Goal: Task Accomplishment & Management: Complete application form

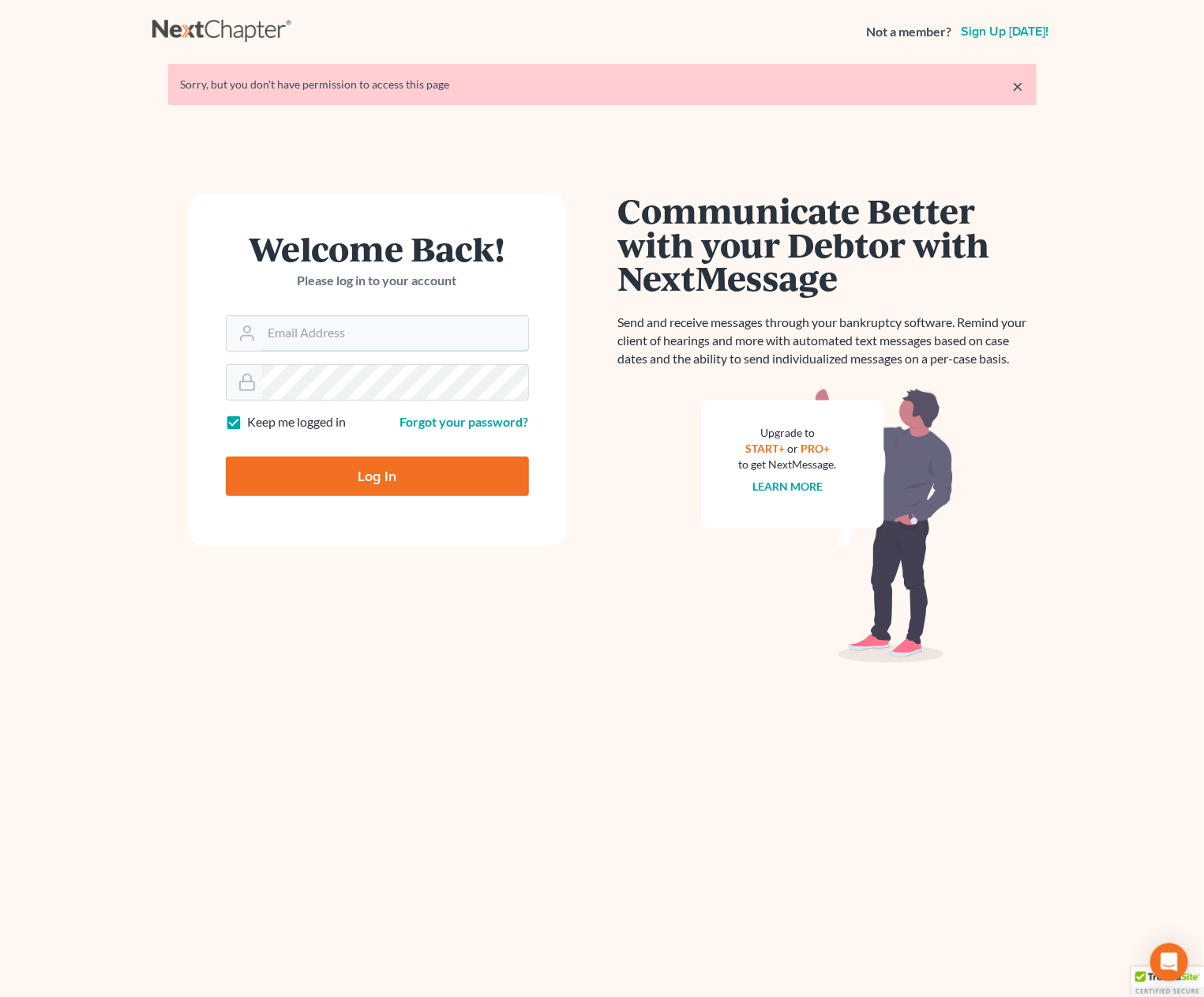
type input "[PERSON_NAME][EMAIL_ADDRESS][DOMAIN_NAME]"
click at [391, 481] on input "Log In" at bounding box center [378, 476] width 304 height 40
type input "Thinking..."
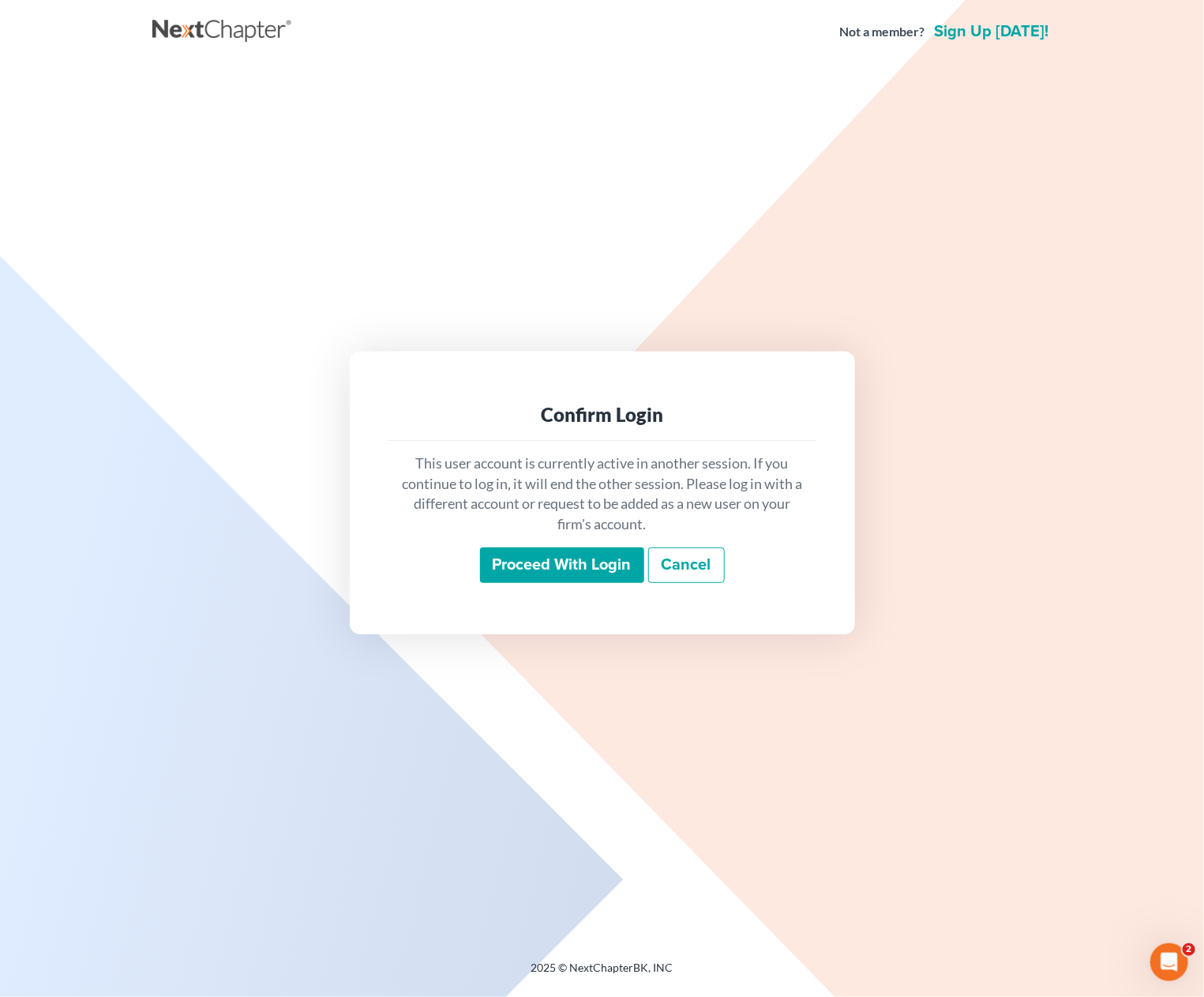
click at [593, 562] on input "Proceed with login" at bounding box center [562, 565] width 164 height 37
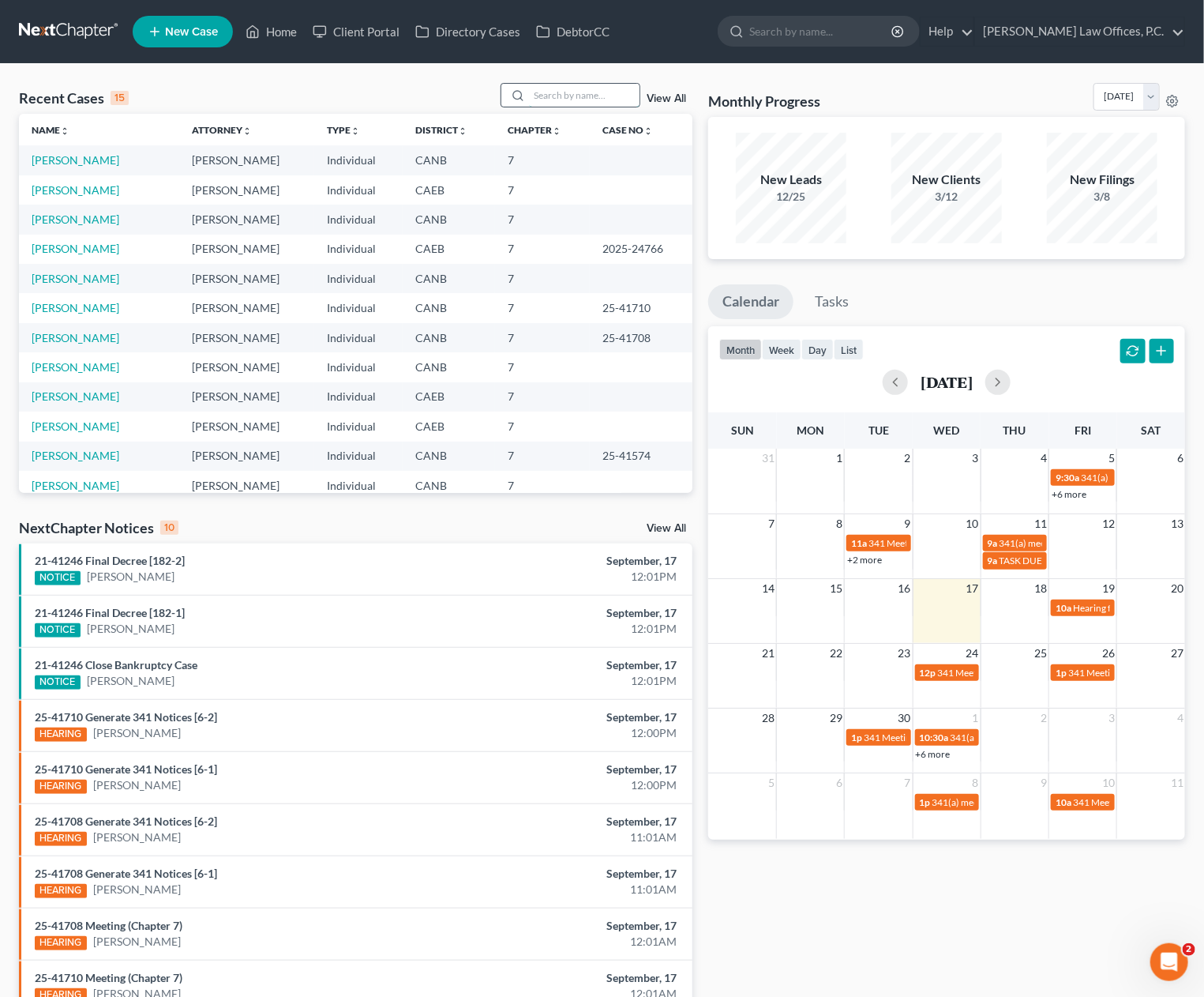
click at [588, 97] on input "search" at bounding box center [584, 95] width 110 height 23
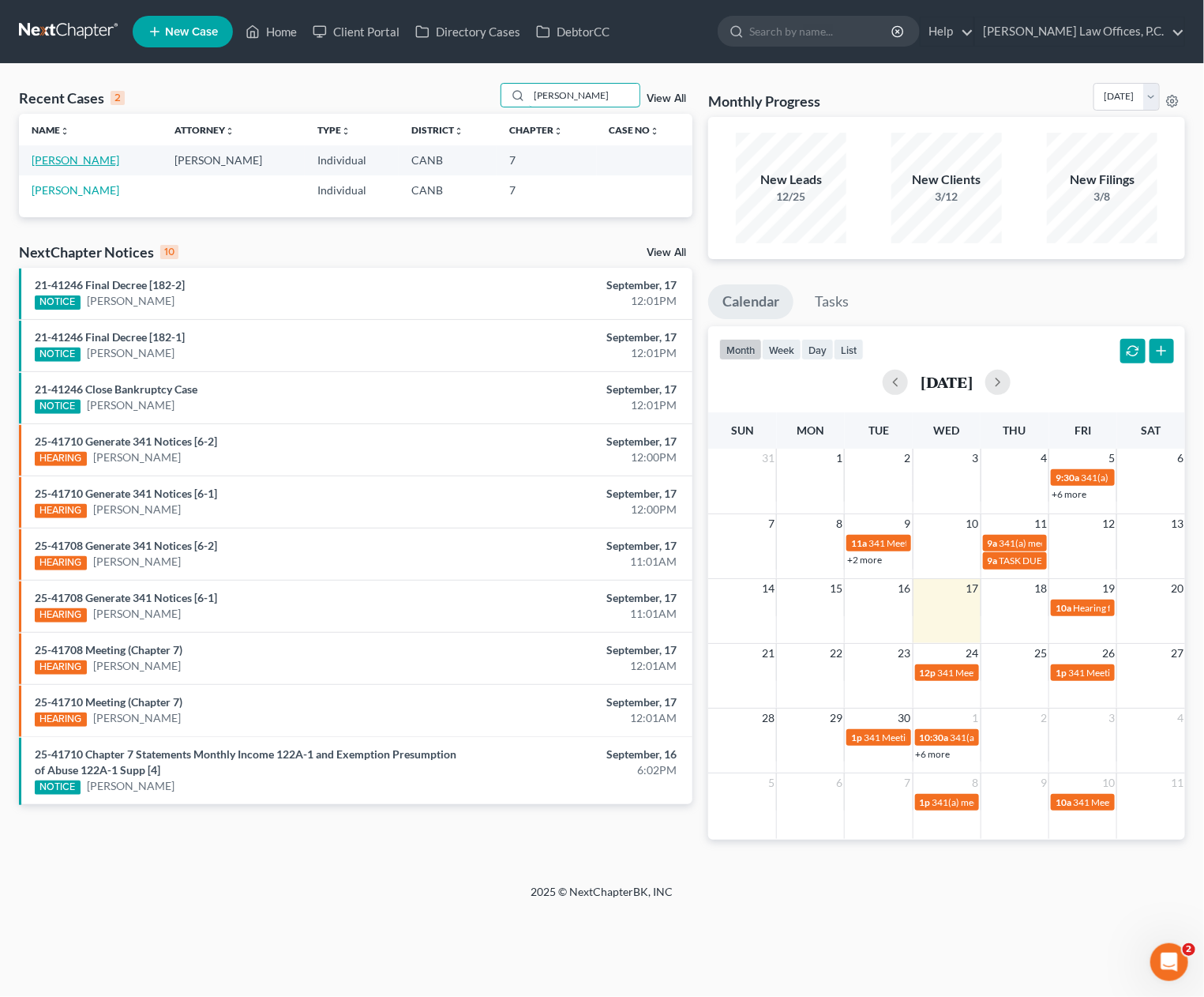
type input "[PERSON_NAME]"
click at [71, 163] on link "[PERSON_NAME]" at bounding box center [75, 159] width 88 height 13
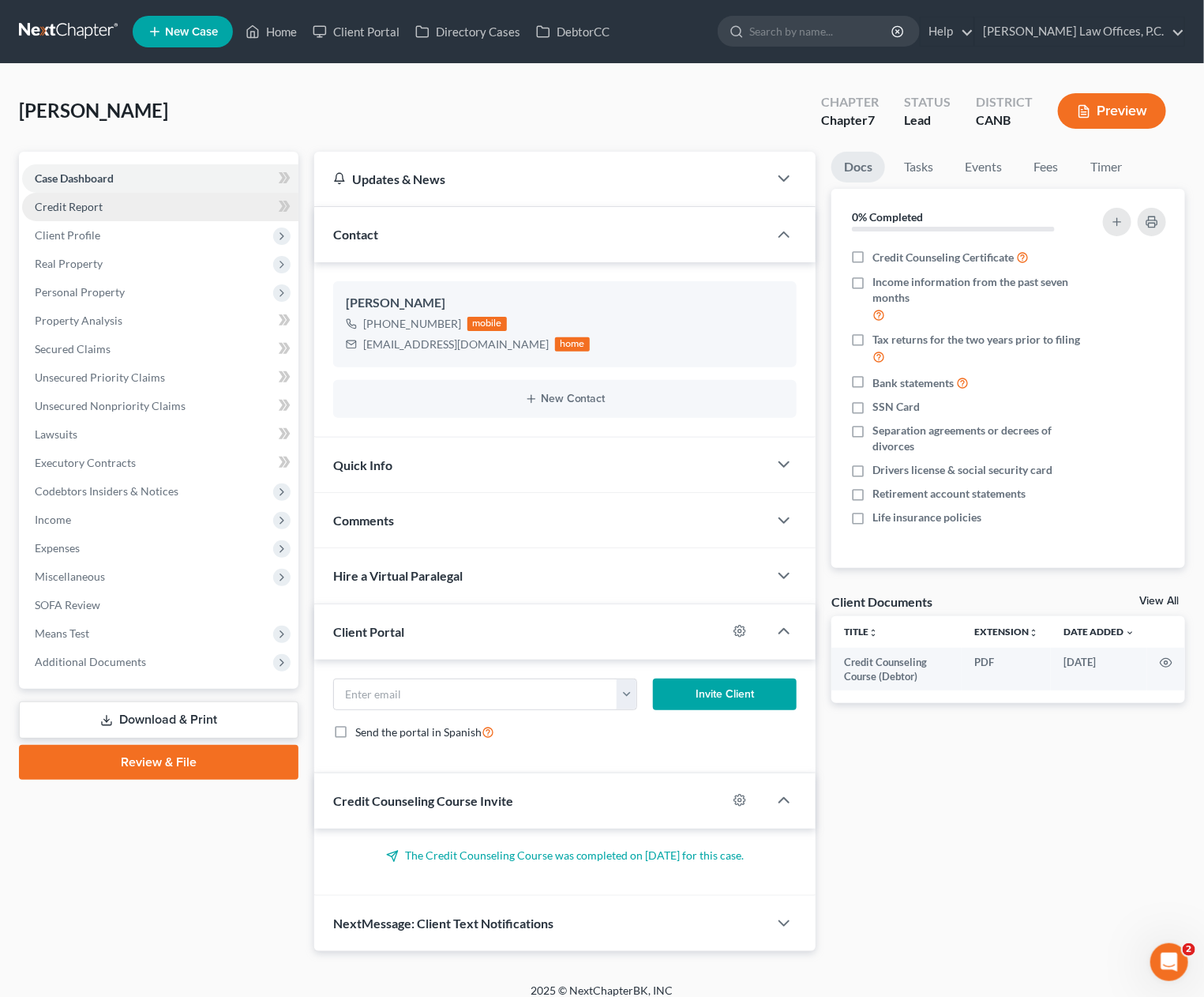
click at [122, 205] on link "Credit Report" at bounding box center [159, 207] width 276 height 28
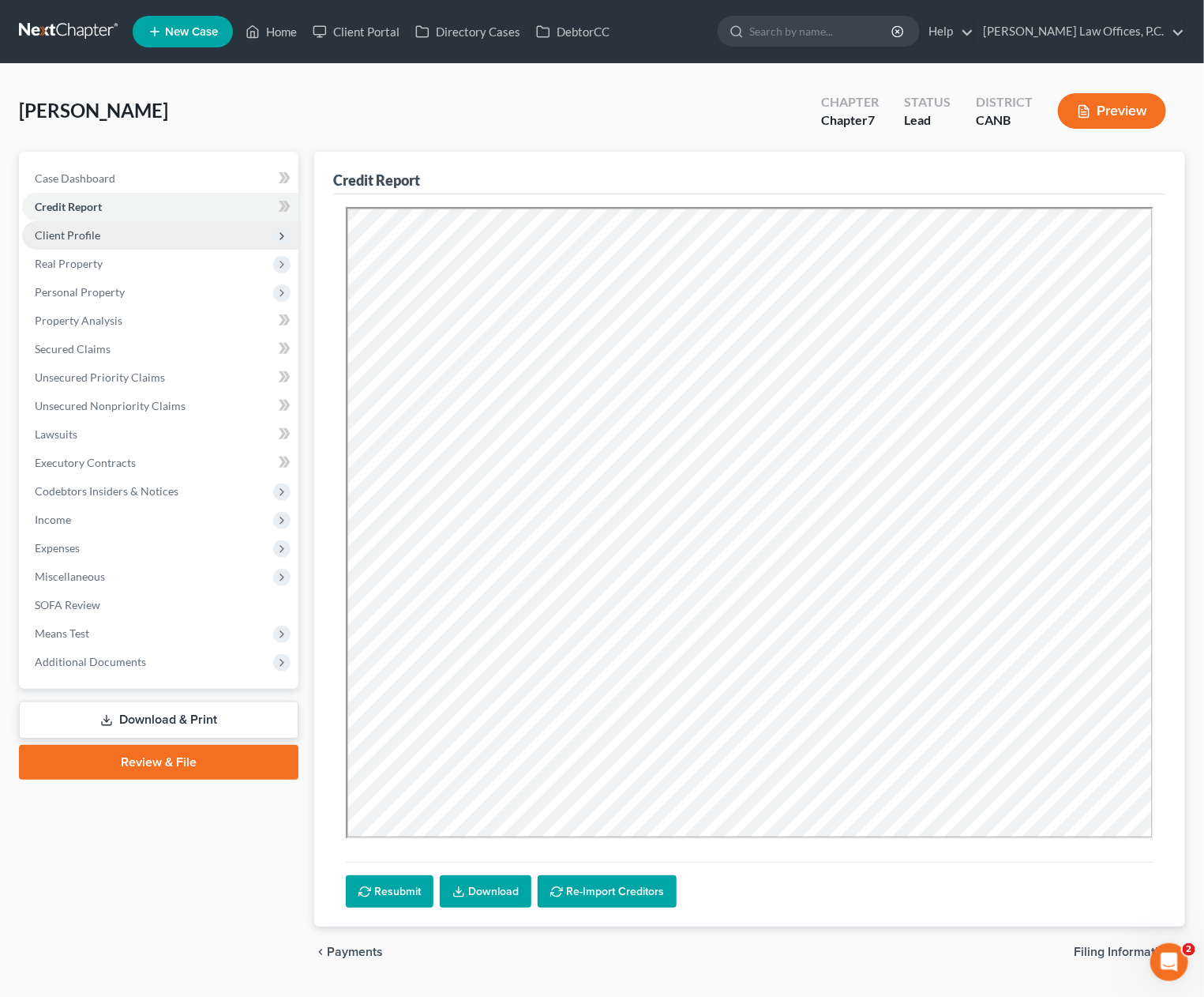
click at [116, 237] on span "Client Profile" at bounding box center [159, 236] width 276 height 28
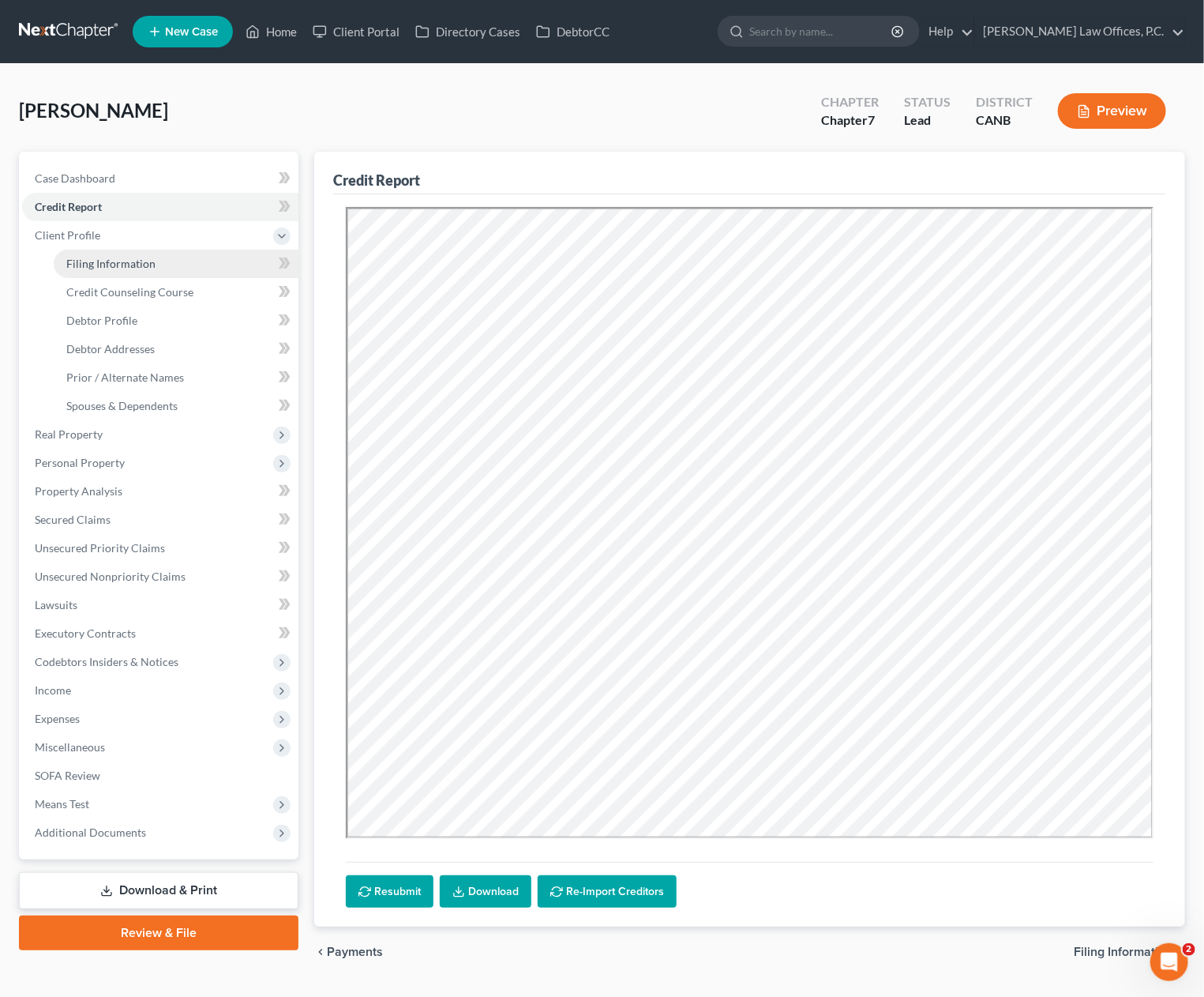
click at [128, 256] on link "Filing Information" at bounding box center [176, 264] width 245 height 28
select select "1"
select select "0"
select select "4"
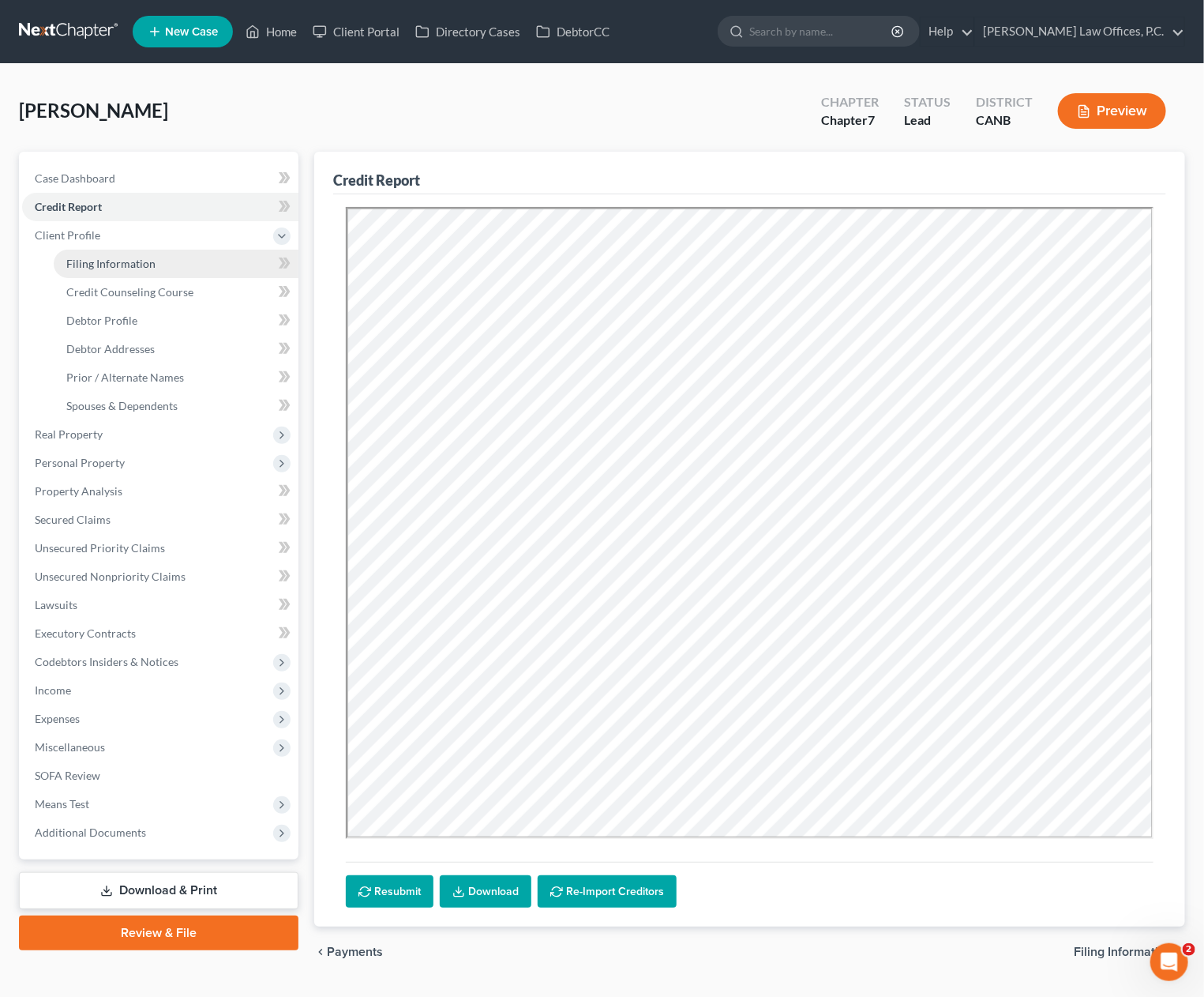
select select "0"
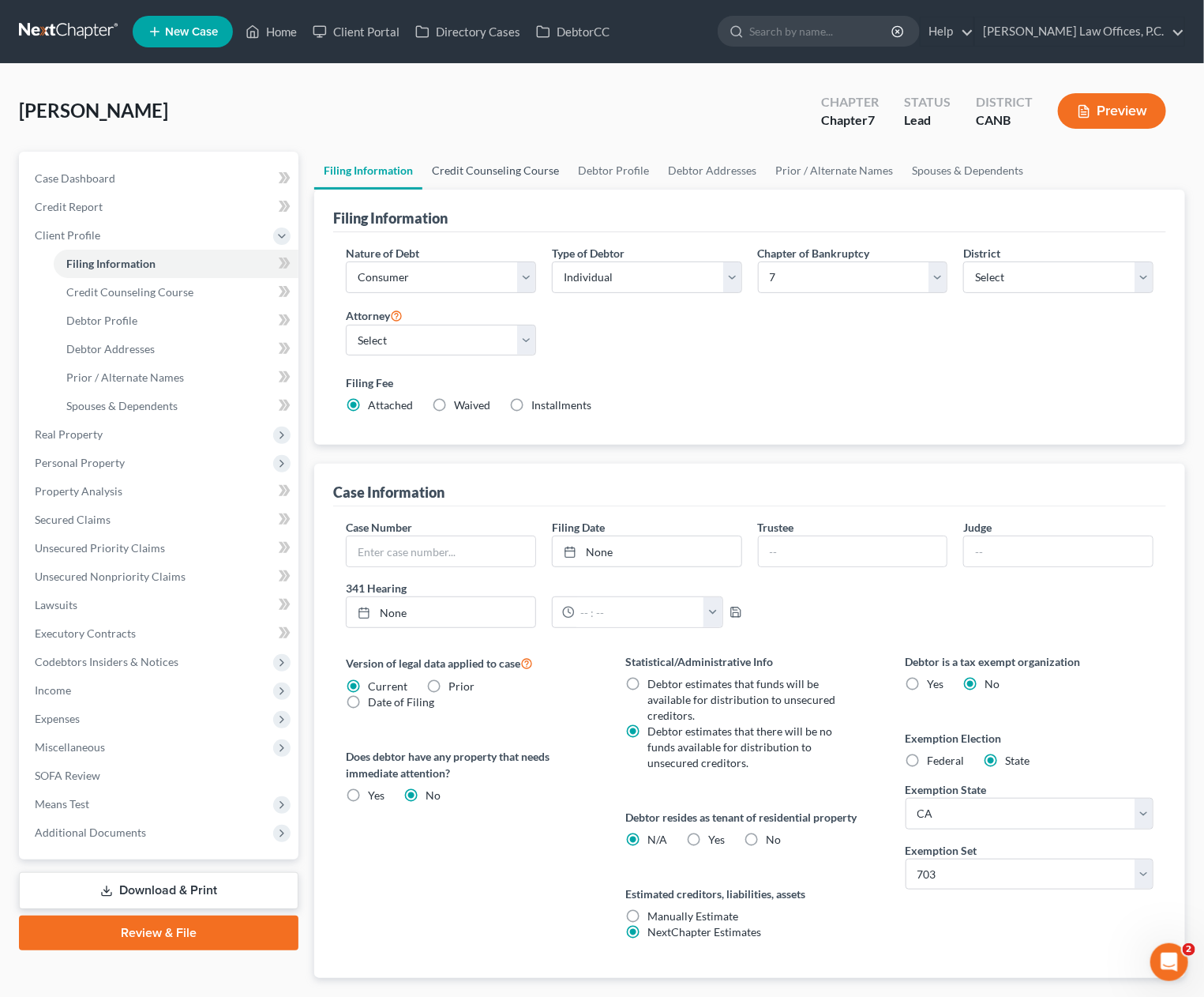
click at [489, 173] on link "Credit Counseling Course" at bounding box center [495, 171] width 146 height 38
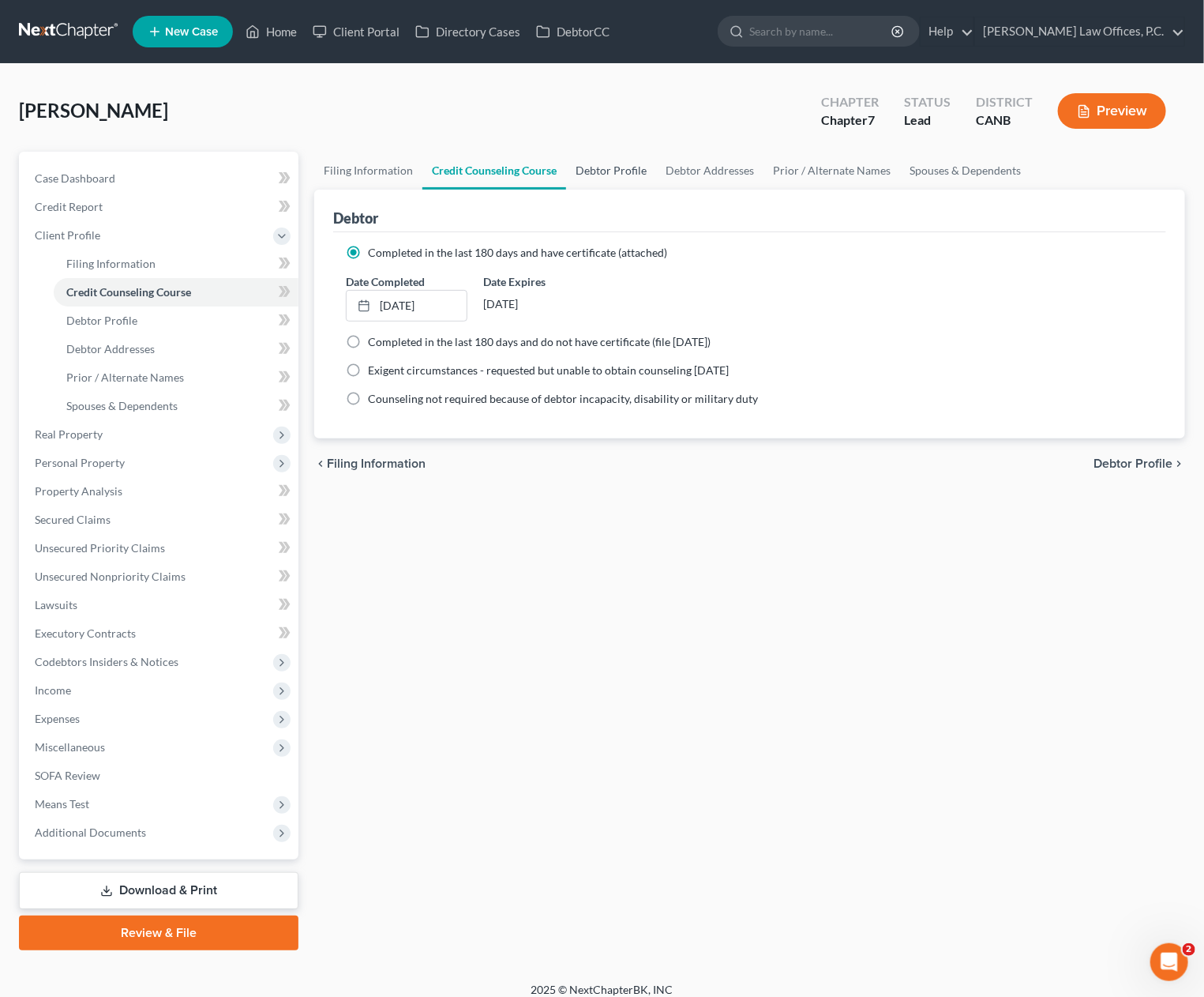
click at [605, 171] on link "Debtor Profile" at bounding box center [611, 171] width 90 height 38
select select "0"
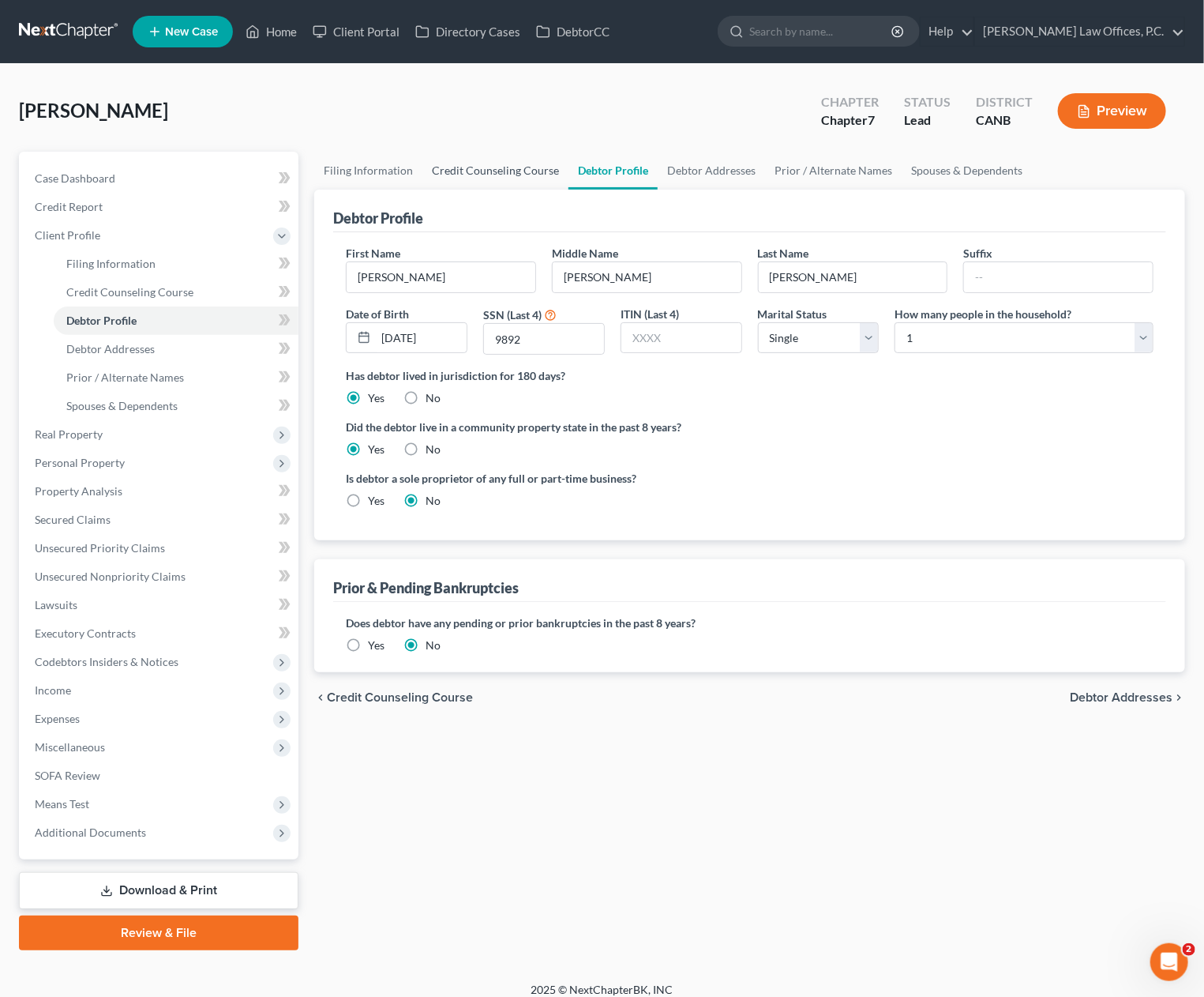
click at [503, 171] on link "Credit Counseling Course" at bounding box center [495, 171] width 146 height 38
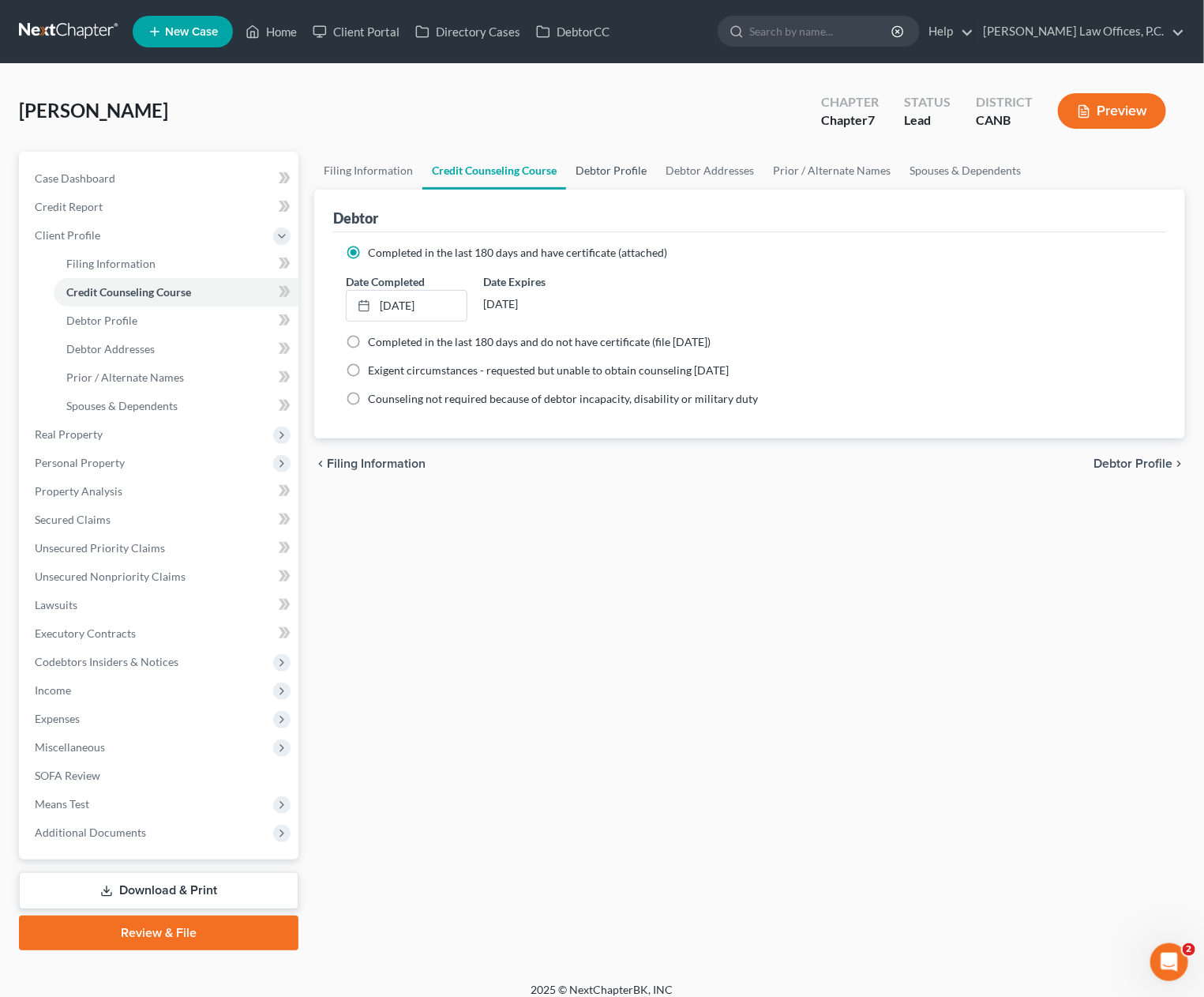
click at [606, 174] on link "Debtor Profile" at bounding box center [611, 171] width 90 height 38
select select "0"
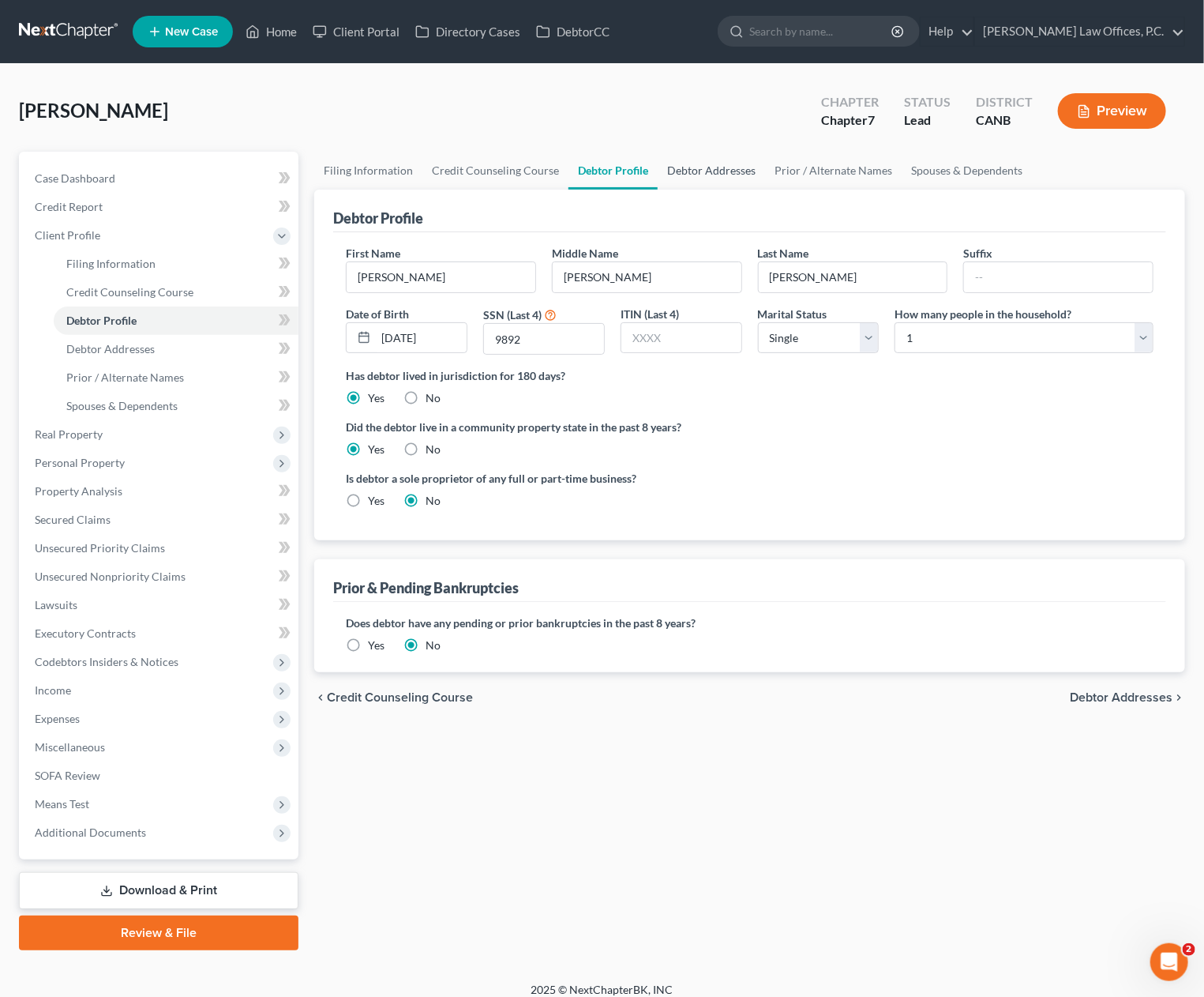
click at [708, 168] on link "Debtor Addresses" at bounding box center [712, 171] width 107 height 38
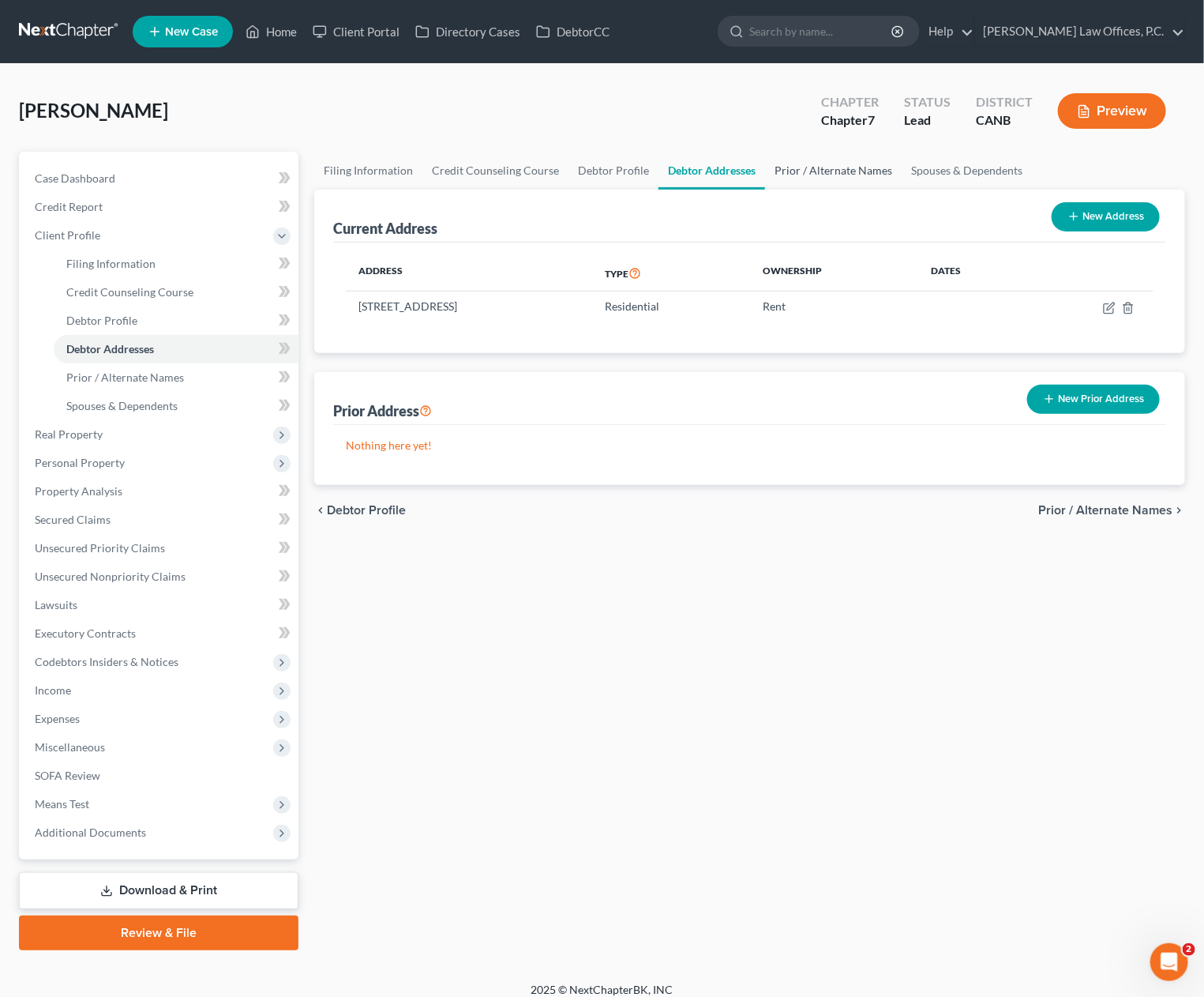
click at [798, 173] on link "Prior / Alternate Names" at bounding box center [833, 171] width 137 height 38
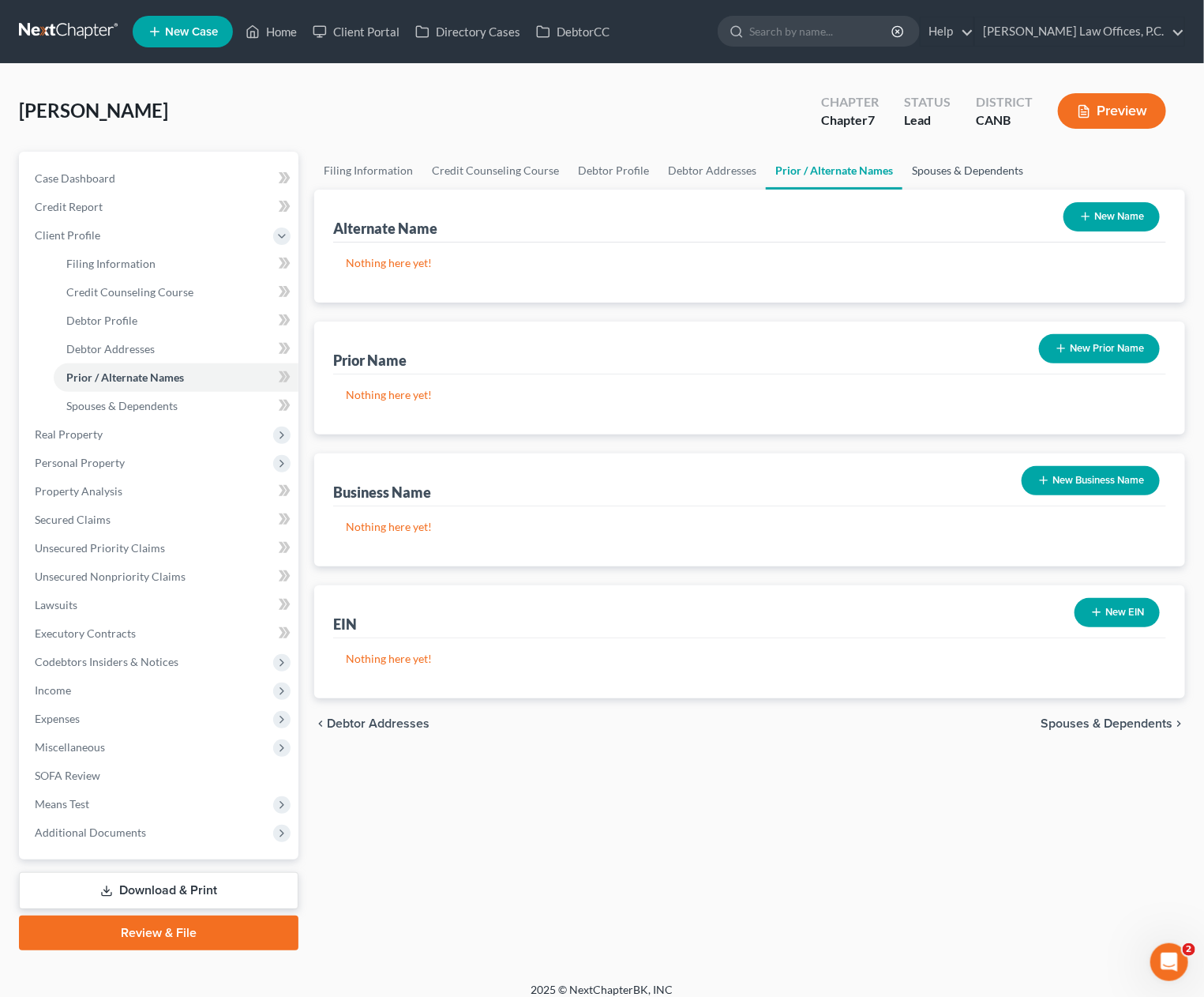
click at [954, 169] on link "Spouses & Dependents" at bounding box center [967, 171] width 130 height 38
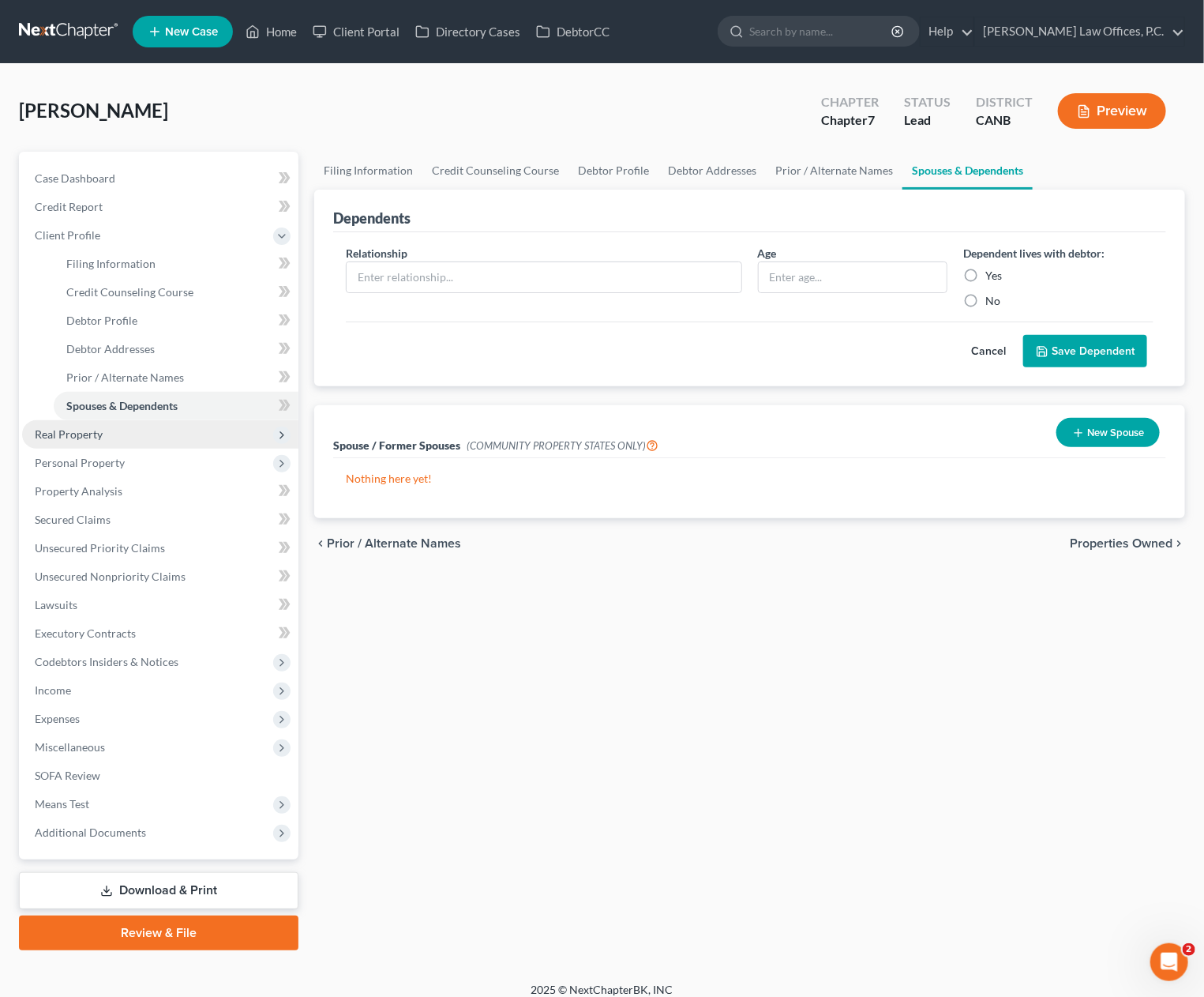
click at [87, 431] on span "Real Property" at bounding box center [69, 434] width 68 height 13
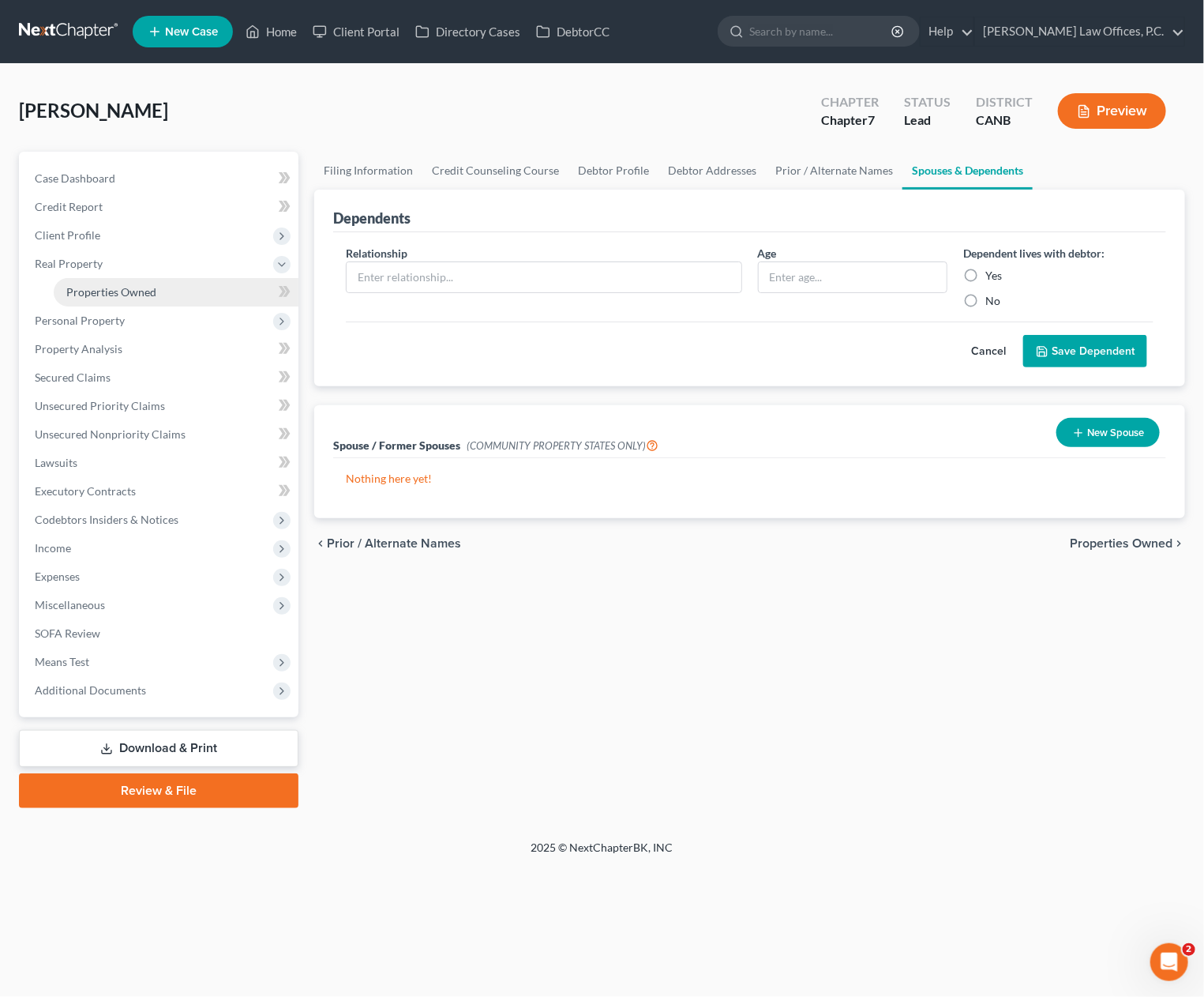
click at [140, 299] on link "Properties Owned" at bounding box center [176, 292] width 245 height 28
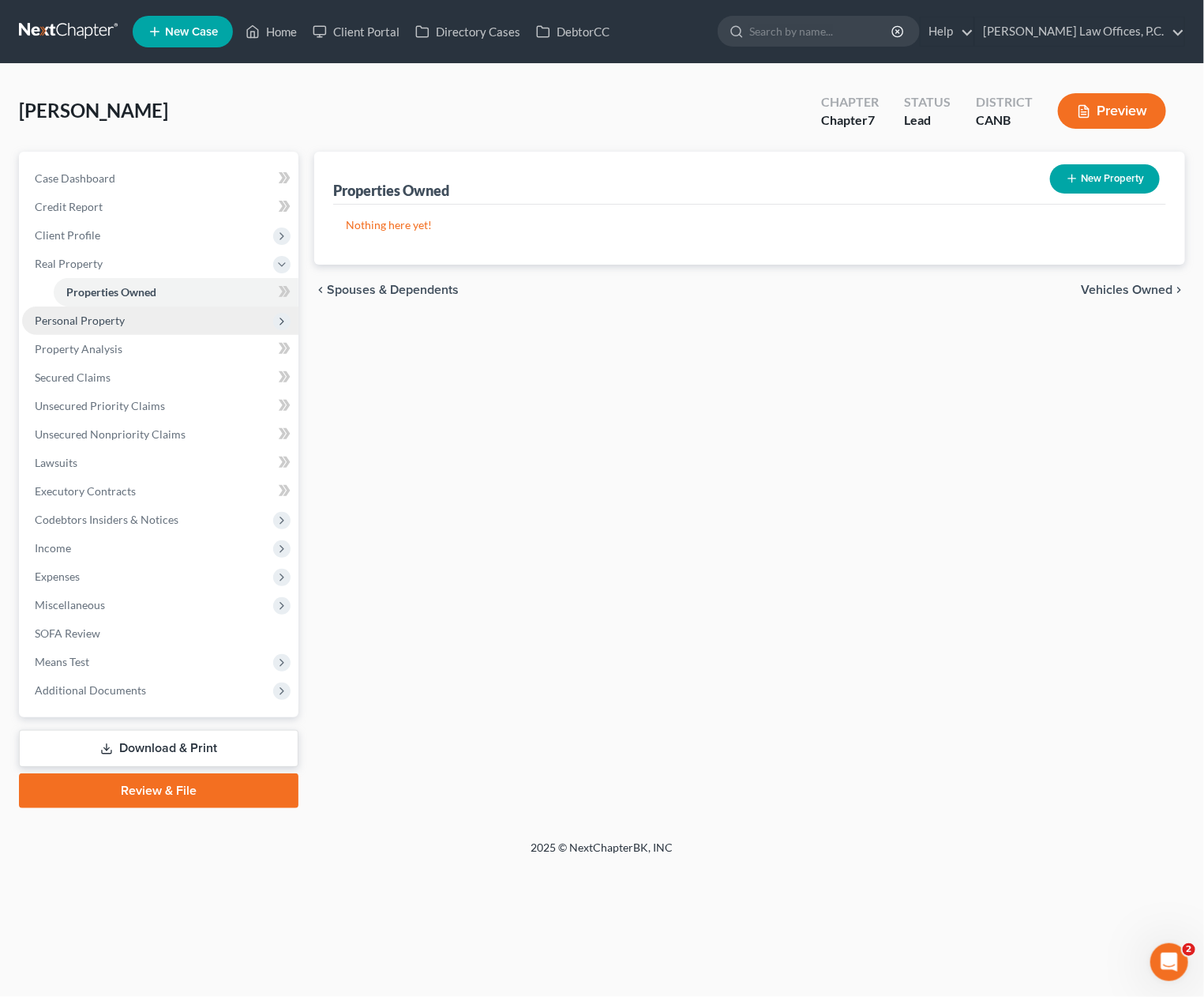
click at [190, 324] on span "Personal Property" at bounding box center [159, 321] width 276 height 28
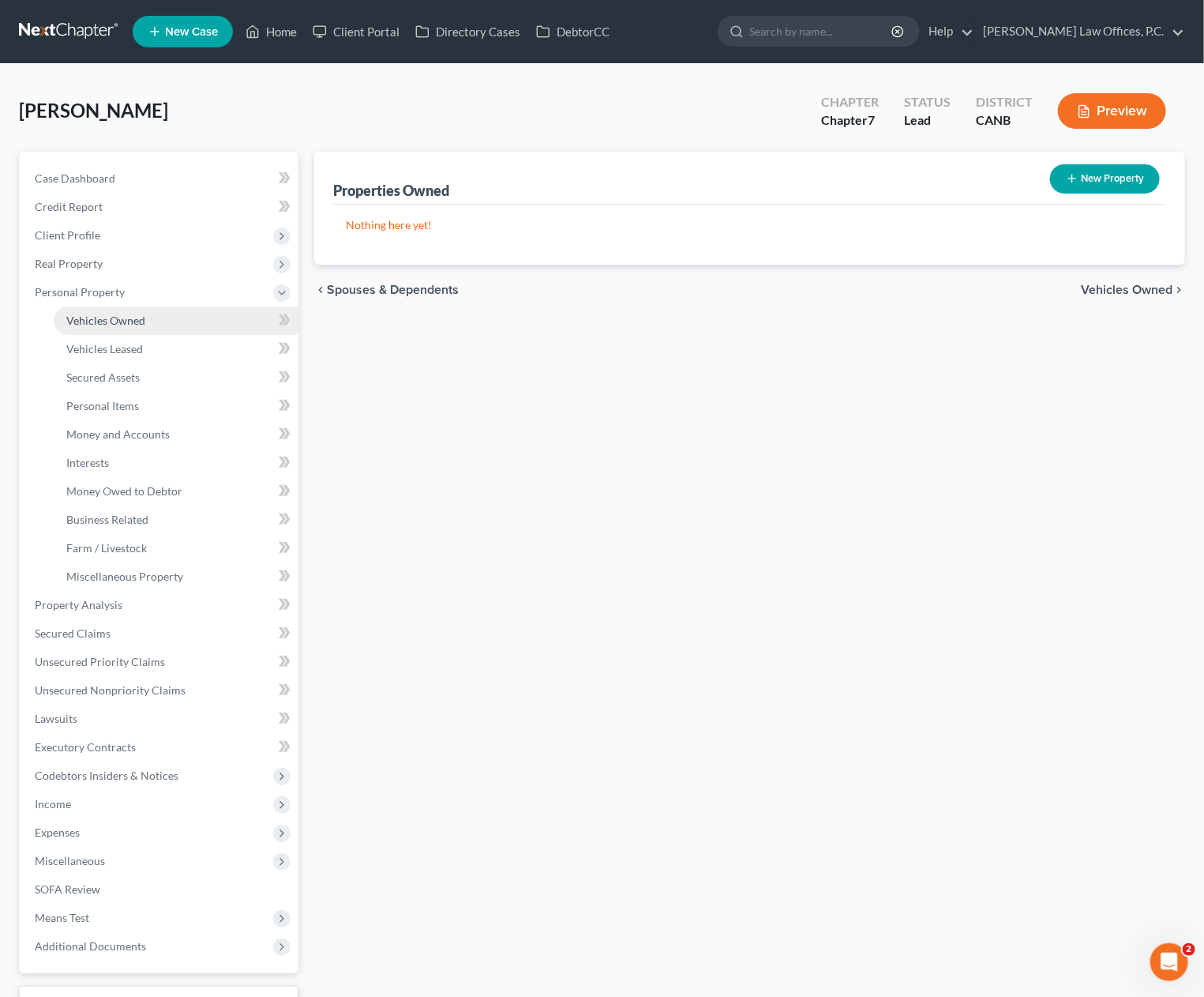
click at [169, 314] on link "Vehicles Owned" at bounding box center [176, 321] width 245 height 28
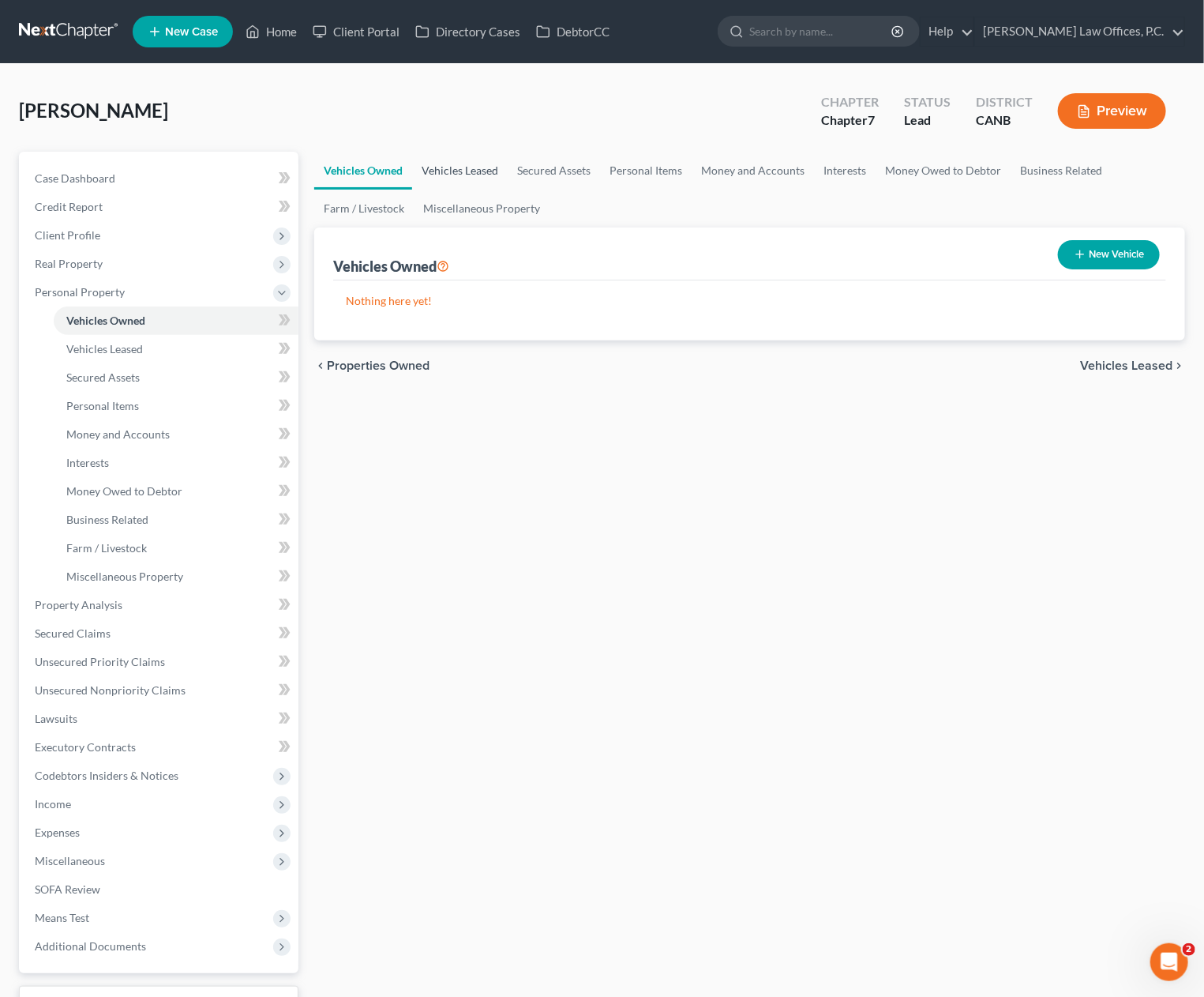
click at [483, 169] on link "Vehicles Leased" at bounding box center [459, 171] width 95 height 38
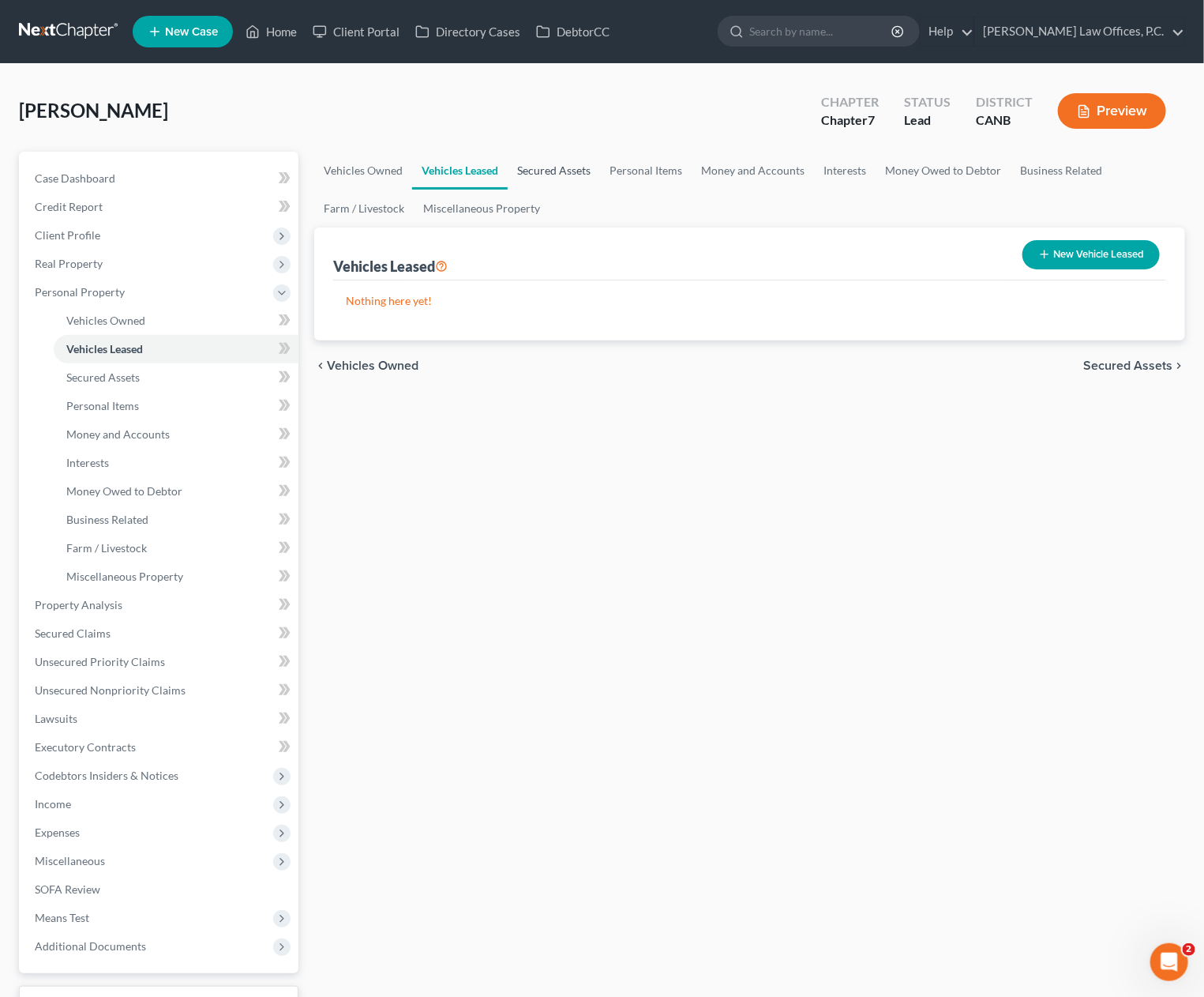
click at [537, 167] on link "Secured Assets" at bounding box center [554, 171] width 92 height 38
drag, startPoint x: 639, startPoint y: 171, endPoint x: 649, endPoint y: 171, distance: 10.0
click at [639, 171] on link "Personal Items" at bounding box center [646, 171] width 91 height 38
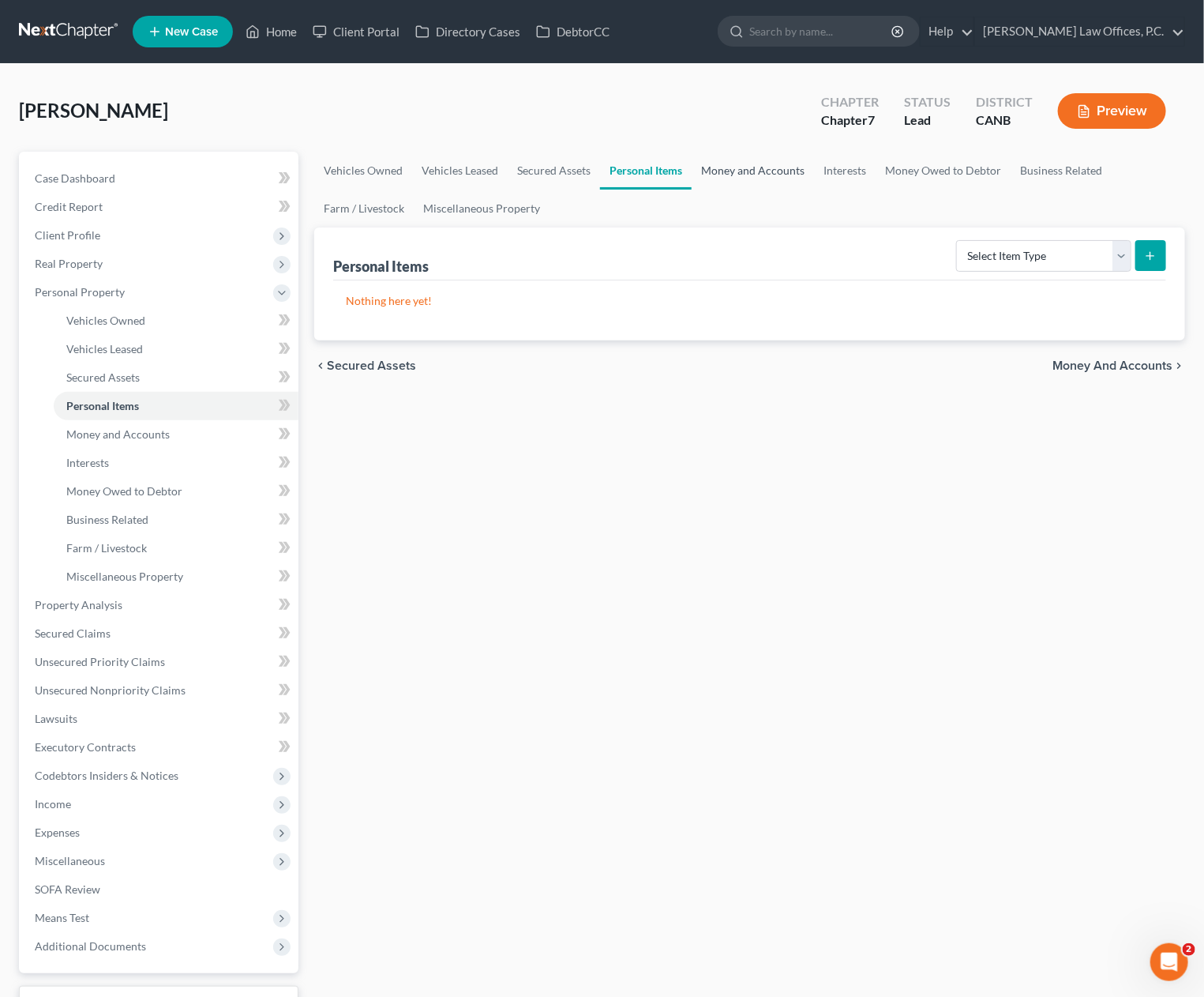
click at [758, 170] on link "Money and Accounts" at bounding box center [753, 171] width 123 height 38
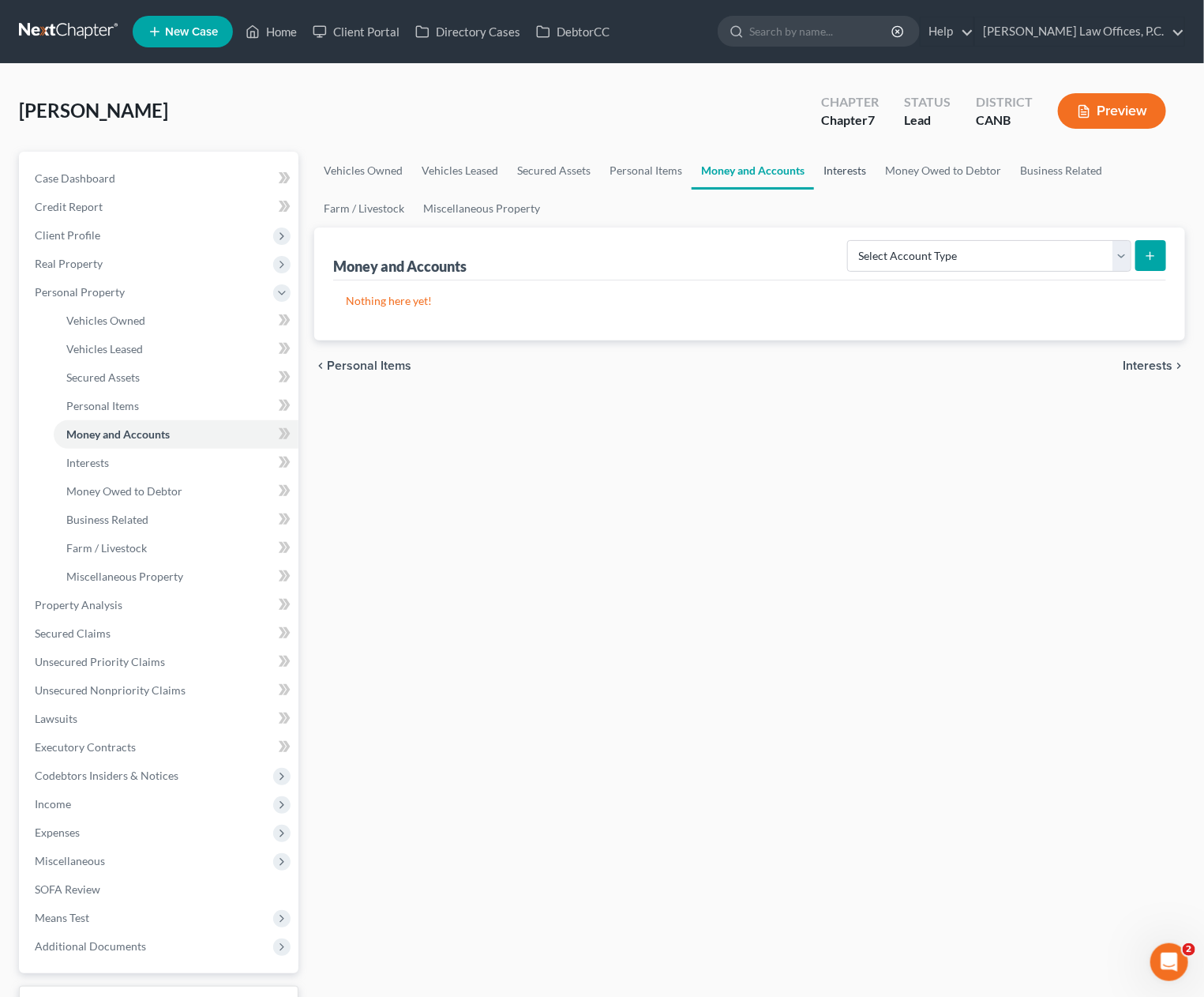
click at [844, 173] on link "Interests" at bounding box center [845, 171] width 61 height 38
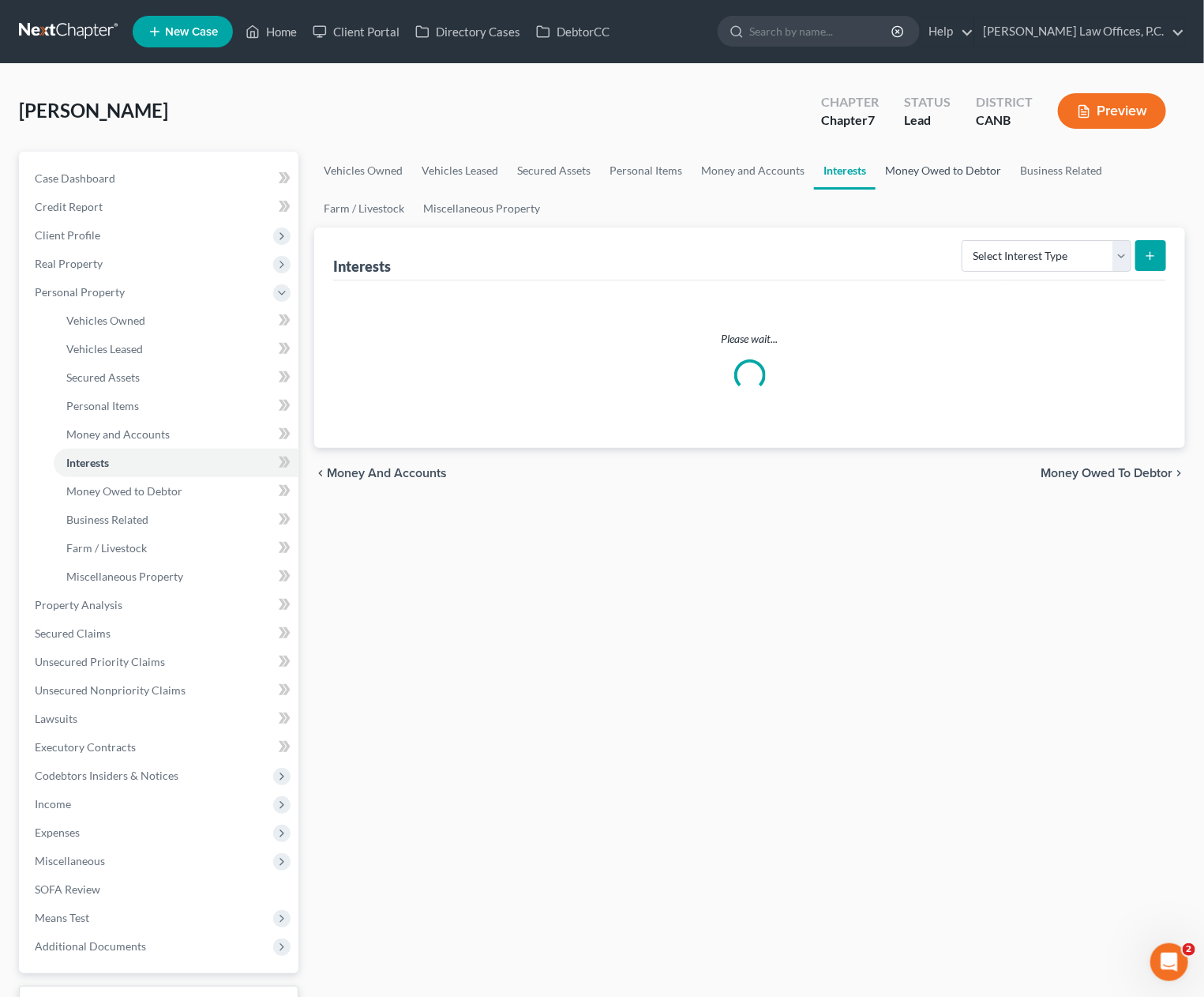
click at [903, 172] on link "Money Owed to Debtor" at bounding box center [943, 171] width 135 height 38
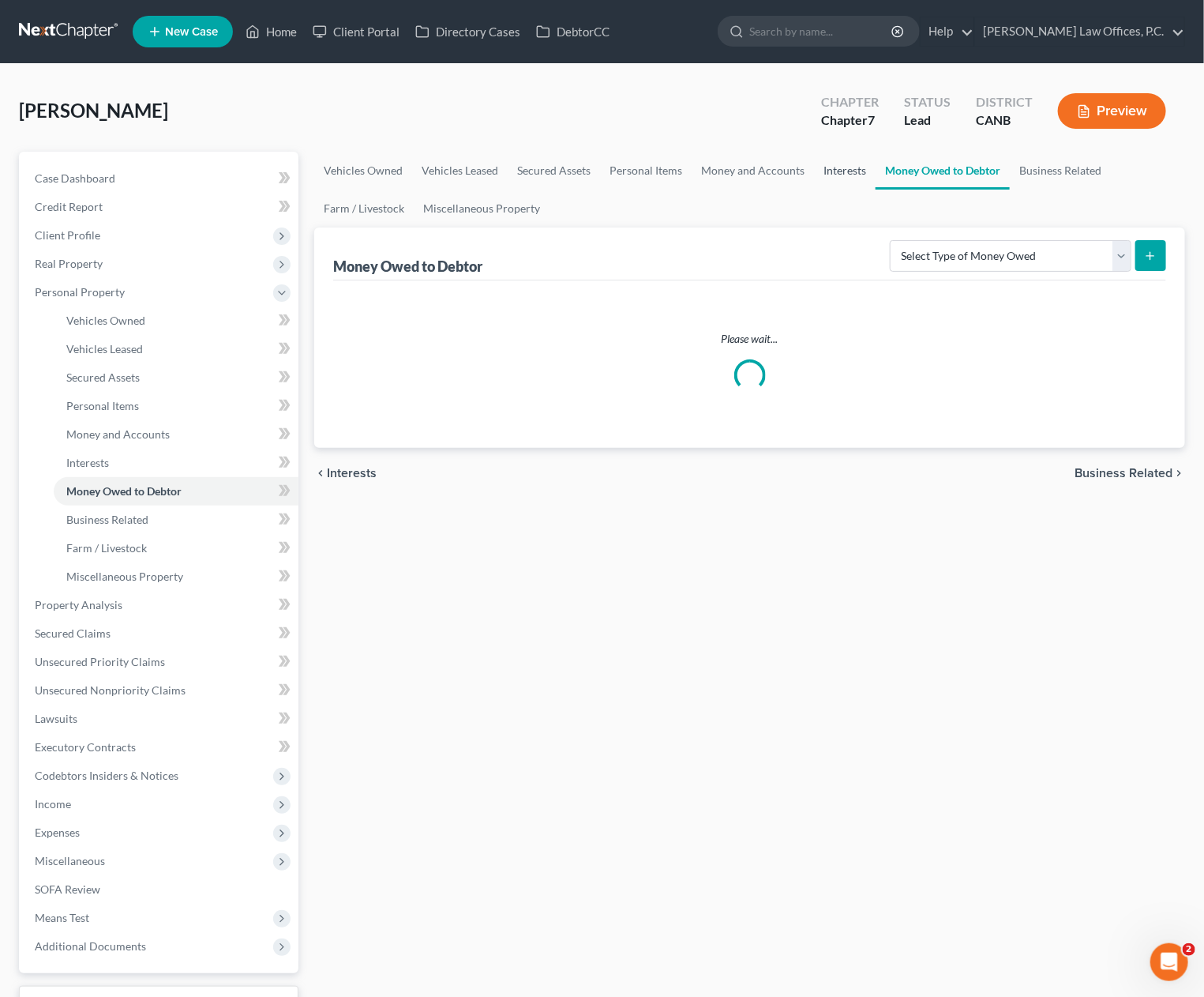
click at [841, 173] on link "Interests" at bounding box center [845, 171] width 61 height 38
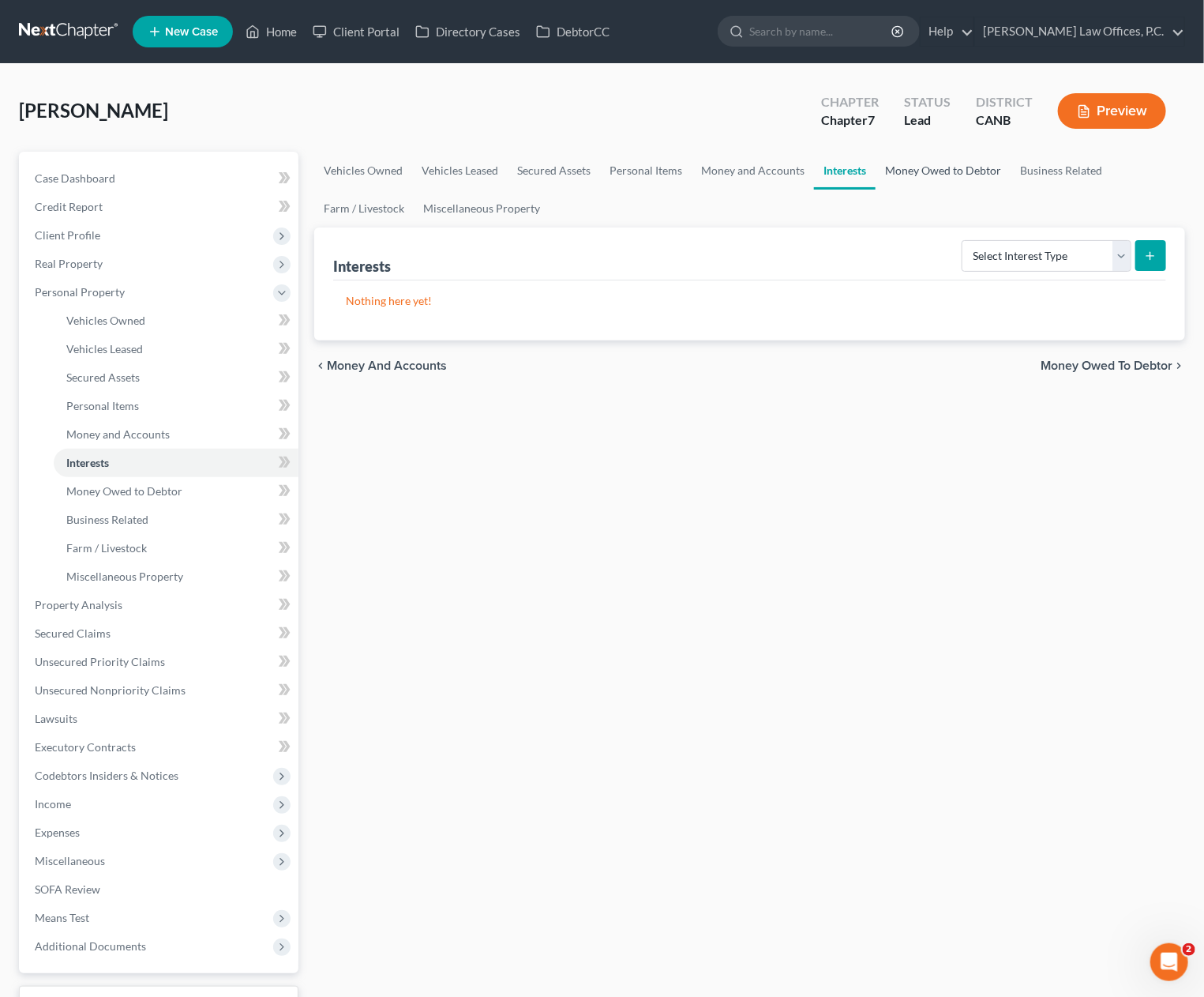
click at [925, 172] on link "Money Owed to Debtor" at bounding box center [943, 171] width 135 height 38
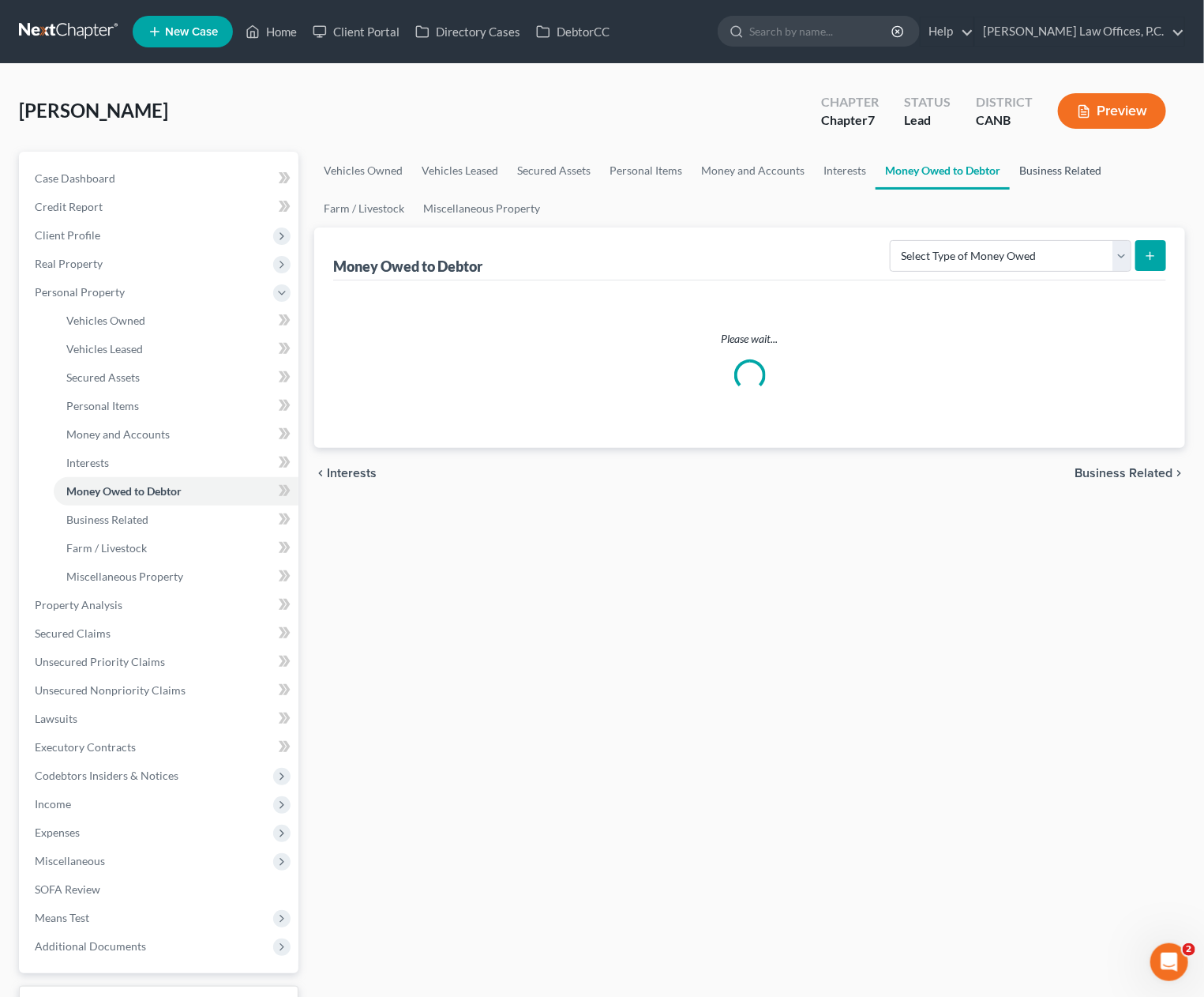
click at [1068, 163] on link "Business Related" at bounding box center [1060, 171] width 101 height 38
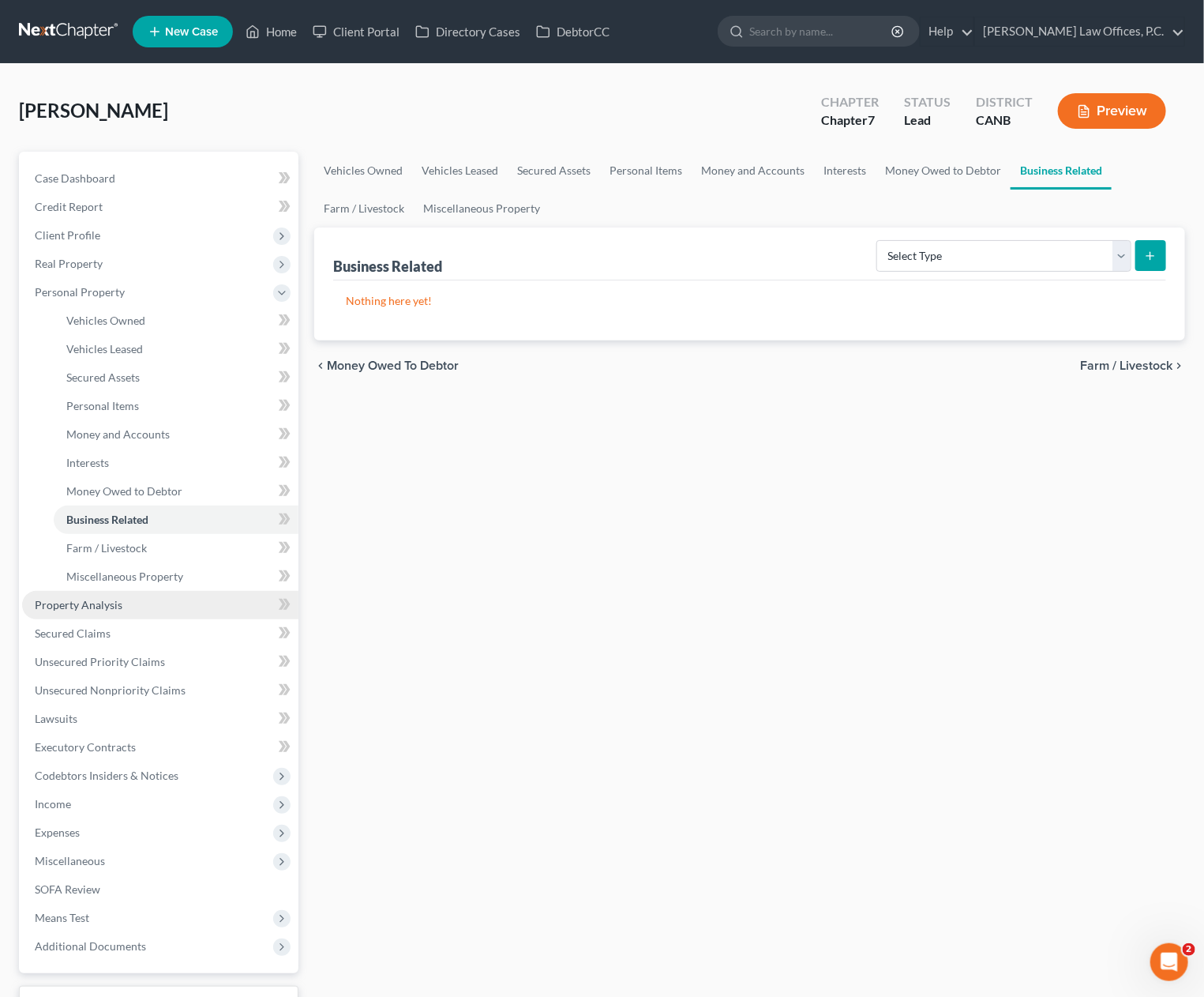
click at [169, 601] on link "Property Analysis" at bounding box center [159, 606] width 276 height 28
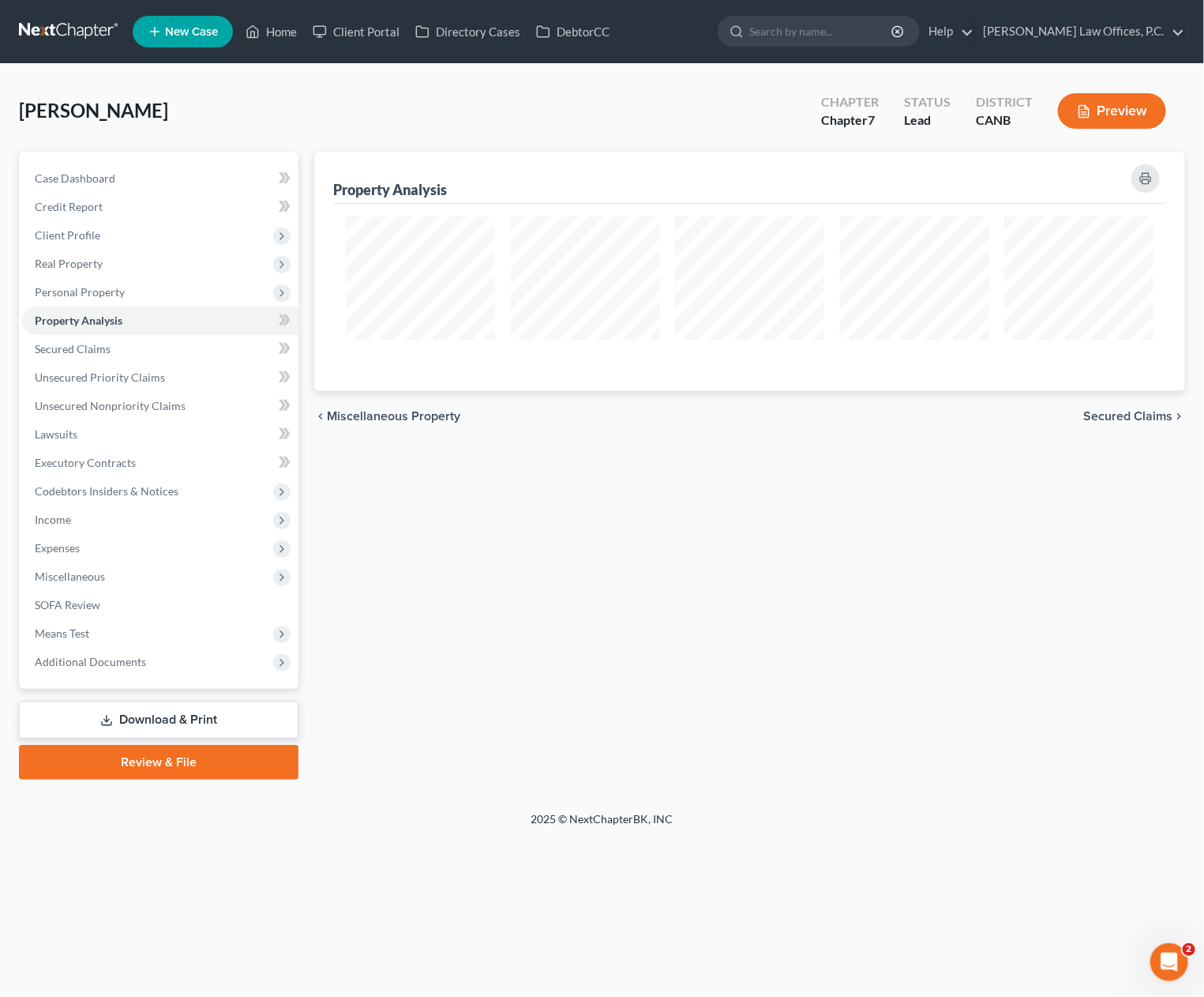
scroll to position [240, 871]
click at [144, 350] on link "Secured Claims" at bounding box center [159, 349] width 276 height 28
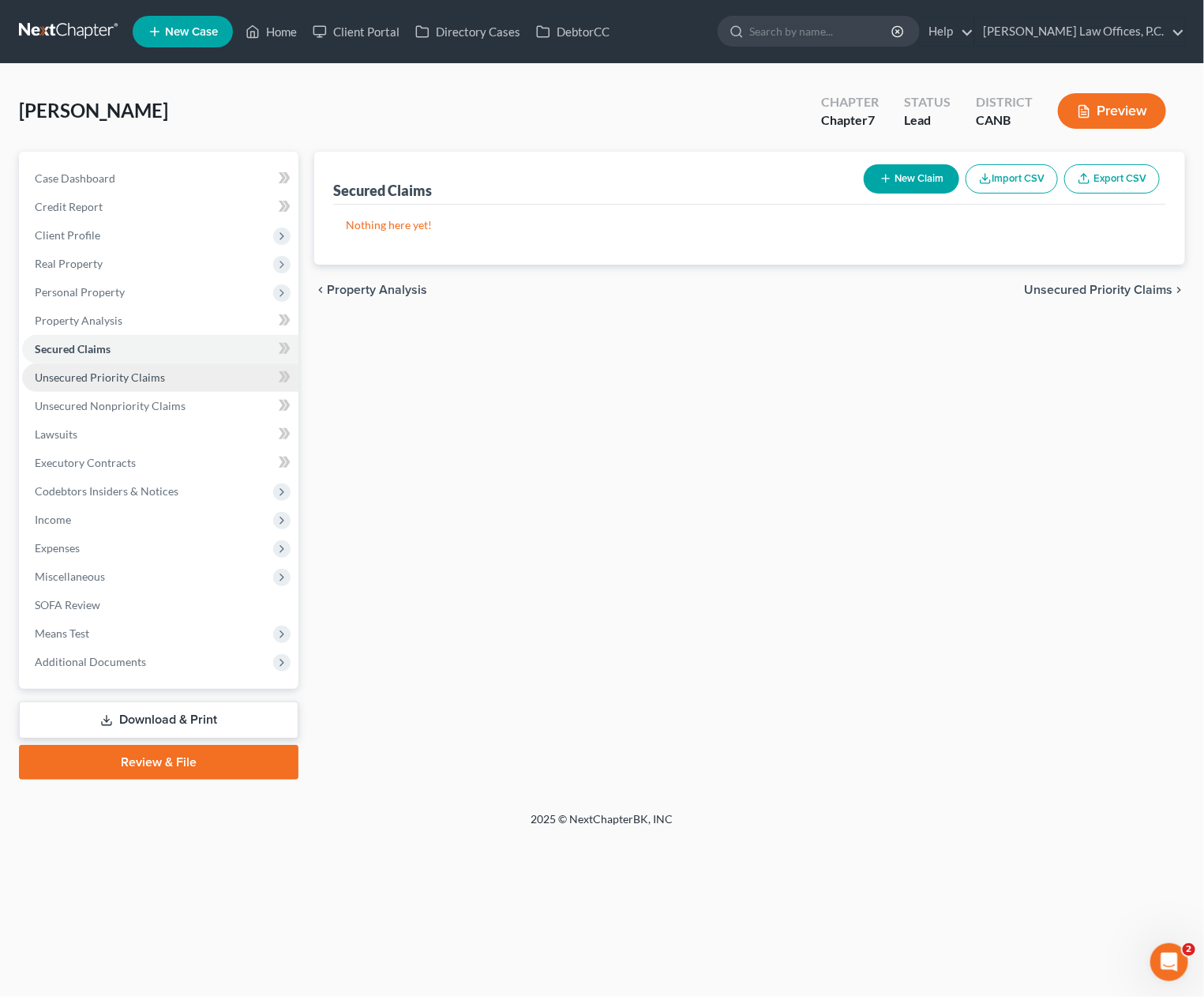
click at [140, 365] on link "Unsecured Priority Claims" at bounding box center [159, 377] width 276 height 28
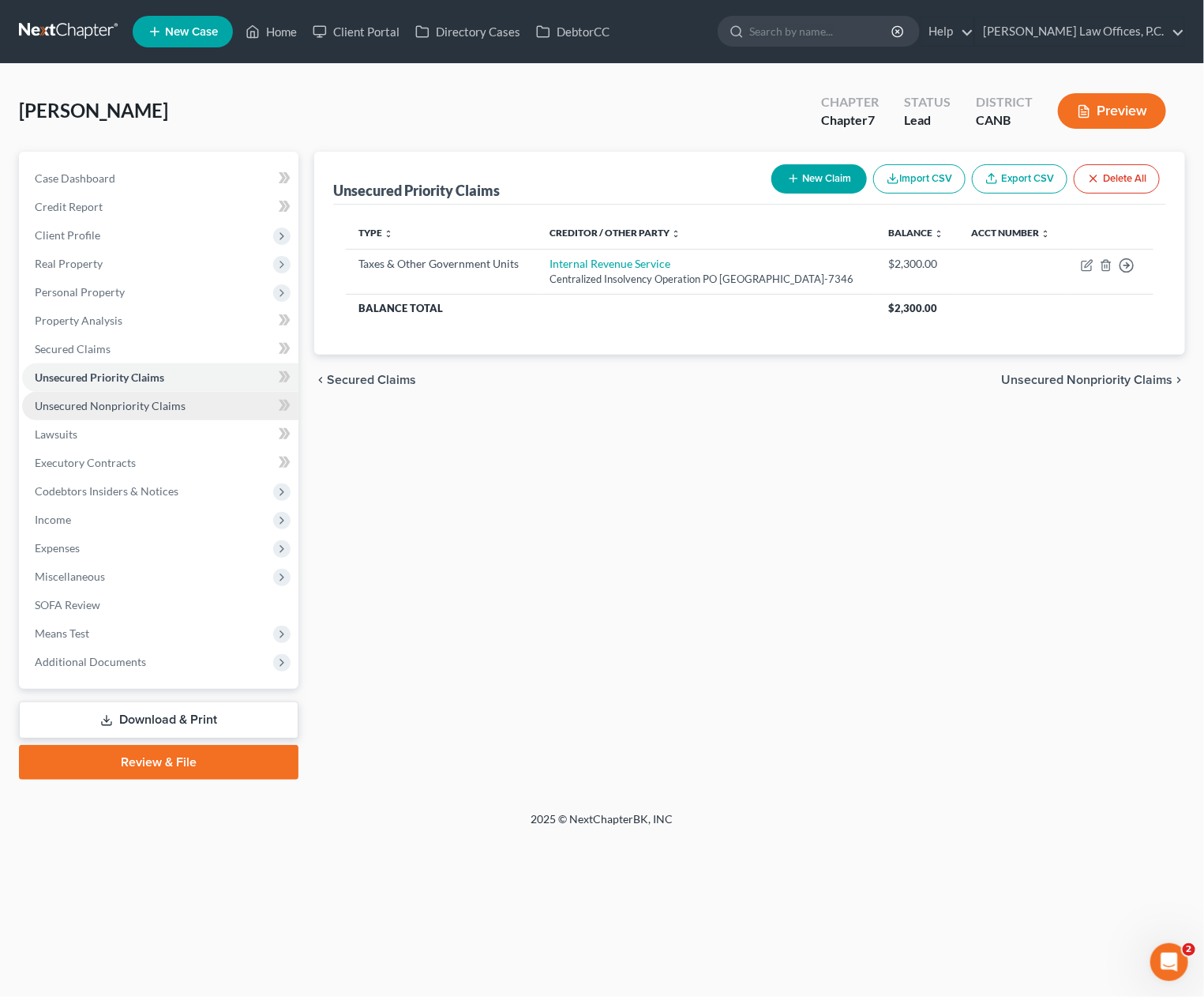
click at [134, 403] on span "Unsecured Nonpriority Claims" at bounding box center [110, 406] width 151 height 13
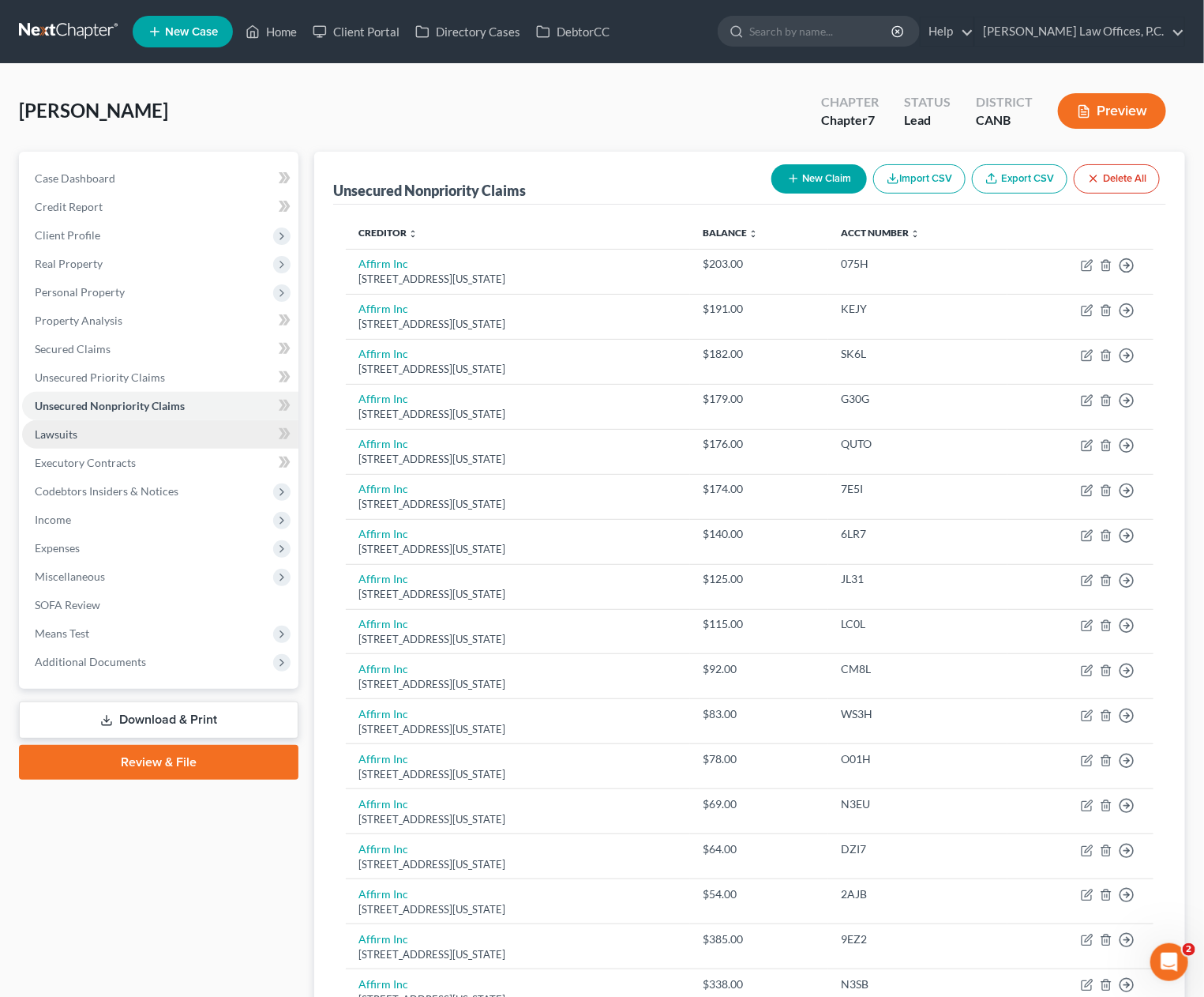
click at [133, 429] on link "Lawsuits" at bounding box center [159, 435] width 276 height 28
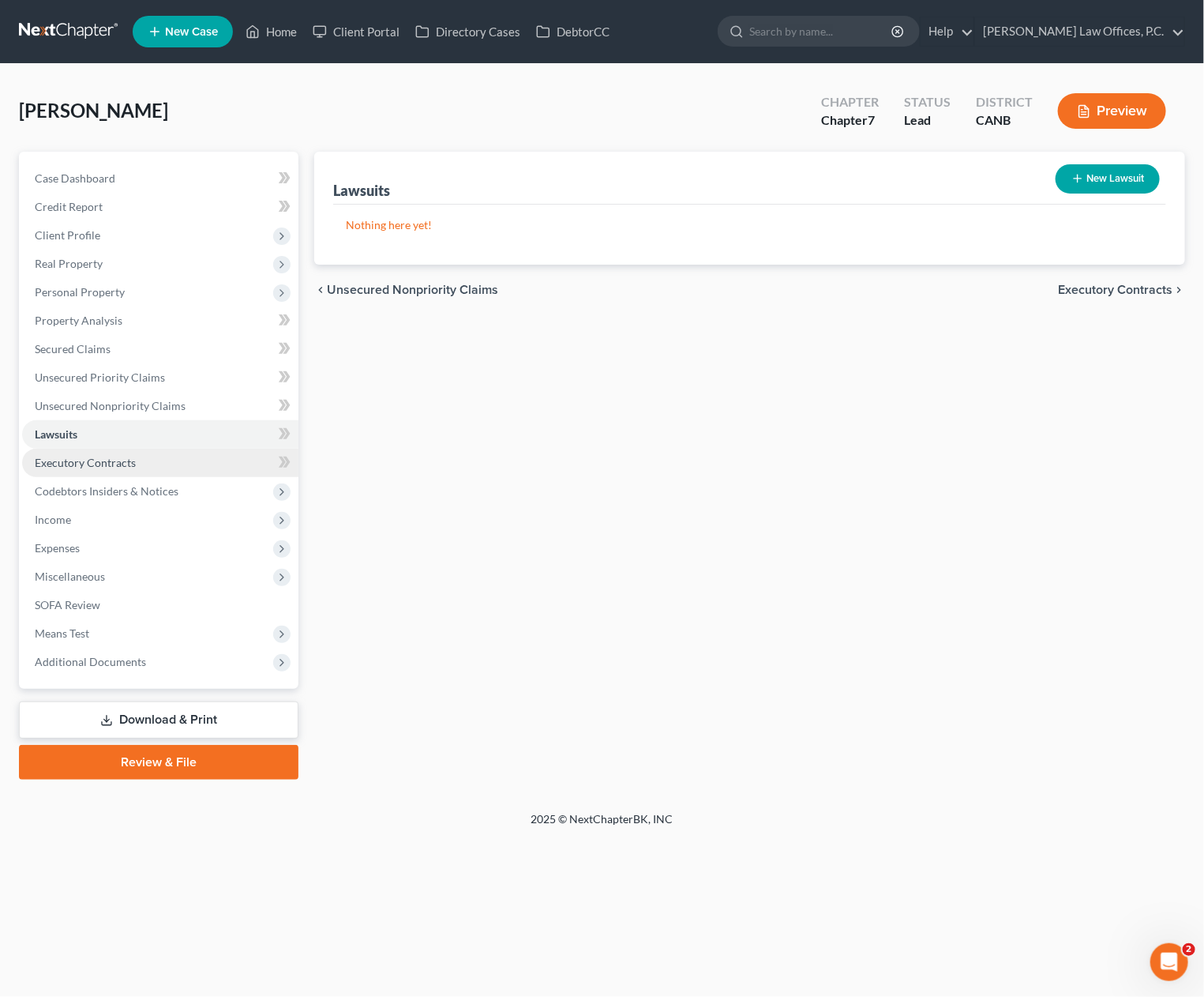
click at [173, 465] on link "Executory Contracts" at bounding box center [159, 463] width 276 height 28
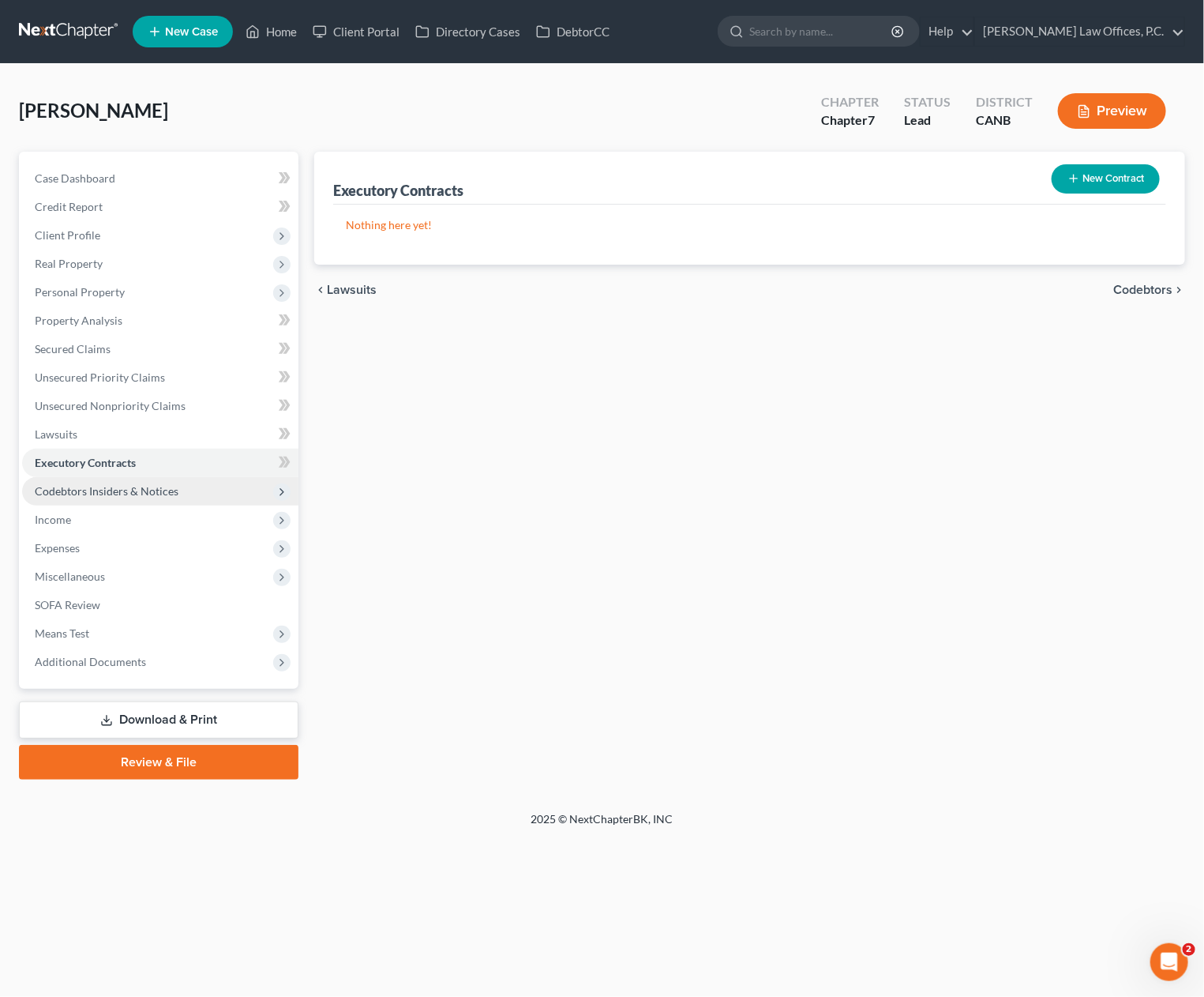
click at [168, 484] on span "Codebtors Insiders & Notices" at bounding box center [107, 490] width 143 height 13
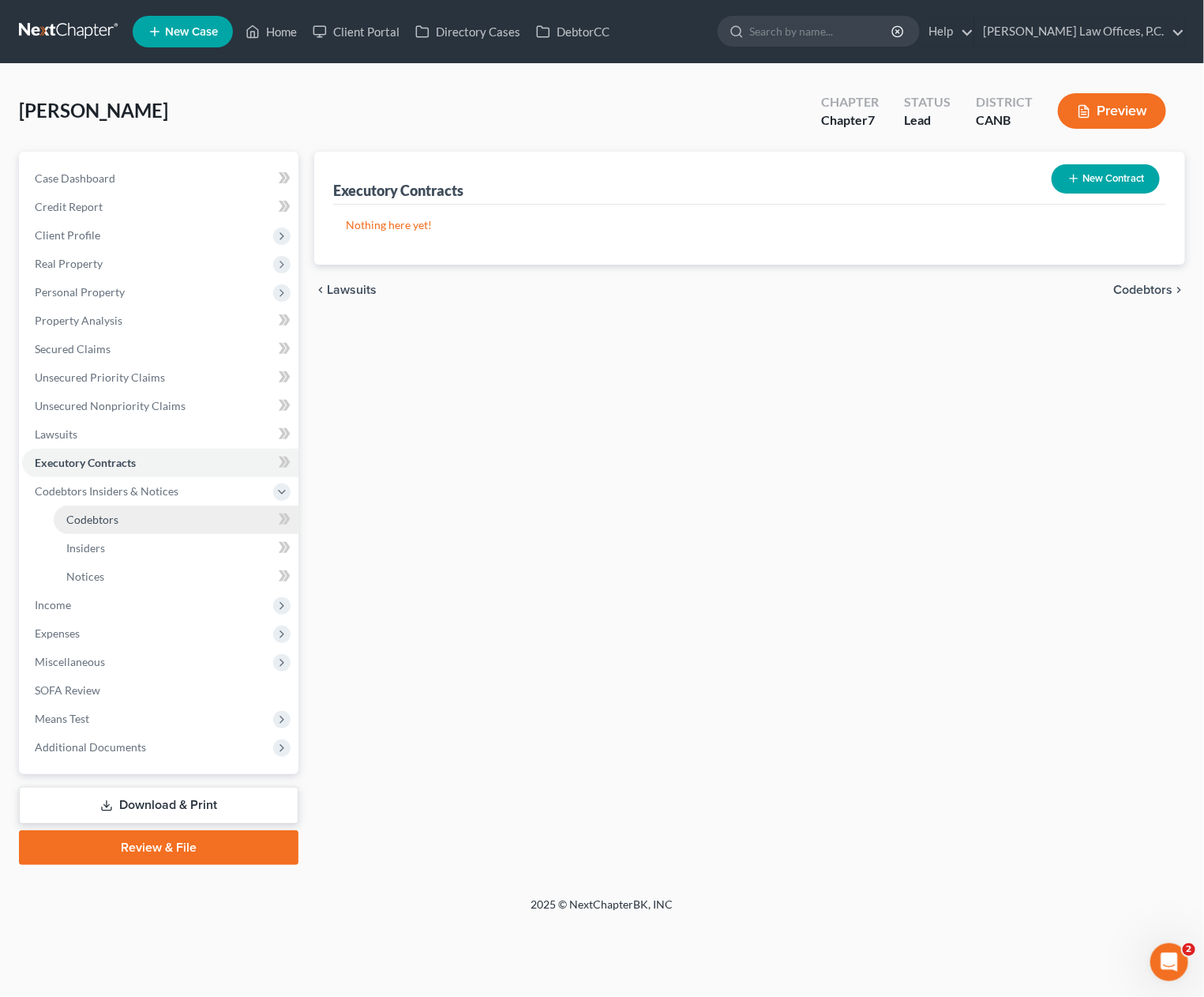
click at [157, 523] on link "Codebtors" at bounding box center [176, 520] width 245 height 28
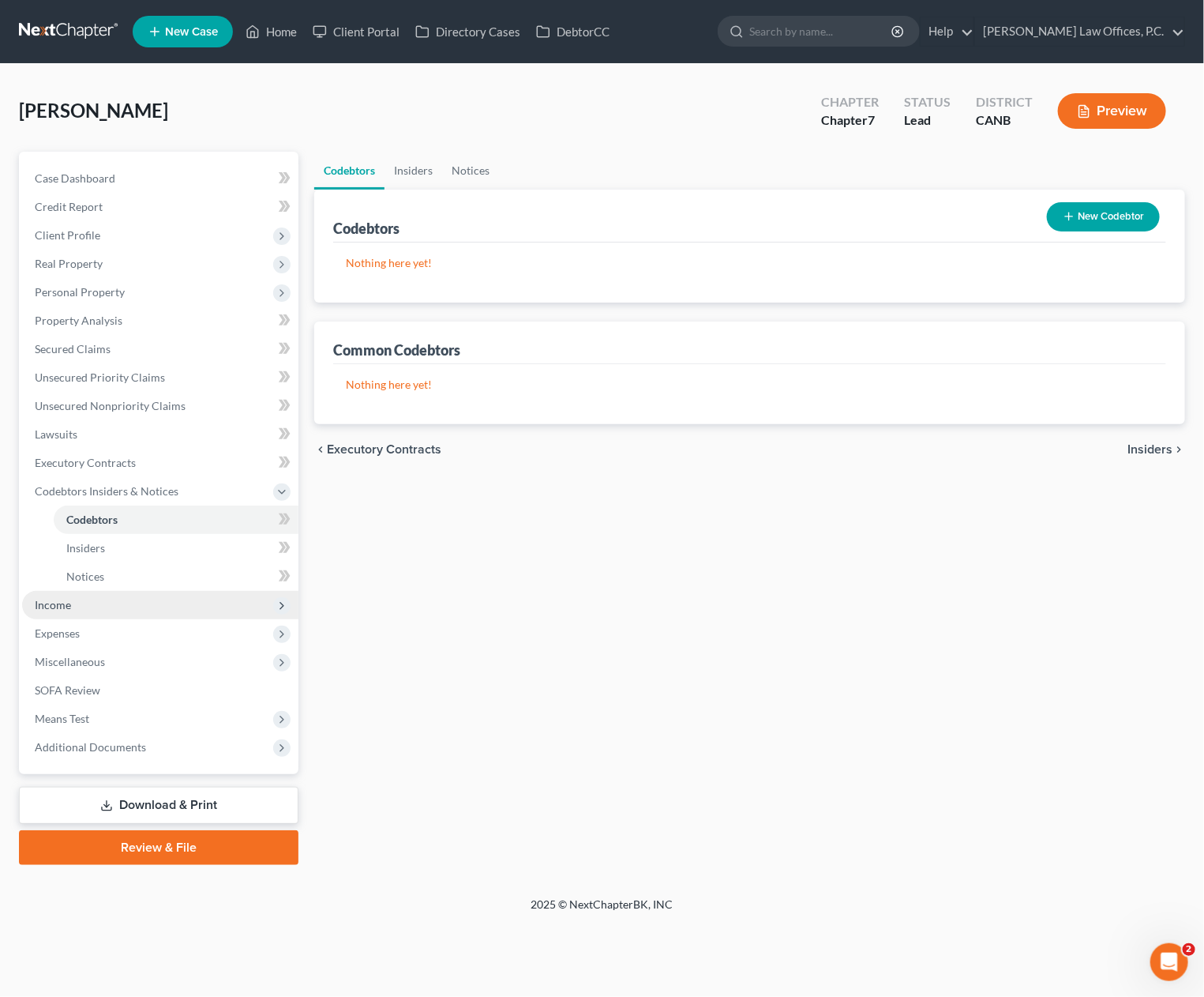
click at [125, 600] on span "Income" at bounding box center [159, 606] width 276 height 28
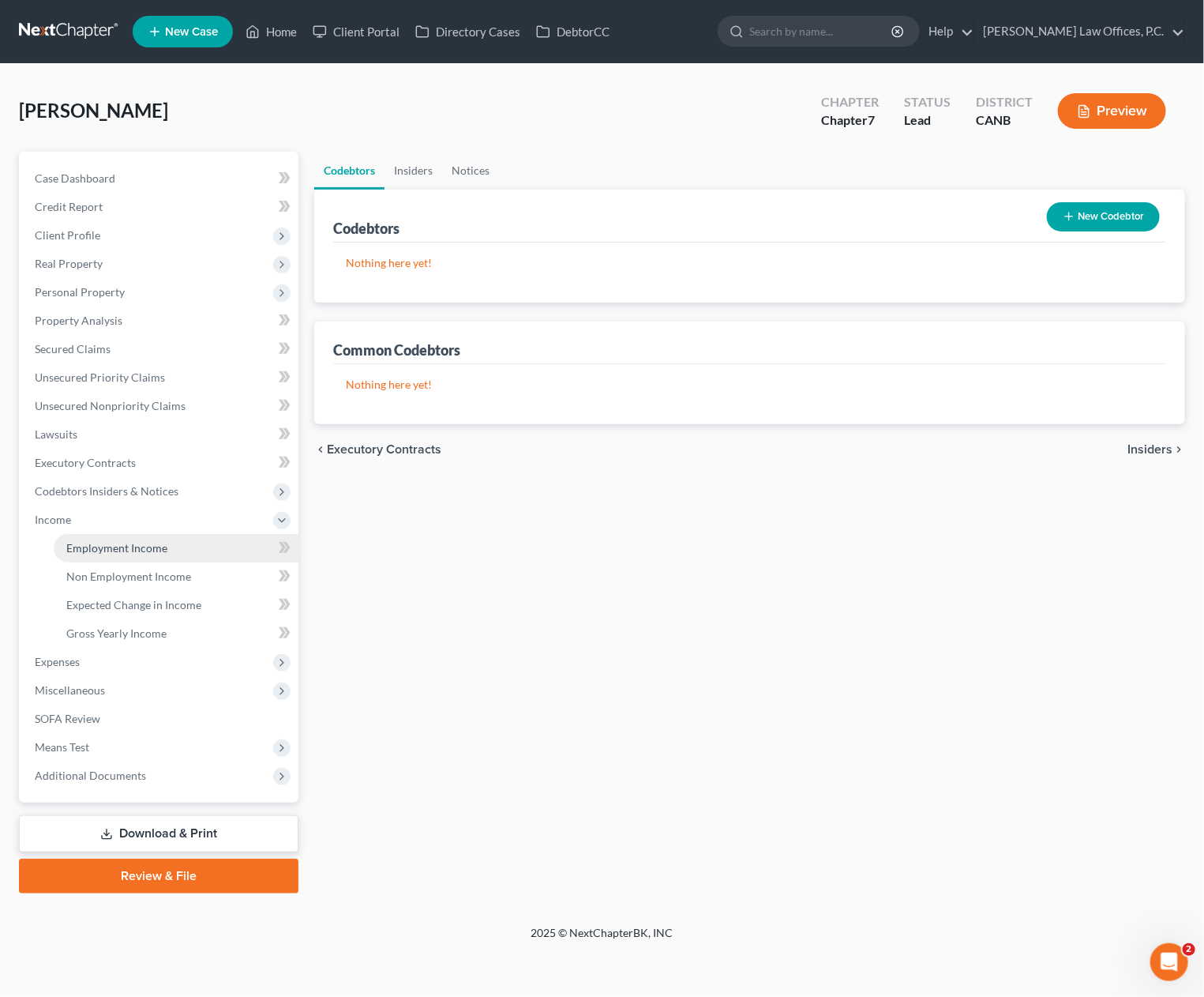
click at [201, 534] on link "Employment Income" at bounding box center [176, 548] width 245 height 28
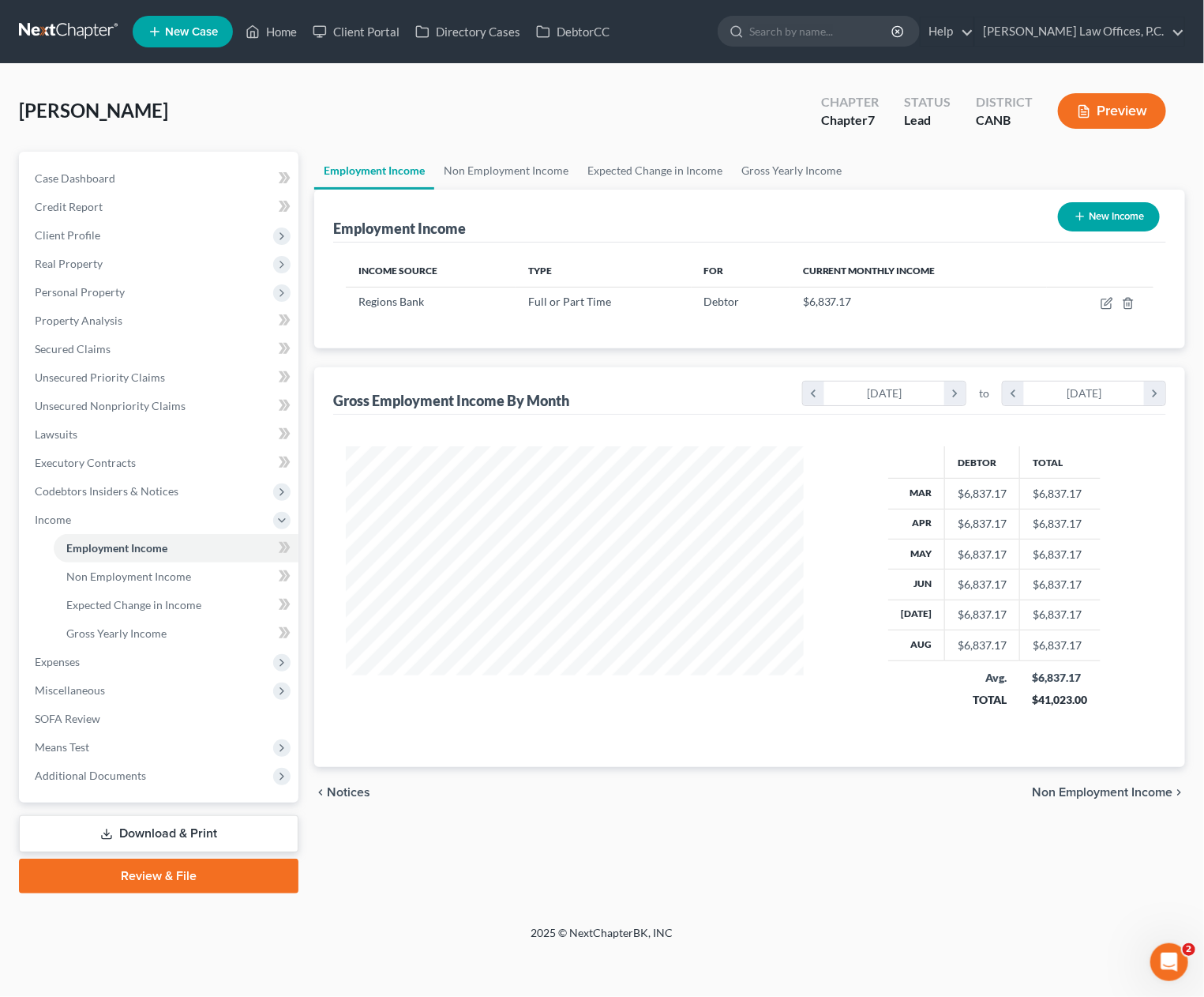
scroll to position [282, 489]
click at [540, 163] on link "Non Employment Income" at bounding box center [506, 171] width 143 height 38
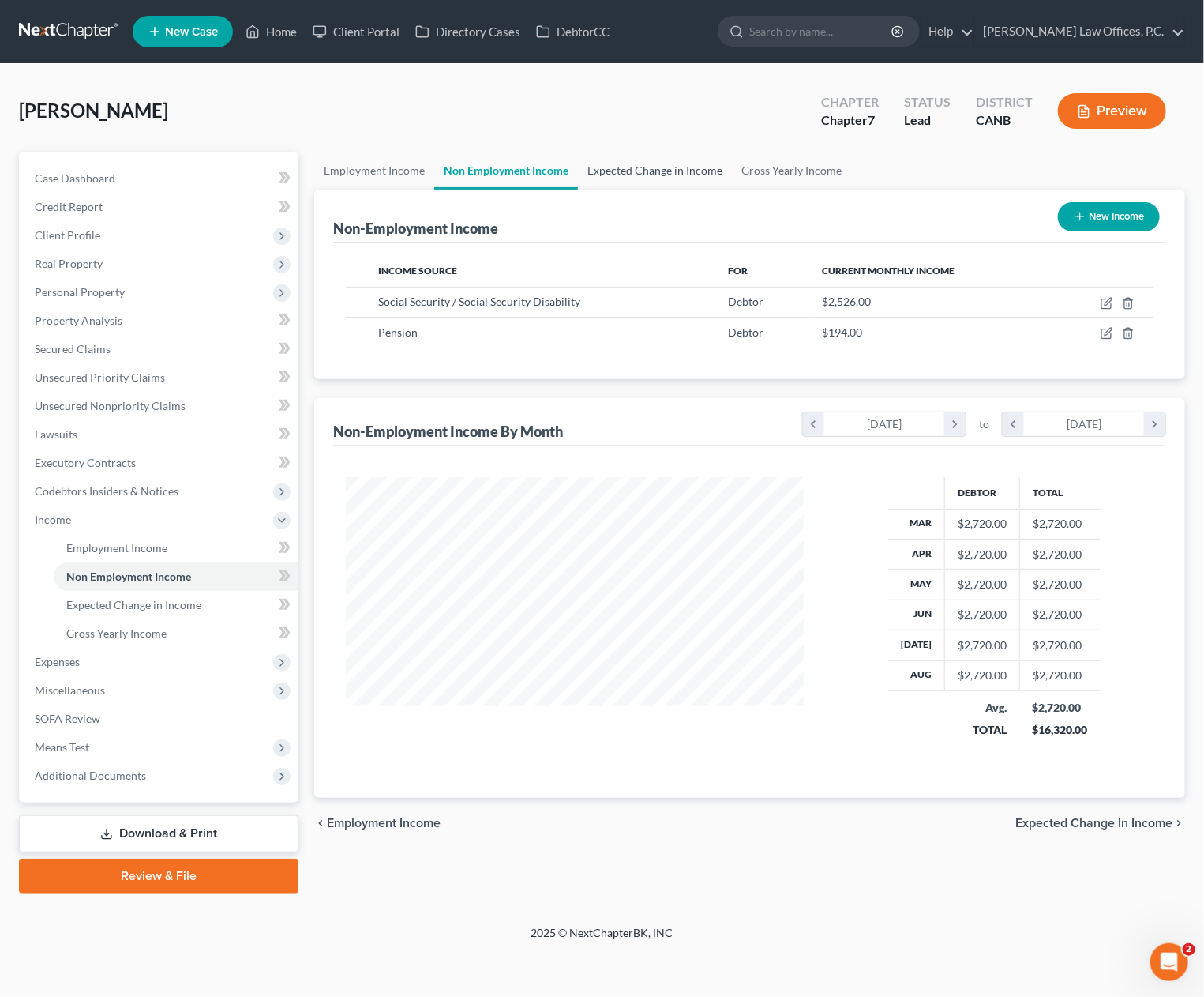
scroll to position [282, 489]
click at [612, 170] on link "Expected Change in Income" at bounding box center [654, 171] width 154 height 38
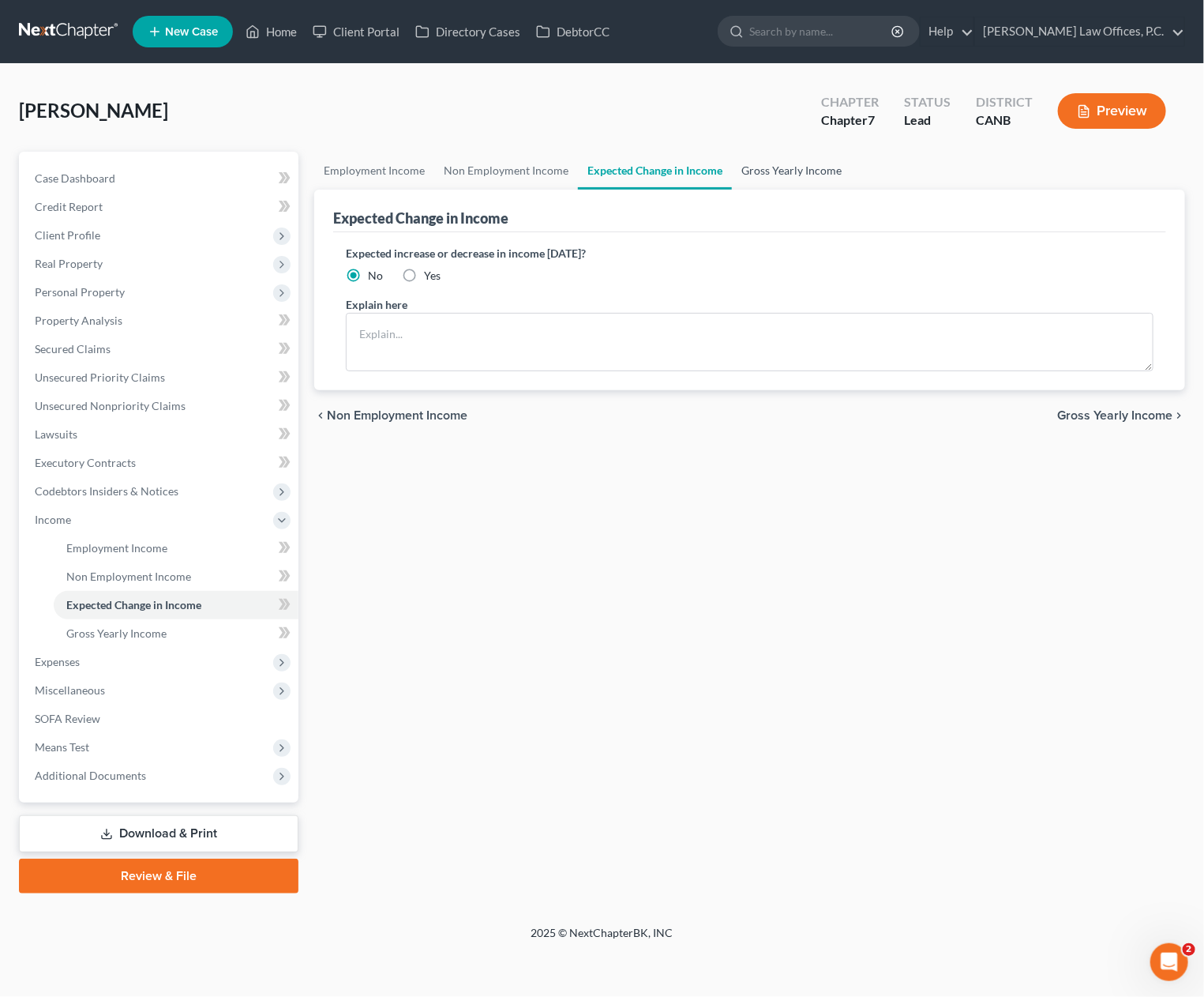
click at [775, 171] on link "Gross Yearly Income" at bounding box center [791, 171] width 119 height 38
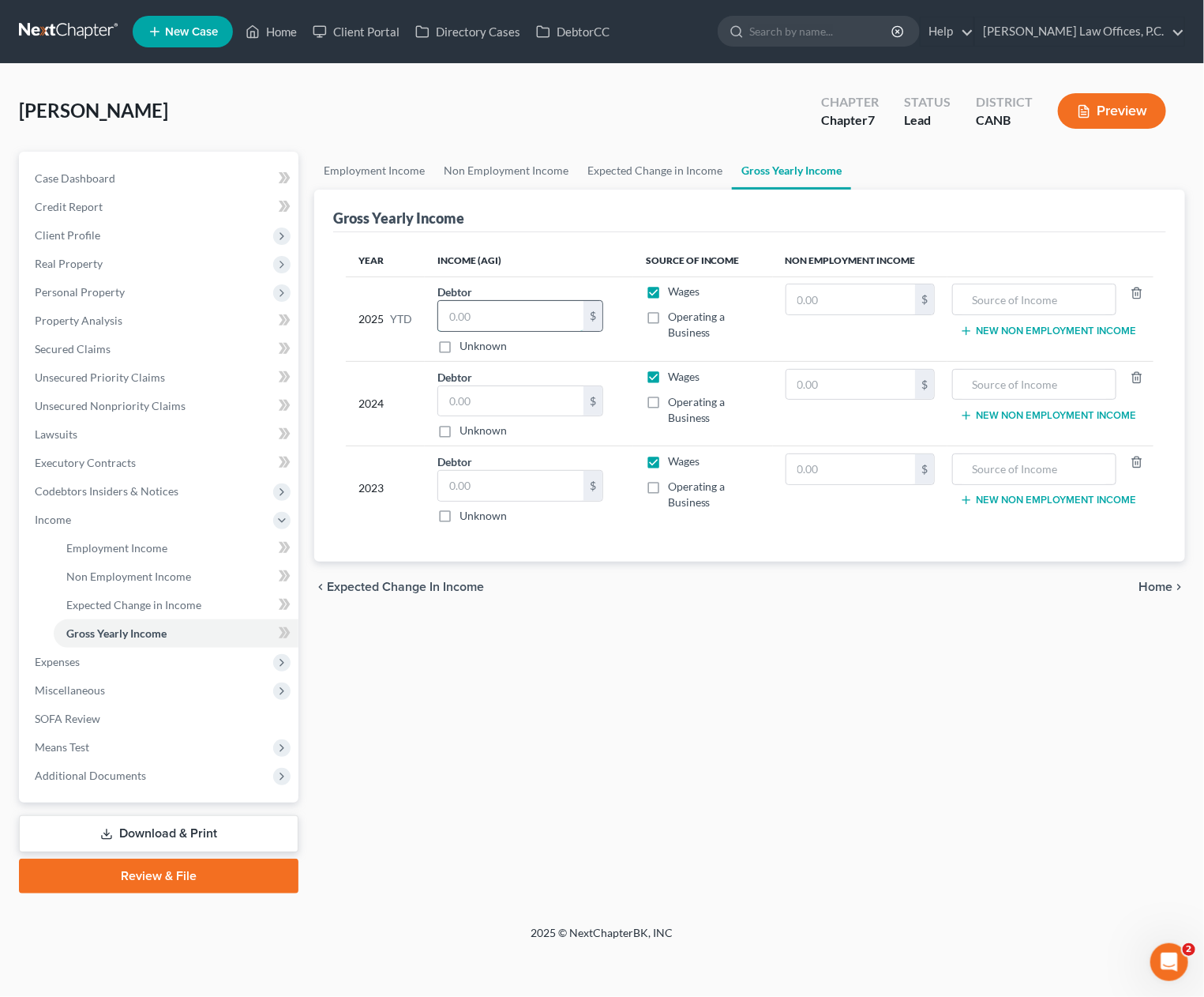
click at [503, 317] on input "text" at bounding box center [511, 316] width 145 height 30
type input "54,916"
click at [862, 396] on input "text" at bounding box center [850, 385] width 129 height 30
type input "31,722"
type input "SSA Income"
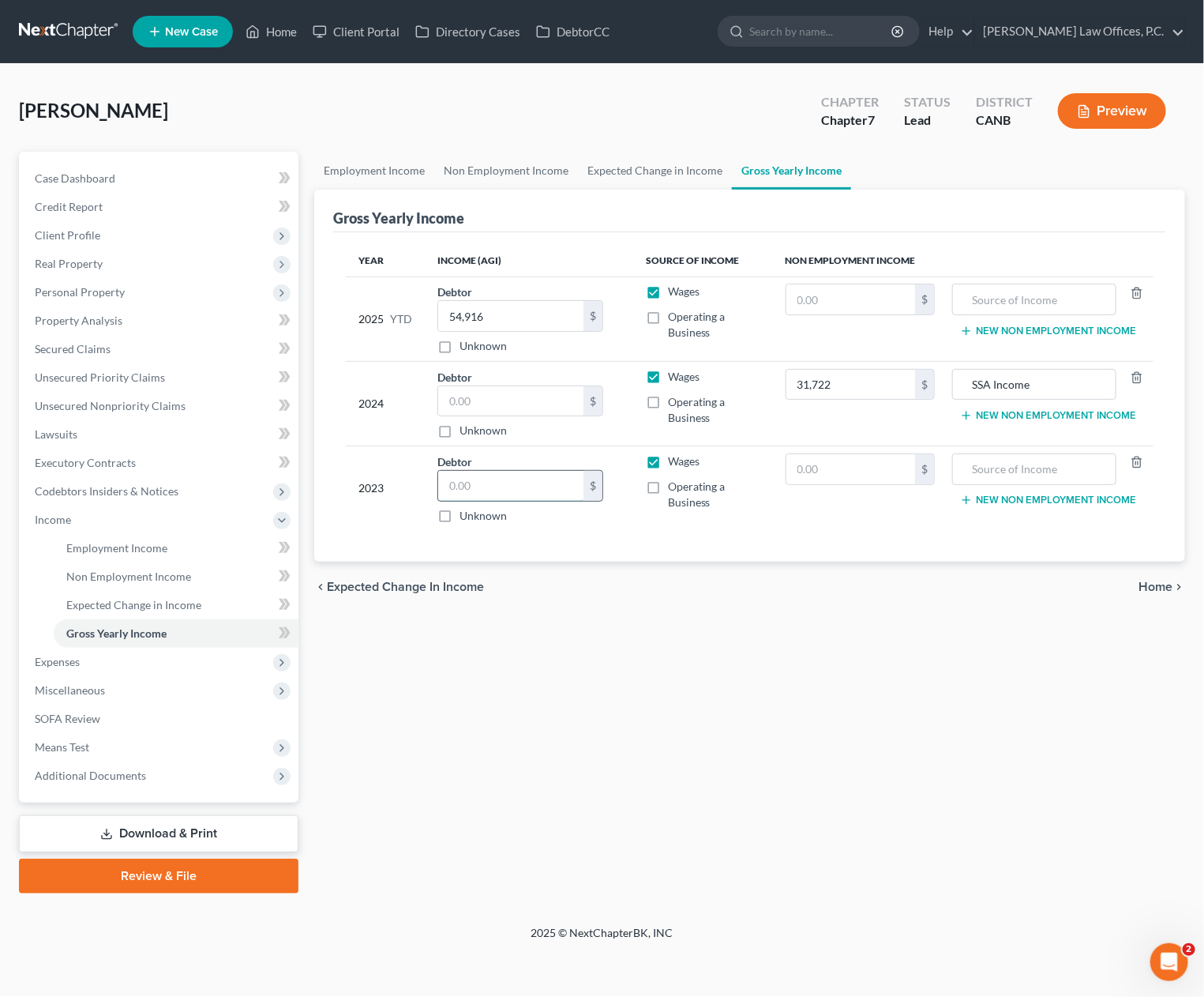
click at [500, 474] on input "text" at bounding box center [511, 486] width 145 height 30
type input "73,635"
click at [864, 461] on input "text" at bounding box center [850, 470] width 129 height 30
type input "4,788"
type input "Pension Income"
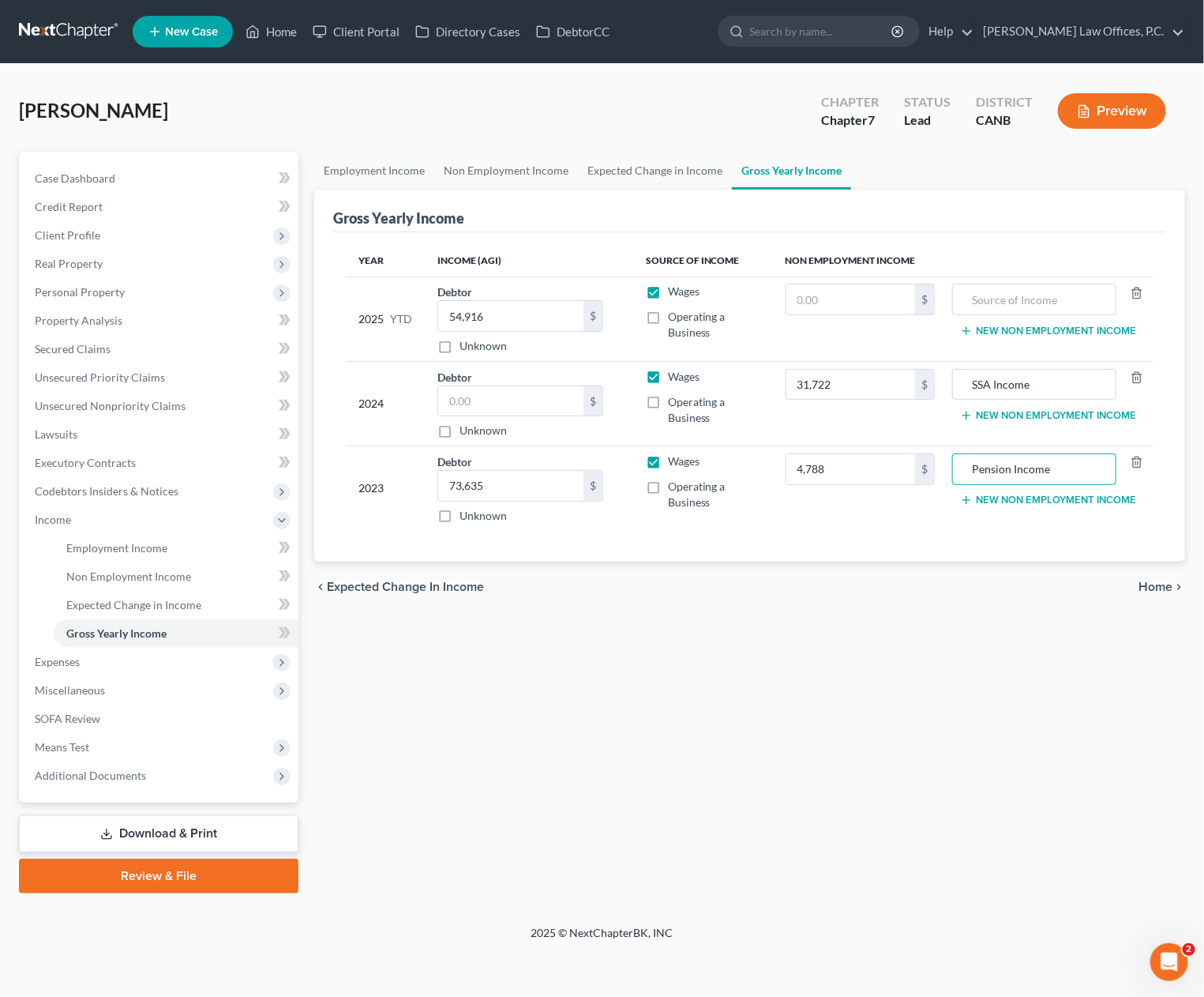
click at [1036, 491] on td "Pension Income New Non Employment Income" at bounding box center [1050, 489] width 206 height 85
click at [1007, 496] on button "New Non Employment Income" at bounding box center [1048, 500] width 176 height 12
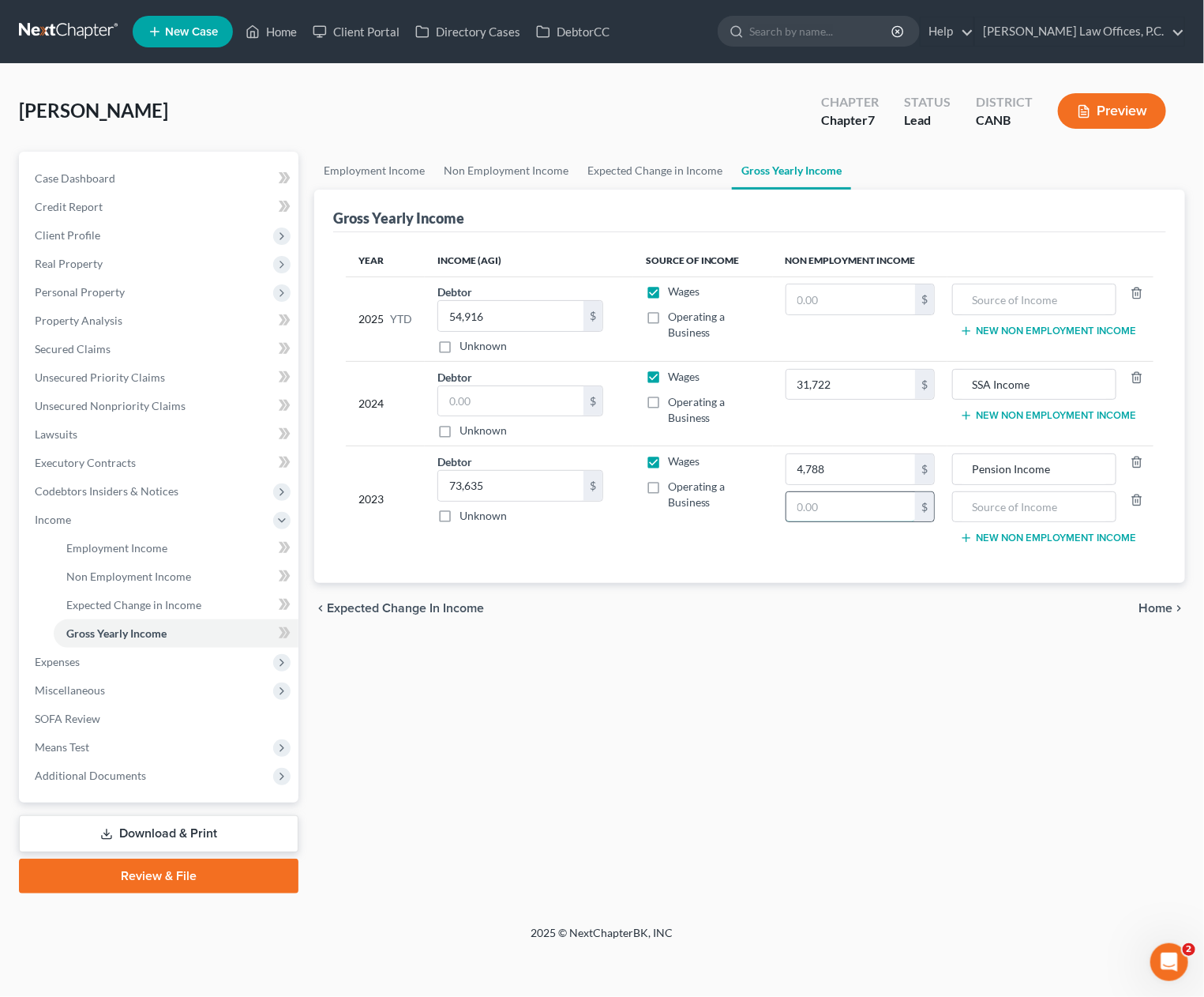
click at [863, 508] on input "text" at bounding box center [850, 507] width 129 height 30
type input "305,880"
click at [1082, 507] on input "text" at bounding box center [1033, 507] width 146 height 30
type input "SSA Income"
drag, startPoint x: 882, startPoint y: 518, endPoint x: 887, endPoint y: 507, distance: 12.1
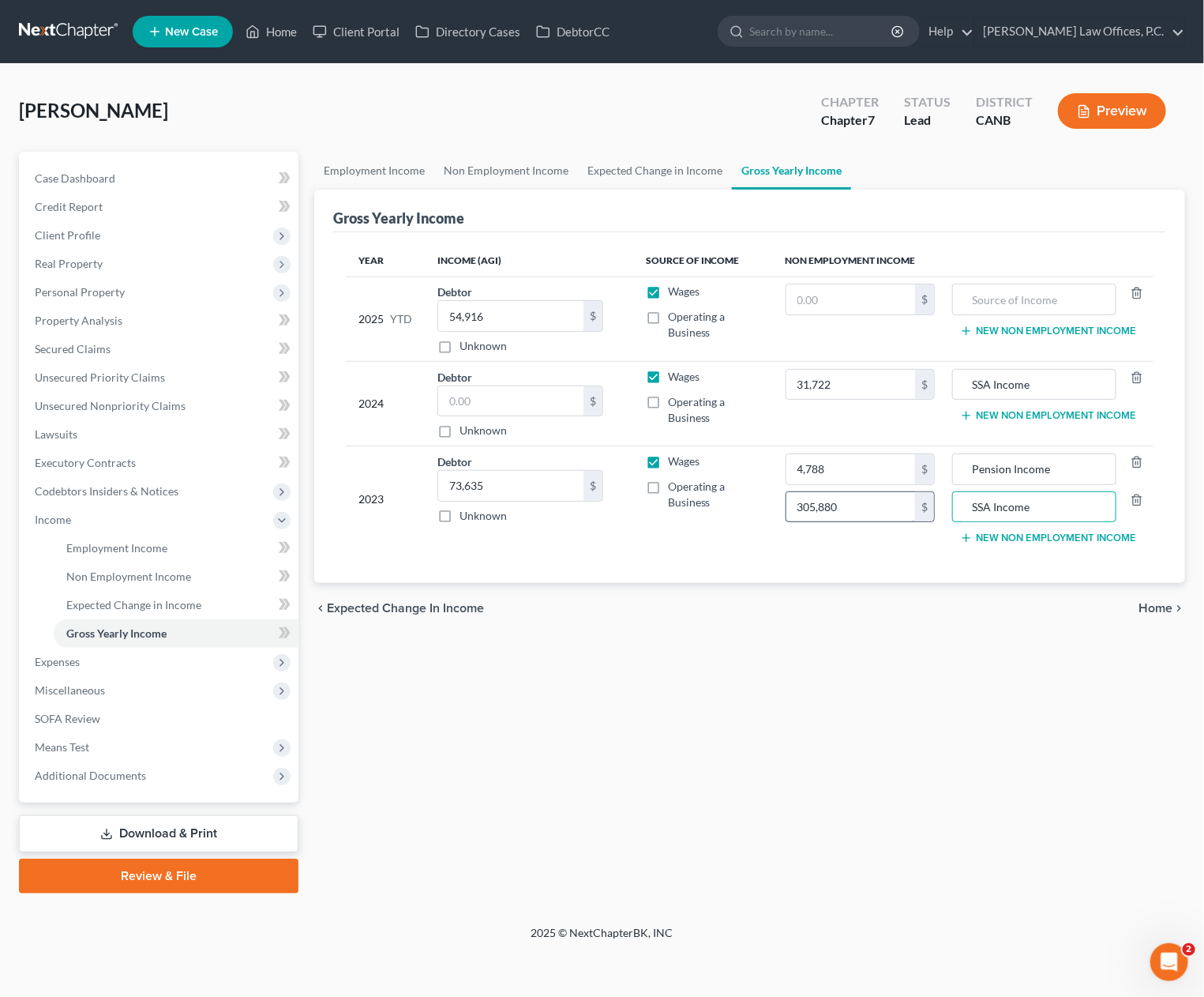
click at [882, 518] on td "4,788 $ 305,880 $" at bounding box center [861, 498] width 175 height 105
click at [824, 505] on input "305,880" at bounding box center [850, 507] width 129 height 30
drag, startPoint x: 826, startPoint y: 507, endPoint x: 832, endPoint y: 520, distance: 14.3
click at [826, 507] on input "305,880" at bounding box center [850, 507] width 129 height 30
type input "30,580"
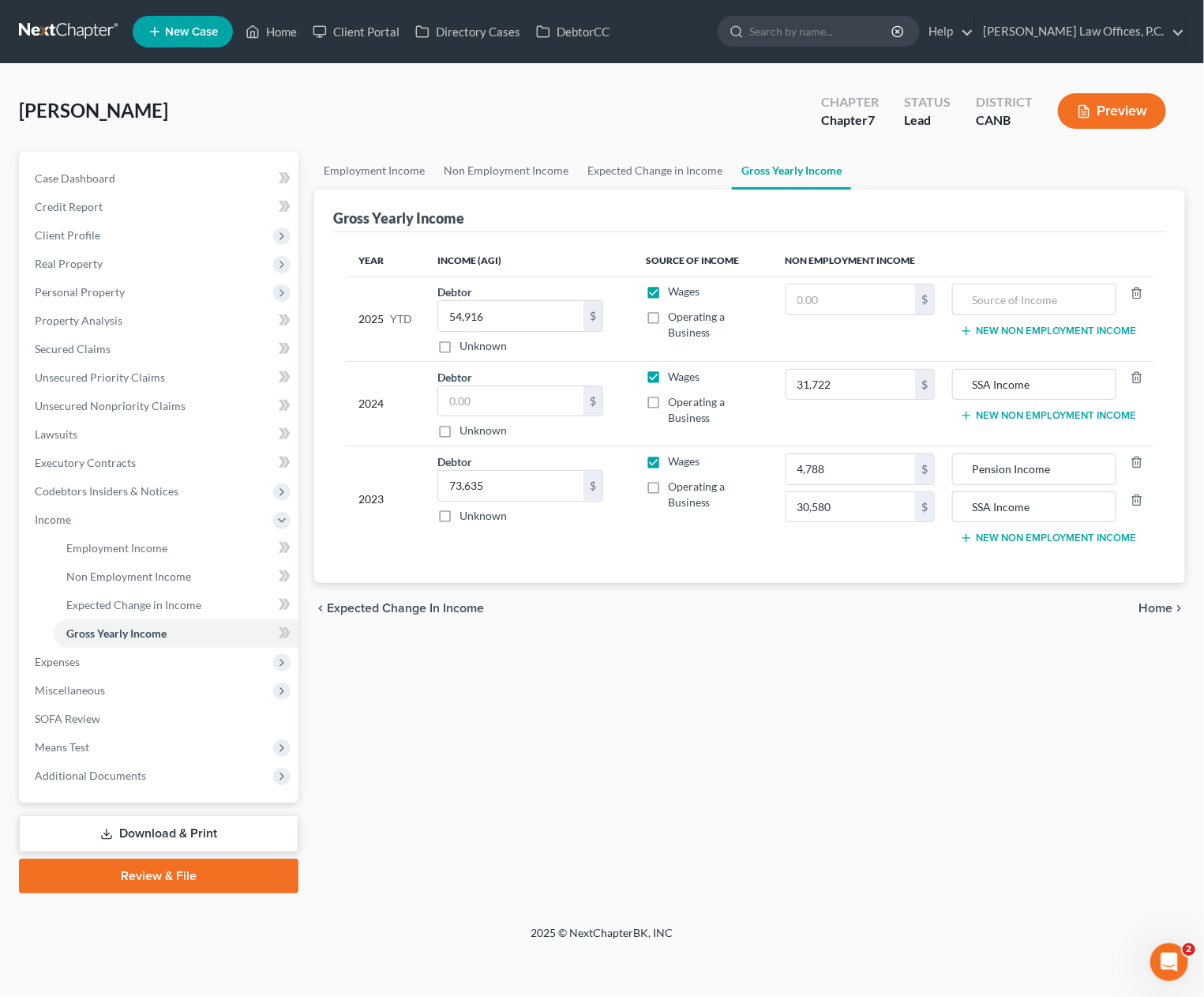
click at [999, 413] on button "New Non Employment Income" at bounding box center [1048, 415] width 176 height 12
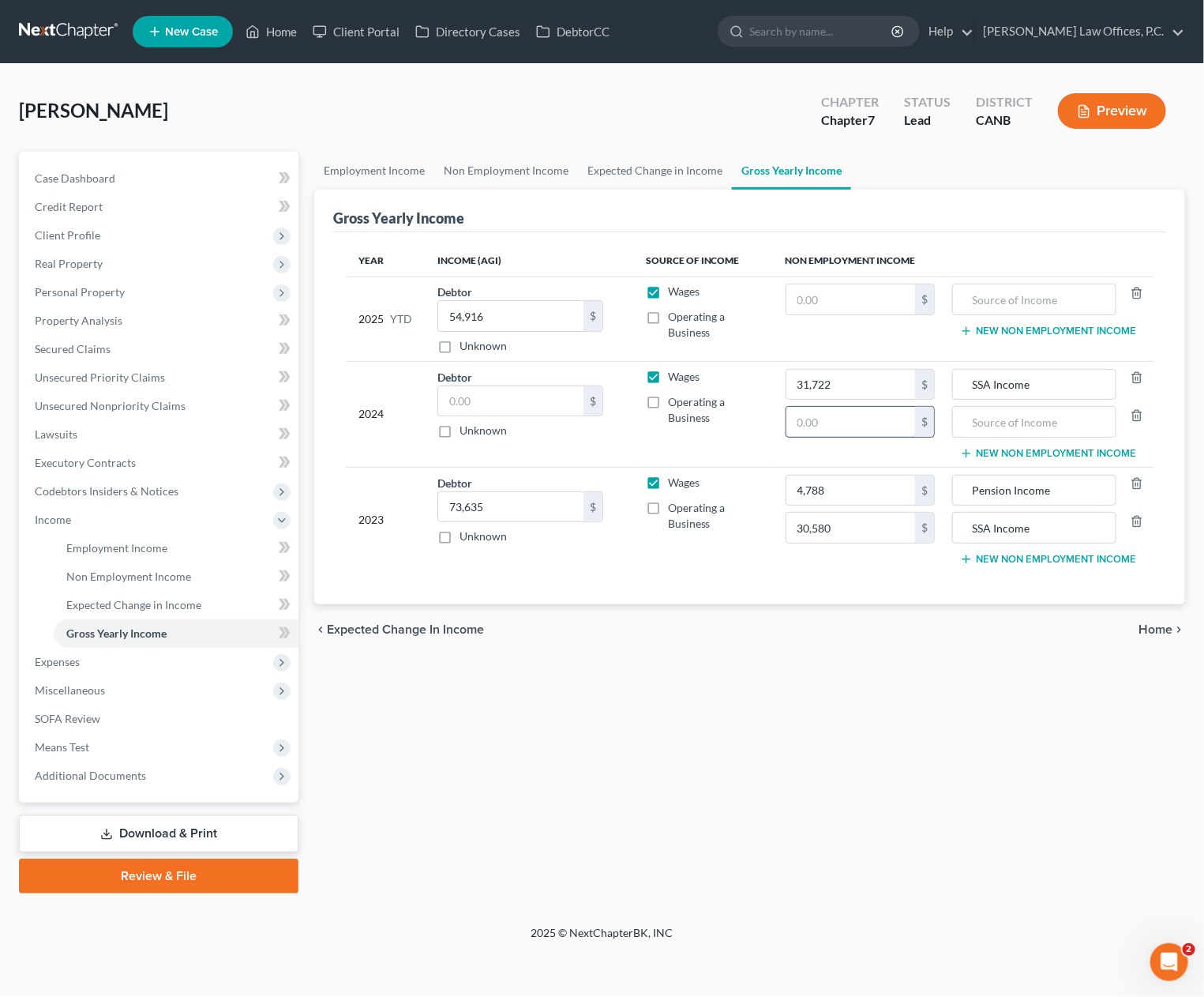
click at [885, 416] on input "text" at bounding box center [850, 422] width 129 height 30
type input "12,097"
type input "Employer Trust Retirement Distribution"
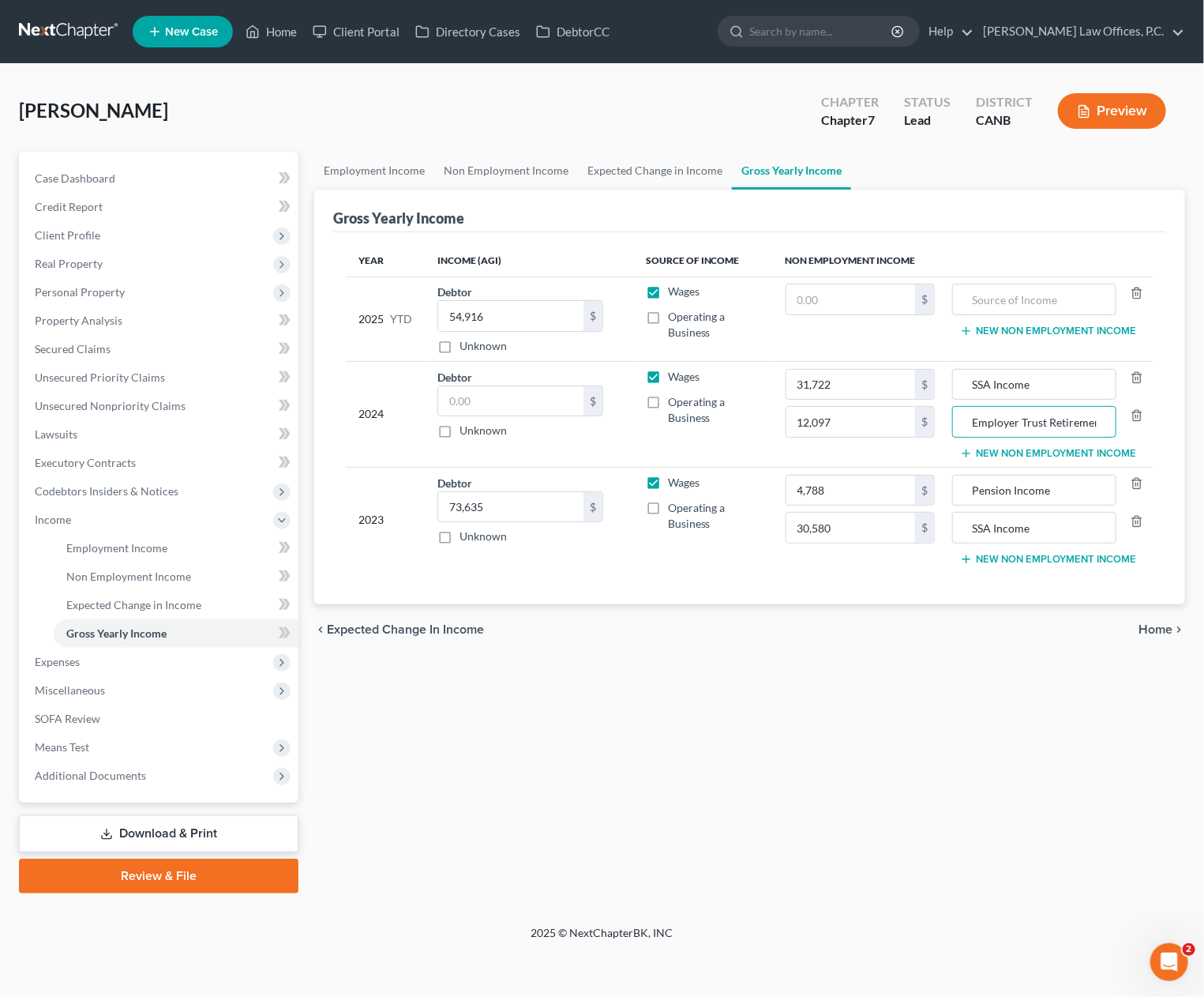
click at [1010, 458] on td "SSA Income Employer Trust Retirement Distribution New Non Employment Income" at bounding box center [1050, 414] width 206 height 106
click at [1004, 455] on button "New Non Employment Income" at bounding box center [1048, 453] width 176 height 12
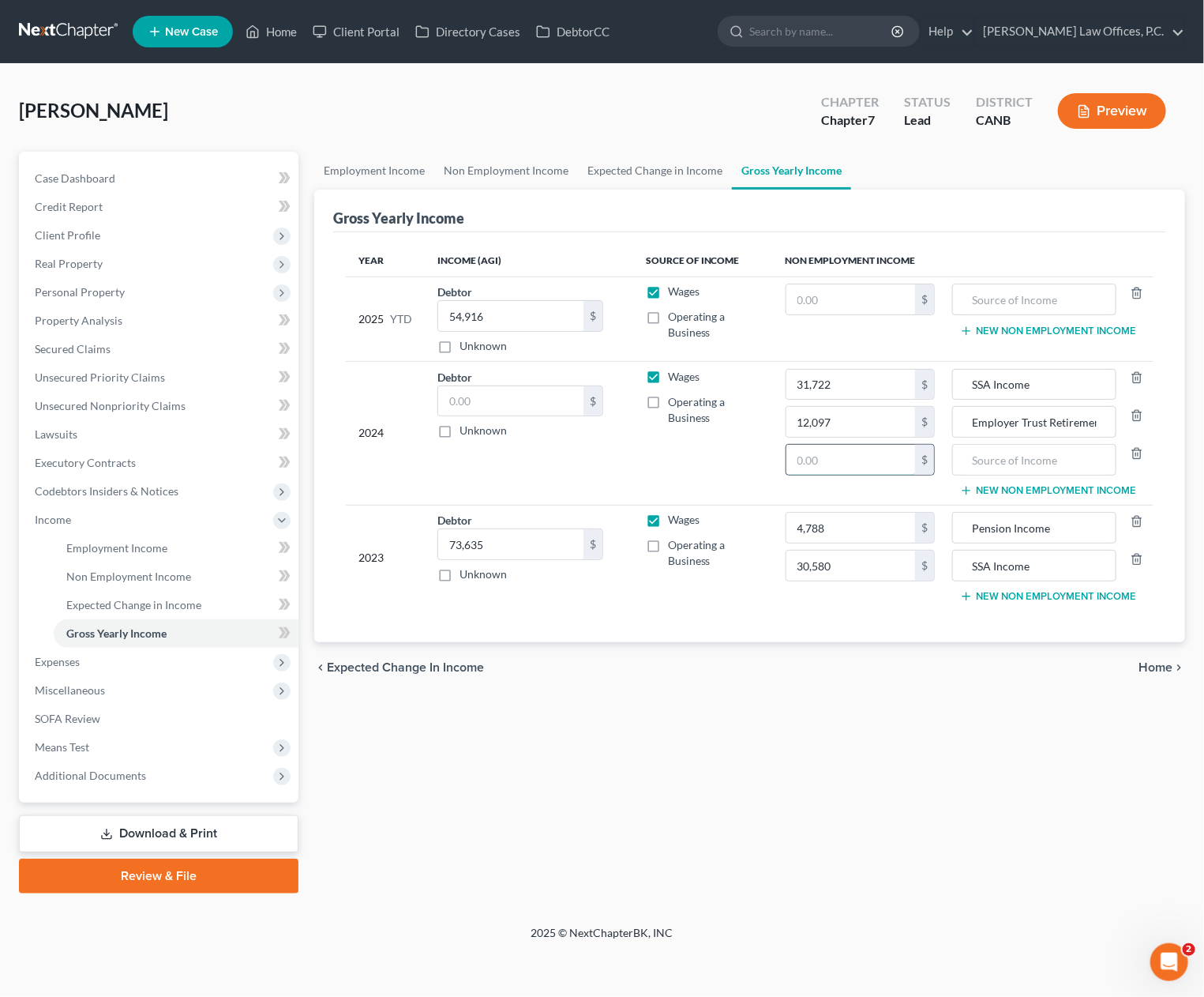
click at [851, 455] on input "text" at bounding box center [850, 460] width 129 height 30
type input "2,333"
click at [1038, 460] on input "text" at bounding box center [1033, 460] width 146 height 30
type input "Pension Income"
click at [874, 307] on input "text" at bounding box center [850, 300] width 129 height 30
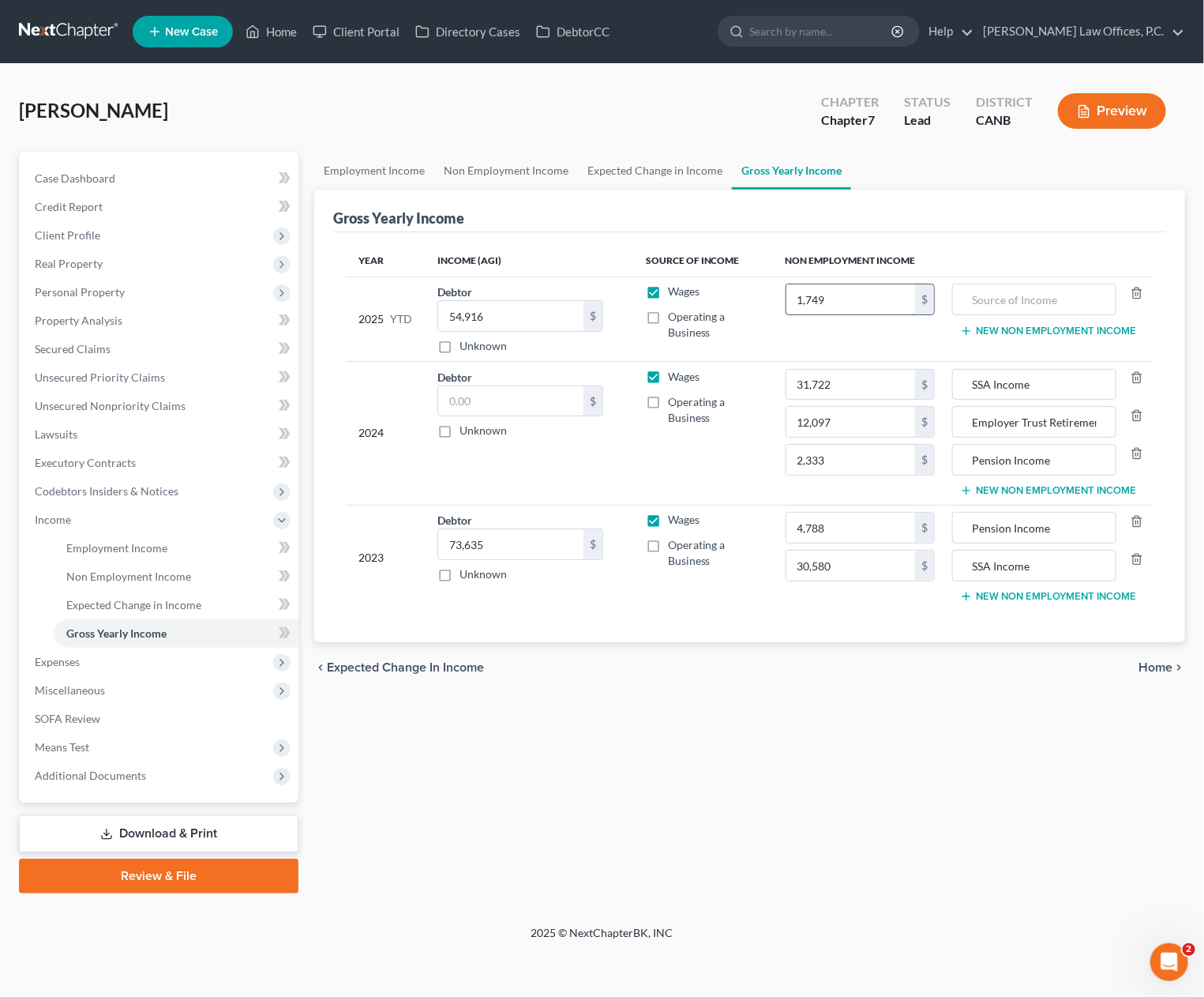
type input "1,749"
click at [1005, 327] on button "New Non Employment Income" at bounding box center [1048, 330] width 176 height 12
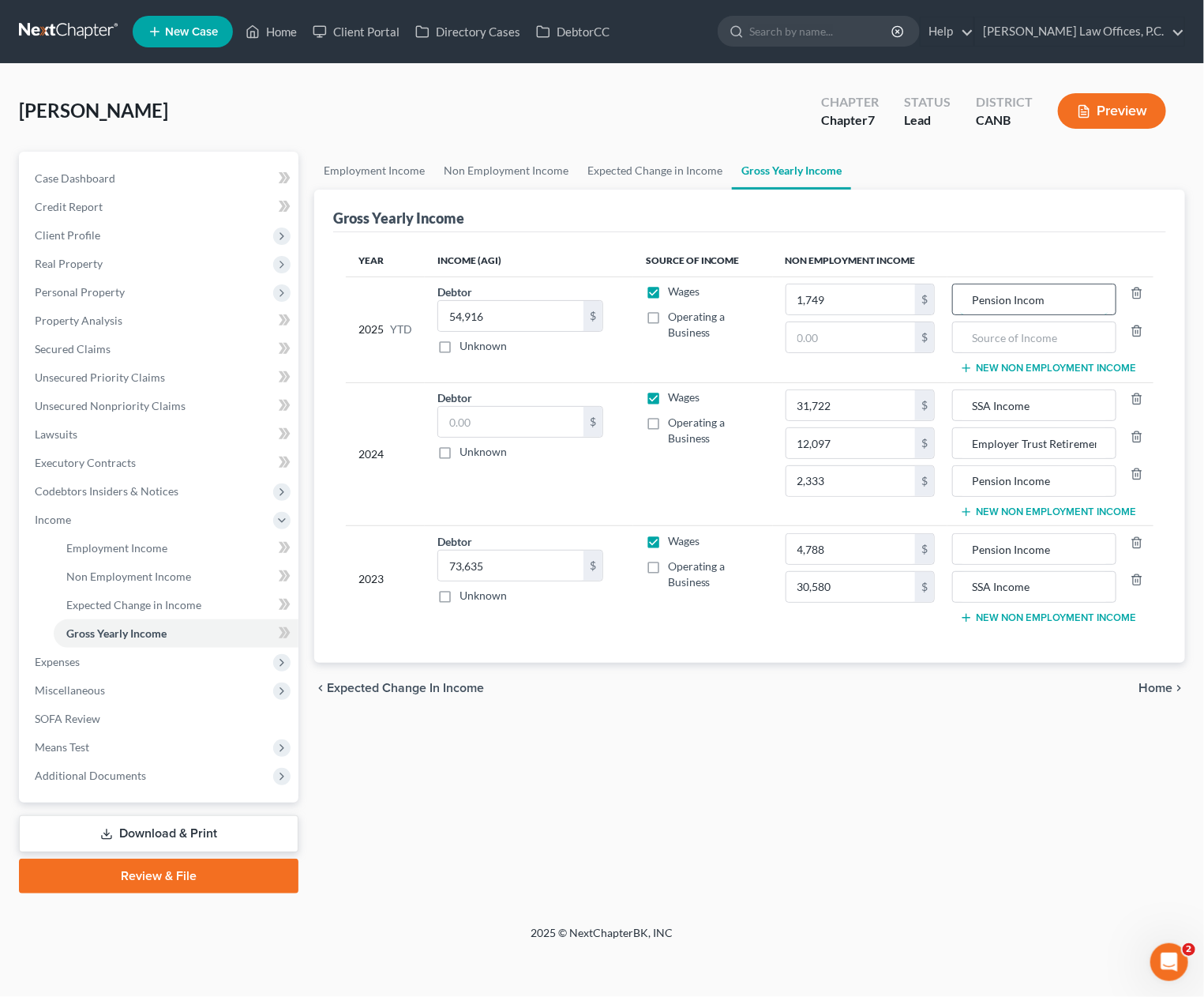
drag, startPoint x: 1042, startPoint y: 301, endPoint x: 1051, endPoint y: 303, distance: 9.2
click at [1042, 301] on input "Pension Incom" at bounding box center [1033, 300] width 146 height 30
type input "Pension Income"
click at [845, 336] on input "text" at bounding box center [850, 338] width 129 height 30
type input "23,791"
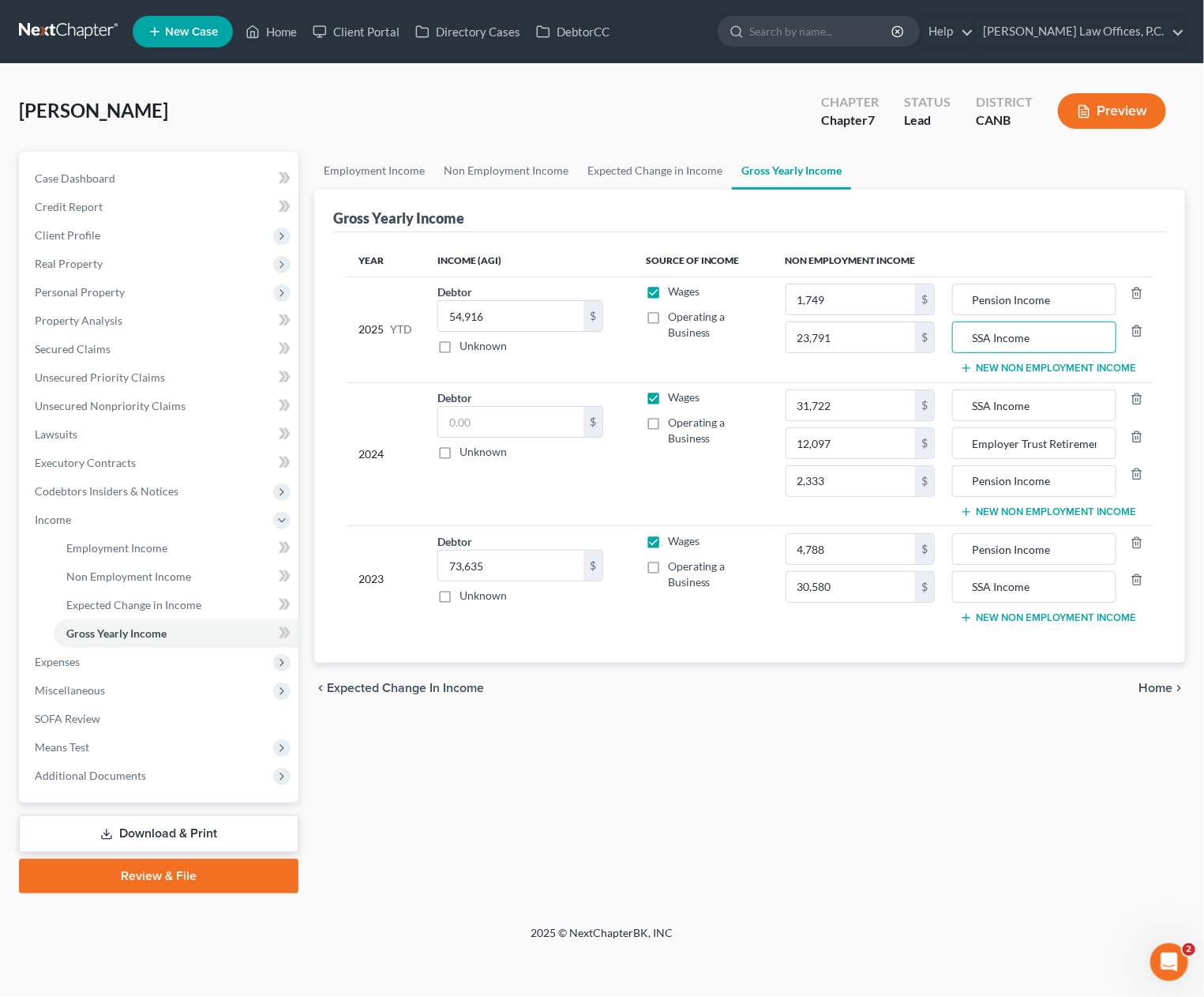
type input "SSA Income"
click at [487, 421] on input "text" at bounding box center [511, 422] width 145 height 30
type input "75,028"
click at [1150, 686] on span "Home" at bounding box center [1156, 688] width 34 height 12
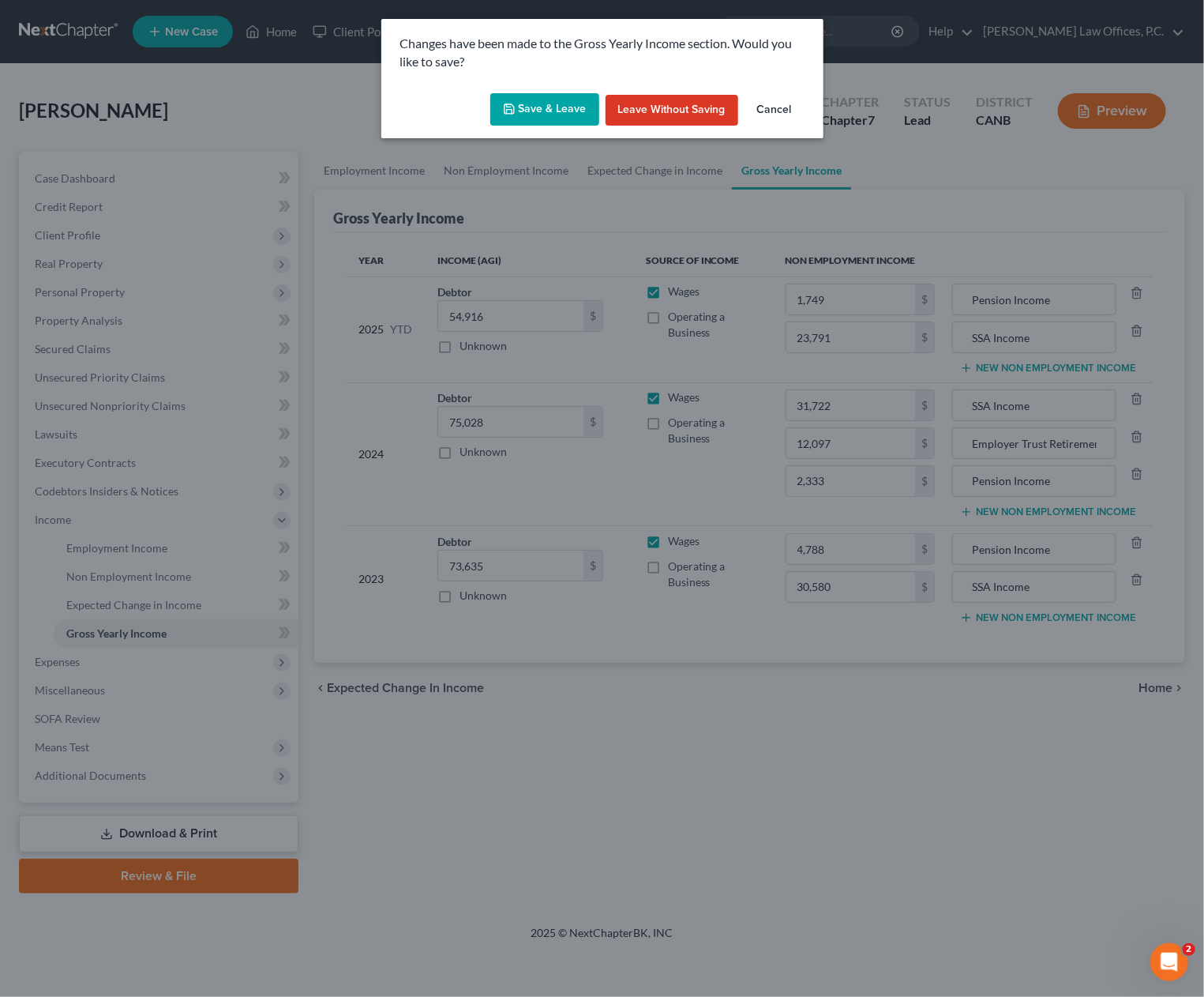
click at [551, 113] on button "Save & Leave" at bounding box center [545, 109] width 109 height 33
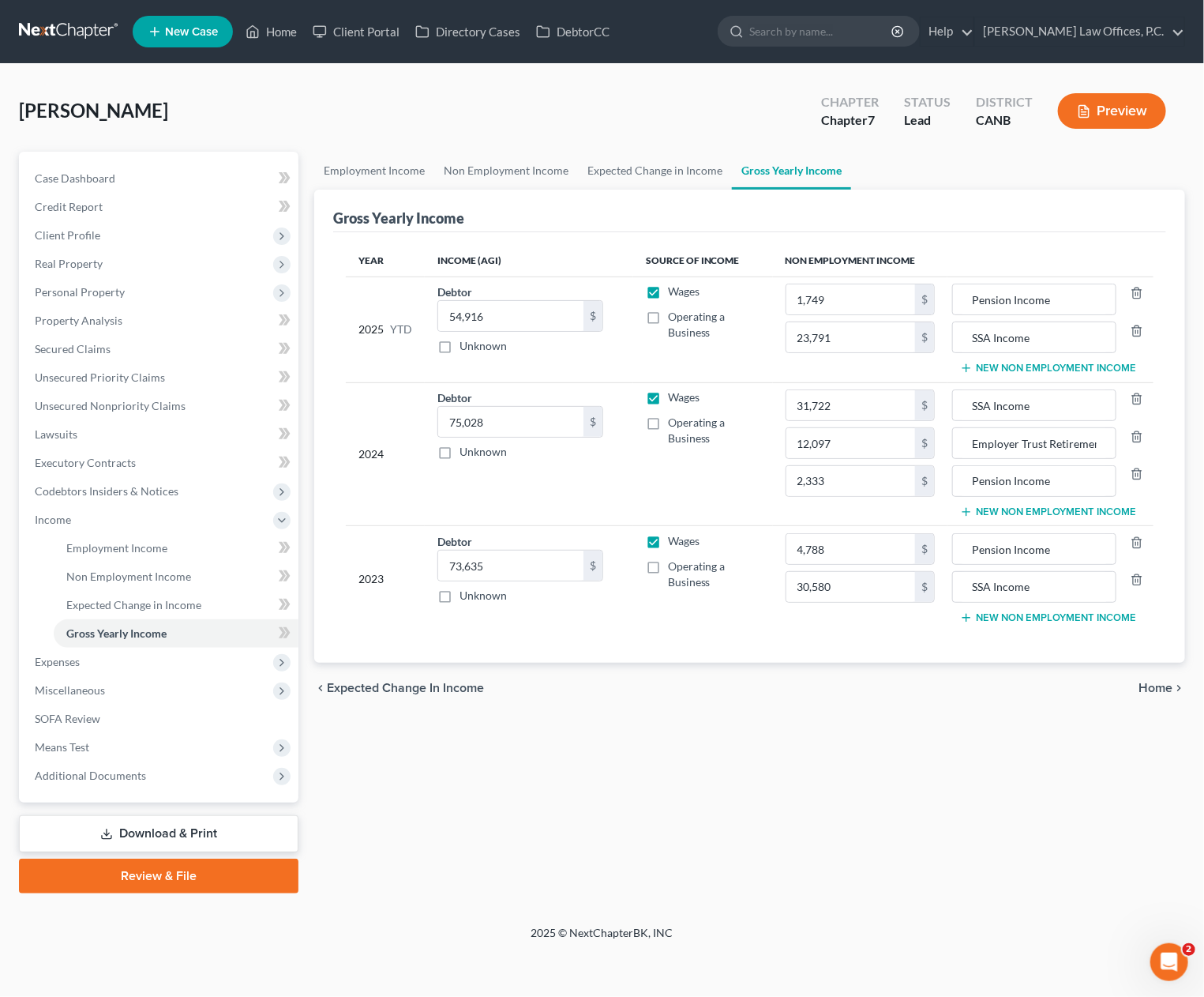
type input "23,791.00"
type input "SSA Income"
type input "30,580.00"
type input "SSA Income"
type input "12,097.00"
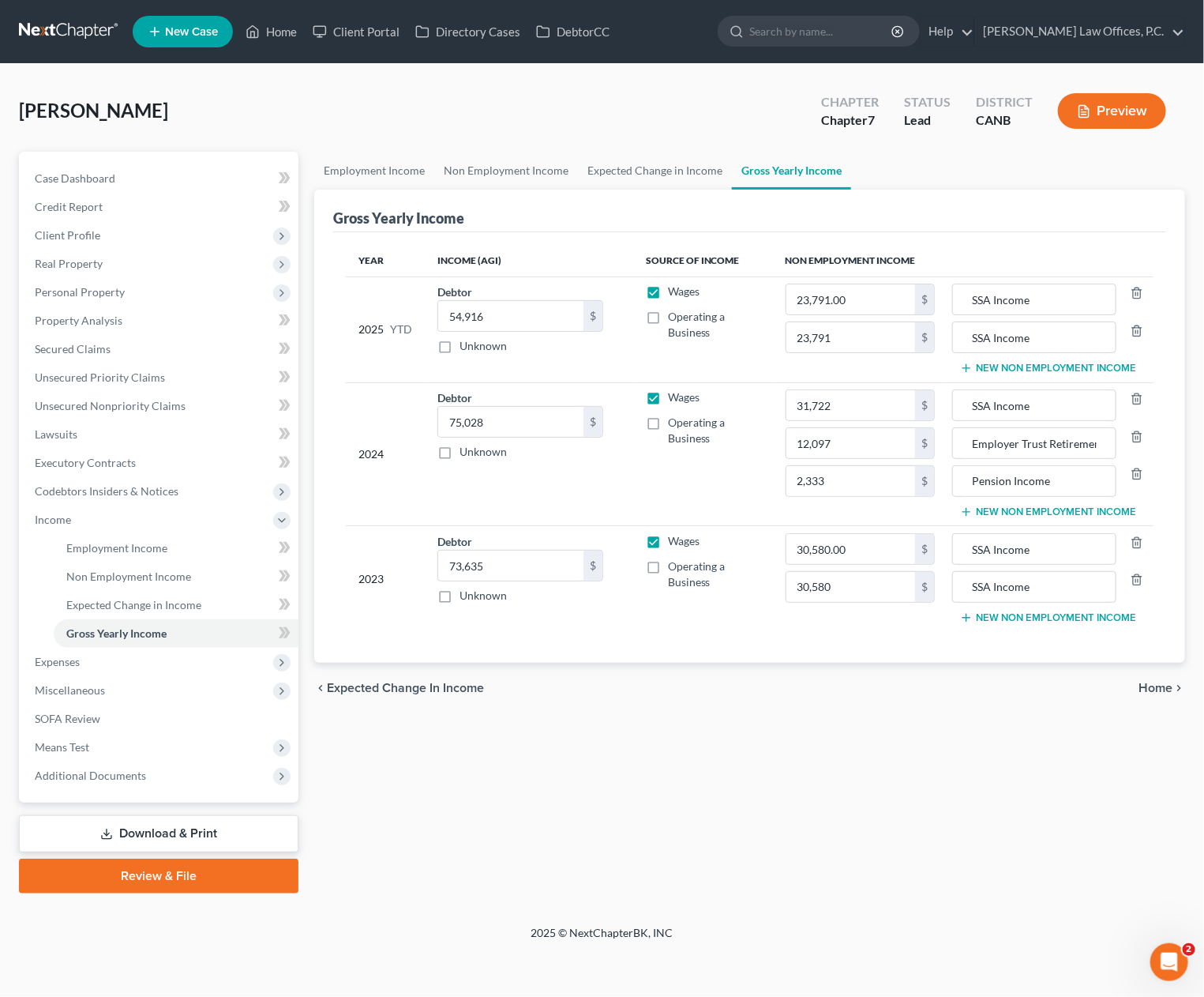
type input "Employer Trust Retirement Distribution"
type input "2,333.00"
type input "Pension Income"
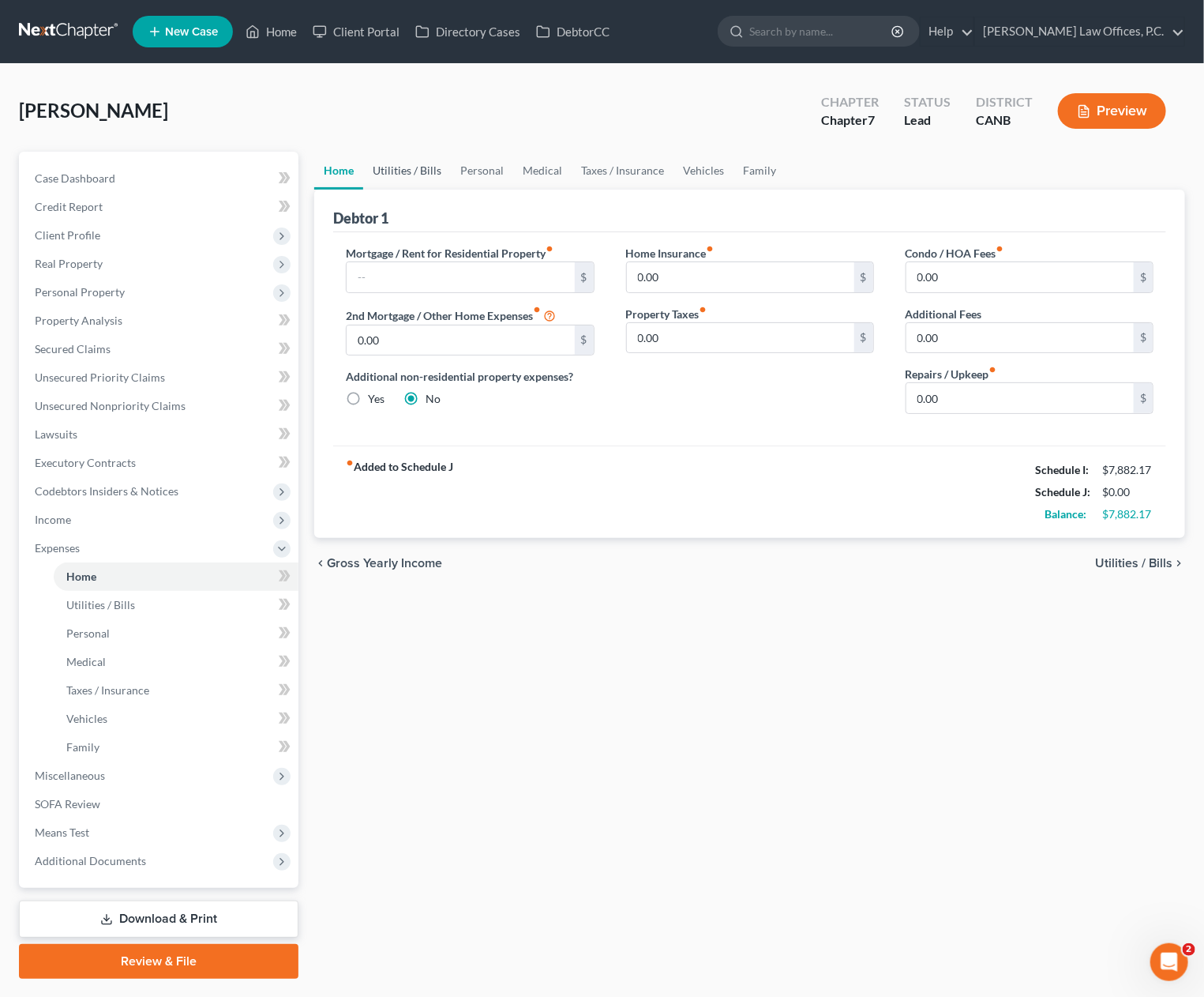
click at [413, 166] on link "Utilities / Bills" at bounding box center [406, 171] width 88 height 38
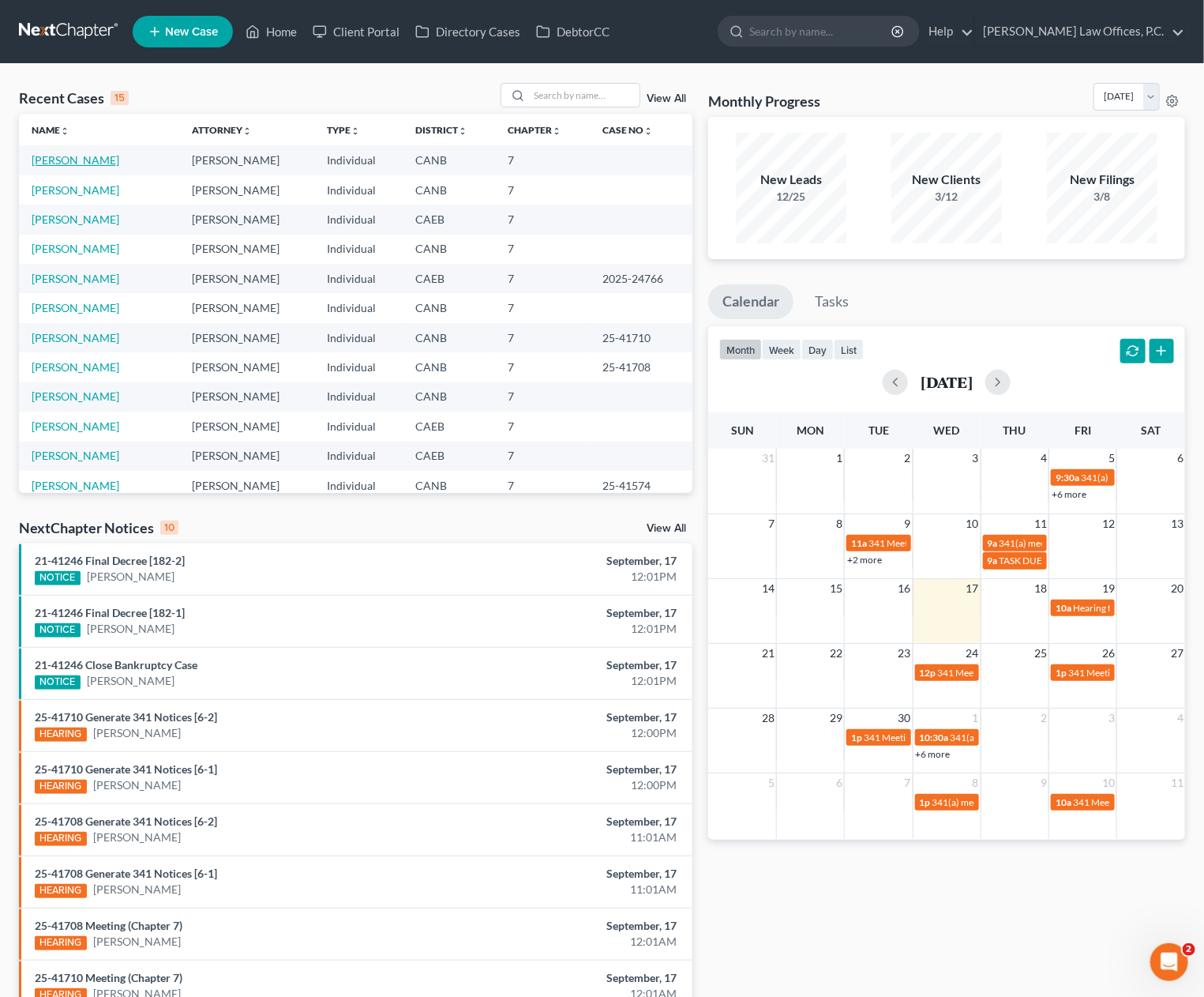
click at [71, 157] on link "[PERSON_NAME]" at bounding box center [75, 159] width 88 height 13
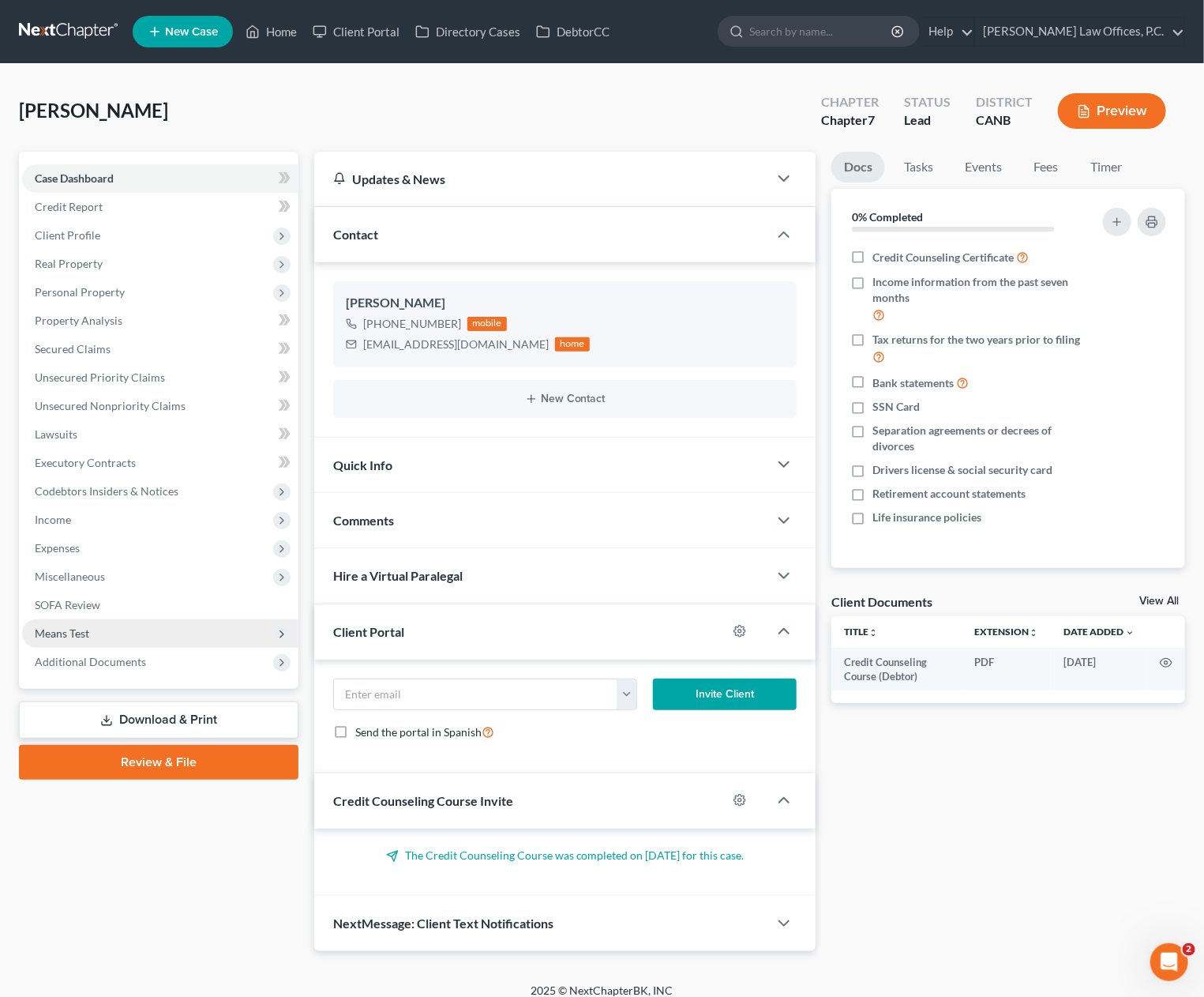
click at [127, 644] on span "Means Test" at bounding box center [159, 634] width 276 height 28
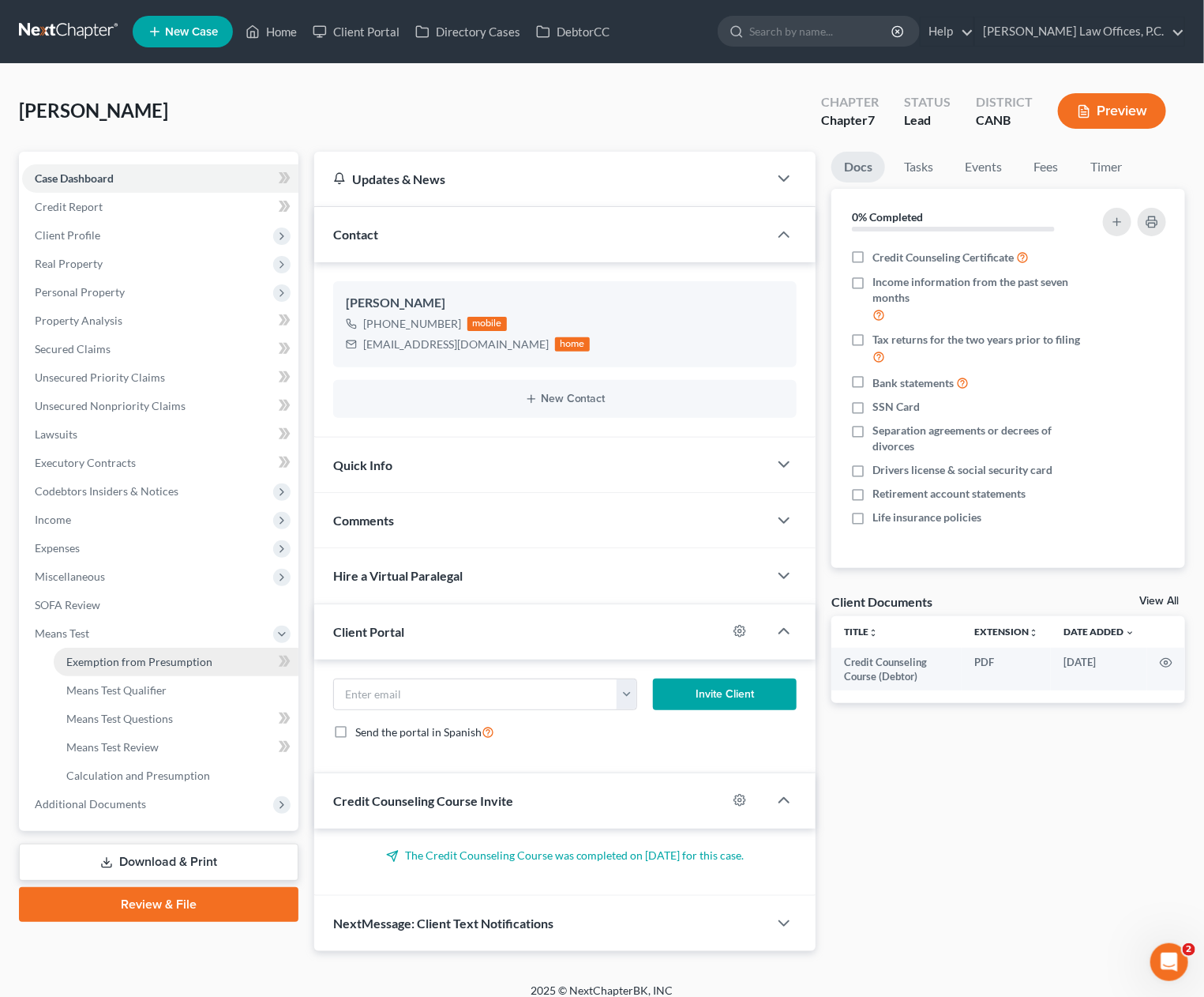
click at [127, 653] on link "Exemption from Presumption" at bounding box center [176, 662] width 245 height 28
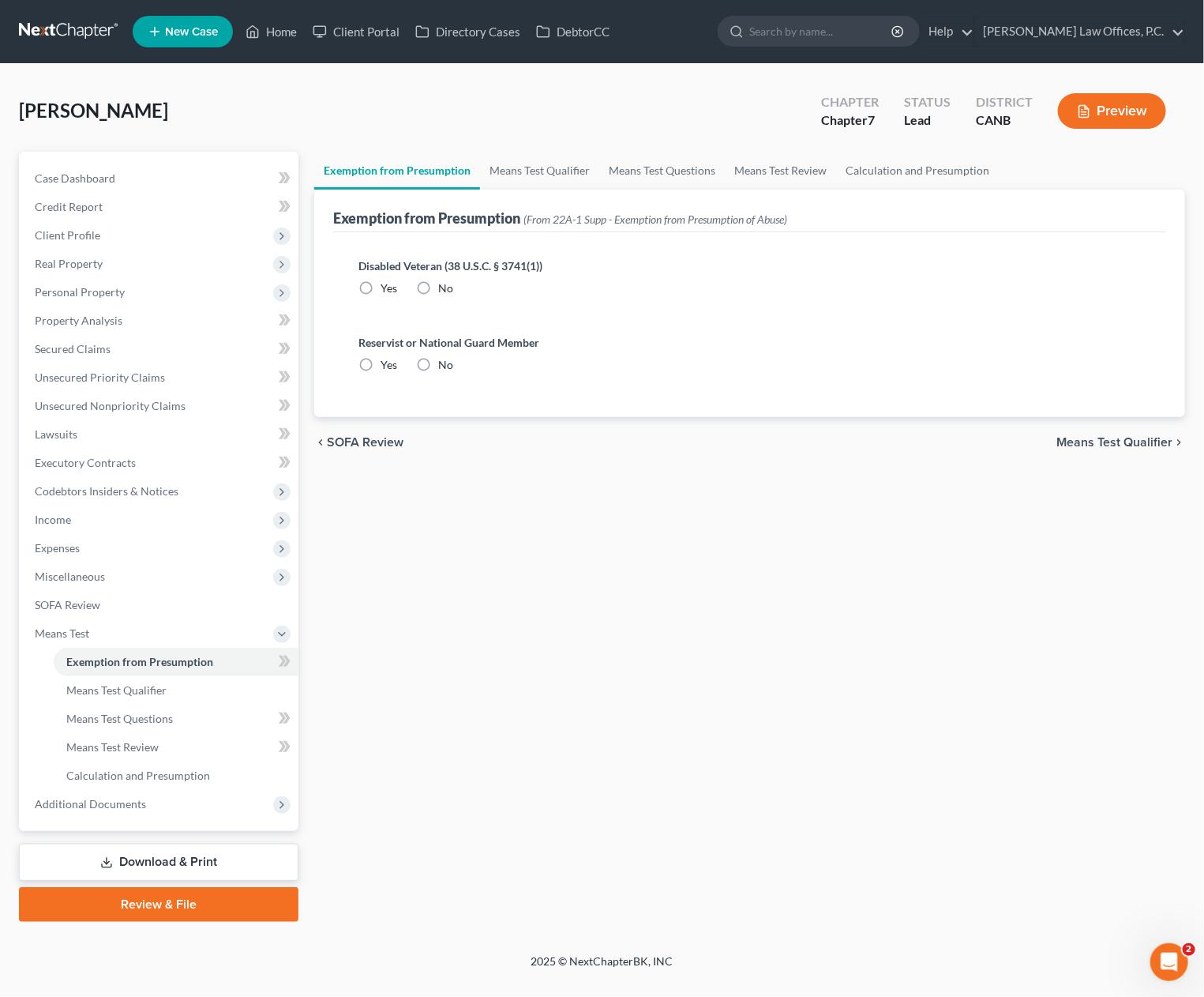
radio input "true"
click at [515, 170] on link "Means Test Qualifier" at bounding box center [539, 171] width 119 height 38
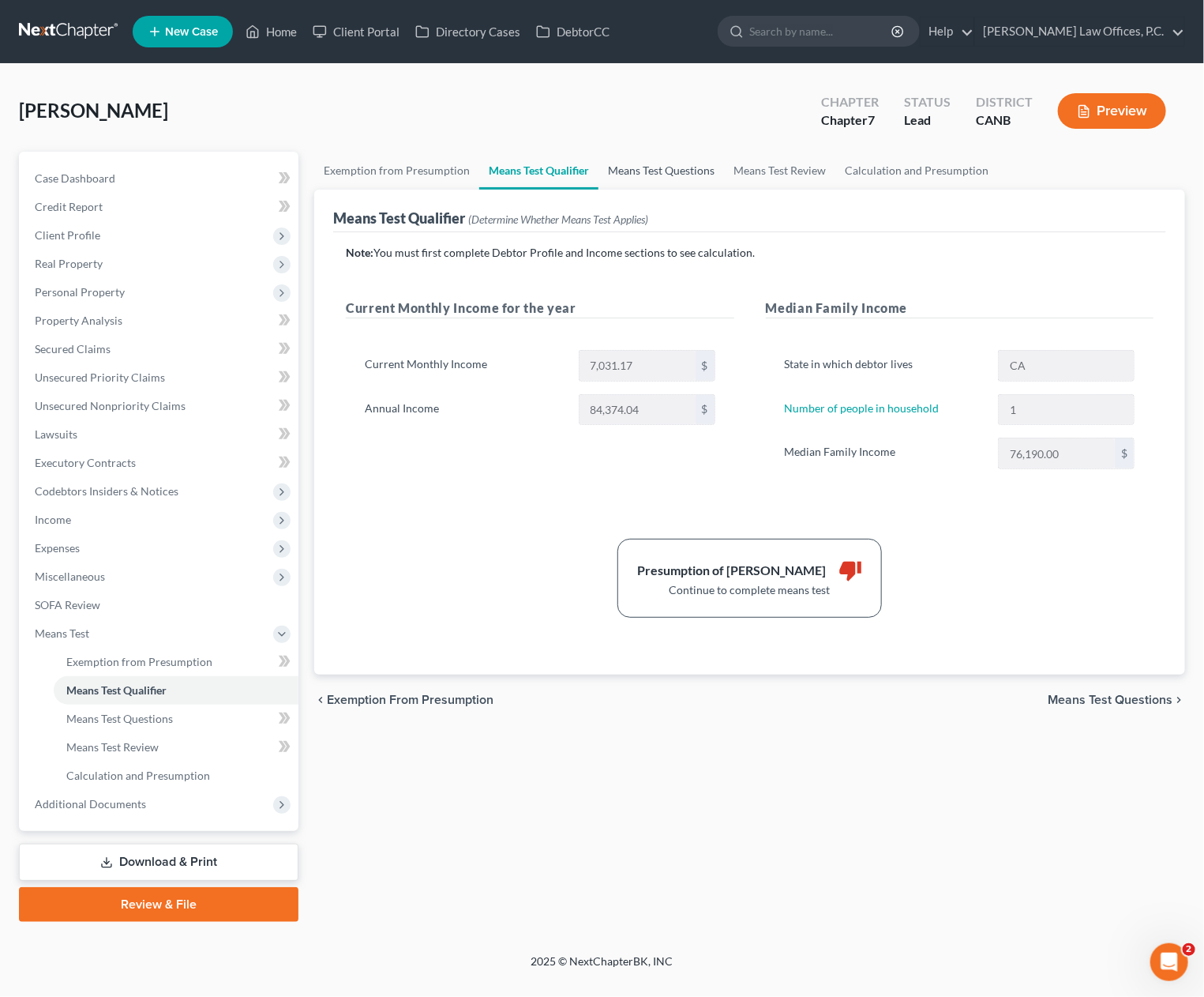
click at [669, 166] on link "Means Test Questions" at bounding box center [661, 171] width 125 height 38
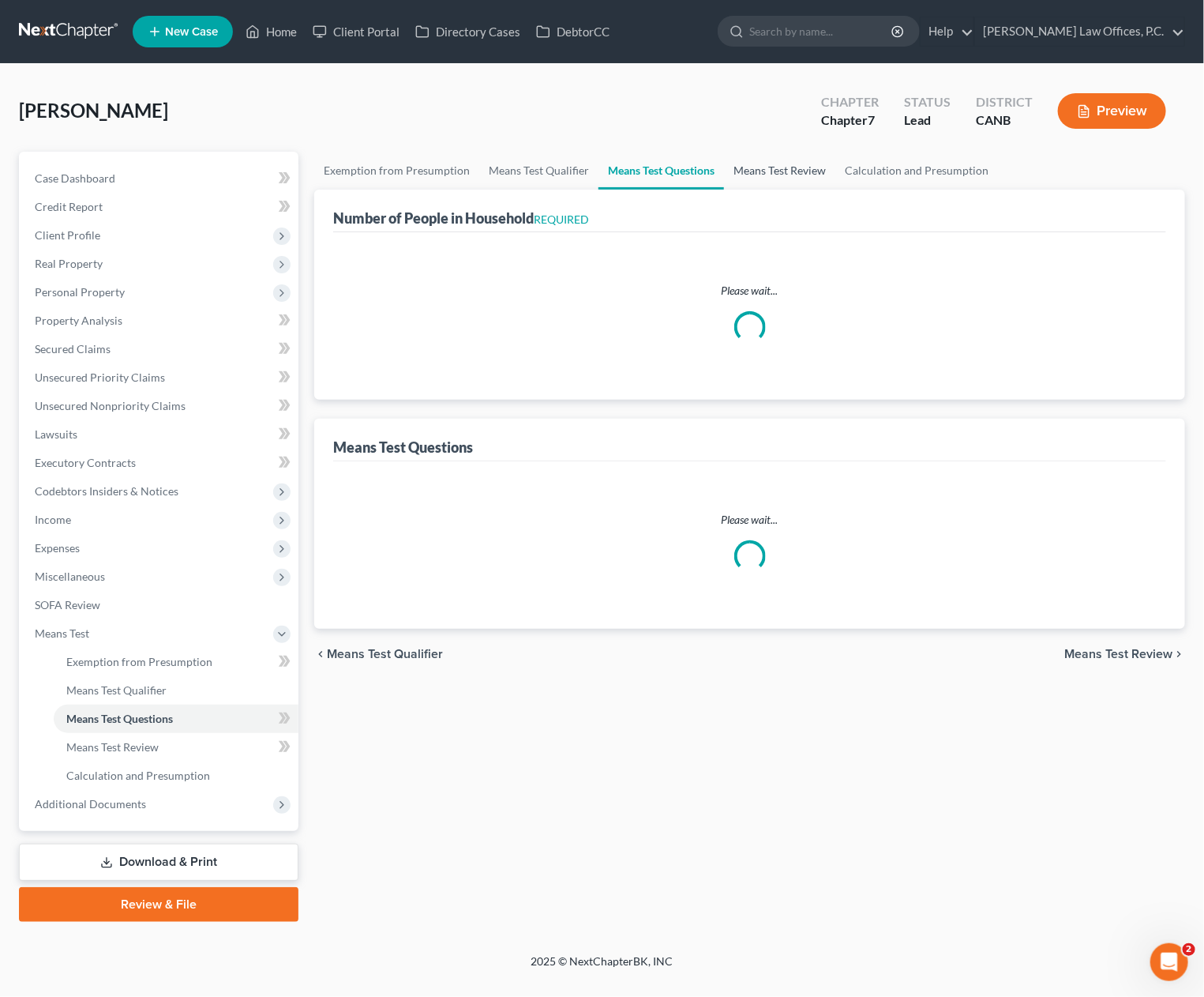
select select "1"
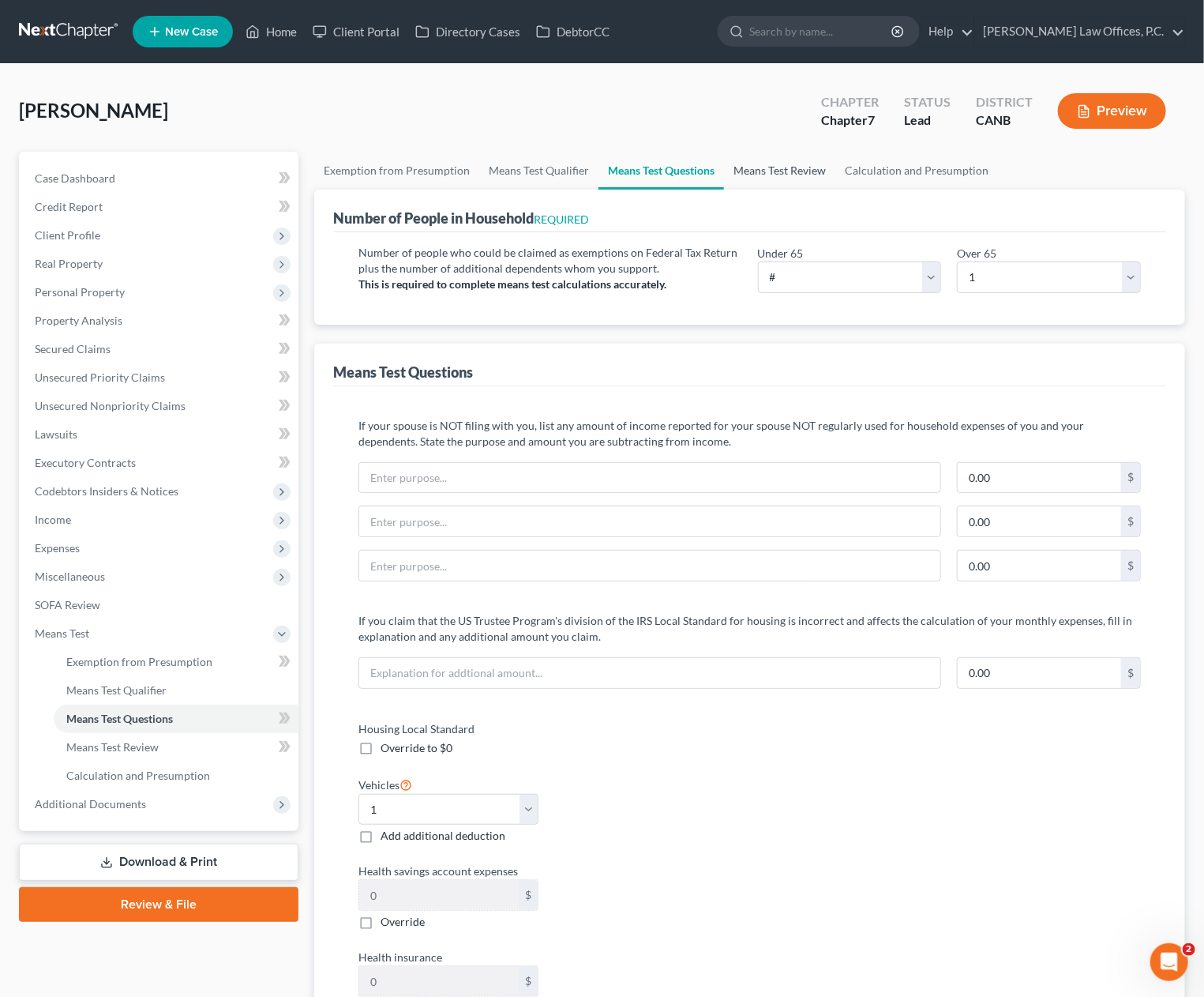
click at [799, 172] on link "Means Test Review" at bounding box center [780, 171] width 111 height 38
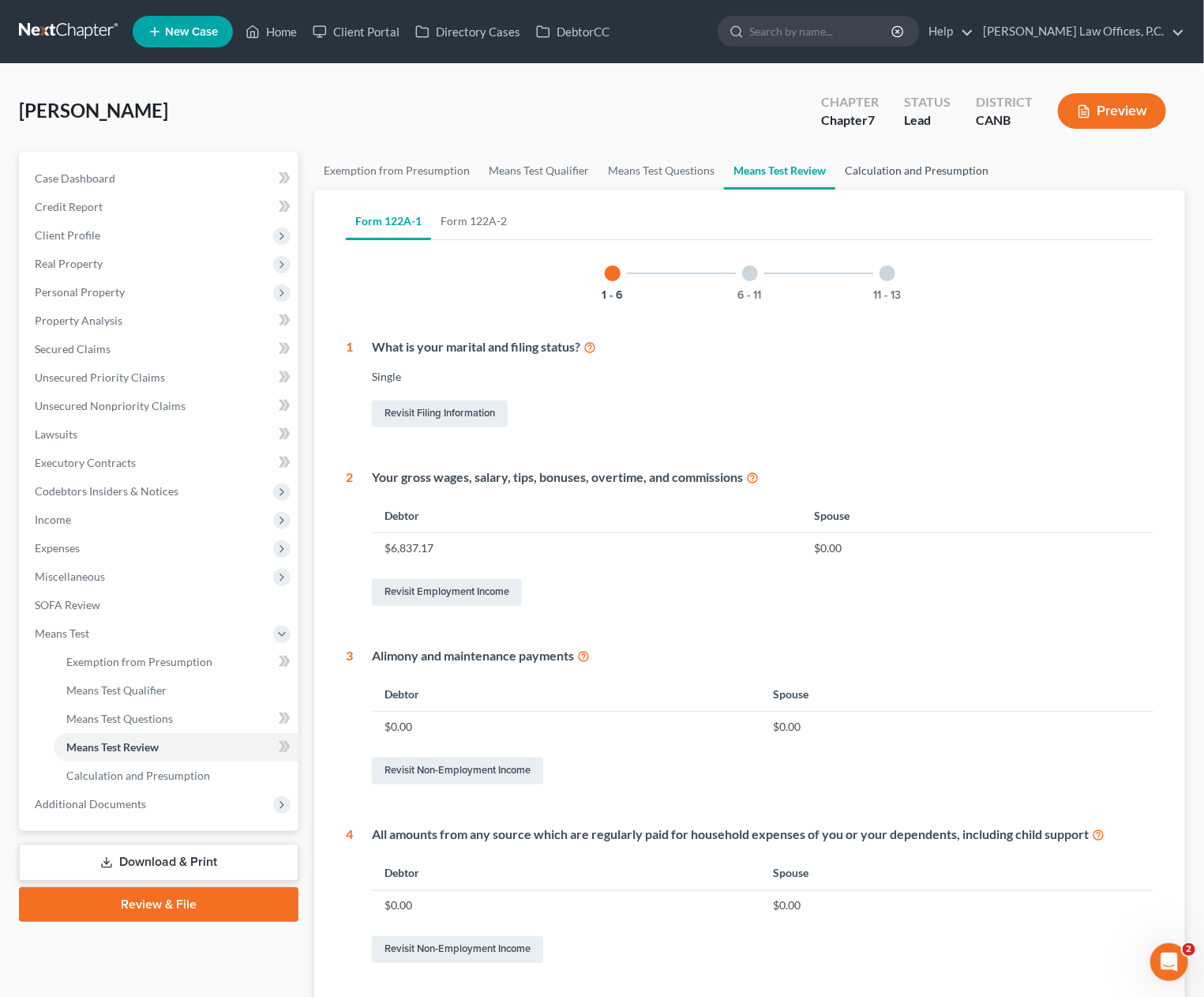
click at [866, 173] on link "Calculation and Presumption" at bounding box center [916, 171] width 163 height 38
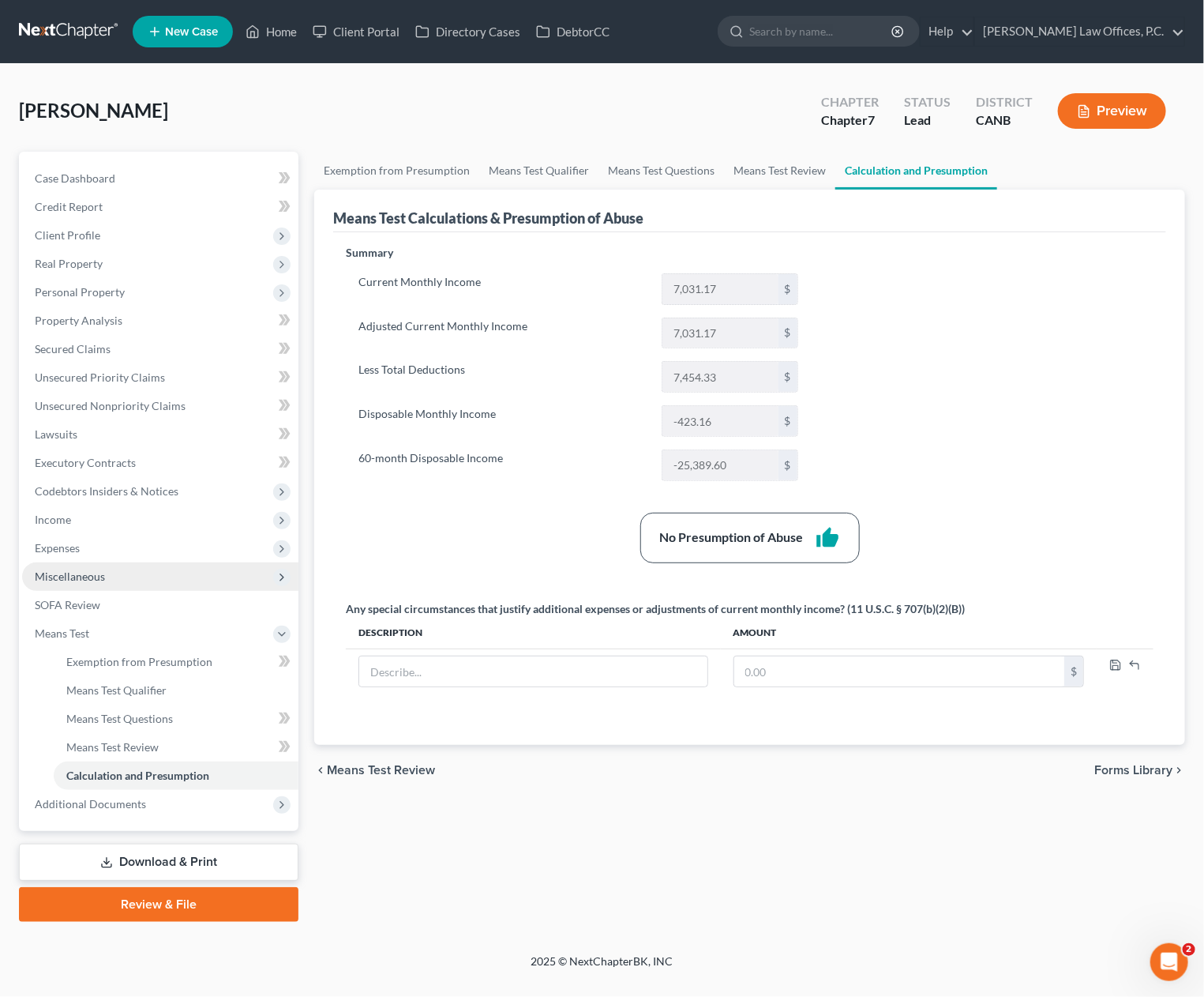
click at [154, 567] on span "Miscellaneous" at bounding box center [159, 576] width 276 height 28
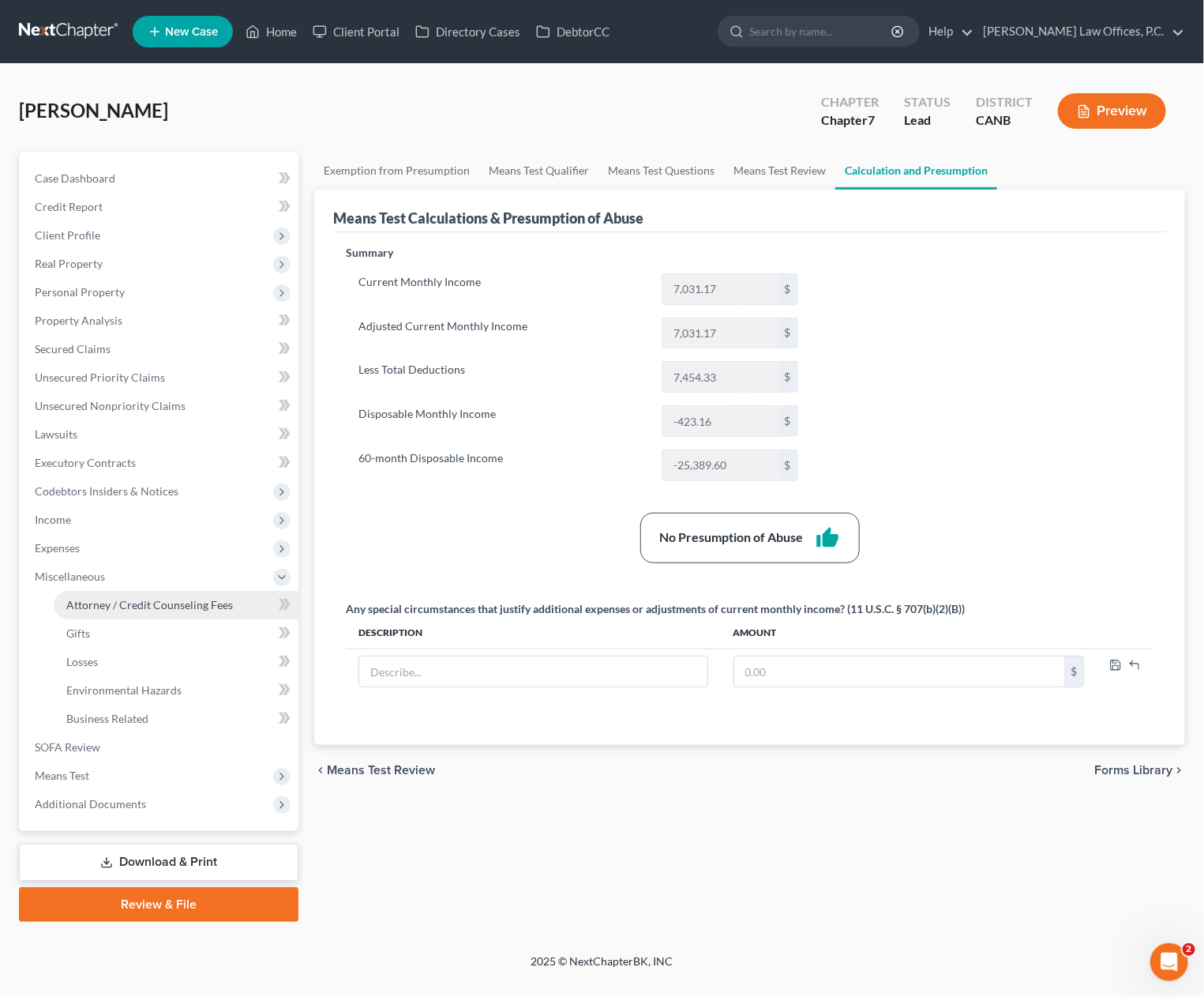
click at [147, 602] on span "Attorney / Credit Counseling Fees" at bounding box center [149, 605] width 167 height 13
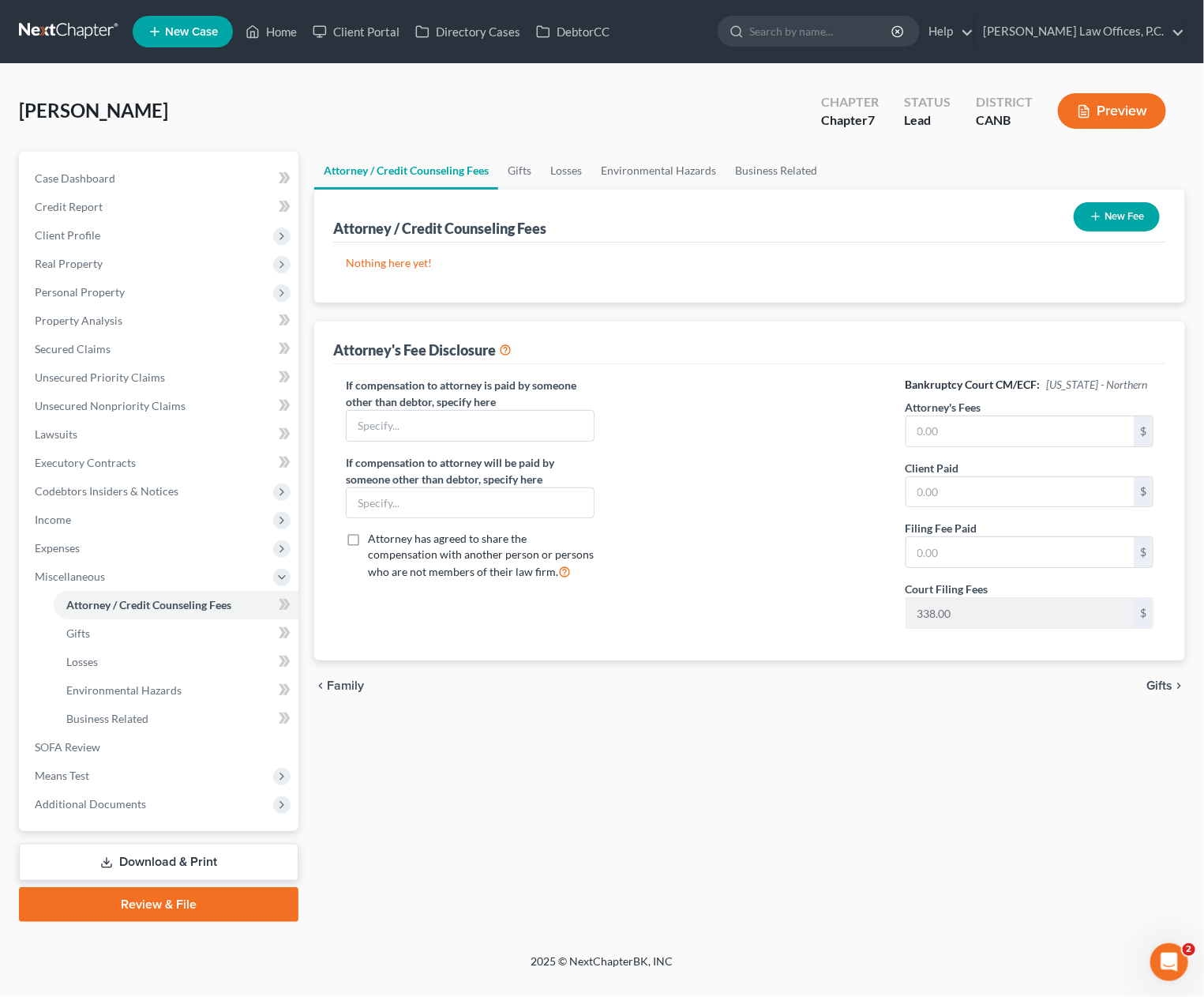
click at [1129, 204] on button "New Fee" at bounding box center [1116, 216] width 86 height 29
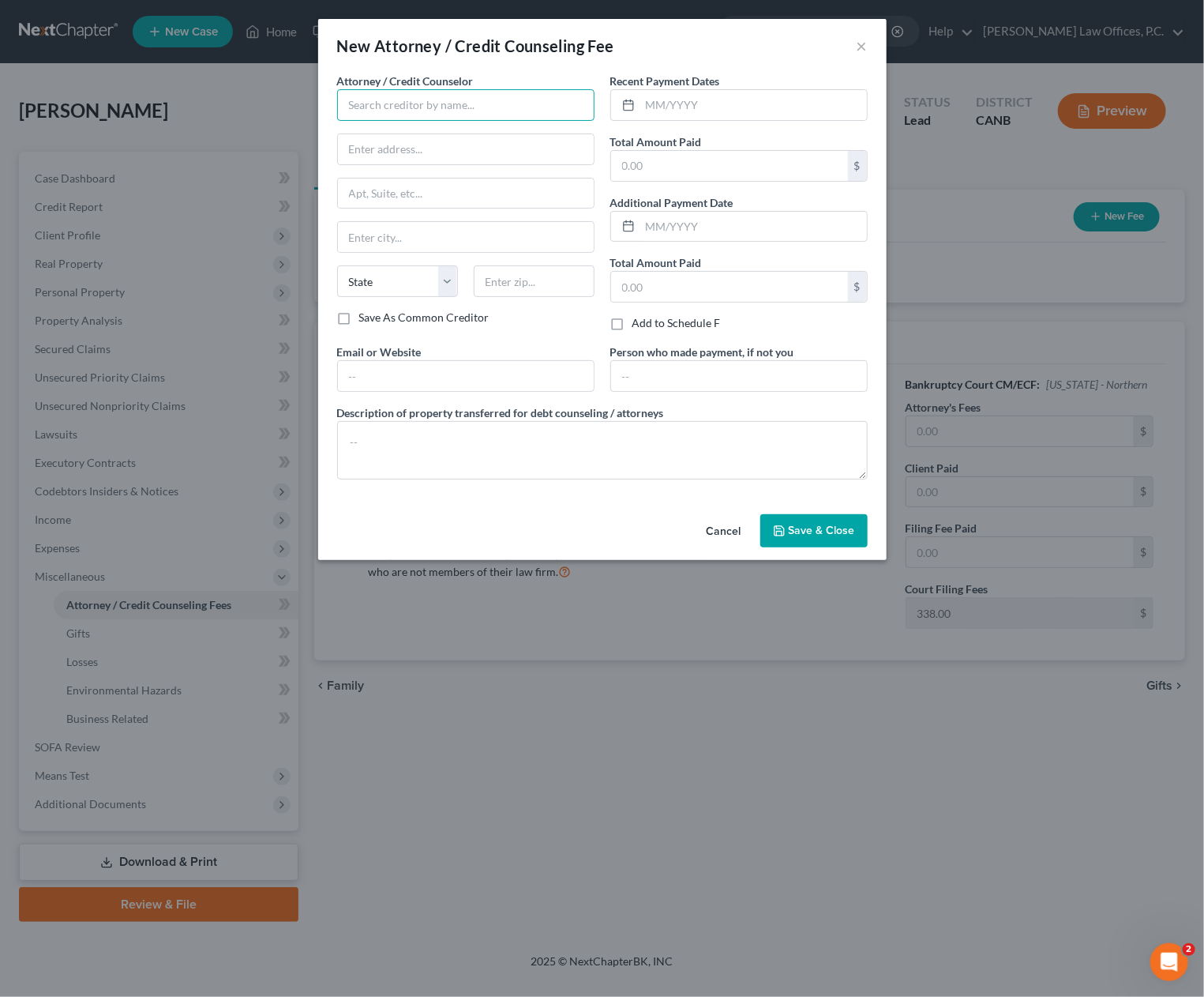
click at [551, 112] on input "text" at bounding box center [466, 106] width 257 height 32
type input "L"
drag, startPoint x: 489, startPoint y: 160, endPoint x: 501, endPoint y: 153, distance: 13.9
click at [494, 158] on div "[PERSON_NAME] Law Offices, P.C." at bounding box center [435, 156] width 170 height 16
type input "[PERSON_NAME] Law Offices, P.C."
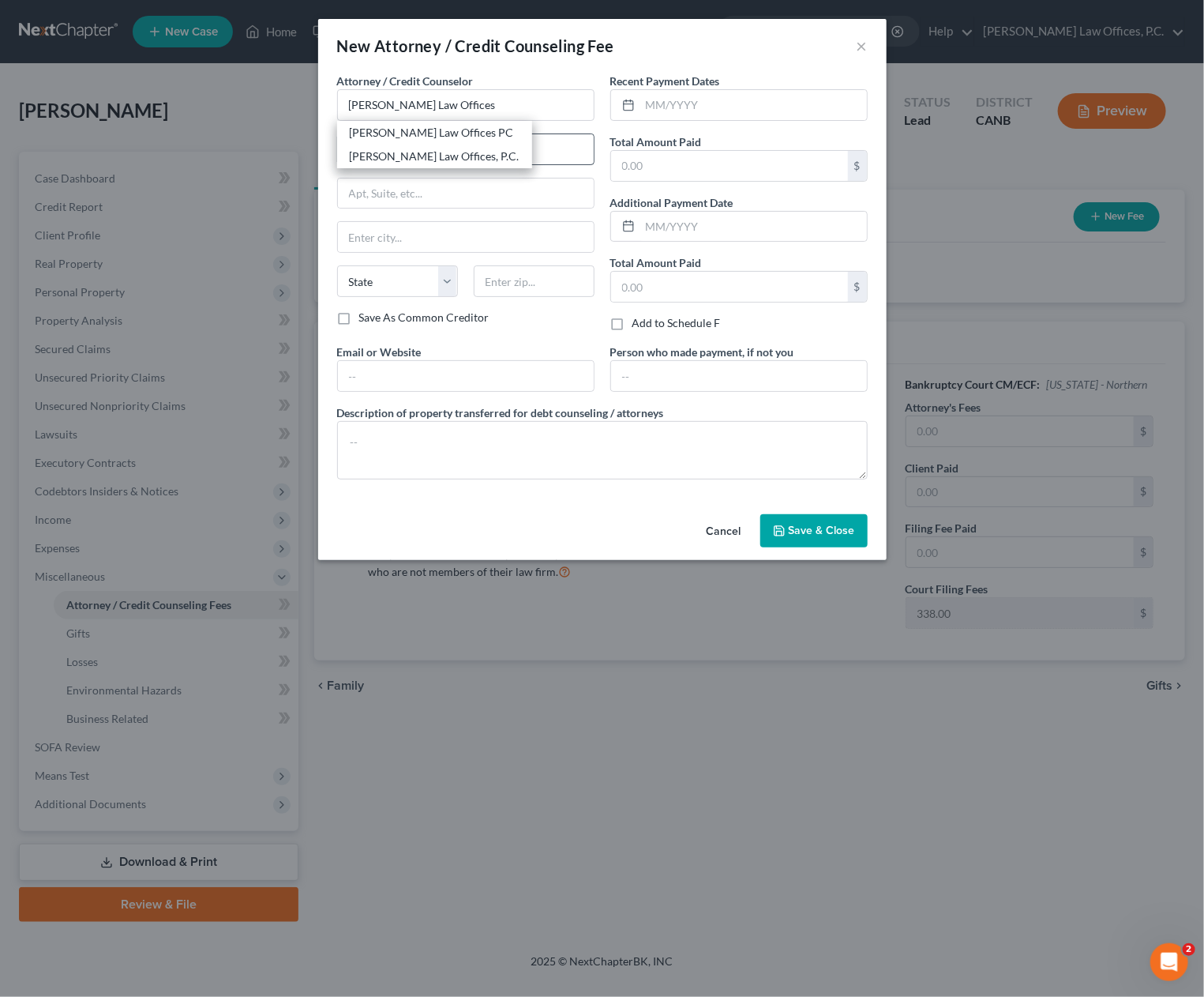
type input "1057 MacArthur Blvd"
type input "Suite 202"
type input "San Leandro"
select select "4"
type input "94577"
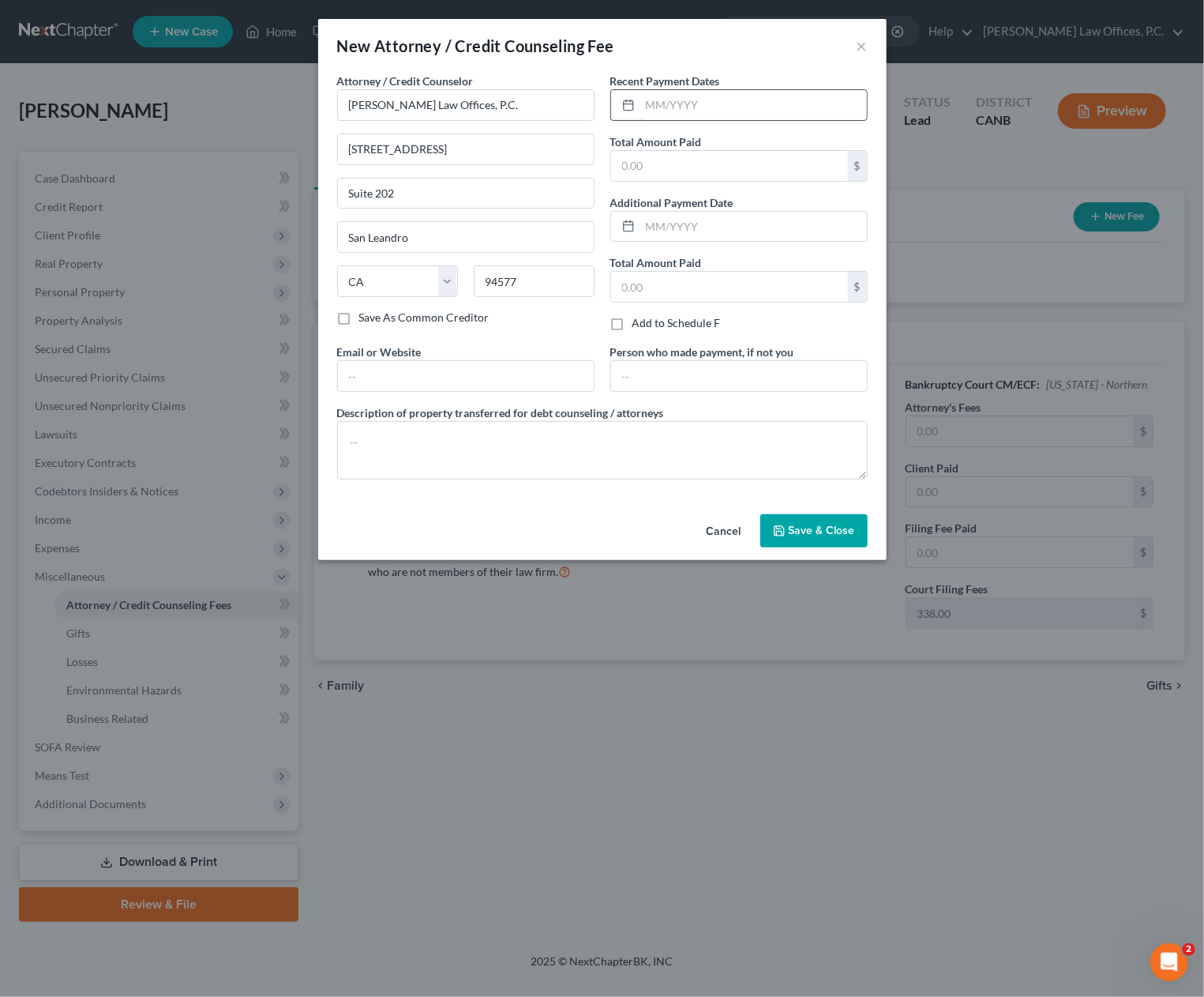
click at [673, 106] on input "text" at bounding box center [753, 105] width 226 height 30
type input "07/2025"
click at [722, 158] on input "text" at bounding box center [729, 166] width 237 height 30
type input "1,938"
drag, startPoint x: 625, startPoint y: 421, endPoint x: 630, endPoint y: 450, distance: 29.4
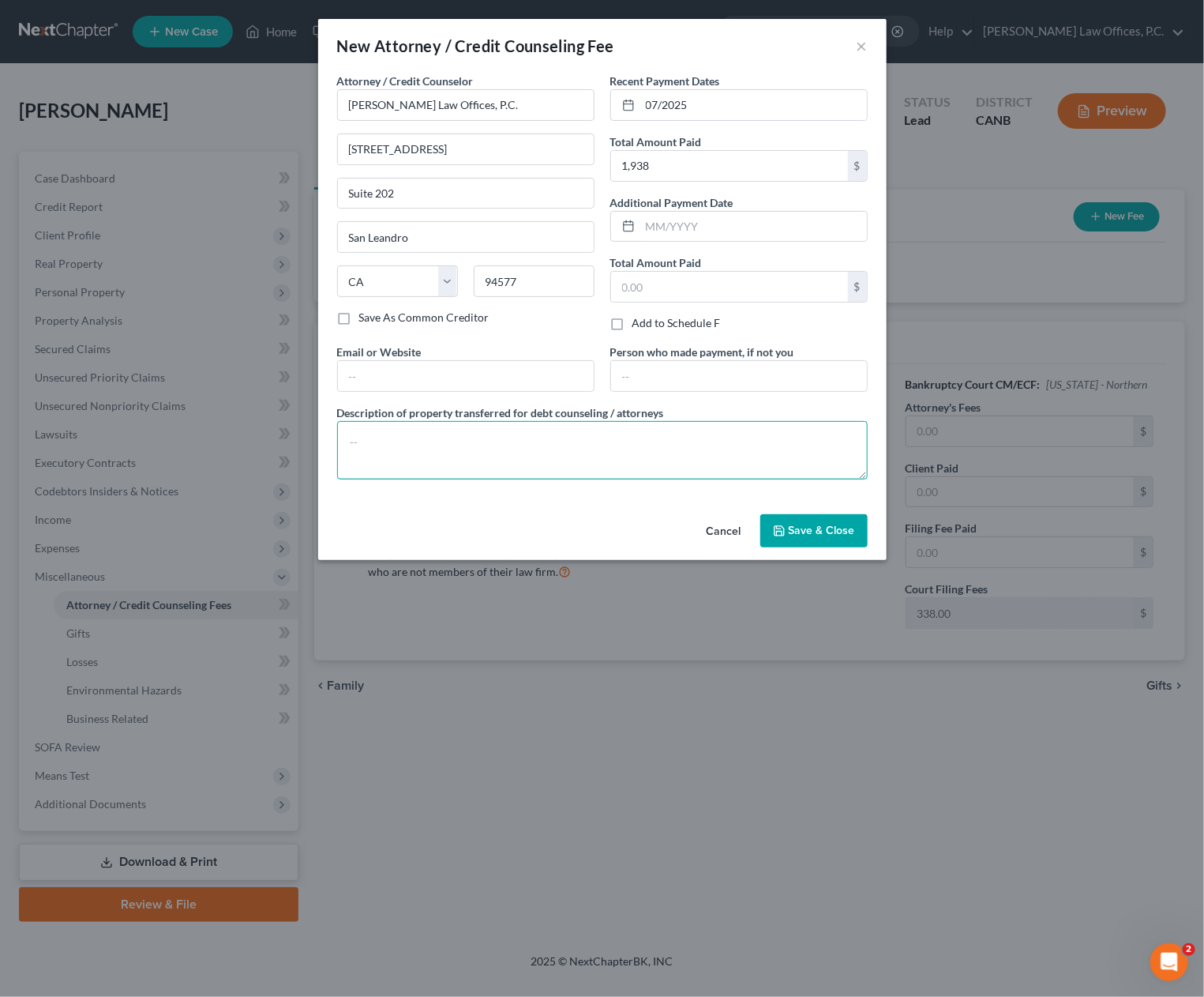
click at [625, 421] on textarea at bounding box center [602, 450] width 531 height 58
type textarea "$1,600 paid toward the attorney fee and $338 paid toward the filing fee."
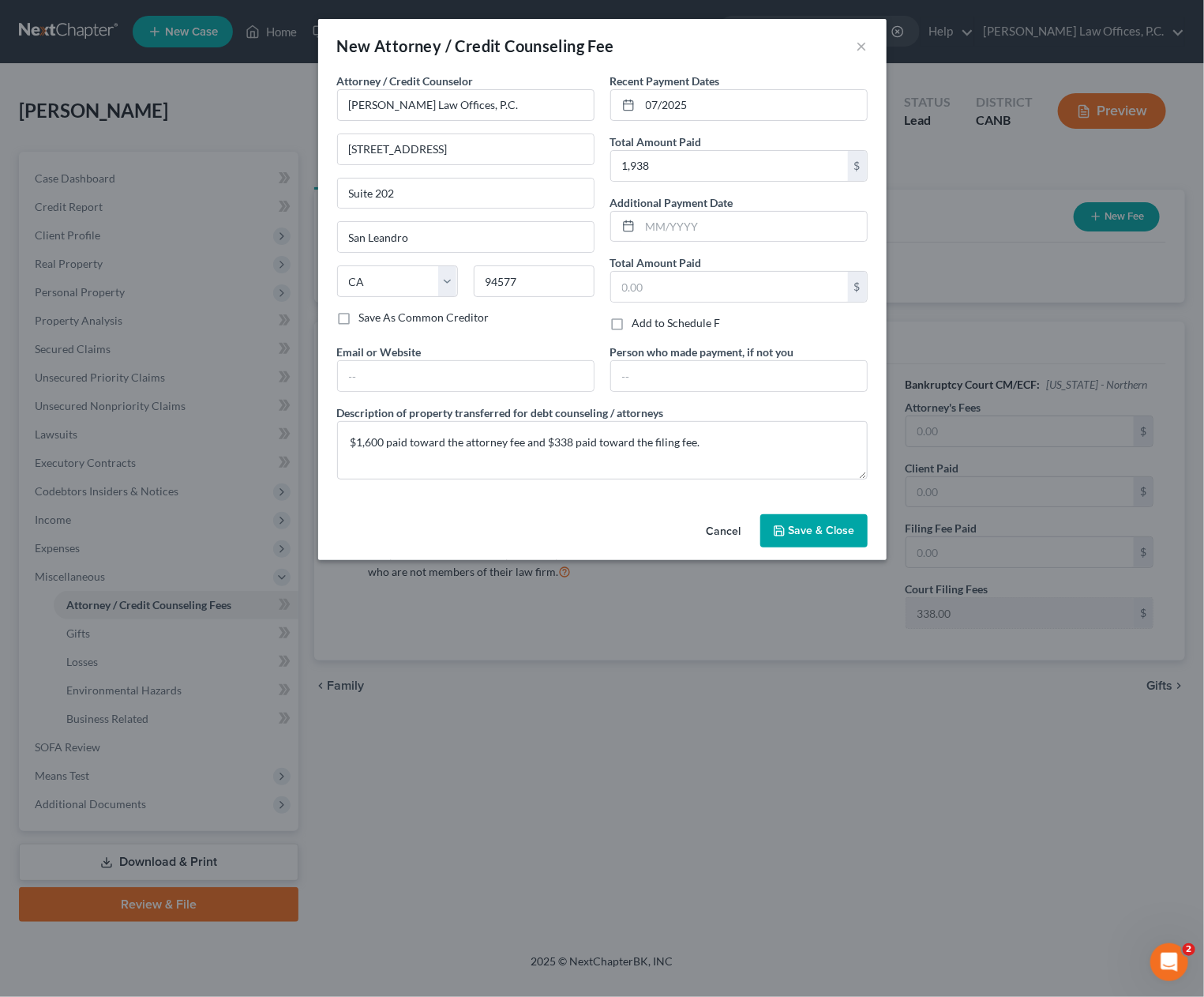
click at [844, 540] on button "Save & Close" at bounding box center [815, 530] width 107 height 33
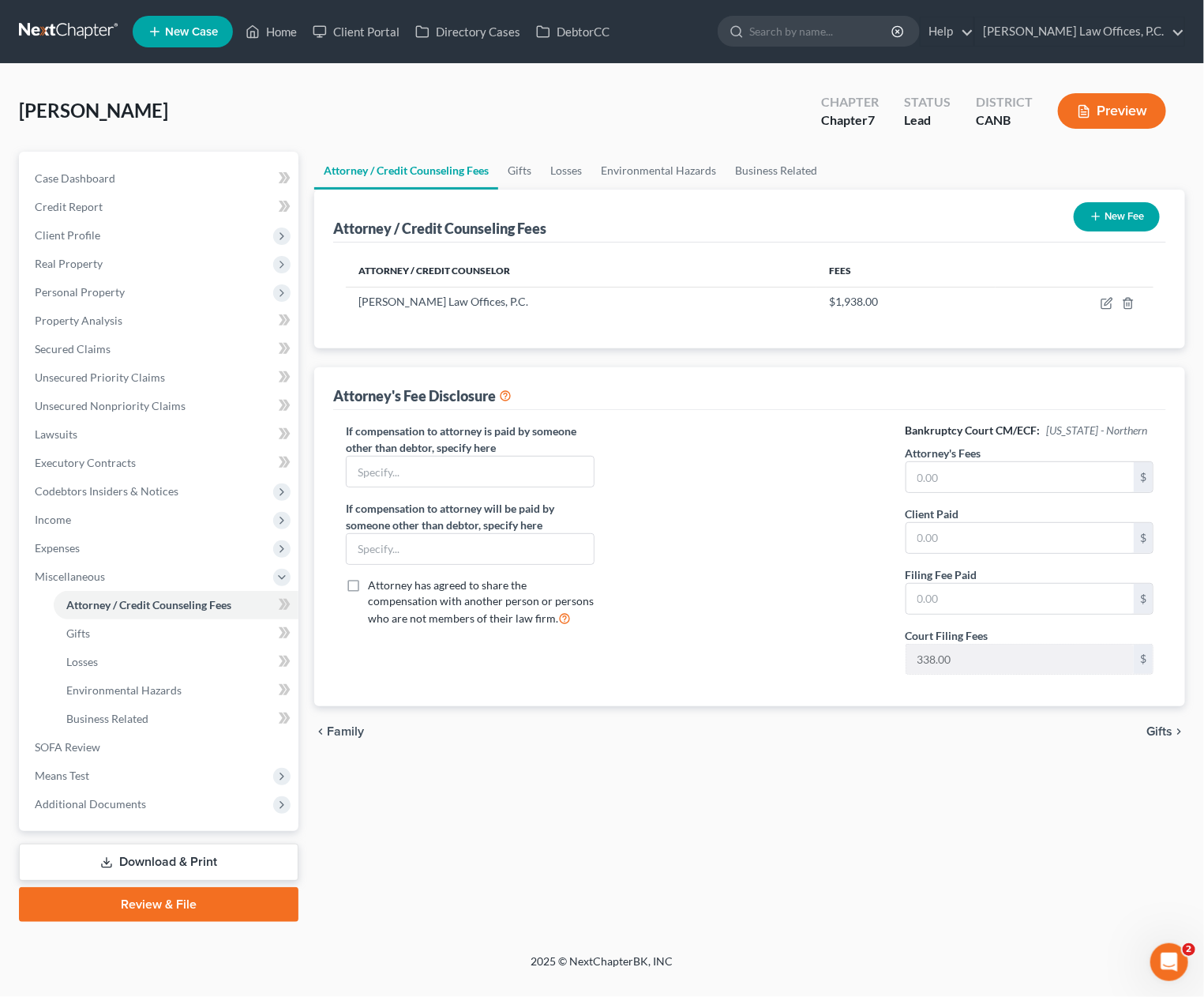
click at [948, 428] on h6 "Bankruptcy Court CM/ECF: California - Northern" at bounding box center [1030, 430] width 248 height 16
drag, startPoint x: 982, startPoint y: 482, endPoint x: 926, endPoint y: 490, distance: 56.6
click at [974, 484] on input "text" at bounding box center [1020, 477] width 227 height 30
type input "1,600"
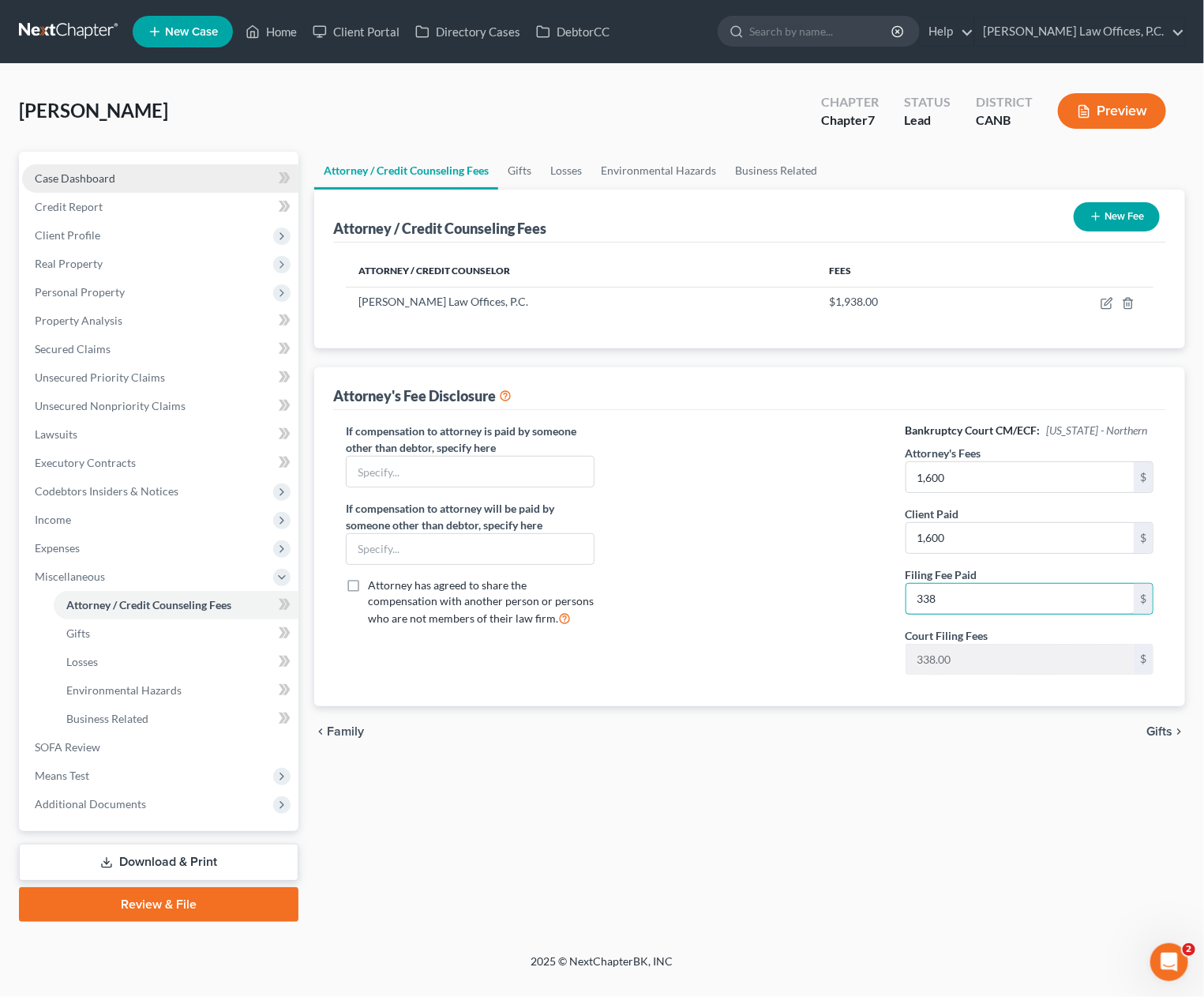
type input "338"
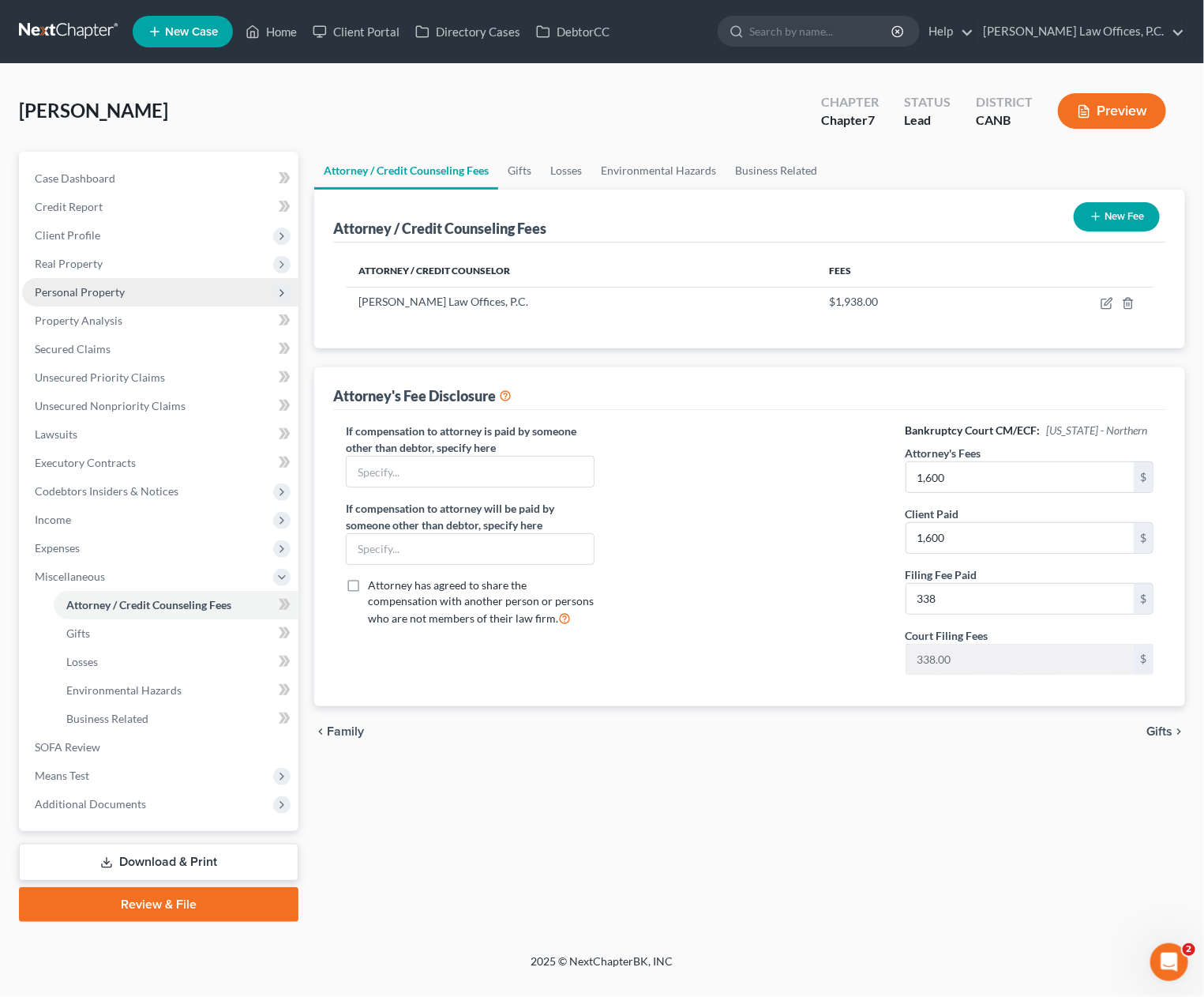
click at [66, 294] on span "Personal Property" at bounding box center [79, 291] width 90 height 13
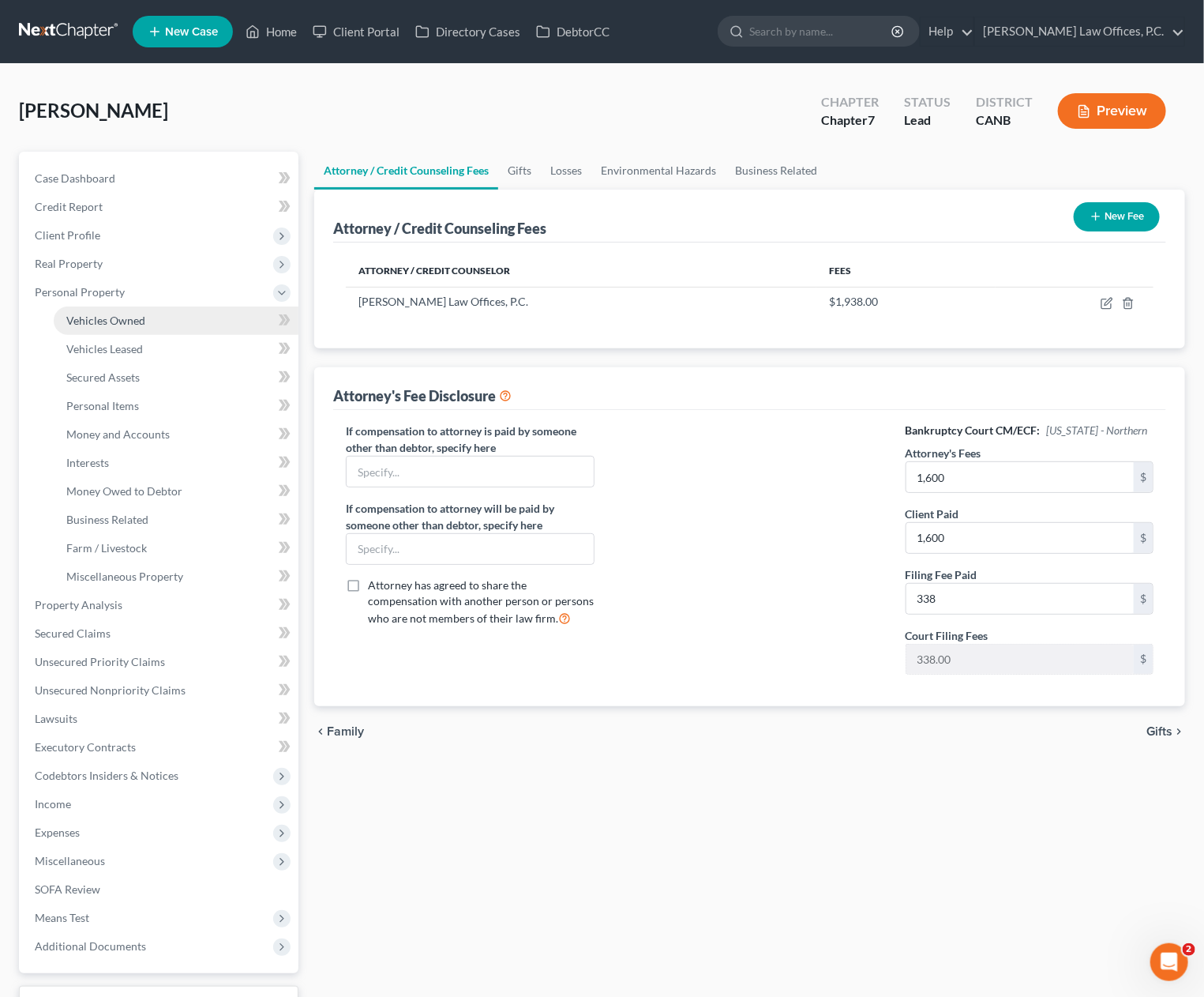
click at [91, 327] on link "Vehicles Owned" at bounding box center [176, 321] width 245 height 28
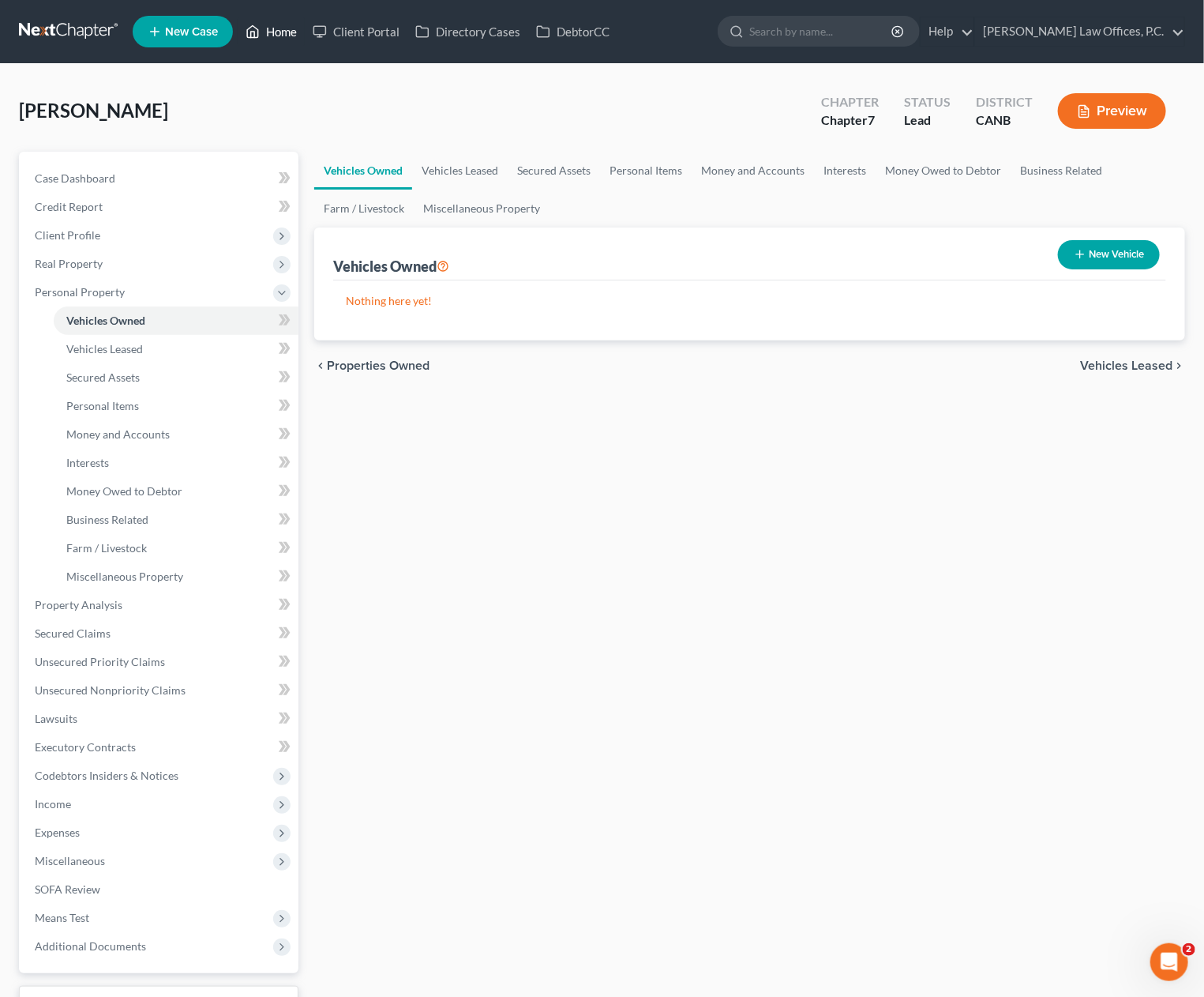
click at [294, 34] on link "Home" at bounding box center [271, 31] width 67 height 28
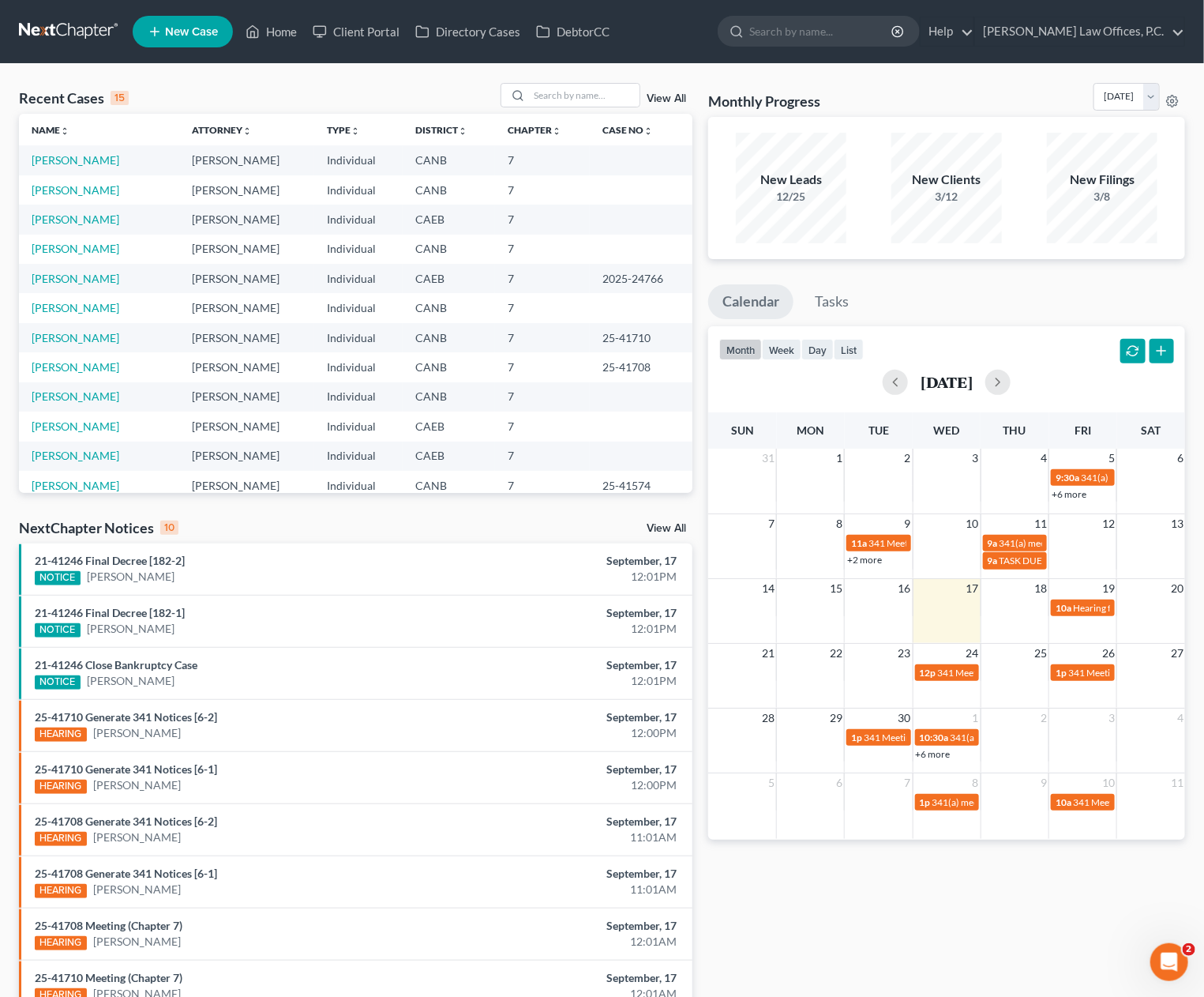
scroll to position [2, 0]
click at [66, 166] on td "Blaney, Bonnie" at bounding box center [99, 158] width 160 height 29
click at [82, 155] on link "Blaney, Bonnie" at bounding box center [75, 158] width 88 height 13
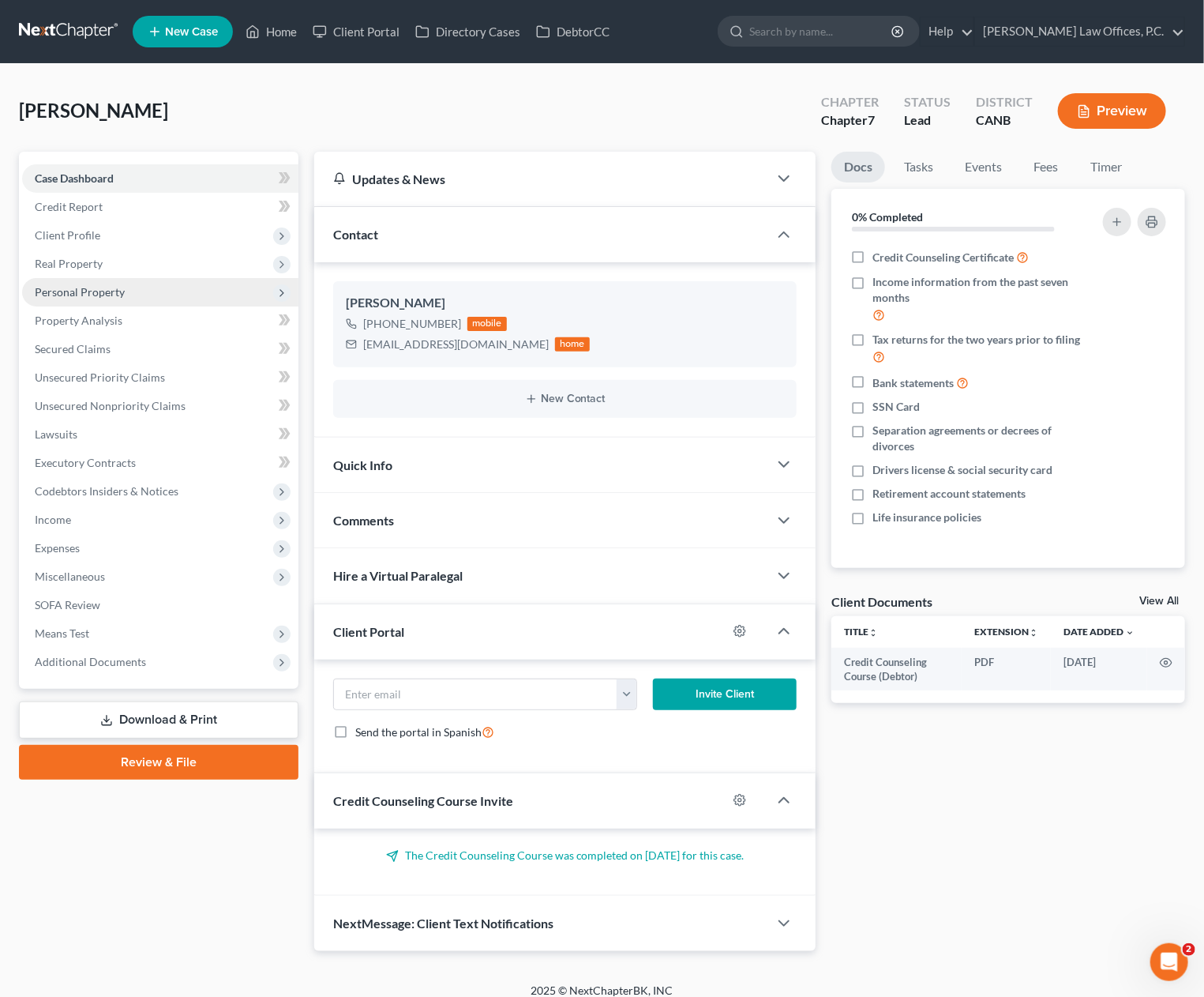
click at [137, 299] on span "Personal Property" at bounding box center [159, 292] width 276 height 28
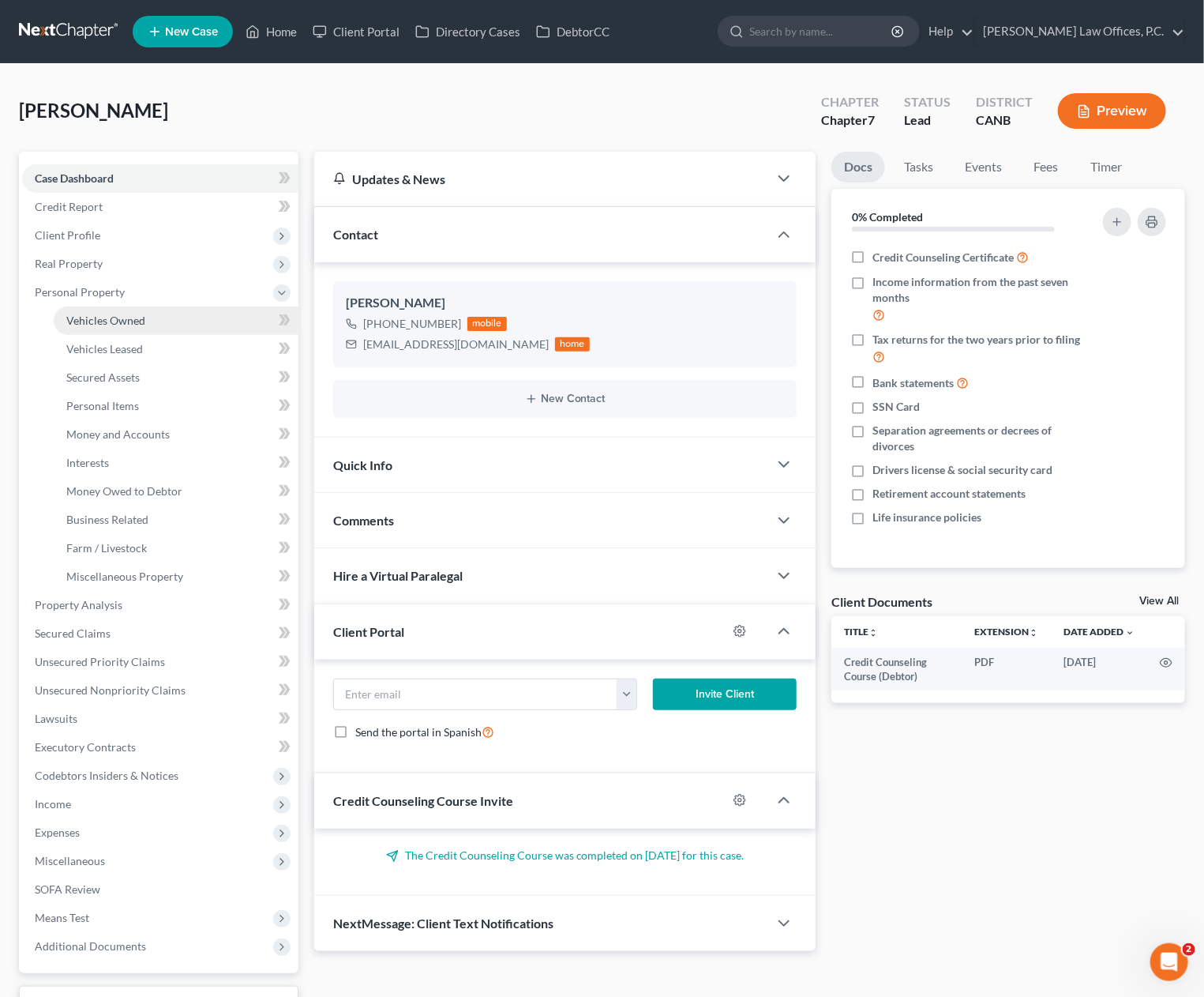
click at [137, 319] on span "Vehicles Owned" at bounding box center [106, 321] width 79 height 13
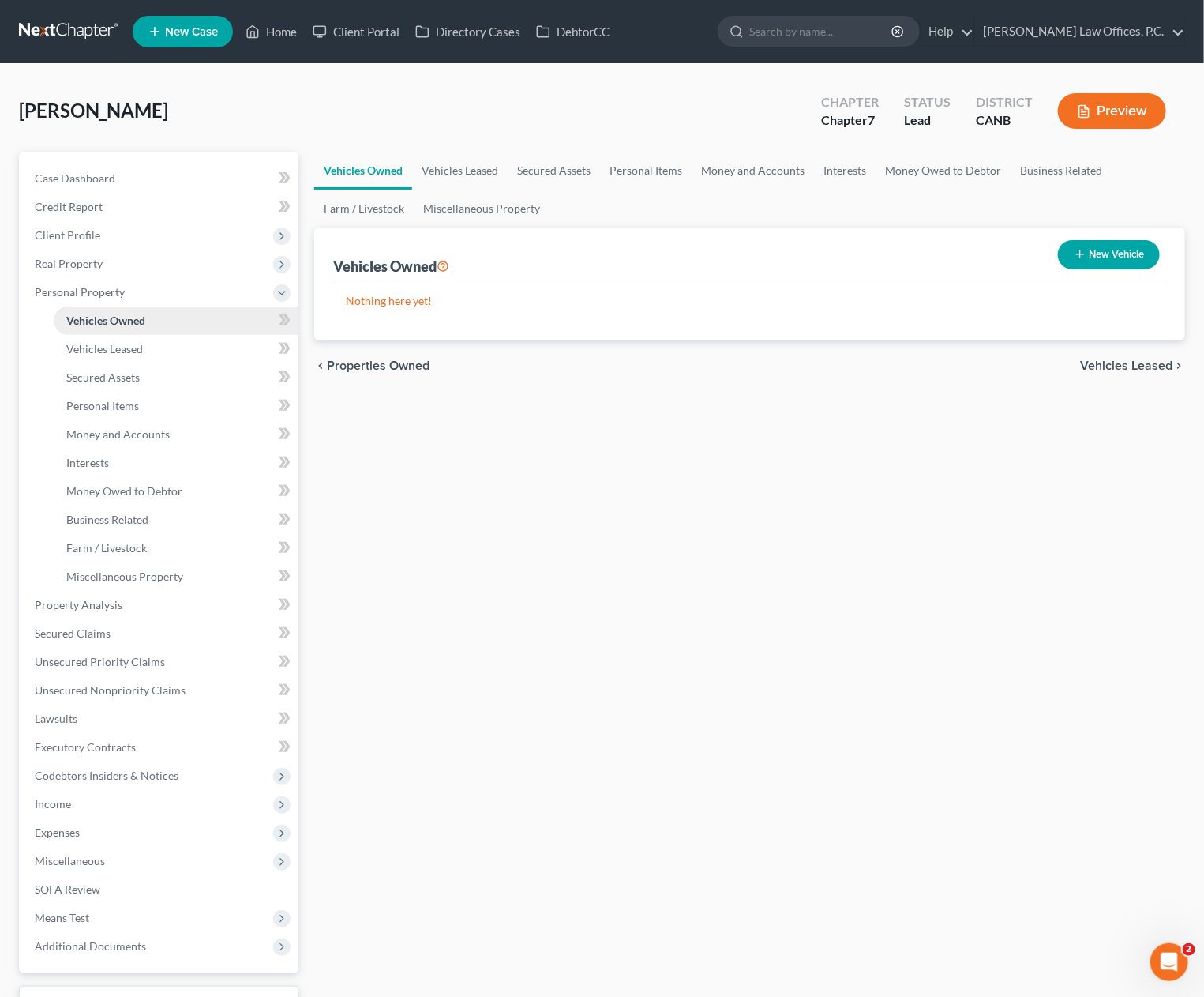
click at [158, 331] on link "Vehicles Owned" at bounding box center [176, 321] width 245 height 28
click at [465, 174] on link "Vehicles Leased" at bounding box center [459, 171] width 95 height 38
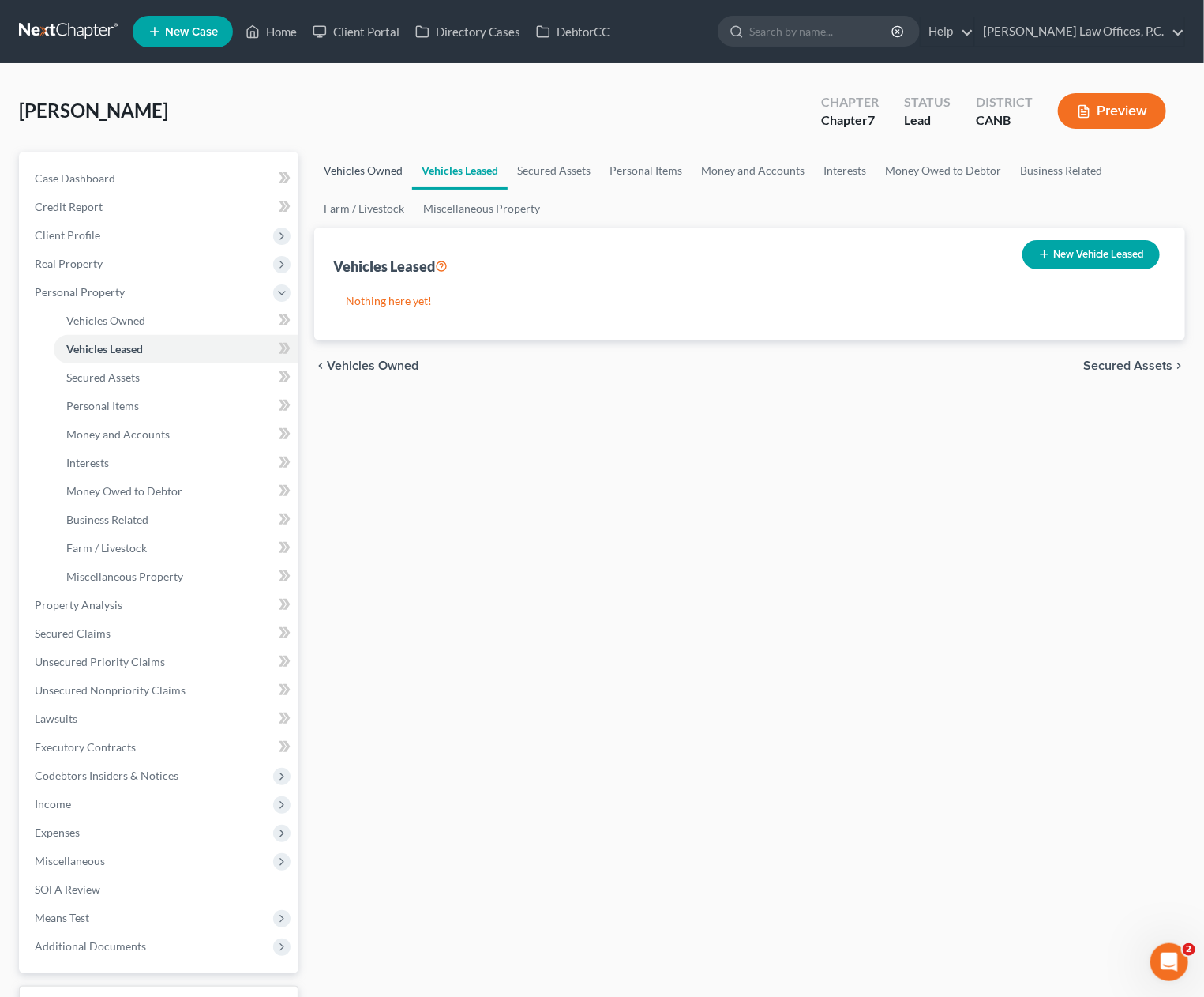
click at [384, 167] on link "Vehicles Owned" at bounding box center [363, 171] width 98 height 38
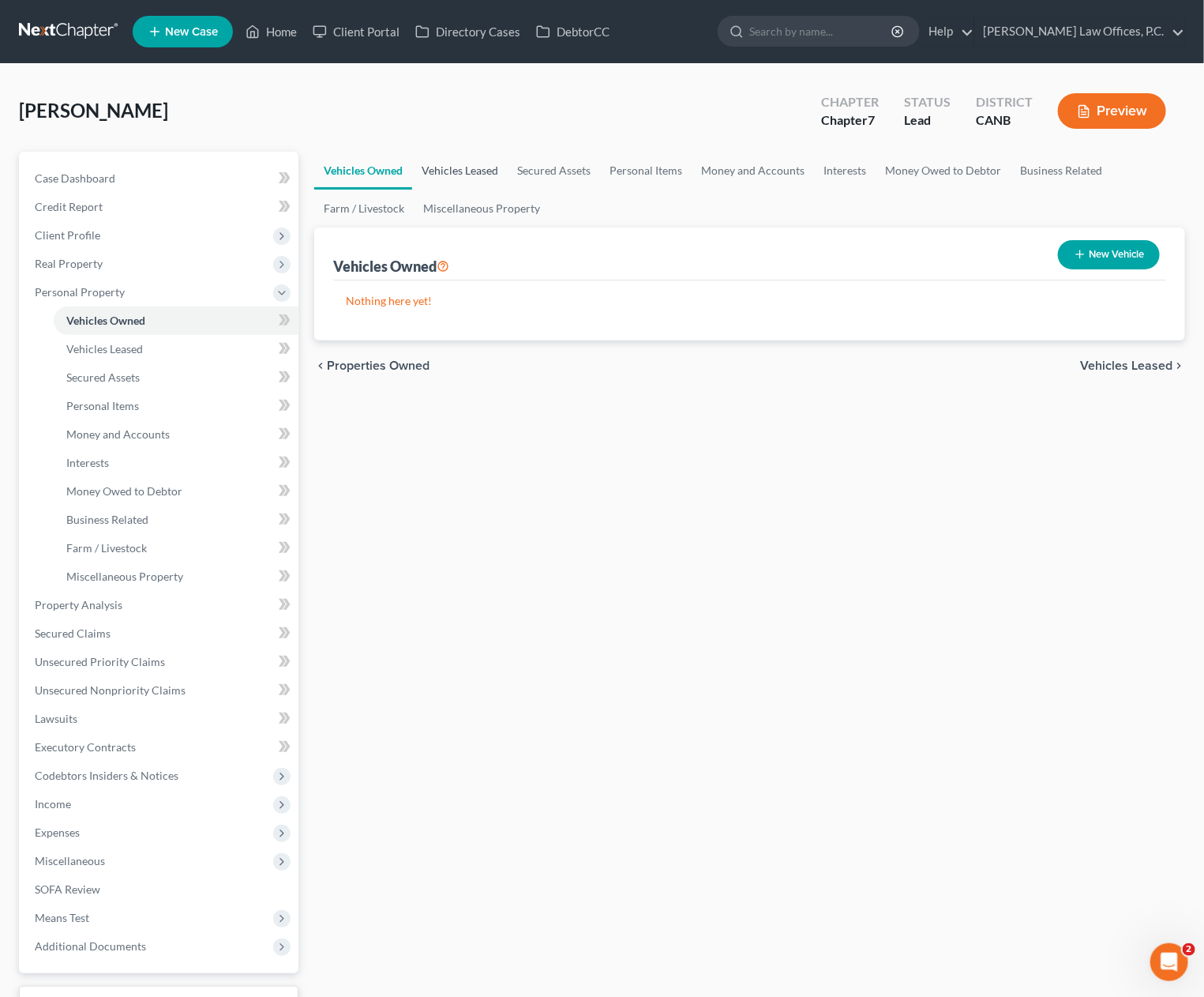
click at [467, 169] on link "Vehicles Leased" at bounding box center [459, 171] width 95 height 38
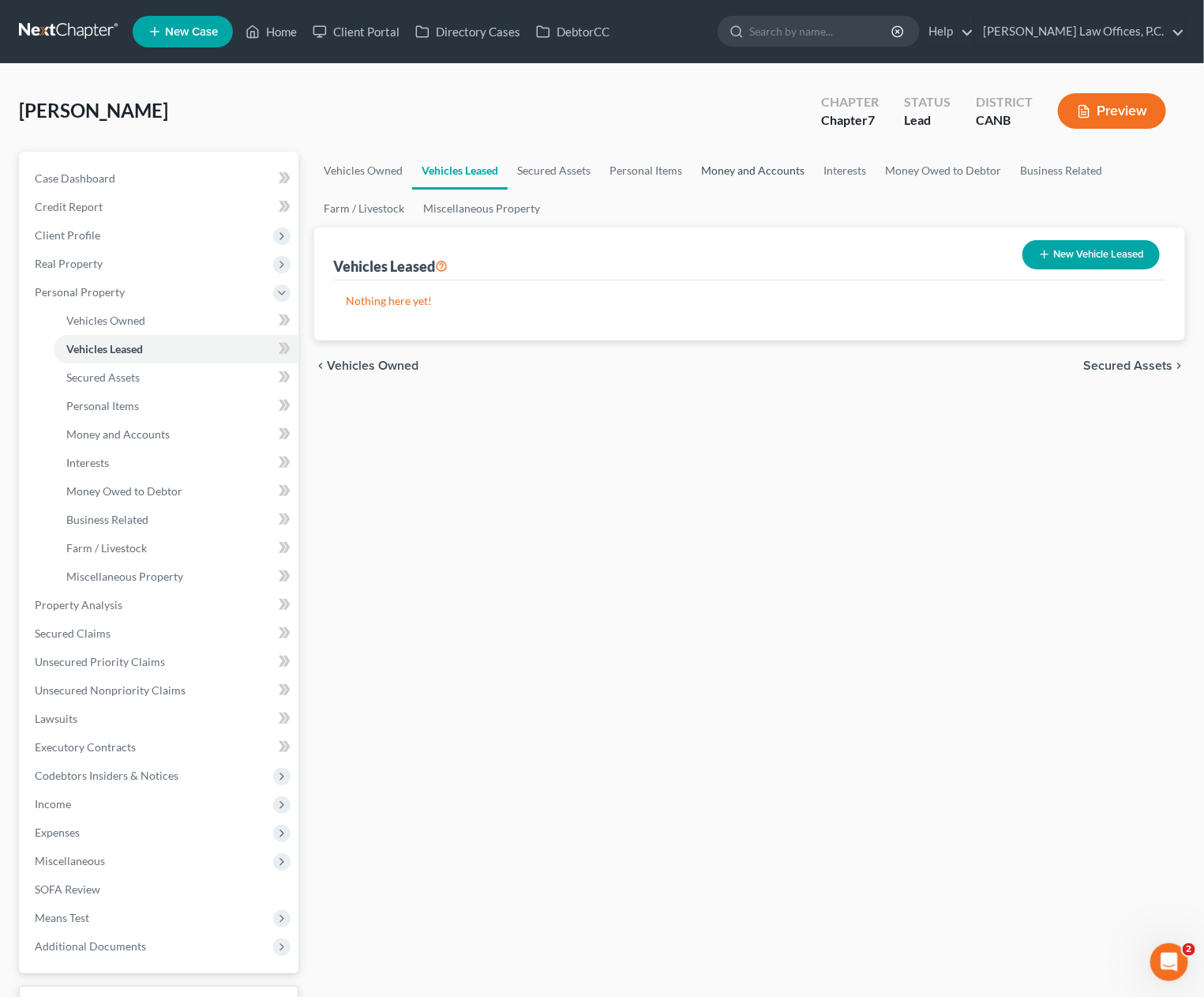
click at [732, 173] on link "Money and Accounts" at bounding box center [753, 171] width 123 height 38
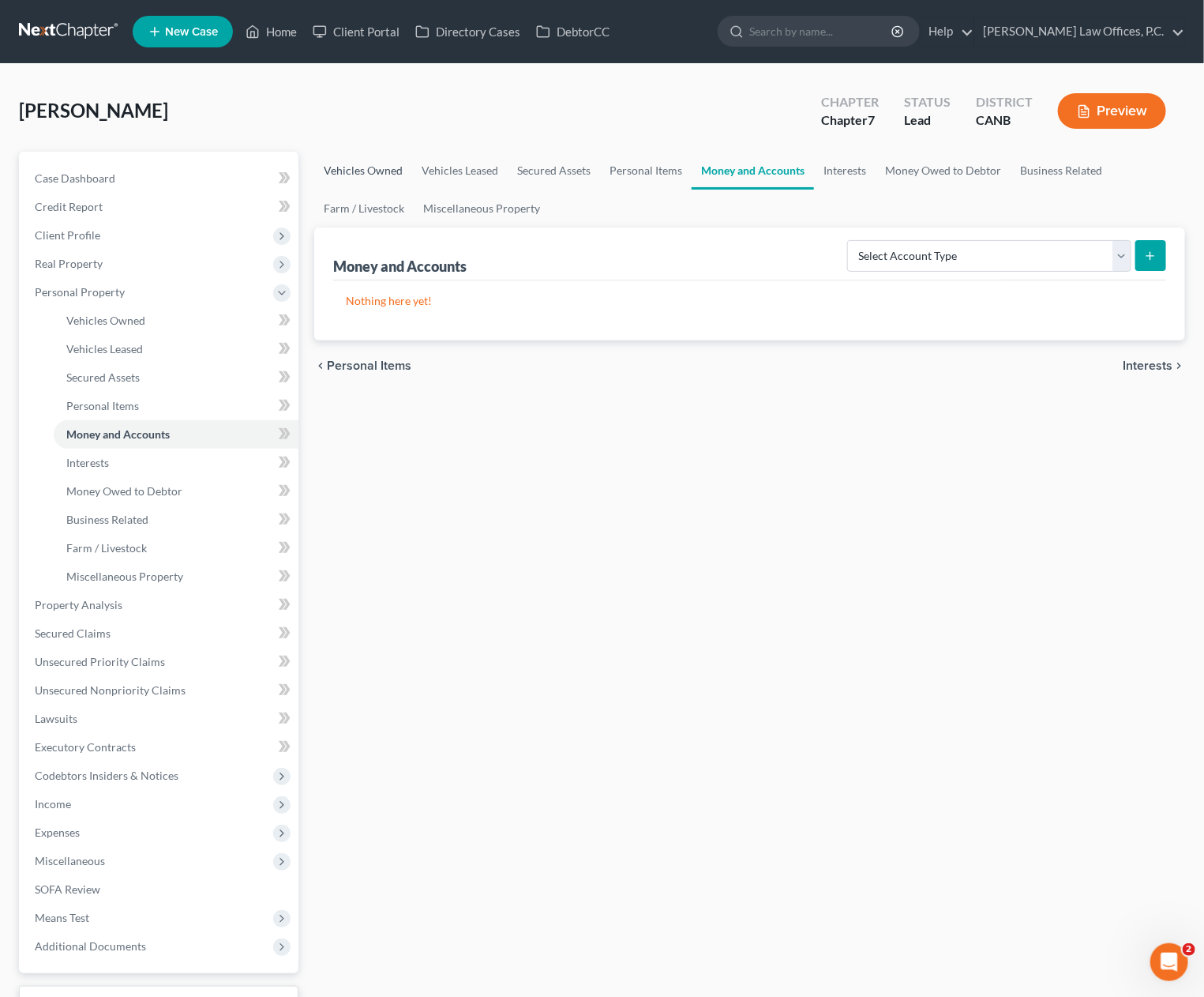
click at [328, 170] on link "Vehicles Owned" at bounding box center [363, 171] width 98 height 38
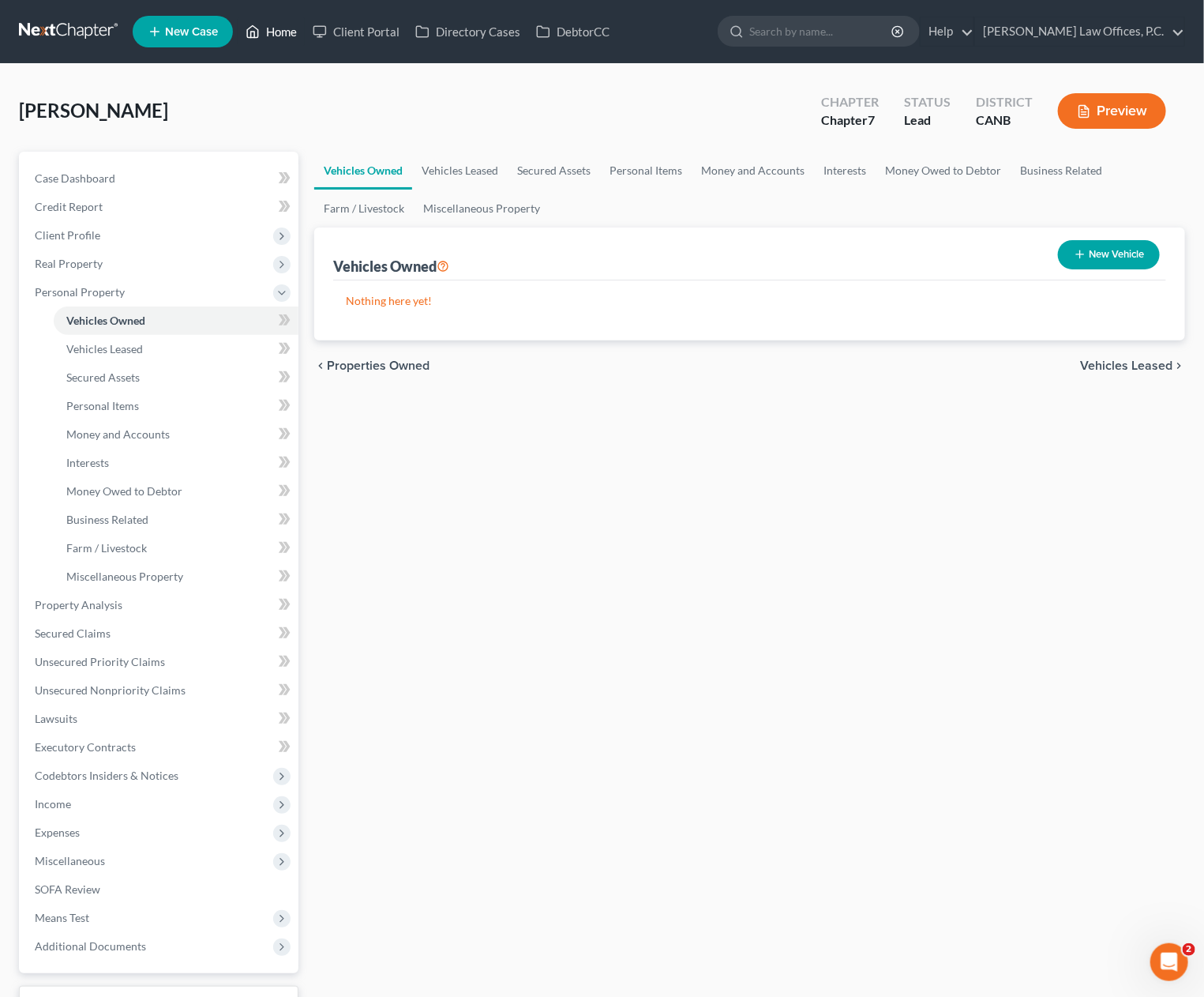
click at [256, 26] on icon at bounding box center [254, 32] width 11 height 12
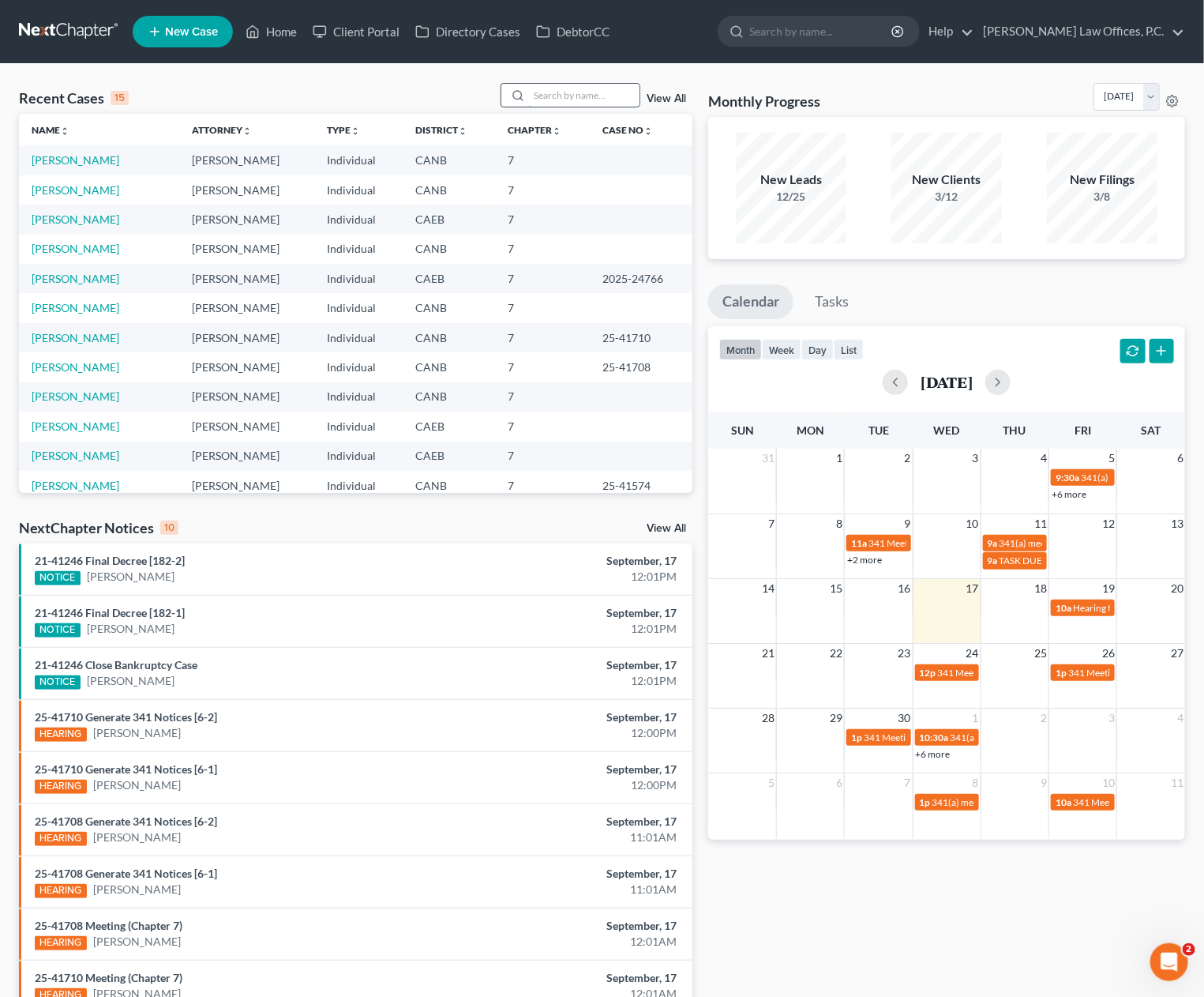
click at [569, 97] on input "search" at bounding box center [584, 95] width 110 height 23
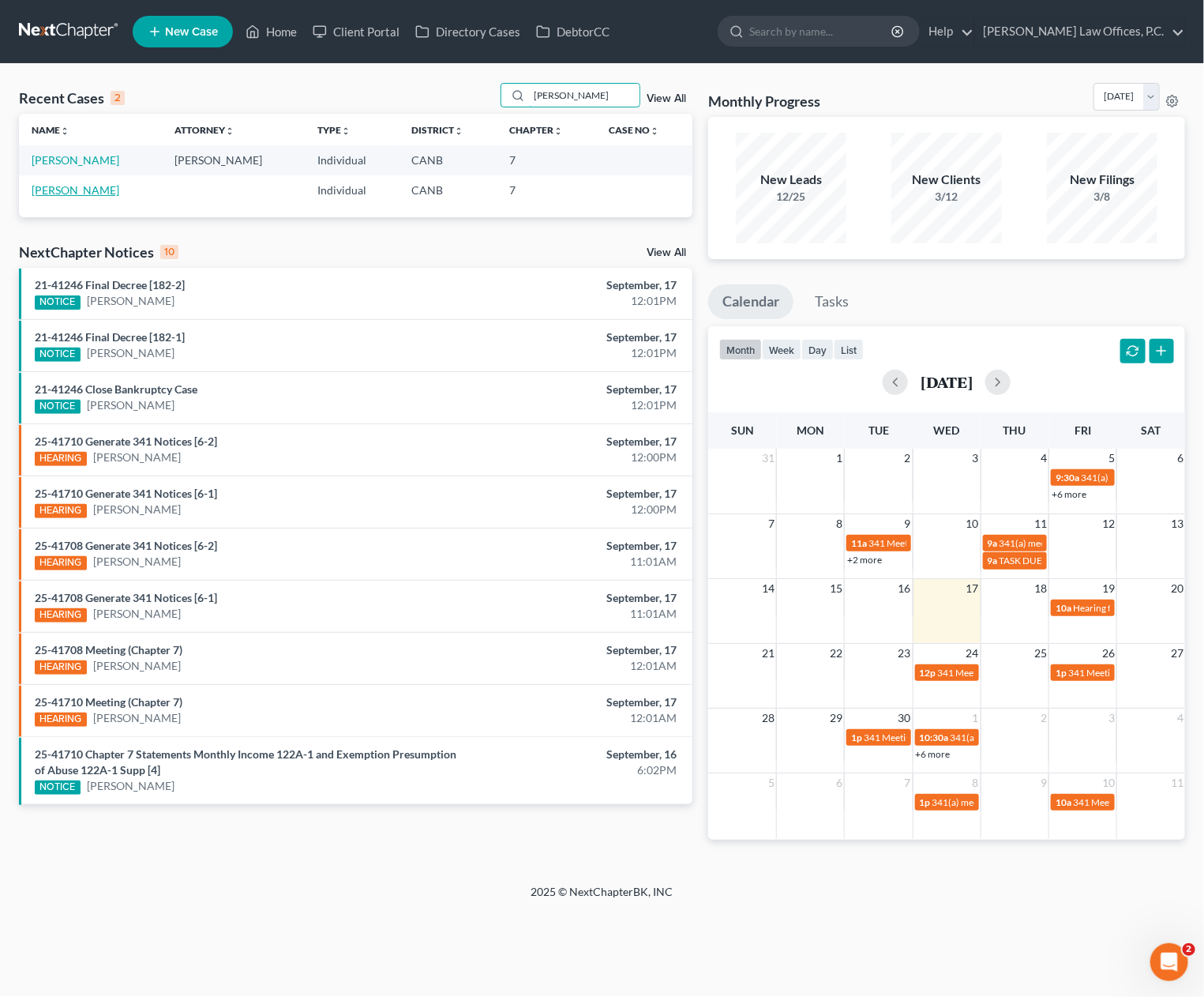
type input "blaney"
click at [70, 188] on link "Blaney, Bonnie" at bounding box center [75, 190] width 88 height 13
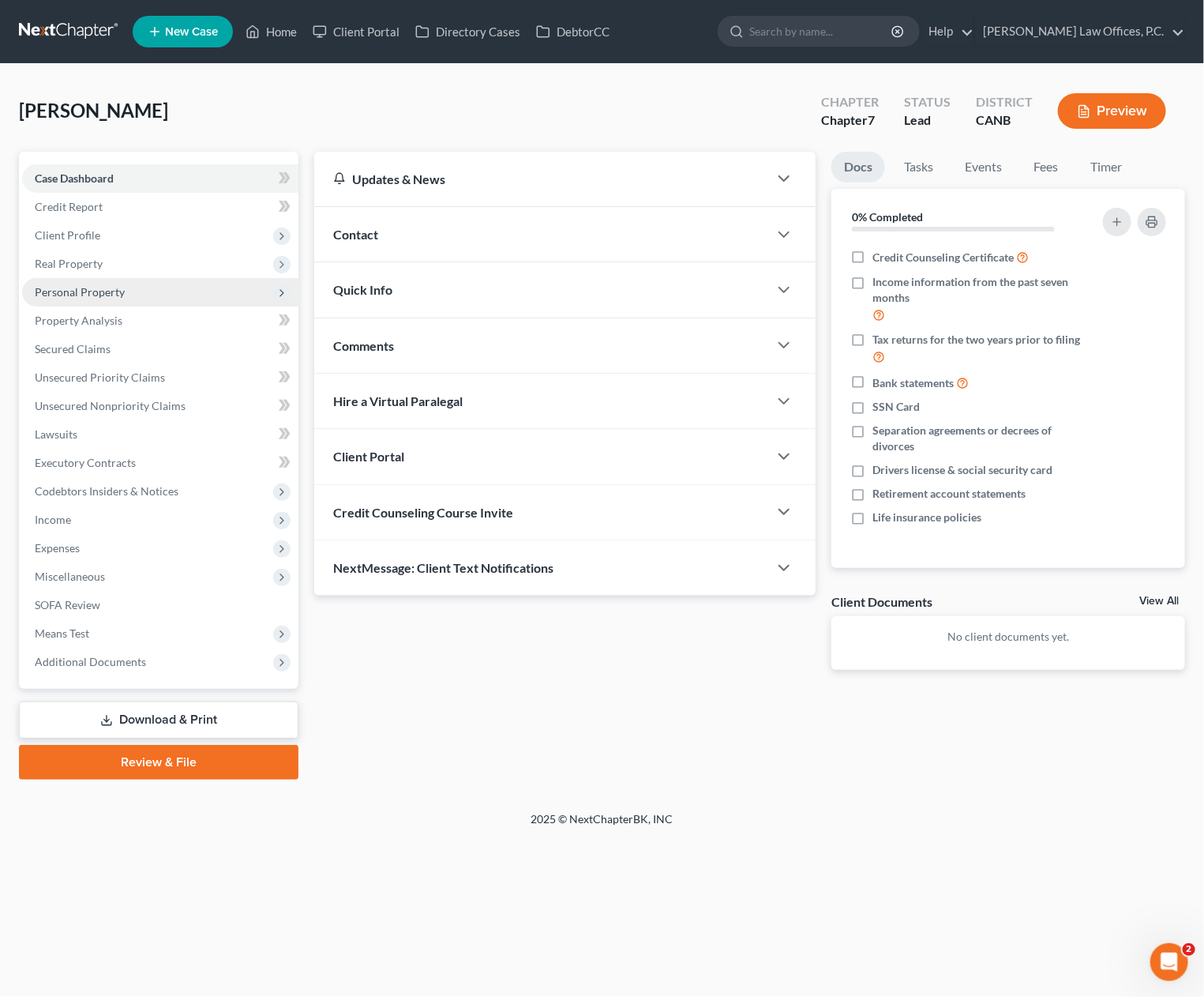
click at [104, 289] on span "Personal Property" at bounding box center [79, 291] width 90 height 13
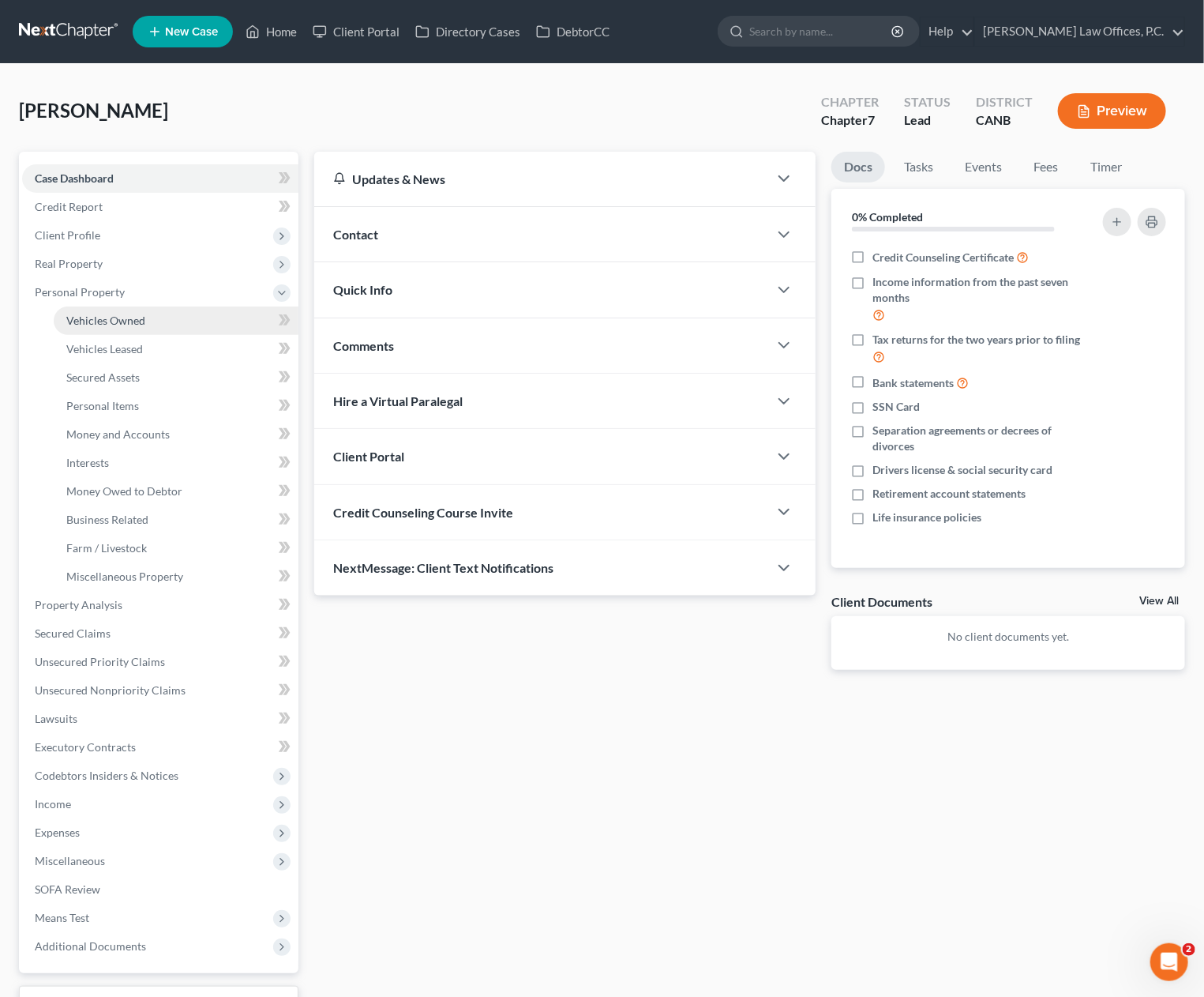
click at [112, 321] on span "Vehicles Owned" at bounding box center [106, 321] width 79 height 13
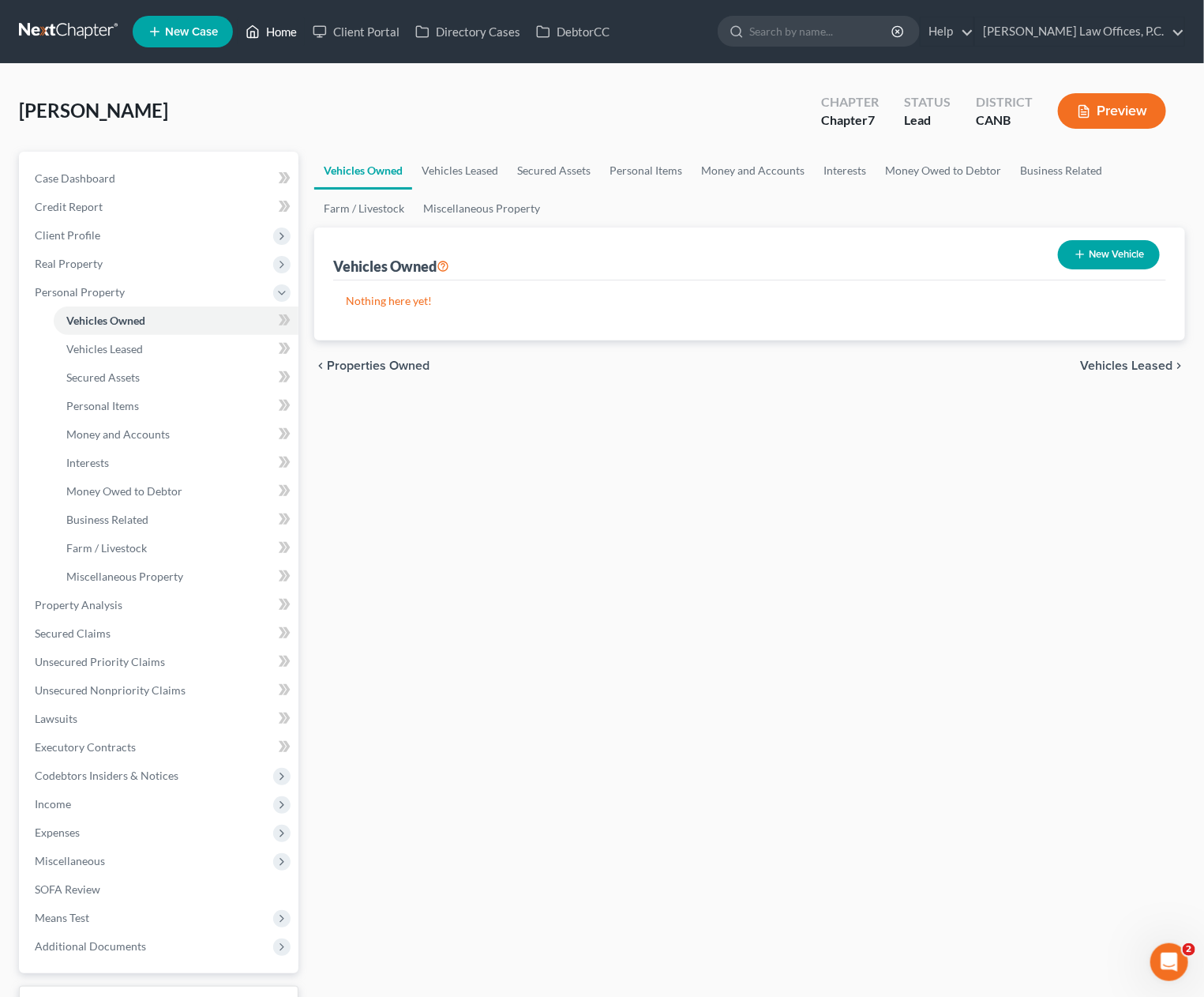
click at [290, 17] on link "Home" at bounding box center [271, 31] width 67 height 28
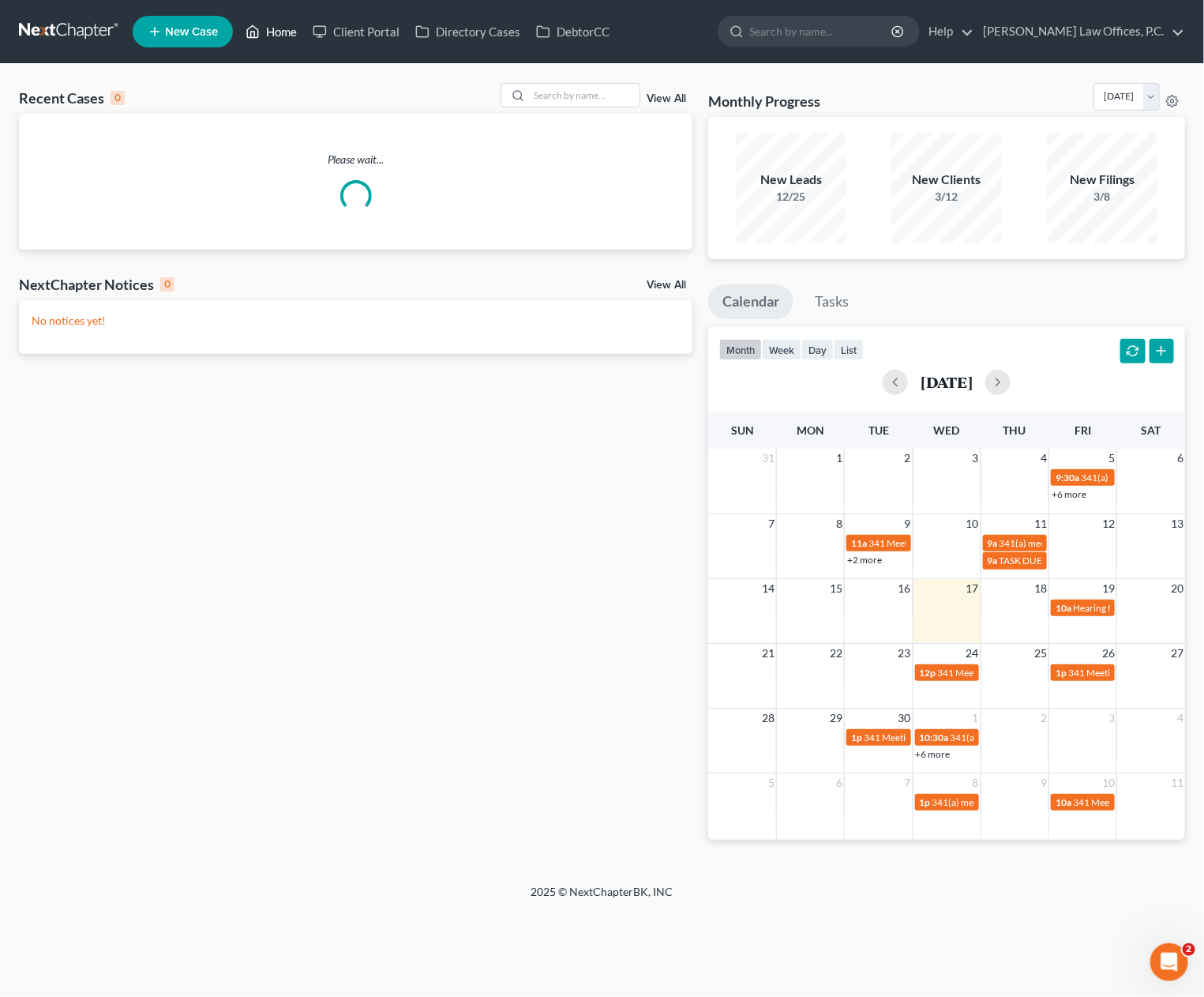
click at [285, 26] on link "Home" at bounding box center [271, 31] width 67 height 28
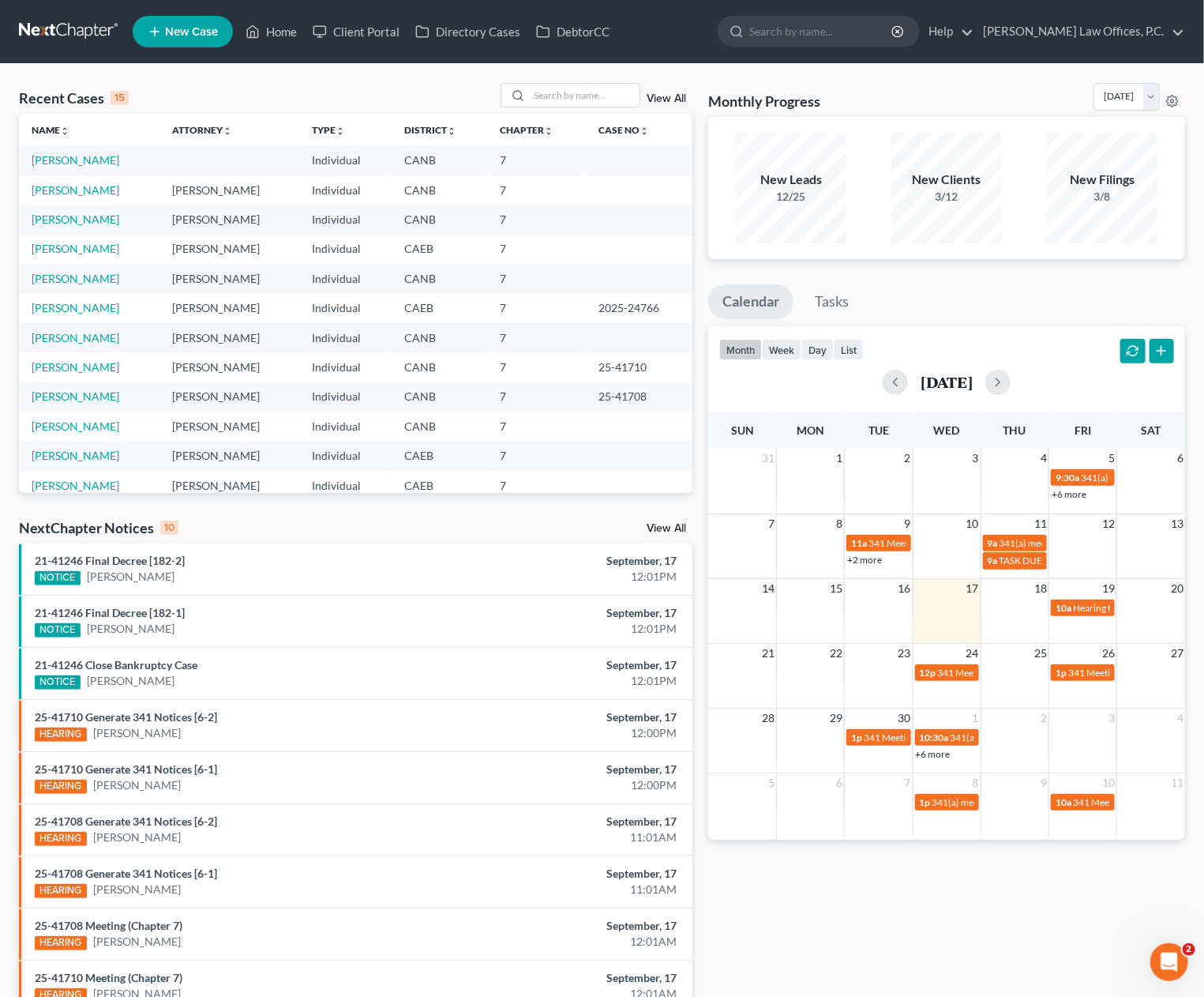
click at [59, 181] on td "Blaney, Bonnie" at bounding box center [89, 190] width 140 height 29
click at [58, 197] on td "Blaney, Bonnie" at bounding box center [89, 190] width 140 height 29
click at [63, 190] on link "Blaney, Bonnie" at bounding box center [75, 190] width 88 height 13
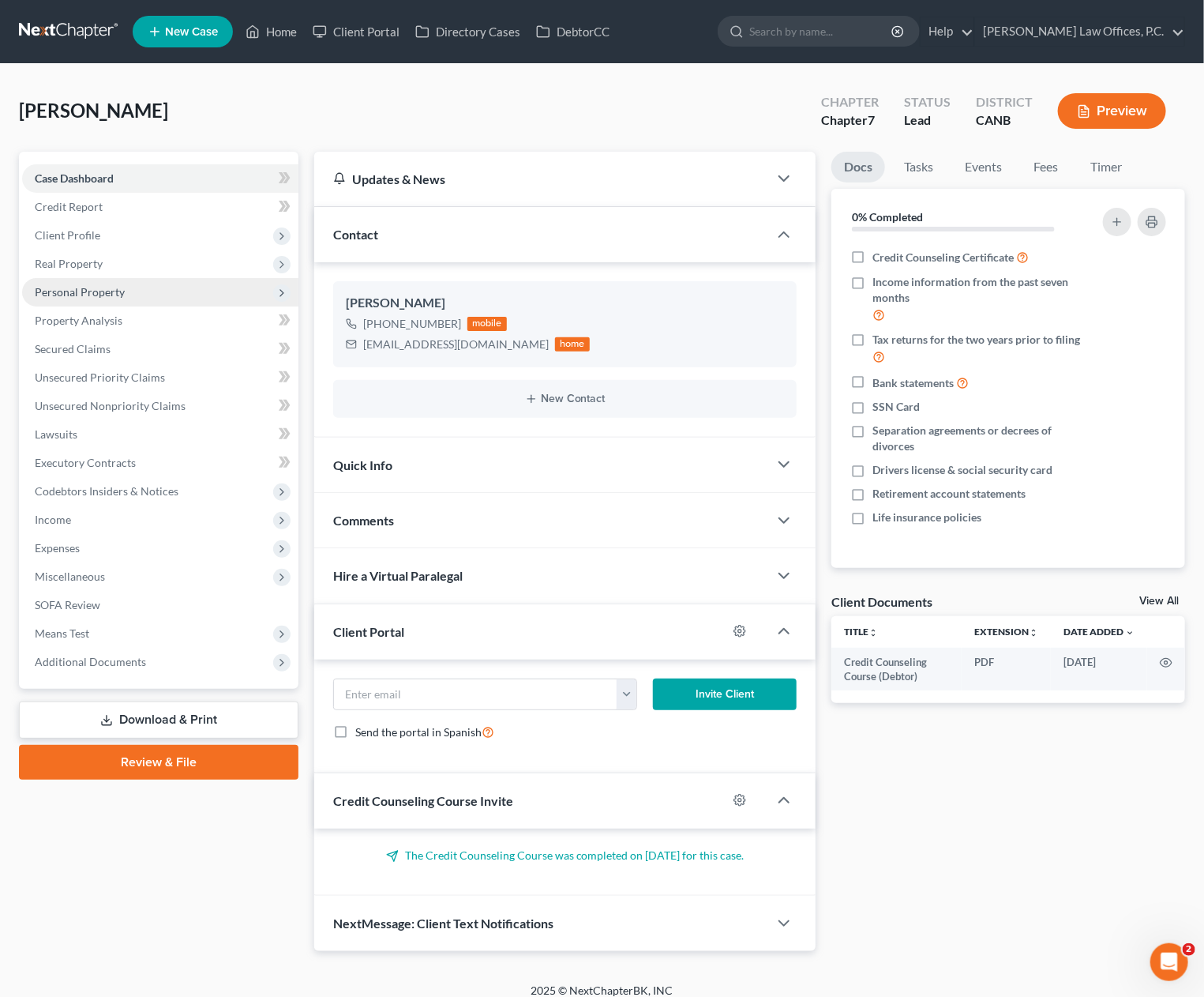
click at [105, 285] on span "Personal Property" at bounding box center [79, 291] width 90 height 13
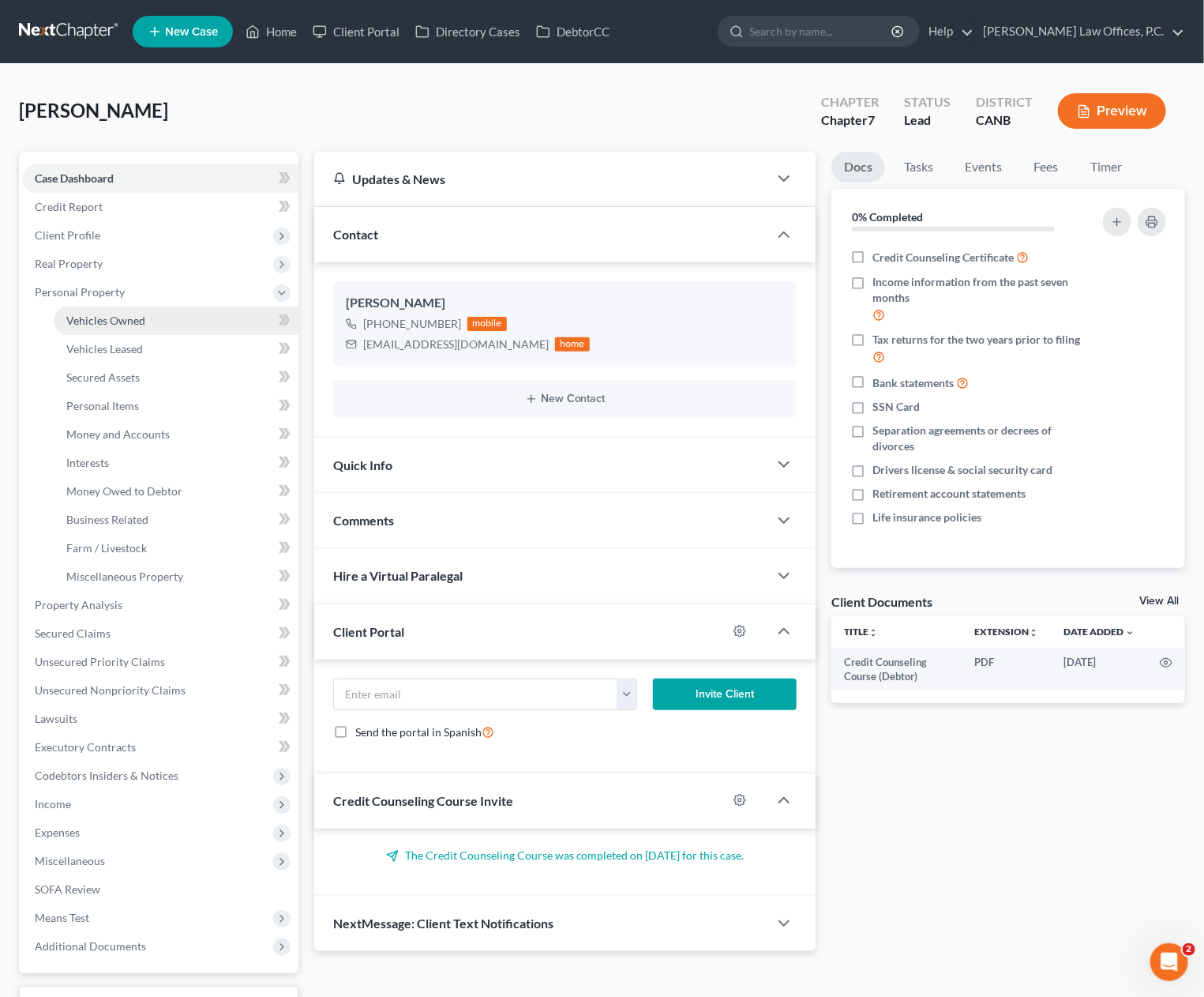
click at [104, 319] on span "Vehicles Owned" at bounding box center [106, 321] width 79 height 13
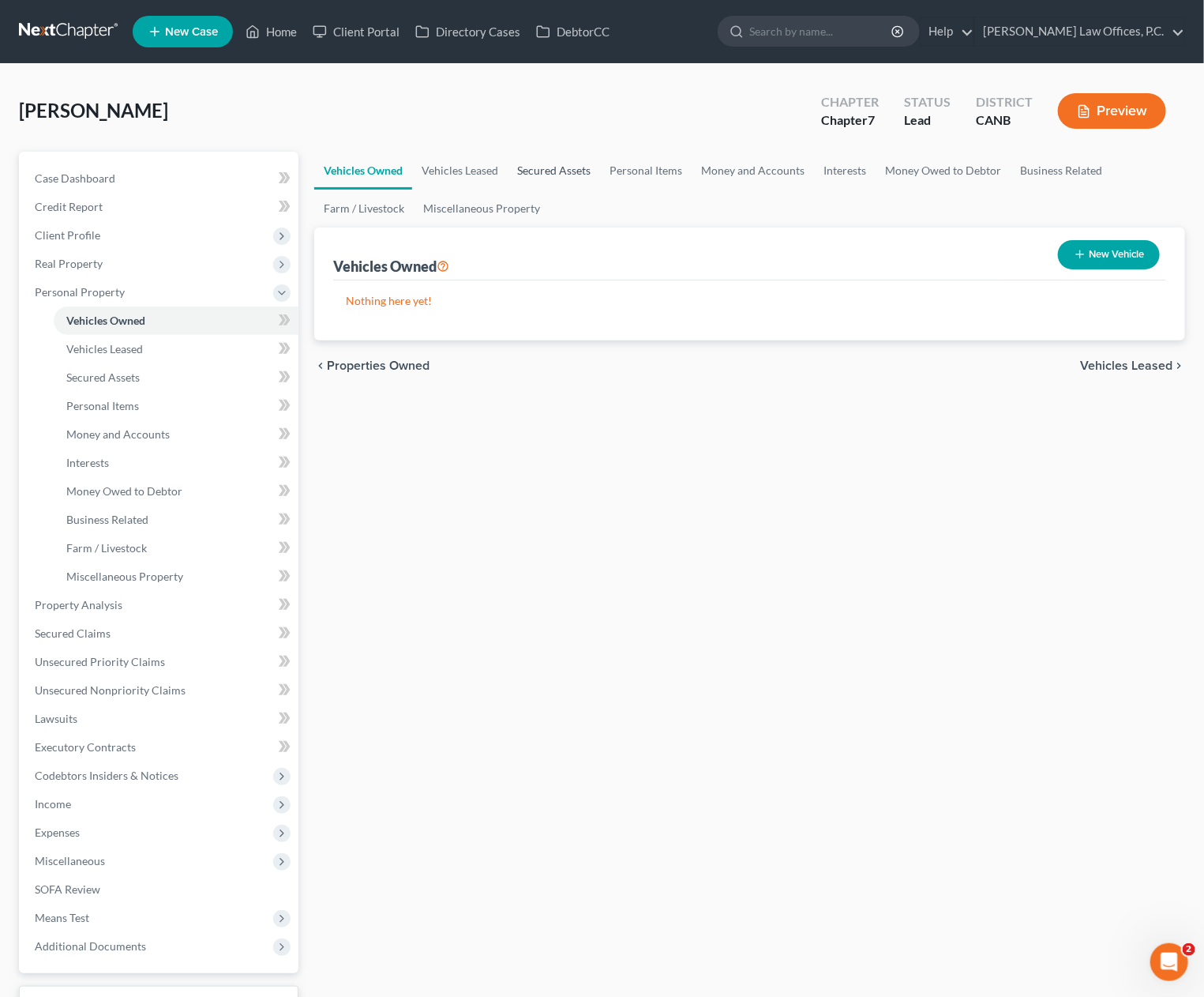
click at [556, 168] on link "Secured Assets" at bounding box center [554, 171] width 92 height 38
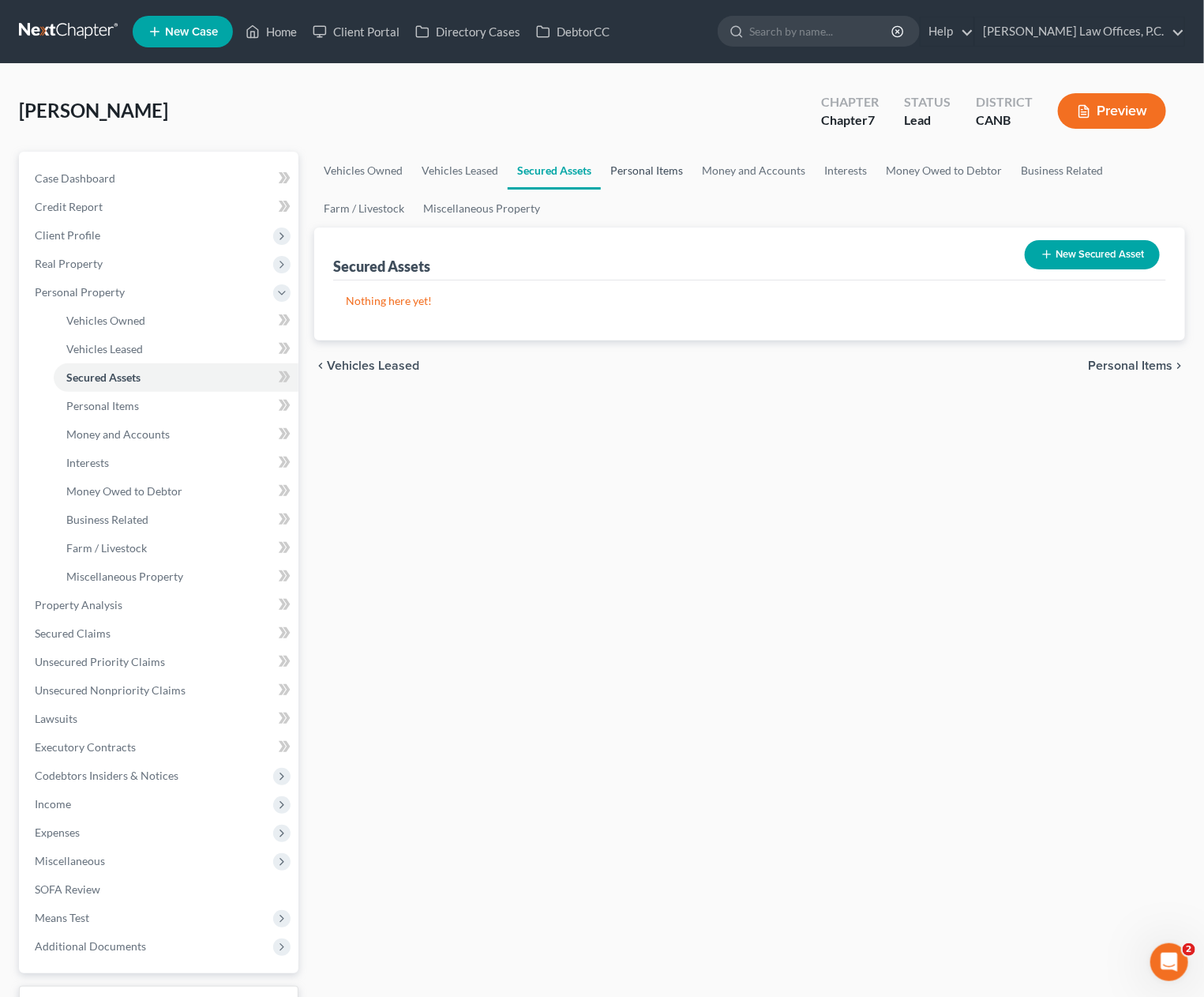
click at [650, 168] on link "Personal Items" at bounding box center [646, 171] width 91 height 38
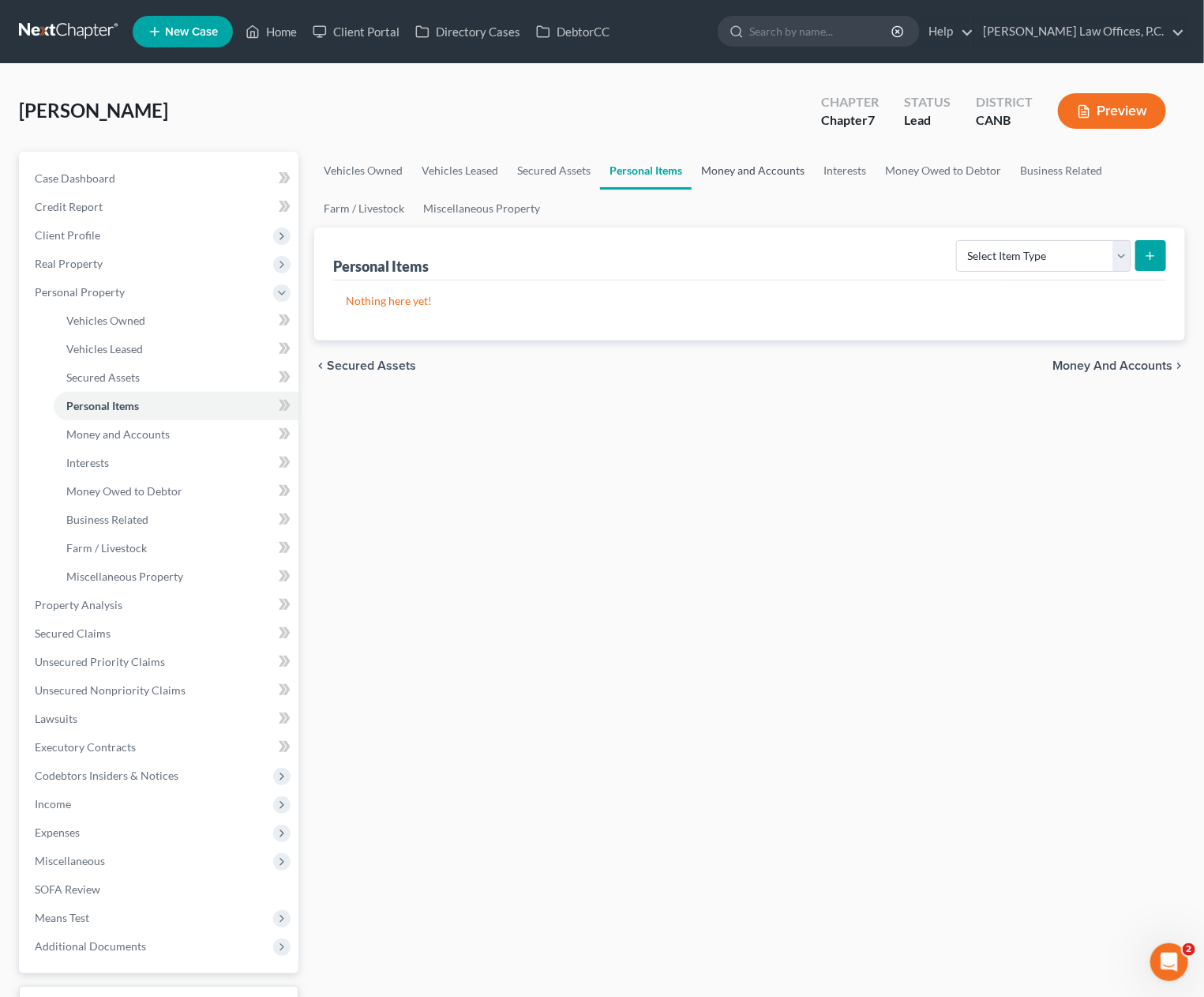
click at [727, 170] on link "Money and Accounts" at bounding box center [753, 171] width 123 height 38
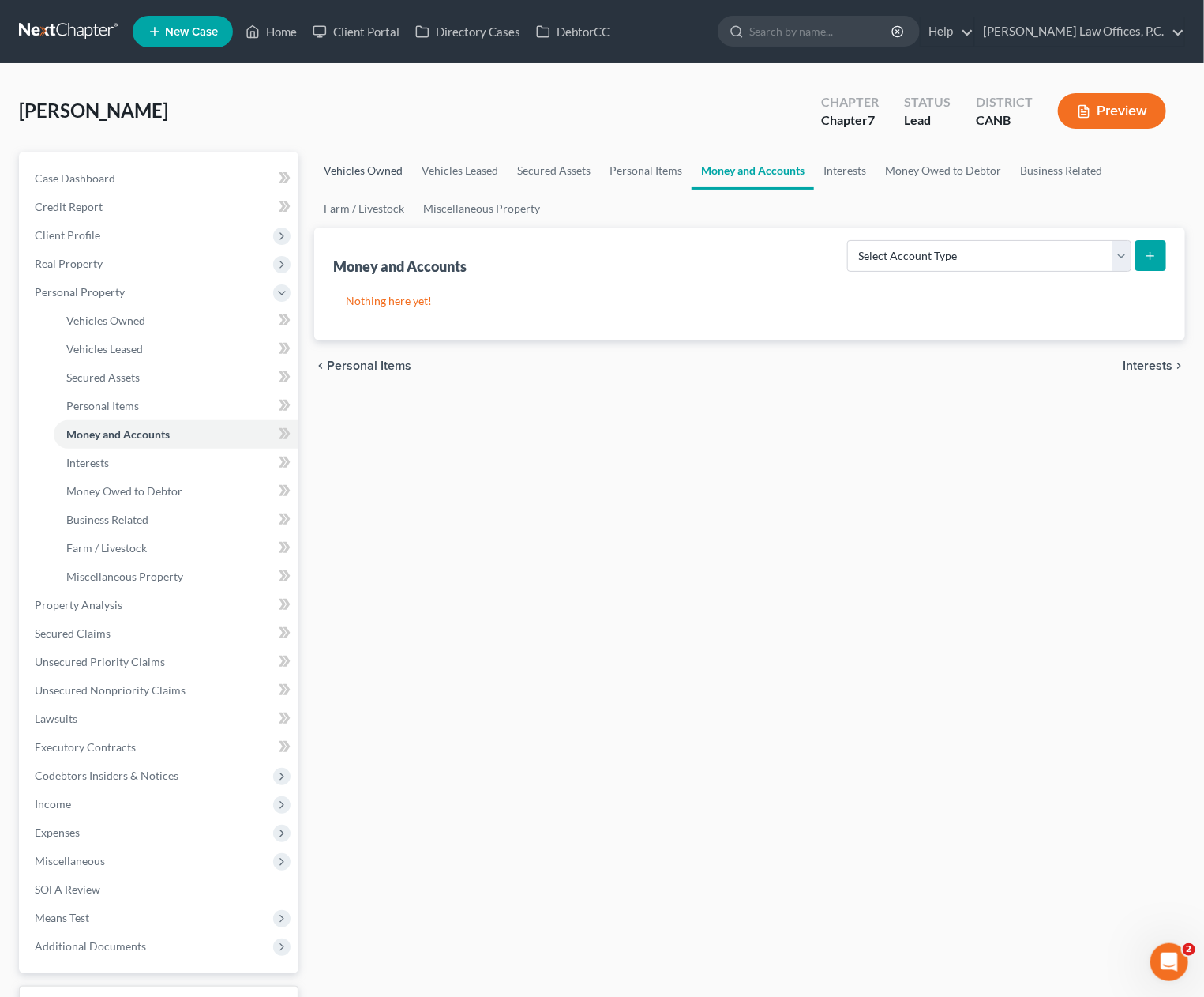
click at [370, 159] on link "Vehicles Owned" at bounding box center [363, 171] width 98 height 38
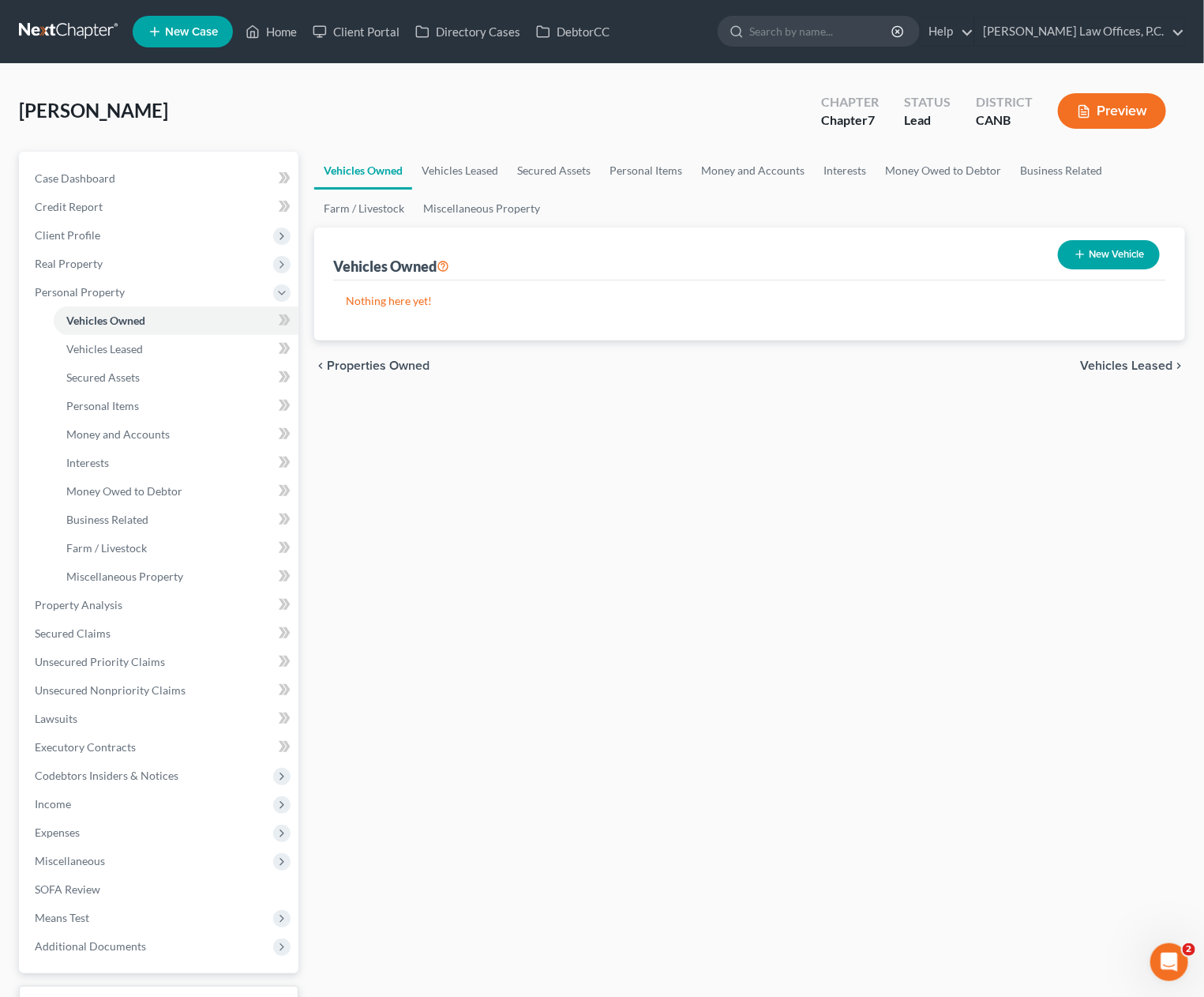
click at [369, 164] on link "Vehicles Owned" at bounding box center [363, 171] width 98 height 38
click at [270, 30] on link "Home" at bounding box center [271, 31] width 67 height 28
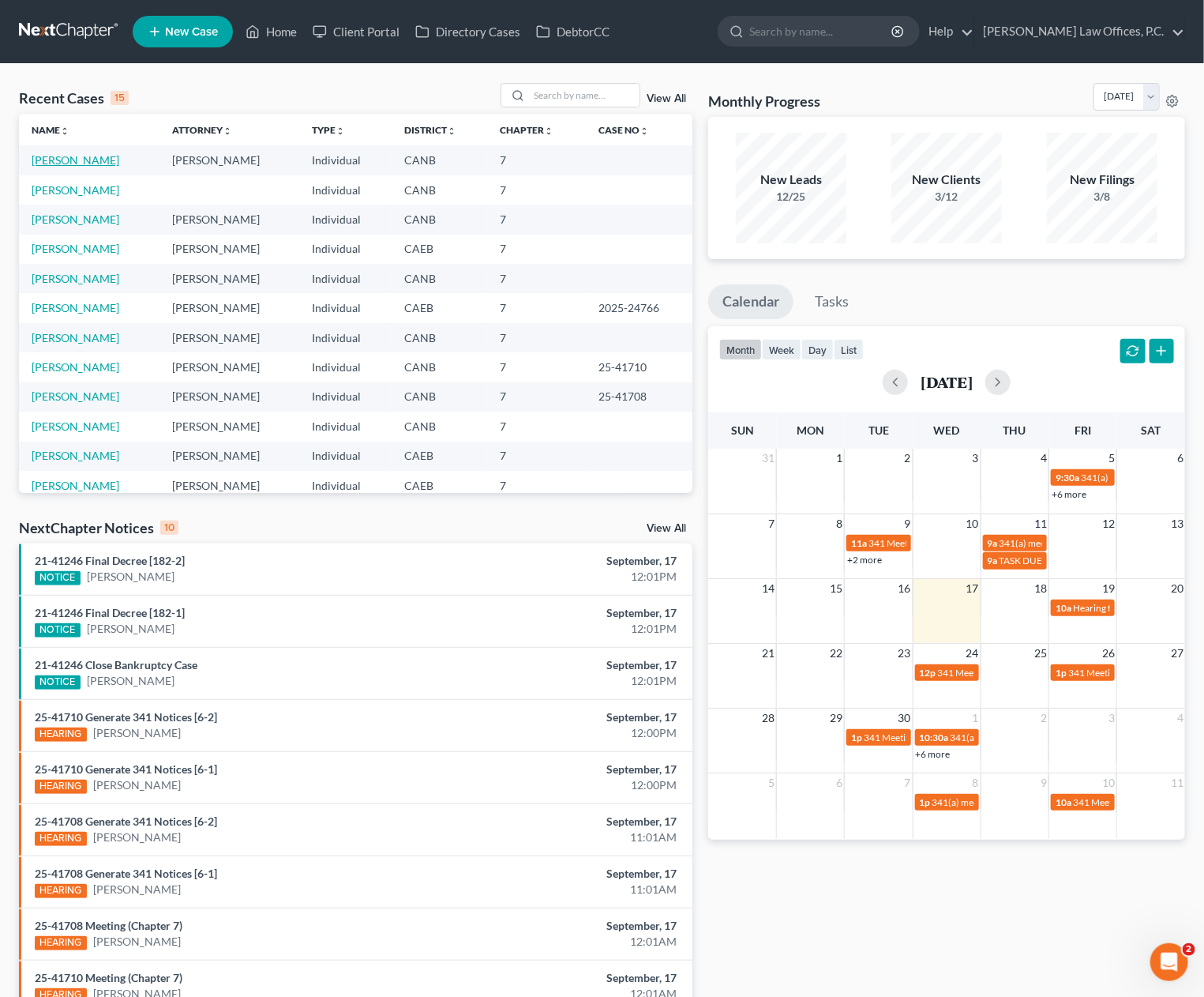
click at [54, 161] on link "Blaney, Bonnie" at bounding box center [75, 159] width 88 height 13
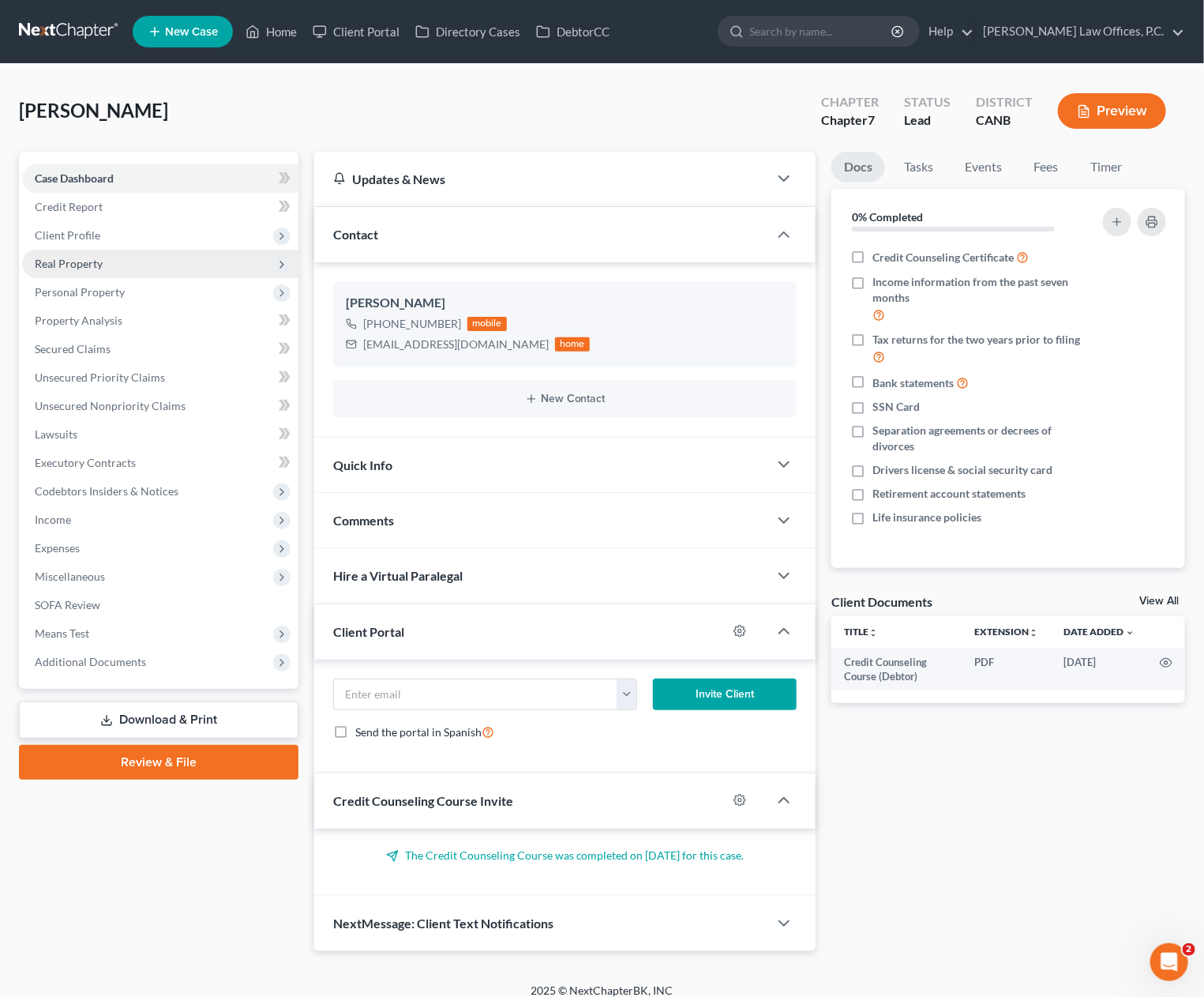
click at [133, 263] on span "Real Property" at bounding box center [159, 264] width 276 height 28
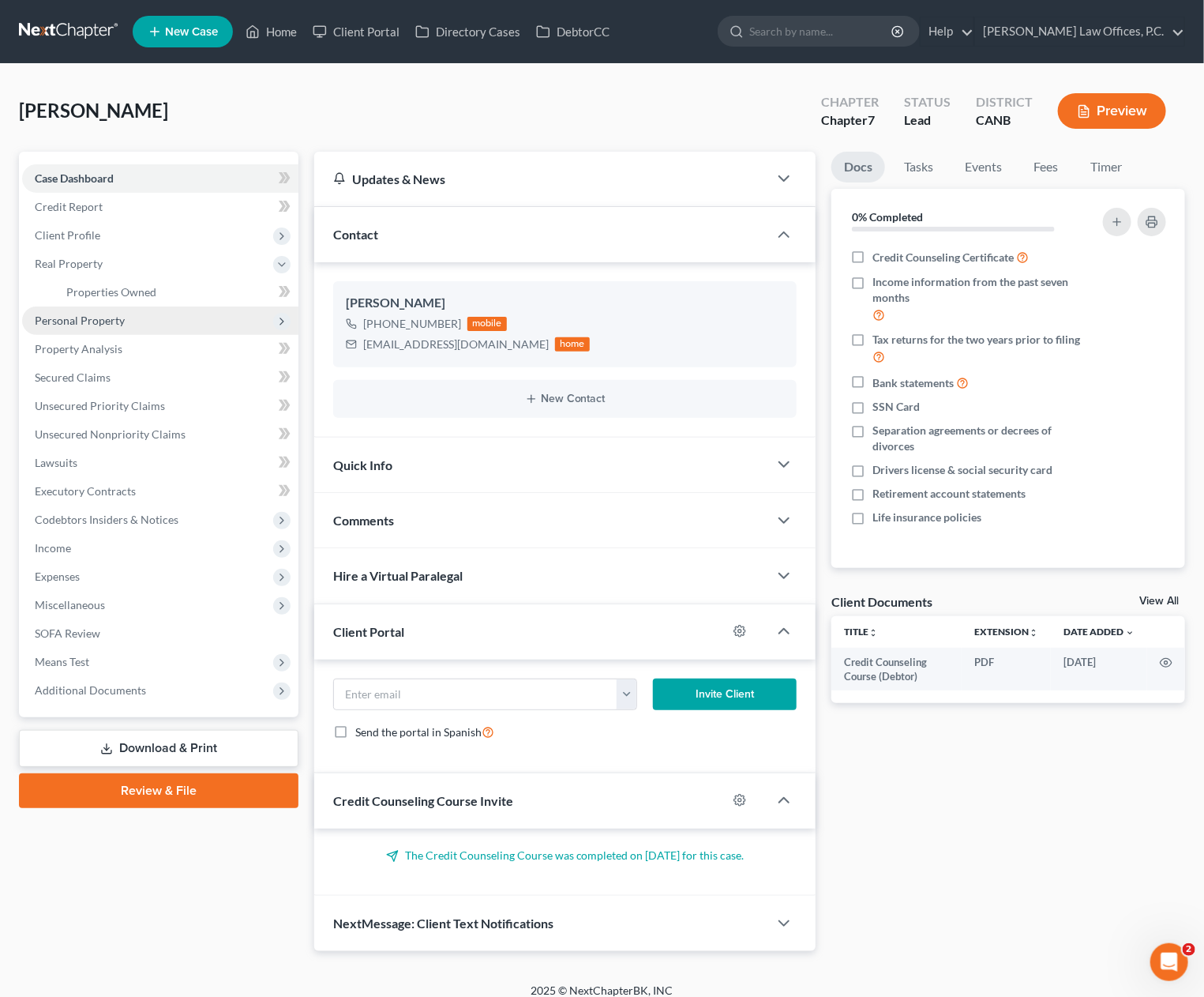
click at [135, 310] on span "Personal Property" at bounding box center [159, 321] width 276 height 28
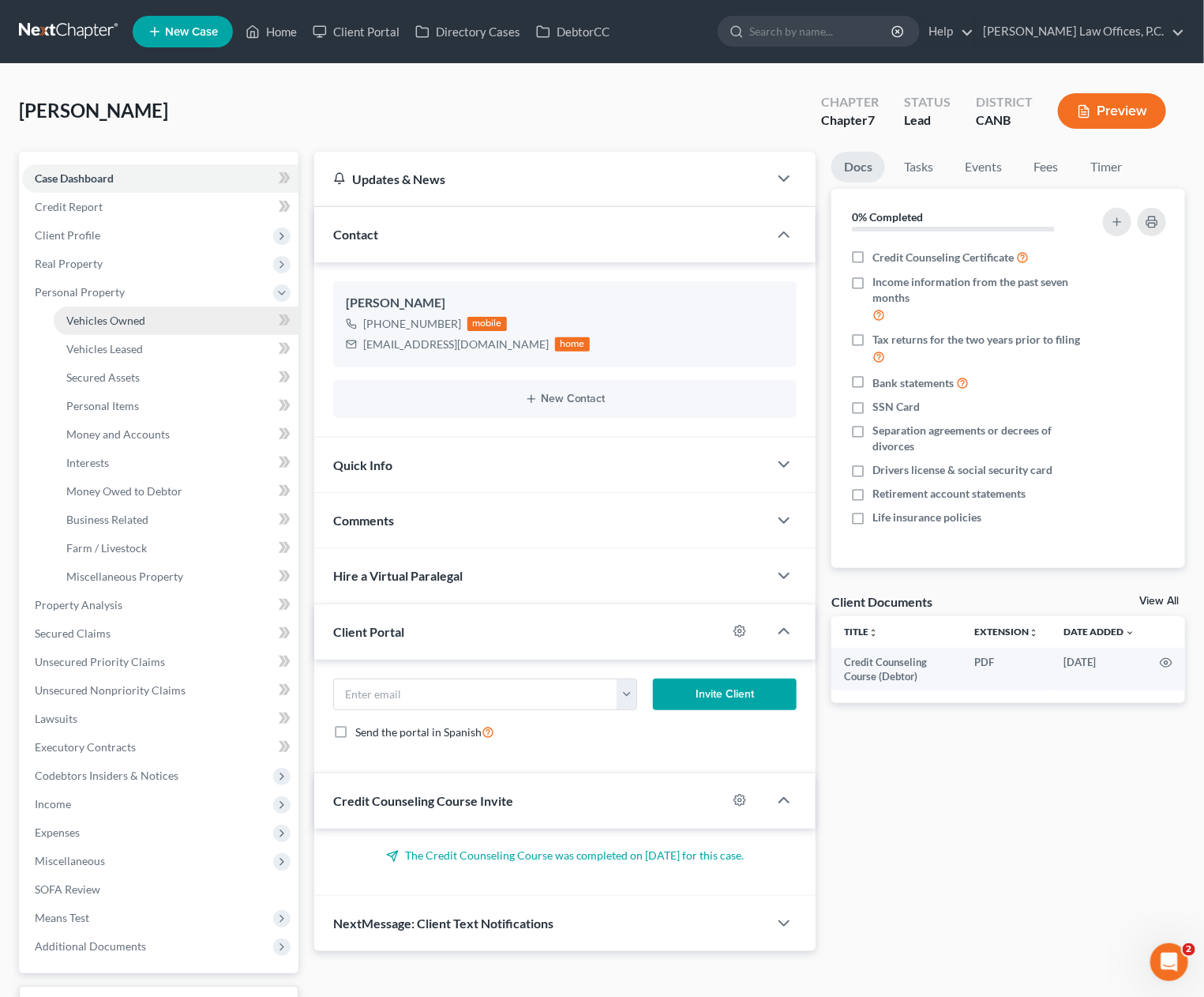
click at [144, 319] on link "Vehicles Owned" at bounding box center [176, 321] width 245 height 28
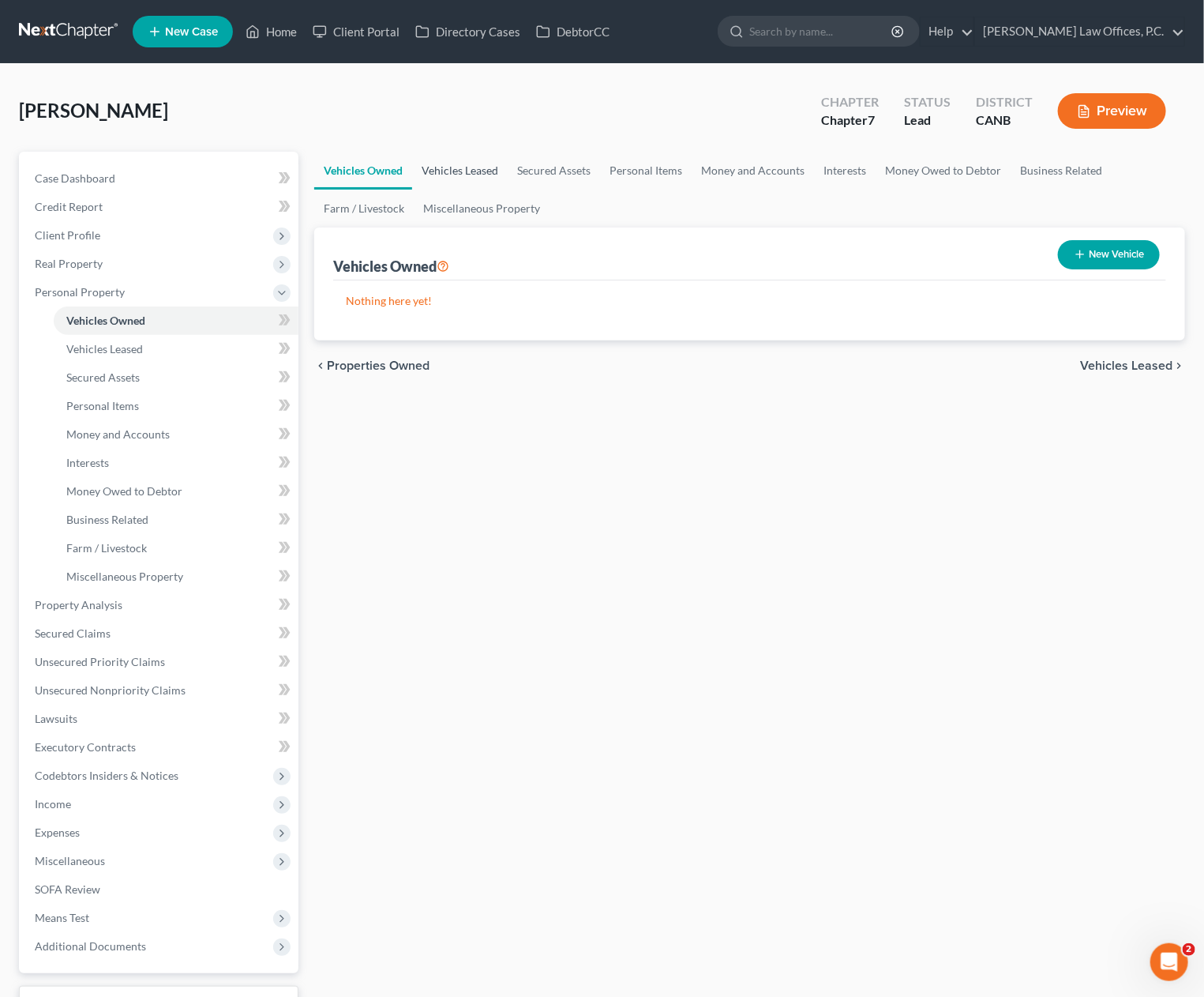
click at [487, 167] on link "Vehicles Leased" at bounding box center [459, 171] width 95 height 38
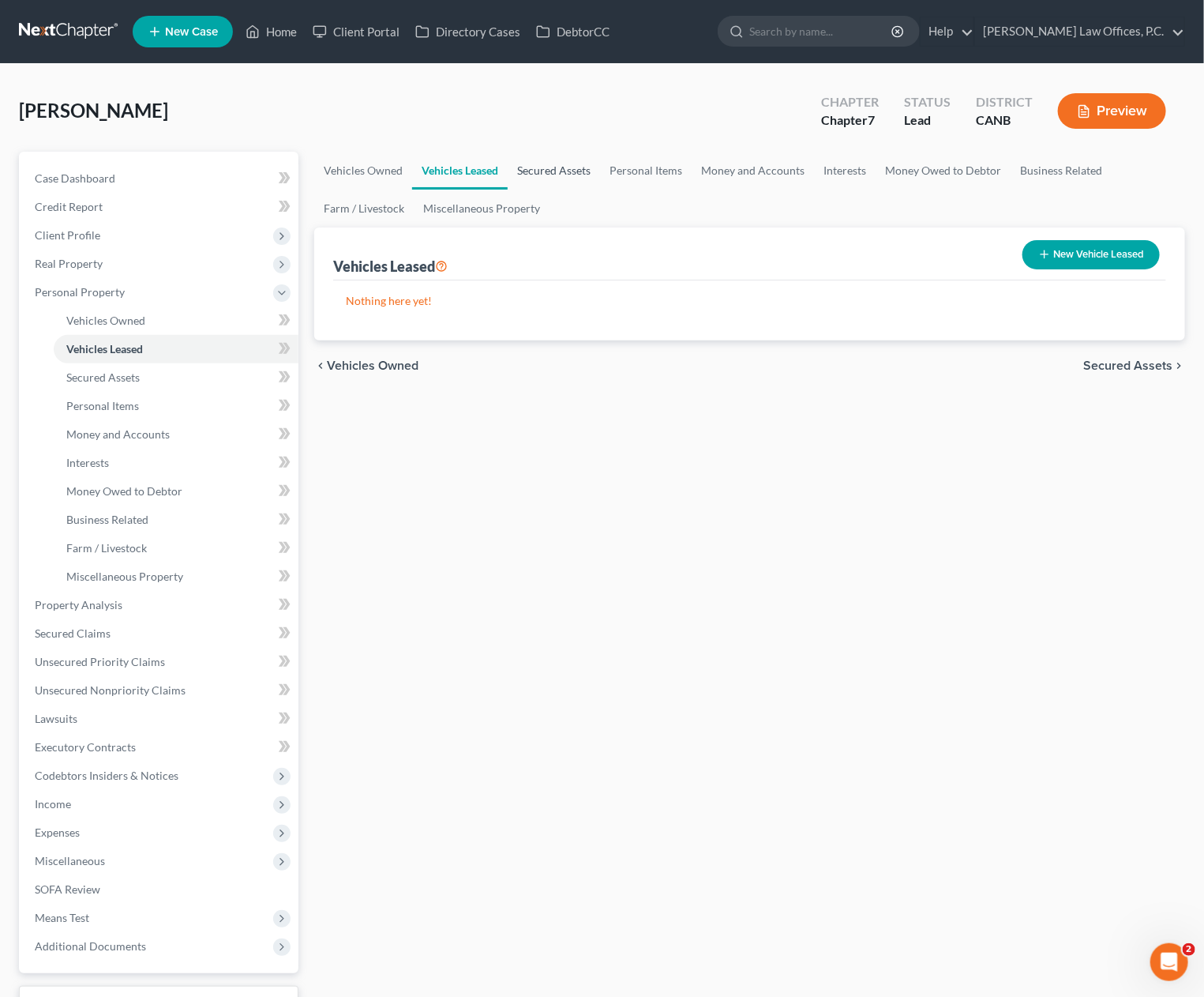
click at [561, 167] on link "Secured Assets" at bounding box center [554, 171] width 92 height 38
click at [639, 167] on link "Personal Items" at bounding box center [646, 171] width 91 height 38
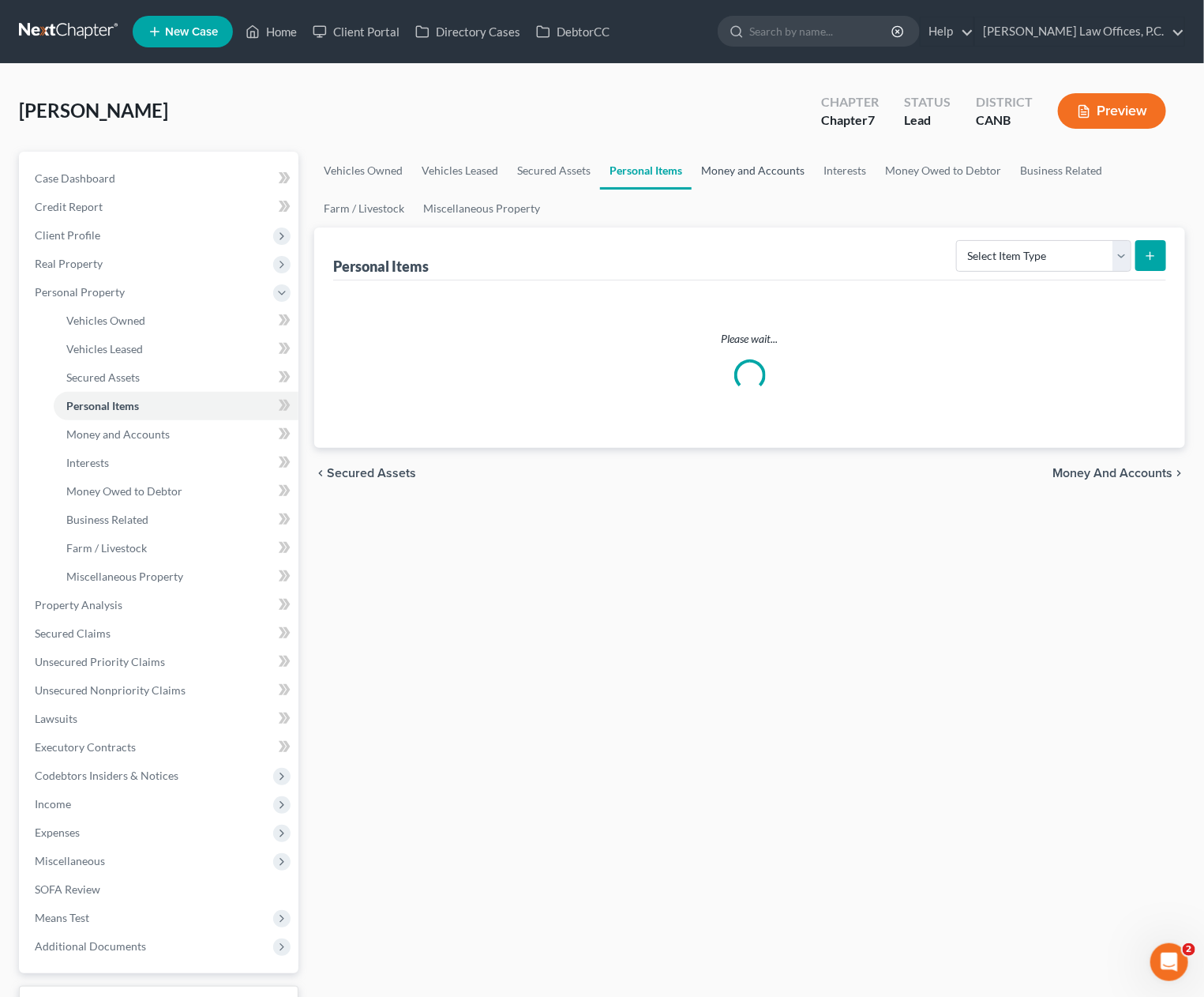
click at [759, 173] on link "Money and Accounts" at bounding box center [753, 171] width 123 height 38
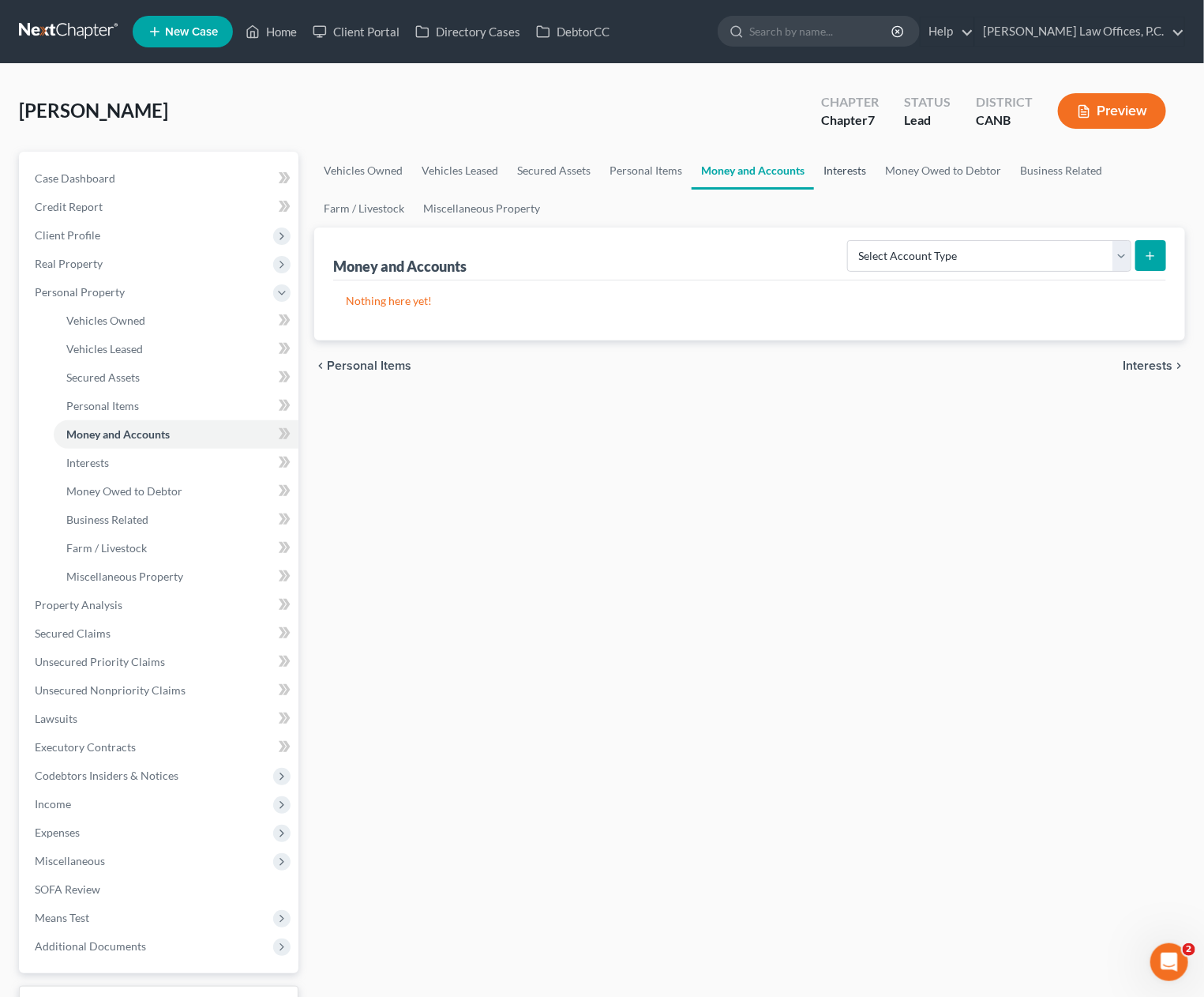
click at [848, 172] on link "Interests" at bounding box center [845, 171] width 61 height 38
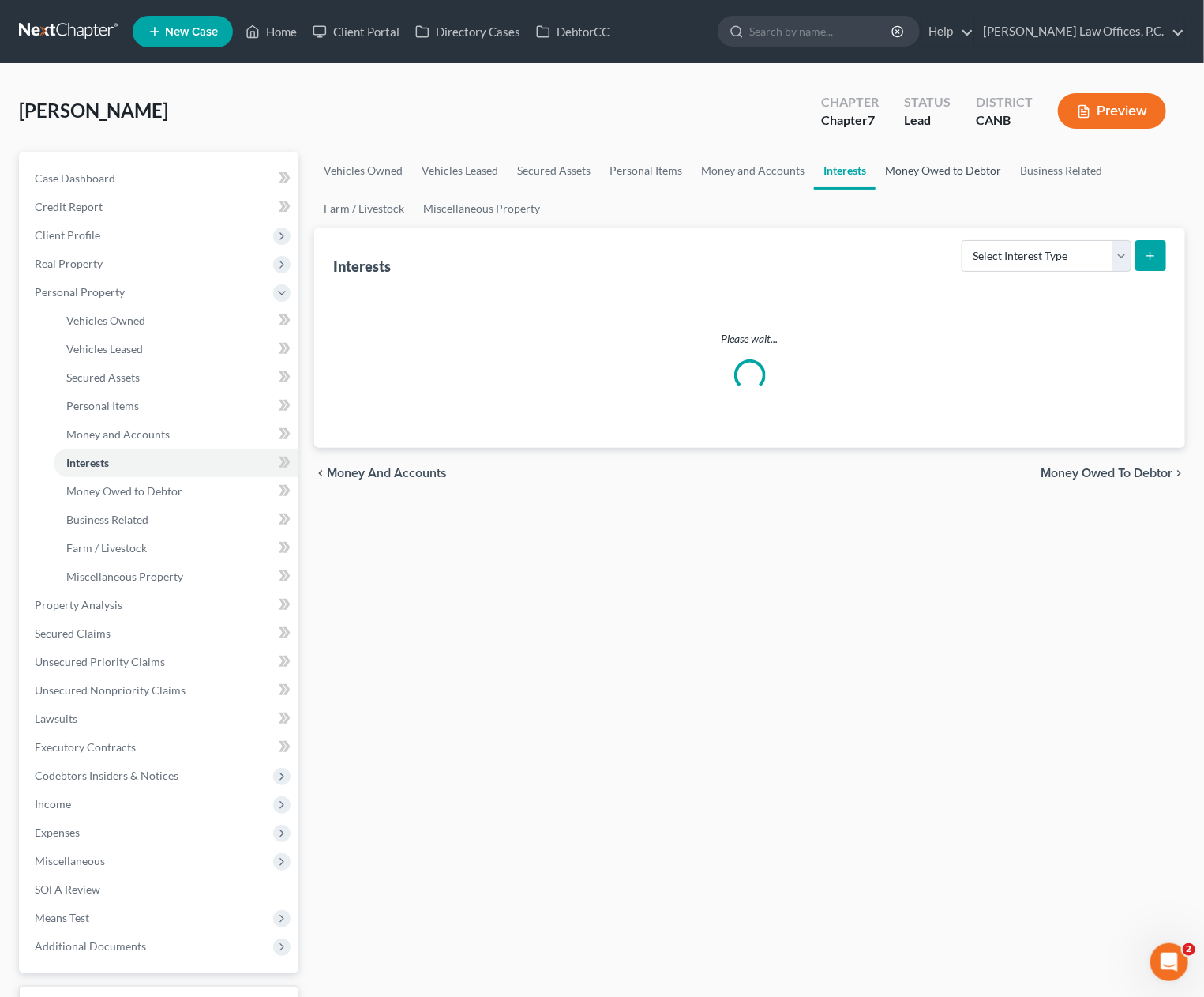
click at [915, 171] on link "Money Owed to Debtor" at bounding box center [943, 171] width 135 height 38
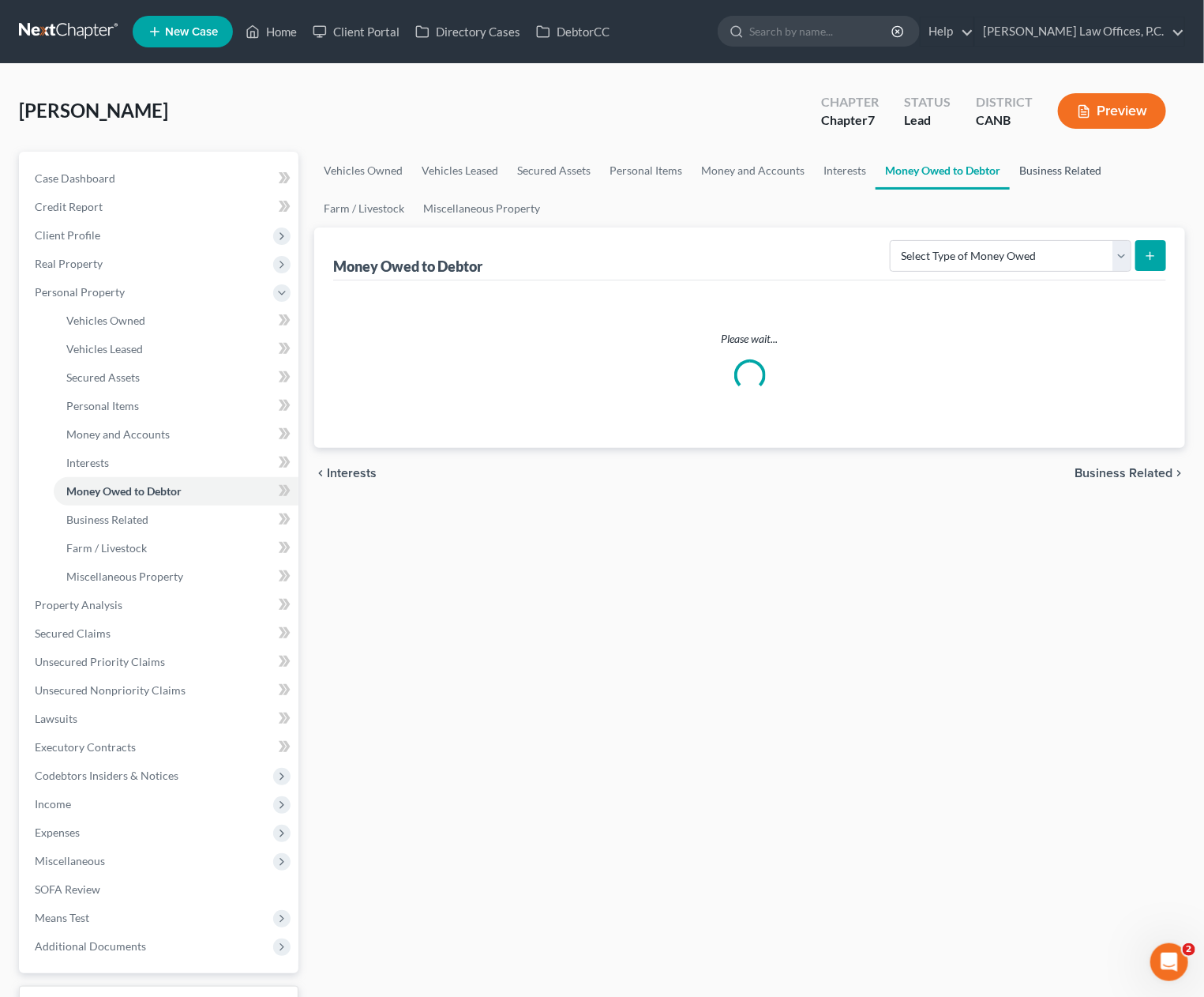
click at [1036, 171] on link "Business Related" at bounding box center [1060, 171] width 101 height 38
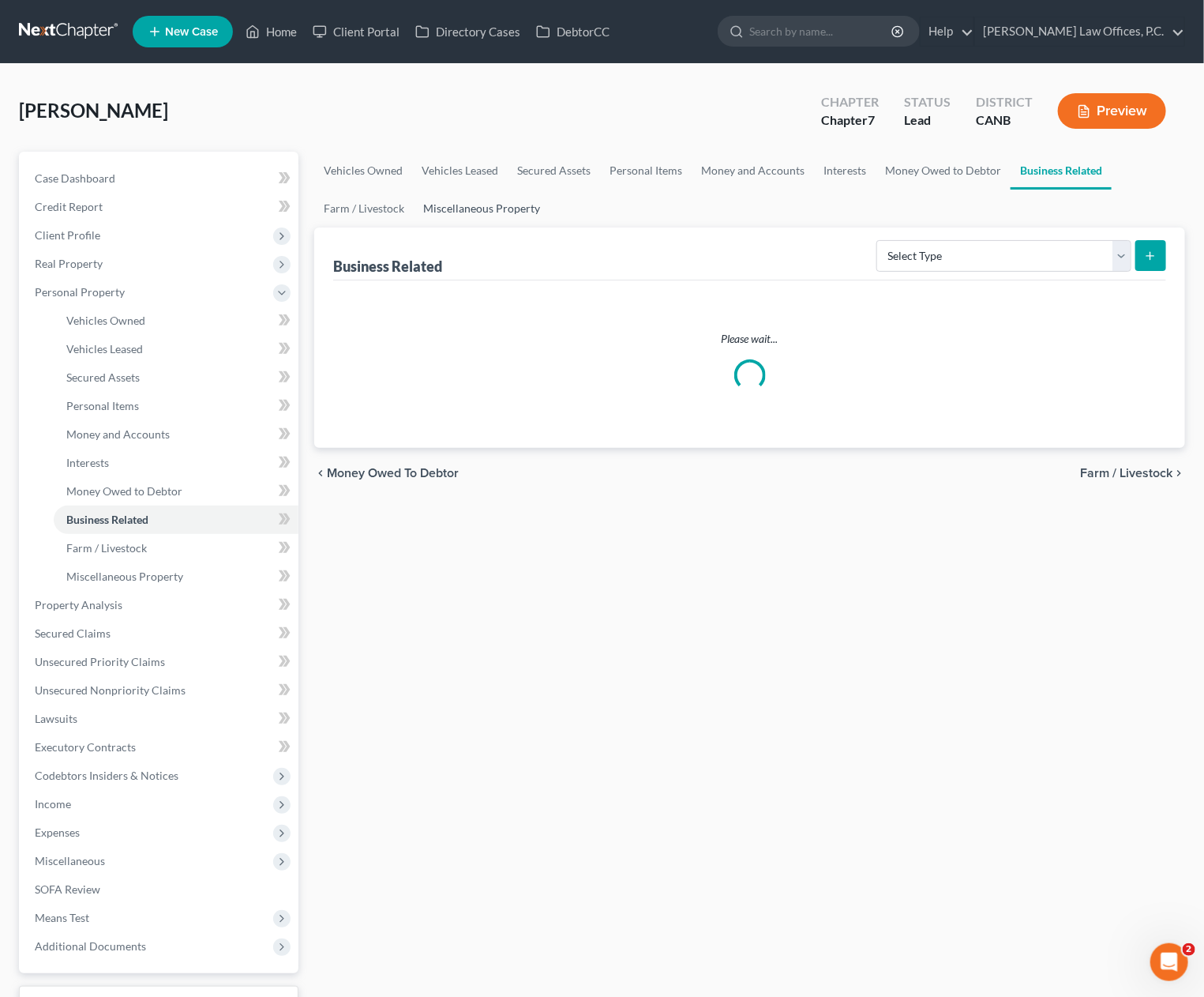
click at [465, 211] on link "Miscellaneous Property" at bounding box center [482, 208] width 136 height 38
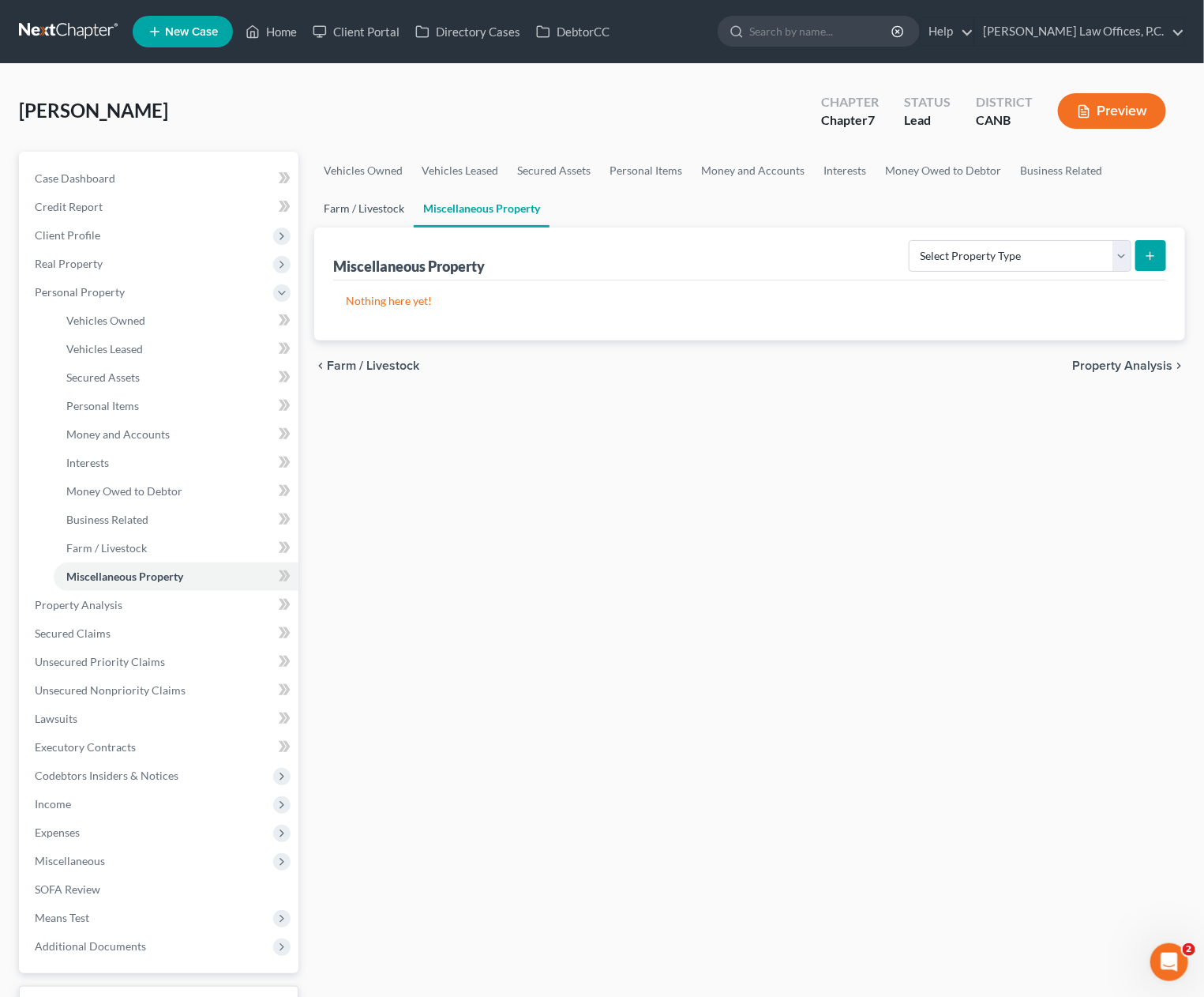
click at [378, 208] on link "Farm / Livestock" at bounding box center [364, 208] width 100 height 38
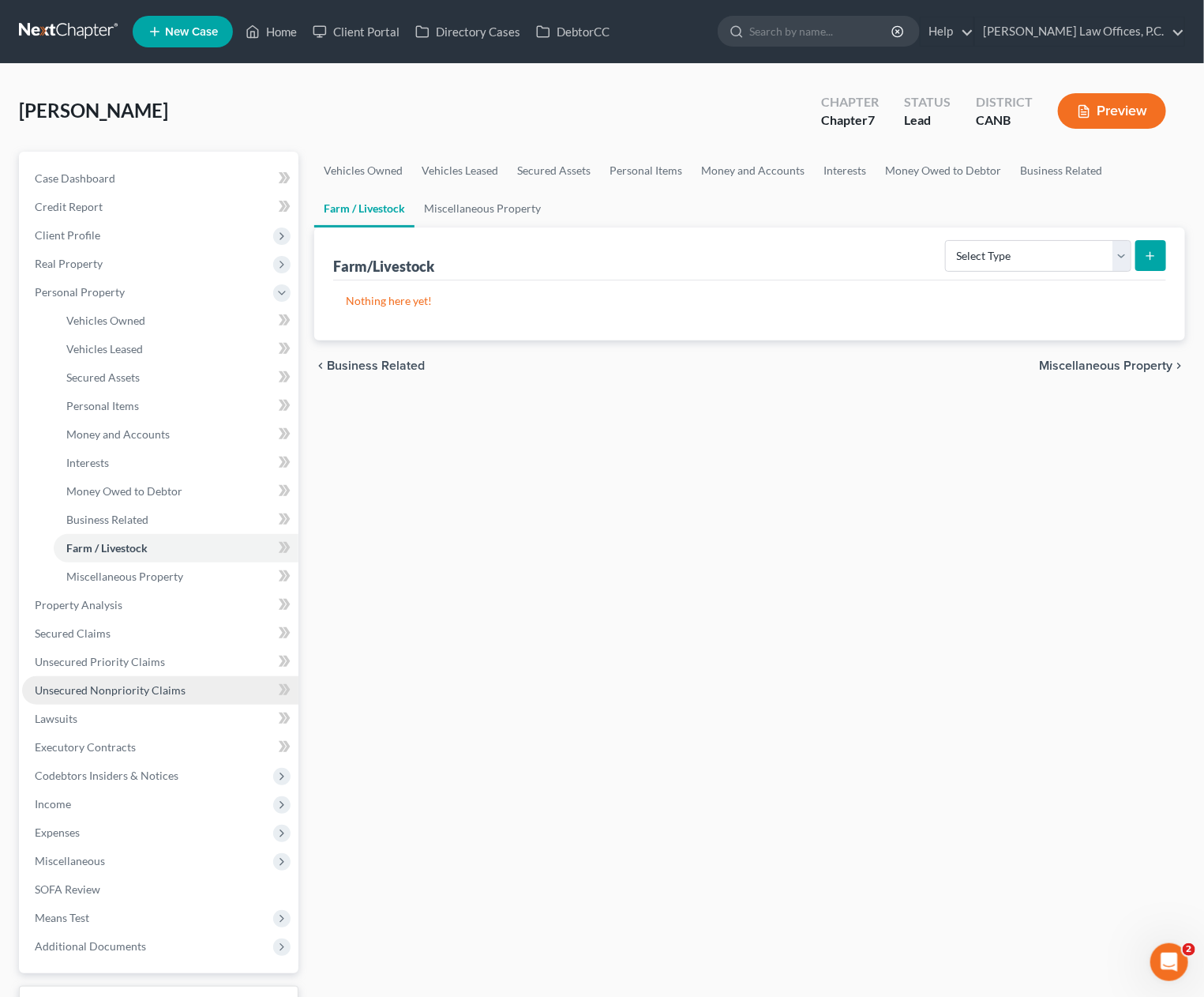
click at [202, 690] on link "Unsecured Nonpriority Claims" at bounding box center [159, 690] width 276 height 28
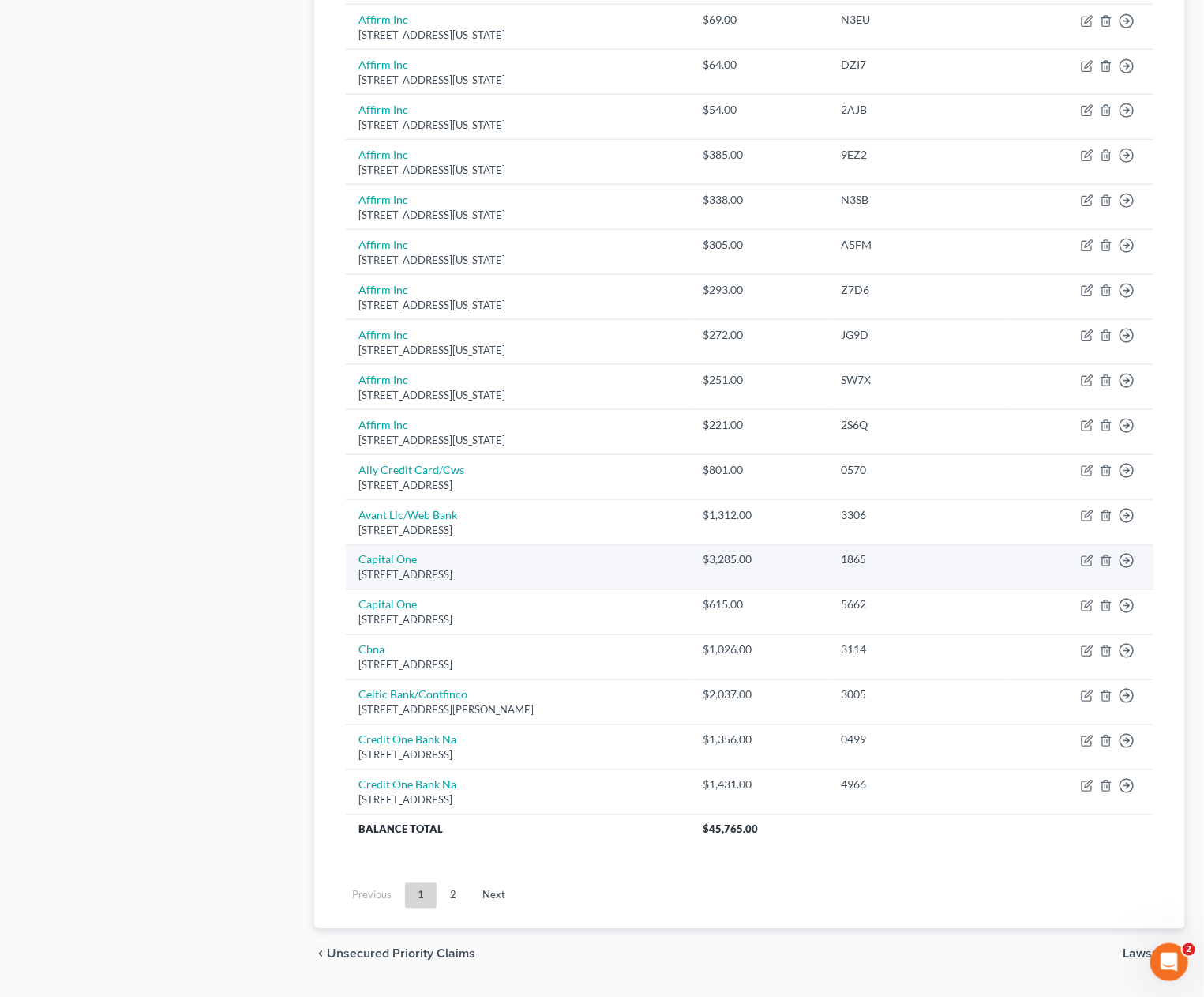
scroll to position [823, 0]
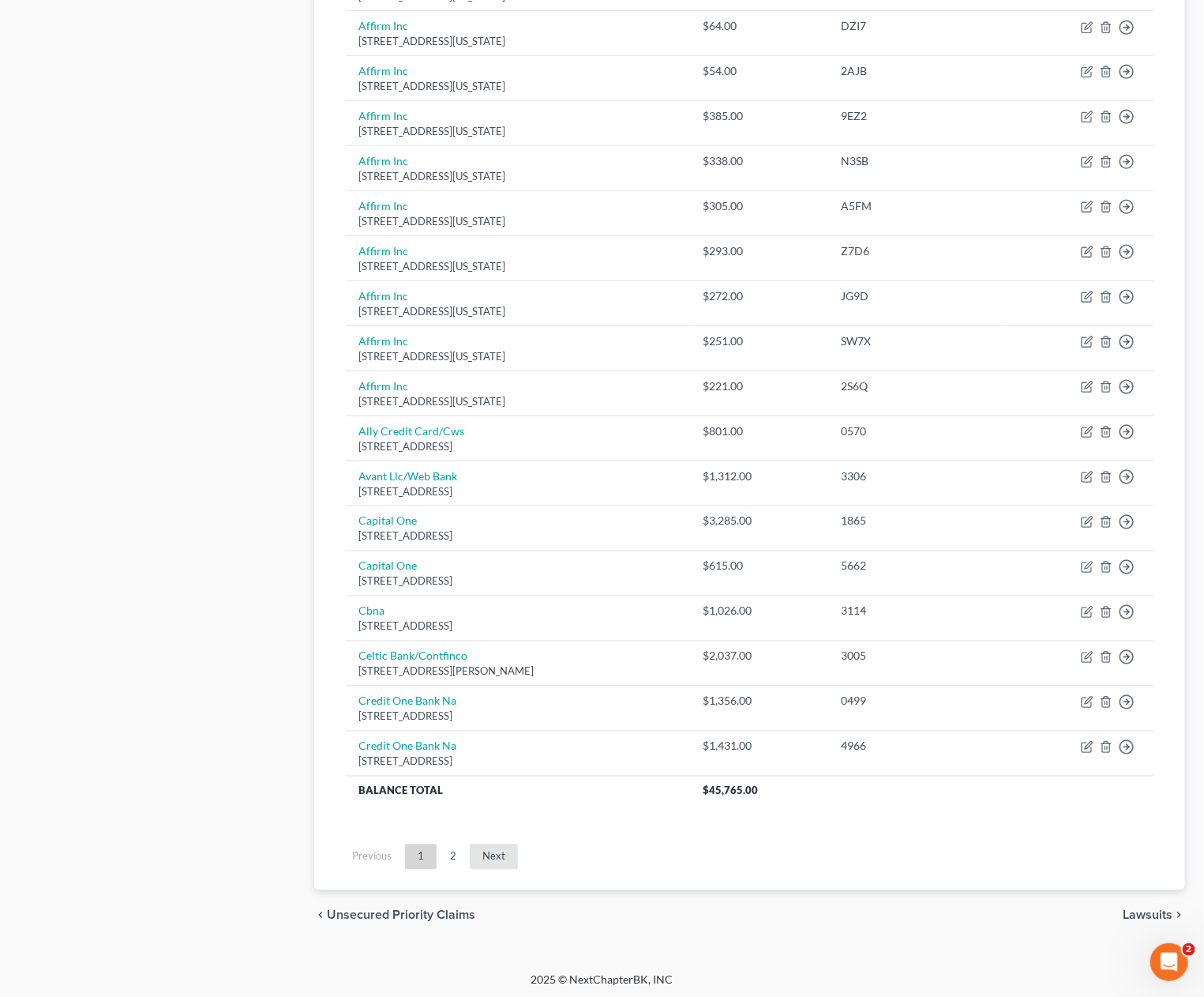
click at [489, 853] on link "Next" at bounding box center [493, 856] width 48 height 25
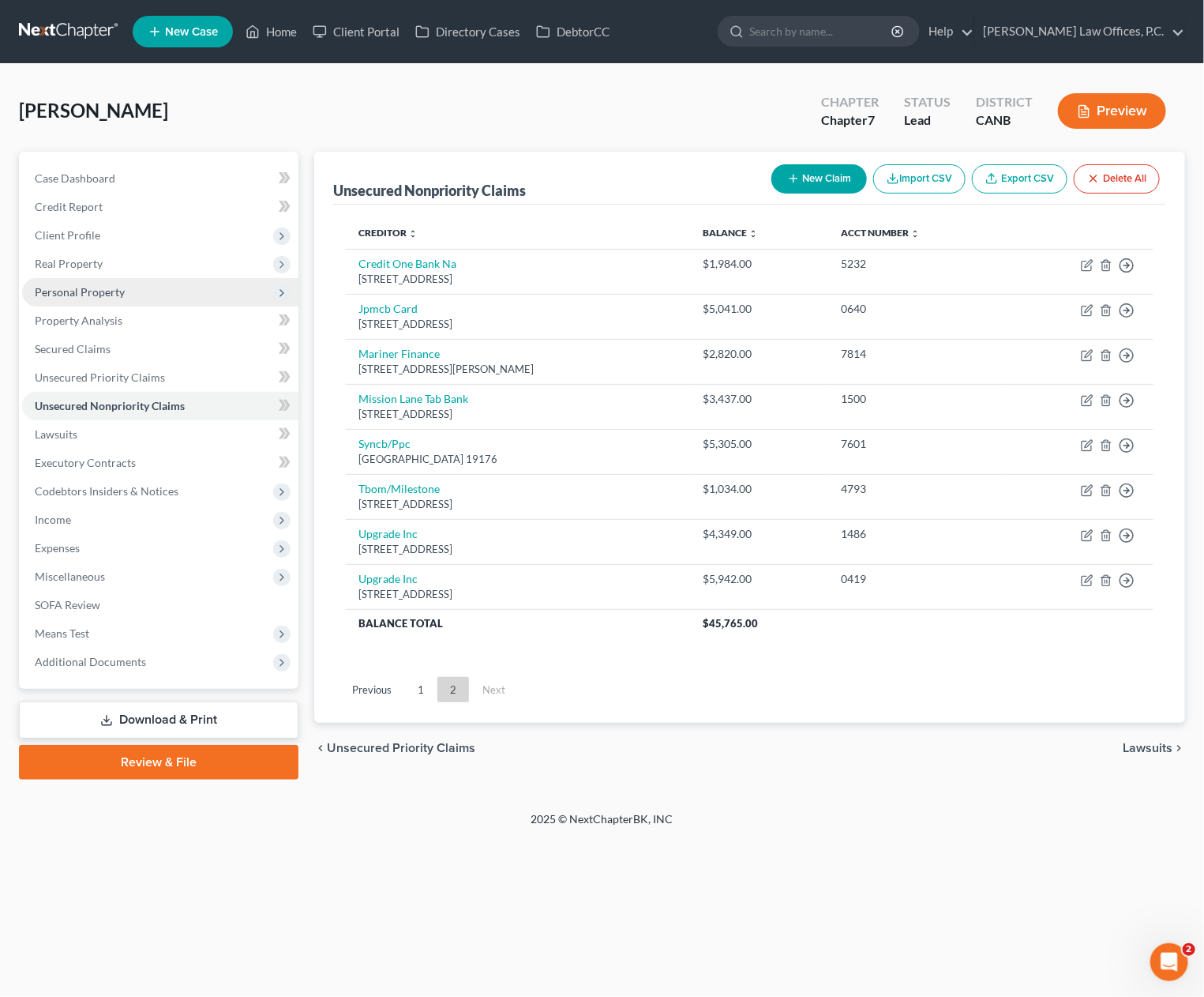
click at [151, 286] on span "Personal Property" at bounding box center [159, 292] width 276 height 28
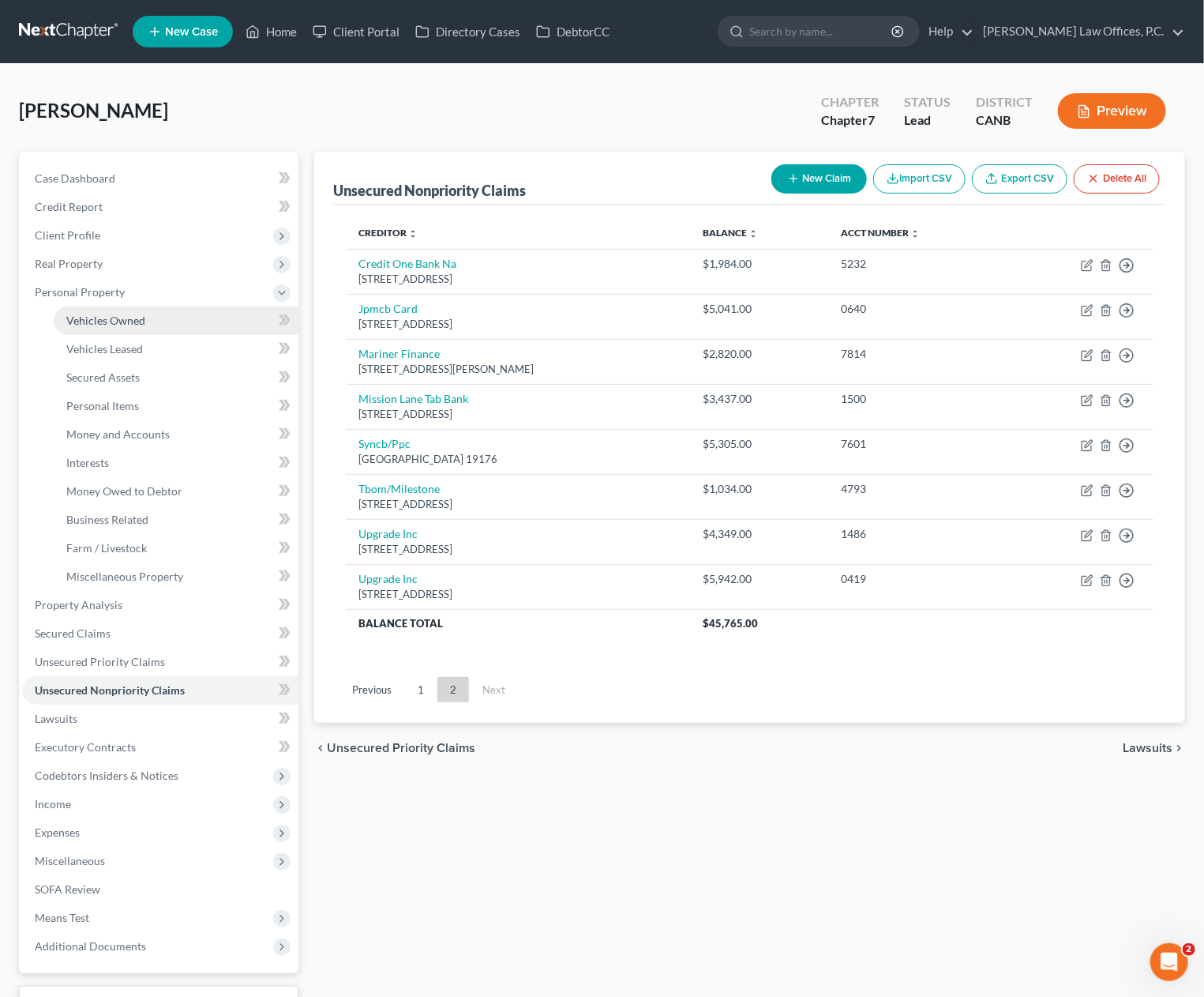
click at [150, 314] on link "Vehicles Owned" at bounding box center [176, 321] width 245 height 28
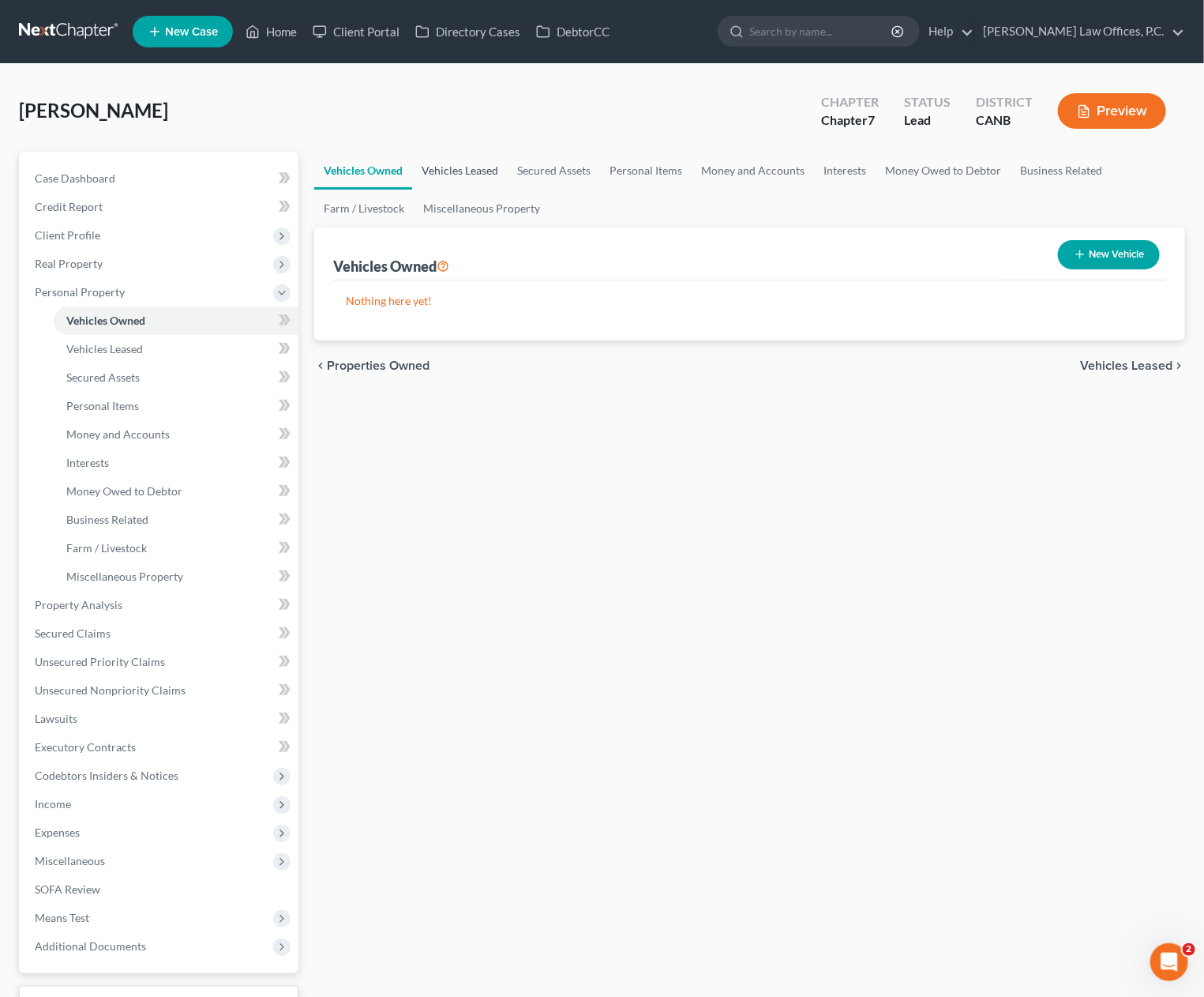
drag, startPoint x: 459, startPoint y: 185, endPoint x: 460, endPoint y: 174, distance: 11.0
click at [459, 184] on link "Vehicles Leased" at bounding box center [459, 171] width 95 height 38
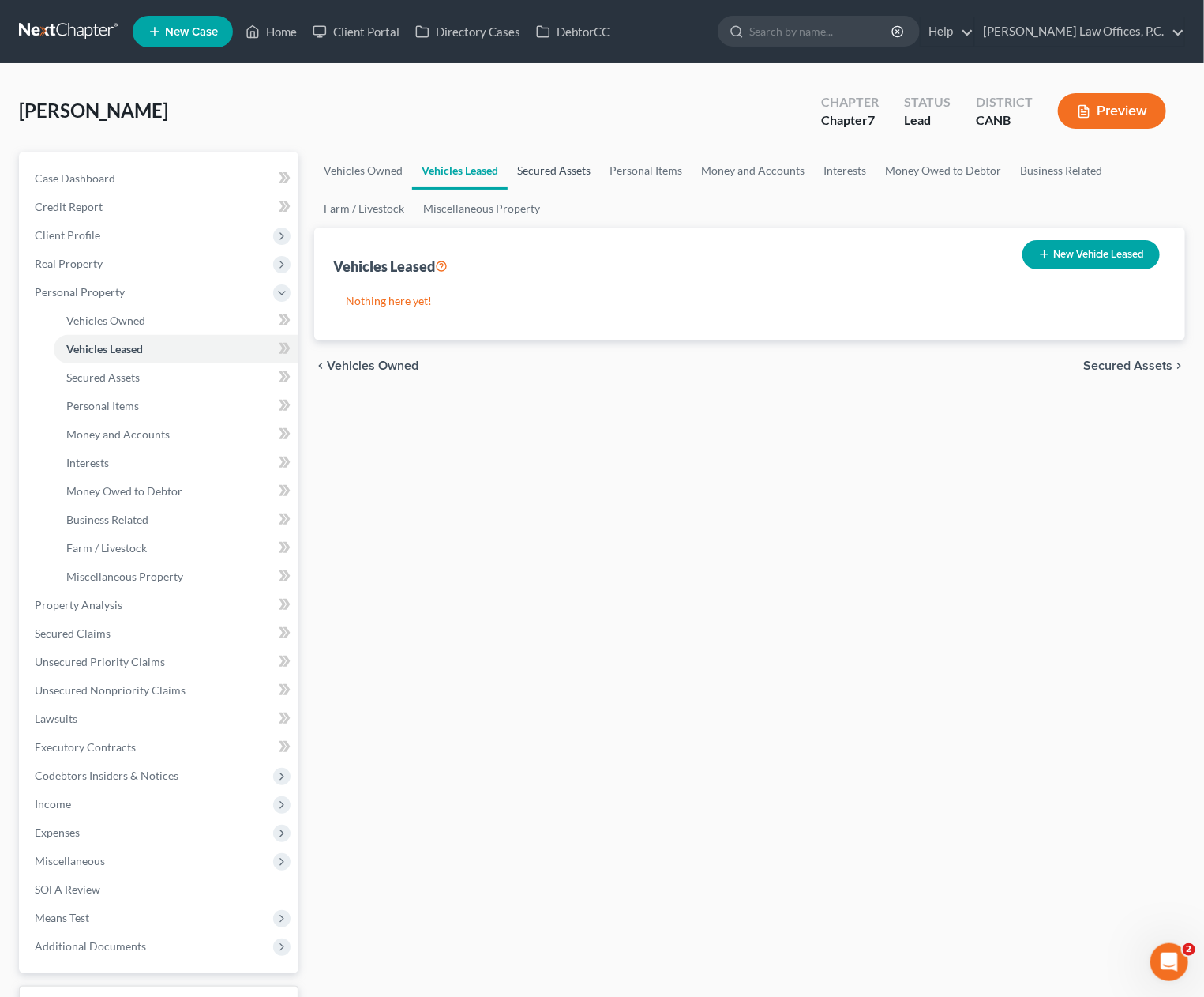
click at [542, 177] on link "Secured Assets" at bounding box center [554, 171] width 92 height 38
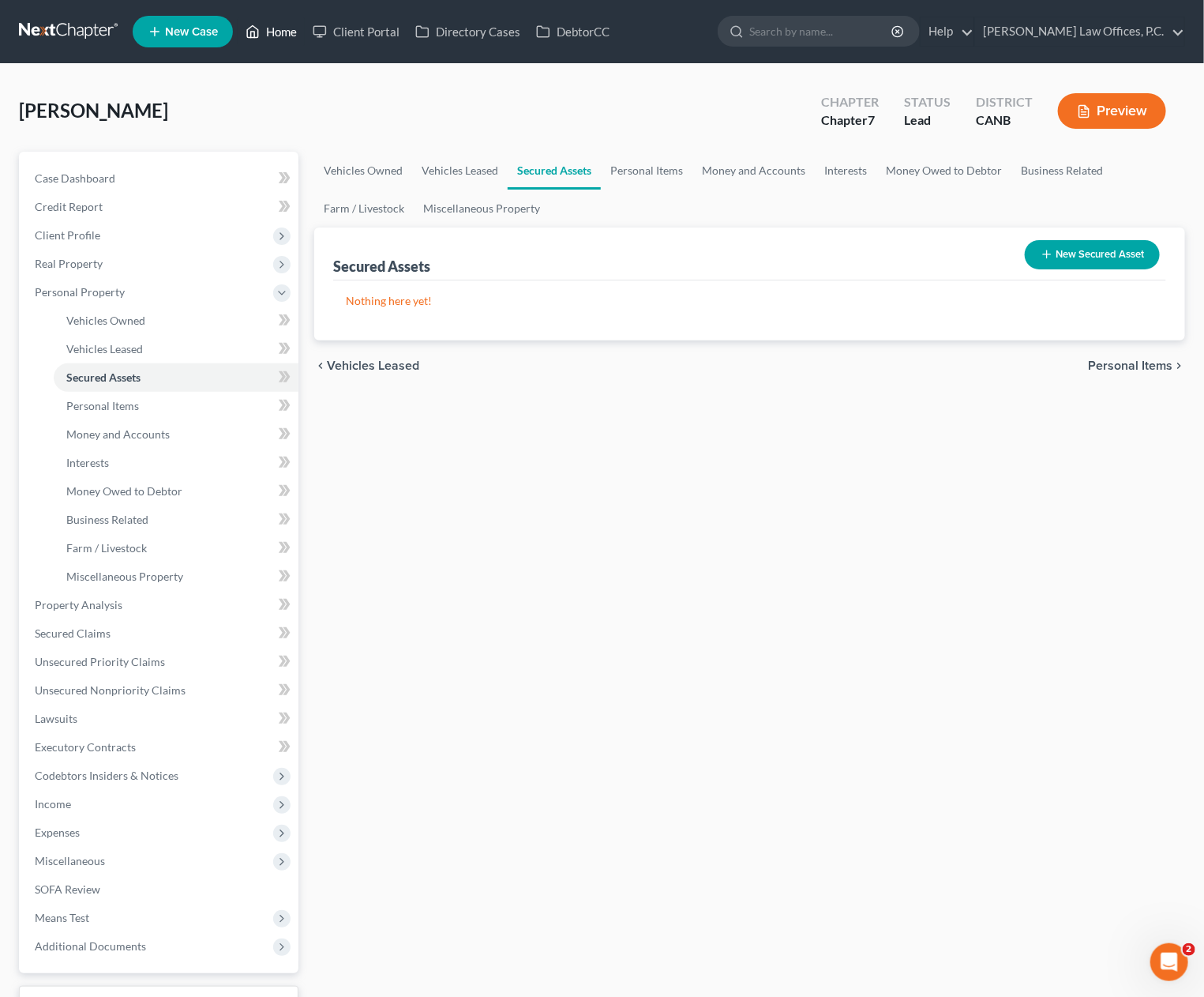
click at [286, 43] on link "Home" at bounding box center [271, 31] width 67 height 28
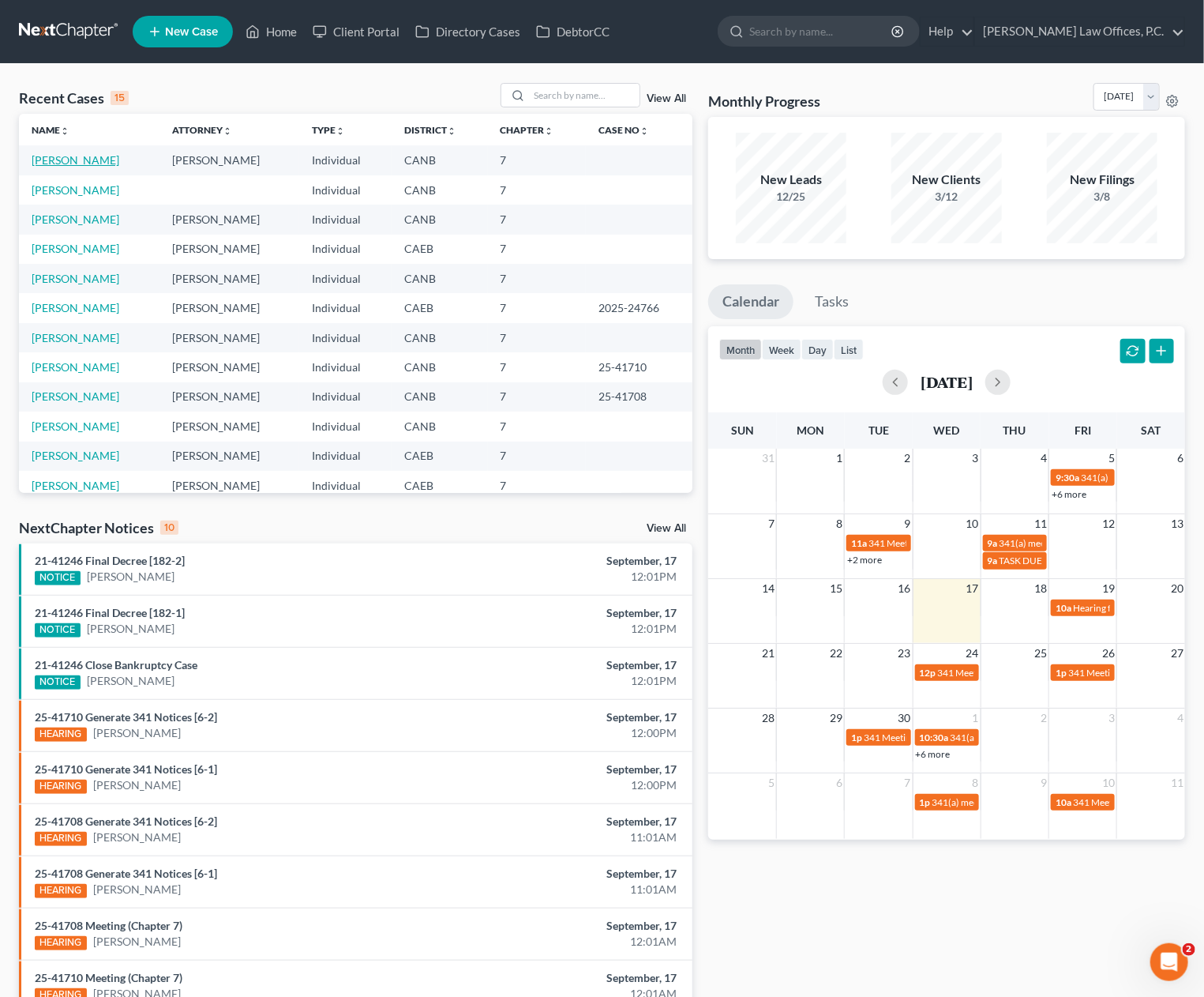
click at [85, 163] on link "Blaney, Bonnie" at bounding box center [75, 159] width 88 height 13
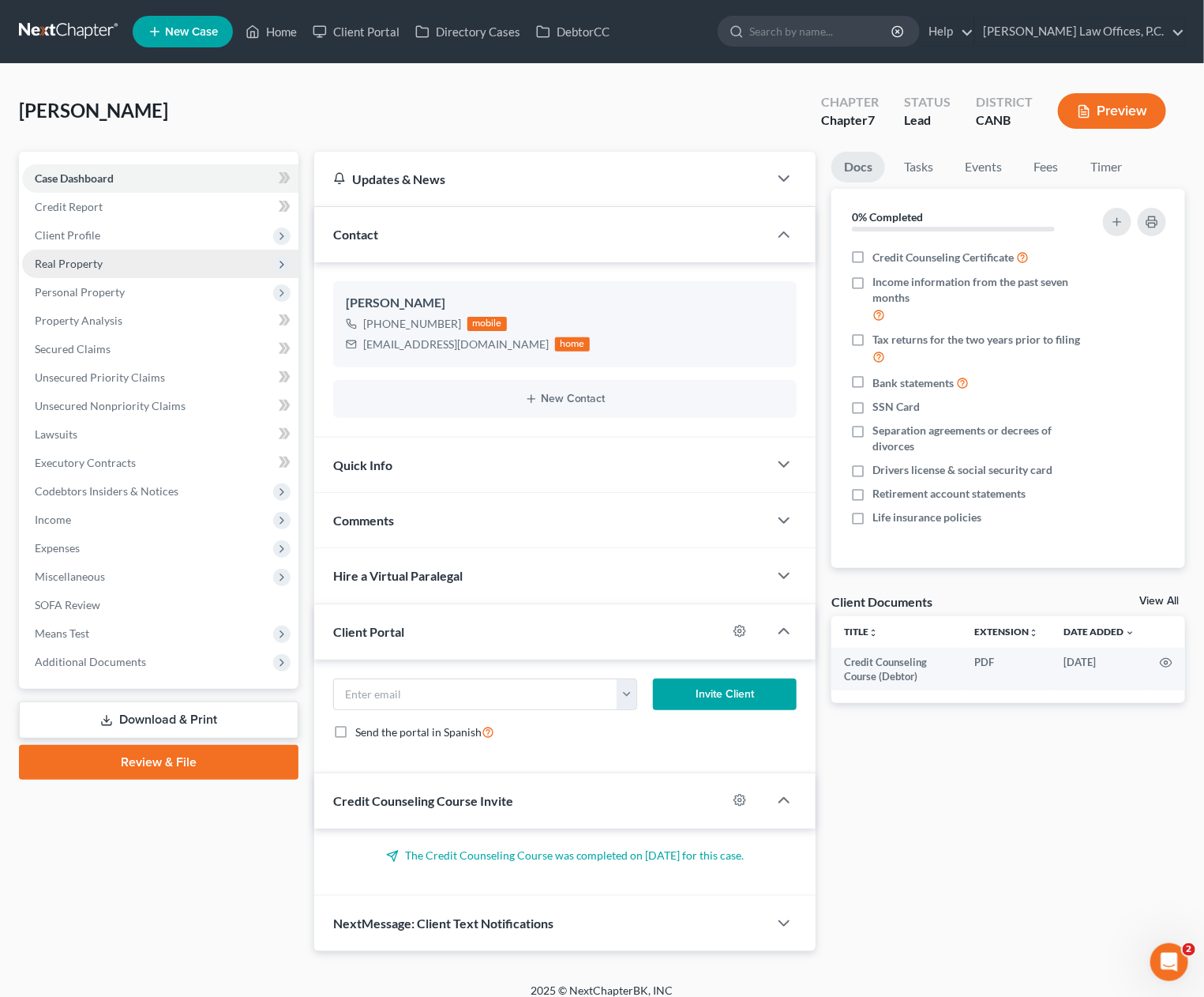
click at [85, 263] on span "Real Property" at bounding box center [69, 263] width 68 height 13
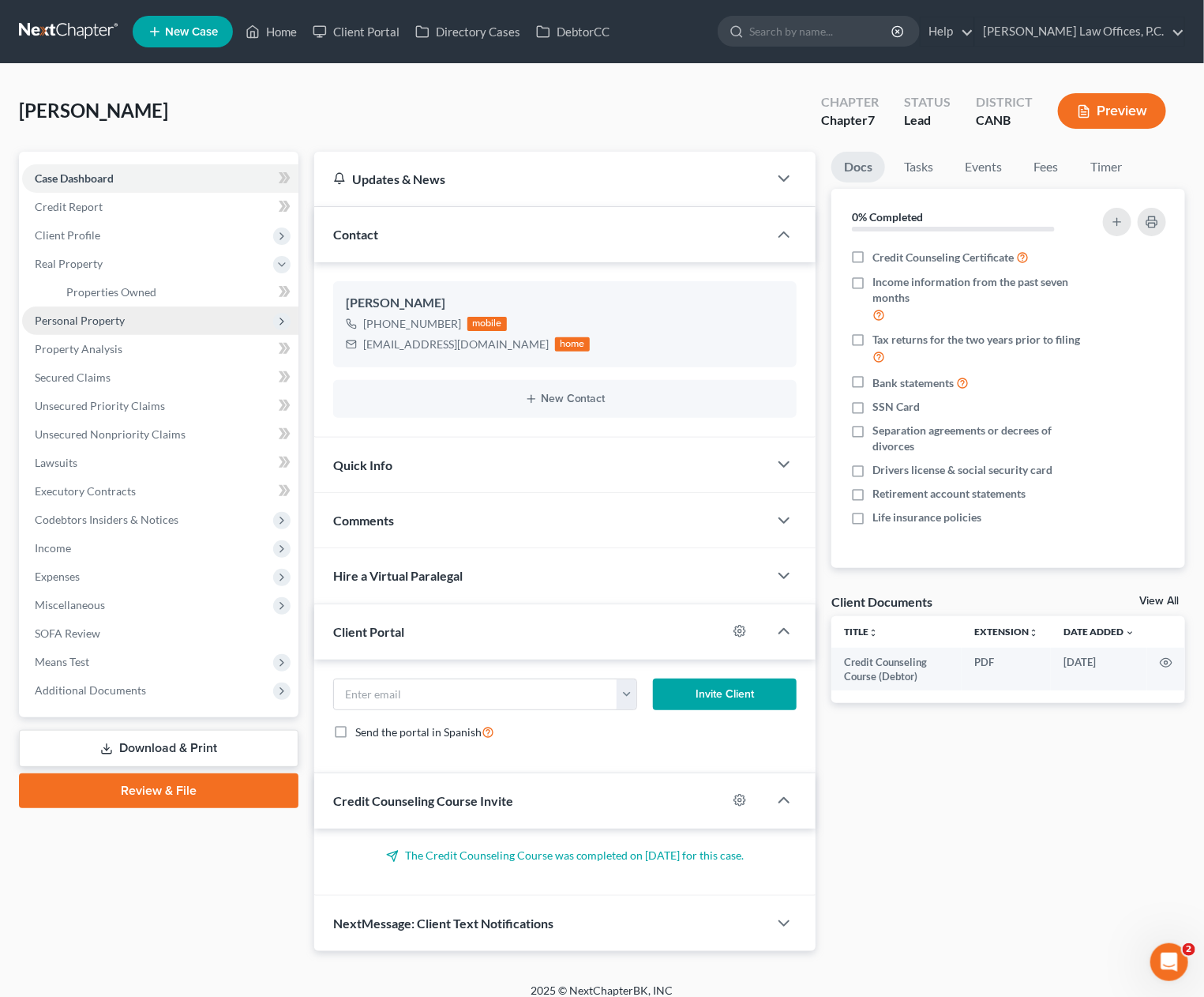
click at [84, 329] on span "Personal Property" at bounding box center [159, 321] width 276 height 28
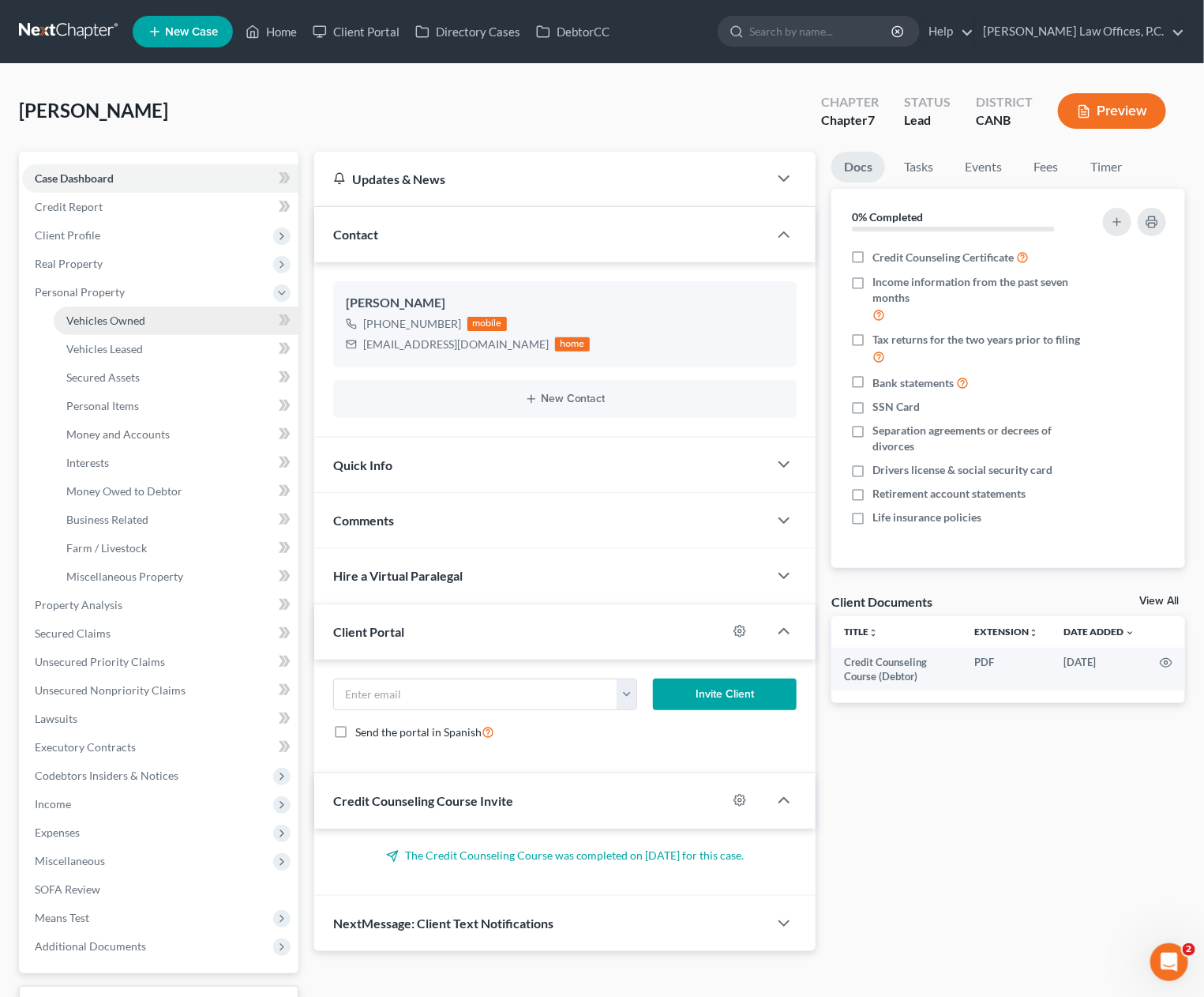
click at [116, 321] on span "Vehicles Owned" at bounding box center [106, 321] width 79 height 13
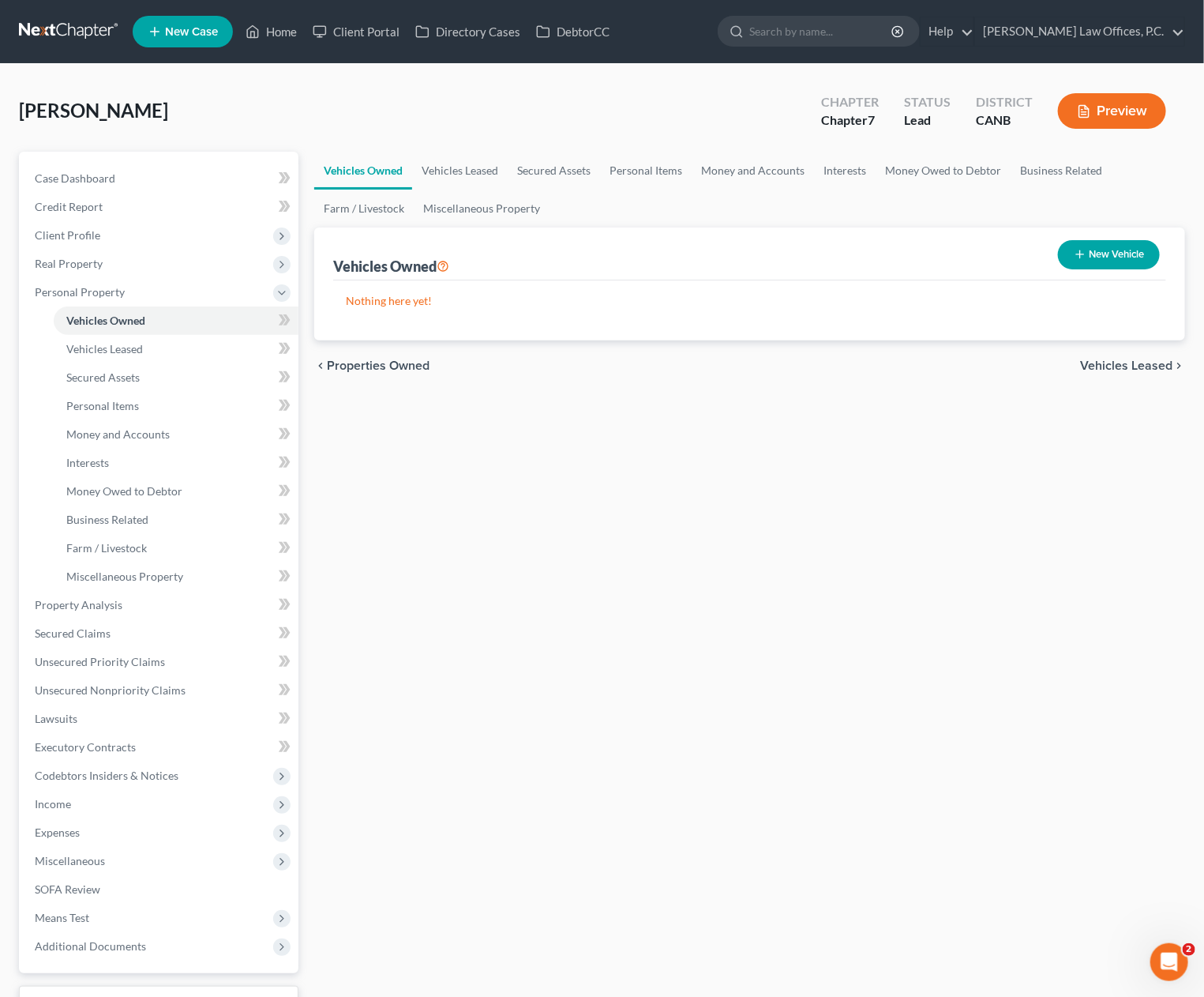
click at [1125, 254] on button "New Vehicle" at bounding box center [1109, 255] width 102 height 29
select select "0"
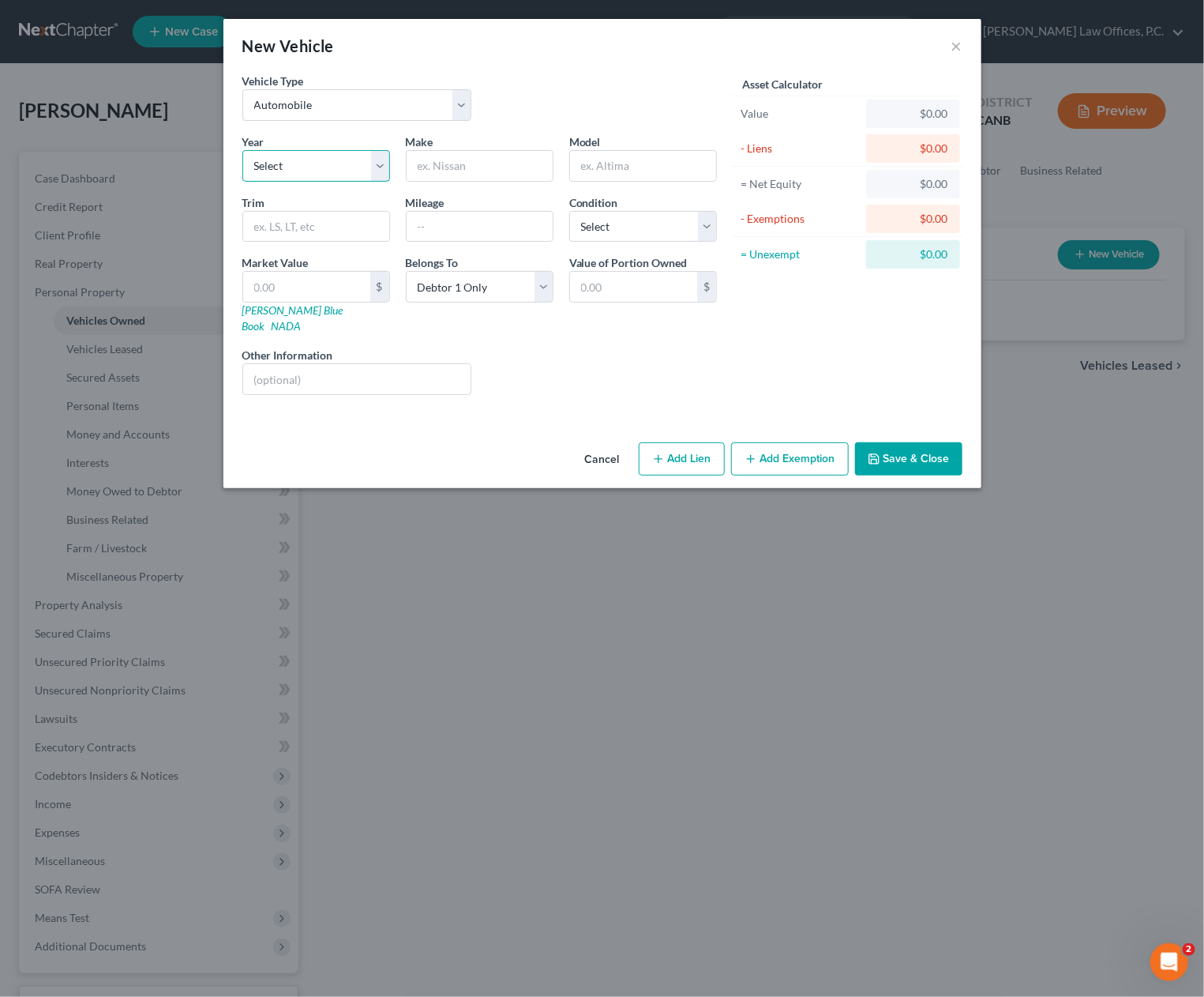
click at [345, 164] on select "Select 2026 2025 2024 2023 2022 2021 2020 2019 2018 2017 2016 2015 2014 2013 20…" at bounding box center [316, 166] width 148 height 32
select select "29"
click at [242, 150] on select "Select 2026 2025 2024 2023 2022 2021 2020 2019 2018 2017 2016 2015 2014 2013 20…" at bounding box center [316, 166] width 148 height 32
drag, startPoint x: 451, startPoint y: 154, endPoint x: 443, endPoint y: 158, distance: 8.9
click at [451, 155] on input "text" at bounding box center [479, 166] width 146 height 30
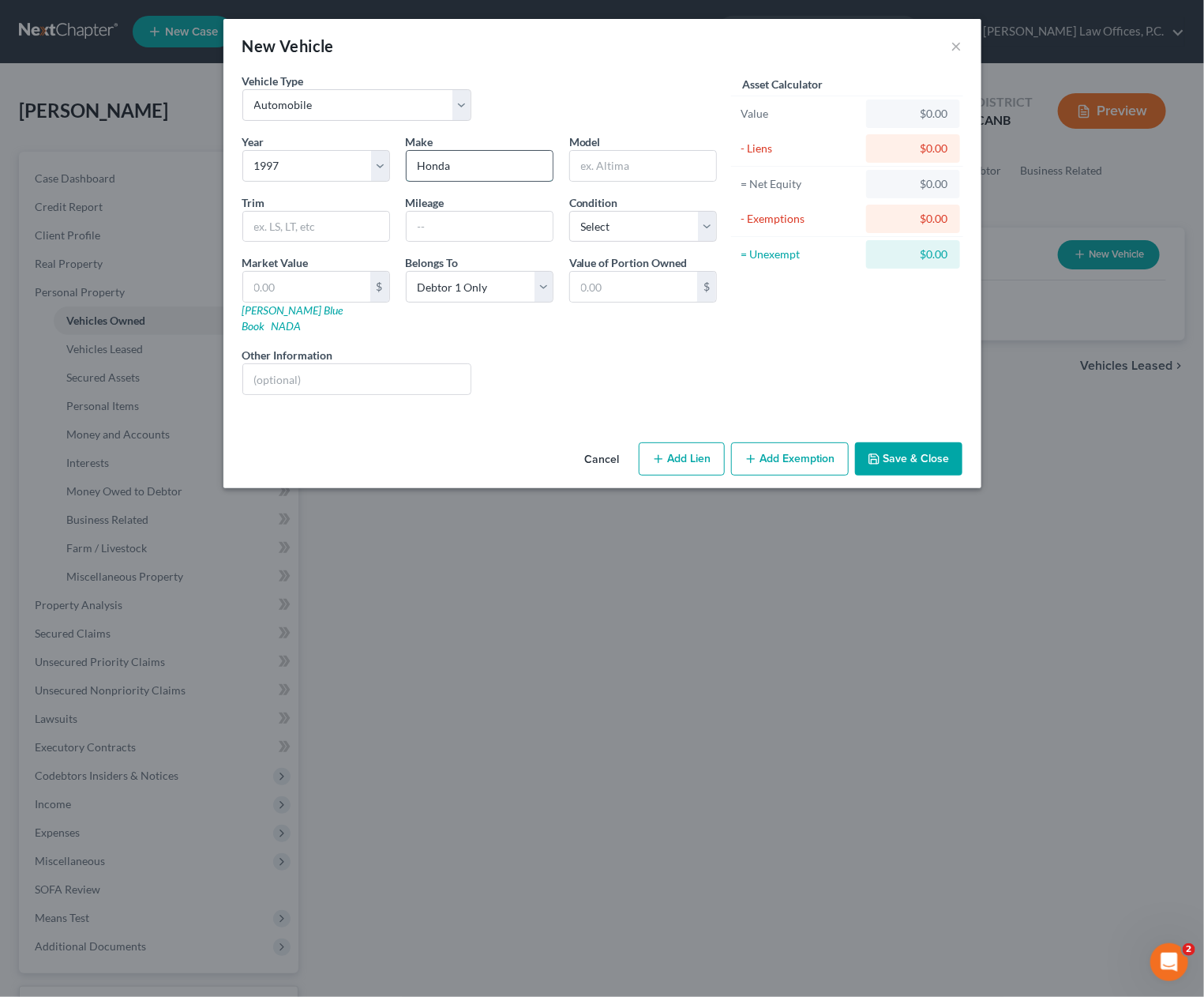
type input "Honda"
type input "Civic"
type input "EX"
click at [610, 222] on select "Select Excellent Very Good Good Fair Poor" at bounding box center [643, 227] width 148 height 32
select select "2"
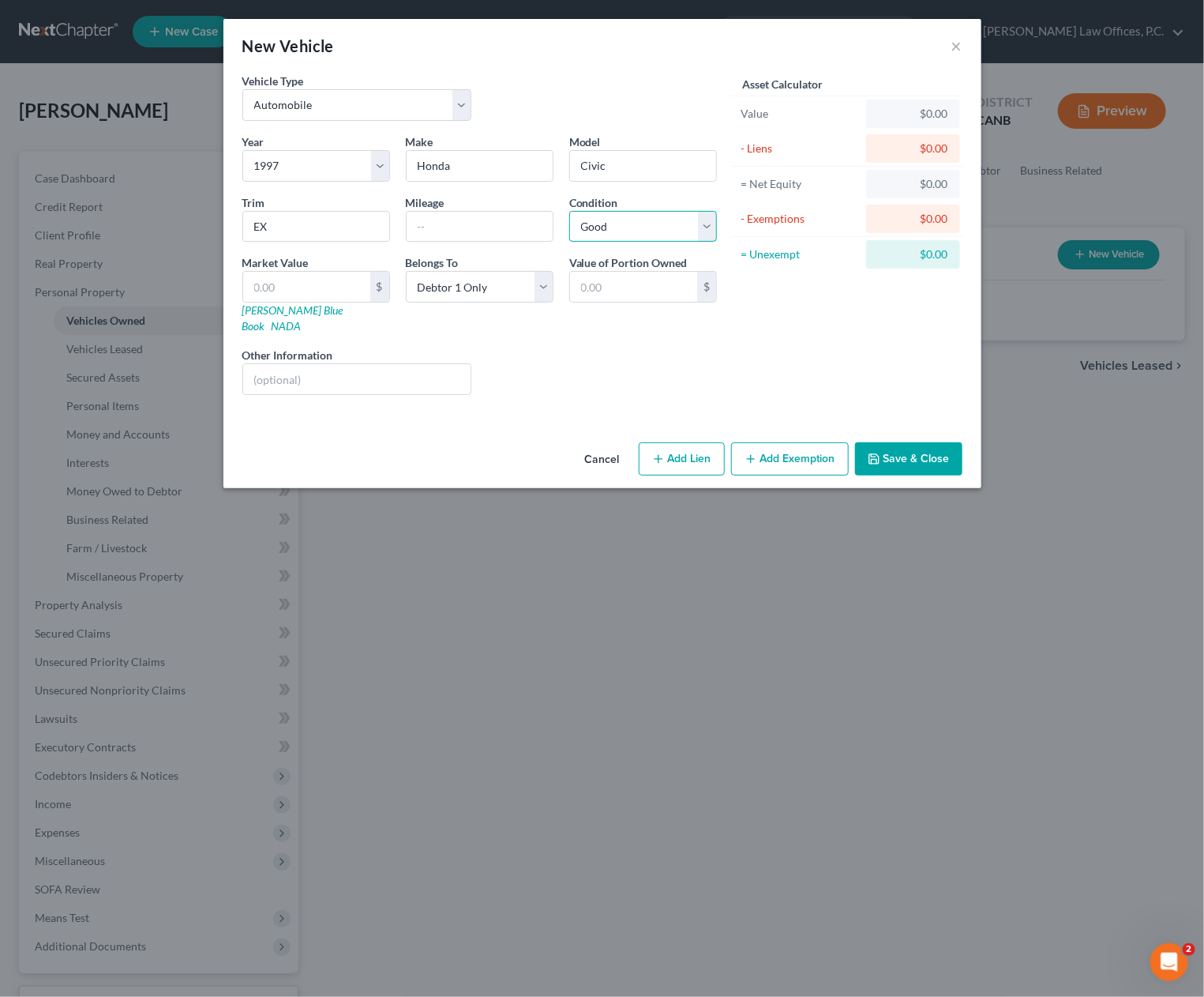
click at [569, 211] on select "Select Excellent Very Good Good Fair Poor" at bounding box center [643, 227] width 148 height 32
click at [308, 364] on input "text" at bounding box center [357, 379] width 228 height 30
type input "value per kbb.com"
click at [481, 226] on input "text" at bounding box center [479, 226] width 146 height 30
type input "45,000"
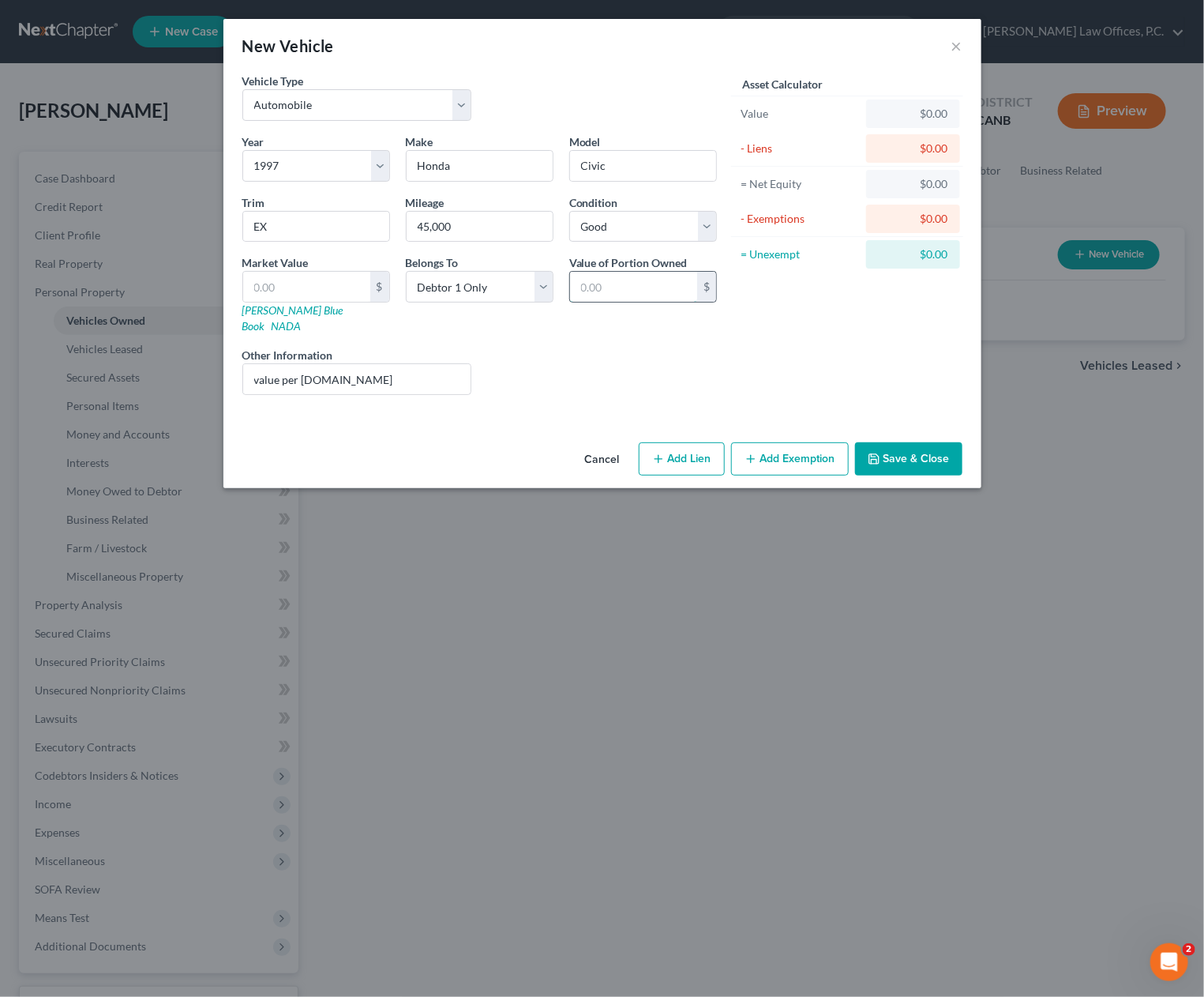
click at [596, 290] on input "text" at bounding box center [634, 287] width 127 height 30
click at [321, 274] on input "text" at bounding box center [306, 287] width 127 height 30
type input "2"
type input "2.00"
type input "29"
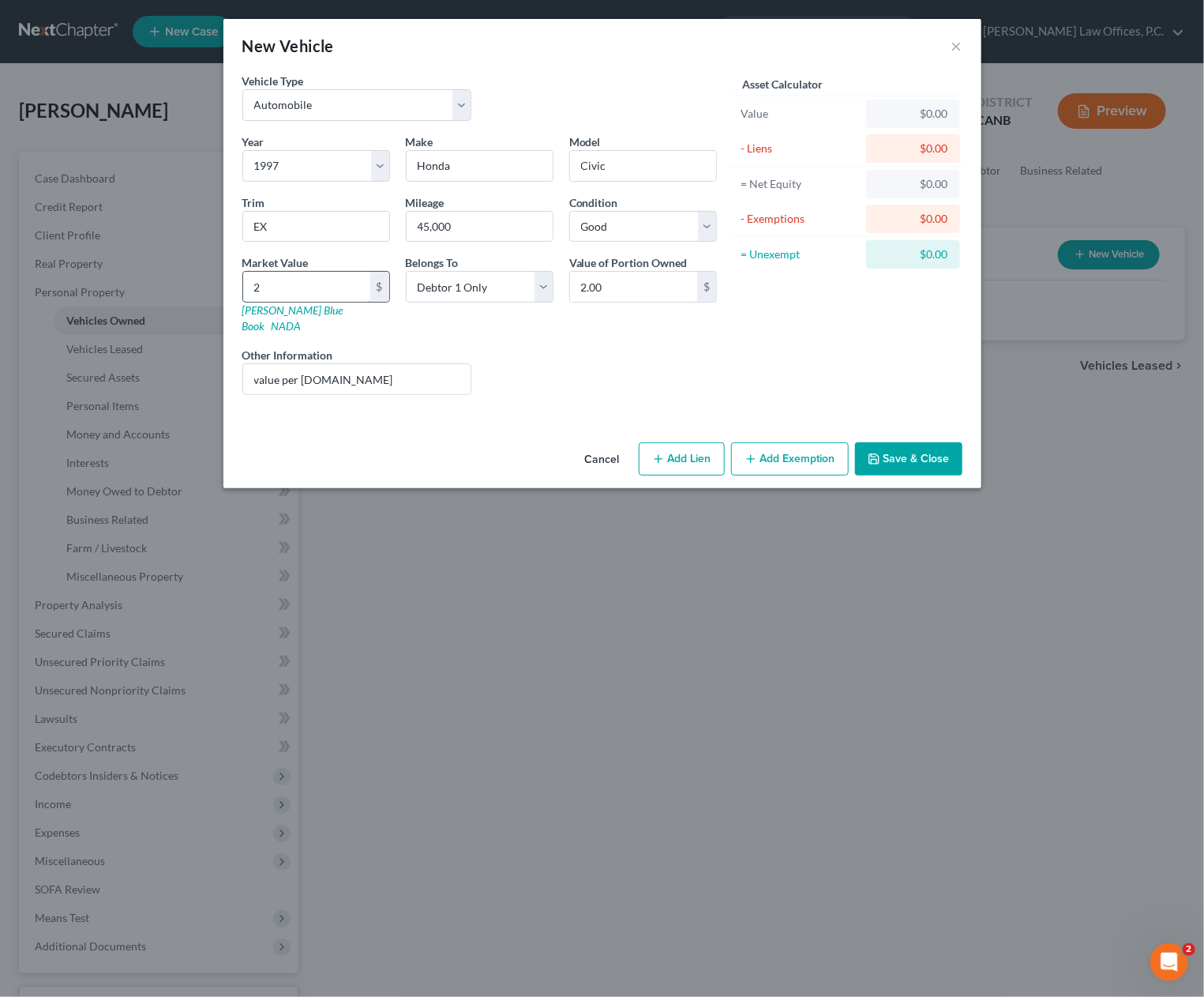
type input "29.00"
type input "297"
type input "297.00"
type input "2977"
type input "2,977.00"
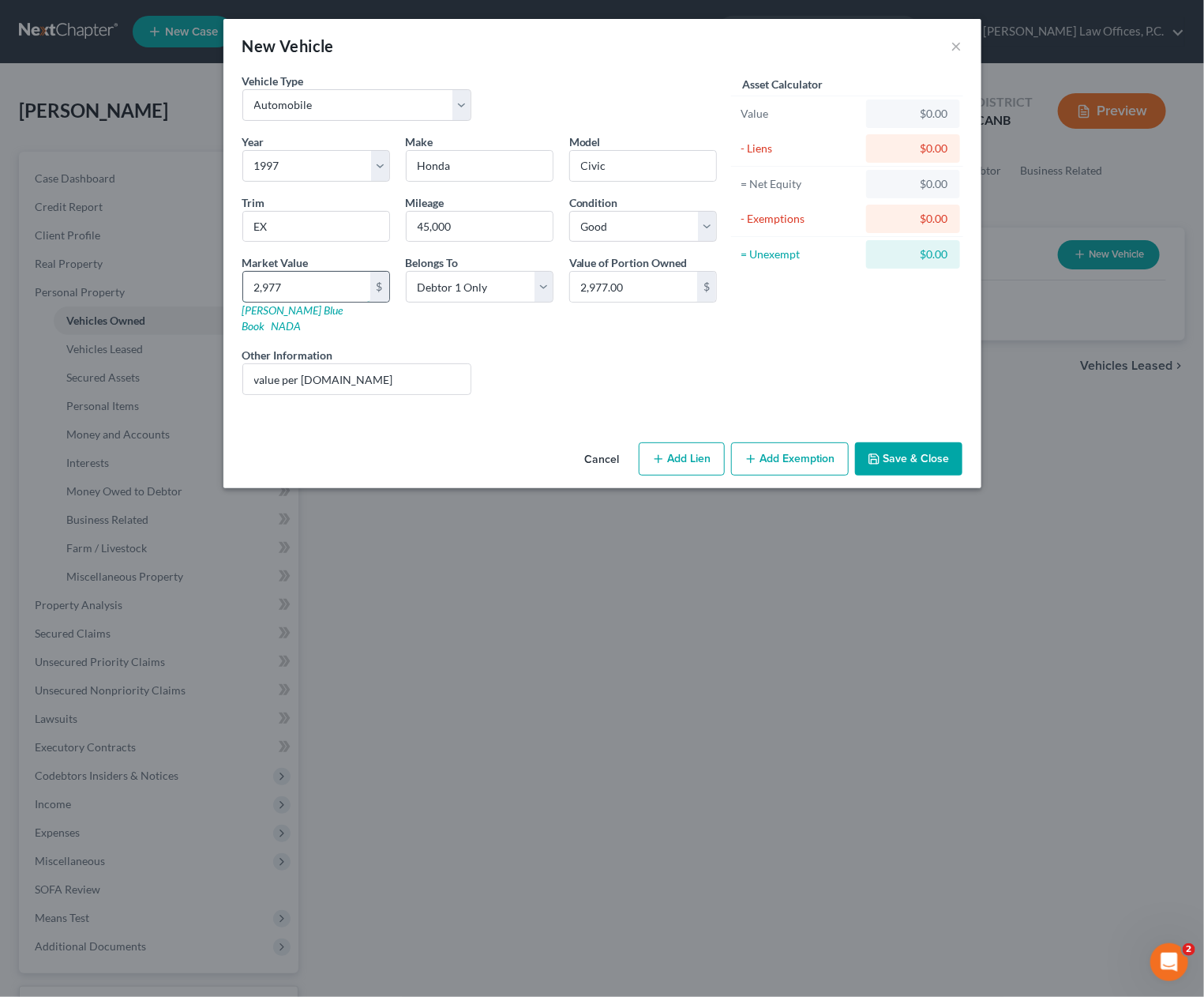
type input "2,977"
click at [795, 442] on button "Add Exemption" at bounding box center [790, 458] width 118 height 33
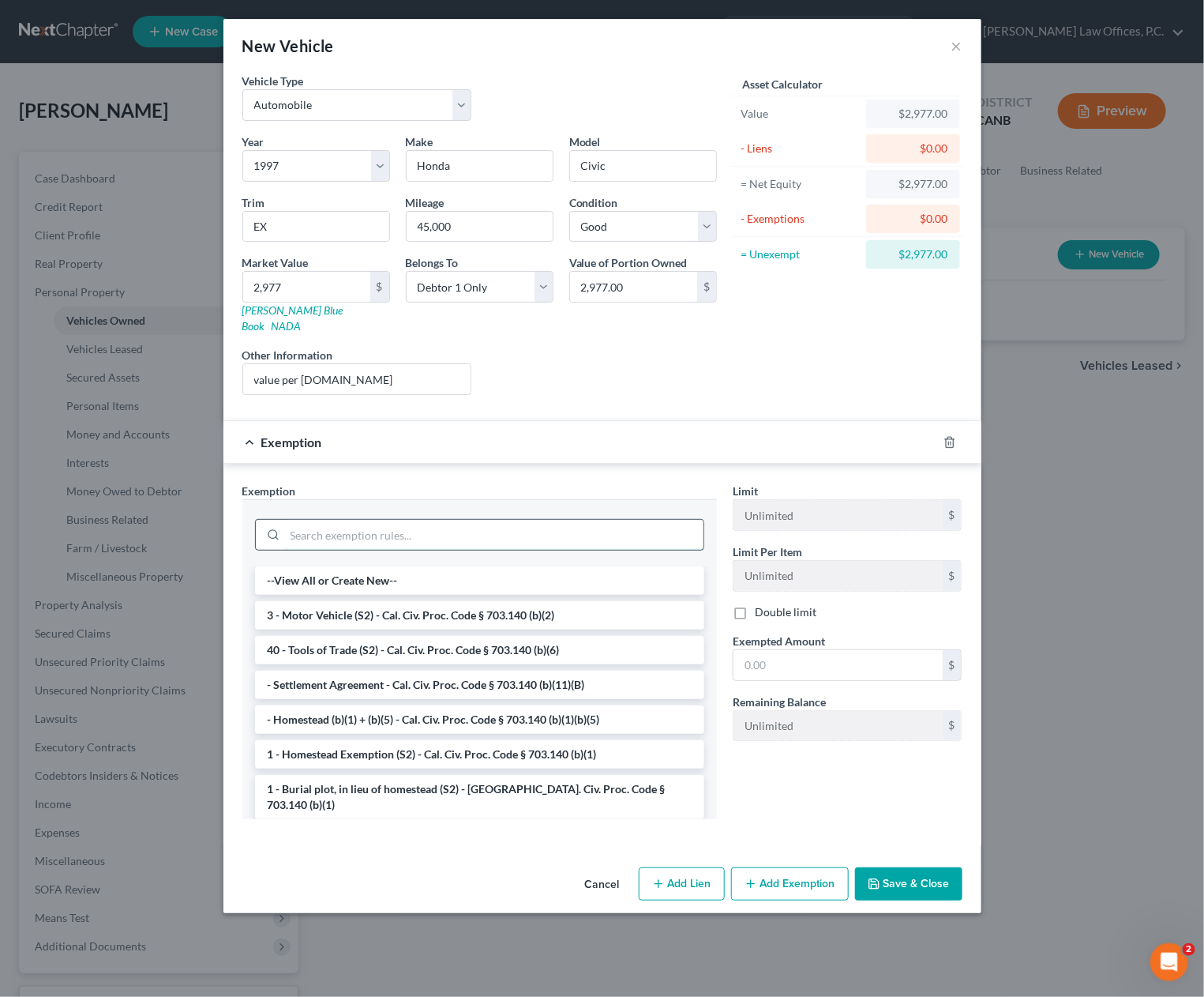
click at [431, 520] on input "search" at bounding box center [494, 535] width 419 height 30
click at [520, 601] on li "3 - Motor Vehicle (S2) - Cal. Civ. Proc. Code § 703.140 (b)(2)" at bounding box center [480, 615] width 450 height 28
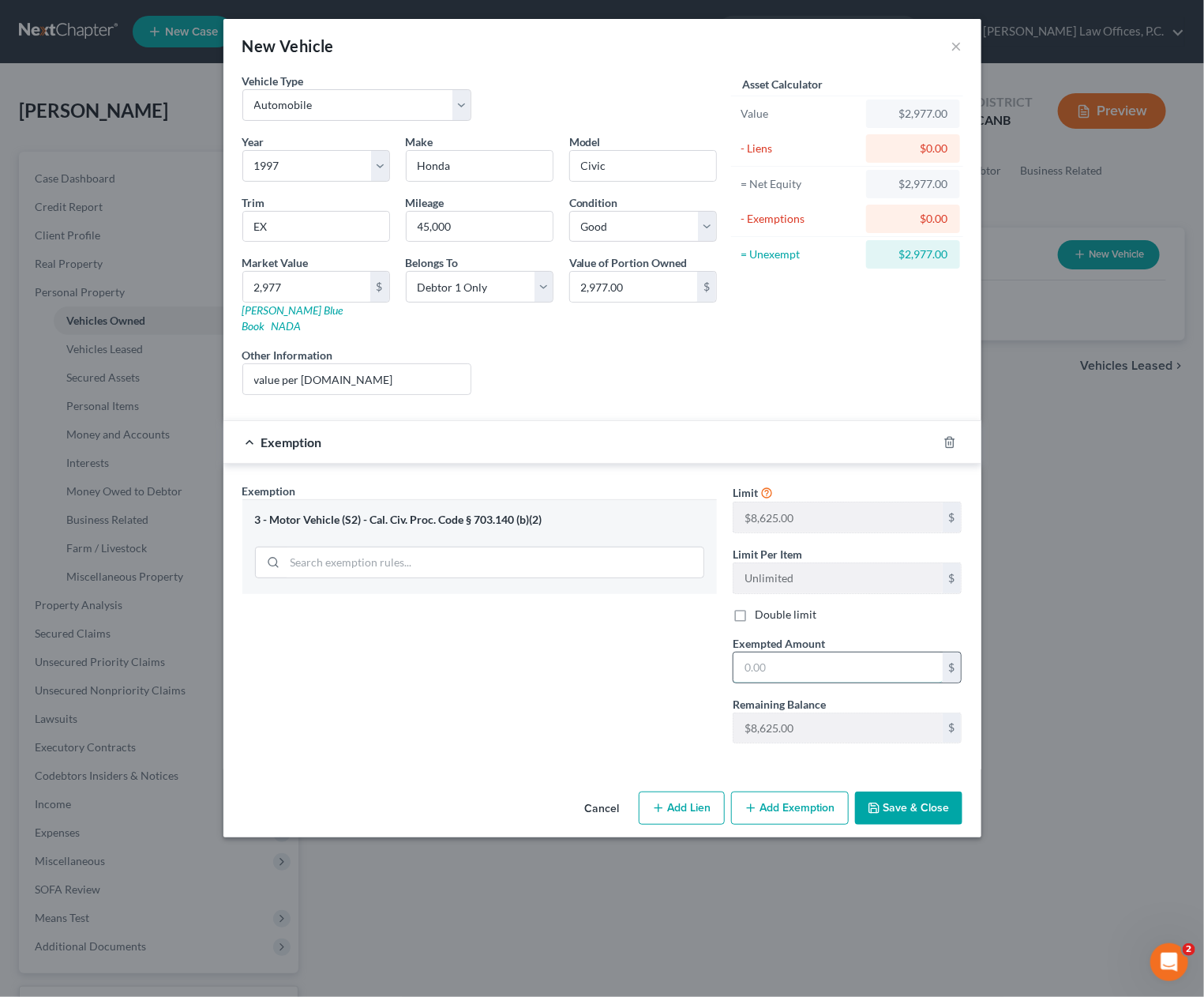
click at [867, 653] on input "text" at bounding box center [838, 668] width 209 height 30
type input "8,622"
click at [901, 805] on button "Save & Close" at bounding box center [909, 807] width 107 height 33
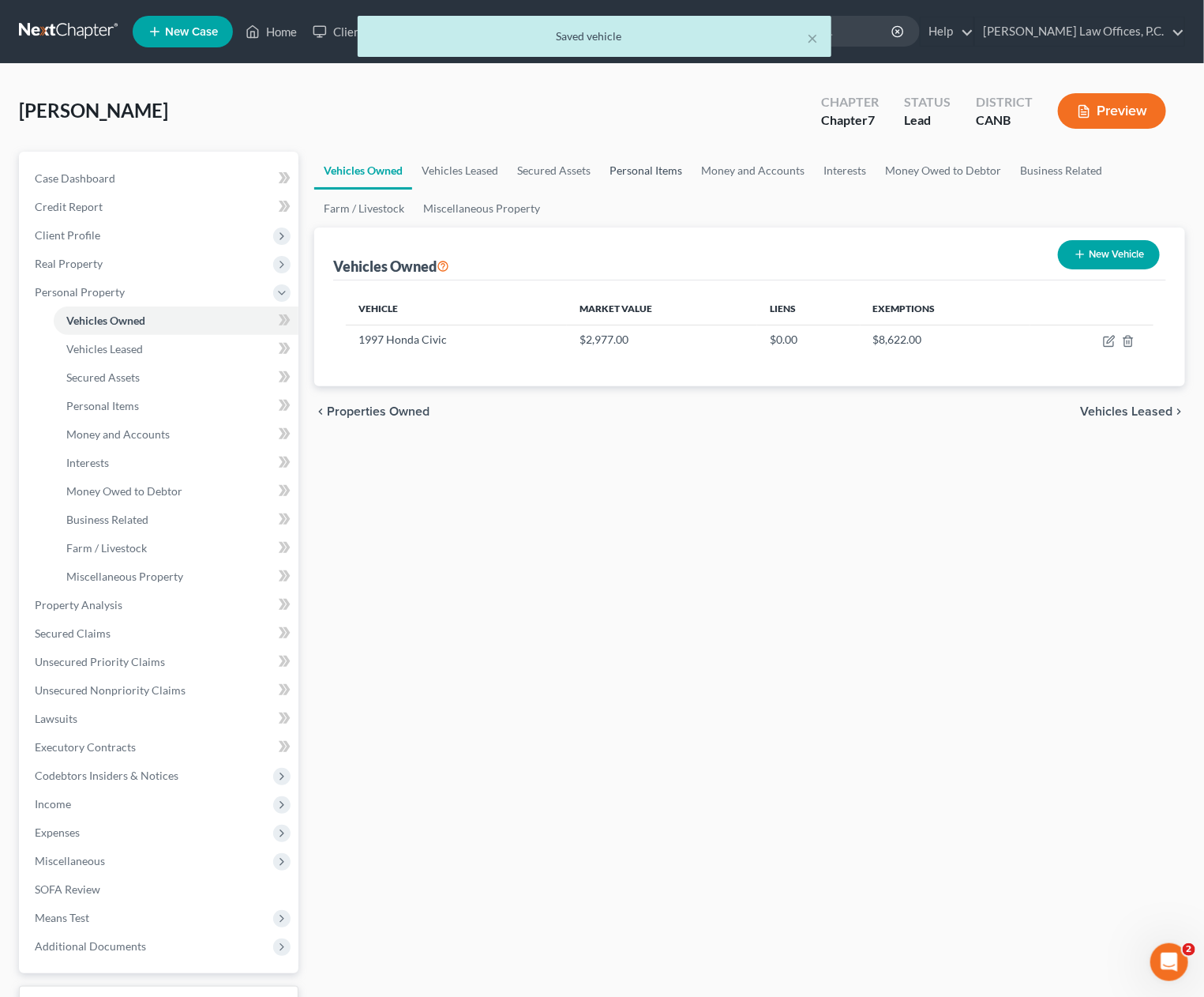
click at [671, 167] on link "Personal Items" at bounding box center [646, 171] width 91 height 38
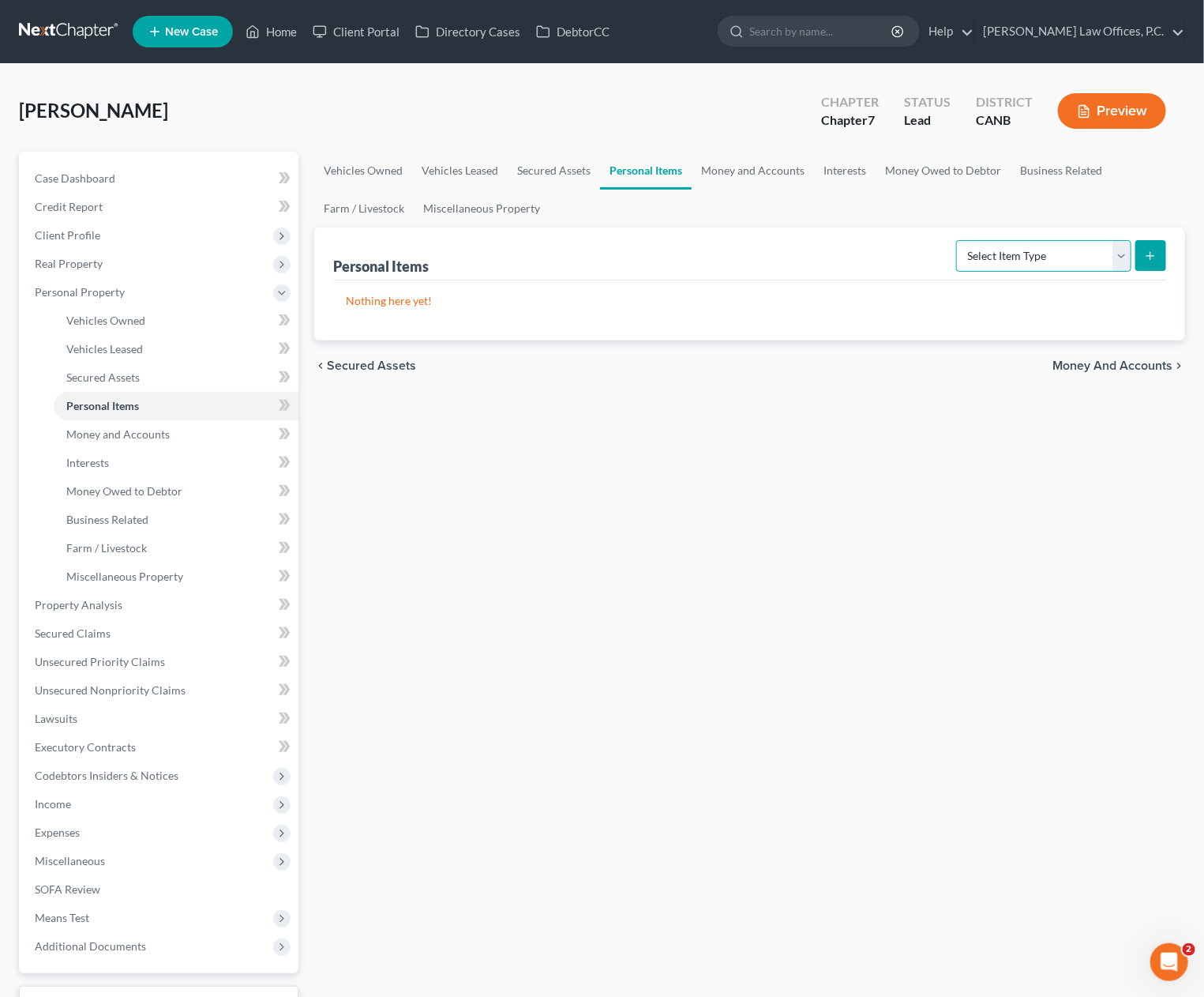
click at [990, 254] on select "Select Item Type Clothing Collectibles Of Value Electronics Firearms Household …" at bounding box center [1044, 257] width 175 height 32
select select "clothing"
click at [959, 241] on select "Select Item Type Clothing Collectibles Of Value Electronics Firearms Household …" at bounding box center [1044, 257] width 175 height 32
click at [1147, 258] on icon "submit" at bounding box center [1150, 256] width 12 height 12
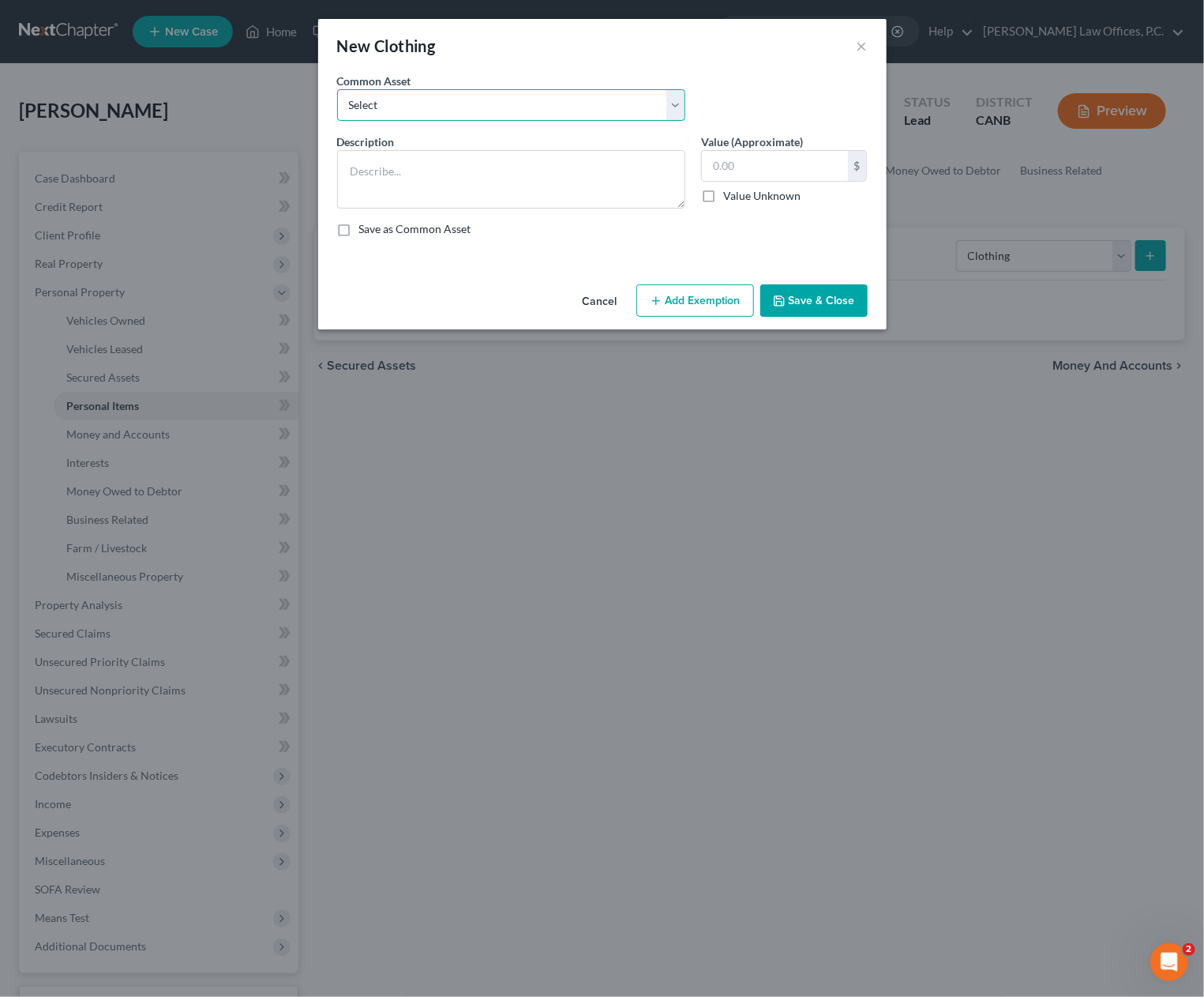
click at [494, 107] on select "Select Clothing" at bounding box center [511, 106] width 348 height 32
select select "0"
click at [338, 90] on select "Select Clothing" at bounding box center [511, 106] width 348 height 32
type textarea "Clothing"
click at [750, 171] on input "text" at bounding box center [775, 166] width 146 height 30
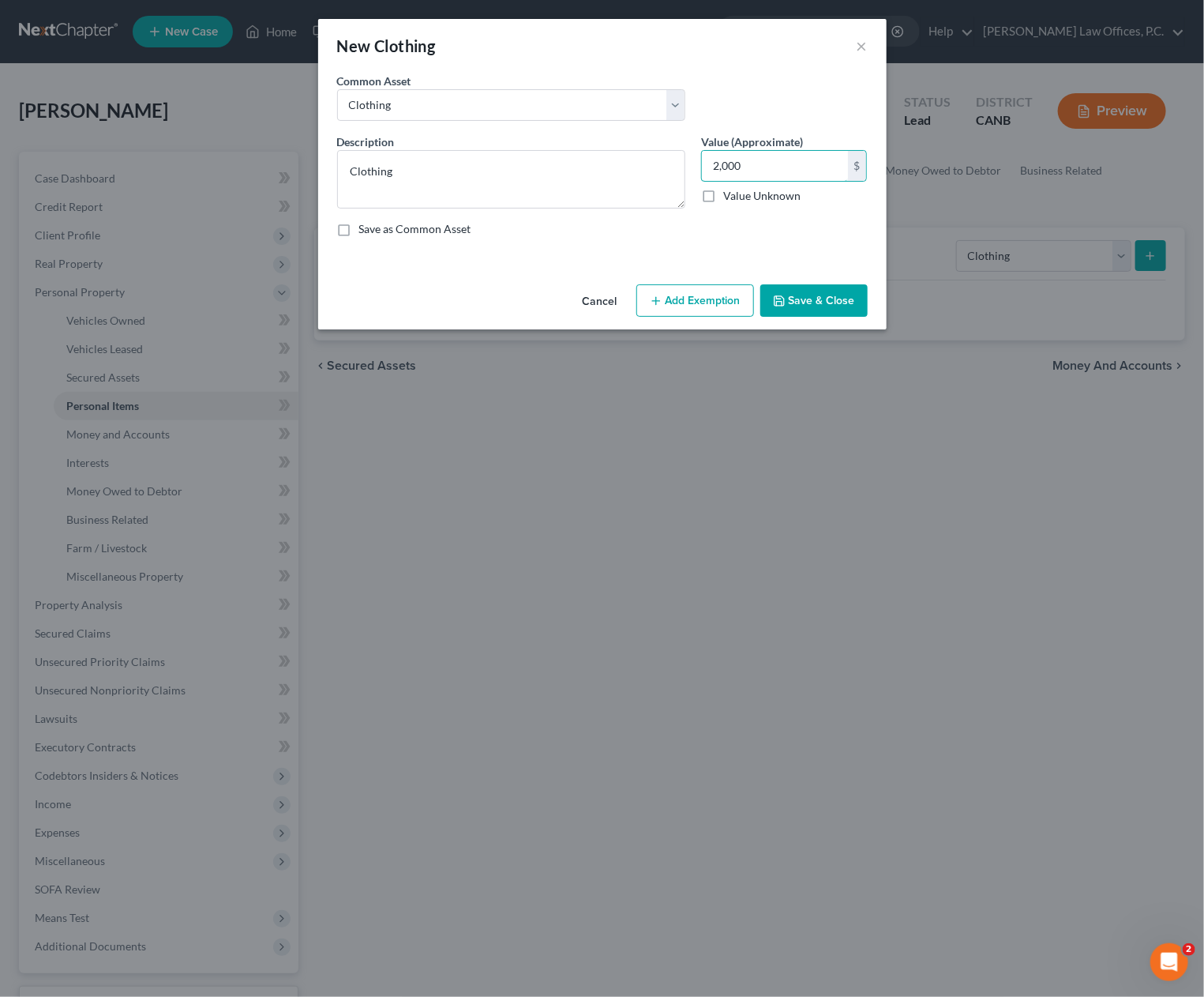
type input "2,000"
click at [670, 296] on button "Add Exemption" at bounding box center [695, 301] width 118 height 33
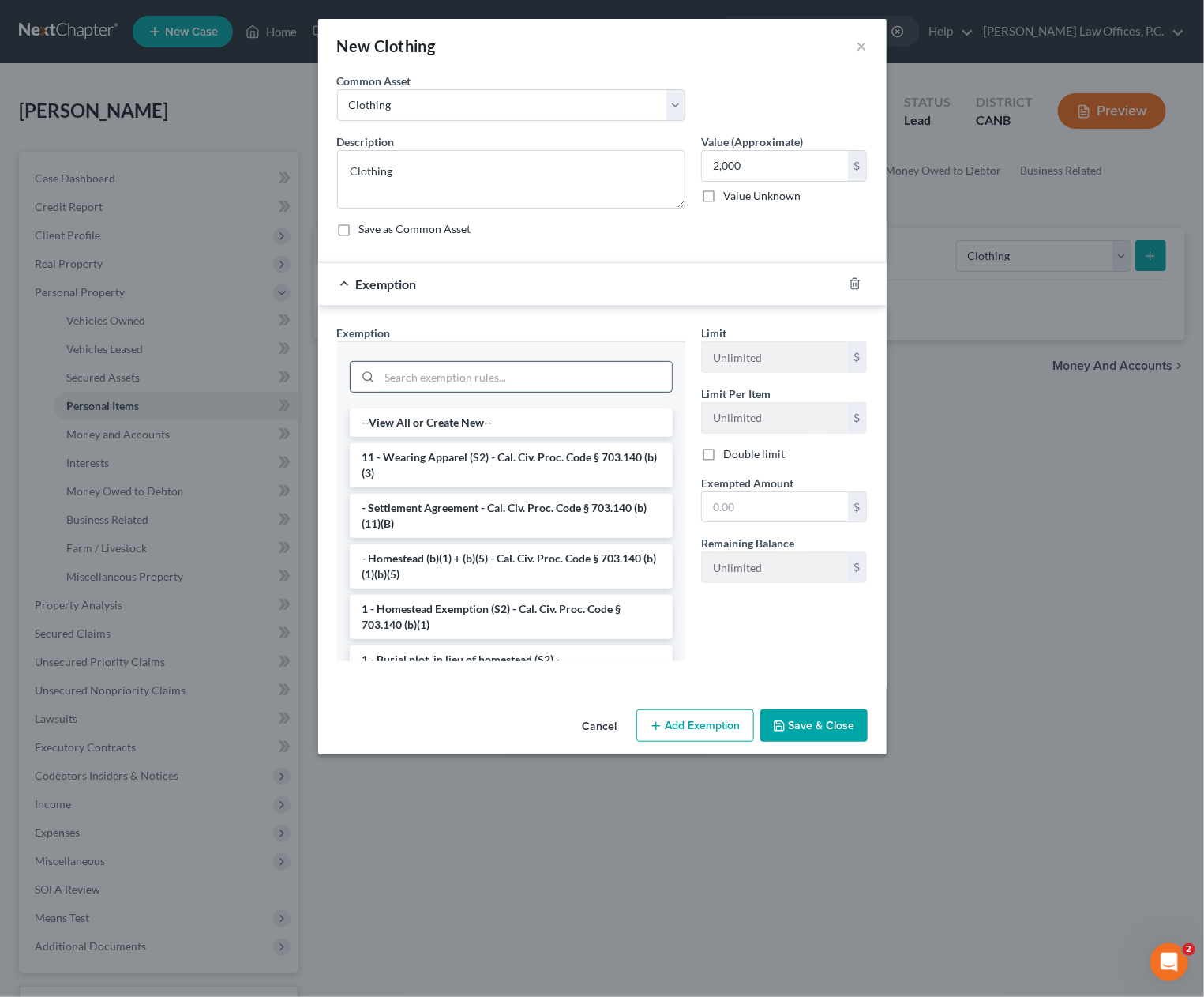
click at [508, 378] on input "search" at bounding box center [526, 377] width 292 height 30
click at [484, 465] on li "11 - Wearing Apparel (S2) - Cal. Civ. Proc. Code § 703.140 (b)(3)" at bounding box center [511, 465] width 323 height 44
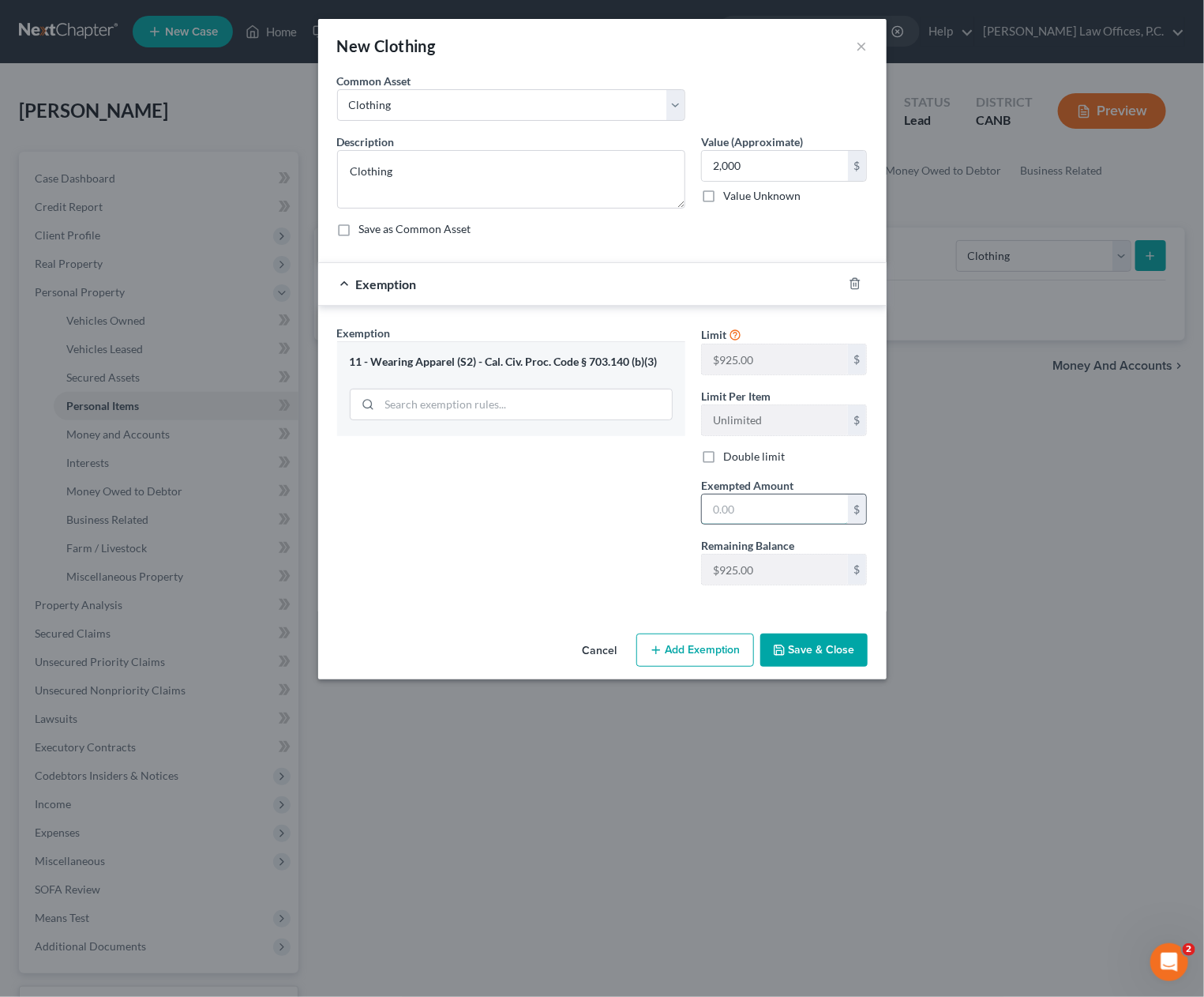
click at [774, 499] on input "text" at bounding box center [775, 509] width 146 height 30
type input "2,000"
click at [840, 654] on button "Save & Close" at bounding box center [815, 650] width 107 height 33
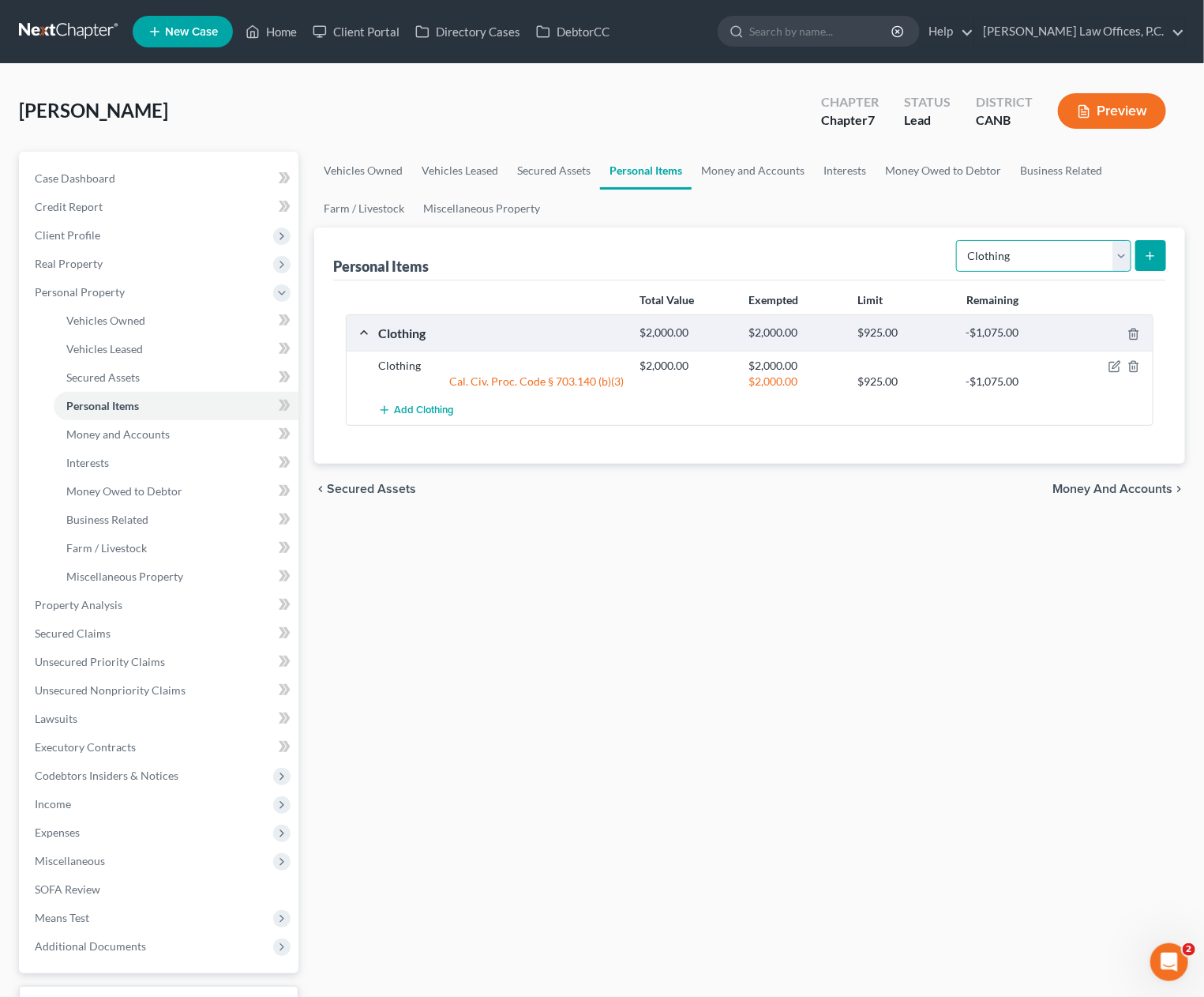
click at [1035, 252] on select "Select Item Type Clothing Collectibles Of Value Electronics Firearms Household …" at bounding box center [1044, 257] width 175 height 32
select select "collectibles_of_value"
click at [959, 241] on select "Select Item Type Clothing Collectibles Of Value Electronics Firearms Household …" at bounding box center [1044, 257] width 175 height 32
click at [1167, 256] on div "Personal Items Select Item Type Clothing Collectibles Of Value Electronics Fire…" at bounding box center [750, 345] width 871 height 236
click at [1157, 258] on icon "submit" at bounding box center [1150, 256] width 12 height 12
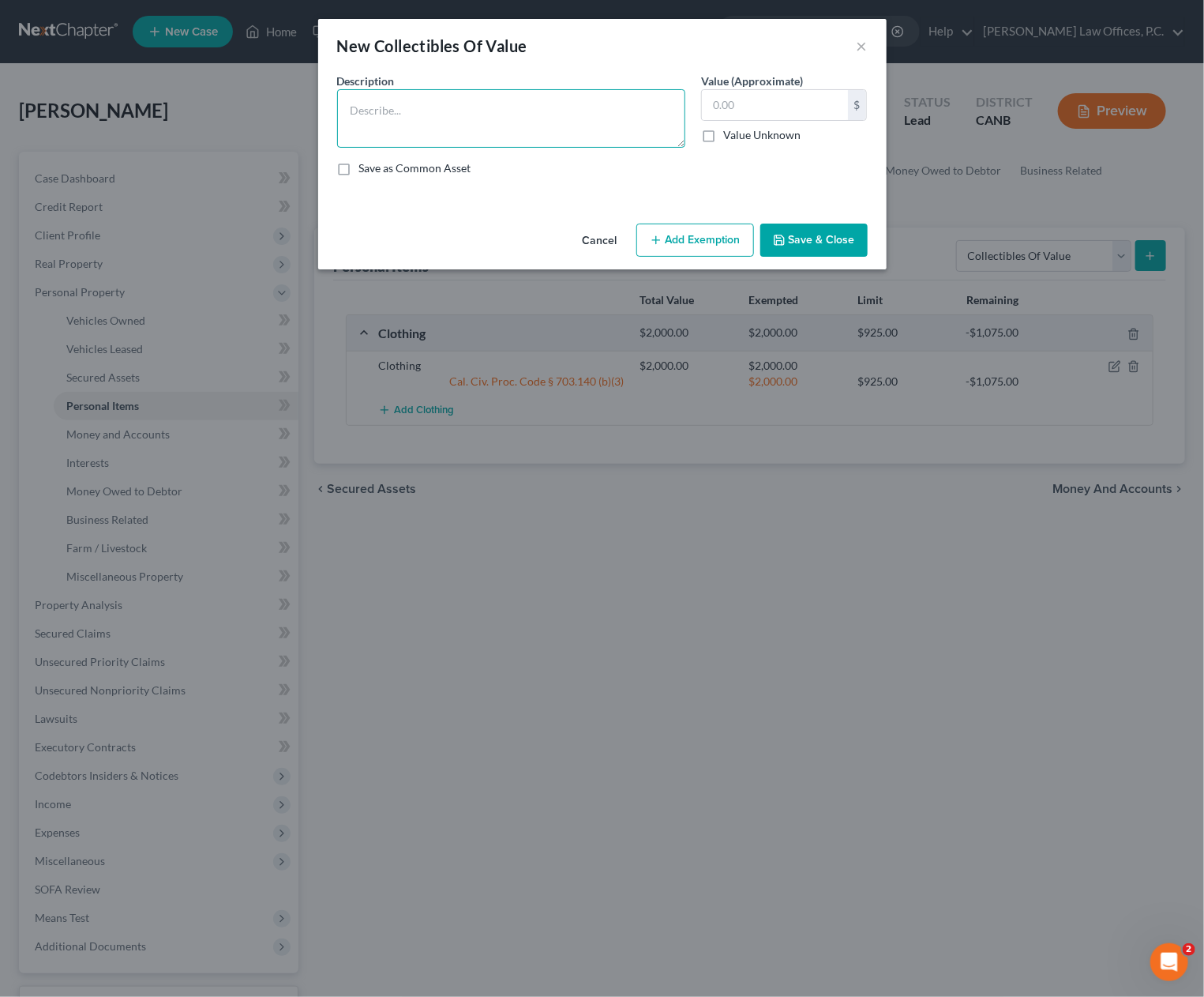
click at [358, 105] on textarea at bounding box center [511, 119] width 348 height 58
type textarea "MacKenzie-Childs Kitchenware and Pillows"
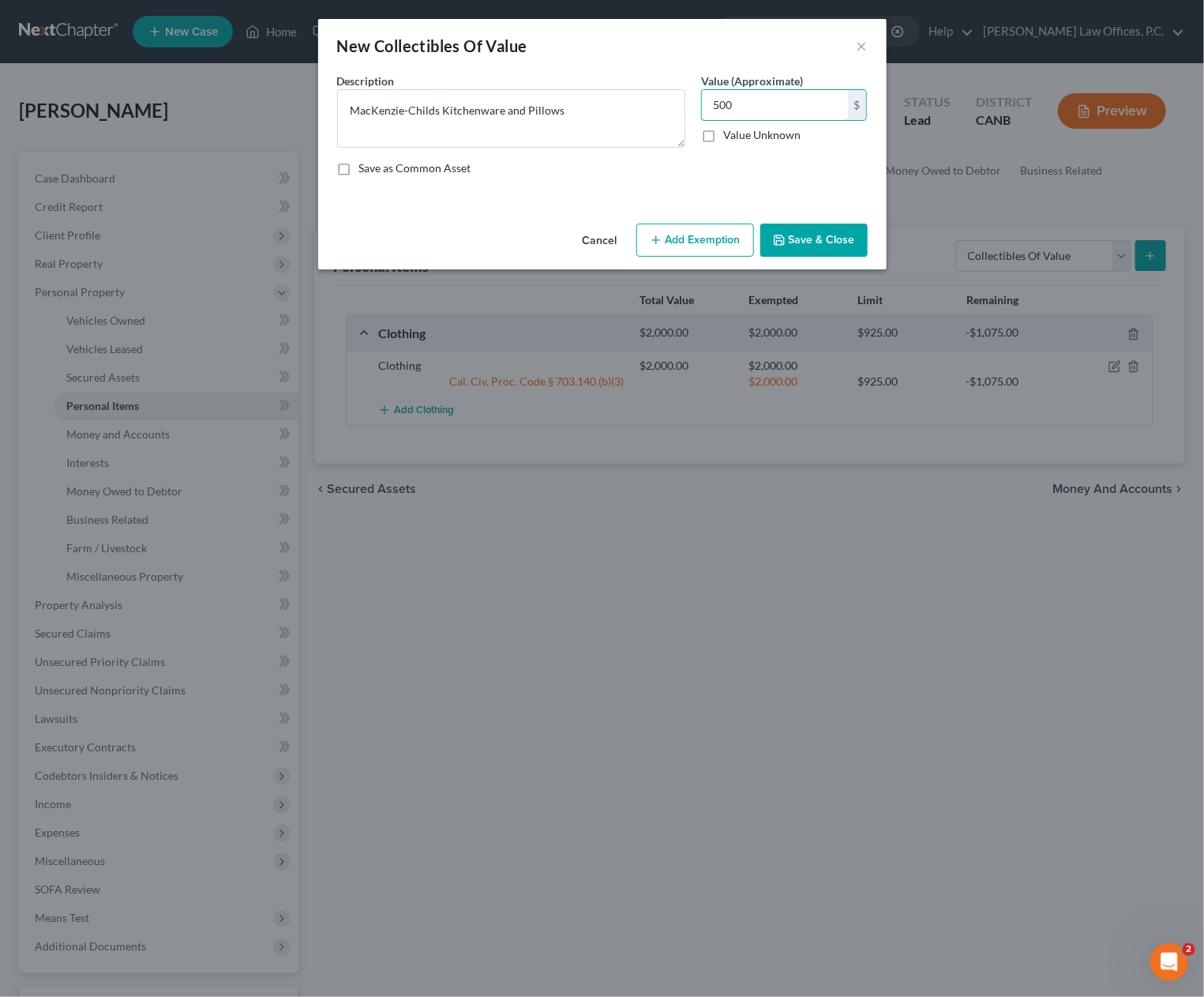
type input "500"
click at [706, 242] on button "Add Exemption" at bounding box center [695, 240] width 118 height 33
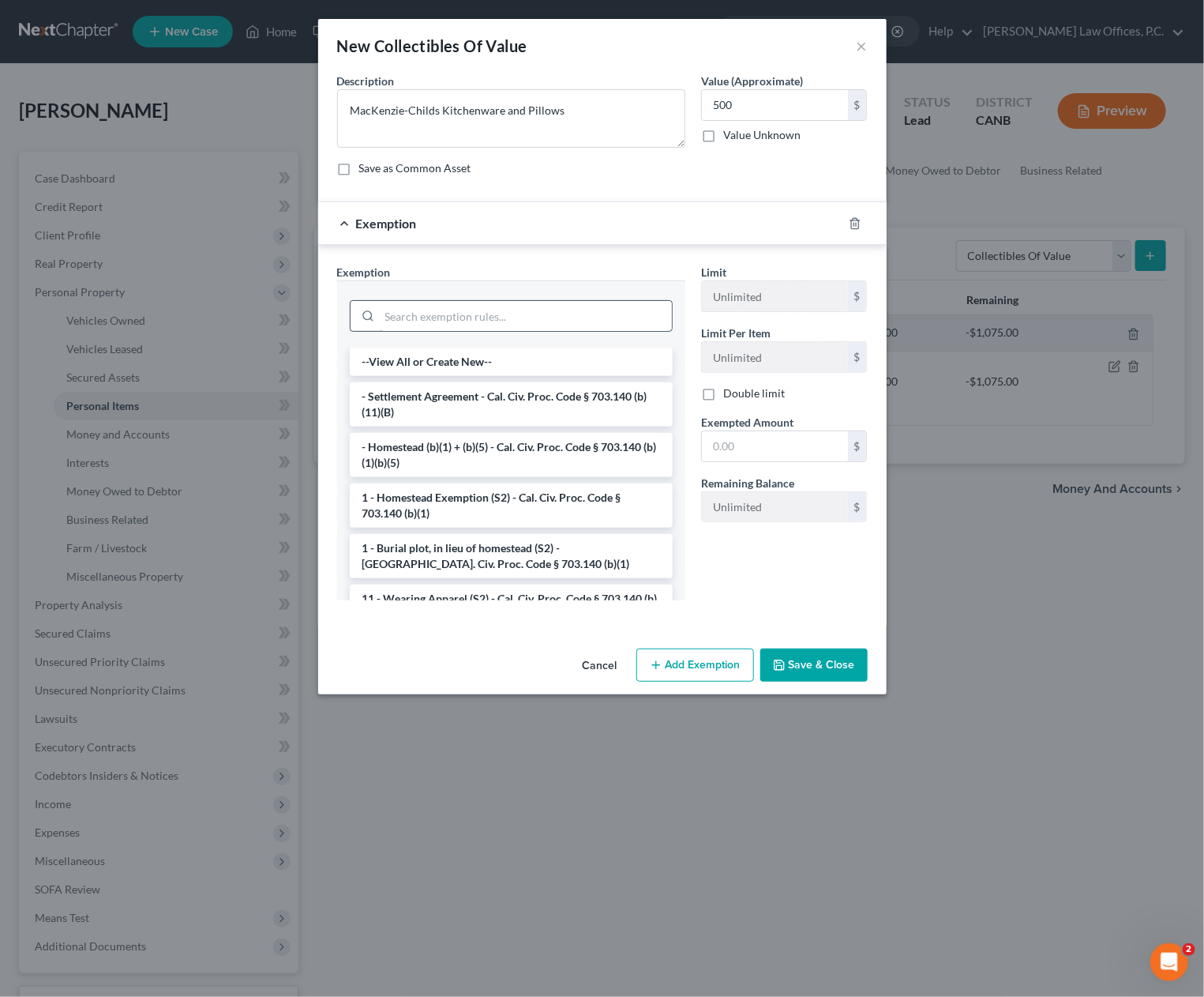
click at [439, 325] on input "search" at bounding box center [526, 316] width 292 height 30
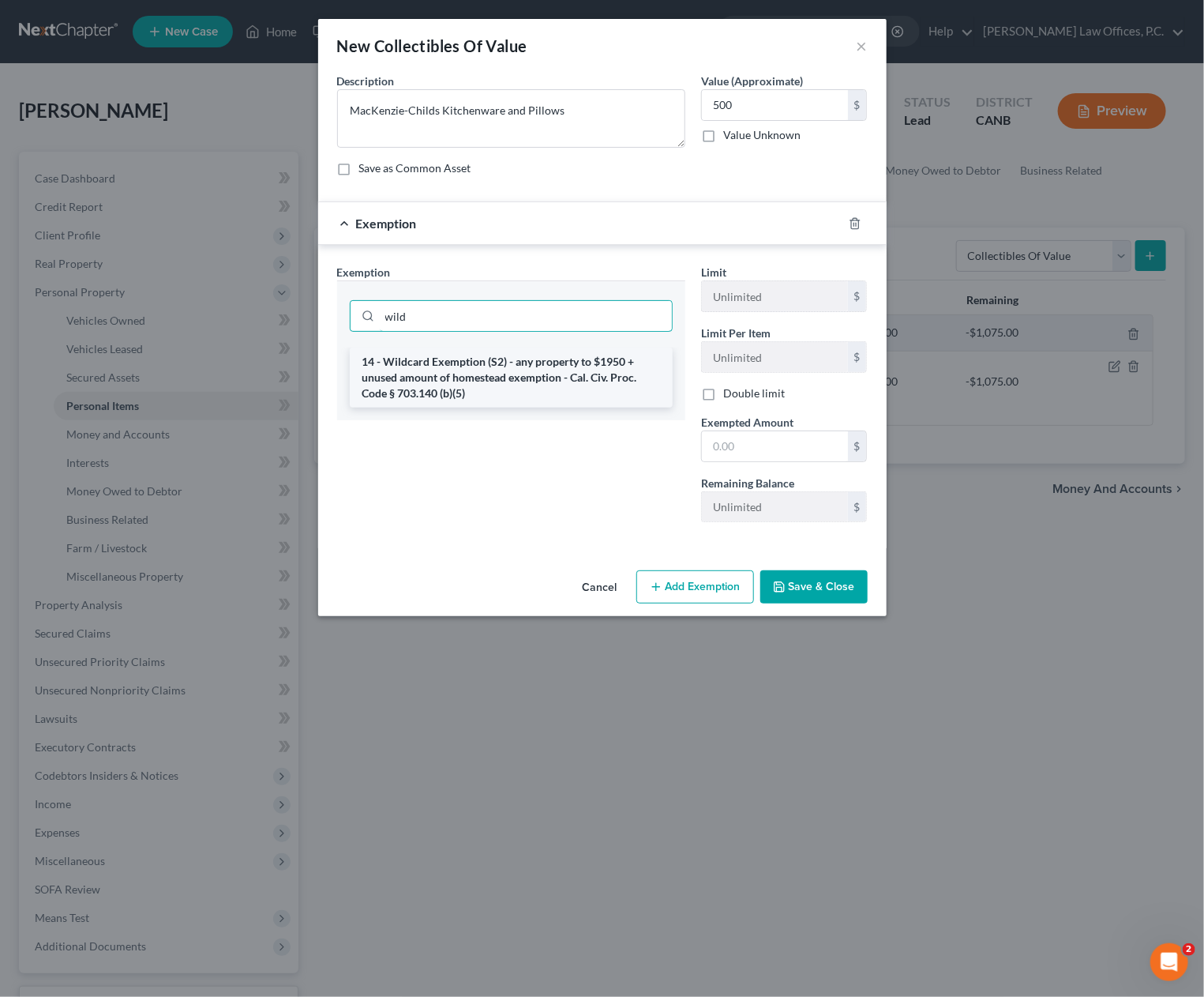
type input "wild"
click at [469, 384] on li "14 - Wildcard Exemption (S2) - any property to $1950 + unused amount of homeste…" at bounding box center [511, 378] width 323 height 60
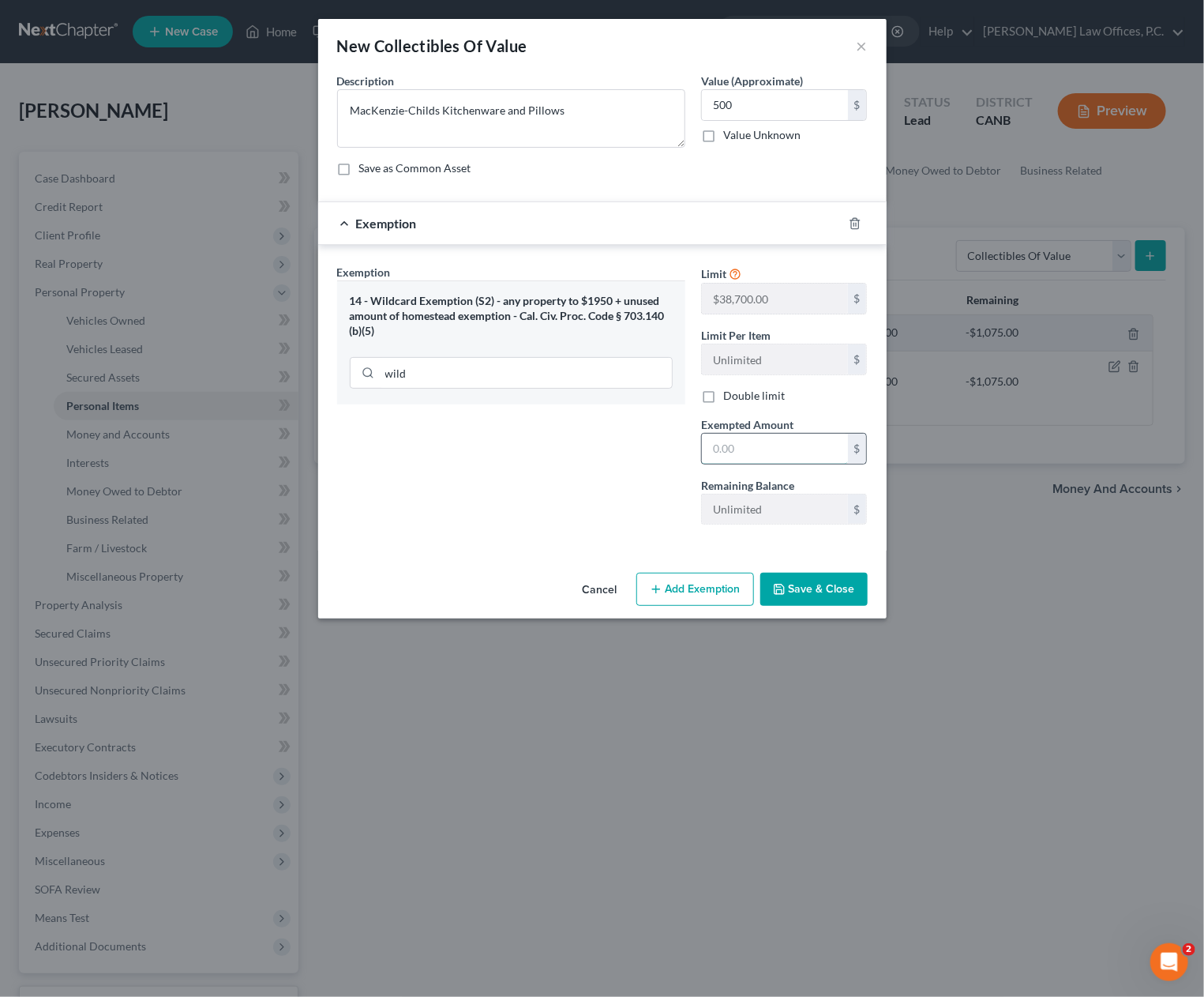
click at [825, 453] on input "text" at bounding box center [775, 449] width 146 height 30
type input "500"
drag, startPoint x: 836, startPoint y: 582, endPoint x: 849, endPoint y: 573, distance: 15.8
click at [838, 582] on button "Save & Close" at bounding box center [815, 589] width 107 height 33
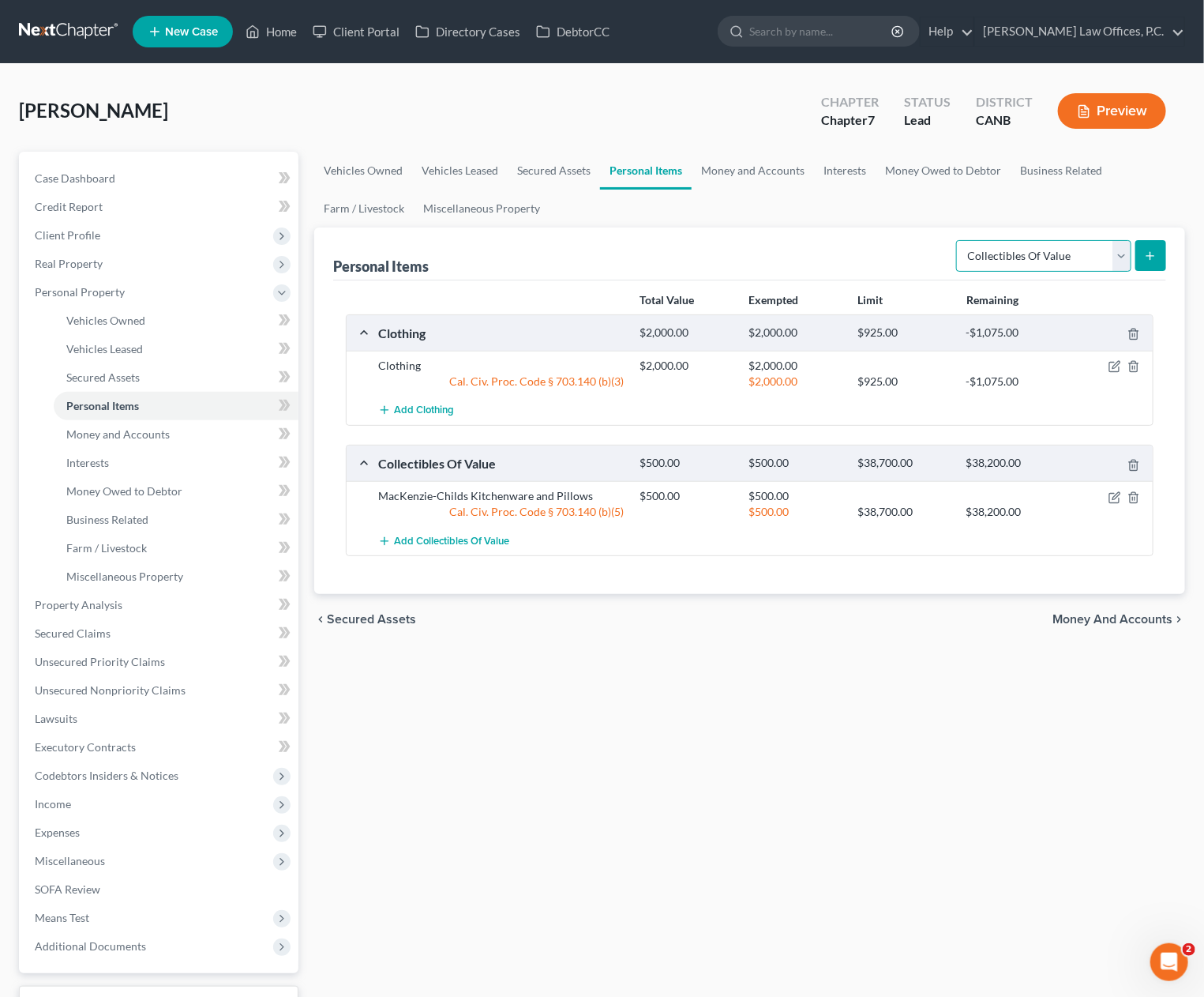
click at [1091, 259] on select "Select Item Type Clothing Collectibles Of Value Electronics Firearms Household …" at bounding box center [1044, 257] width 175 height 32
click at [1153, 260] on icon "submit" at bounding box center [1150, 256] width 12 height 12
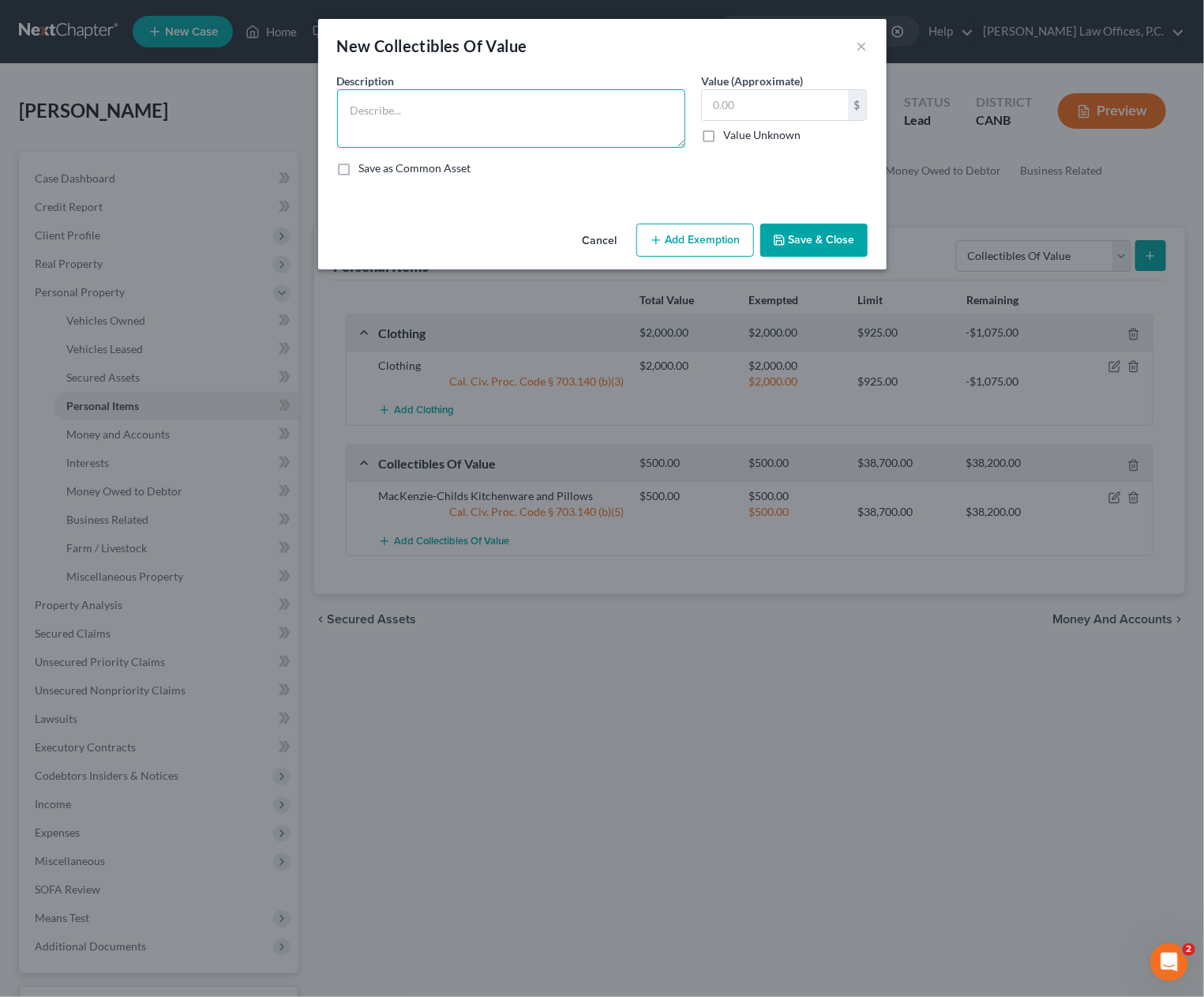
click at [475, 128] on textarea at bounding box center [511, 119] width 348 height 58
type textarea "Vintage Glassware"
type input "100"
drag, startPoint x: 702, startPoint y: 240, endPoint x: 642, endPoint y: 259, distance: 62.9
click at [702, 240] on button "Add Exemption" at bounding box center [695, 240] width 118 height 33
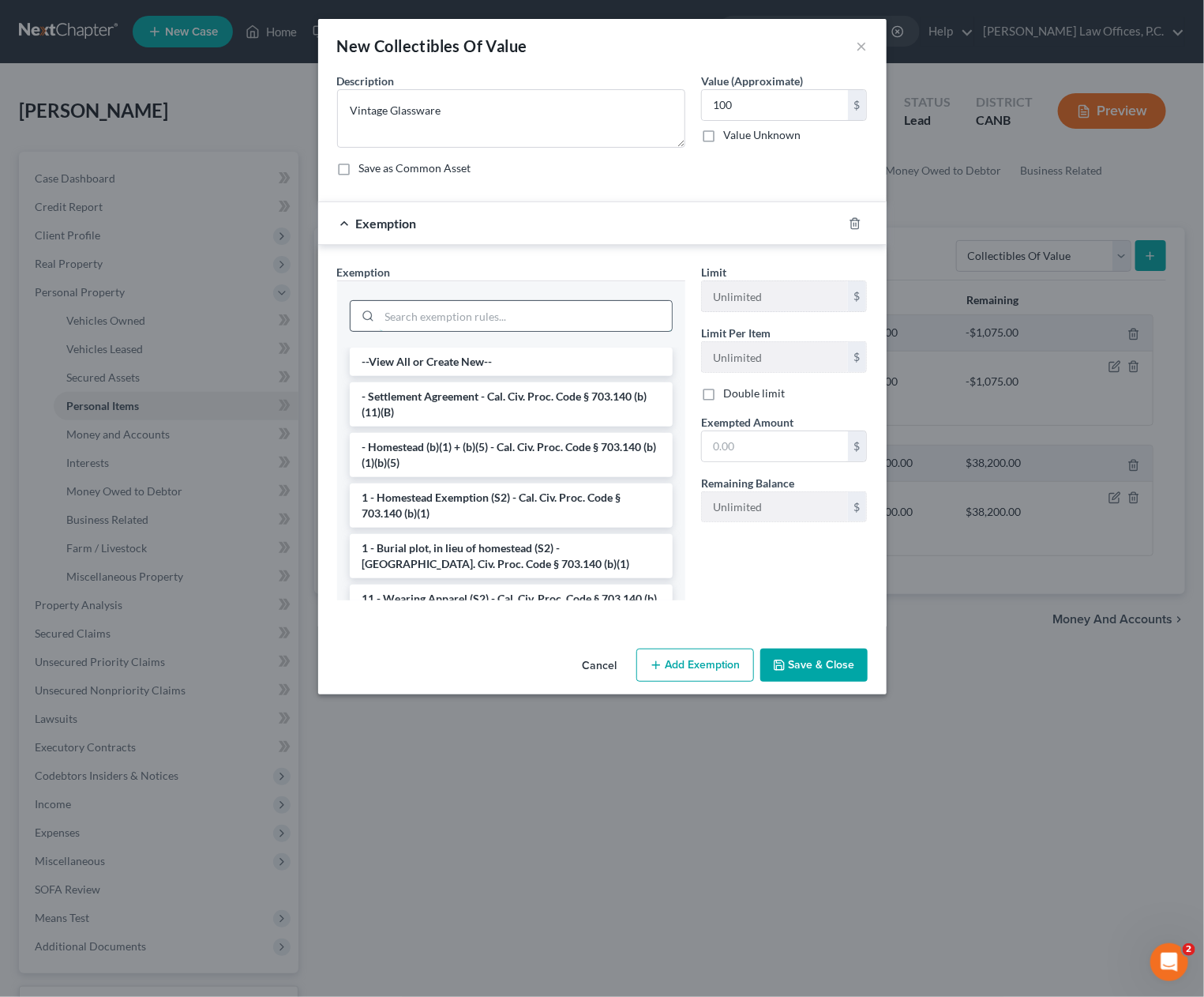
click at [510, 315] on input "search" at bounding box center [526, 316] width 292 height 30
type input "e"
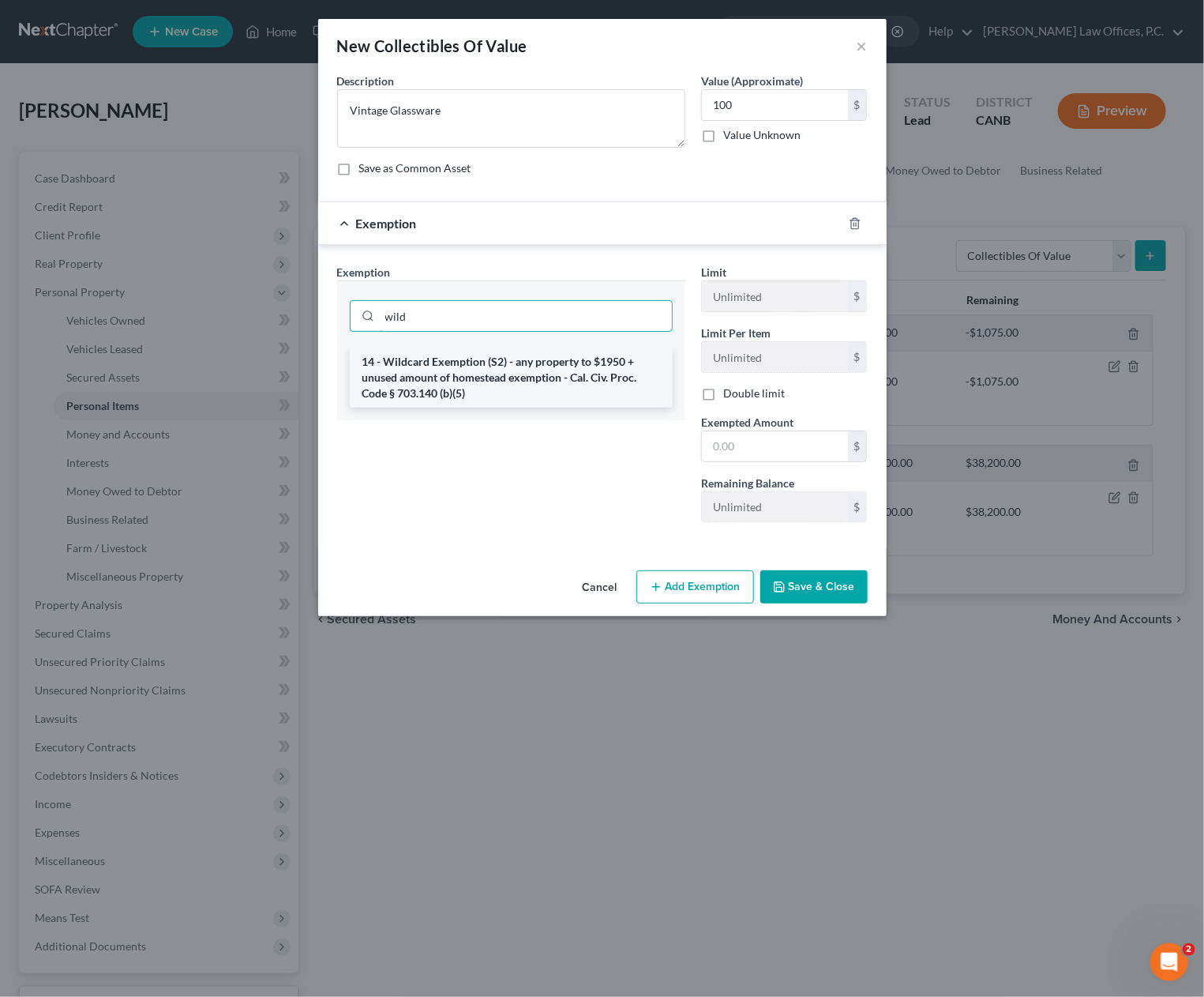
type input "wild"
click at [511, 390] on li "14 - Wildcard Exemption (S2) - any property to $1950 + unused amount of homeste…" at bounding box center [511, 378] width 323 height 60
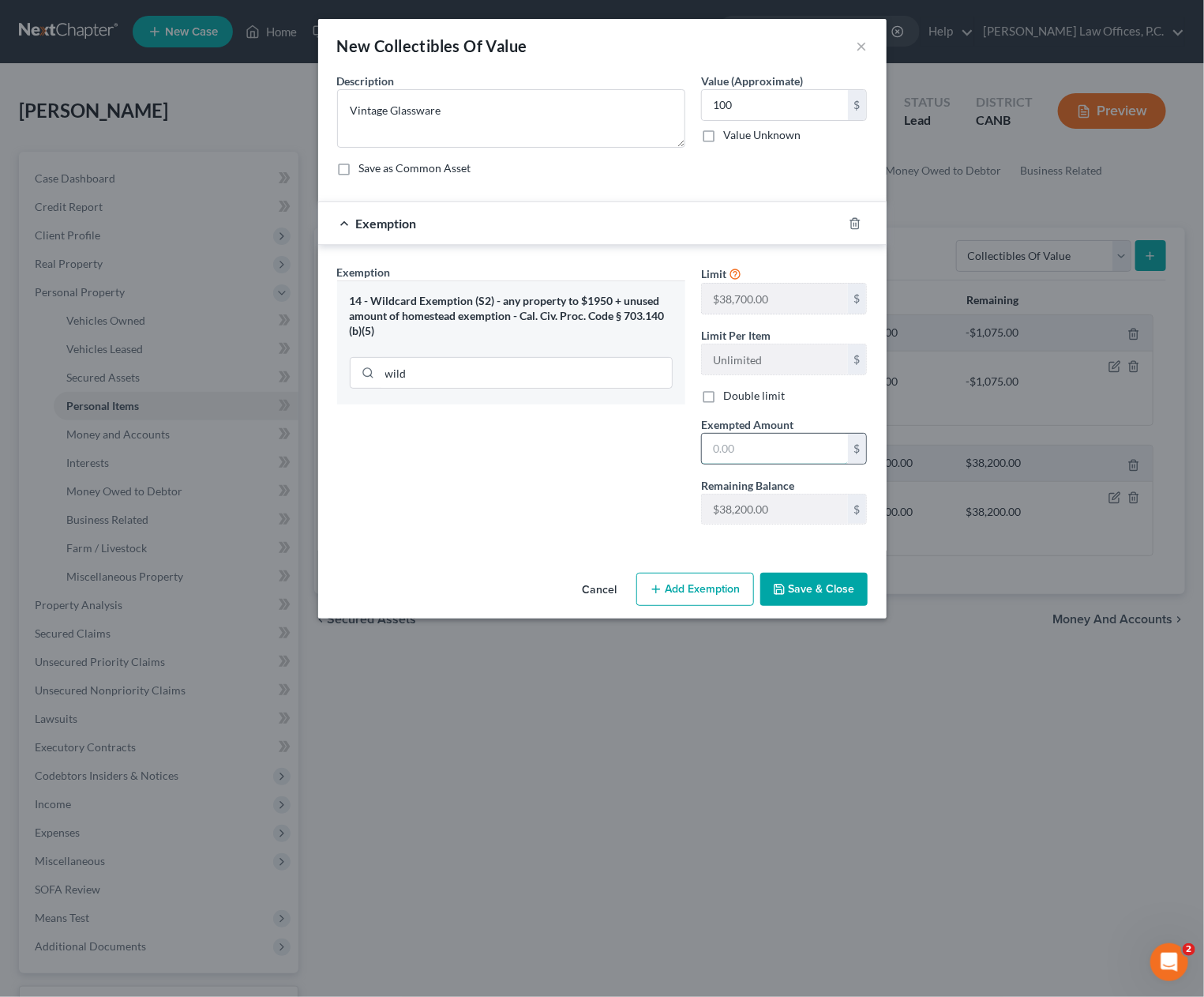
click at [768, 450] on input "text" at bounding box center [775, 449] width 146 height 30
type input "100"
click at [807, 598] on button "Save & Close" at bounding box center [815, 589] width 107 height 33
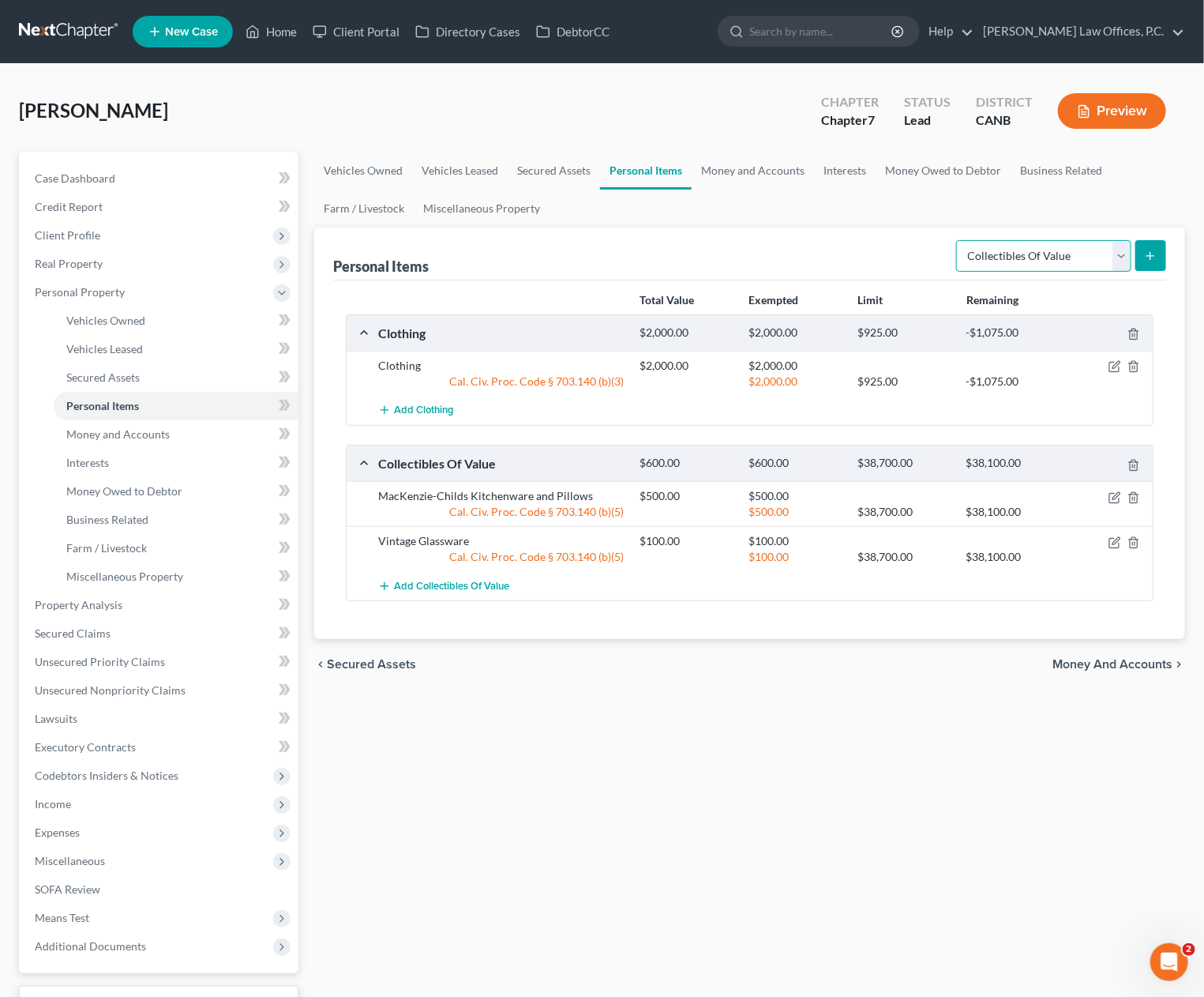
click at [1040, 250] on select "Select Item Type Clothing Collectibles Of Value Electronics Firearms Household …" at bounding box center [1044, 257] width 175 height 32
select select "electronics"
click at [959, 241] on select "Select Item Type Clothing Collectibles Of Value Electronics Firearms Household …" at bounding box center [1044, 257] width 175 height 32
click at [1149, 264] on button "submit" at bounding box center [1150, 256] width 31 height 31
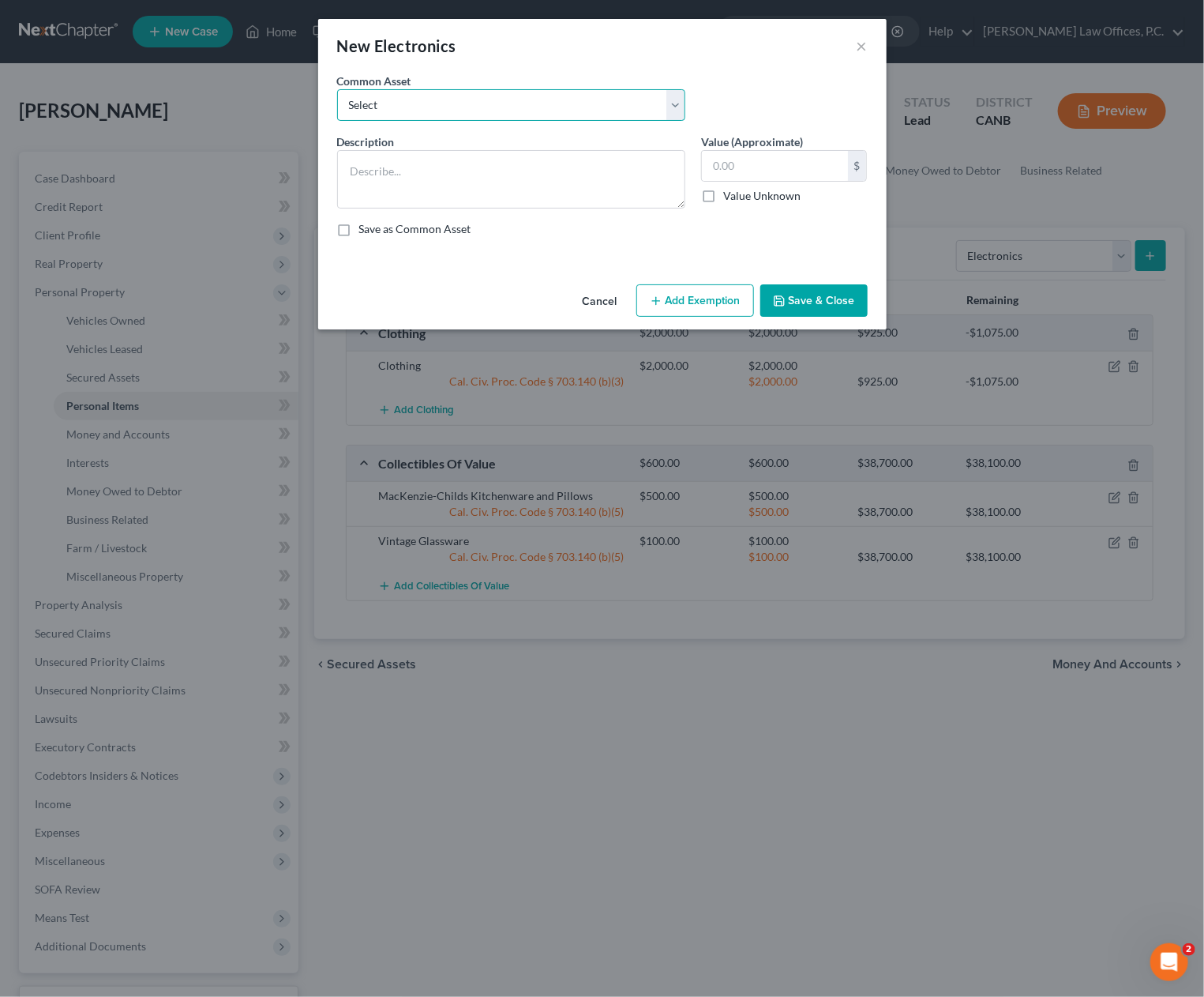
click at [511, 105] on select "Select Electronics" at bounding box center [511, 106] width 348 height 32
select select "0"
click at [338, 90] on select "Select Electronics" at bounding box center [511, 106] width 348 height 32
type textarea "Electronics"
click at [829, 170] on input "text" at bounding box center [775, 166] width 146 height 30
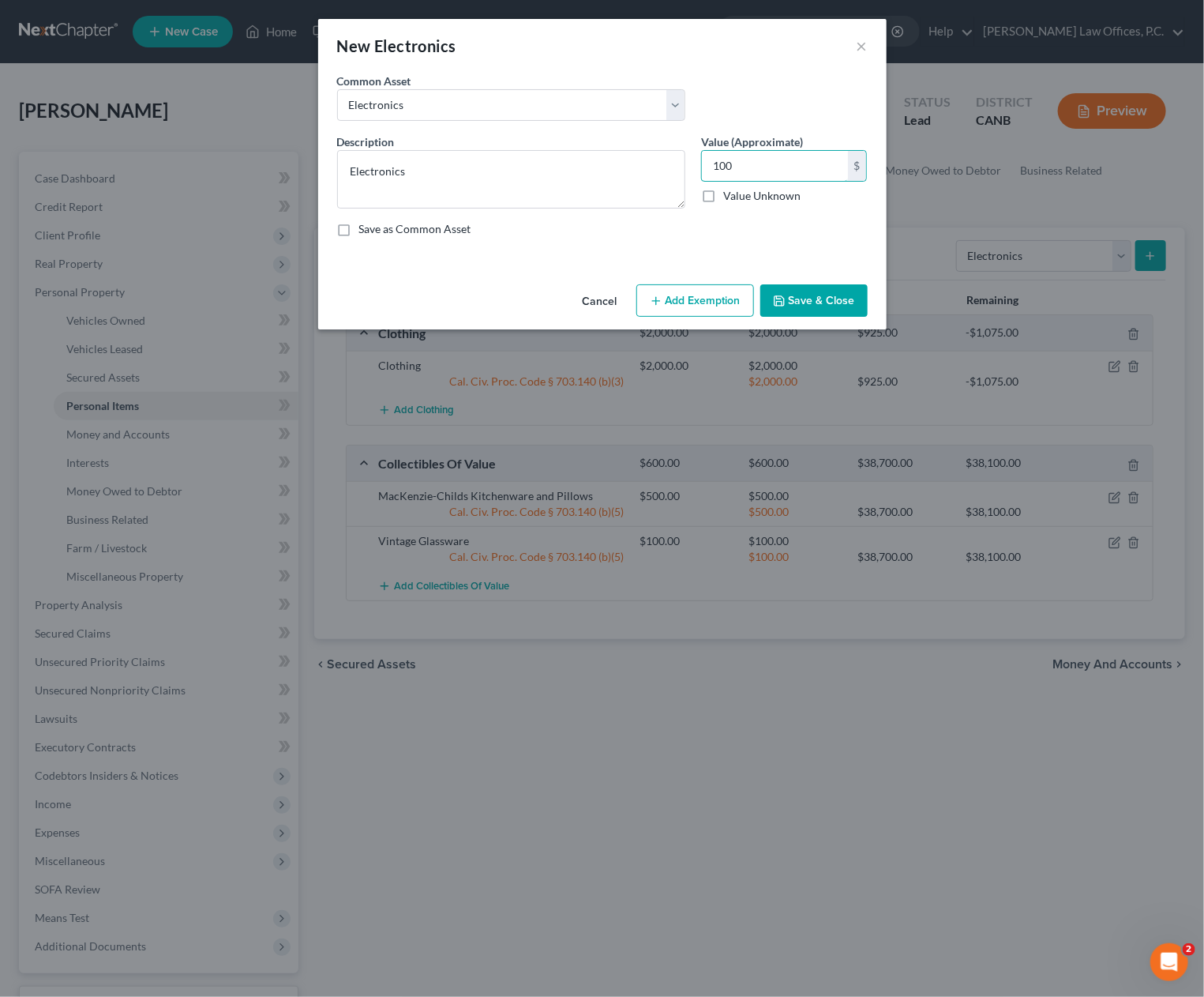
type input "100"
click at [705, 295] on button "Add Exemption" at bounding box center [695, 301] width 118 height 33
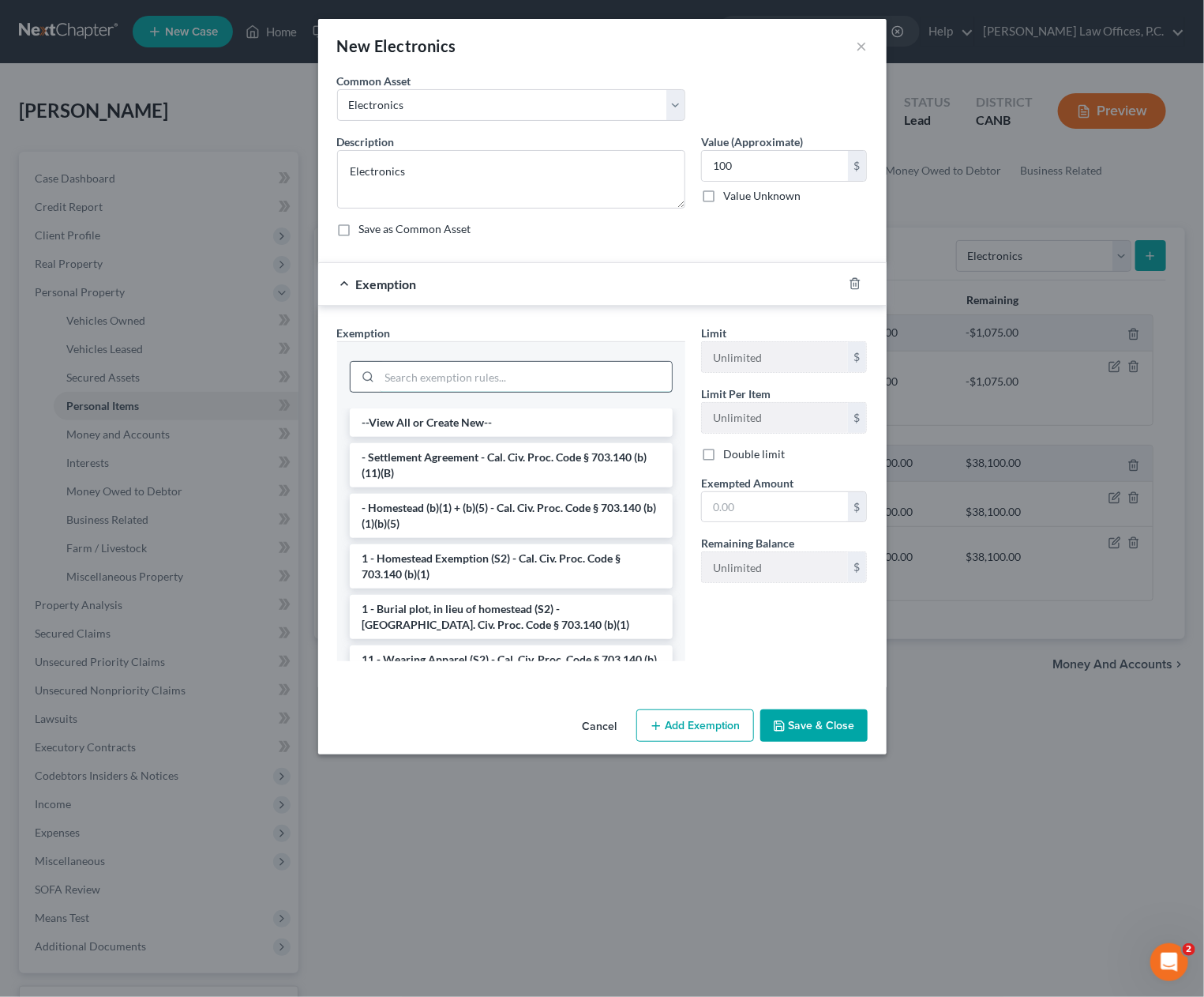
click at [478, 374] on input "search" at bounding box center [526, 377] width 292 height 30
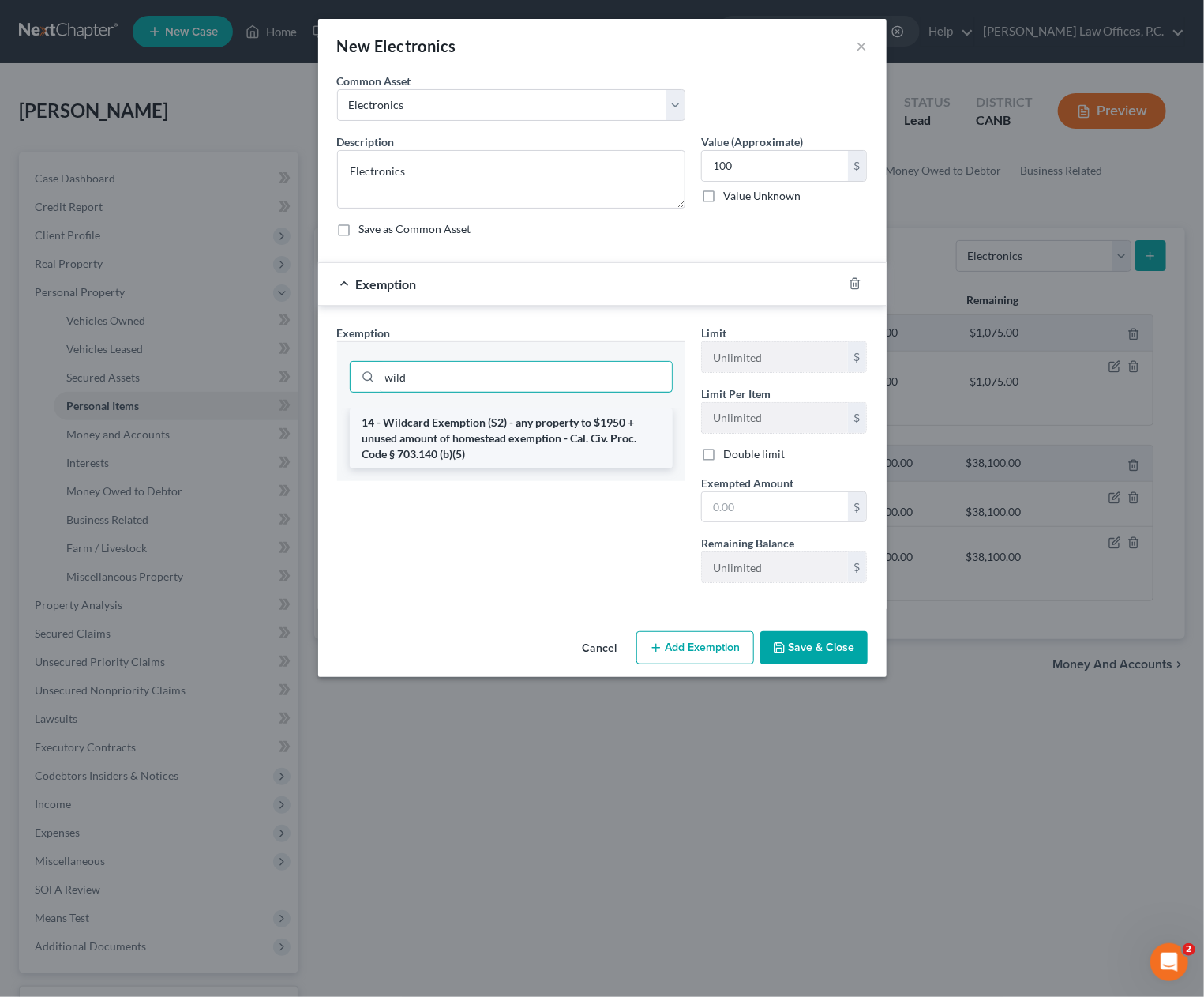
type input "wild"
drag, startPoint x: 439, startPoint y: 439, endPoint x: 610, endPoint y: 475, distance: 174.7
click at [440, 438] on li "14 - Wildcard Exemption (S2) - any property to $1950 + unused amount of homeste…" at bounding box center [511, 439] width 323 height 60
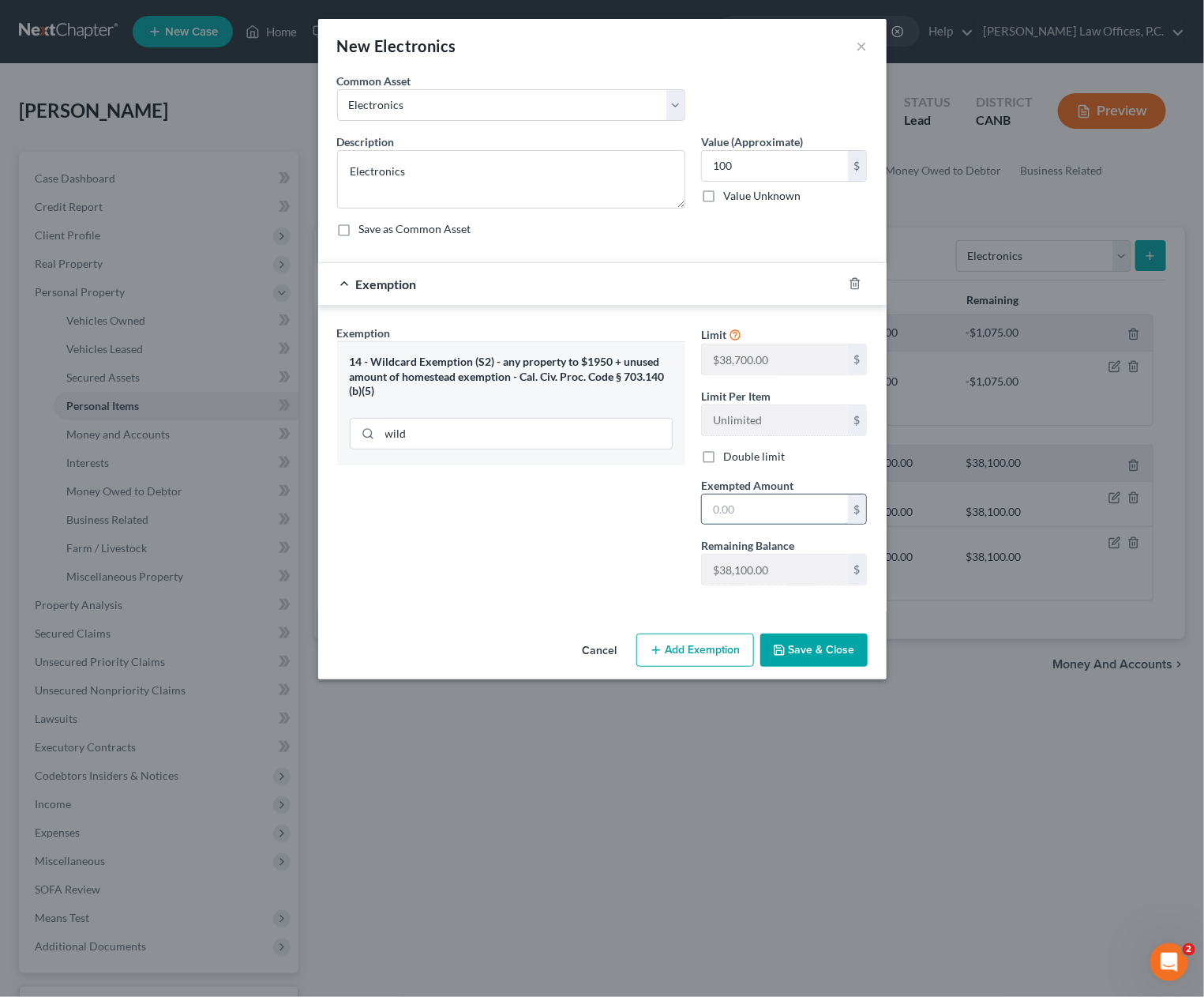
click at [761, 503] on input "text" at bounding box center [775, 509] width 146 height 30
type input "100"
click at [844, 669] on div "Cancel Add Exemption Save & Close" at bounding box center [602, 653] width 569 height 52
click at [837, 656] on button "Save & Close" at bounding box center [815, 650] width 107 height 33
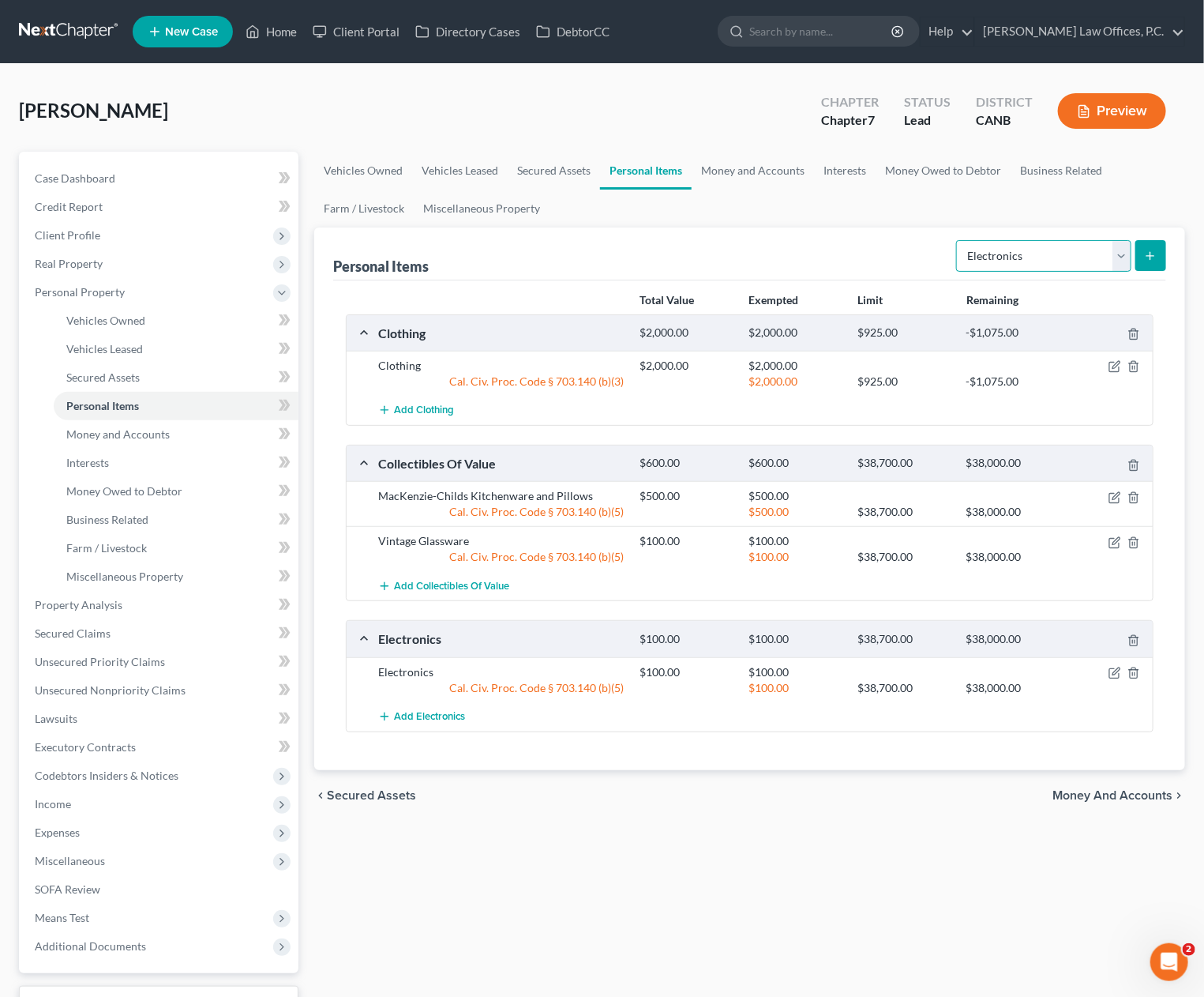
click at [1009, 251] on select "Select Item Type Clothing Collectibles Of Value Electronics Firearms Household …" at bounding box center [1044, 257] width 175 height 32
select select "household_goods"
click at [959, 241] on select "Select Item Type Clothing Collectibles Of Value Electronics Firearms Household …" at bounding box center [1044, 257] width 175 height 32
click at [1158, 258] on button "submit" at bounding box center [1150, 256] width 31 height 31
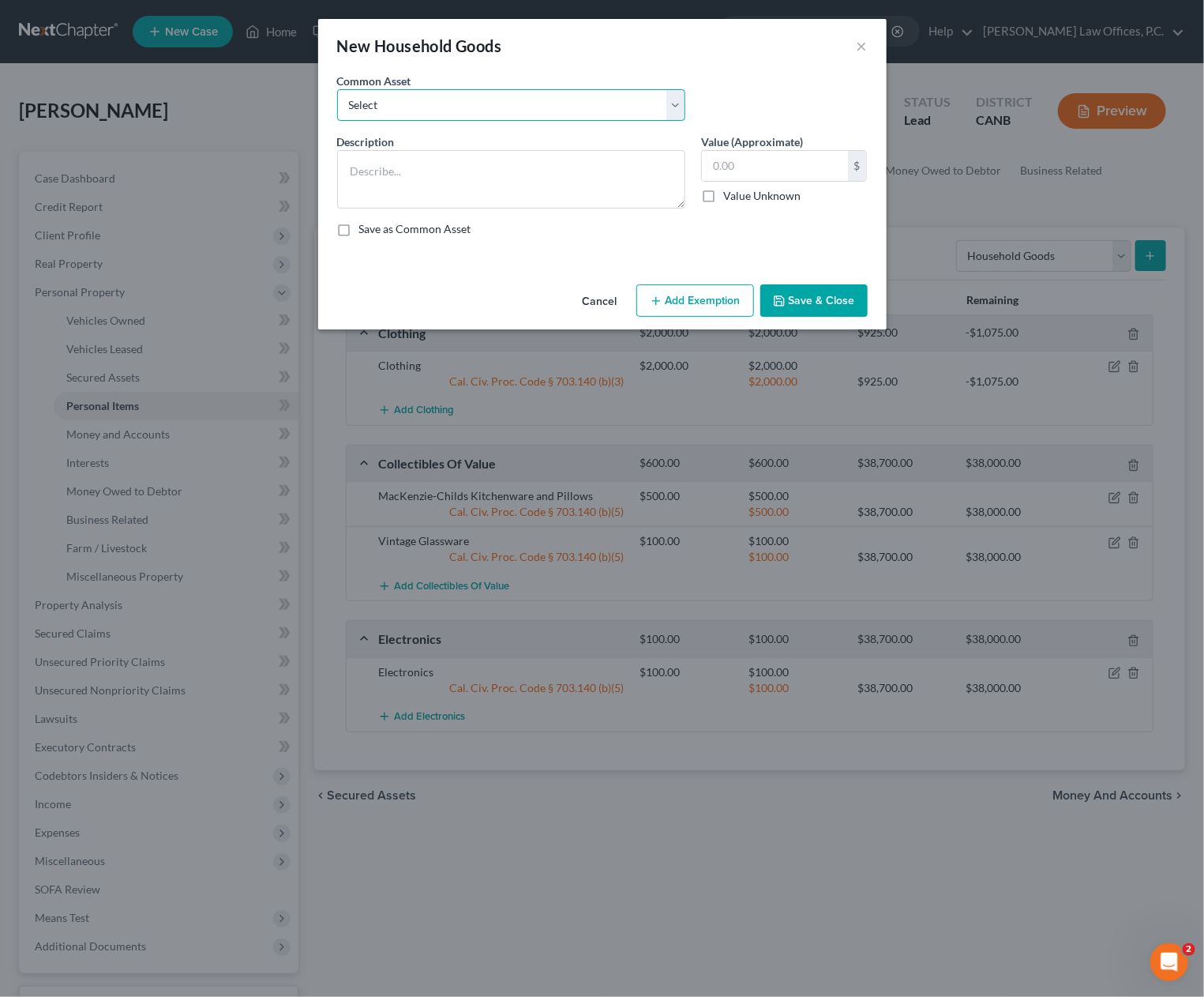
click at [522, 105] on select "Select Household Goods and Furniture" at bounding box center [511, 106] width 348 height 32
select select "0"
click at [338, 90] on select "Select Household Goods and Furniture" at bounding box center [511, 106] width 348 height 32
click at [508, 179] on textarea at bounding box center [511, 179] width 348 height 58
click at [793, 170] on input "text" at bounding box center [775, 166] width 146 height 30
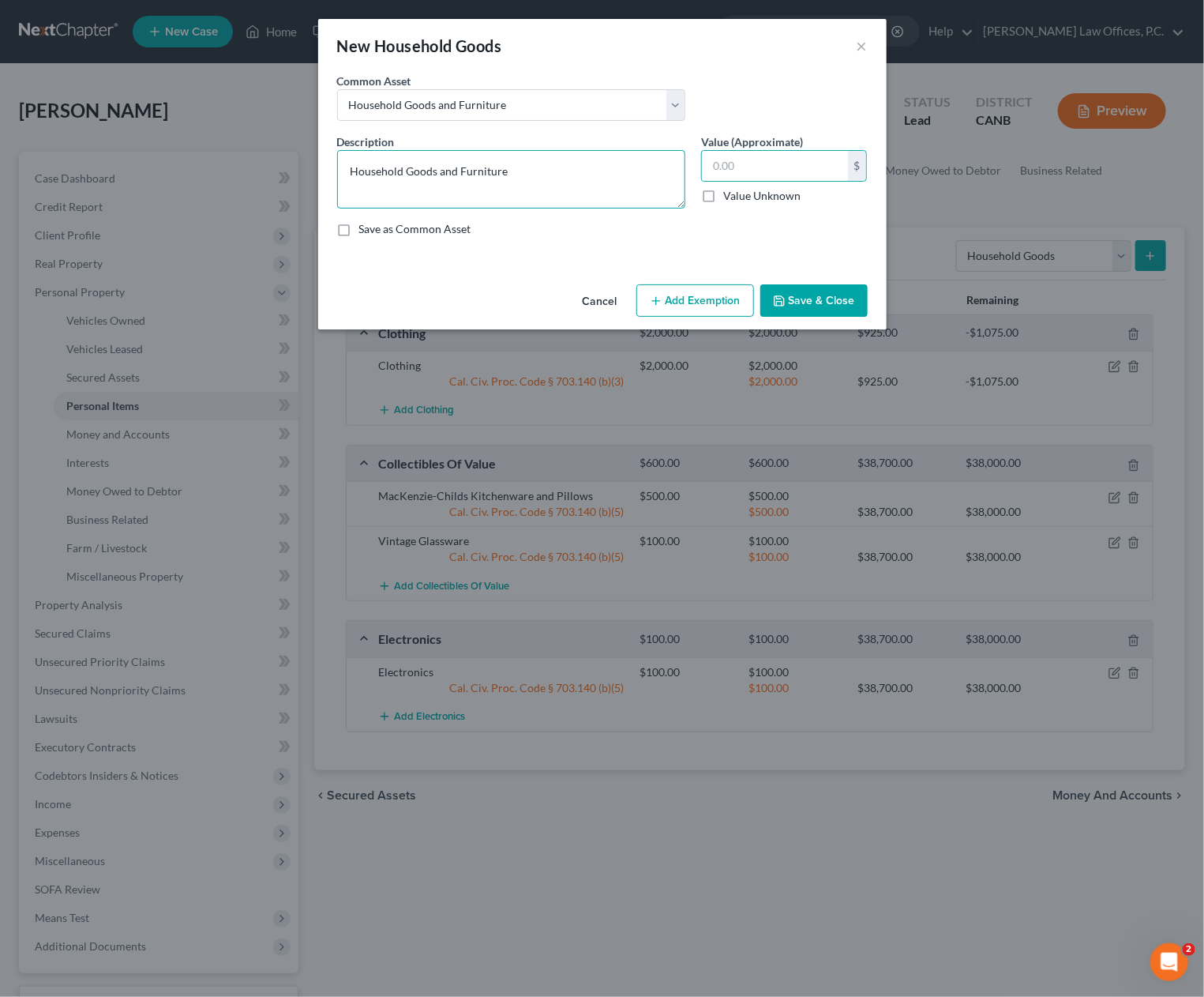
click at [585, 183] on textarea "Household Goods and Furniture" at bounding box center [511, 179] width 348 height 58
type textarea "Household Goods and Furniture and antique furniture"
click at [716, 308] on button "Add Exemption" at bounding box center [695, 301] width 118 height 33
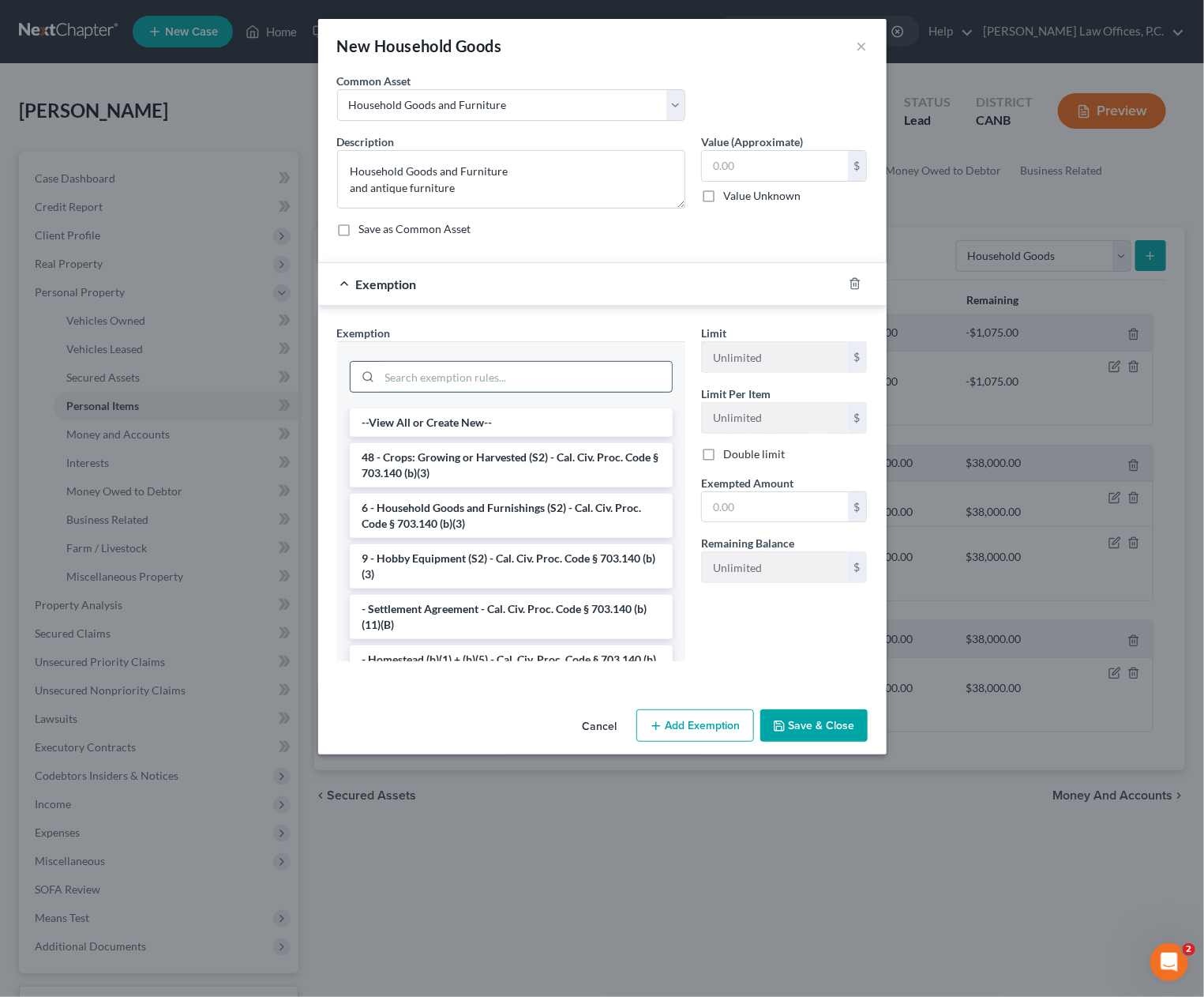
click at [508, 382] on input "search" at bounding box center [526, 377] width 292 height 30
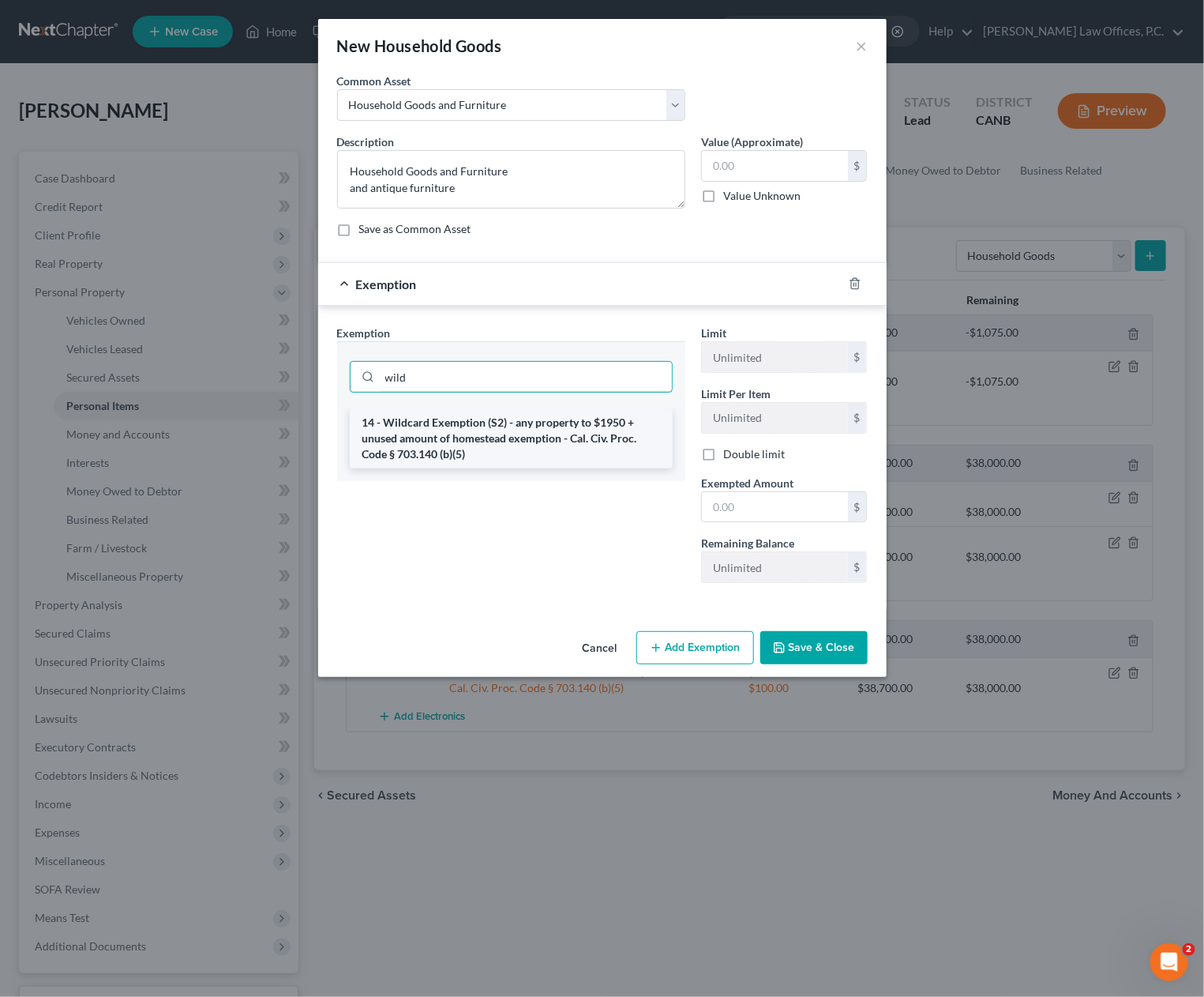
type input "wild"
click at [539, 432] on li "14 - Wildcard Exemption (S2) - any property to $1950 + unused amount of homeste…" at bounding box center [511, 439] width 323 height 60
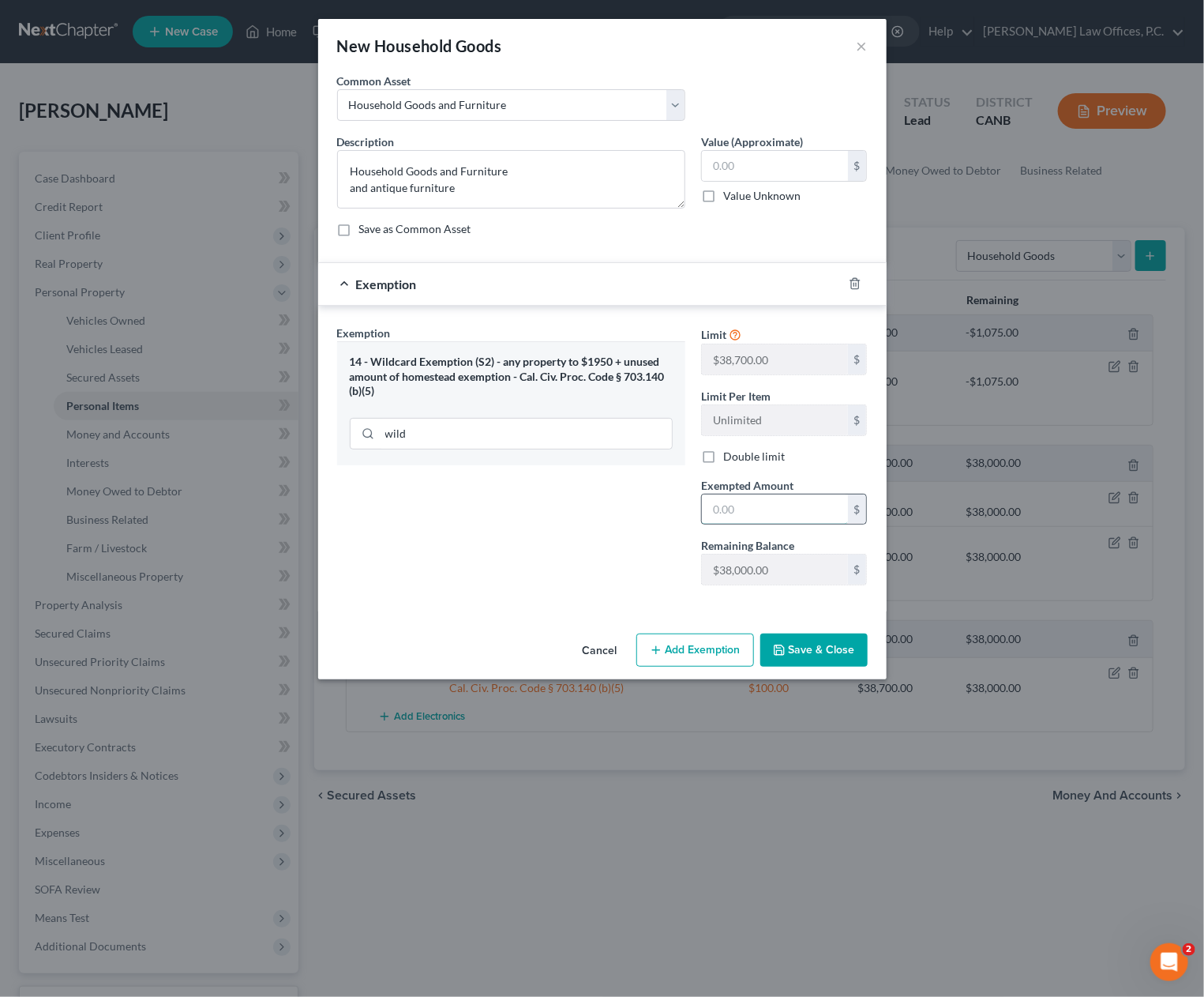
click at [809, 518] on input "text" at bounding box center [775, 509] width 146 height 30
type input "4,000"
click at [689, 653] on button "Add Exemption" at bounding box center [695, 650] width 118 height 33
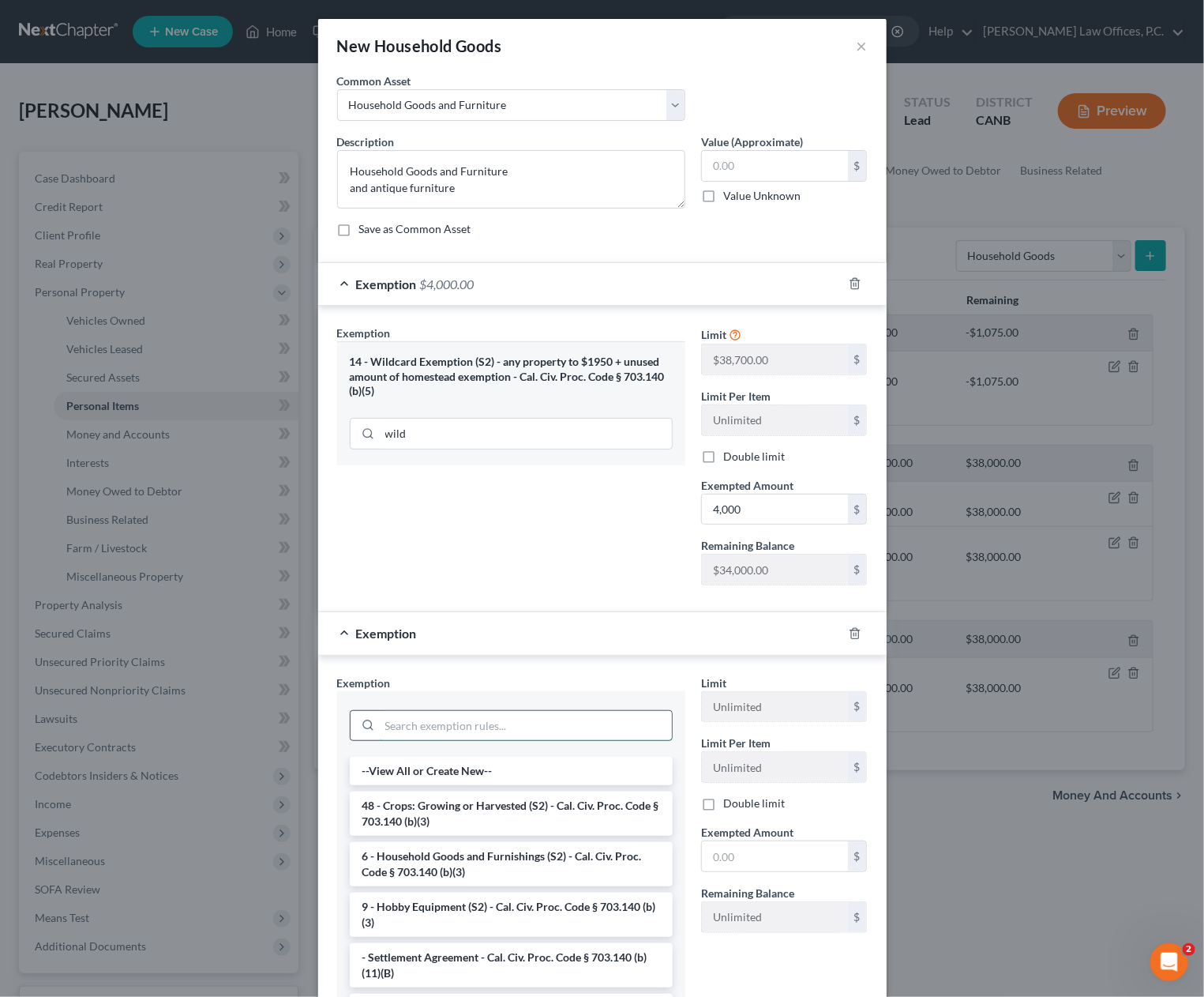
click at [489, 724] on input "search" at bounding box center [526, 726] width 292 height 30
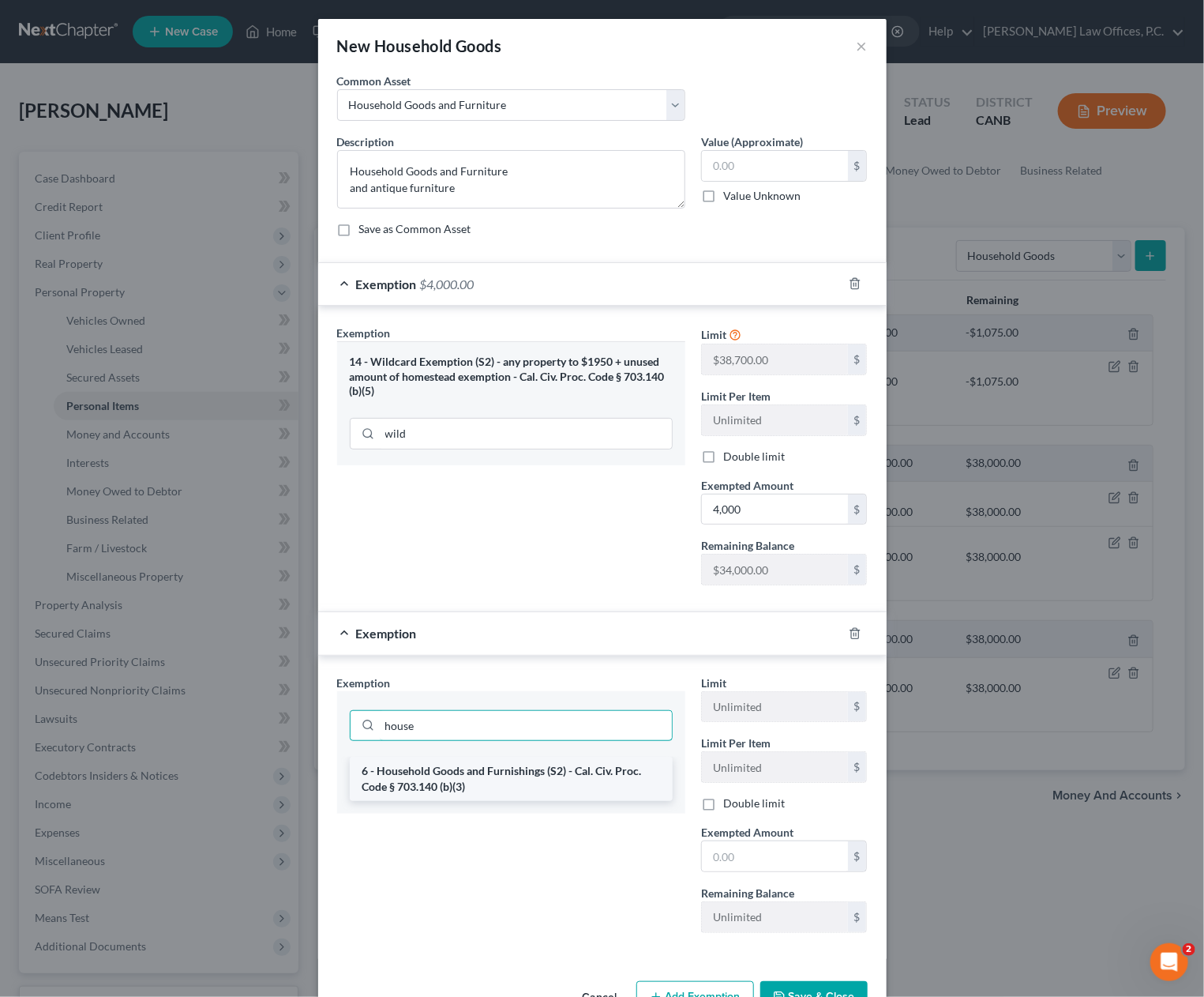
type input "house"
click at [527, 790] on li "6 - Household Goods and Furnishings (S2) - Cal. Civ. Proc. Code § 703.140 (b)(3)" at bounding box center [511, 778] width 323 height 44
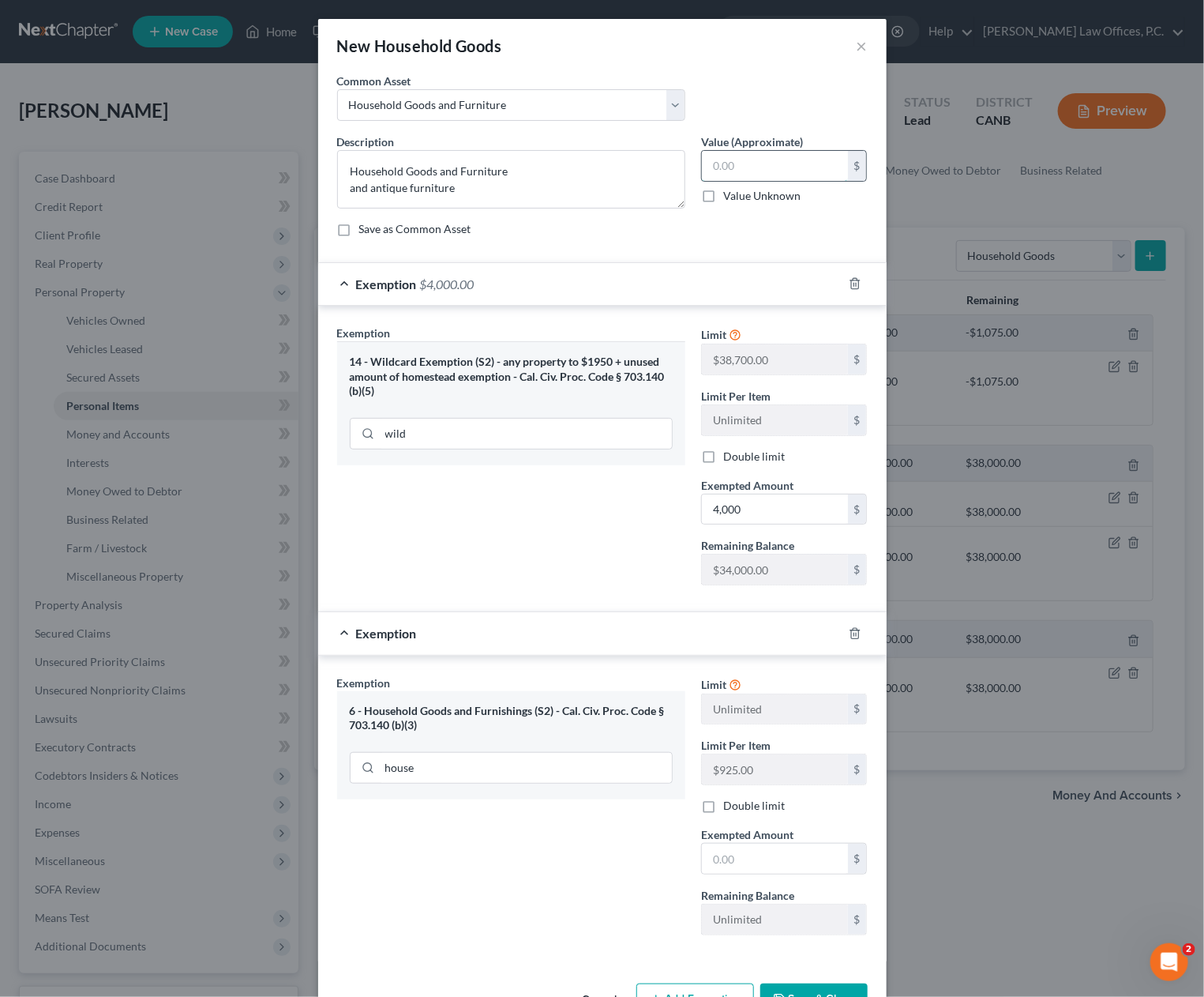
click at [771, 165] on input "text" at bounding box center [775, 166] width 146 height 30
click at [548, 182] on textarea "Household Goods and Furniture and antique furniture" at bounding box center [511, 179] width 348 height 58
click at [553, 166] on textarea "Household Goods and Furniture and antique furniture worth about $4,000" at bounding box center [511, 179] width 348 height 58
type textarea "Household Goods and Furniture worth approximately $100 and antique furniture wo…"
type input "4,100"
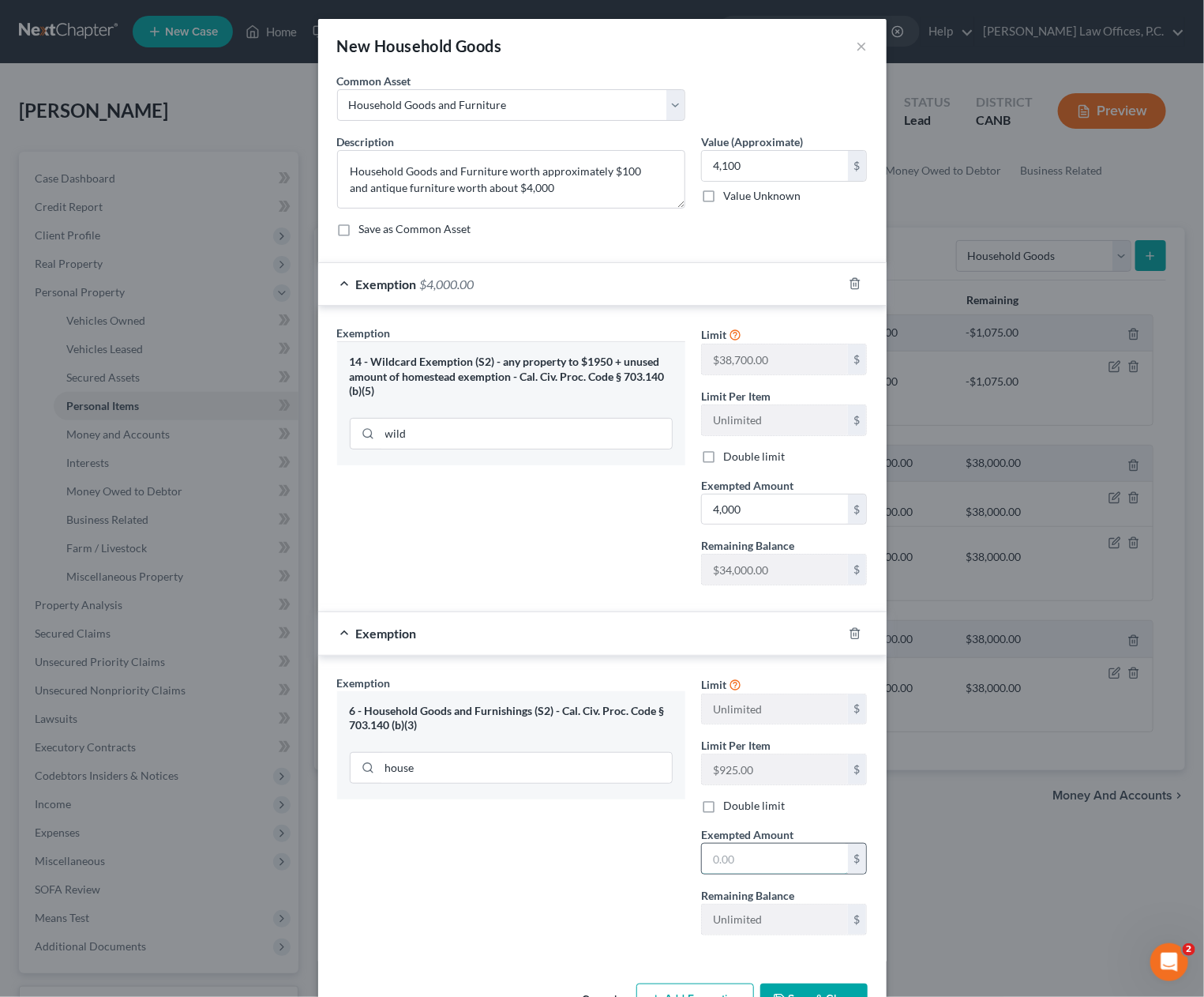
click at [747, 852] on input "text" at bounding box center [775, 859] width 146 height 30
type input "100"
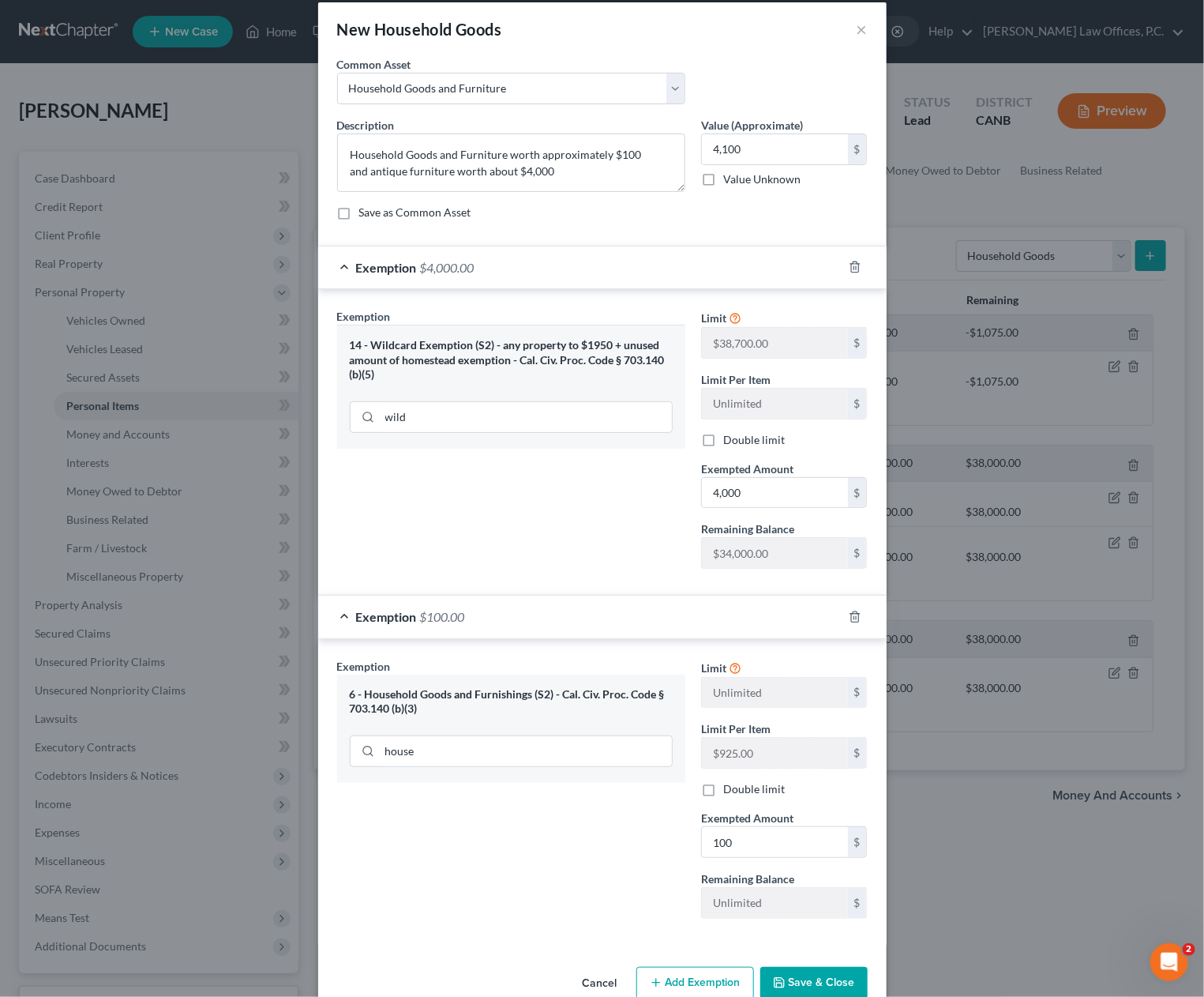
click at [815, 980] on button "Save & Close" at bounding box center [815, 983] width 107 height 33
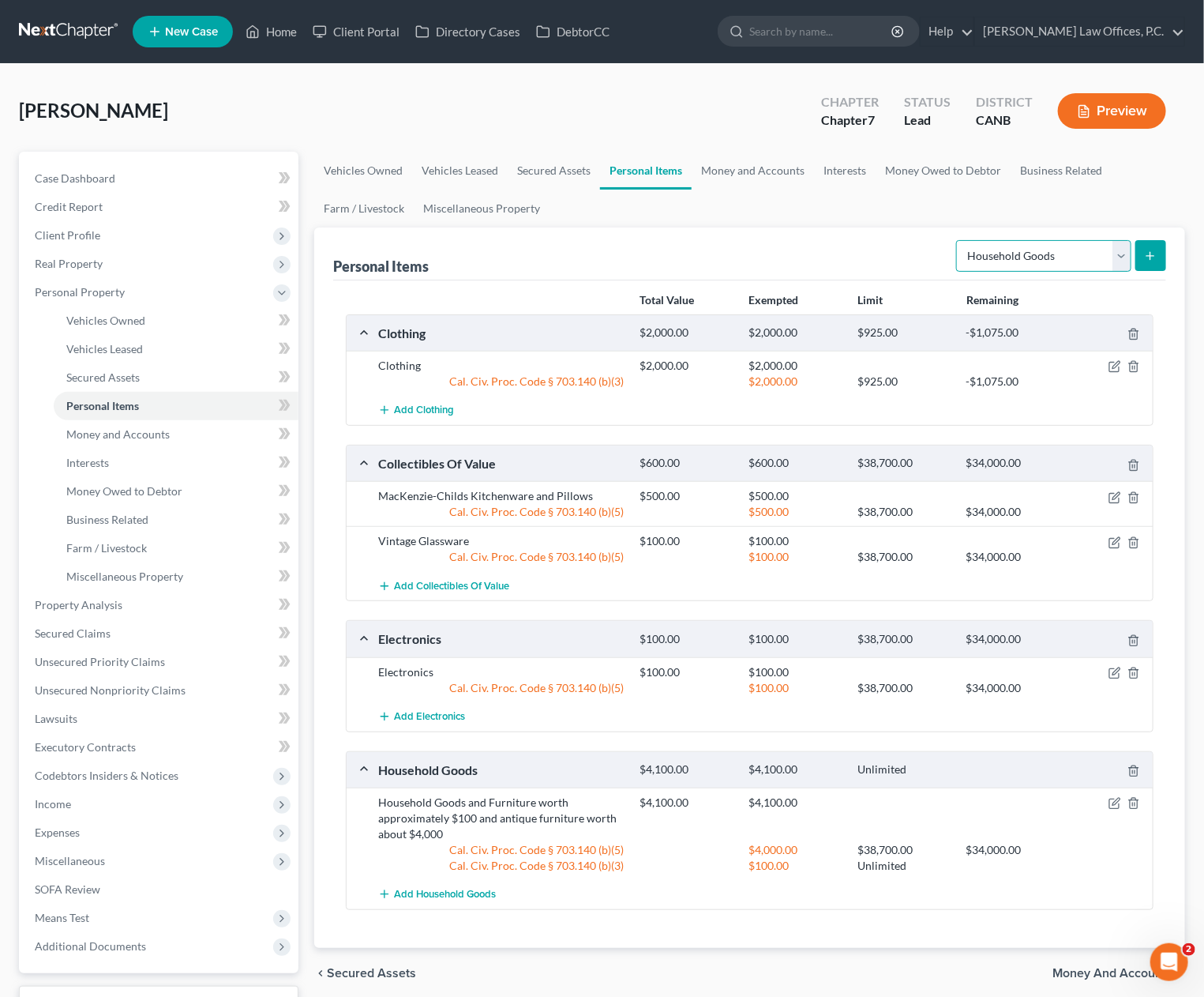
click at [1004, 252] on select "Select Item Type Clothing Collectibles Of Value Electronics Firearms Household …" at bounding box center [1044, 257] width 175 height 32
click at [750, 176] on link "Money and Accounts" at bounding box center [753, 171] width 123 height 38
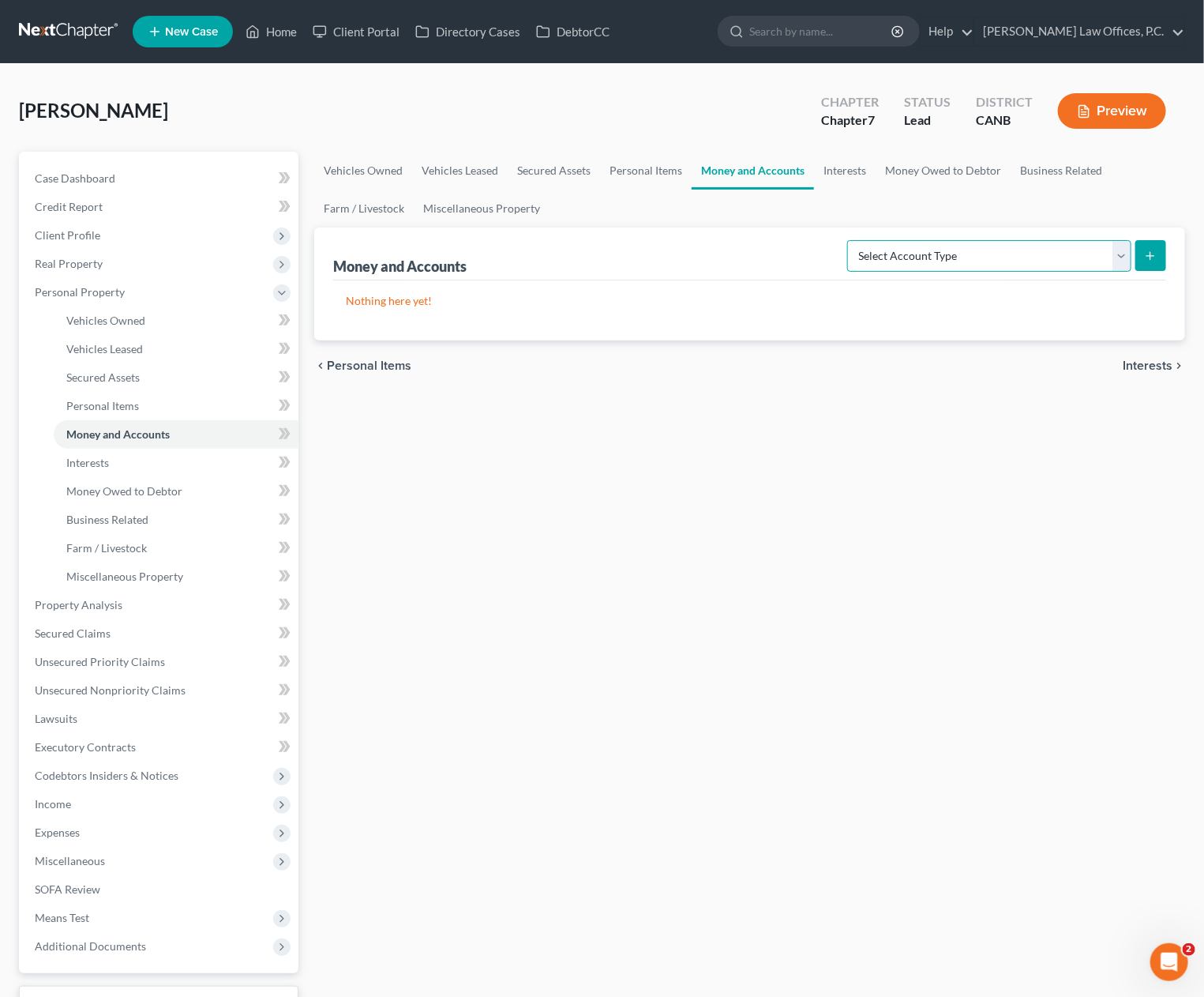
click at [932, 244] on select "Select Account Type Brokerage Cash on Hand Certificates of Deposit Checking Acc…" at bounding box center [990, 257] width 285 height 32
select select "checking"
click at [851, 241] on select "Select Account Type Brokerage Cash on Hand Certificates of Deposit Checking Acc…" at bounding box center [990, 257] width 285 height 32
click at [1152, 261] on button "submit" at bounding box center [1150, 256] width 31 height 31
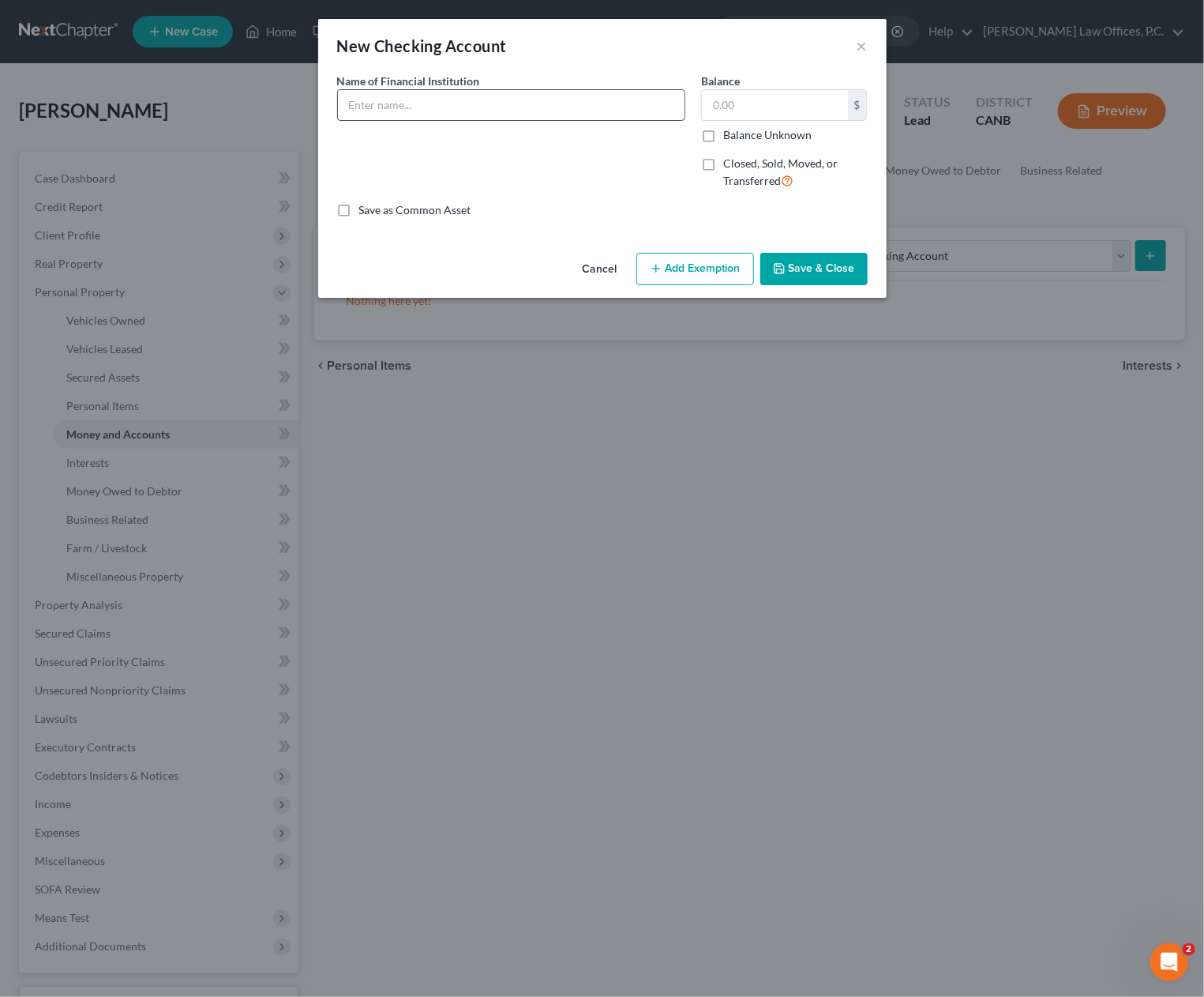
click at [446, 109] on input "text" at bounding box center [512, 105] width 347 height 30
type input "Bank of Marin Checking Account"
type input "2,500"
click at [667, 283] on button "Add Exemption" at bounding box center [695, 269] width 118 height 33
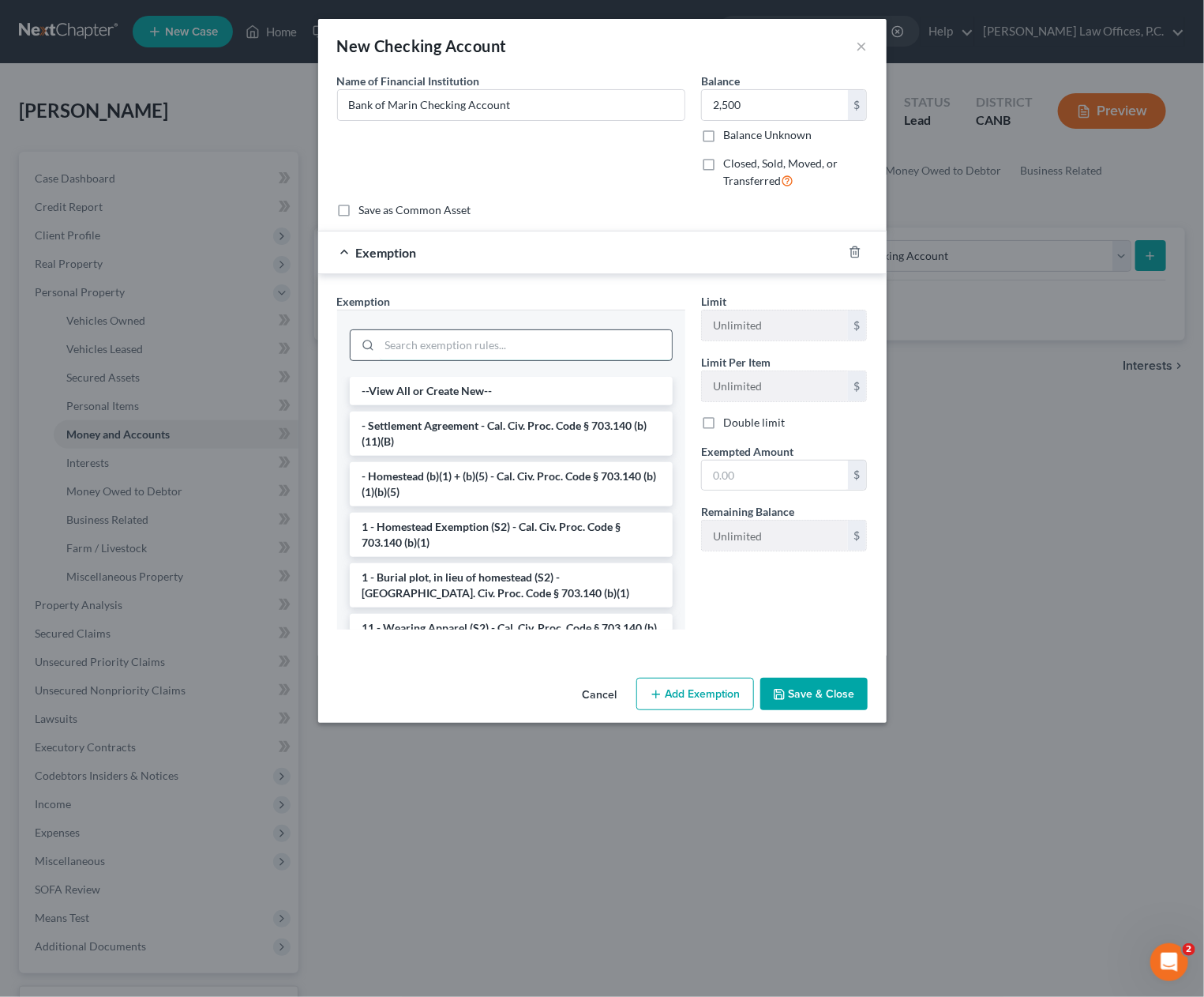
click at [470, 338] on input "search" at bounding box center [526, 345] width 292 height 30
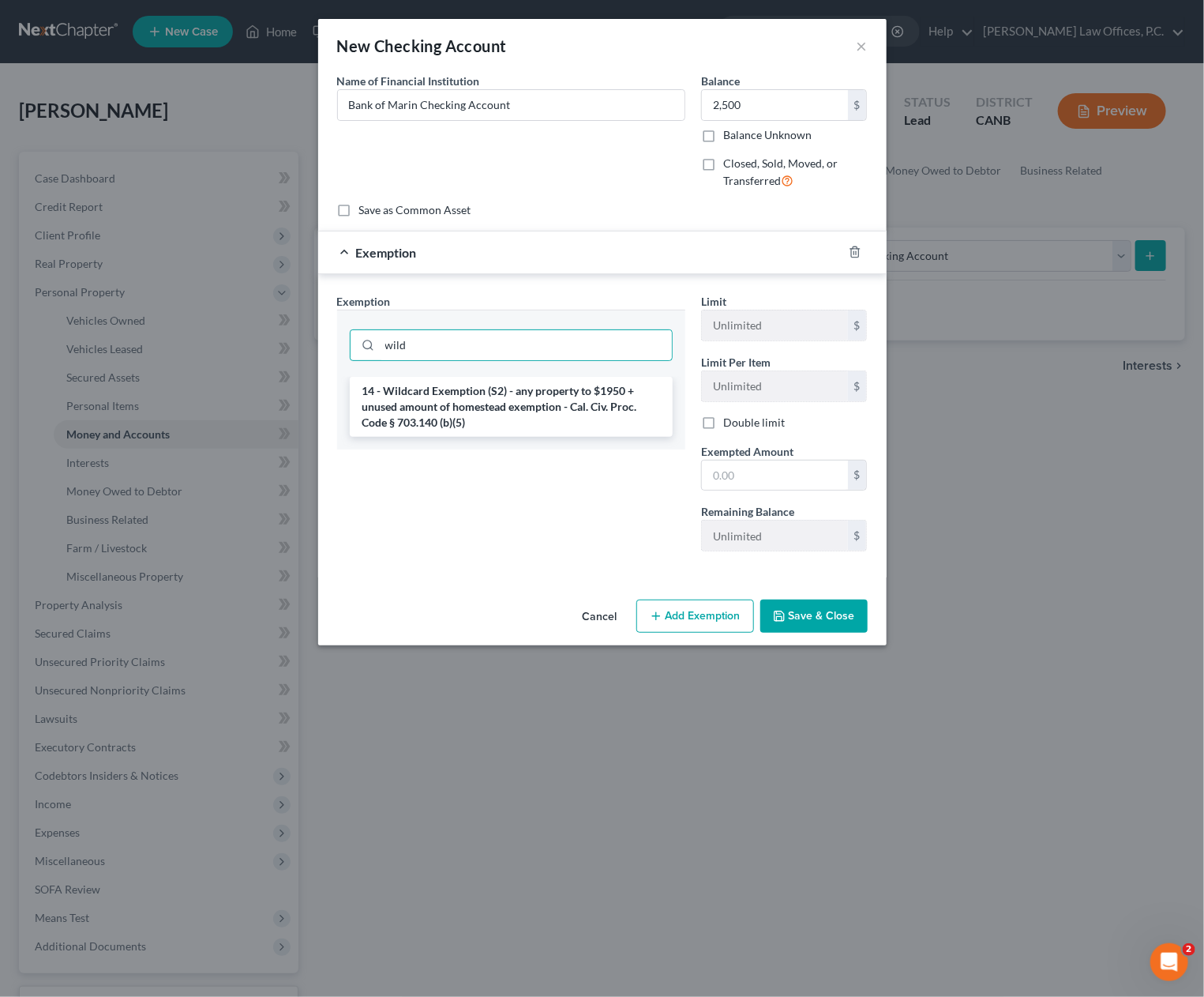
click at [518, 412] on li "14 - Wildcard Exemption (S2) - any property to $1950 + unused amount of homeste…" at bounding box center [511, 407] width 323 height 60
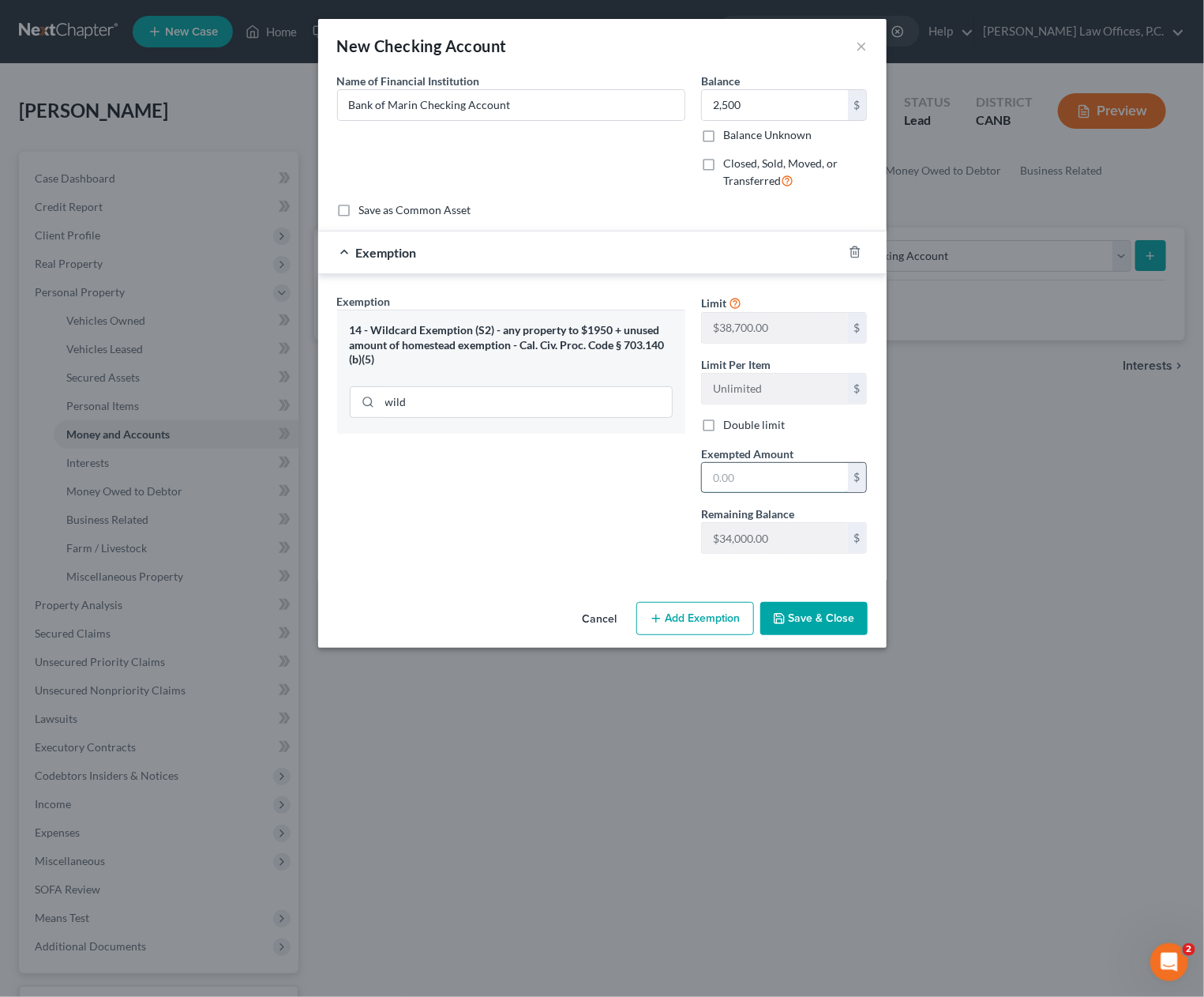
click at [727, 470] on input "text" at bounding box center [775, 478] width 146 height 30
click at [601, 416] on div "wild" at bounding box center [511, 403] width 323 height 32
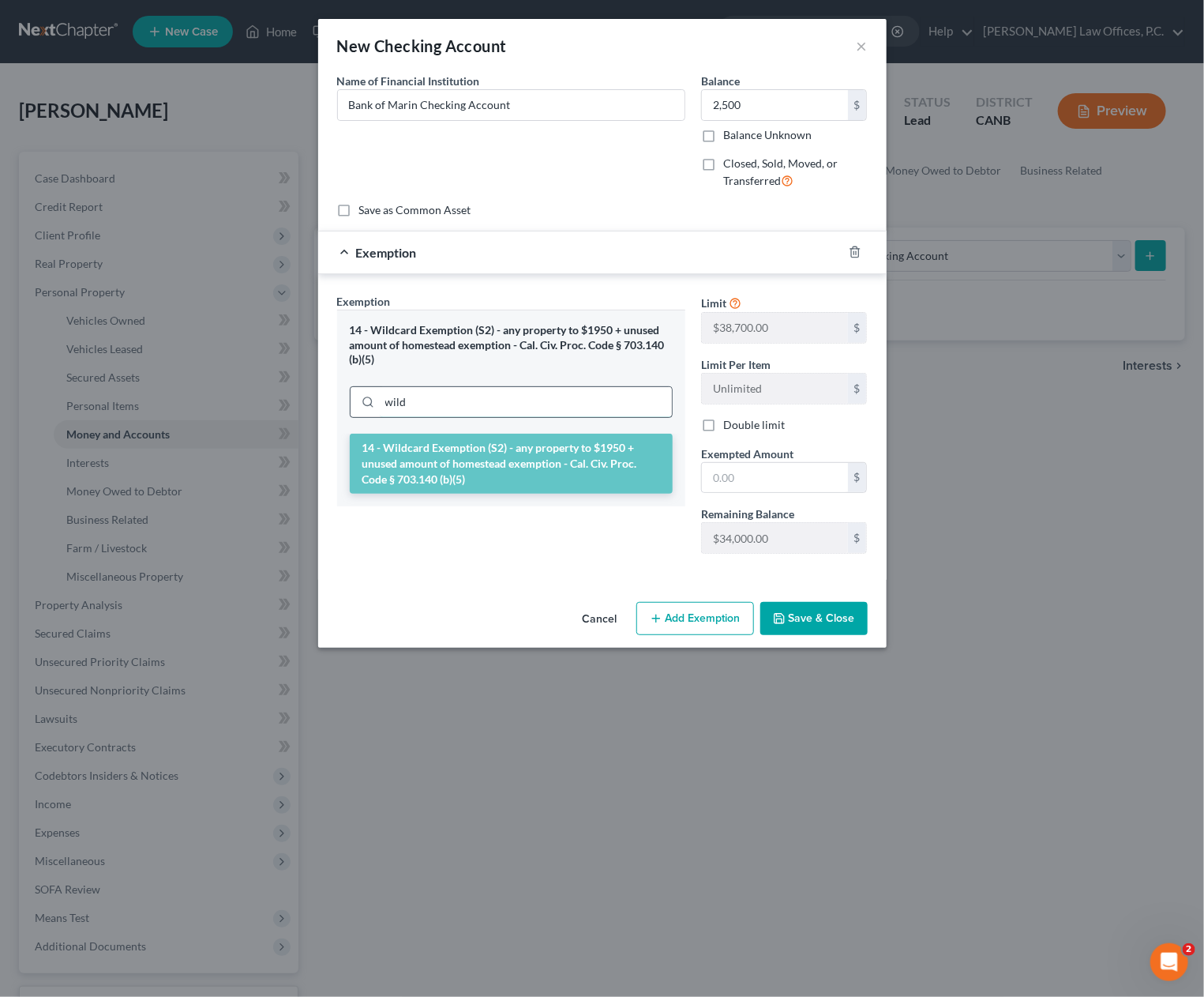
click at [597, 407] on input "wild" at bounding box center [526, 402] width 292 height 30
click at [594, 407] on input "wild" at bounding box center [526, 402] width 292 height 30
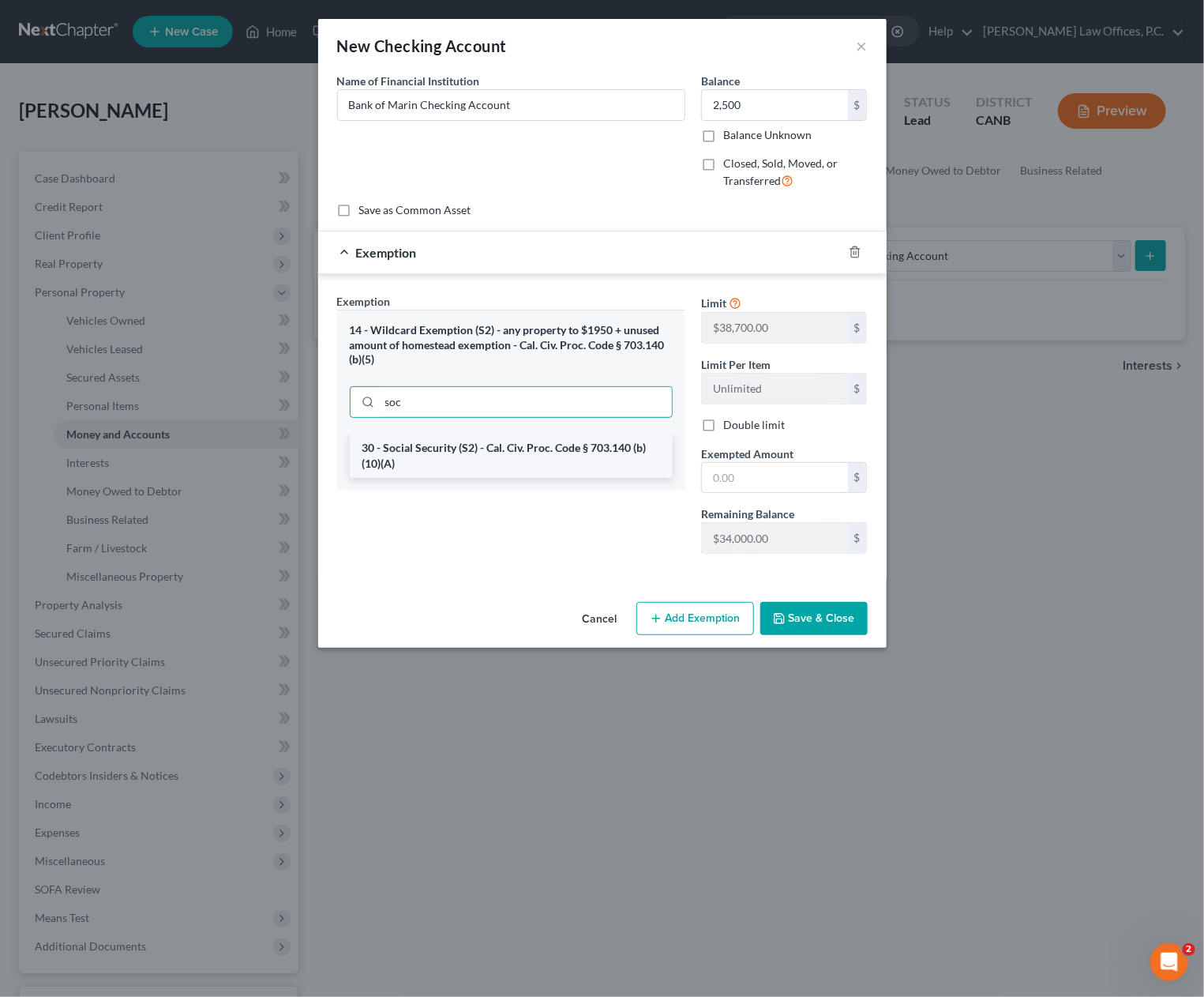
type input "soc"
click at [578, 456] on li "30 - Social Security (S2) - Cal. Civ. Proc. Code § 703.140 (b)(10)(A)" at bounding box center [511, 456] width 323 height 44
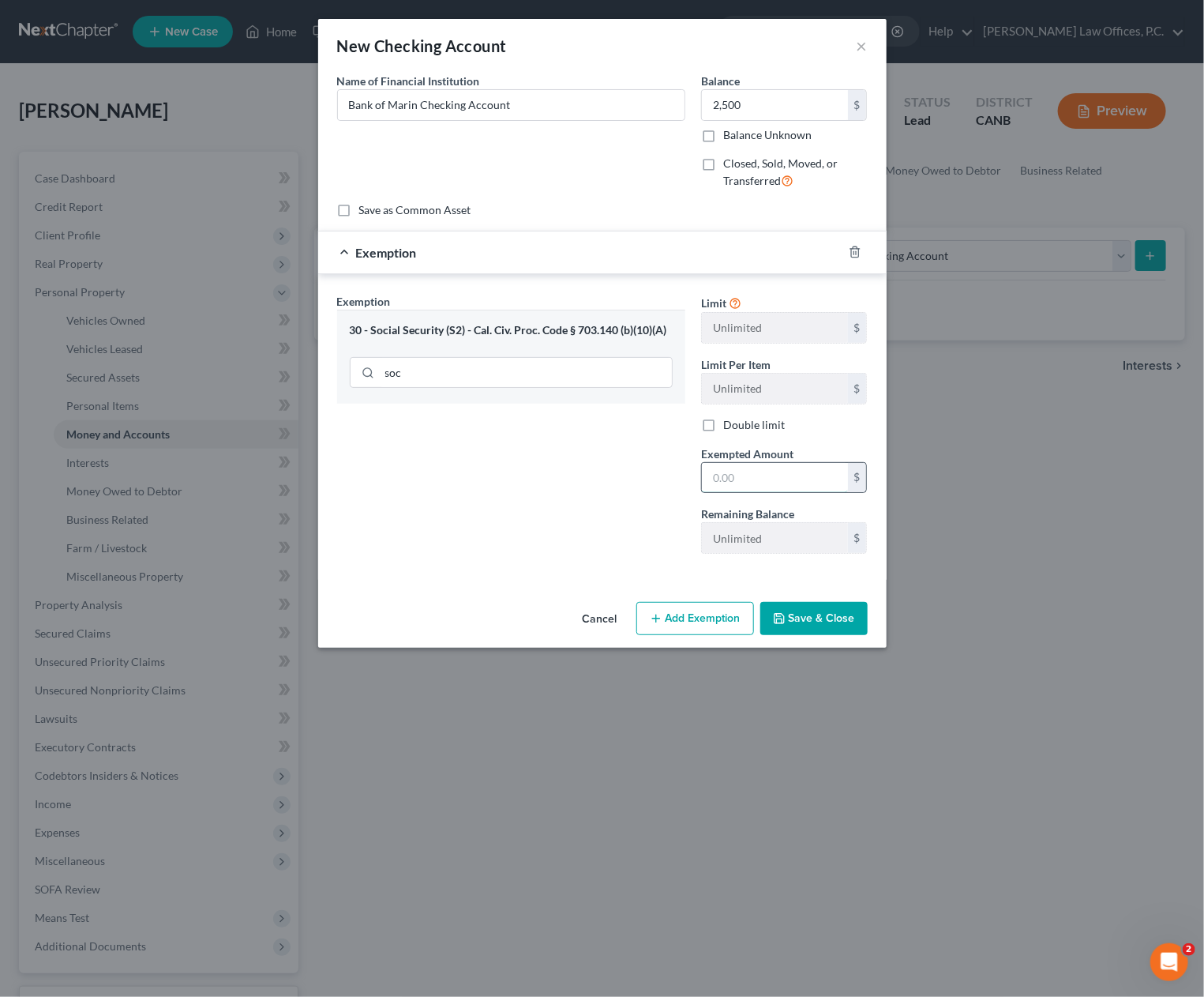
click at [779, 471] on input "text" at bounding box center [775, 478] width 146 height 30
type input "2,500"
click at [797, 623] on button "Save & Close" at bounding box center [815, 618] width 107 height 33
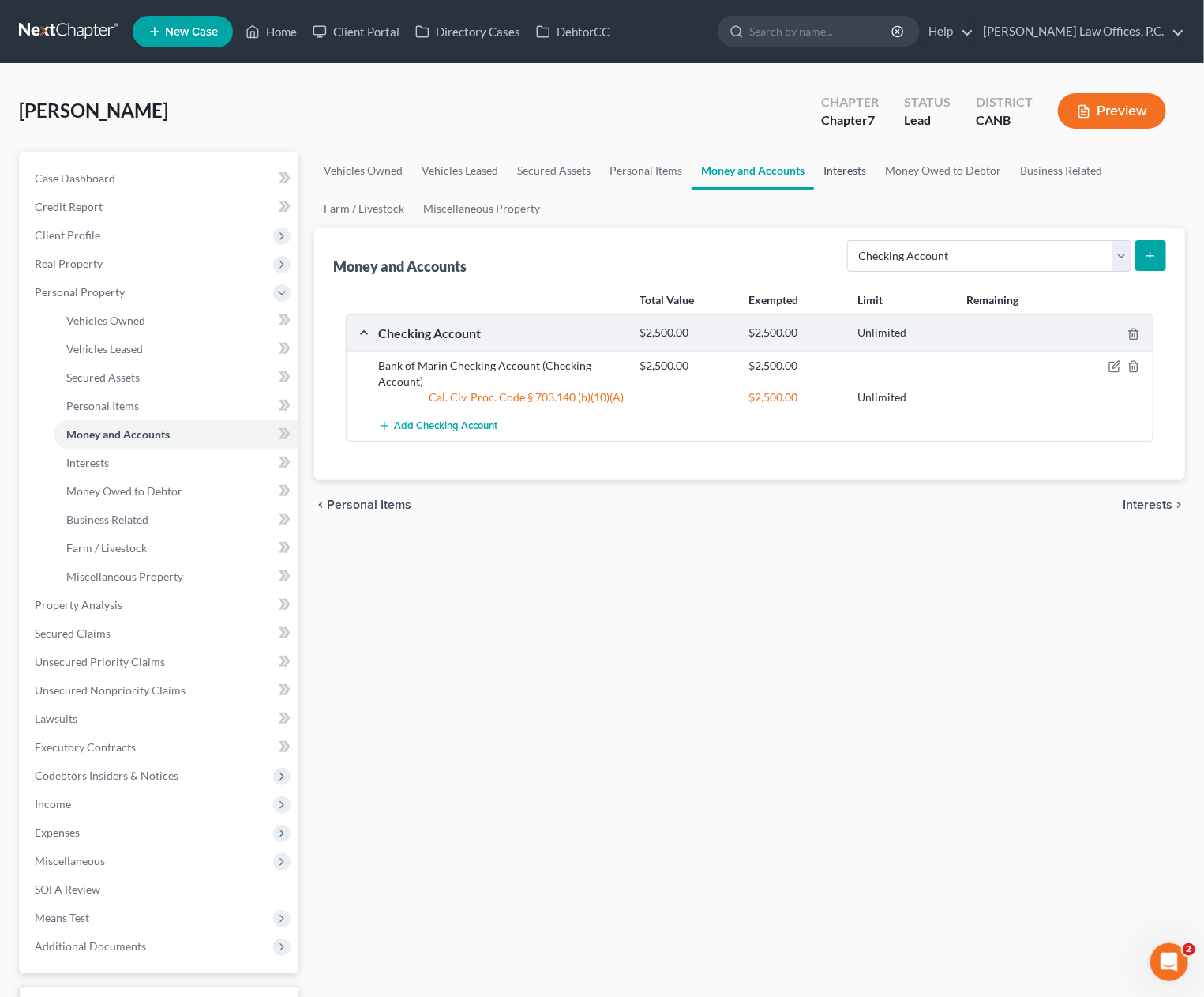
click at [850, 169] on link "Interests" at bounding box center [845, 171] width 61 height 38
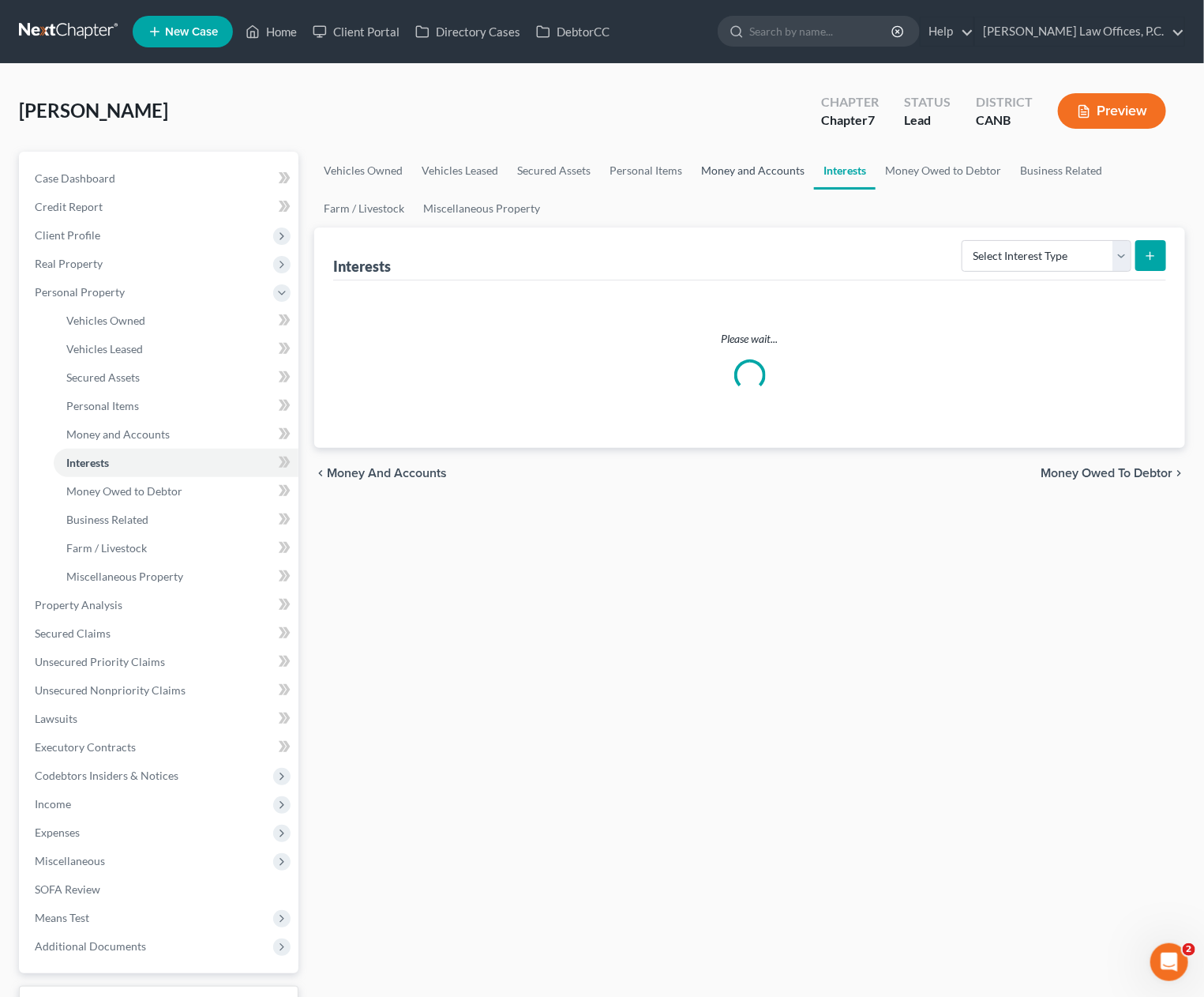
click at [788, 173] on link "Money and Accounts" at bounding box center [753, 171] width 123 height 38
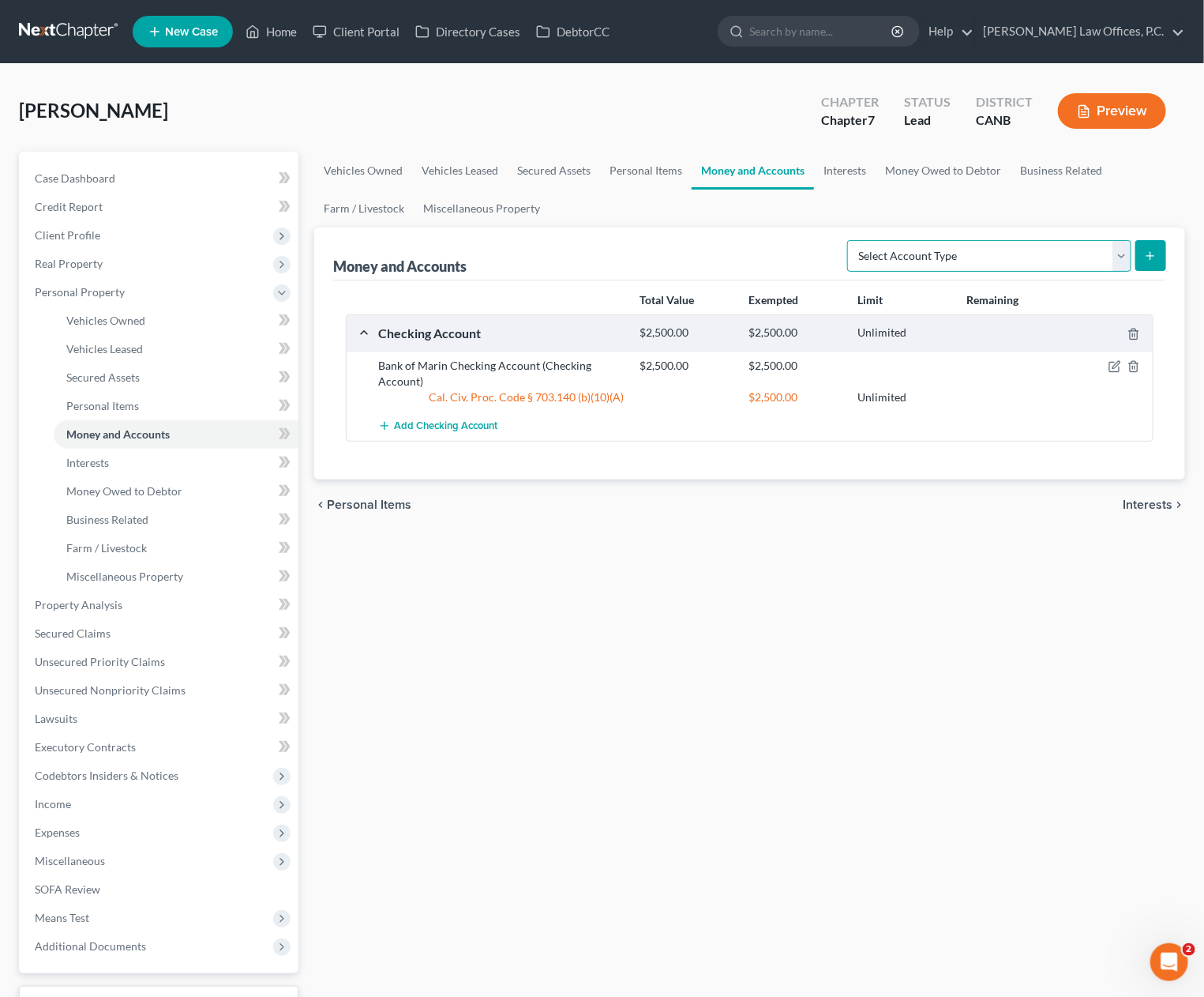
click at [963, 262] on select "Select Account Type Brokerage Cash on Hand Certificates of Deposit Checking Acc…" at bounding box center [990, 257] width 285 height 32
click at [838, 173] on link "Interests" at bounding box center [845, 171] width 61 height 38
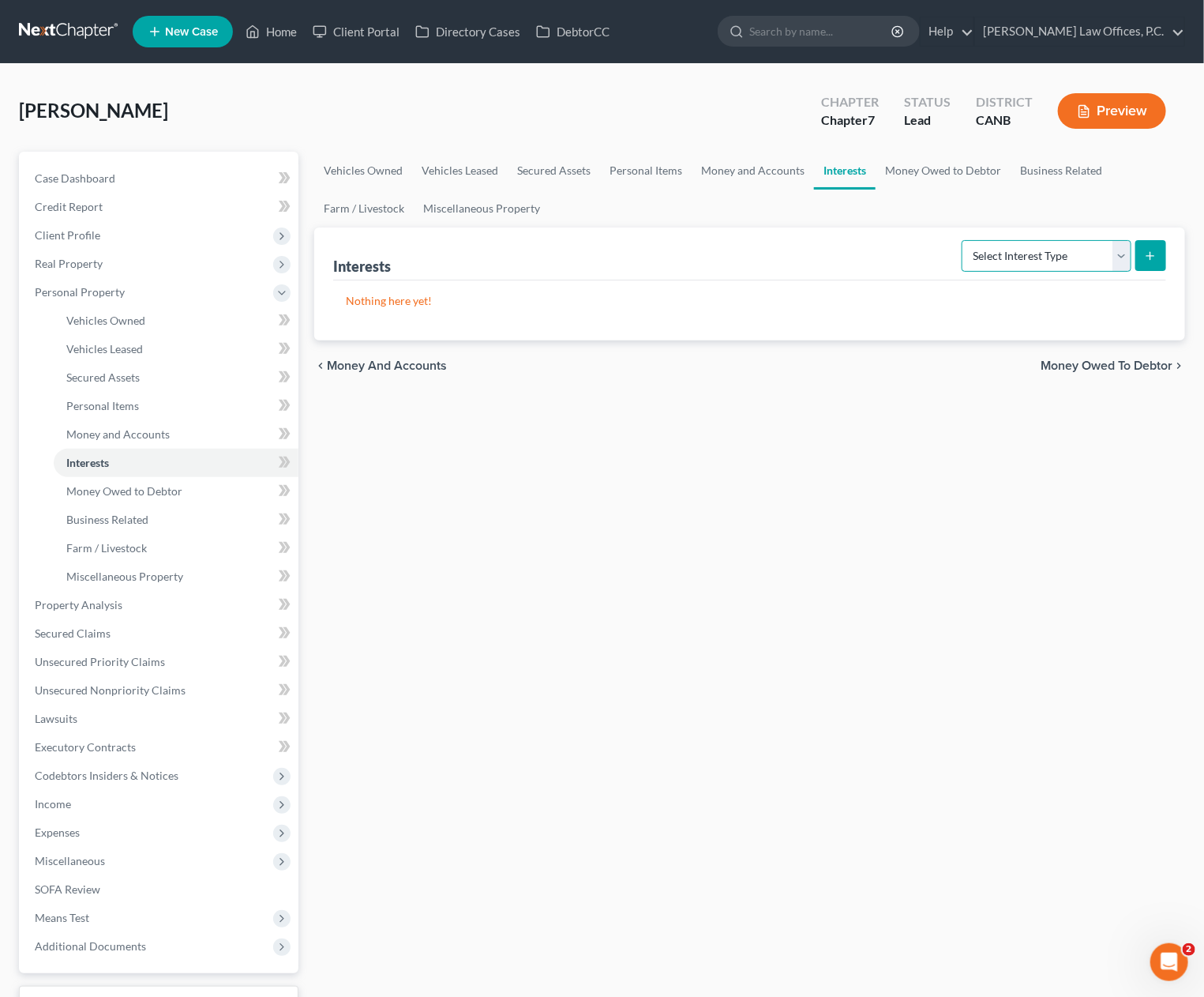
click at [997, 252] on select "Select Interest Type 401K Annuity Bond Education IRA Government Bond Government…" at bounding box center [1047, 257] width 170 height 32
select select "401k"
click at [965, 241] on select "Select Interest Type 401K Annuity Bond Education IRA Government Bond Government…" at bounding box center [1047, 257] width 170 height 32
click at [1148, 256] on icon "submit" at bounding box center [1150, 256] width 12 height 12
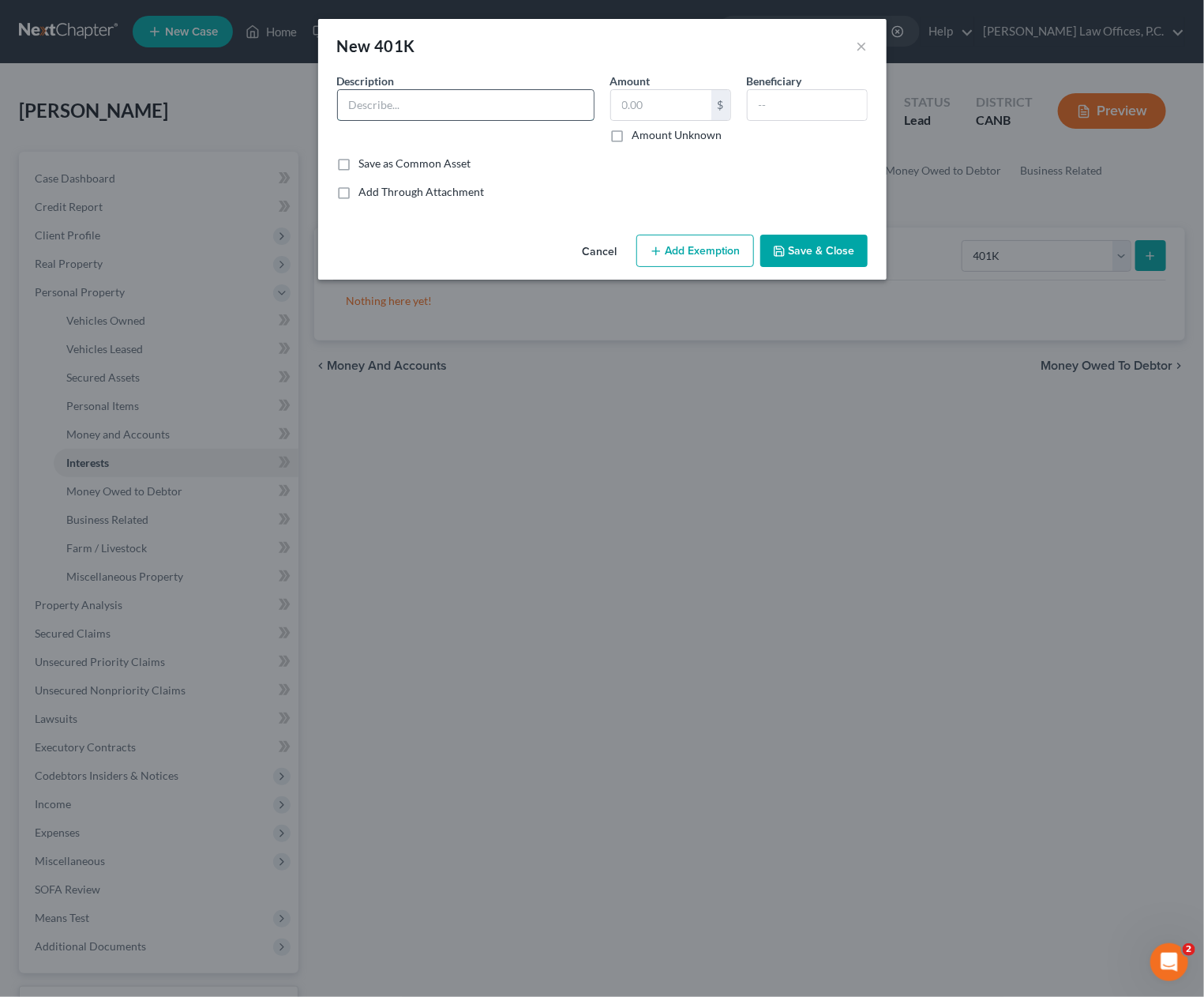
drag, startPoint x: 410, startPoint y: 90, endPoint x: 366, endPoint y: 115, distance: 50.6
click at [409, 90] on input "text" at bounding box center [466, 105] width 256 height 30
type input "Empower 401(k)"
click at [697, 250] on button "Add Exemption" at bounding box center [695, 251] width 118 height 33
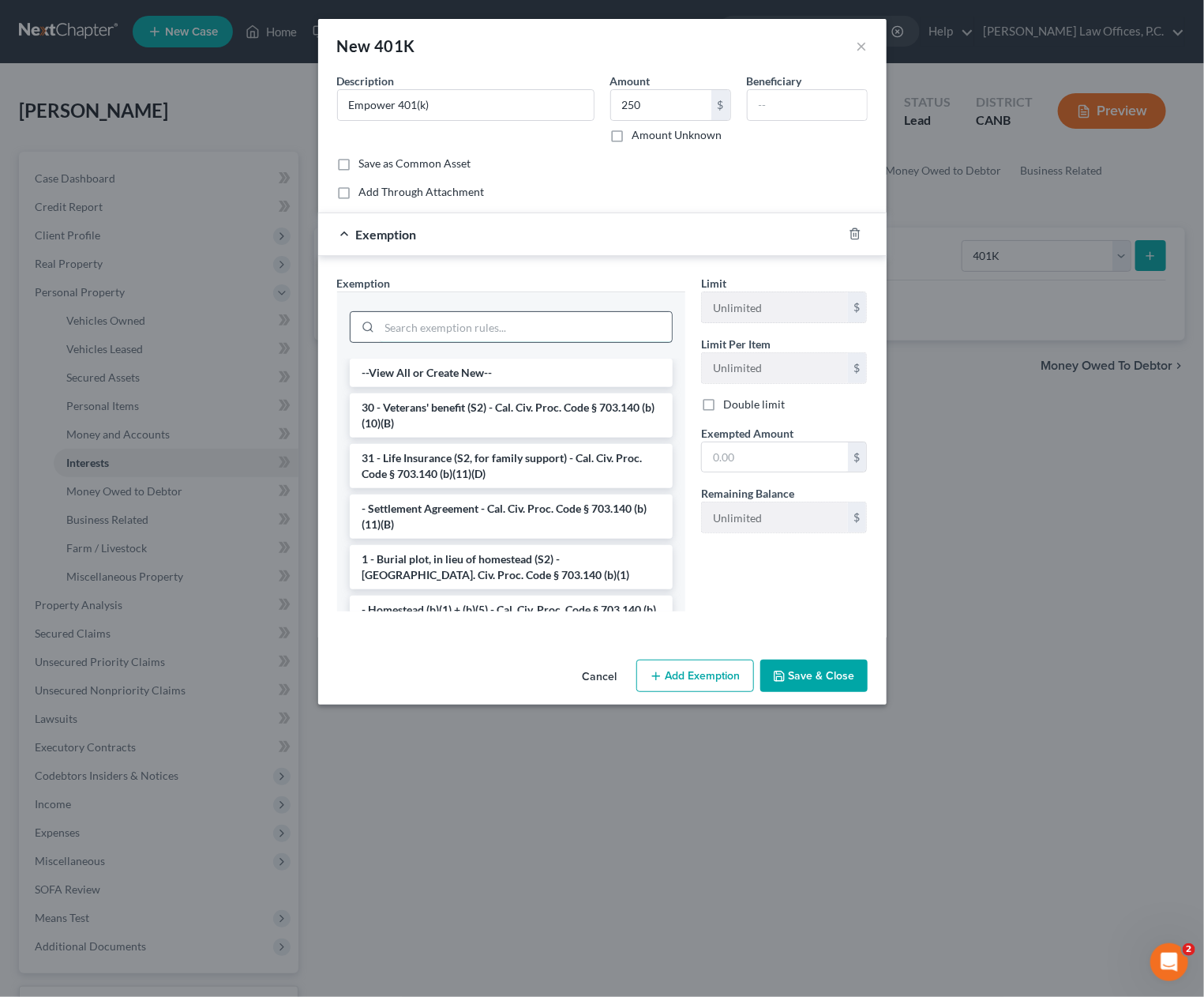
click at [436, 327] on input "search" at bounding box center [526, 327] width 292 height 30
click at [700, 105] on input "250" at bounding box center [661, 105] width 100 height 30
type input "220"
click at [493, 311] on div at bounding box center [511, 327] width 323 height 32
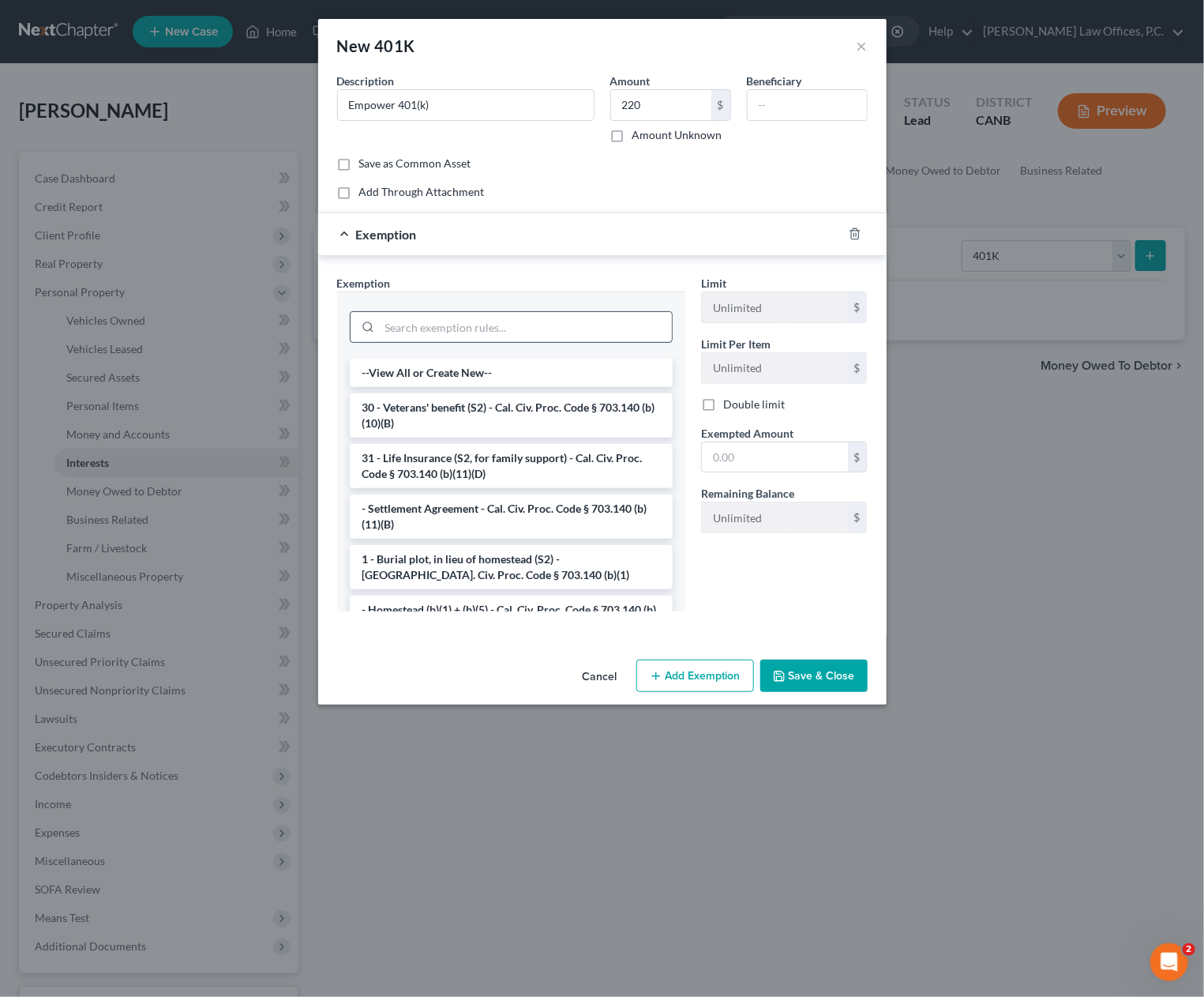
click at [470, 323] on input "search" at bounding box center [526, 327] width 292 height 30
click at [456, 325] on input "search" at bounding box center [526, 327] width 292 height 30
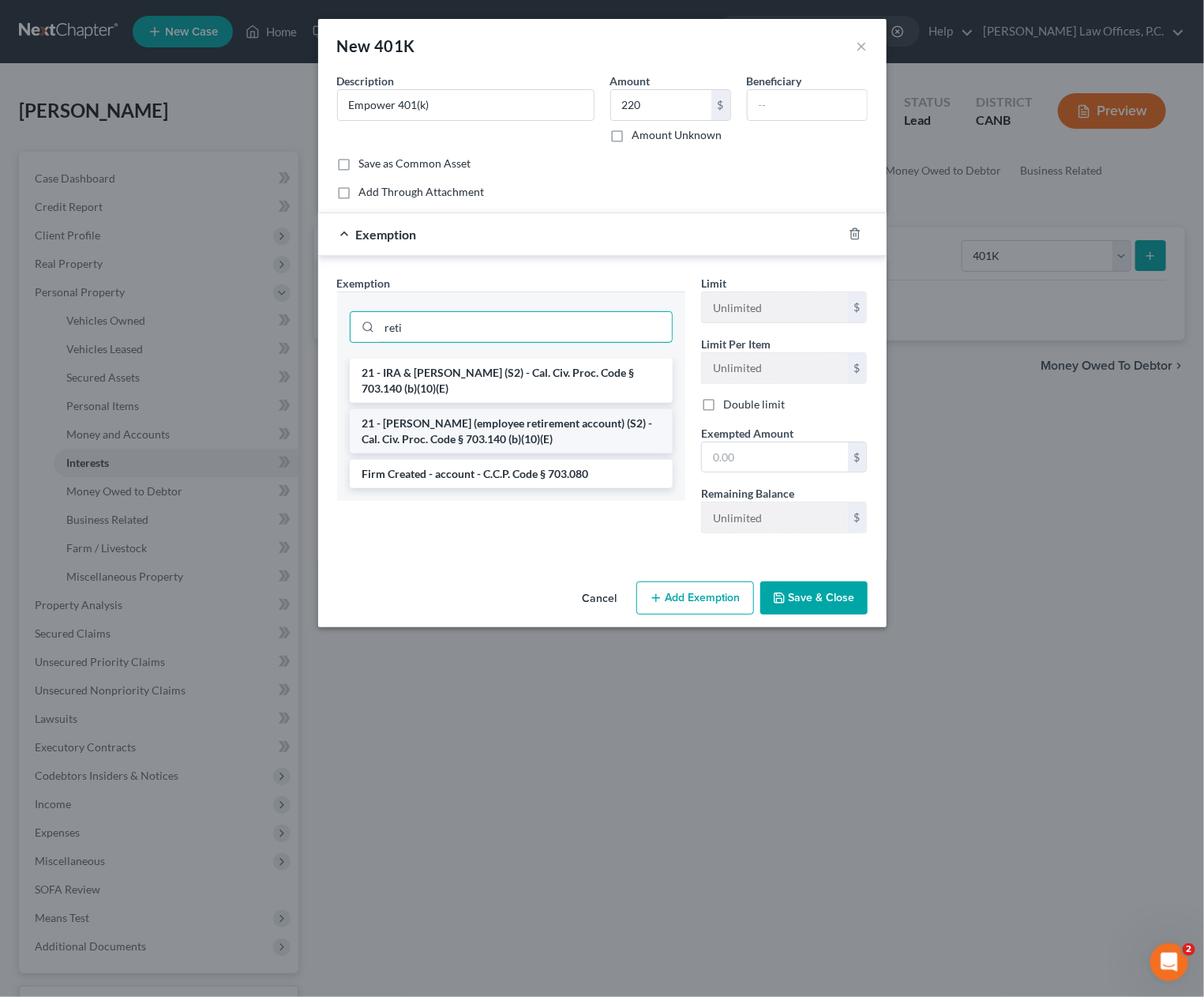
type input "reti"
click at [491, 427] on li "21 - ERISA (employee retirement account) (S2) - Cal. Civ. Proc. Code § 703.140 …" at bounding box center [511, 431] width 323 height 44
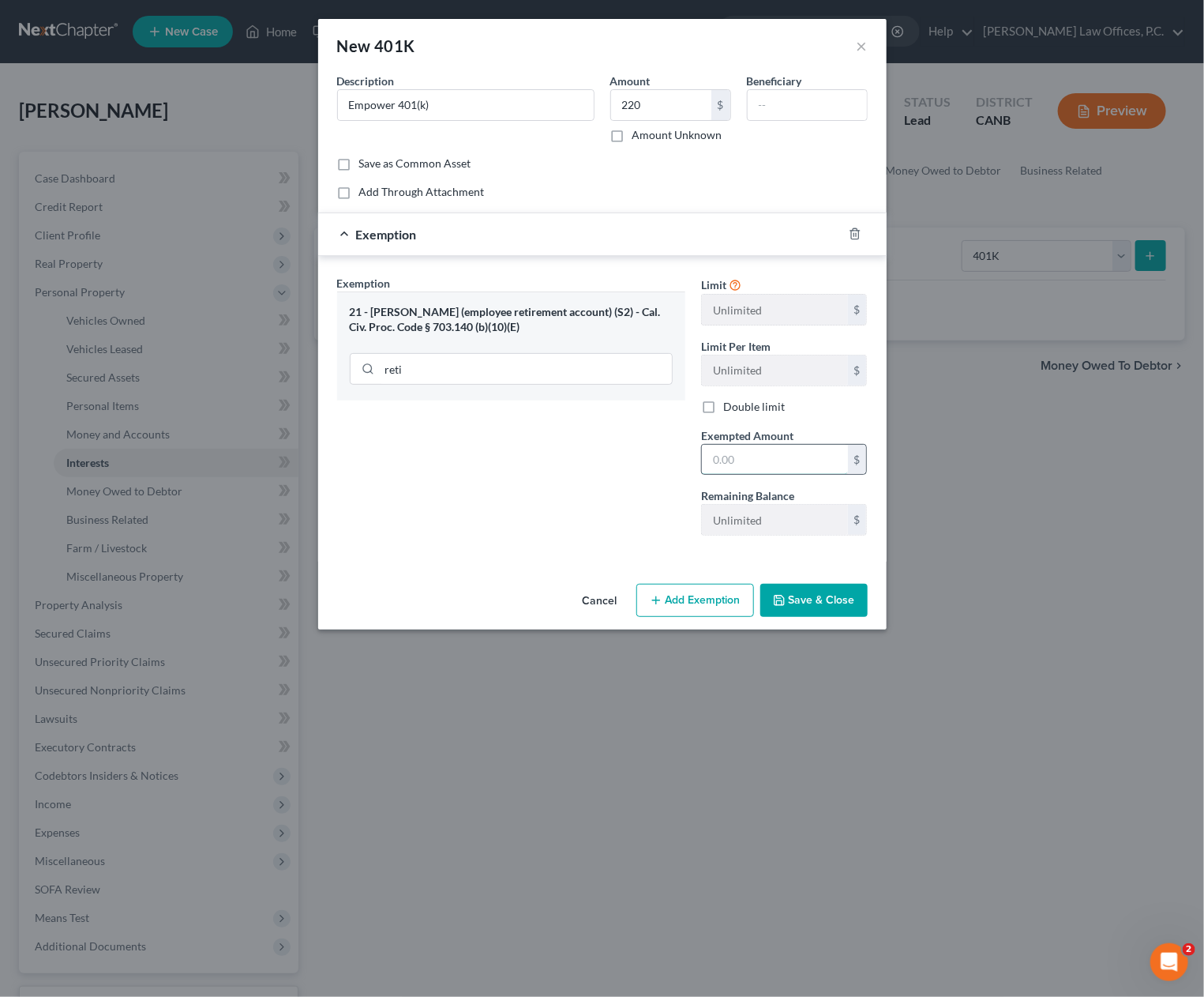
click at [786, 461] on input "text" at bounding box center [775, 460] width 146 height 30
type input "220"
click at [808, 599] on button "Save & Close" at bounding box center [815, 600] width 107 height 33
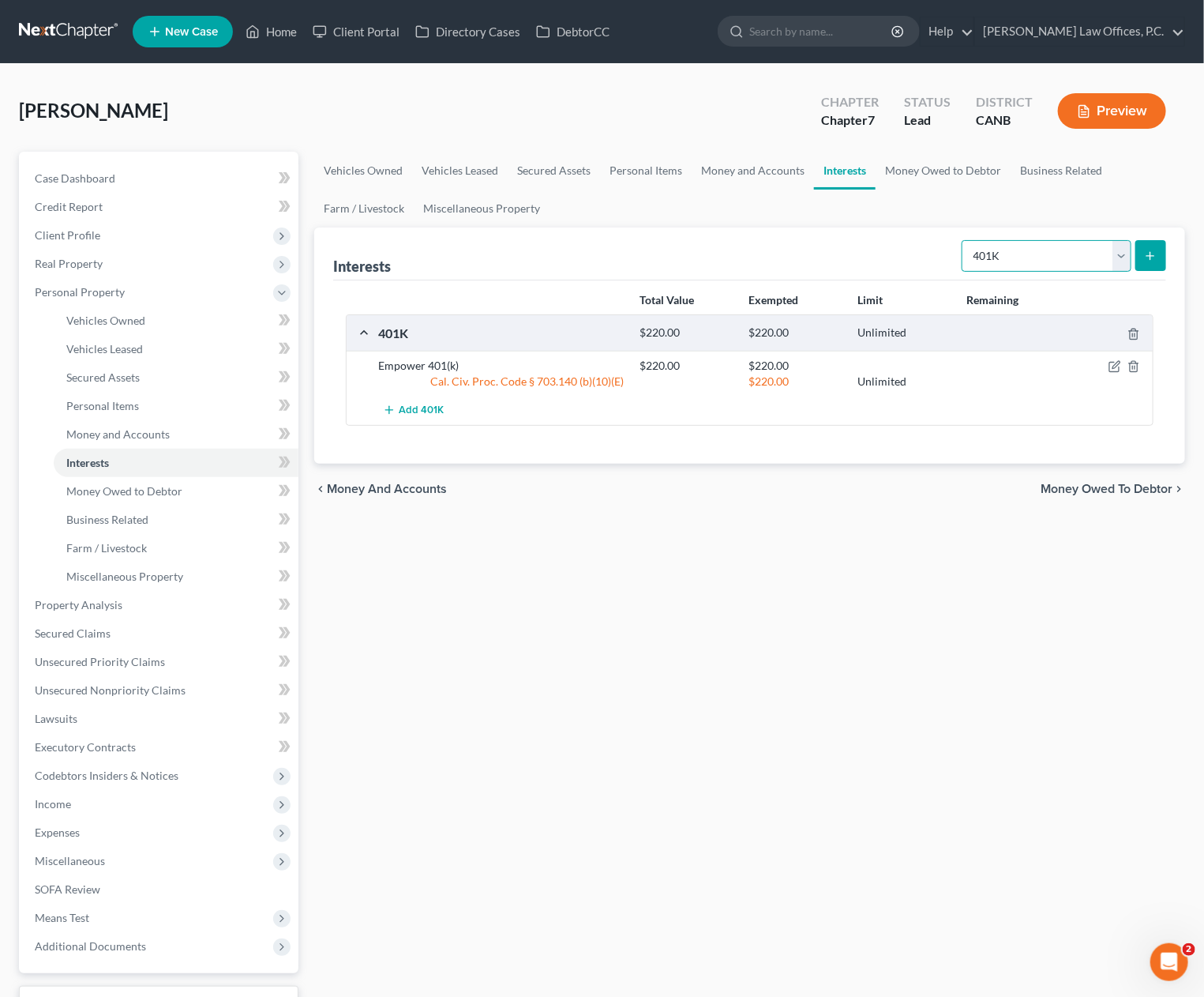
click at [1053, 265] on select "Select Interest Type 401K Annuity Bond Education IRA Government Bond Government…" at bounding box center [1047, 257] width 170 height 32
click at [910, 172] on link "Money Owed to Debtor" at bounding box center [943, 171] width 135 height 38
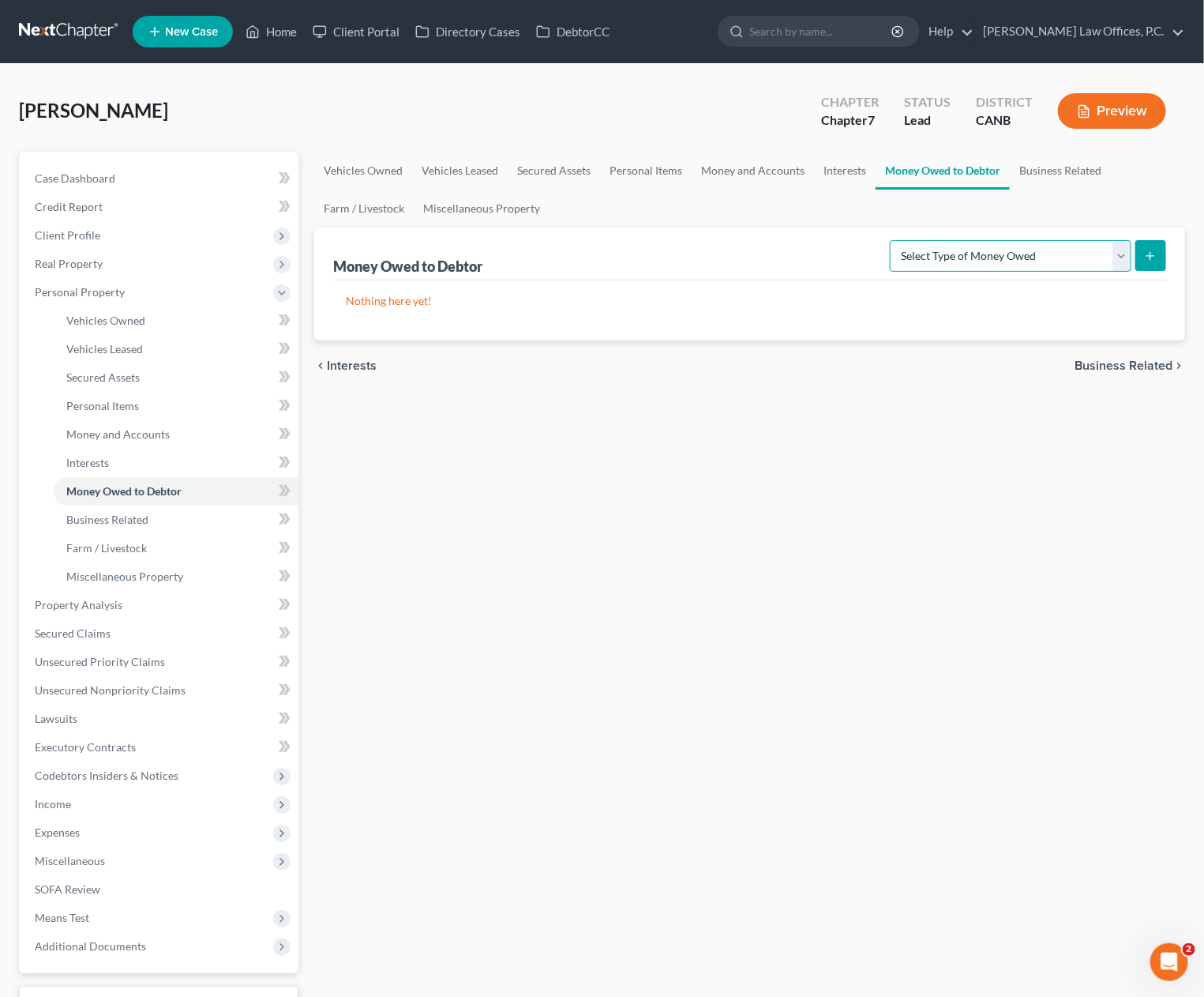
click at [941, 254] on select "Select Type of Money Owed Accounts Receivable Alimony Child Support Claims Agai…" at bounding box center [1011, 257] width 241 height 32
click at [58, 823] on span "Expenses" at bounding box center [159, 833] width 276 height 28
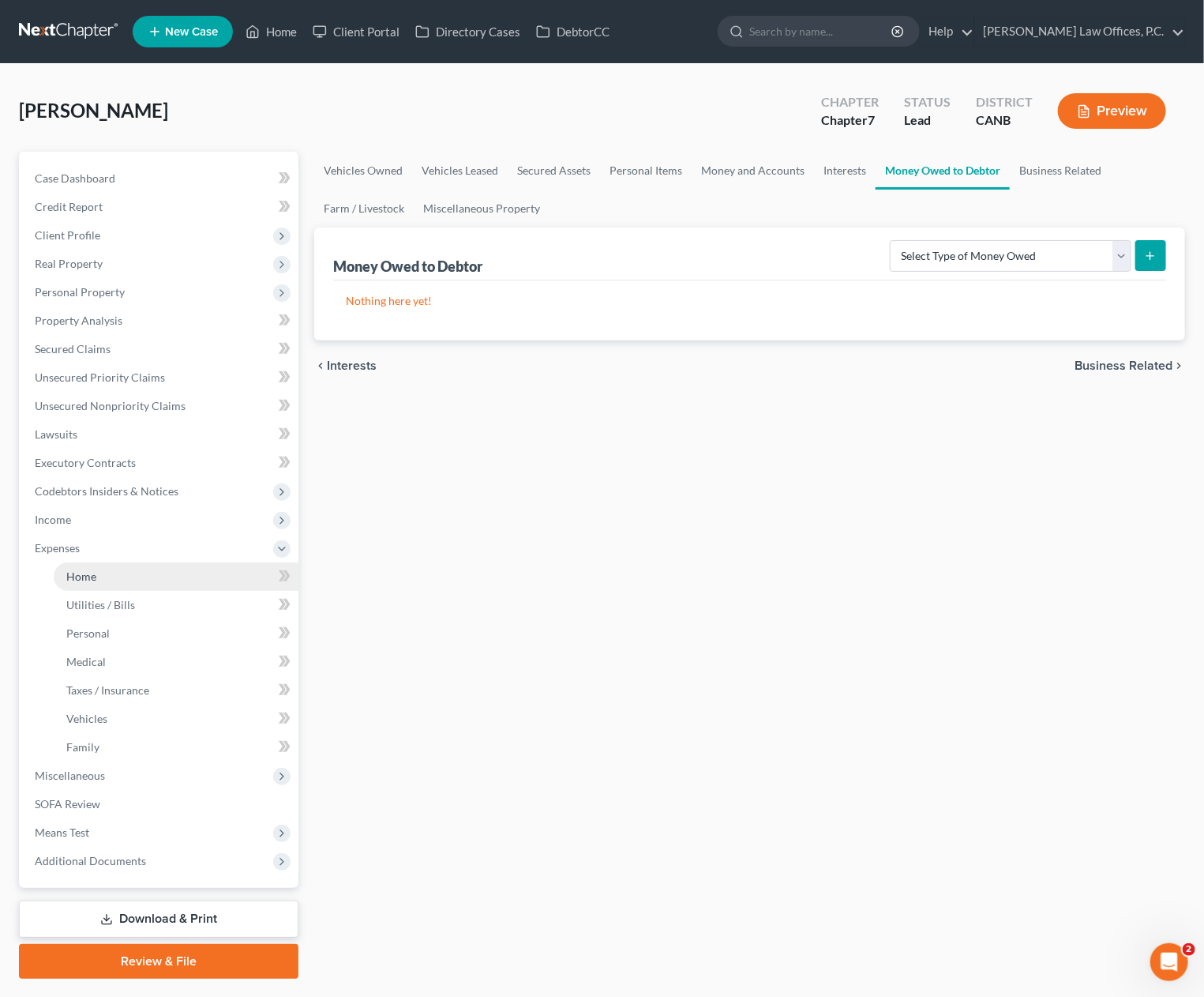
click at [177, 568] on link "Home" at bounding box center [176, 576] width 245 height 28
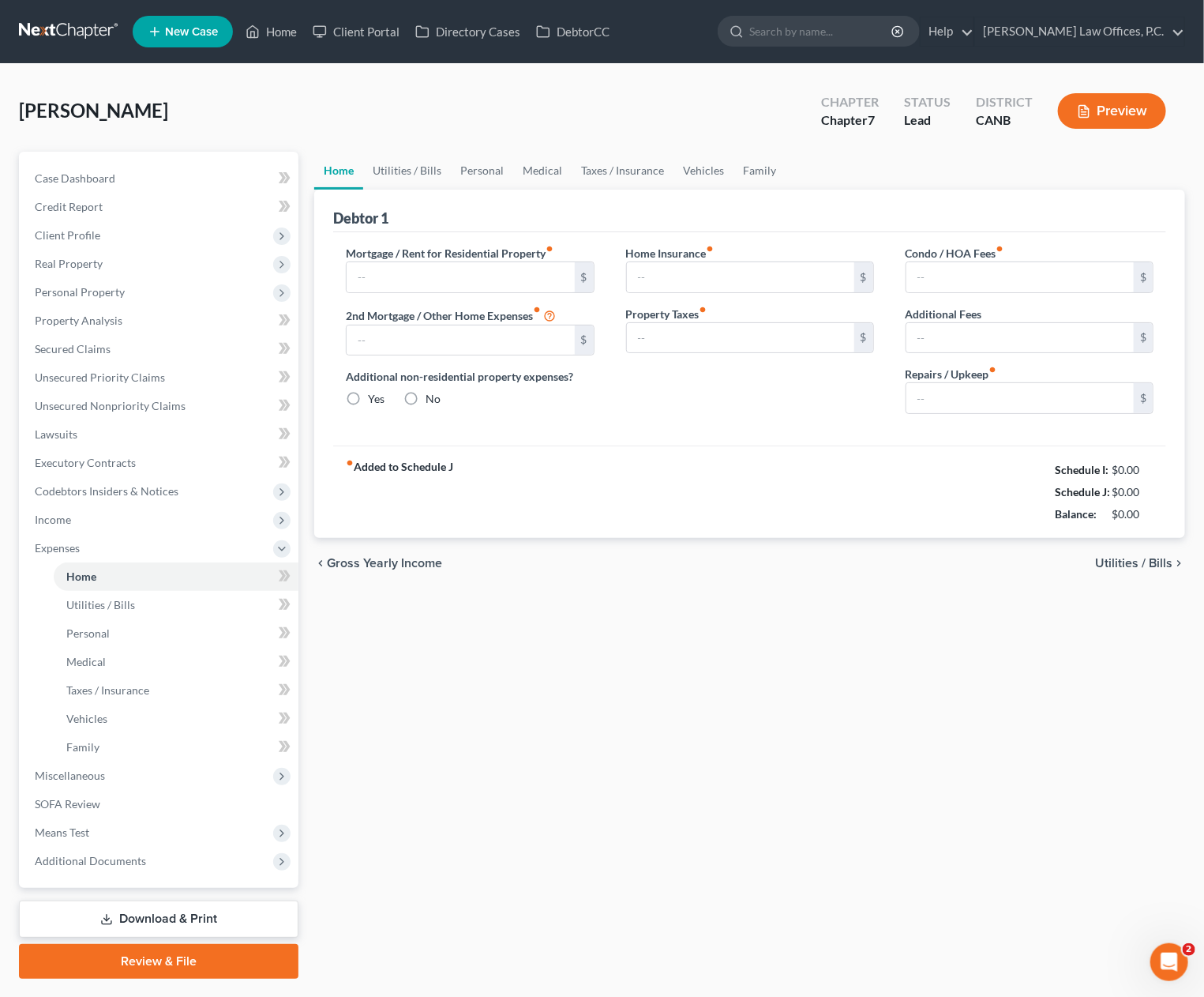
type input "0.00"
radio input "true"
type input "0.00"
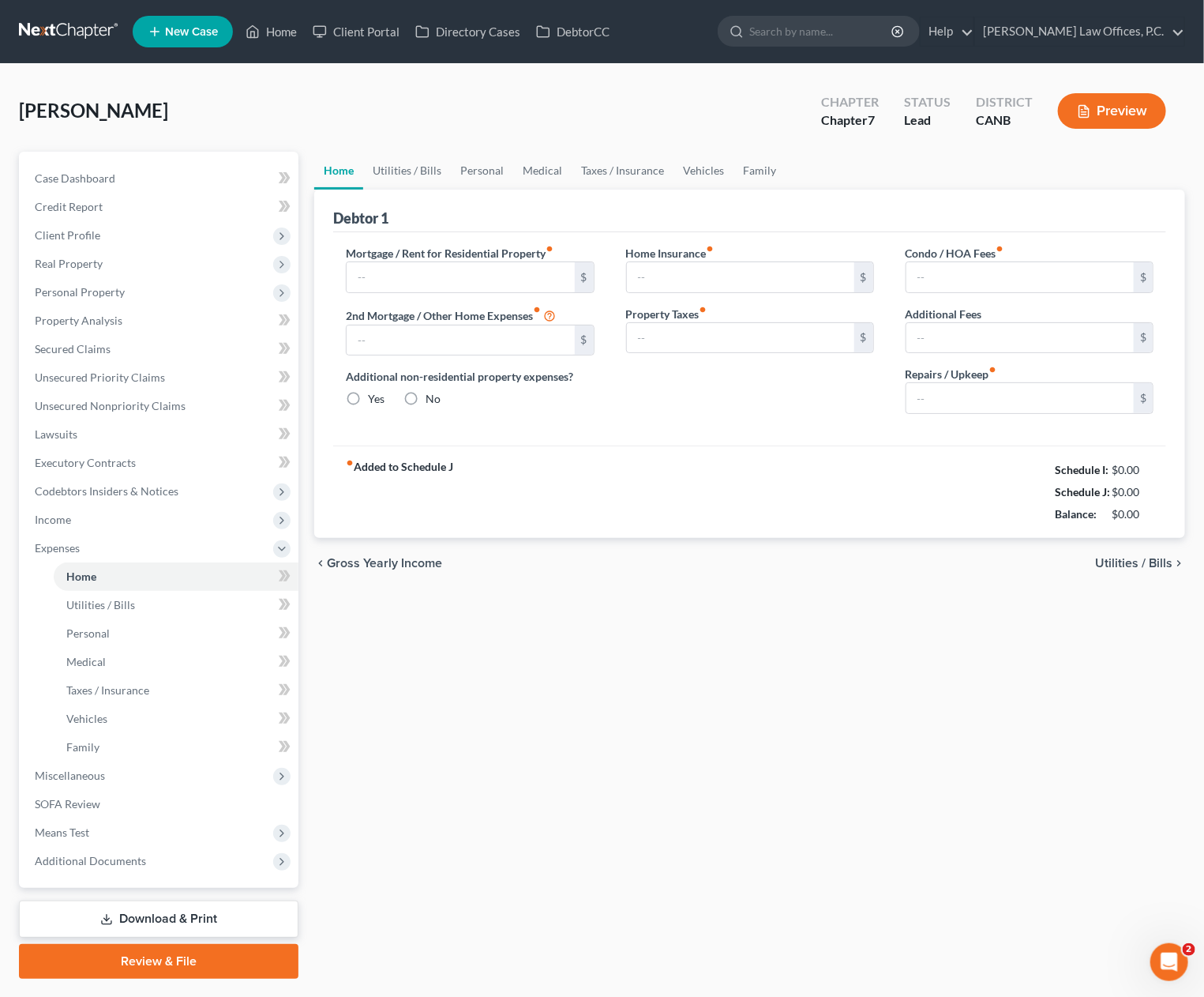
type input "0.00"
click at [686, 599] on div "Home Utilities / Bills Personal Medical Taxes / Insurance Vehicles Family Debto…" at bounding box center [750, 565] width 887 height 827
click at [429, 273] on input "0.00" at bounding box center [460, 277] width 227 height 30
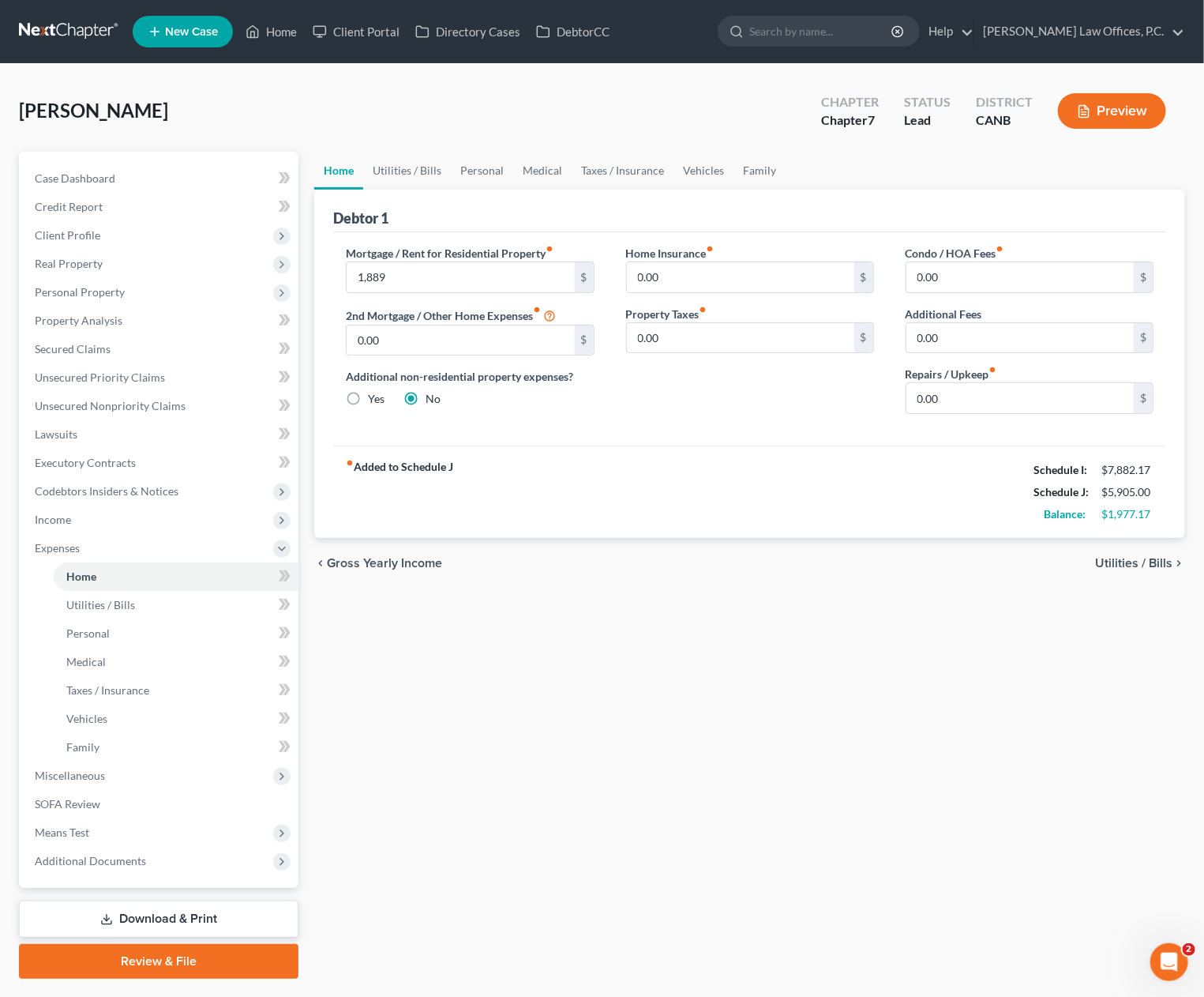
click at [572, 568] on div "chevron_left Gross Yearly Income Utilities / Bills chevron_right" at bounding box center [750, 563] width 871 height 51
click at [403, 289] on input "1,889" at bounding box center [460, 277] width 227 height 30
type input "1,900"
click at [414, 176] on link "Utilities / Bills" at bounding box center [406, 171] width 88 height 38
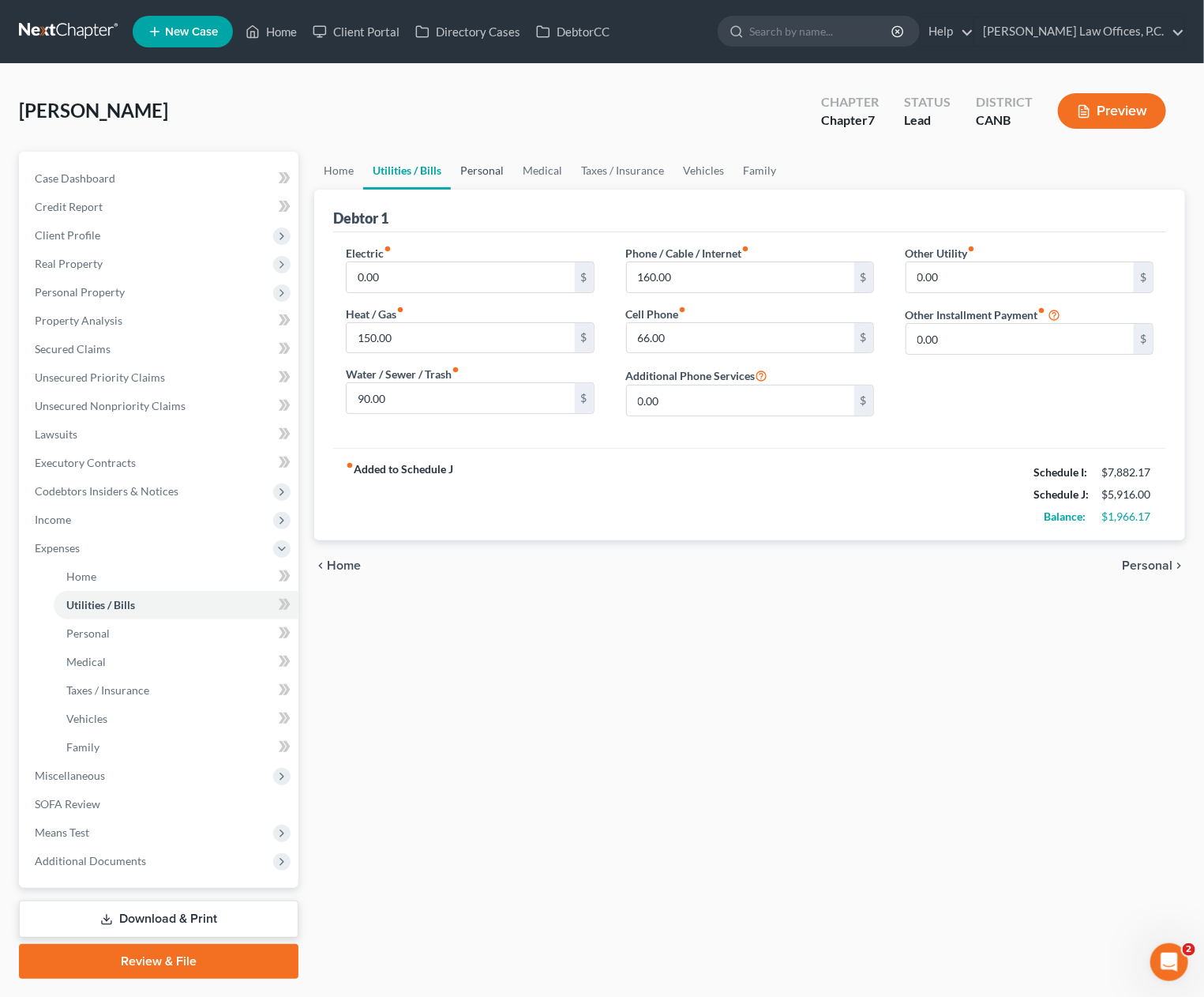
click at [474, 171] on link "Personal" at bounding box center [482, 171] width 62 height 38
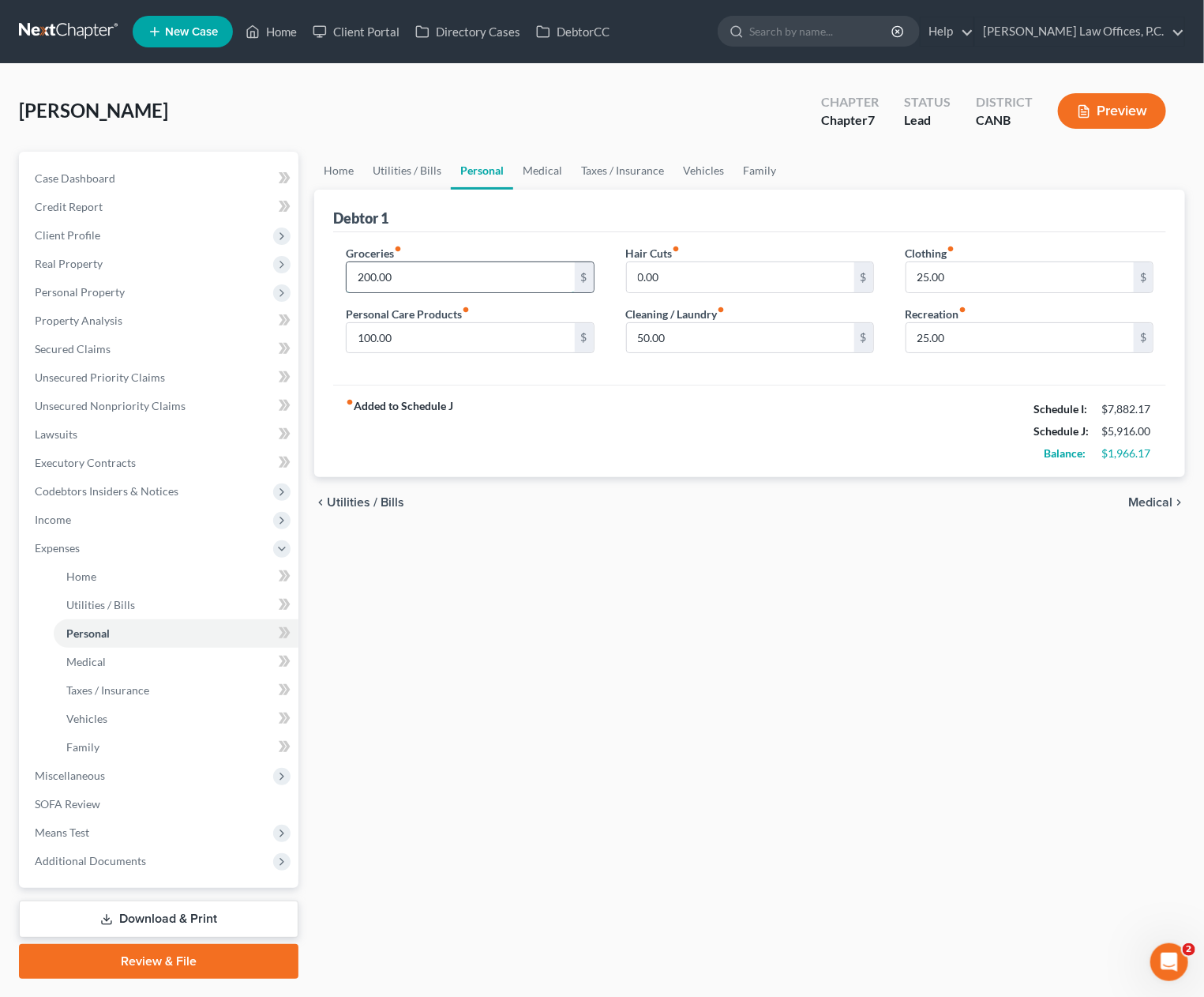
click at [484, 268] on input "200.00" at bounding box center [460, 277] width 227 height 30
type input "600"
type input "125"
type input "150"
click at [551, 164] on link "Medical" at bounding box center [542, 171] width 58 height 38
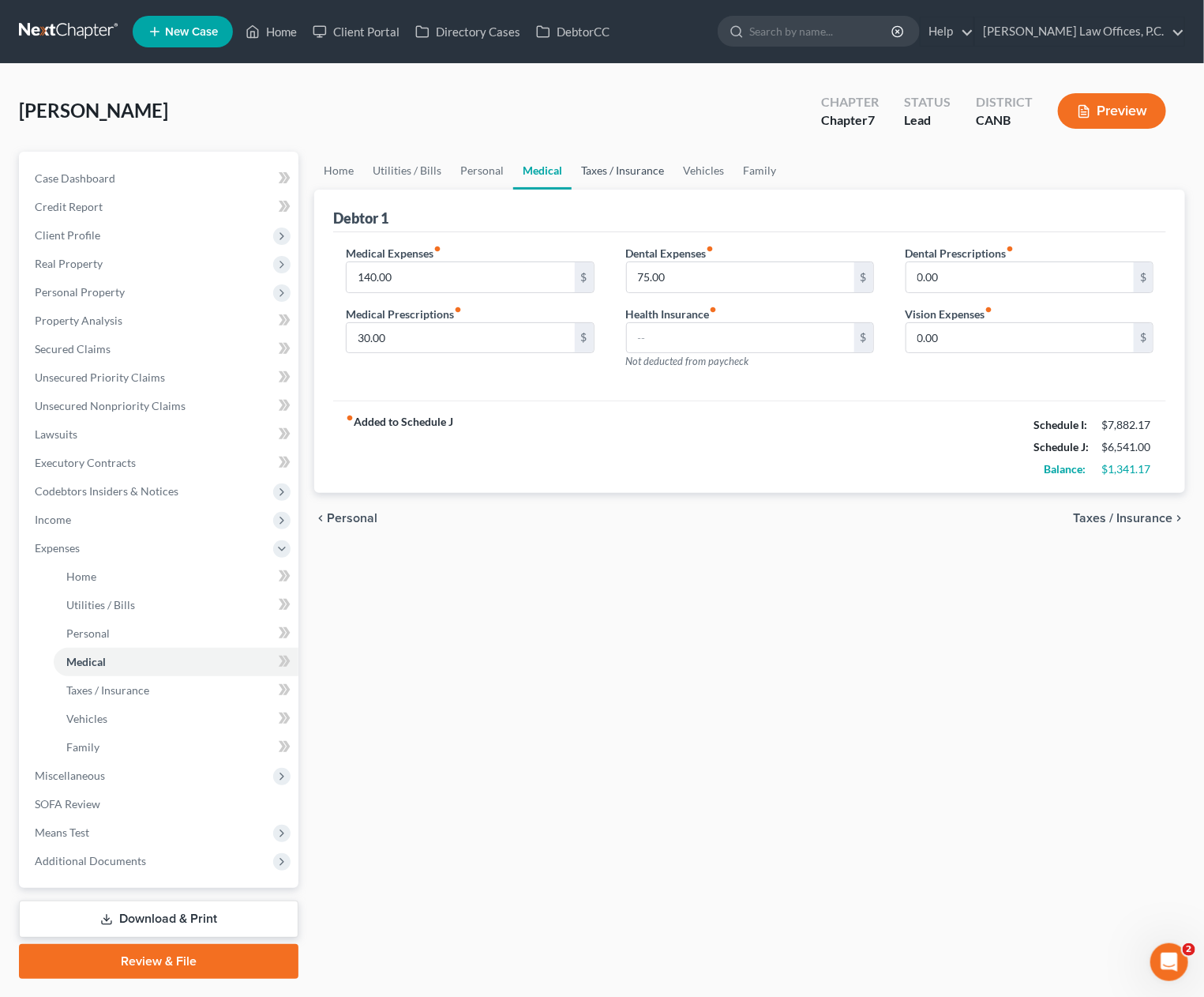
click at [596, 169] on link "Taxes / Insurance" at bounding box center [622, 171] width 102 height 38
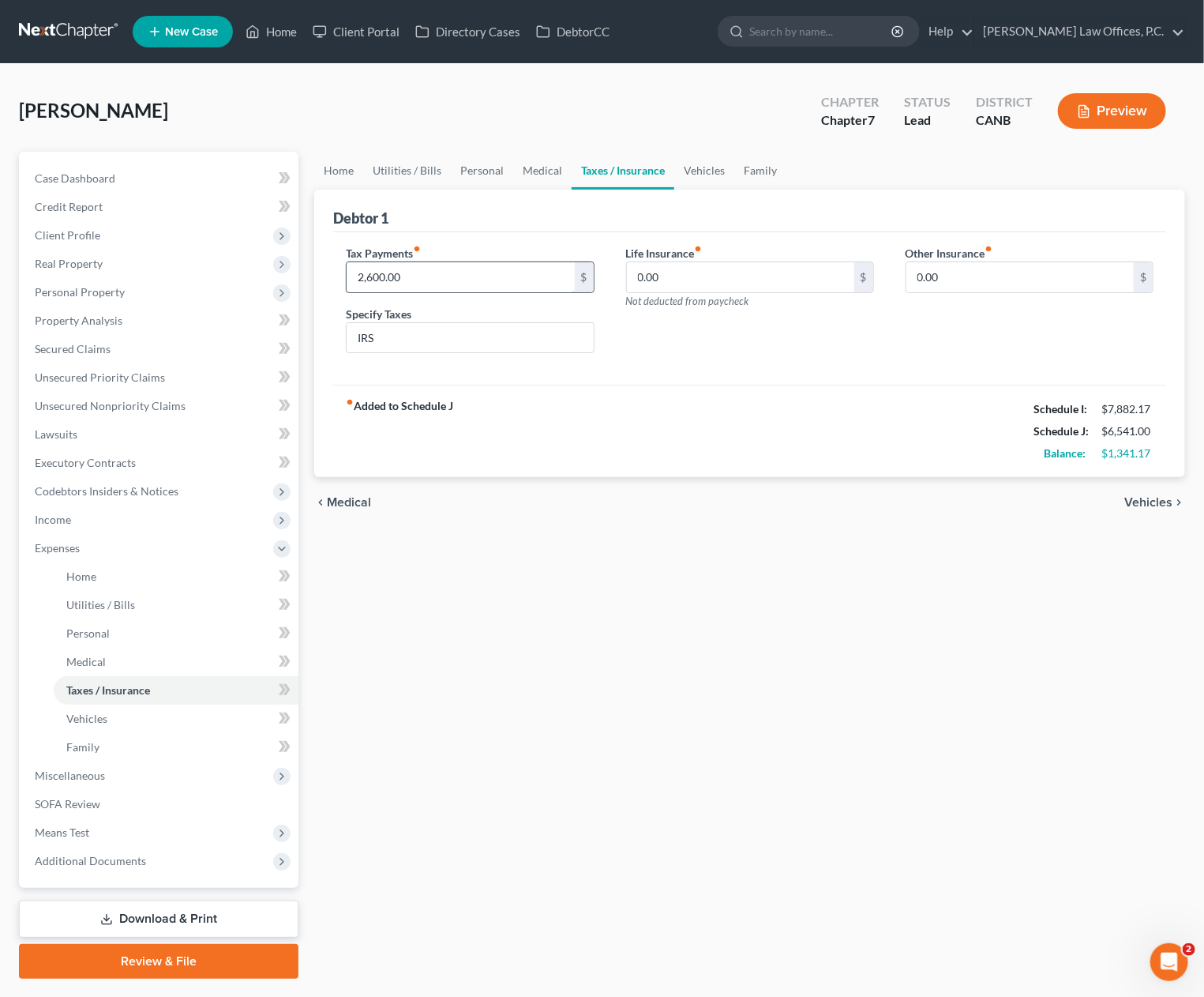
click at [463, 280] on input "2,600.00" at bounding box center [460, 277] width 227 height 30
click at [703, 173] on link "Vehicles" at bounding box center [704, 171] width 60 height 38
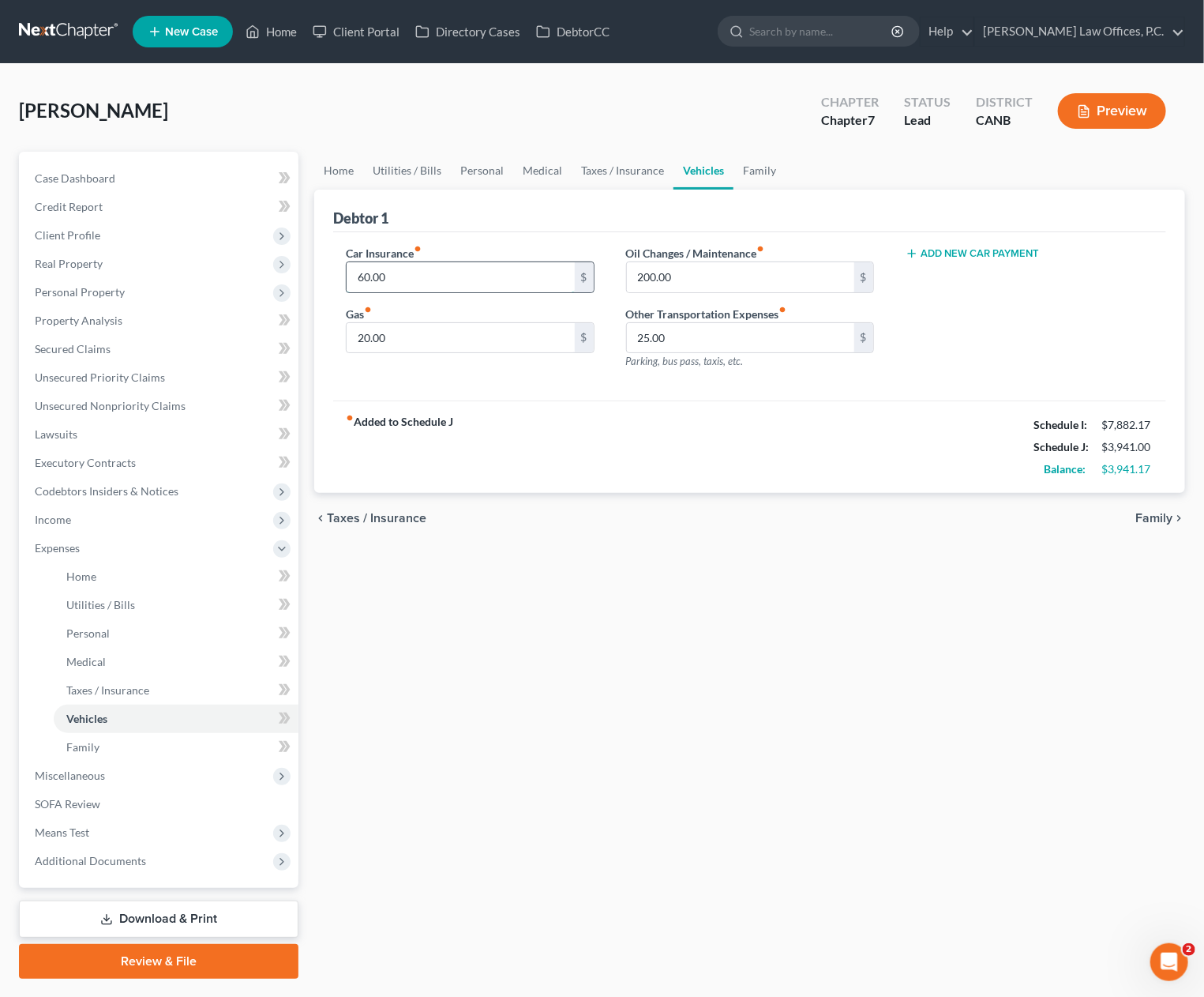
click at [405, 284] on input "60.00" at bounding box center [460, 277] width 227 height 30
drag, startPoint x: 648, startPoint y: 170, endPoint x: 622, endPoint y: 174, distance: 26.3
click at [648, 170] on link "Taxes / Insurance" at bounding box center [622, 171] width 102 height 38
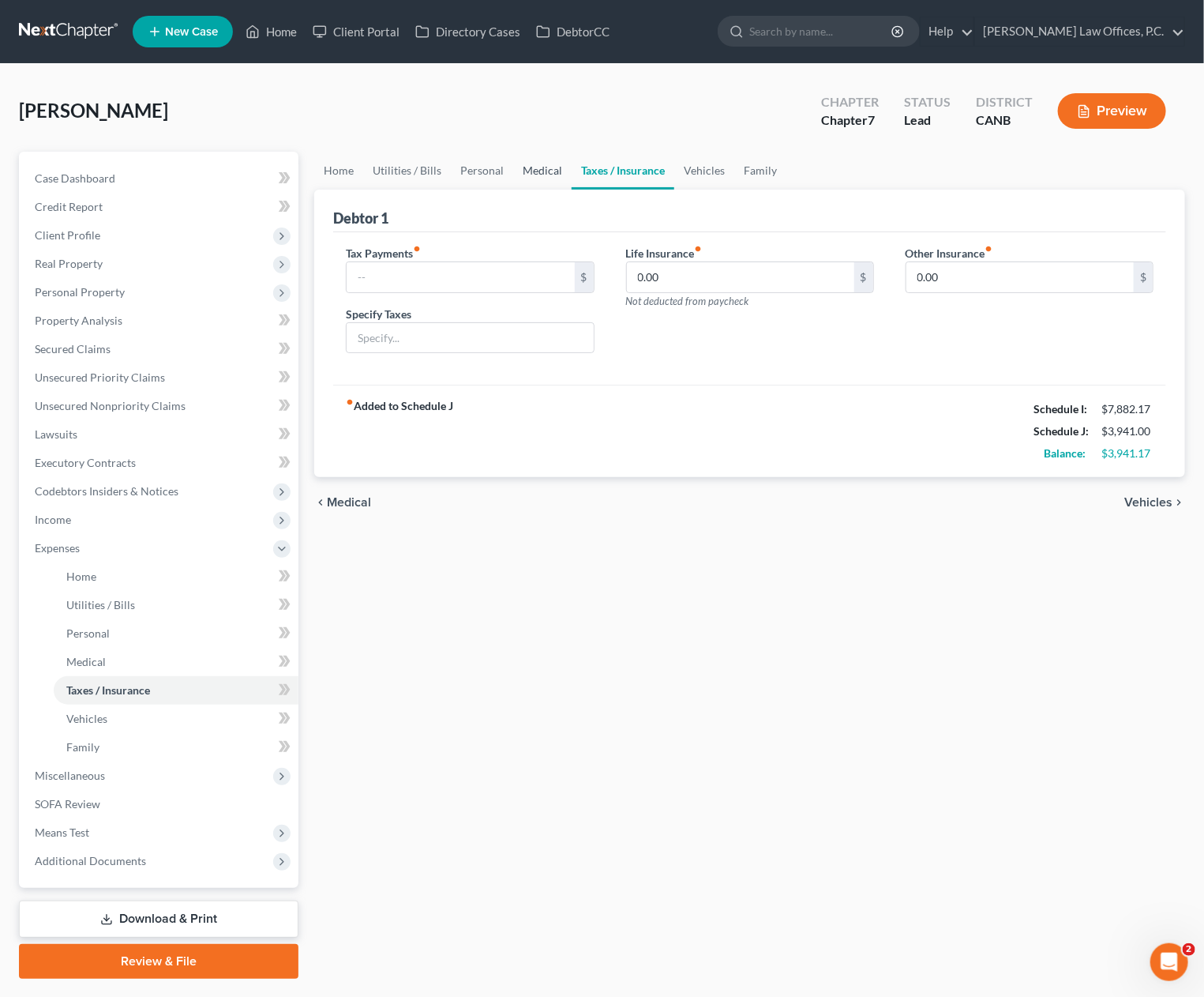
click at [520, 173] on link "Medical" at bounding box center [542, 171] width 58 height 38
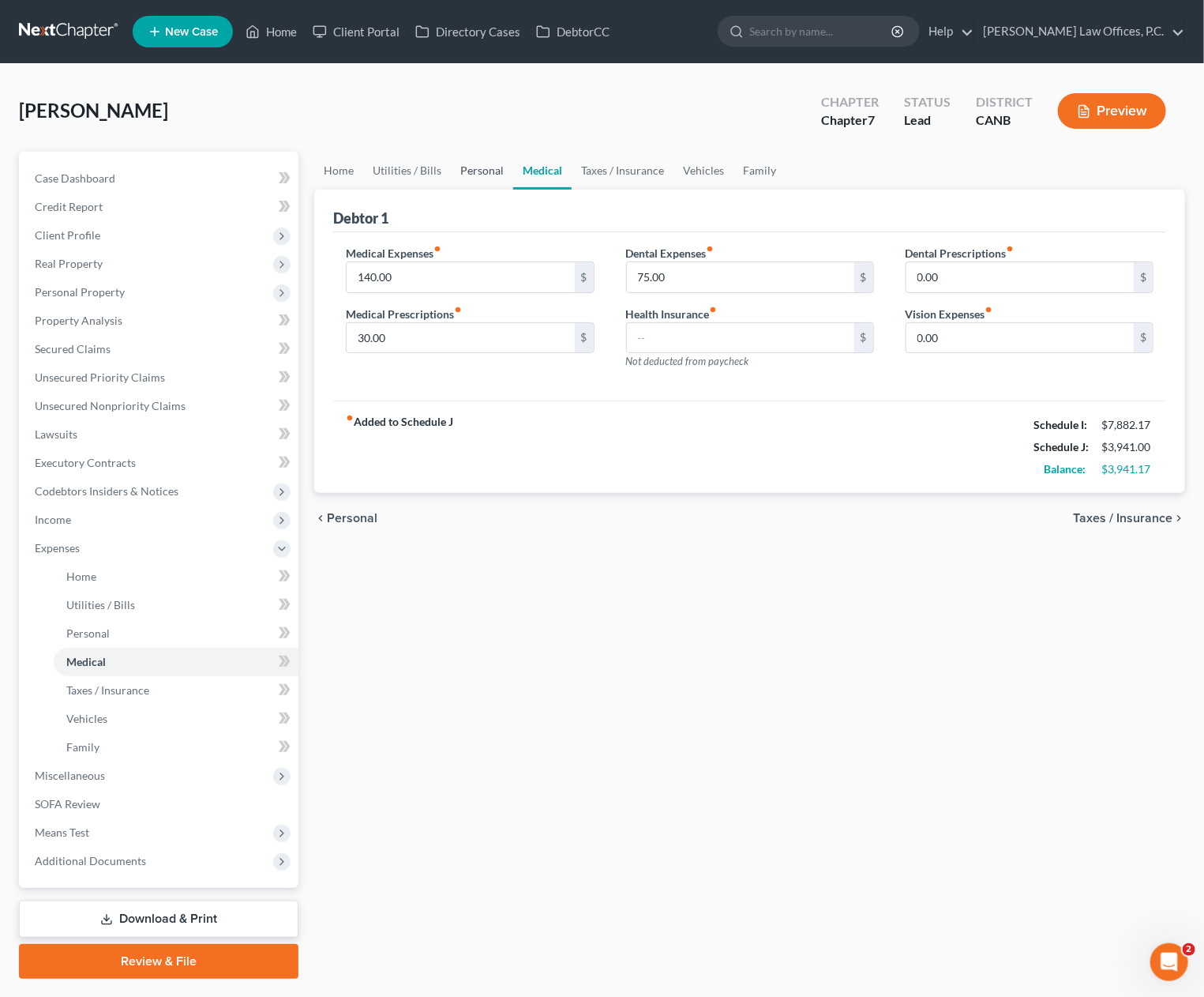
click at [490, 174] on link "Personal" at bounding box center [482, 171] width 62 height 38
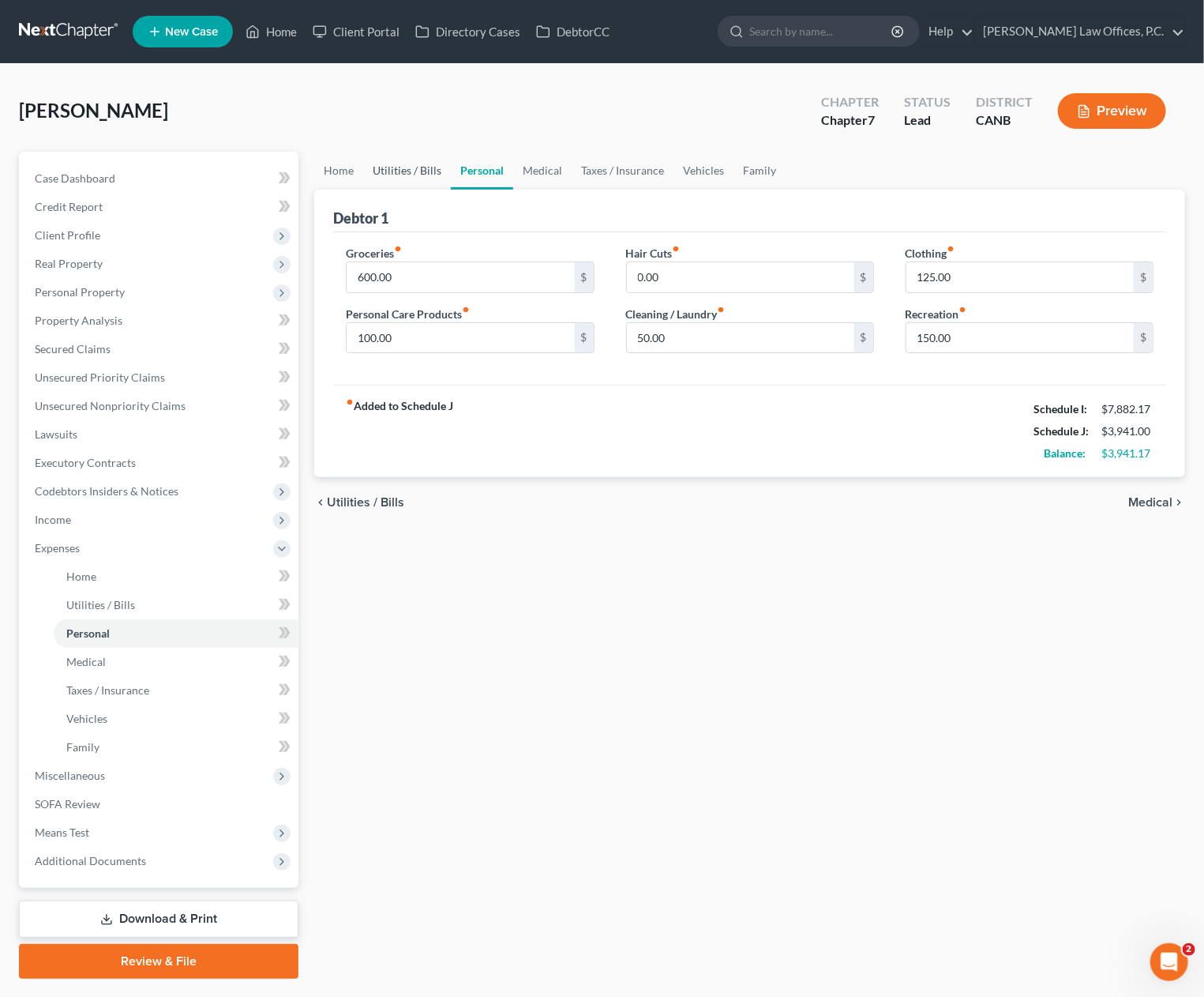
click at [414, 168] on link "Utilities / Bills" at bounding box center [406, 171] width 88 height 38
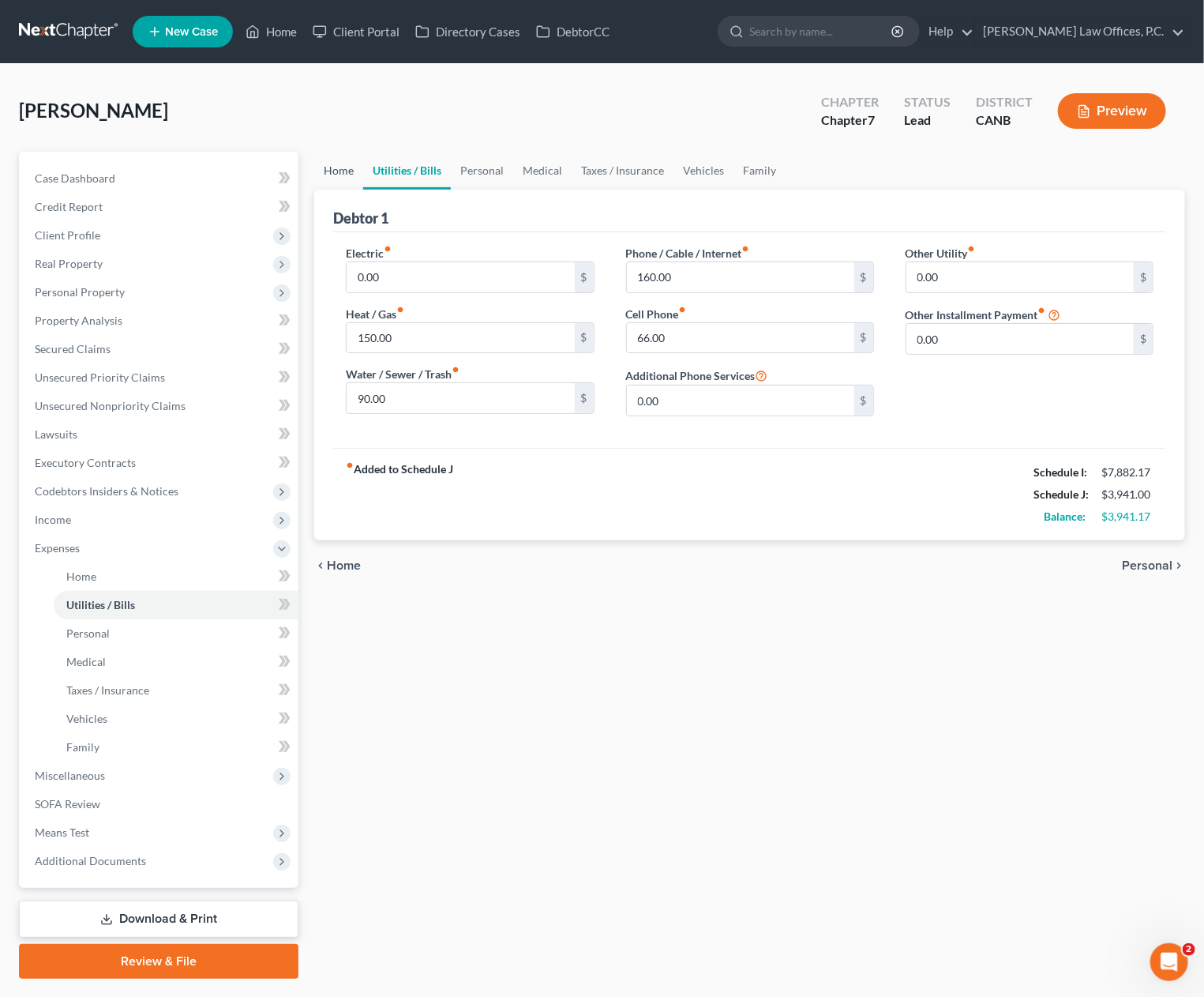
click at [348, 174] on link "Home" at bounding box center [338, 171] width 49 height 38
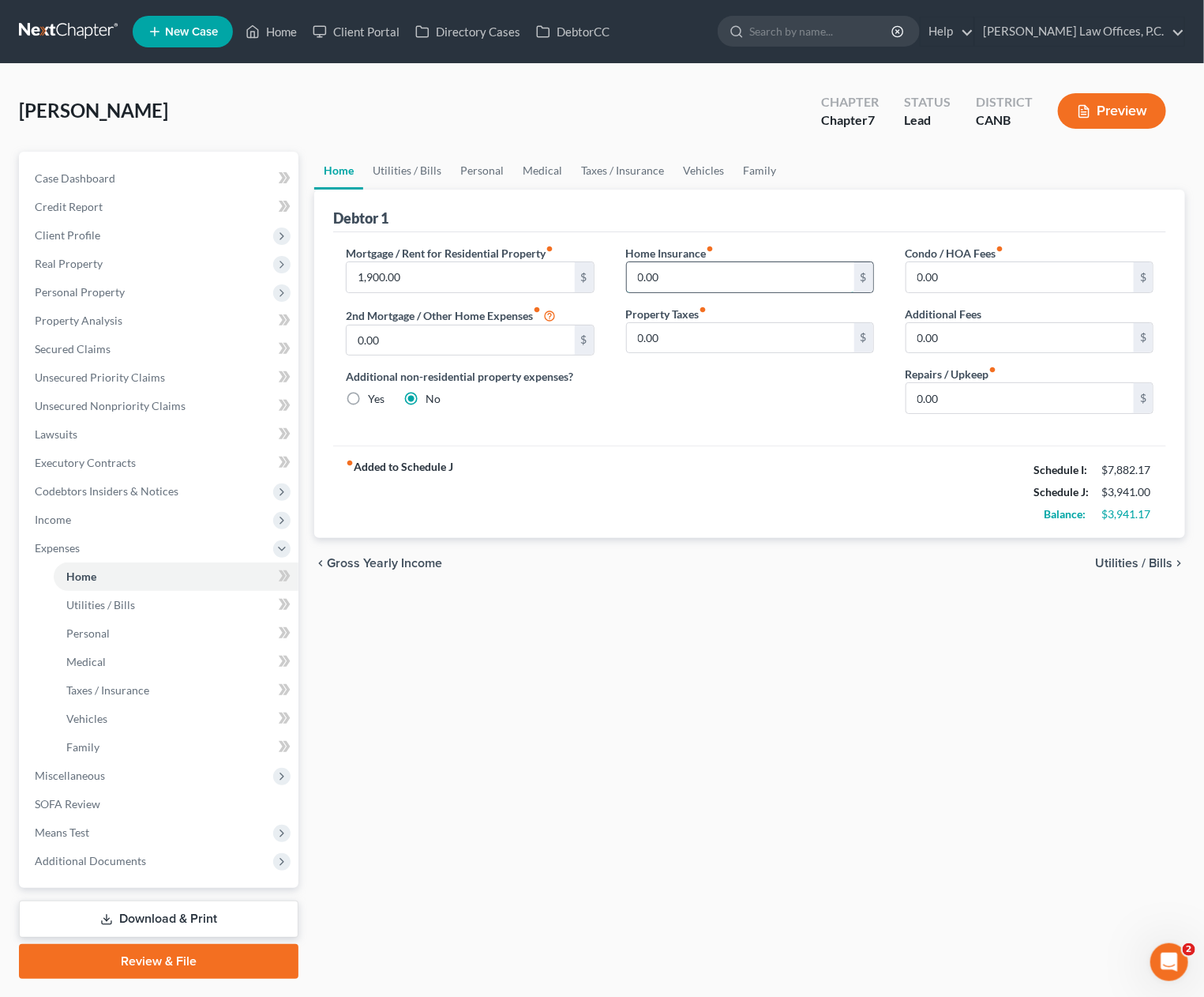
click at [771, 276] on input "0.00" at bounding box center [740, 277] width 227 height 30
type input "20"
click at [421, 179] on link "Utilities / Bills" at bounding box center [406, 171] width 88 height 38
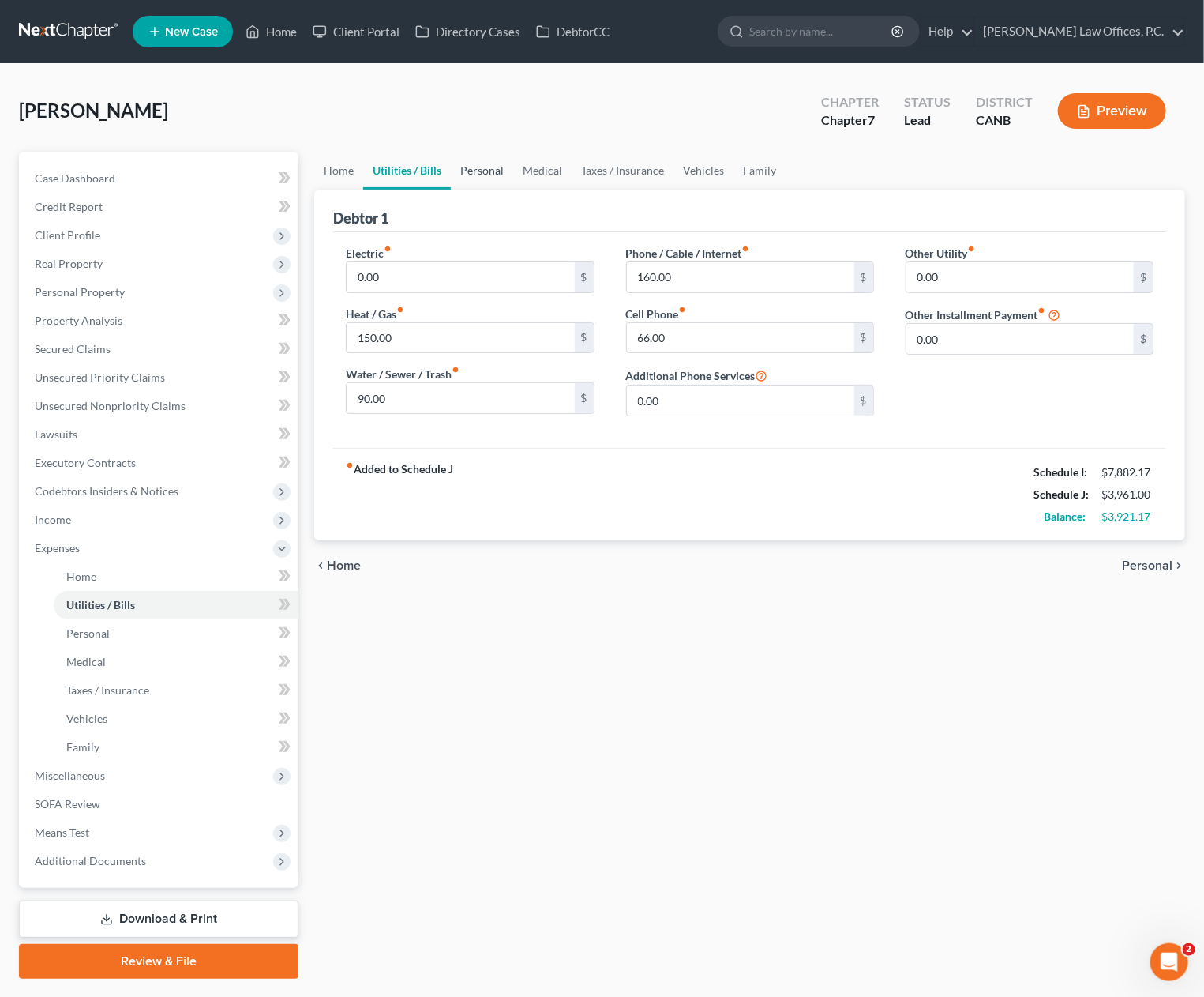
click at [503, 177] on link "Personal" at bounding box center [482, 171] width 62 height 38
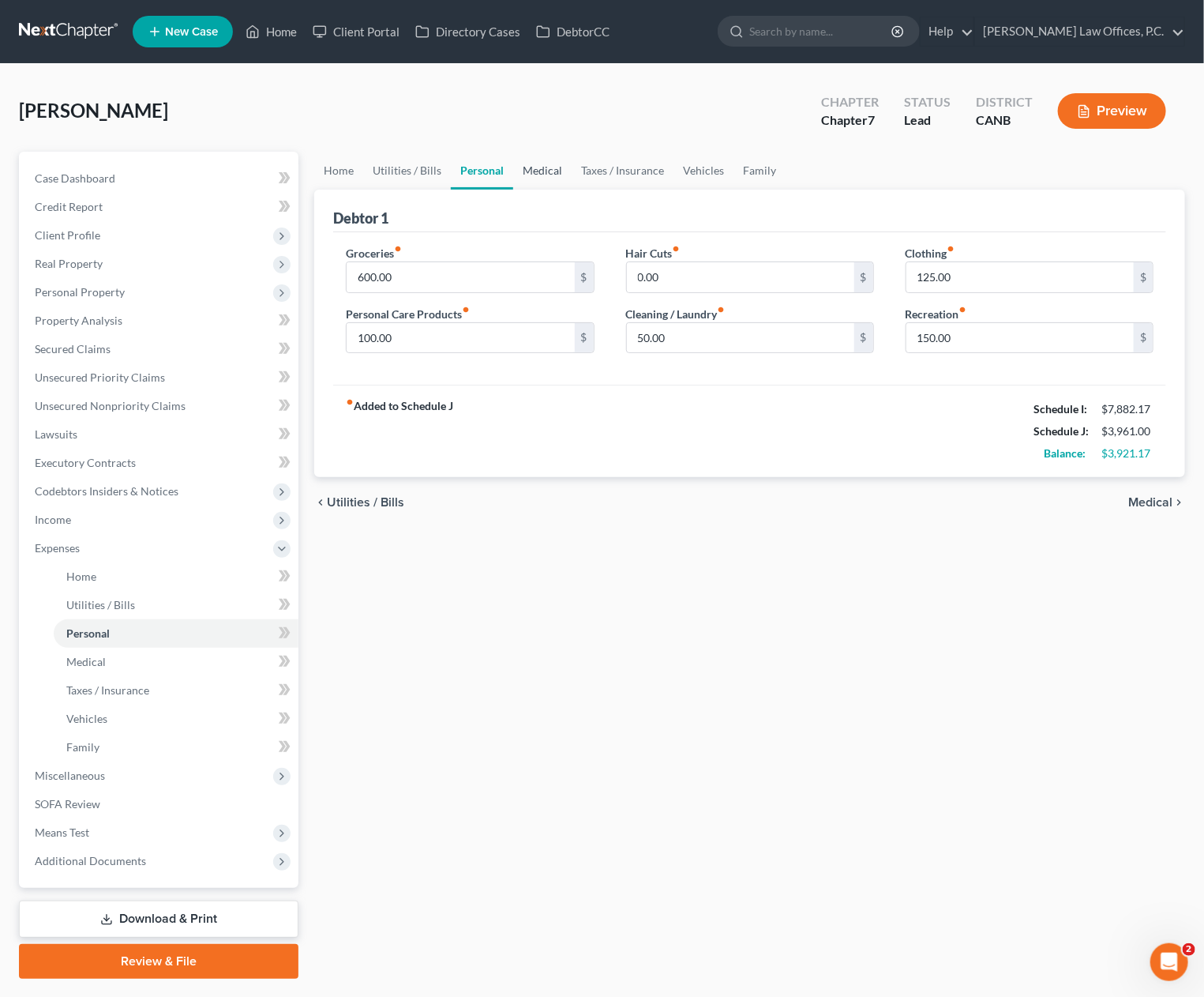
click at [562, 168] on link "Medical" at bounding box center [542, 171] width 58 height 38
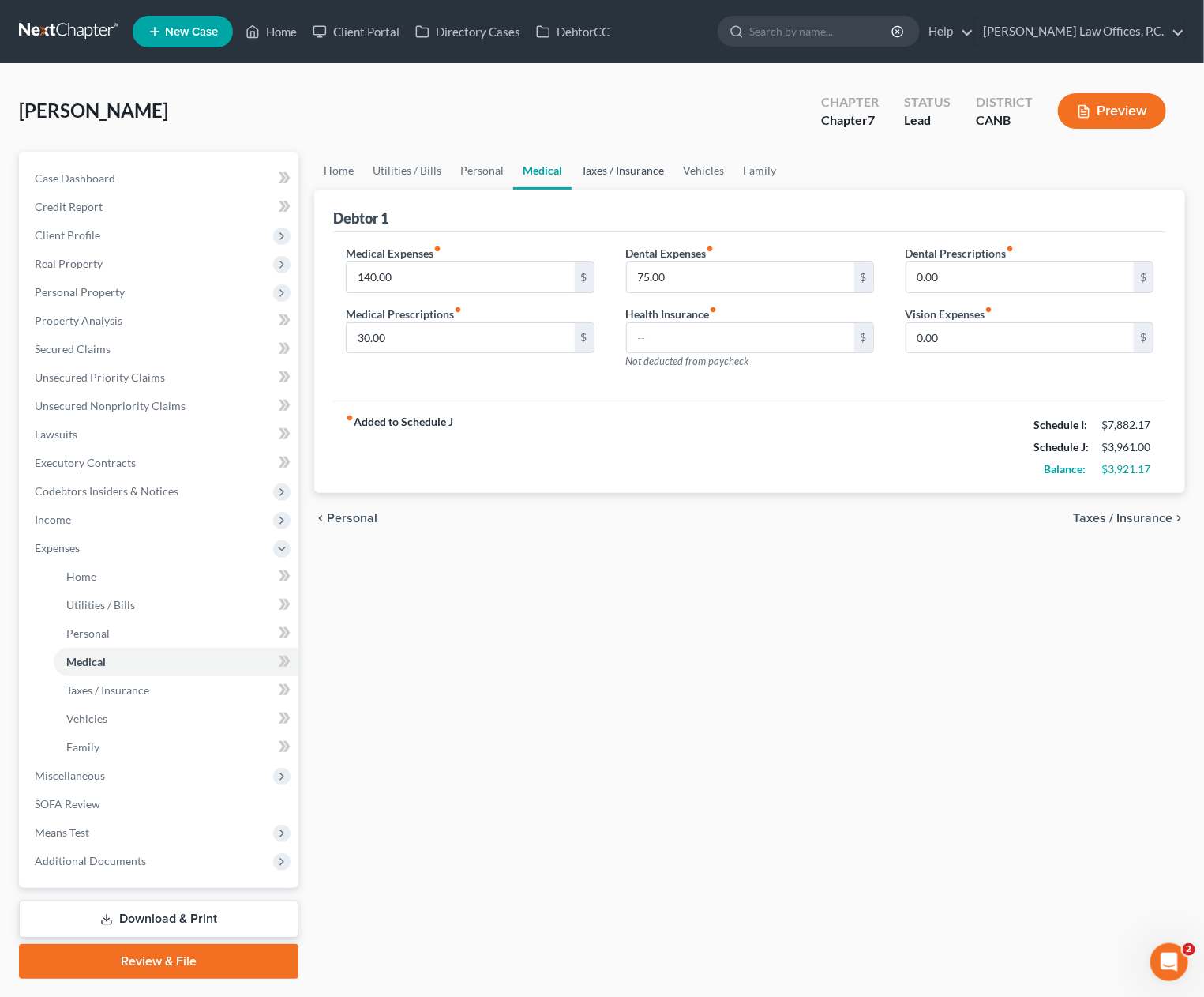
click at [612, 175] on link "Taxes / Insurance" at bounding box center [622, 171] width 102 height 38
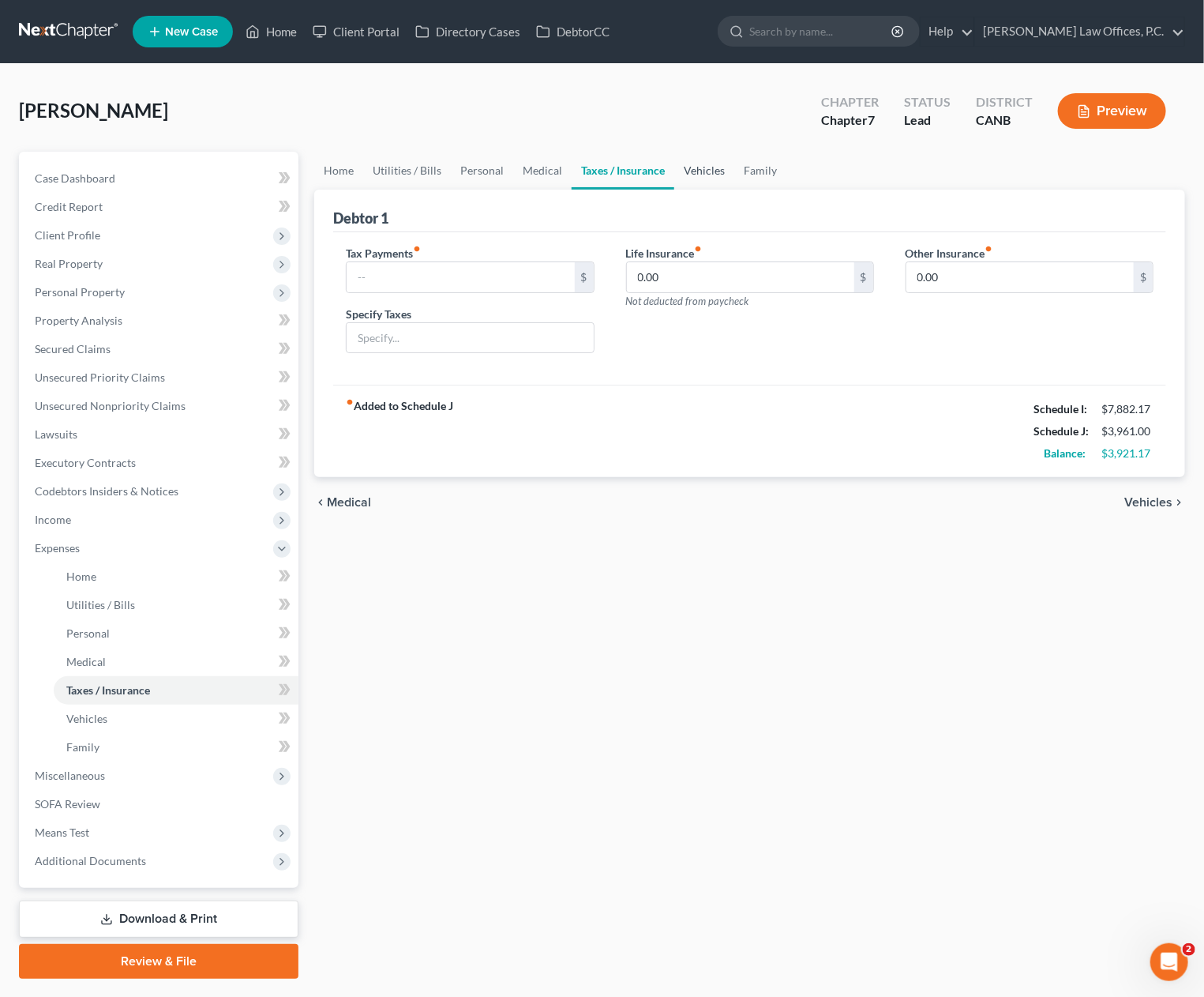
click at [720, 178] on link "Vehicles" at bounding box center [704, 171] width 60 height 38
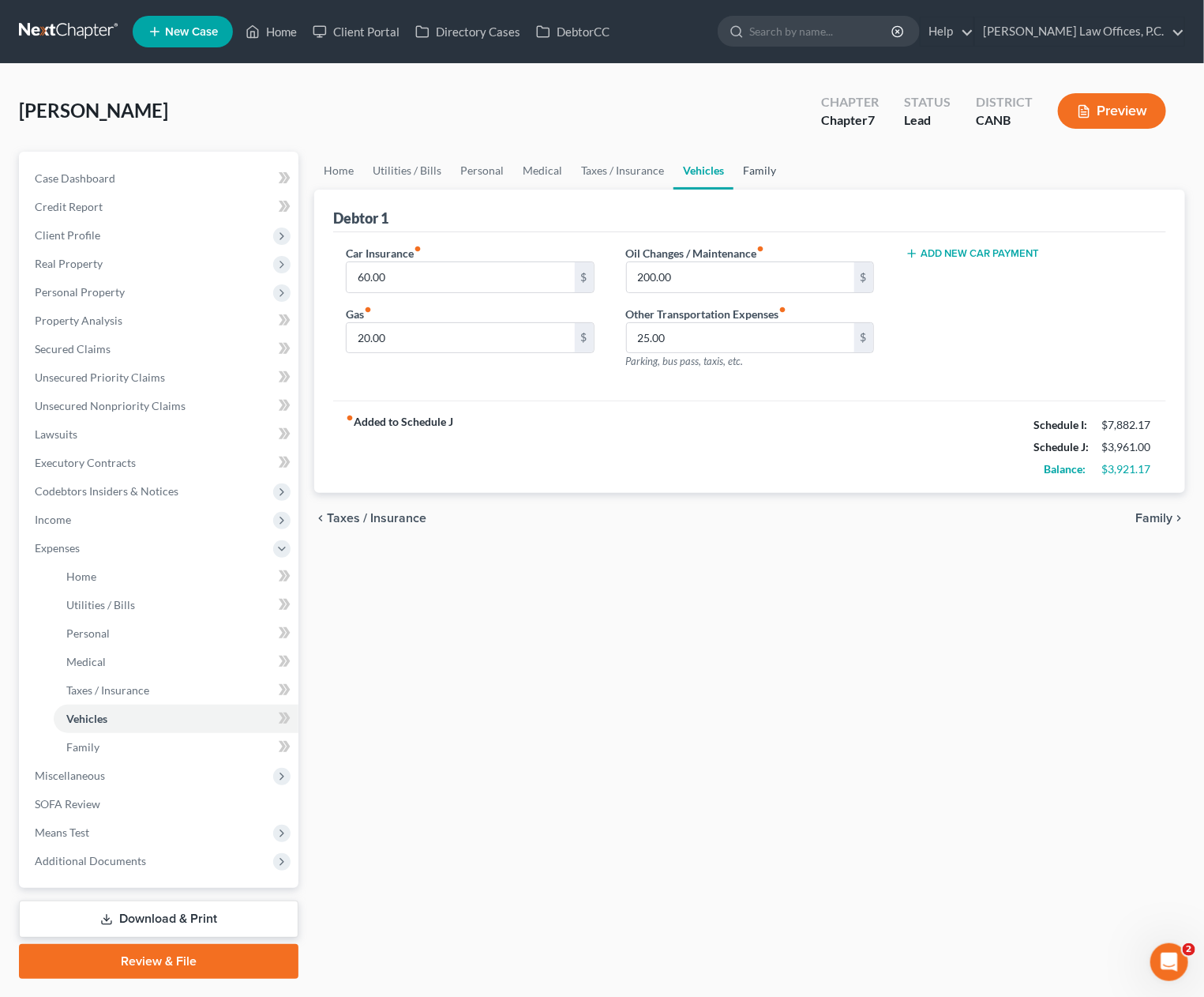
click at [747, 174] on link "Family" at bounding box center [759, 171] width 52 height 38
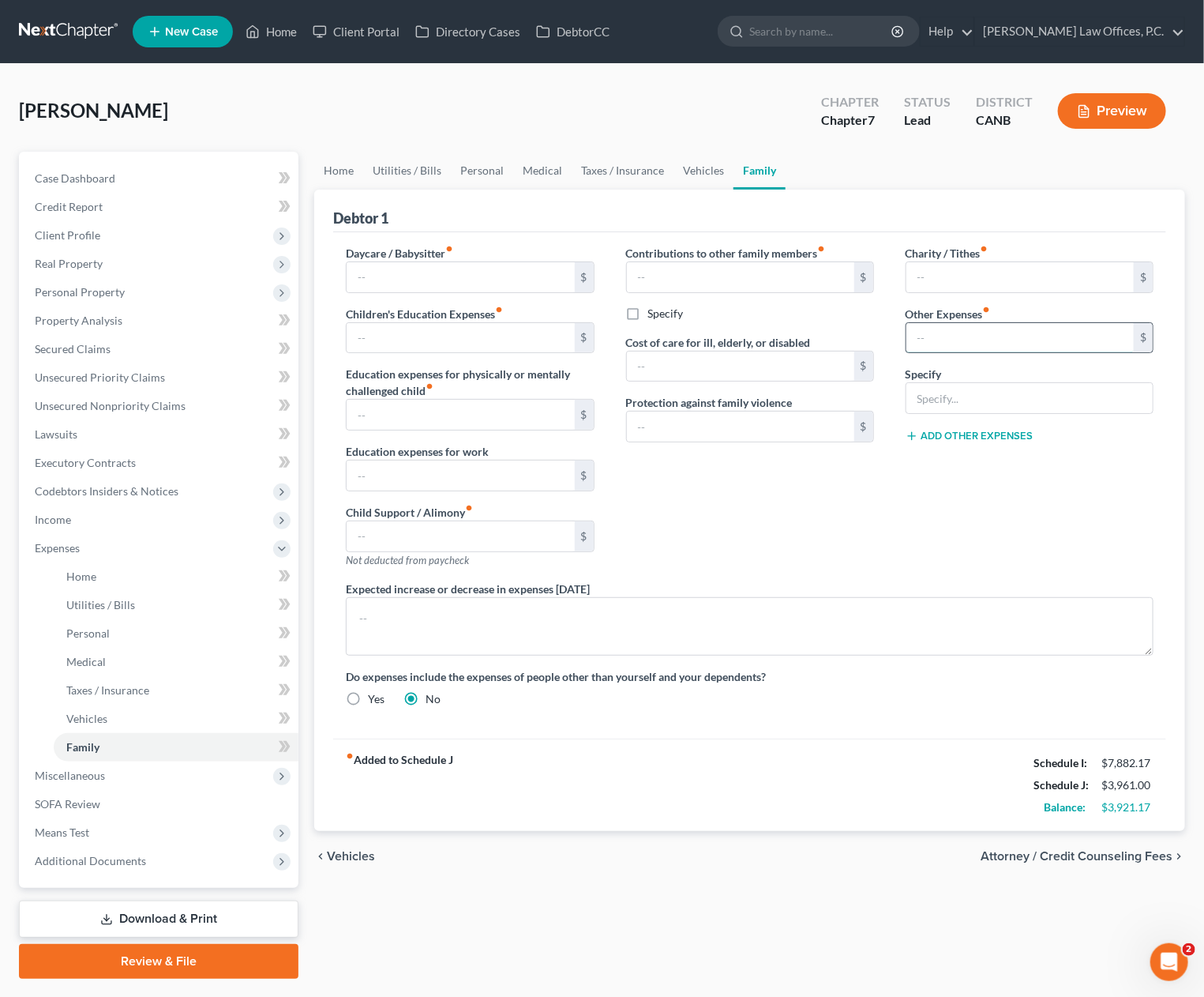
click at [988, 346] on input "text" at bounding box center [1020, 339] width 227 height 30
type input "150"
type input "R"
type input "E"
type input "General sundries"
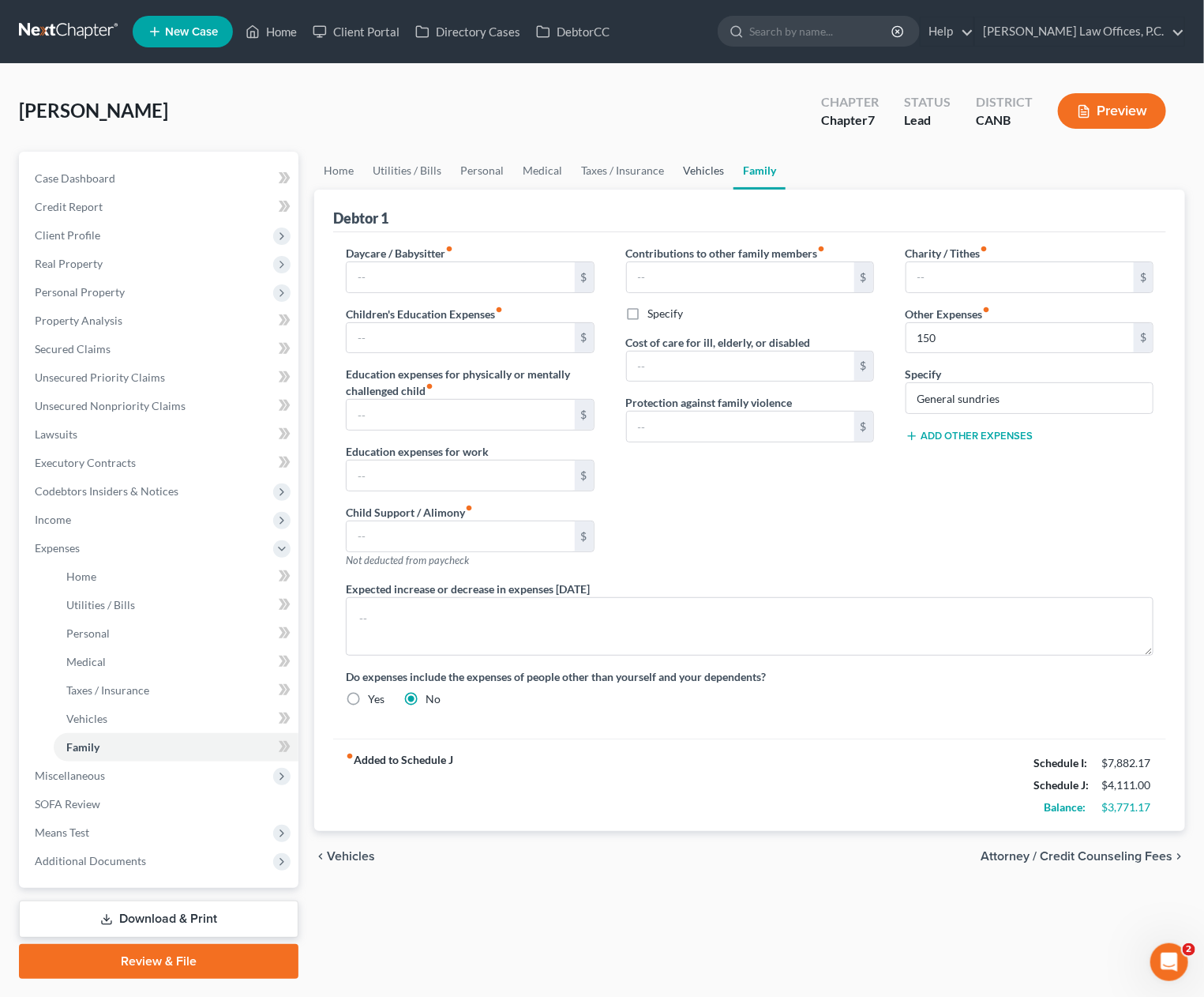
click at [701, 171] on link "Vehicles" at bounding box center [703, 171] width 60 height 38
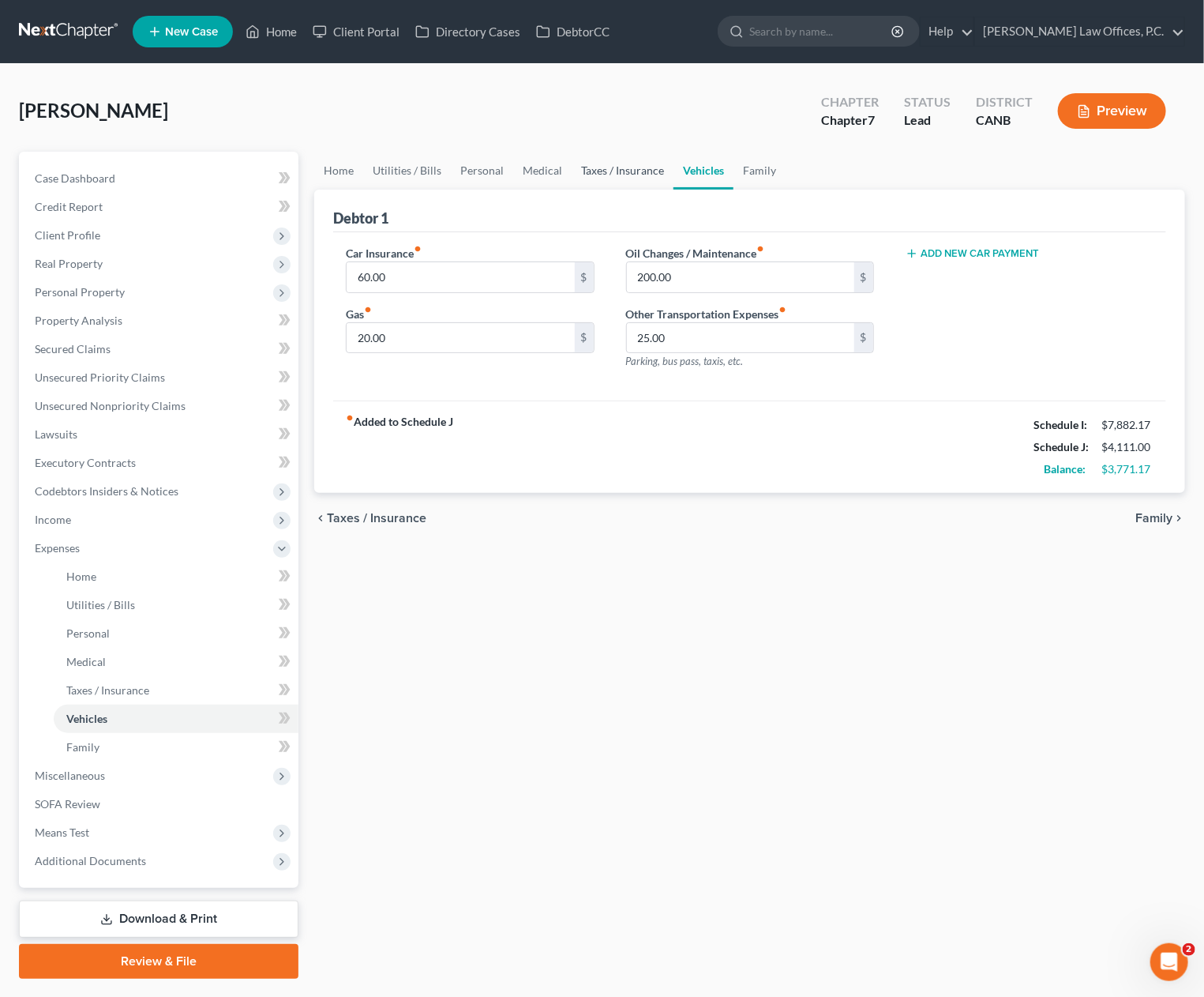
click at [641, 171] on link "Taxes / Insurance" at bounding box center [622, 171] width 102 height 38
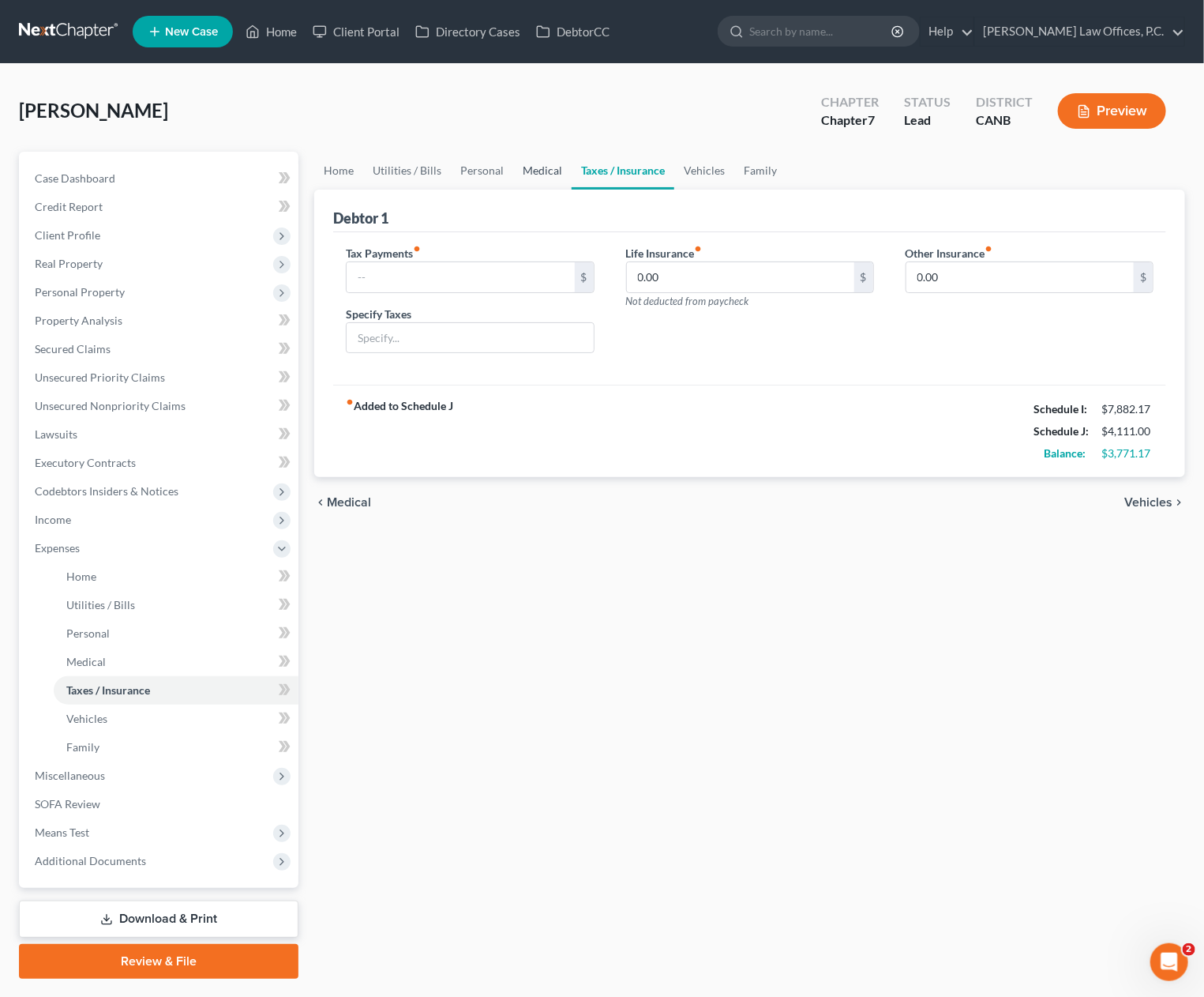
click at [561, 171] on link "Medical" at bounding box center [542, 171] width 58 height 38
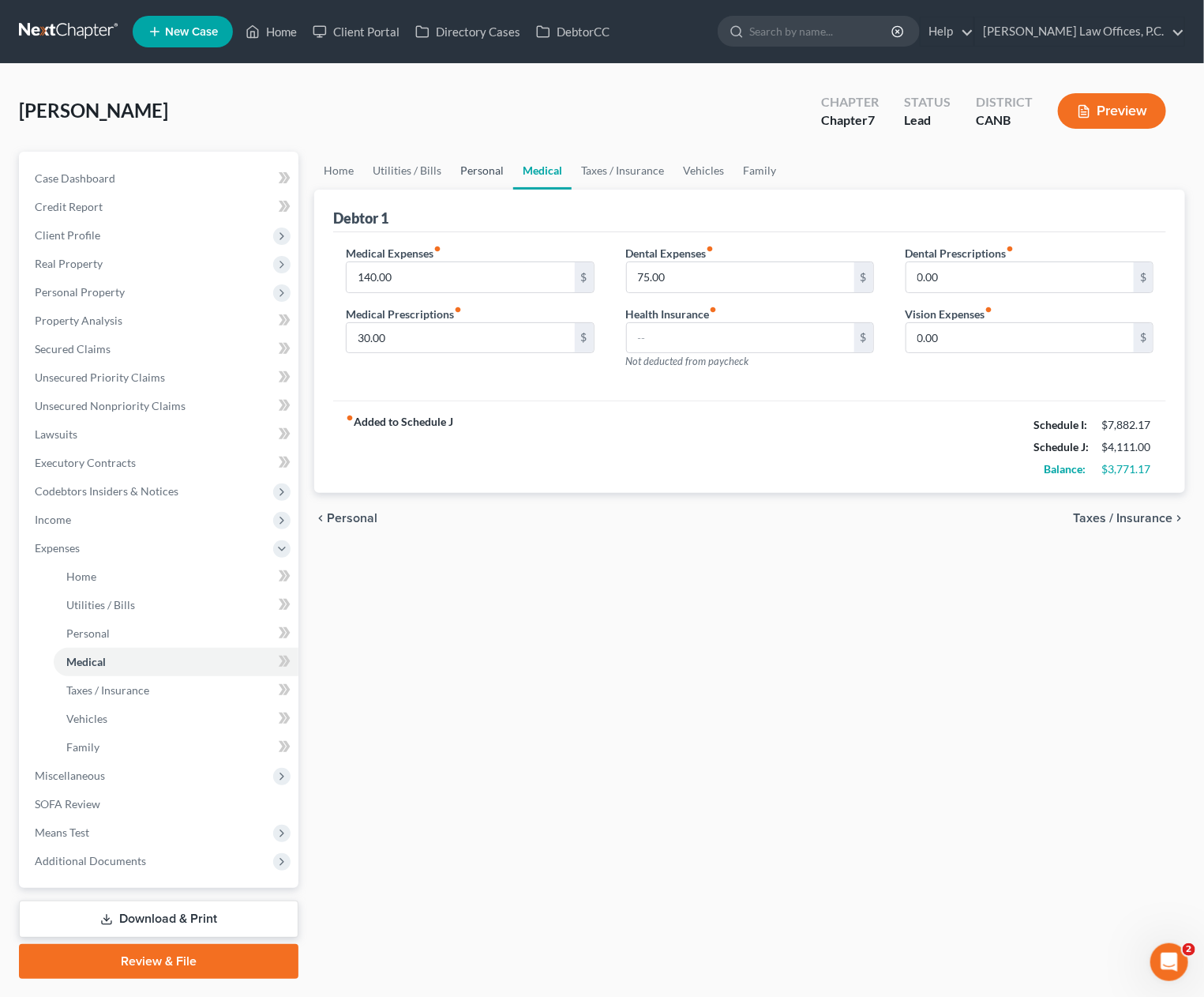
click at [453, 174] on link "Personal" at bounding box center [482, 171] width 62 height 38
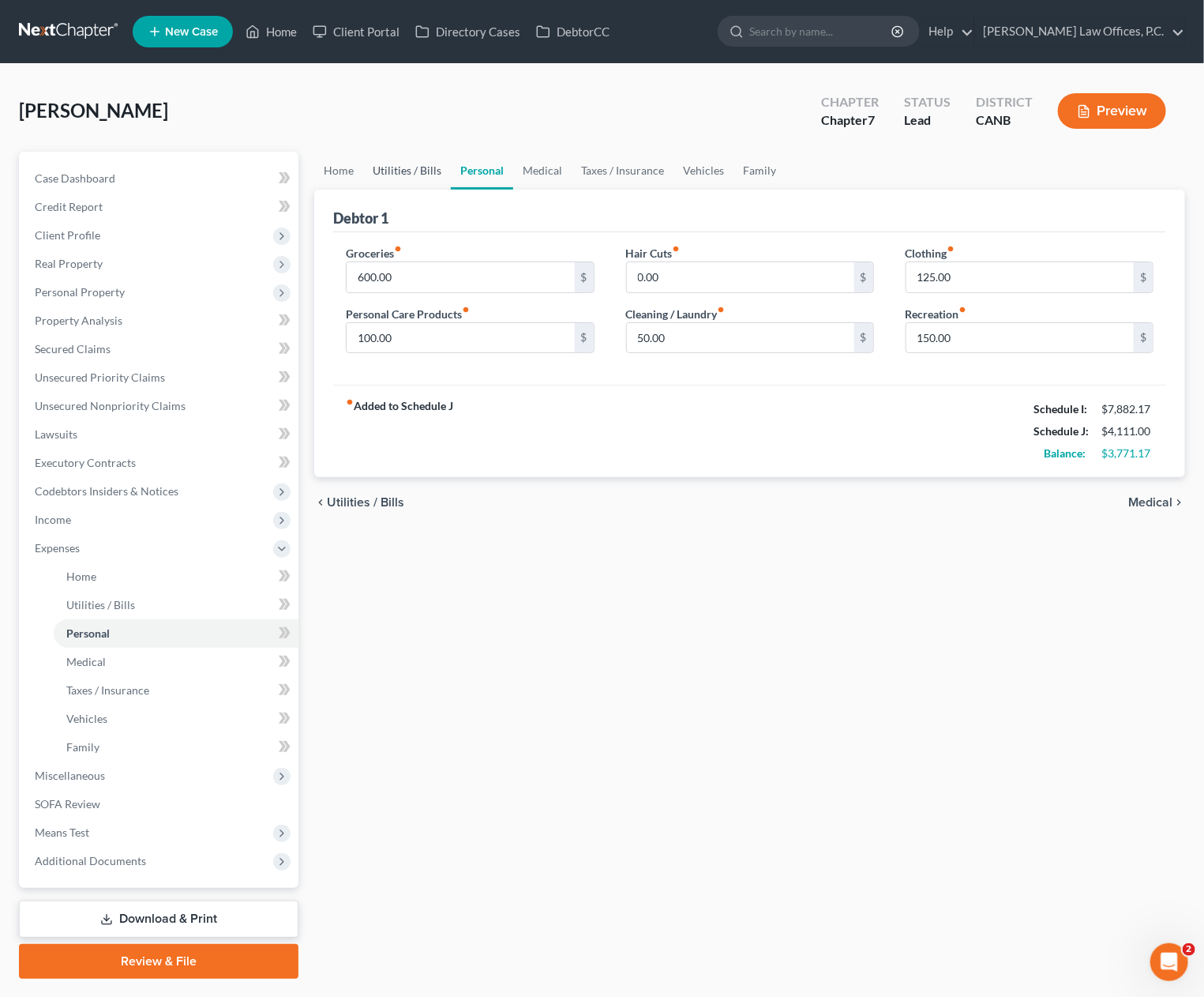
click at [423, 174] on link "Utilities / Bills" at bounding box center [406, 171] width 88 height 38
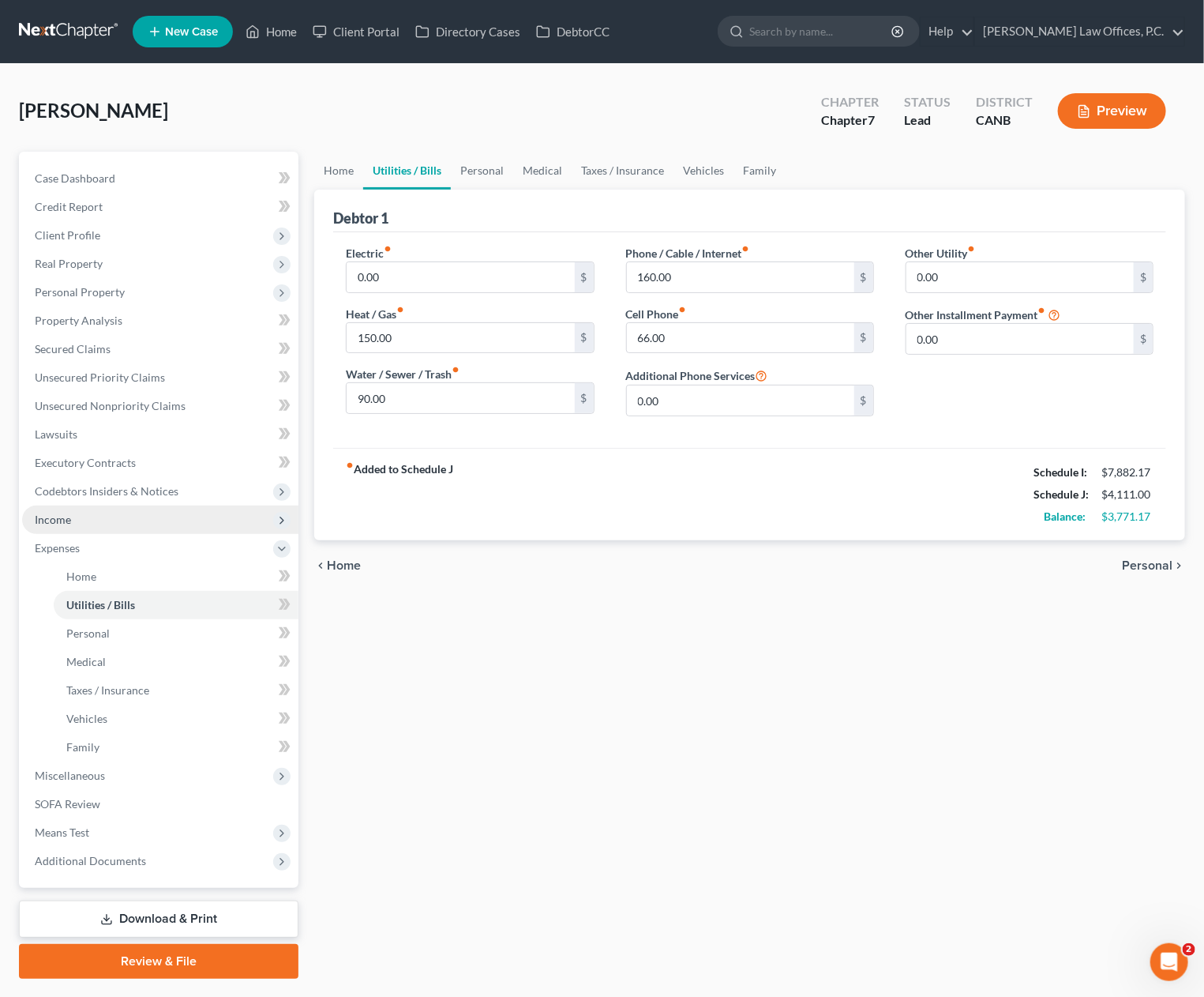
click at [192, 506] on span "Income" at bounding box center [159, 520] width 276 height 28
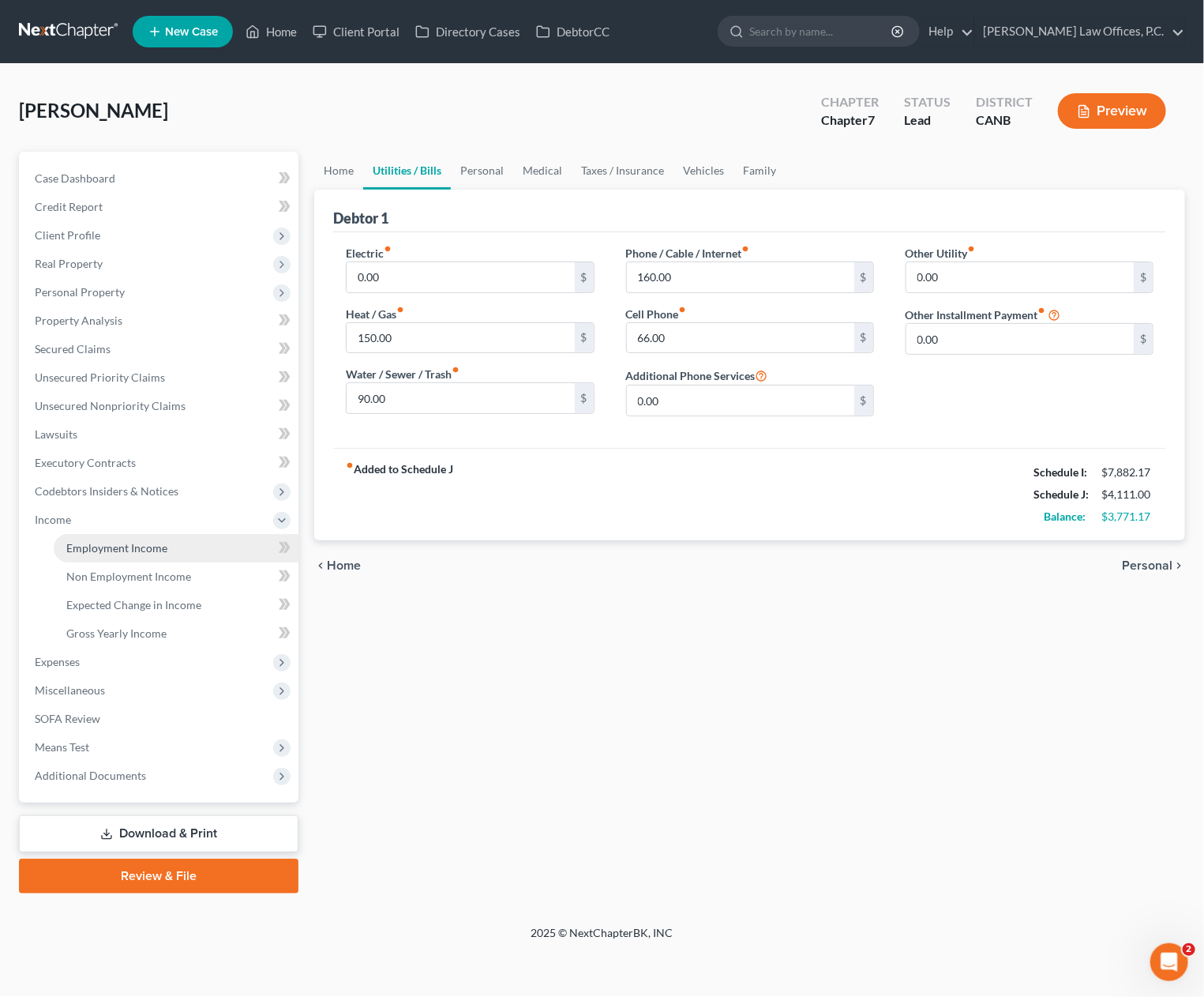
click at [168, 540] on link "Employment Income" at bounding box center [176, 548] width 245 height 28
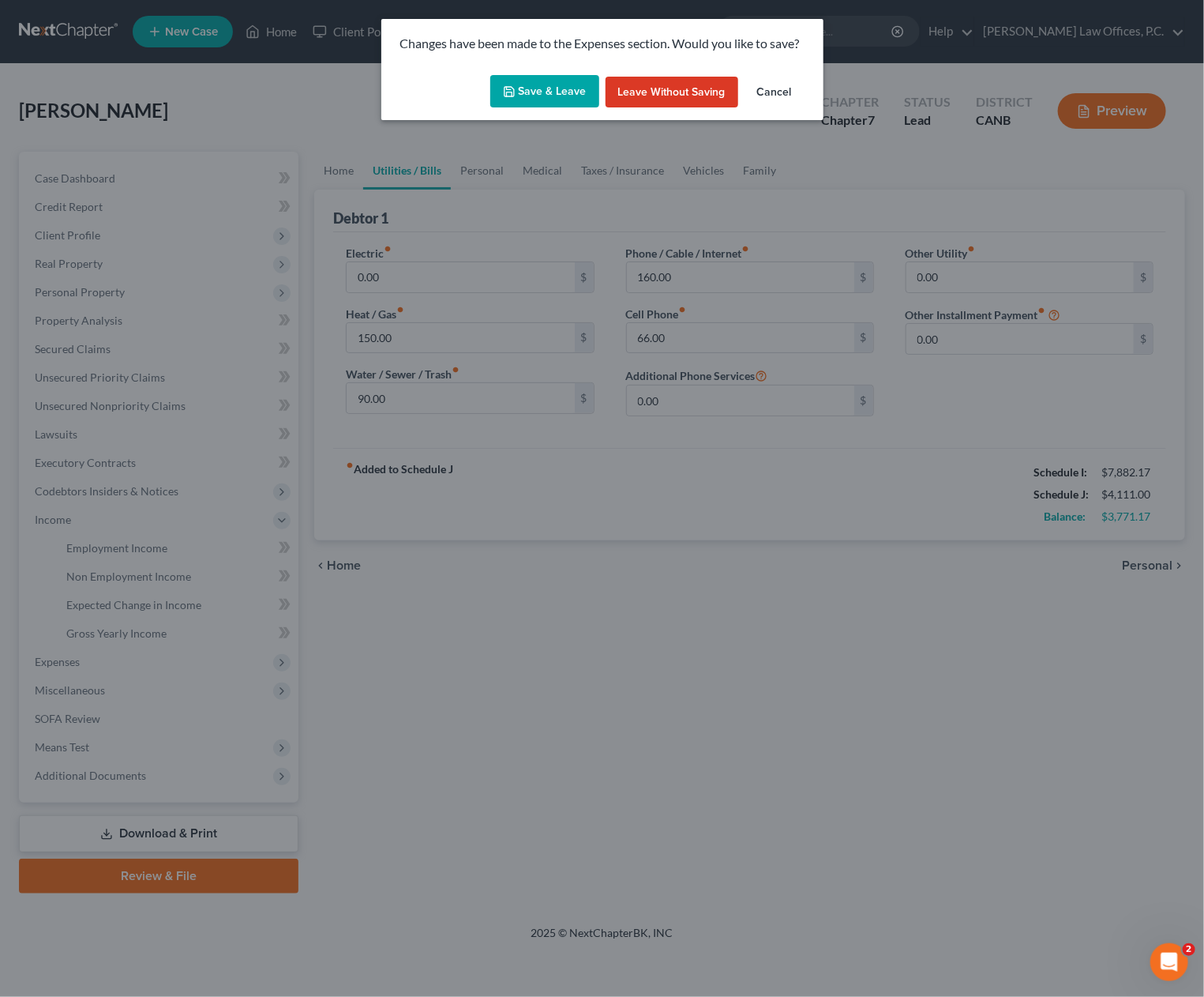
click at [542, 103] on button "Save & Leave" at bounding box center [545, 91] width 109 height 33
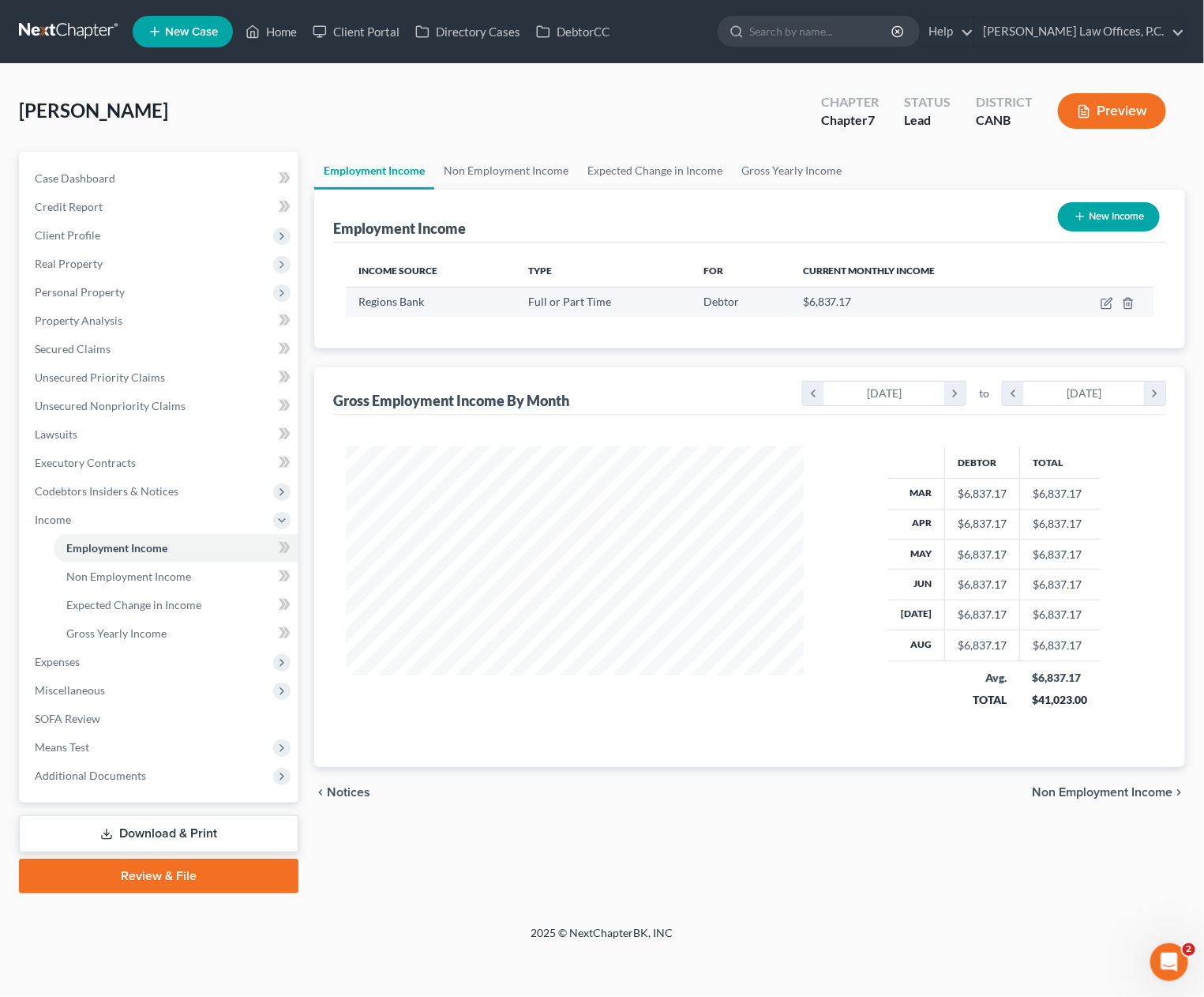
scroll to position [282, 489]
click at [1102, 301] on icon "button" at bounding box center [1106, 304] width 9 height 9
select select "0"
select select "2"
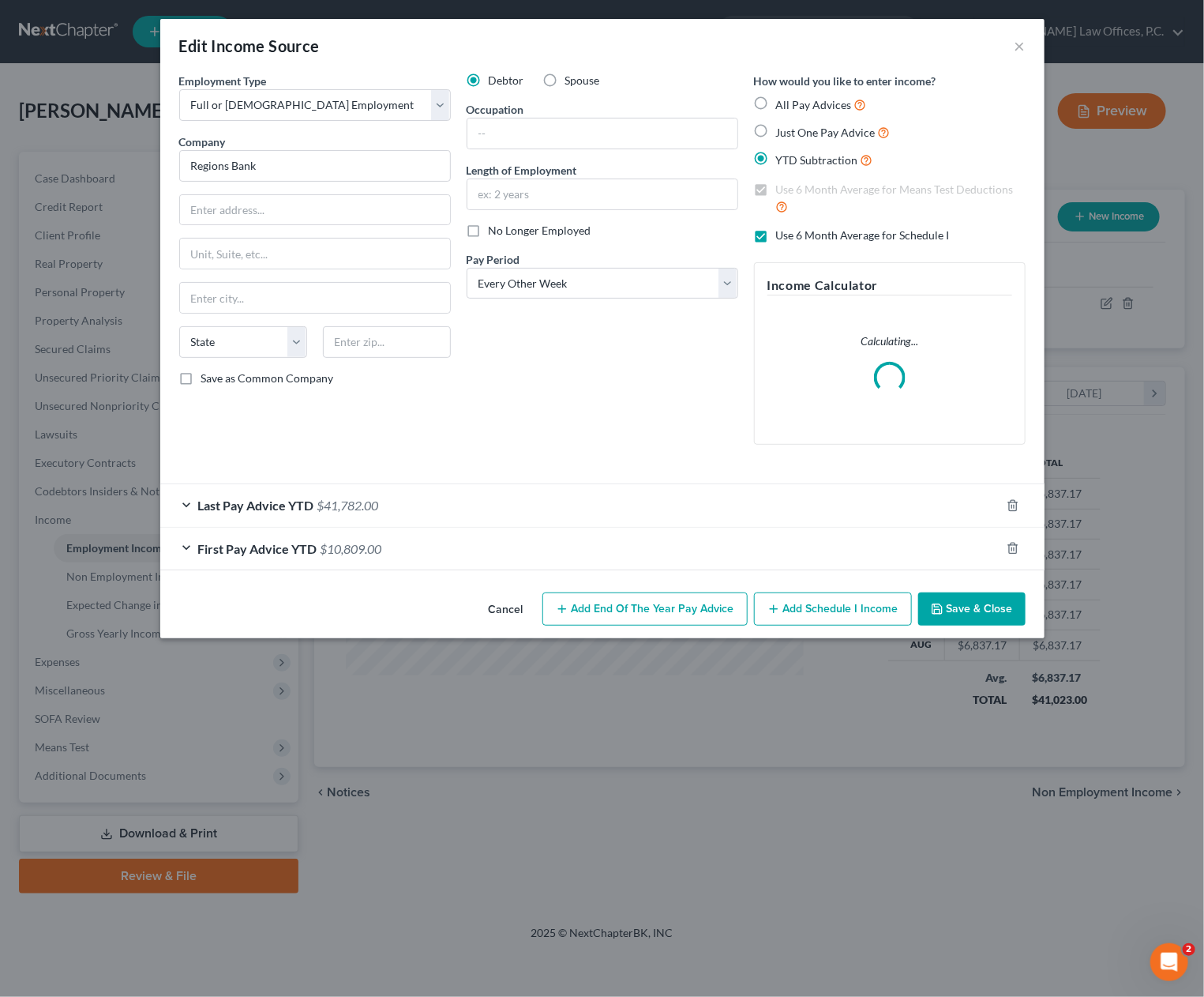
click at [441, 518] on div "Last Pay Advice YTD $41,782.00" at bounding box center [580, 505] width 840 height 42
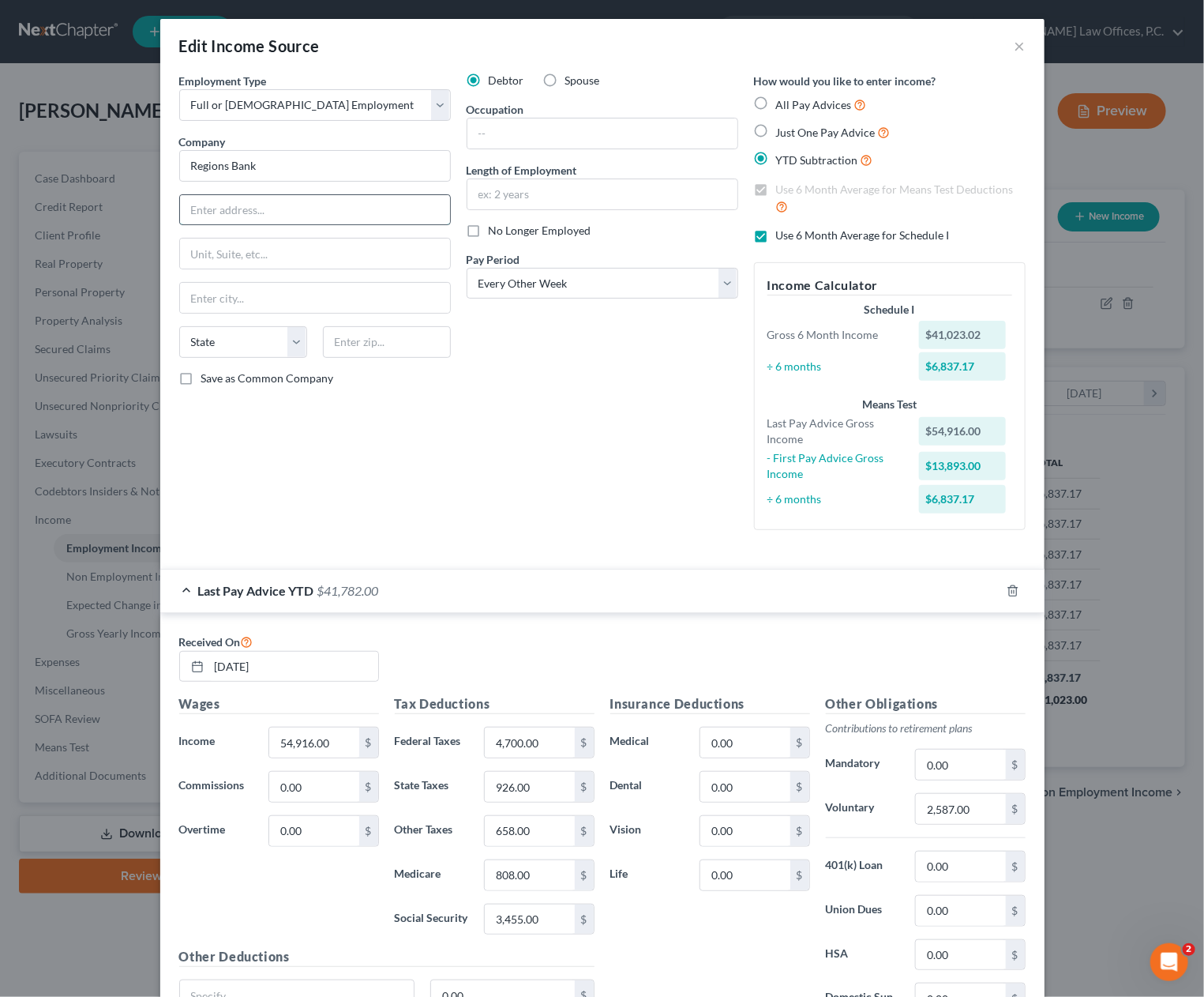
click at [285, 217] on input "text" at bounding box center [315, 210] width 270 height 30
paste input "3491 East Sam Houston Pkwy S"
type input "3491 East Sam Houston Pkwy S"
click at [373, 342] on input "text" at bounding box center [388, 342] width 128 height 32
paste input "77505"
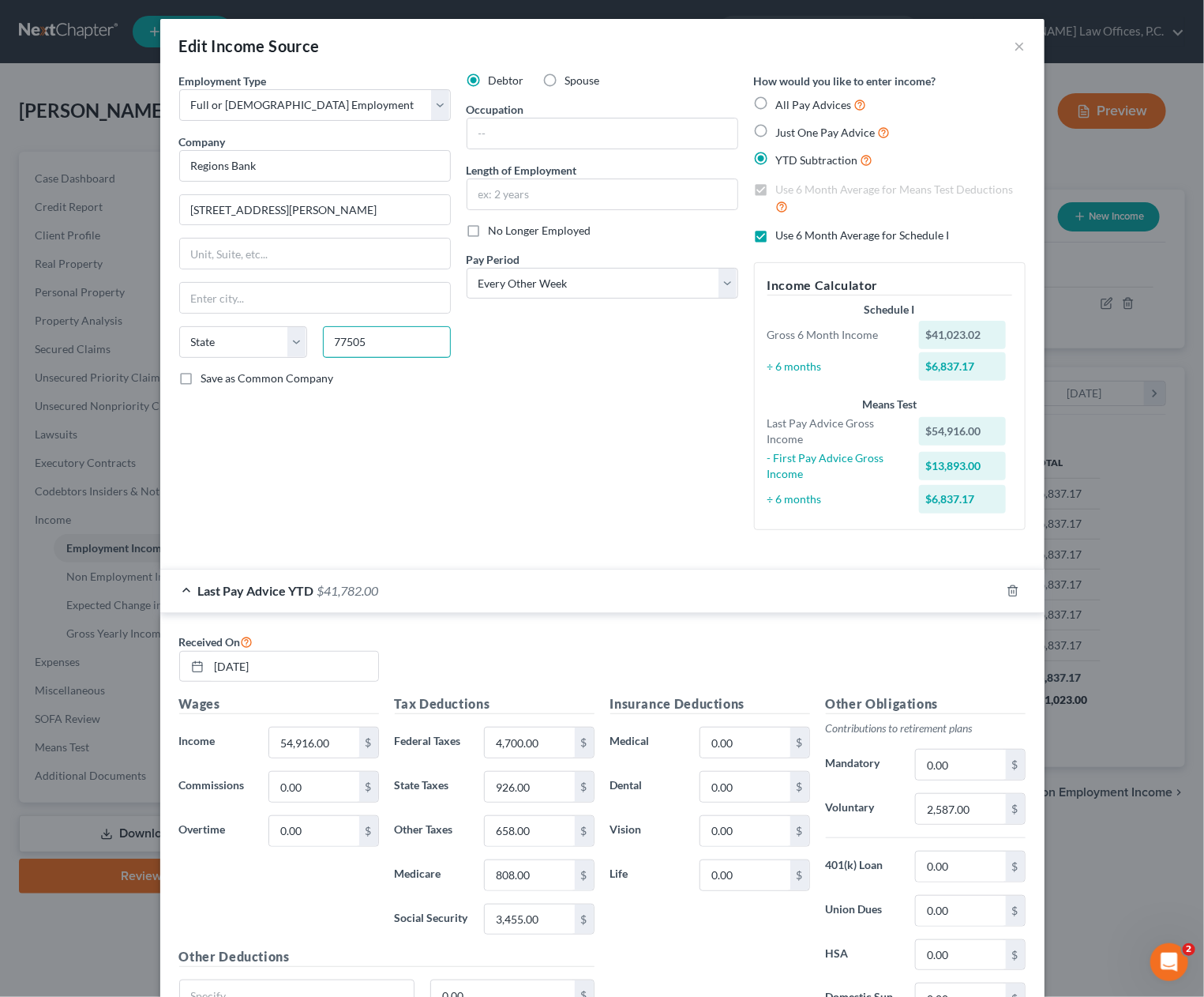
type input "77505"
type input "Pasadena"
select select "45"
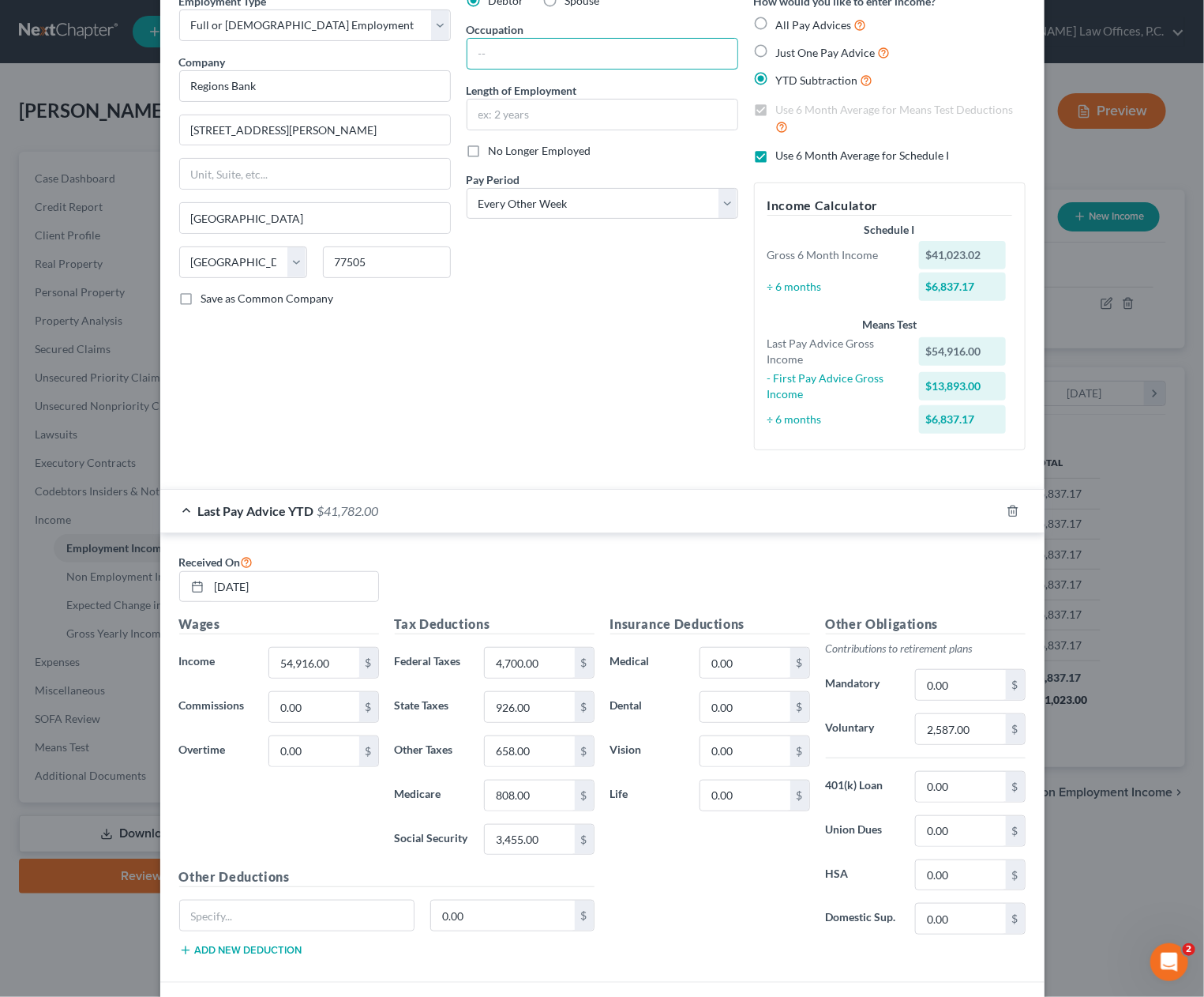
scroll to position [0, 0]
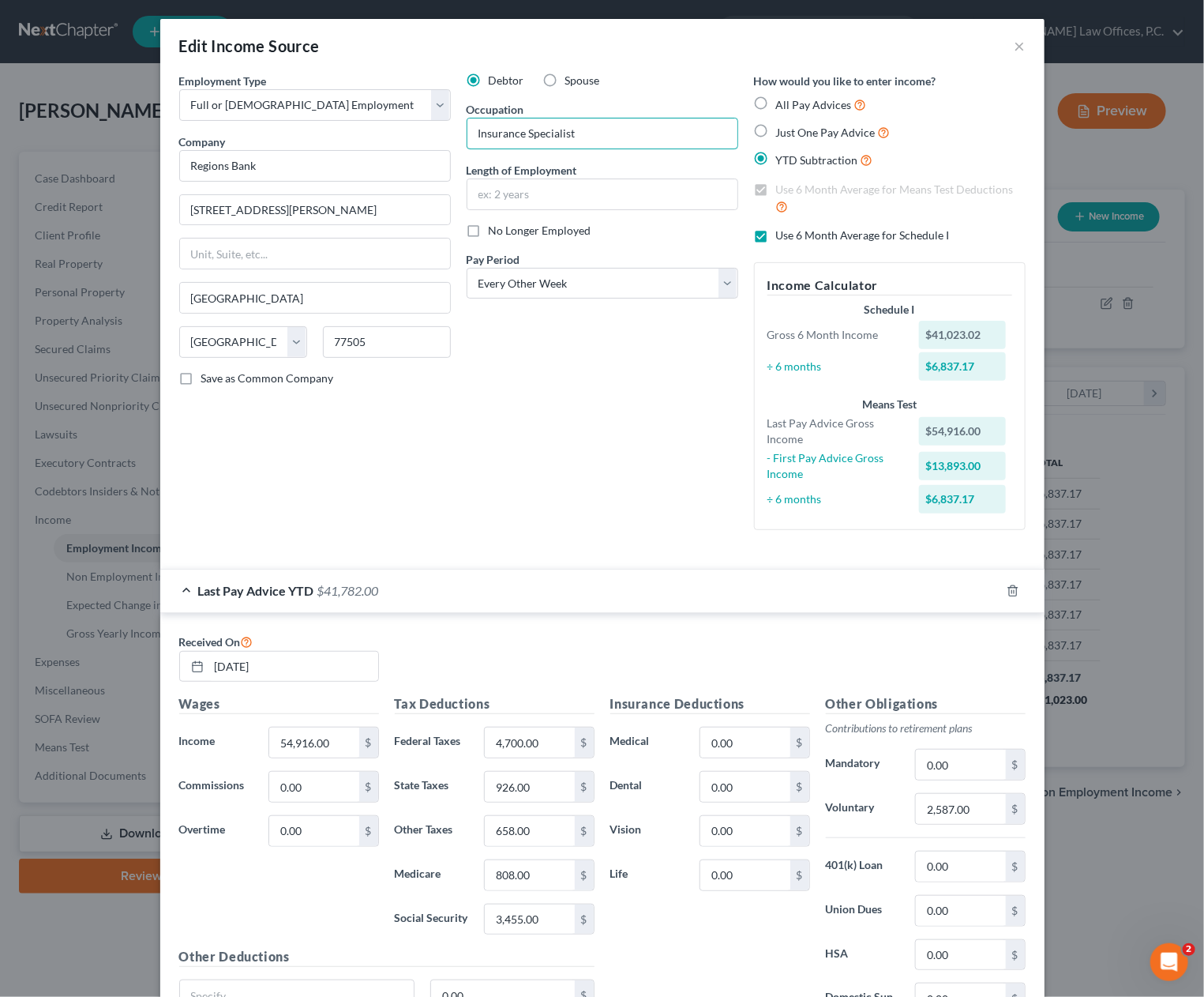
type input "Insurance Specialist"
type input "S"
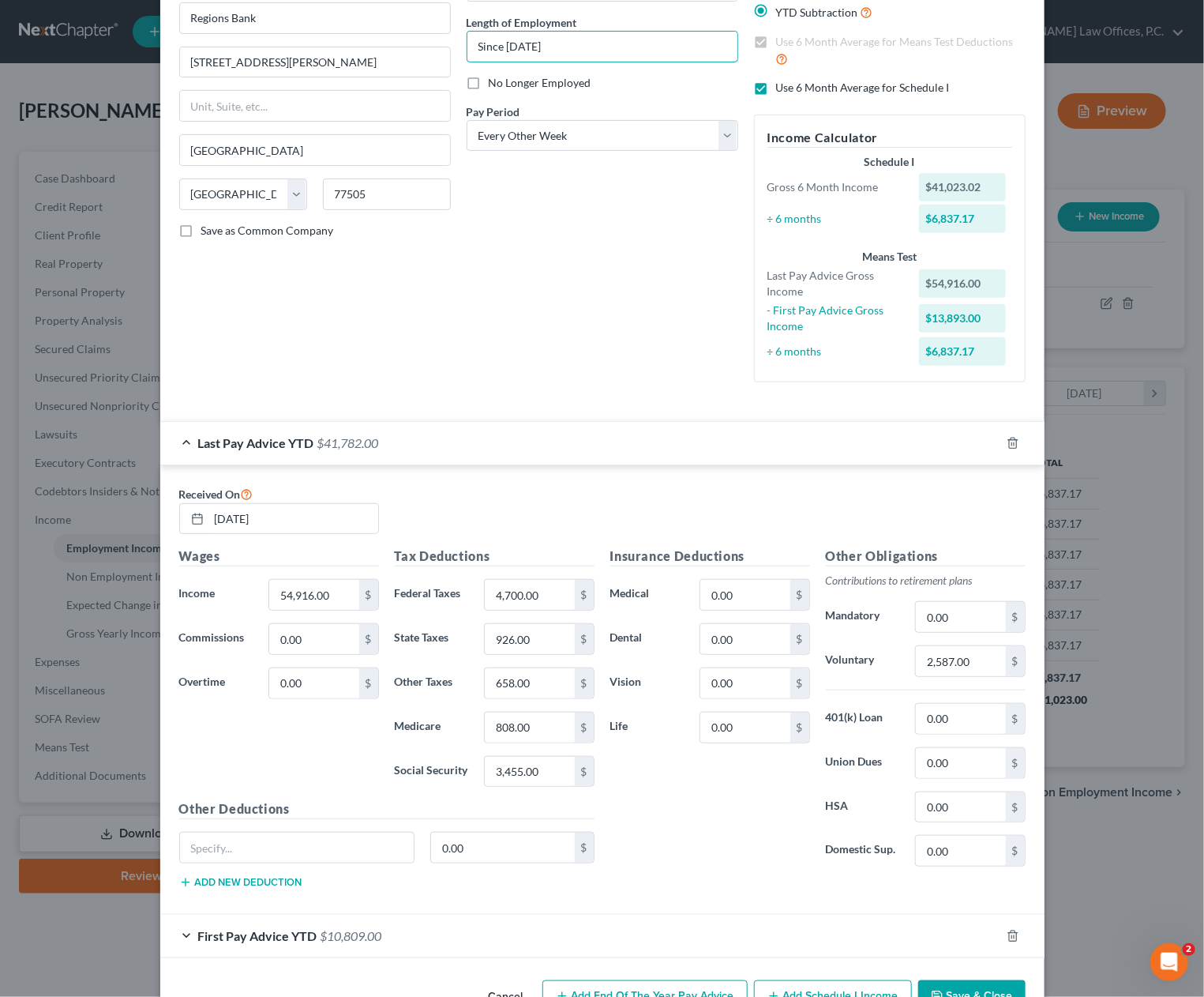
scroll to position [80, 0]
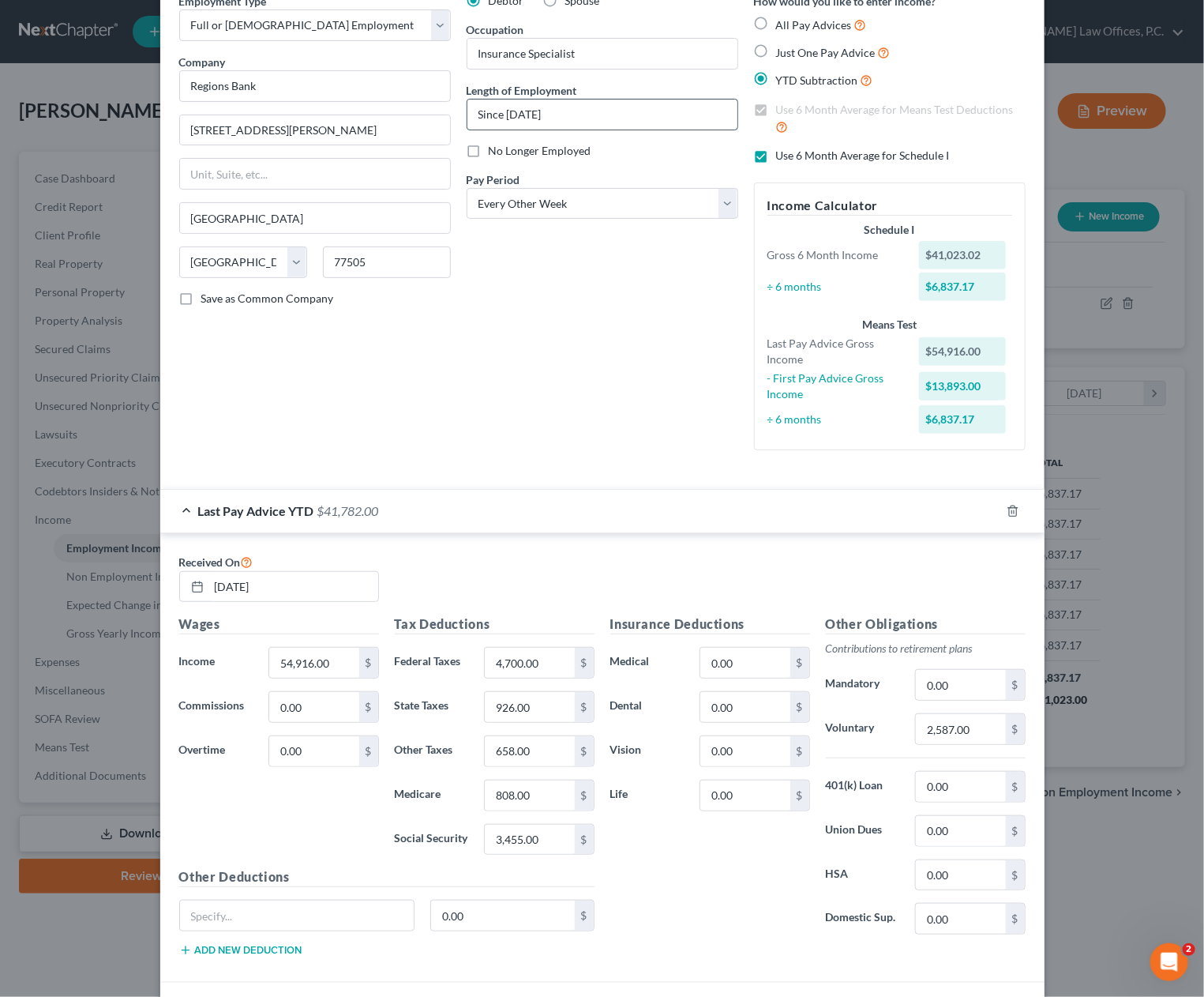
drag, startPoint x: 553, startPoint y: 122, endPoint x: 470, endPoint y: 116, distance: 83.2
click at [470, 116] on input "Since 2021" at bounding box center [602, 115] width 270 height 30
type input "4 years"
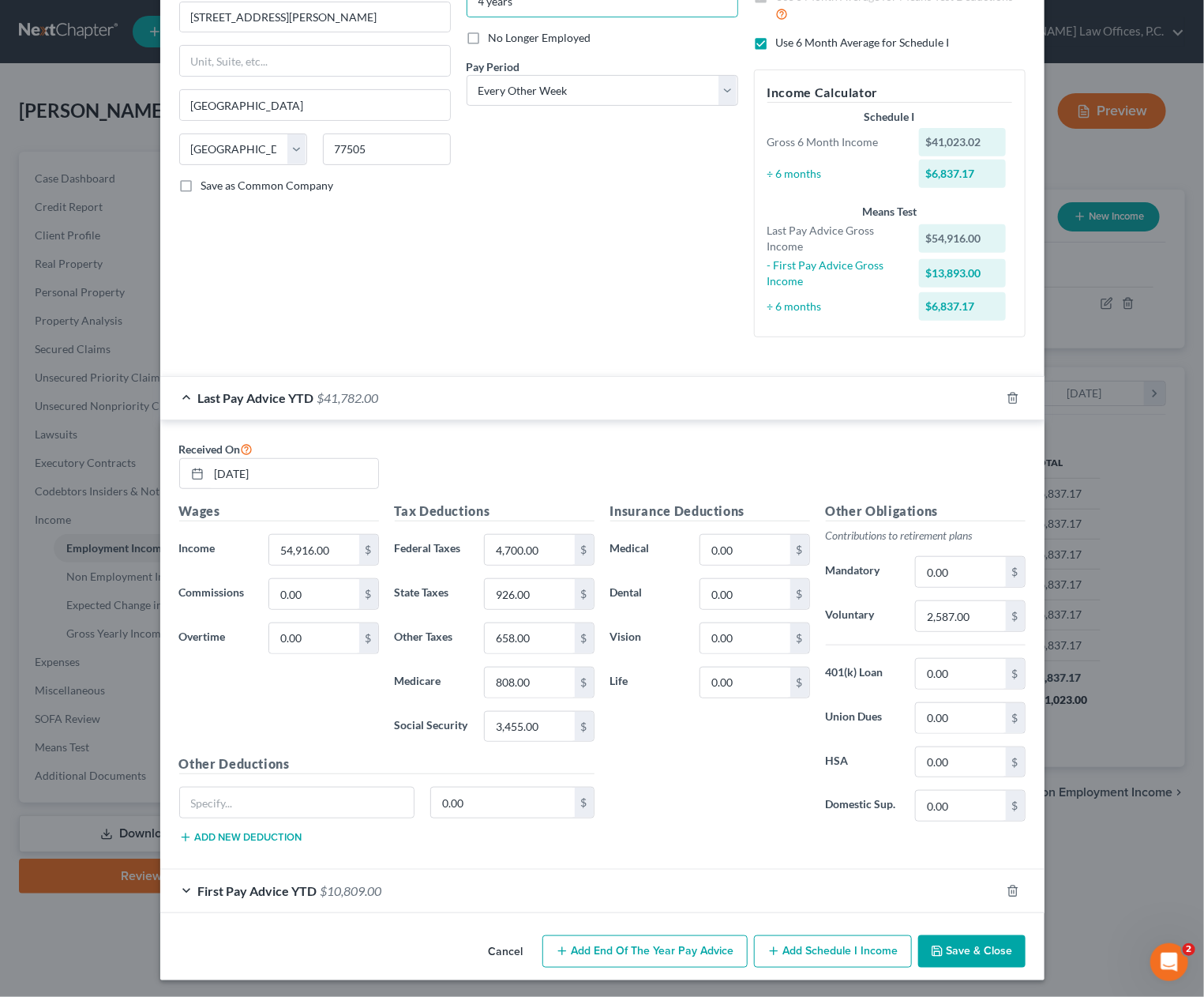
click at [956, 949] on button "Save & Close" at bounding box center [972, 952] width 107 height 33
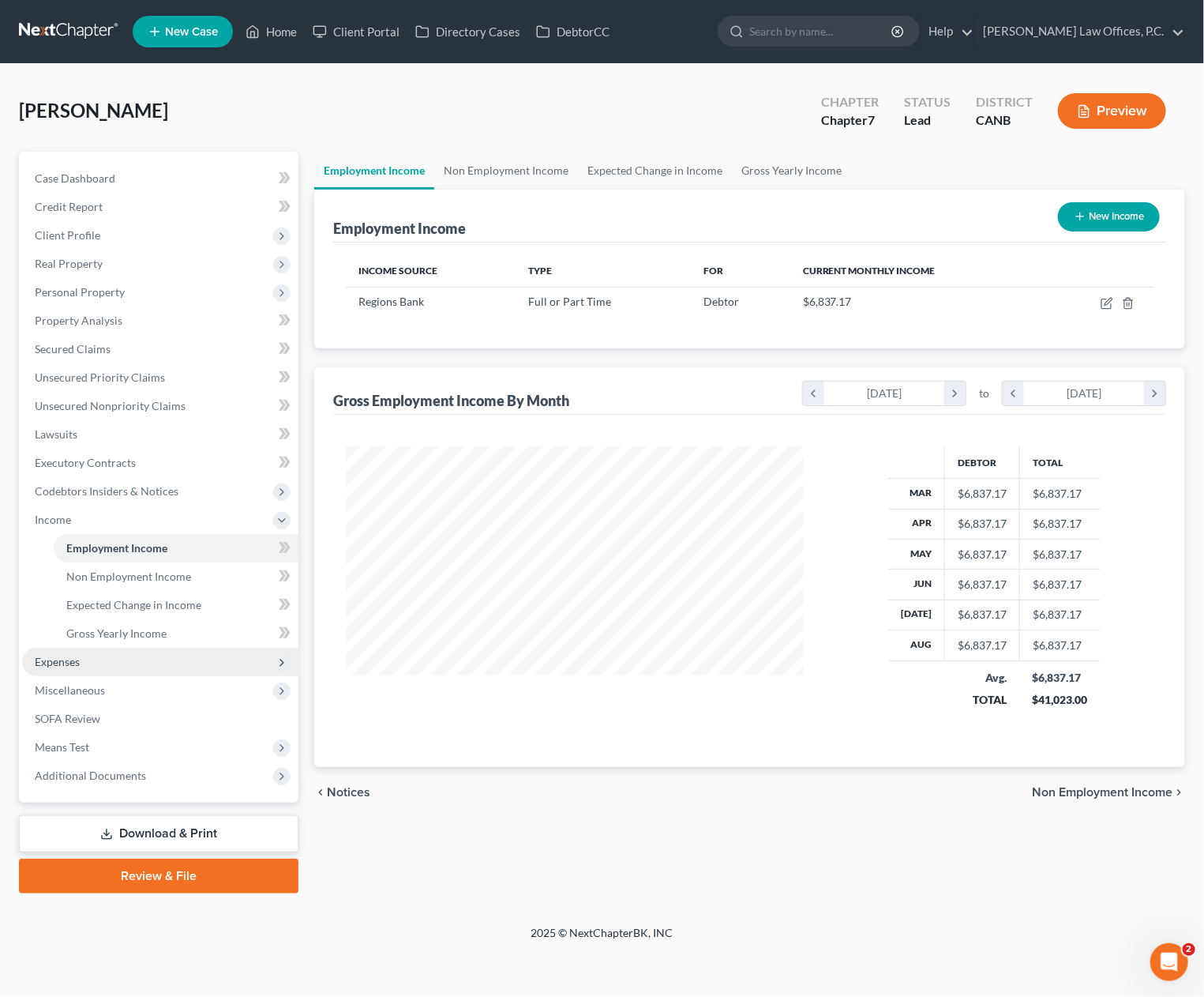
click at [86, 663] on span "Expenses" at bounding box center [159, 662] width 276 height 28
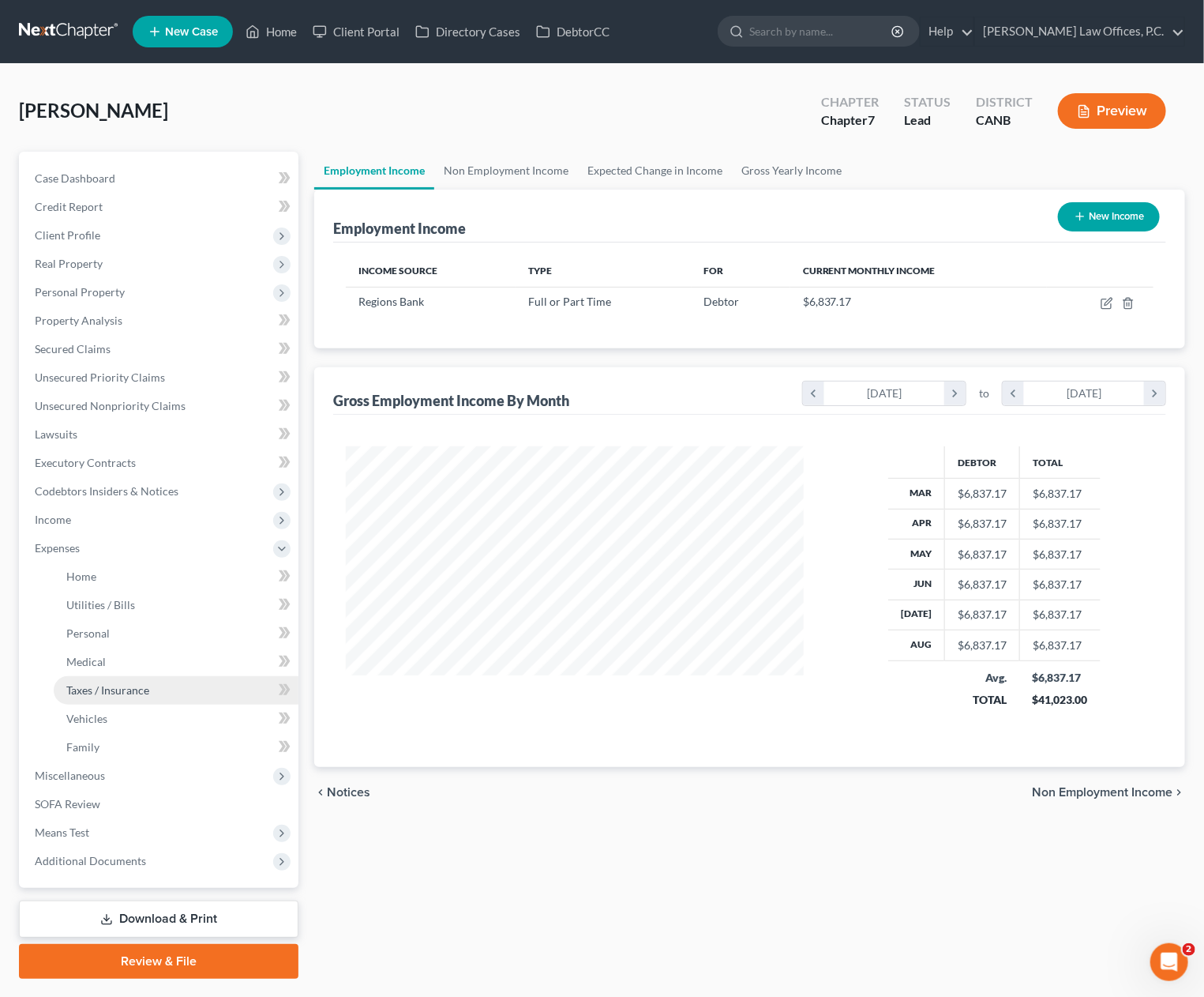
click at [123, 688] on span "Taxes / Insurance" at bounding box center [107, 690] width 83 height 13
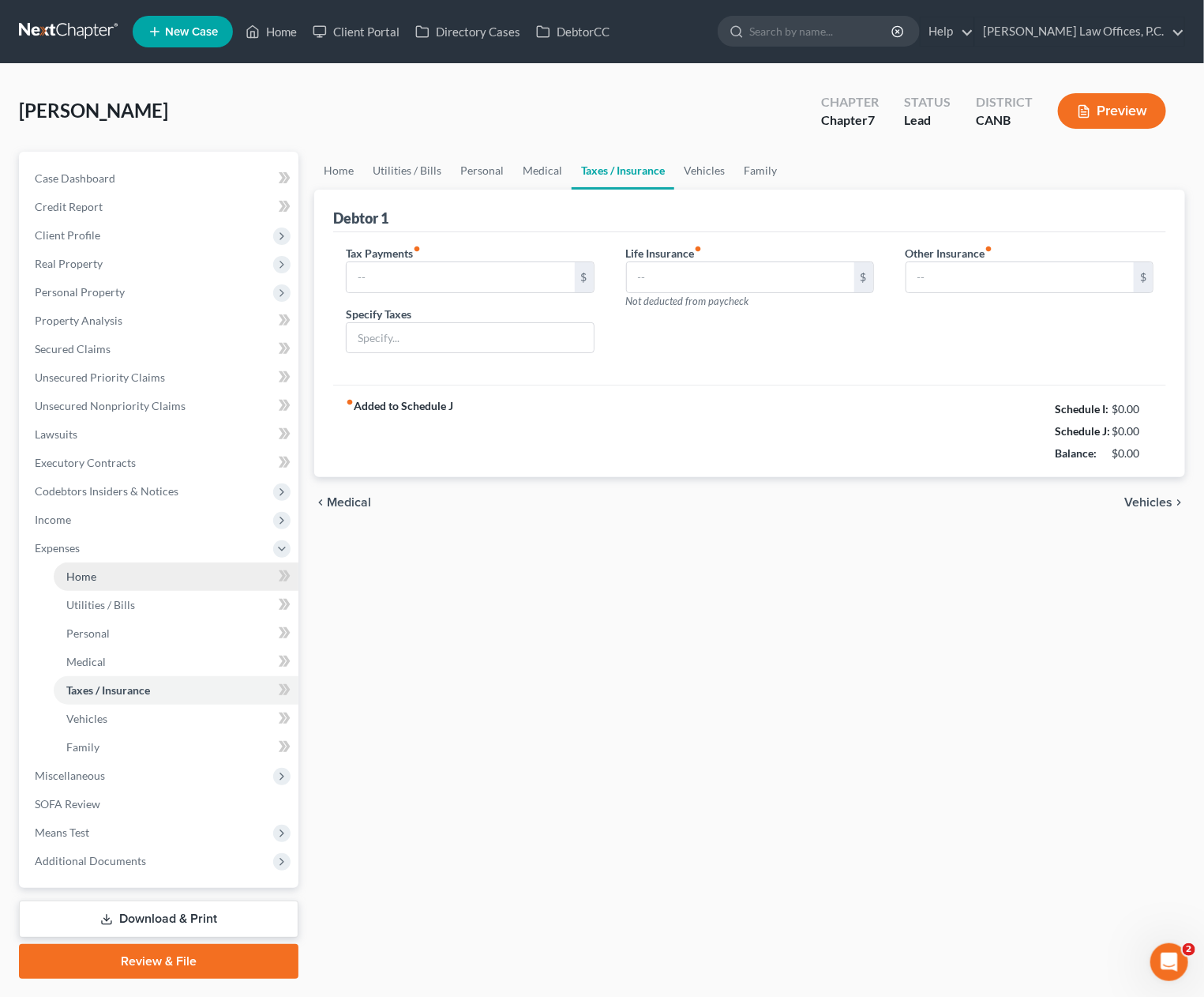
type input "0.00"
click at [454, 277] on input "text" at bounding box center [460, 277] width 227 height 30
type input "1,330"
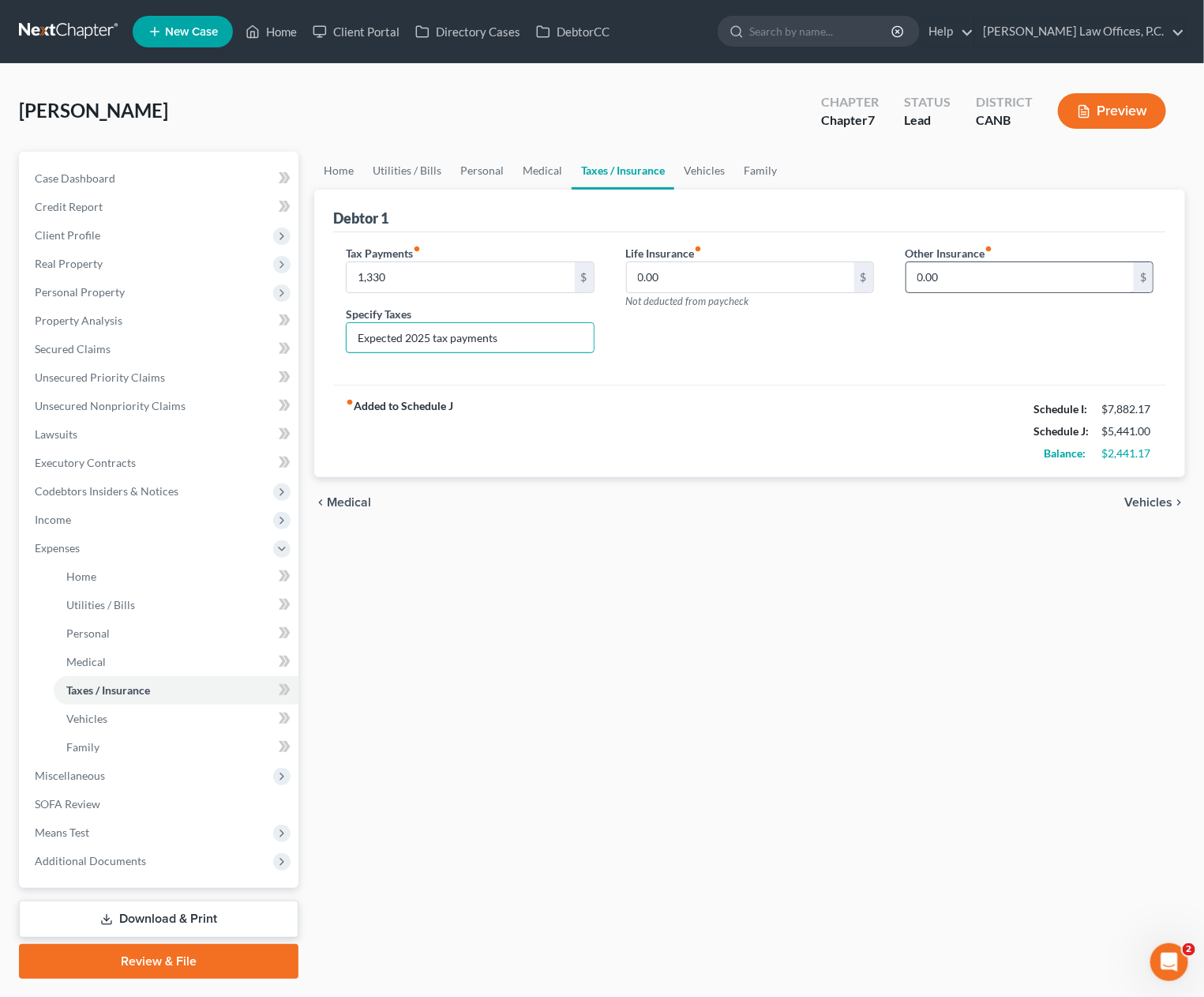
type input "Expected 2025 tax payments"
drag, startPoint x: 357, startPoint y: 274, endPoint x: 401, endPoint y: 276, distance: 44.0
click at [388, 275] on input "1,330" at bounding box center [460, 277] width 227 height 30
drag, startPoint x: 600, startPoint y: 534, endPoint x: 586, endPoint y: 516, distance: 22.8
click at [597, 534] on div "Home Utilities / Bills Personal Medical Taxes / Insurance Vehicles Family Debto…" at bounding box center [750, 565] width 887 height 827
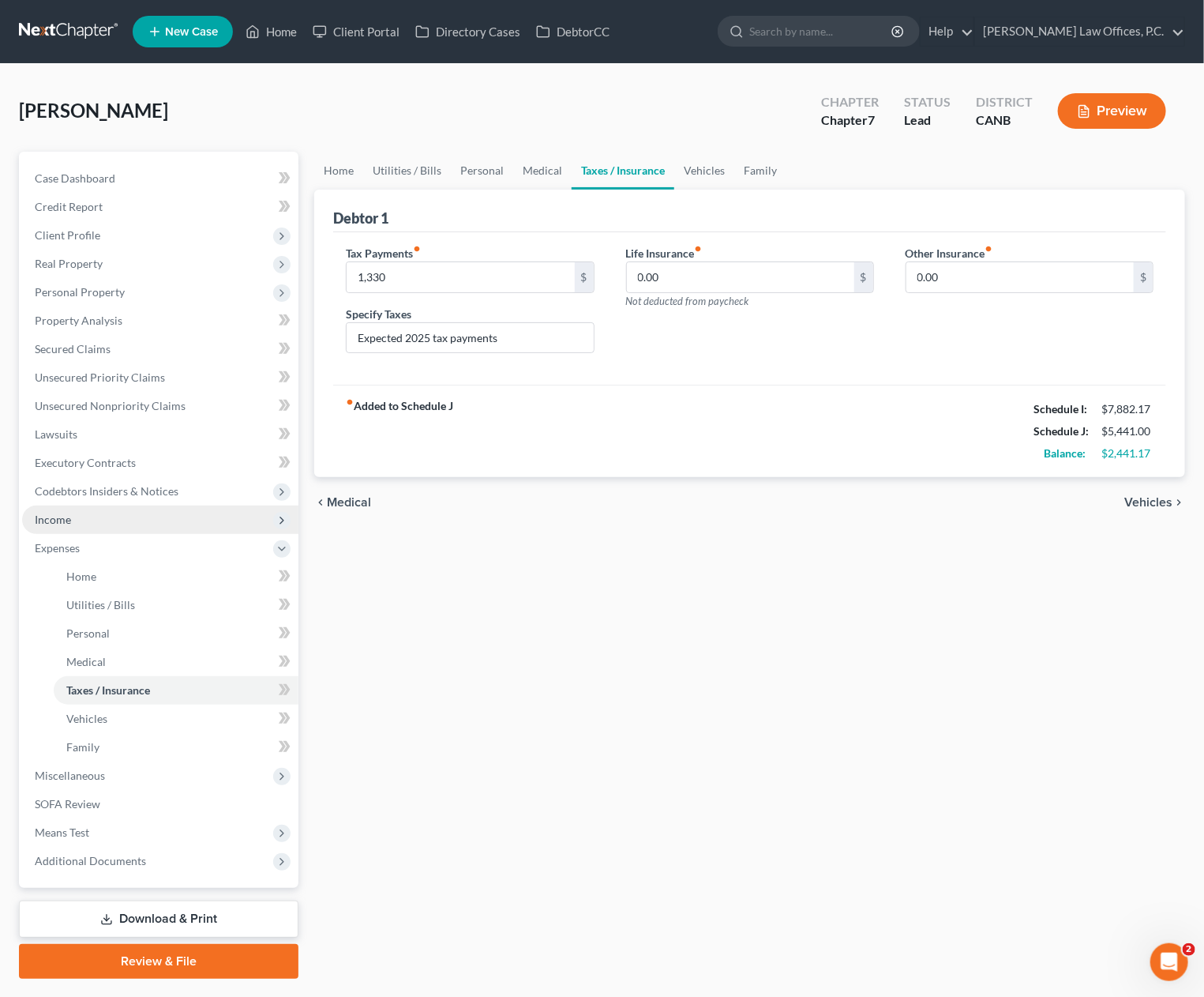
click at [132, 521] on span "Income" at bounding box center [159, 520] width 276 height 28
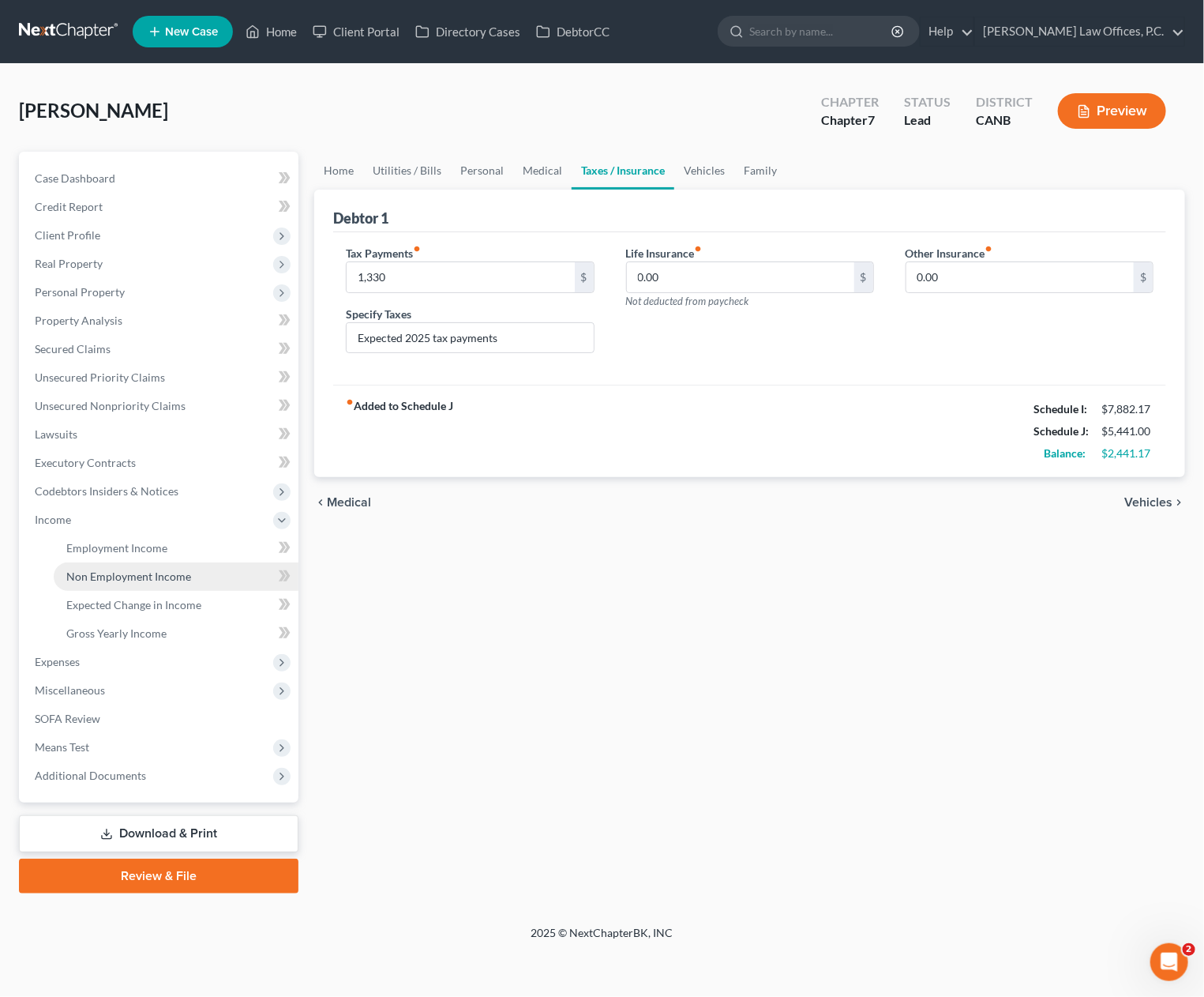
click at [137, 582] on link "Non Employment Income" at bounding box center [176, 576] width 245 height 28
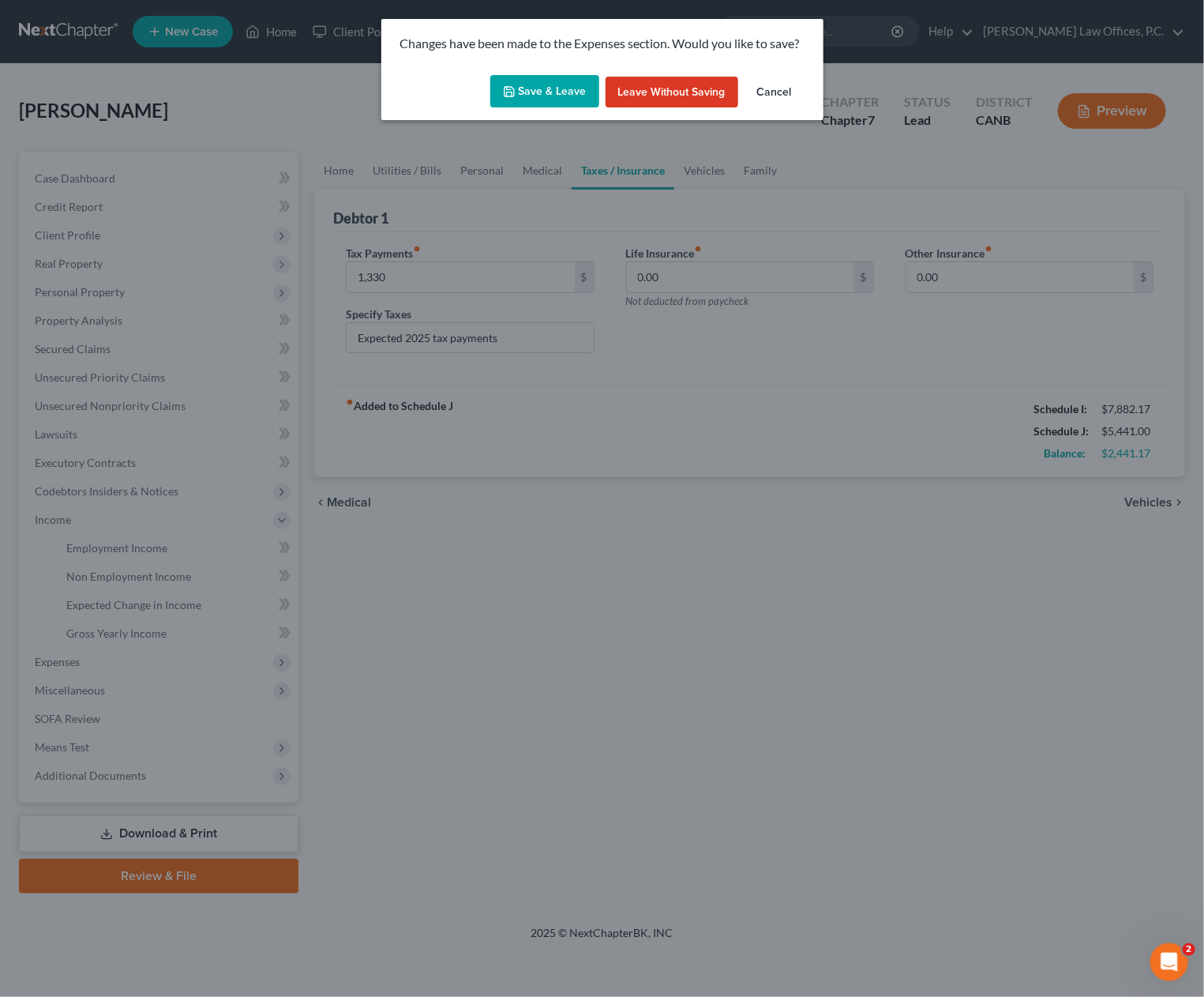
click at [529, 87] on button "Save & Leave" at bounding box center [545, 91] width 109 height 33
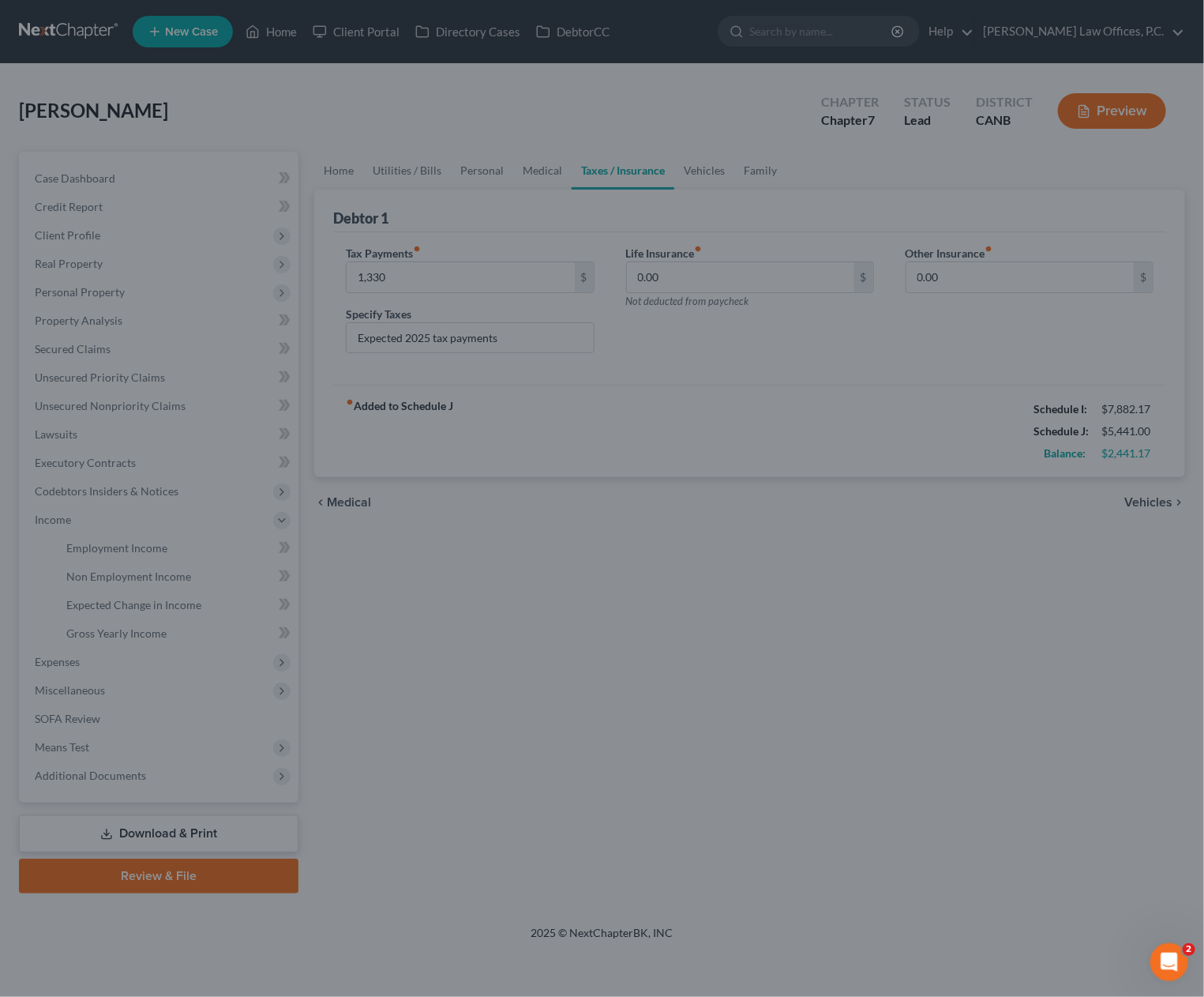
type input "1,330.00"
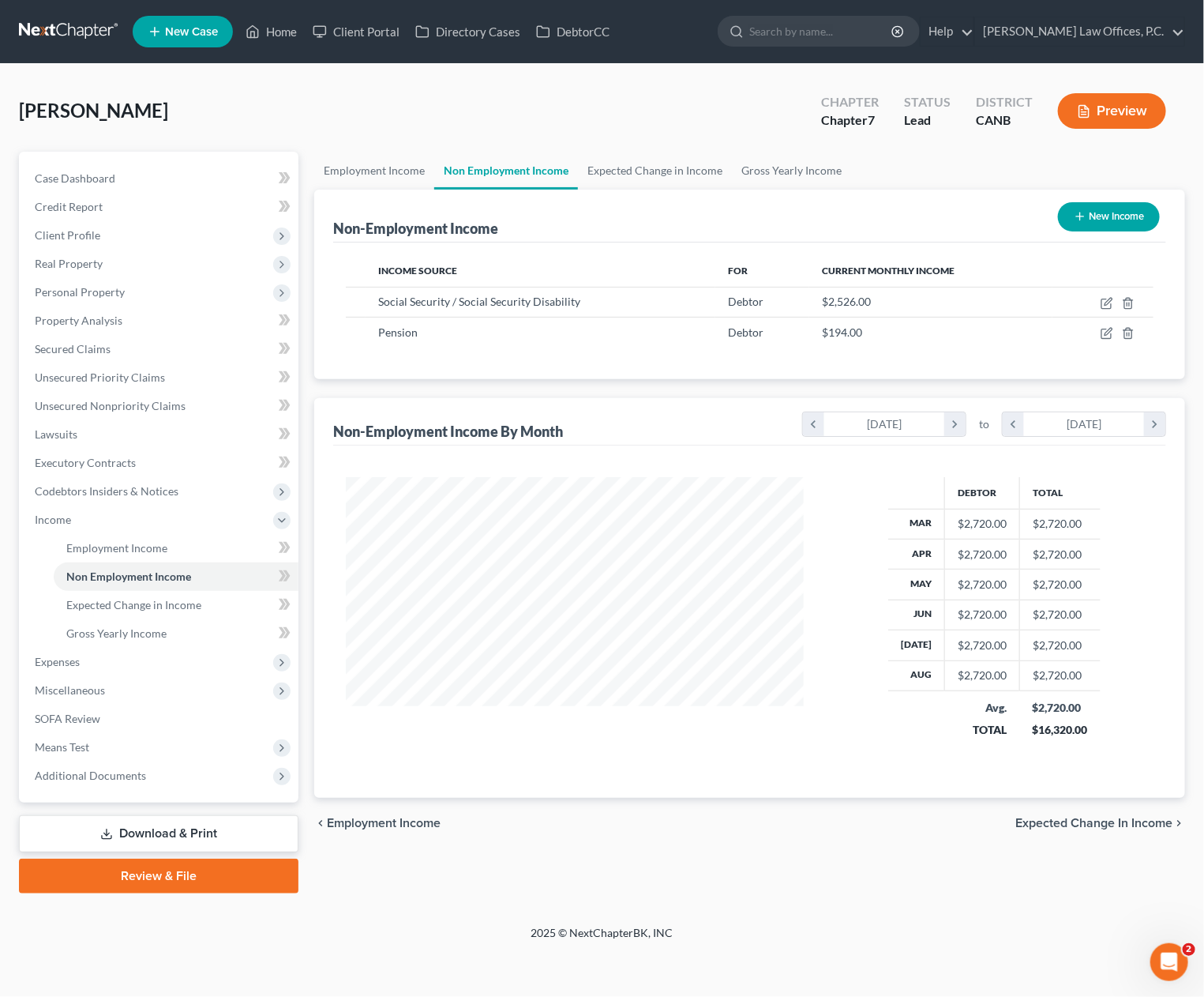
scroll to position [282, 489]
click at [114, 652] on span "Expenses" at bounding box center [159, 662] width 276 height 28
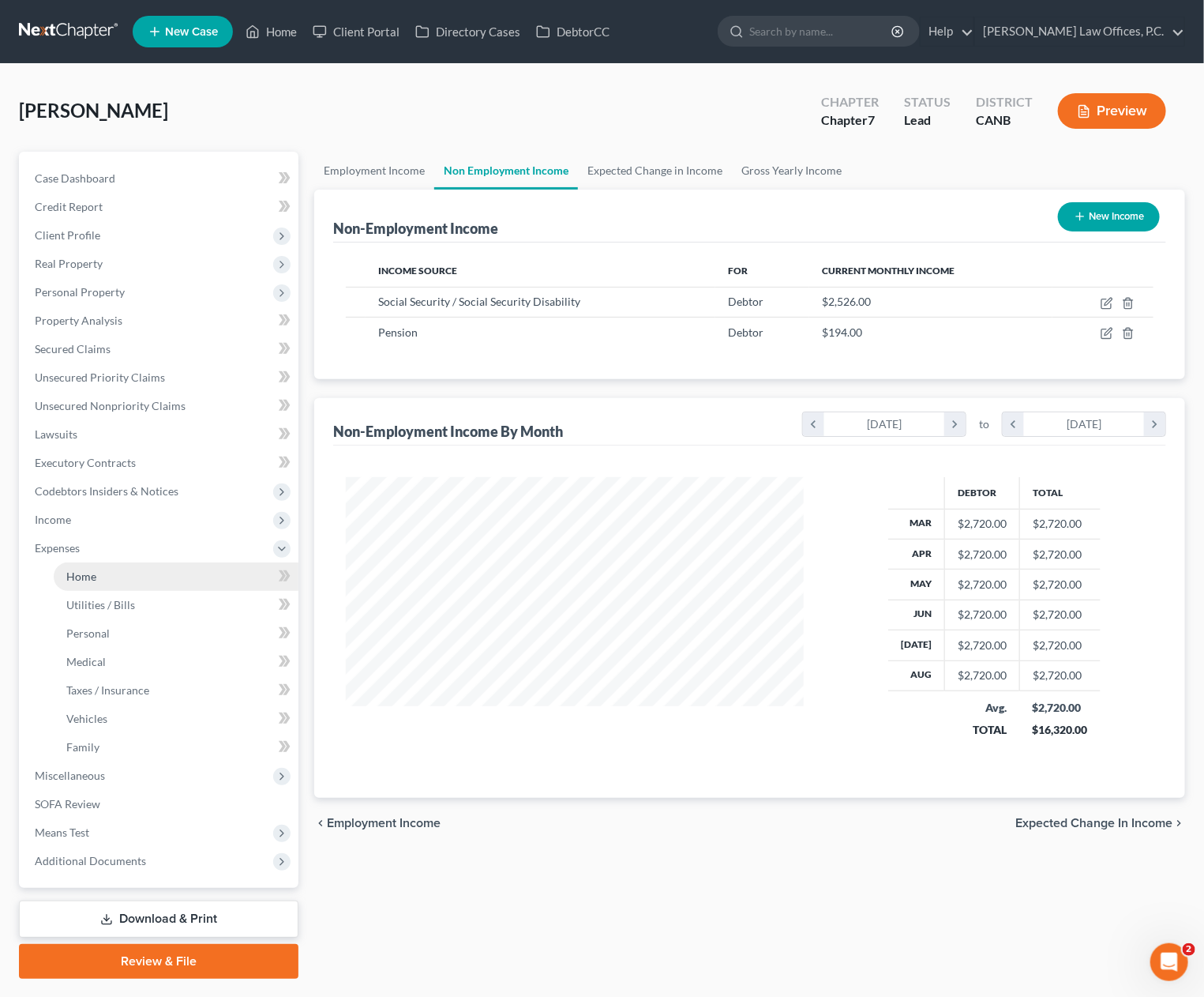
click at [140, 574] on link "Home" at bounding box center [176, 576] width 245 height 28
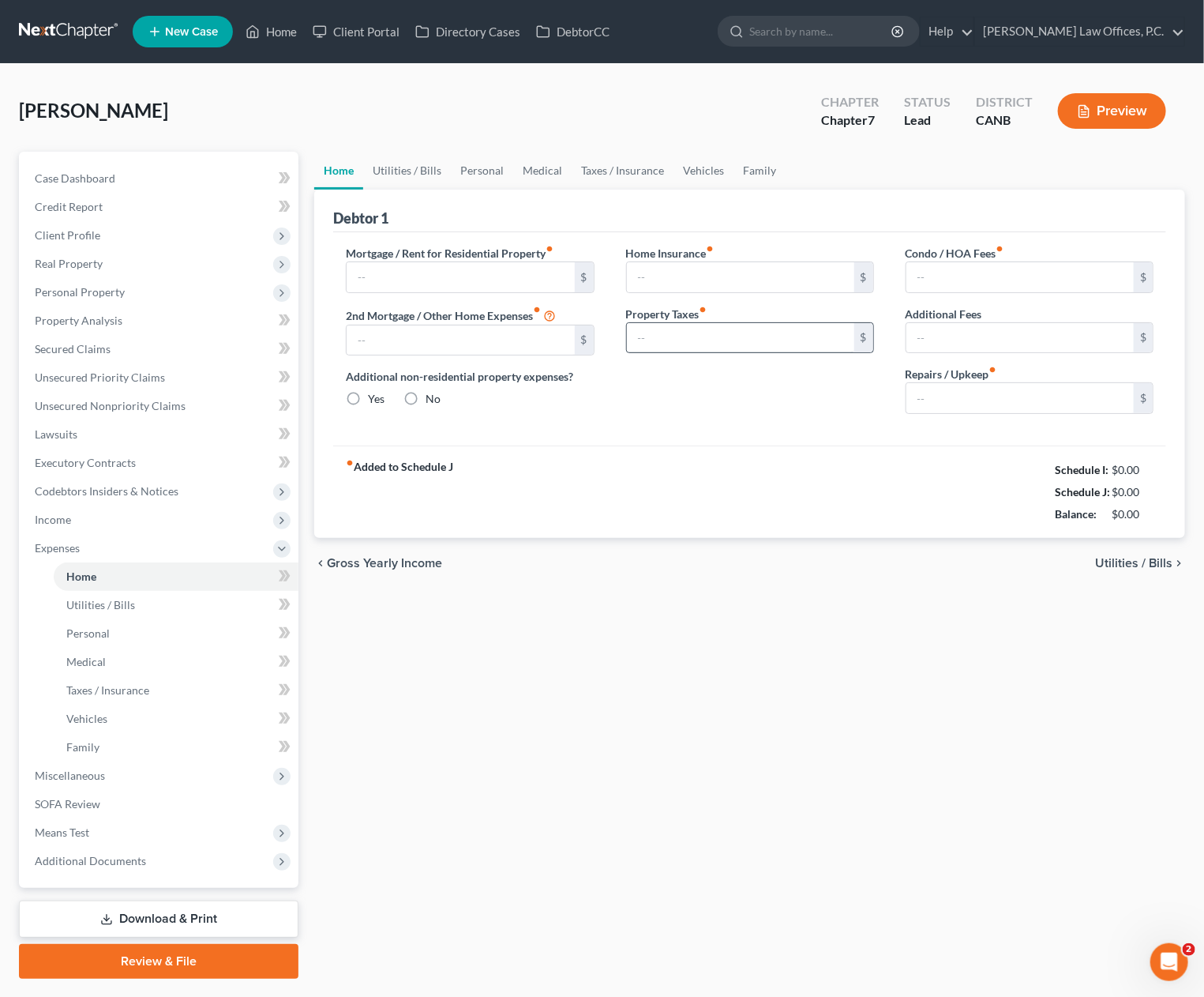
type input "1,900.00"
type input "0.00"
radio input "true"
type input "20.00"
type input "0.00"
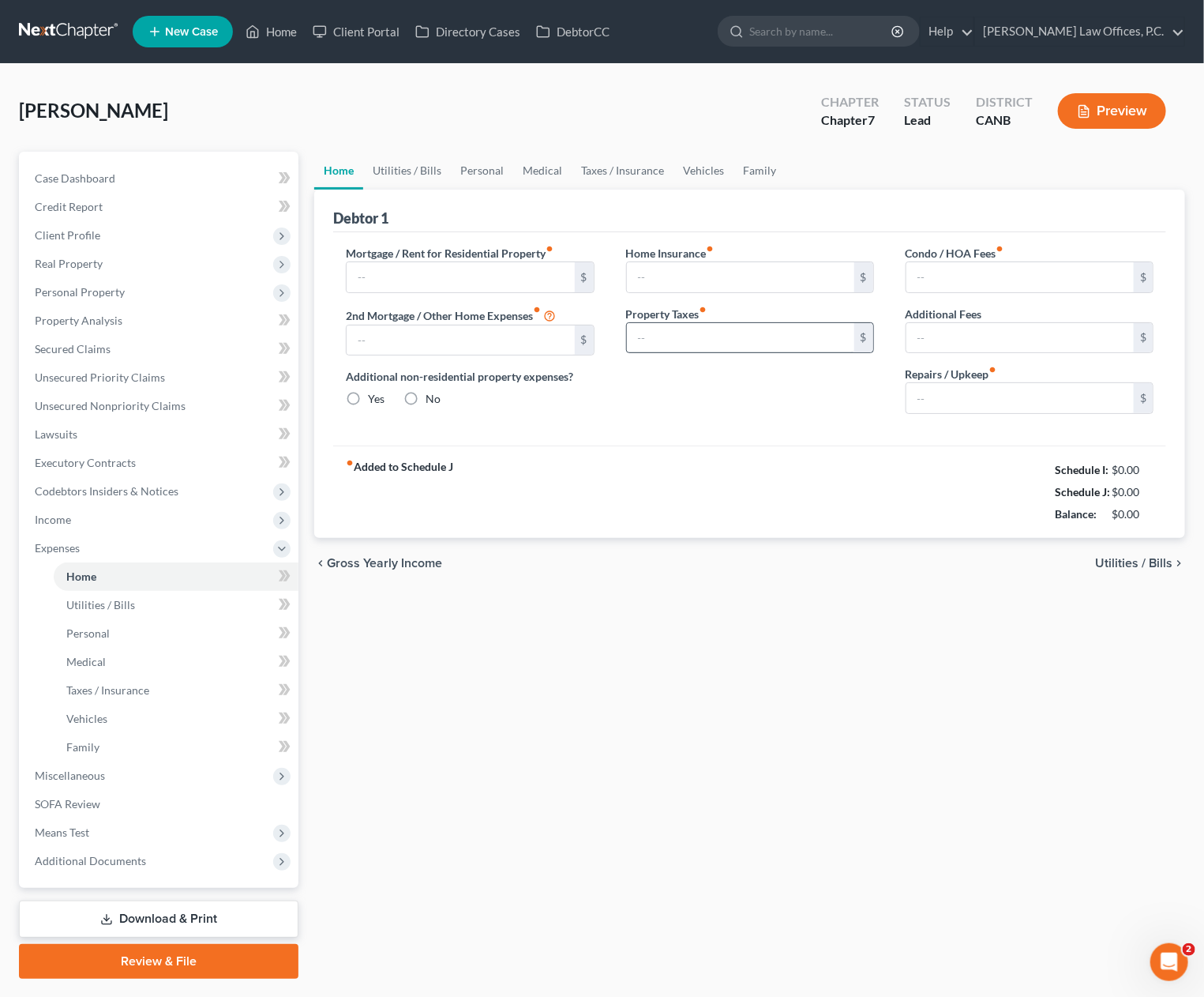
type input "0.00"
click at [679, 626] on div "Home Utilities / Bills Personal Medical Taxes / Insurance Vehicles Family Debto…" at bounding box center [750, 565] width 887 height 827
click at [222, 917] on link "Download & Print" at bounding box center [158, 919] width 280 height 37
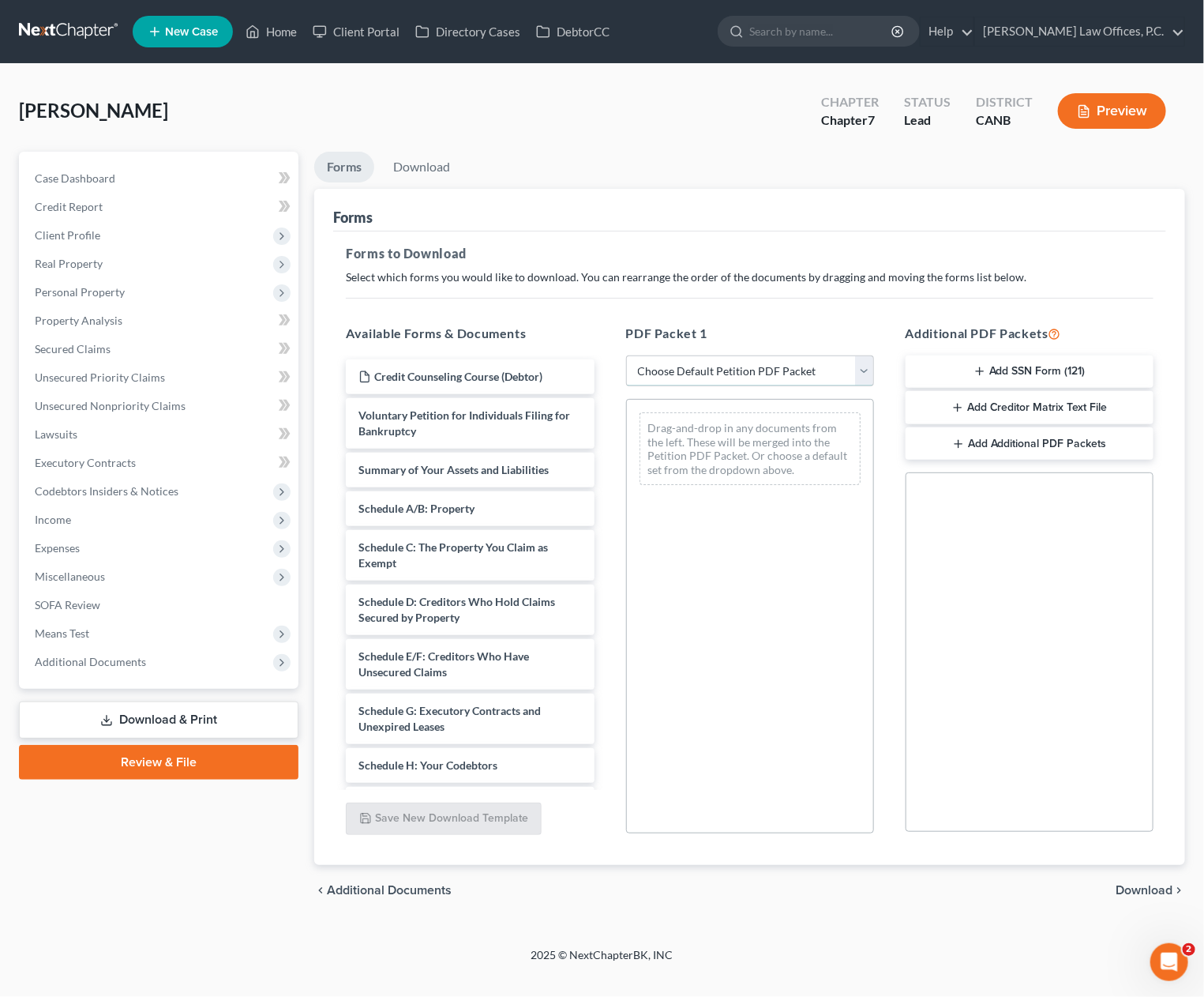
click at [664, 357] on select "Choose Default Petition PDF Packet Complete Bankruptcy Petition (all forms and …" at bounding box center [750, 372] width 248 height 32
select select "0"
click at [626, 356] on select "Choose Default Petition PDF Packet Complete Bankruptcy Petition (all forms and …" at bounding box center [750, 372] width 248 height 32
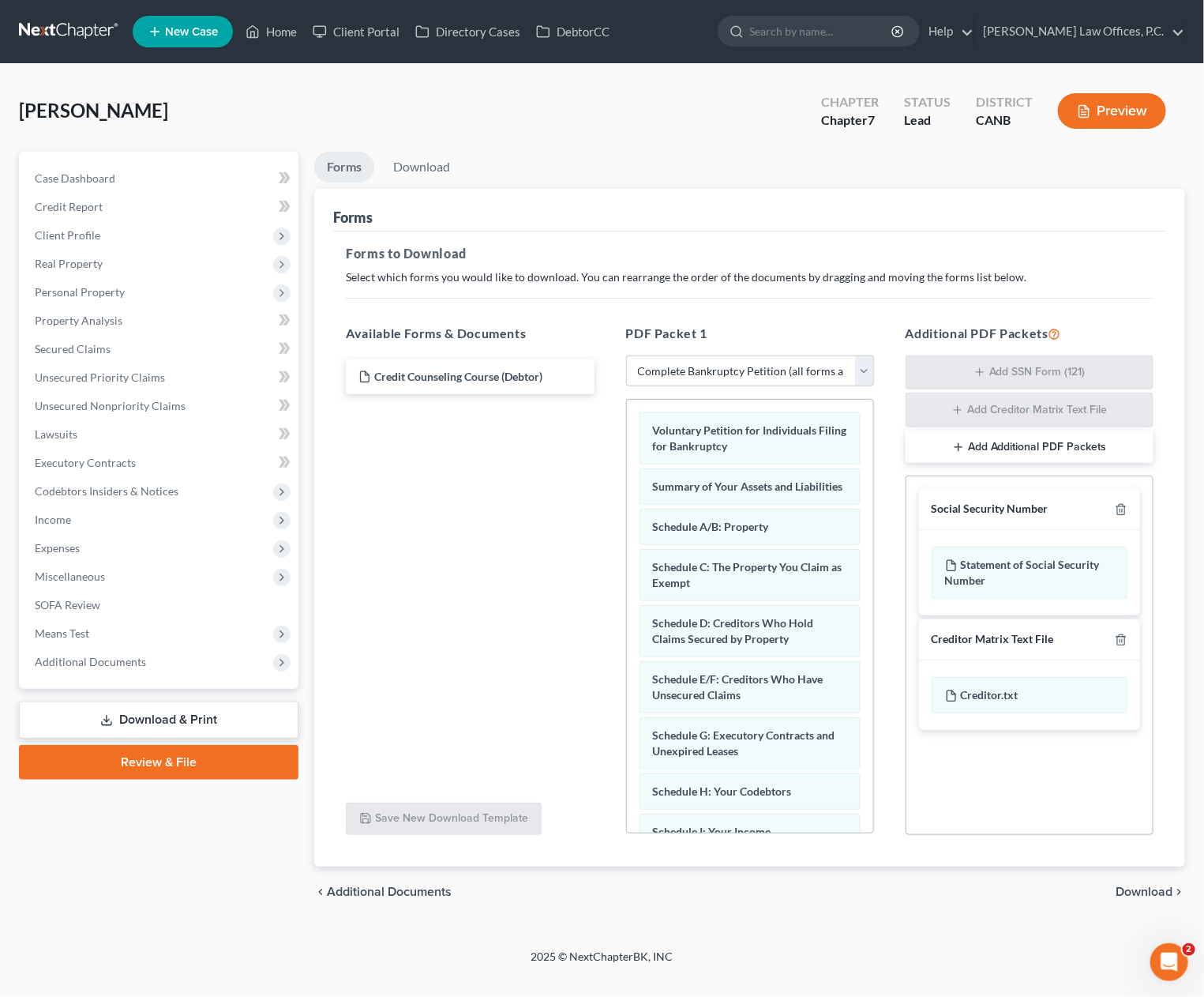
click at [1132, 888] on span "Download" at bounding box center [1145, 891] width 57 height 12
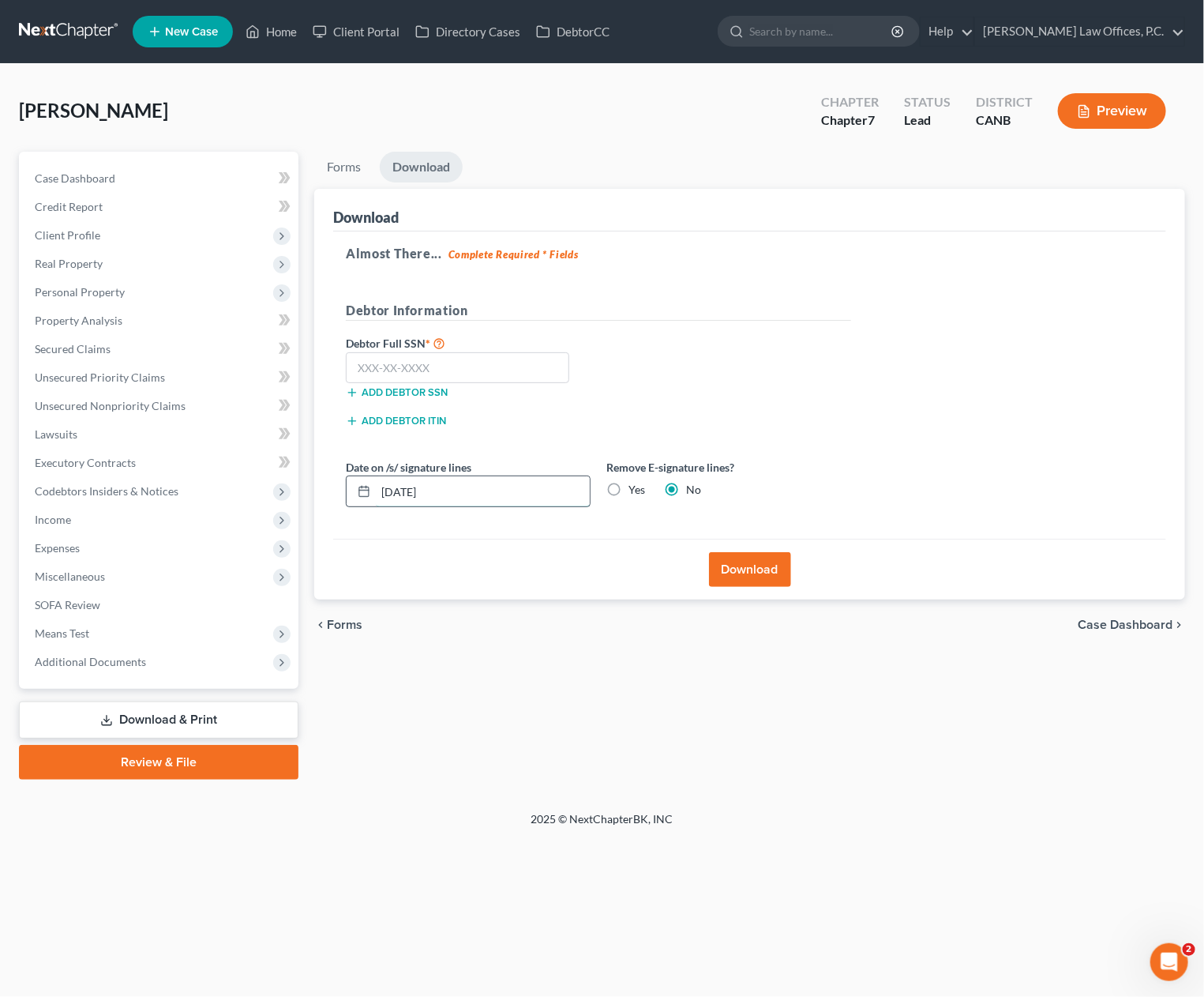
click at [516, 492] on input "09/17/2025" at bounding box center [483, 491] width 214 height 30
click at [517, 492] on input "09/17/2025" at bounding box center [483, 491] width 214 height 30
click at [629, 490] on label "Yes" at bounding box center [637, 490] width 17 height 16
click at [635, 490] on input "Yes" at bounding box center [639, 487] width 10 height 10
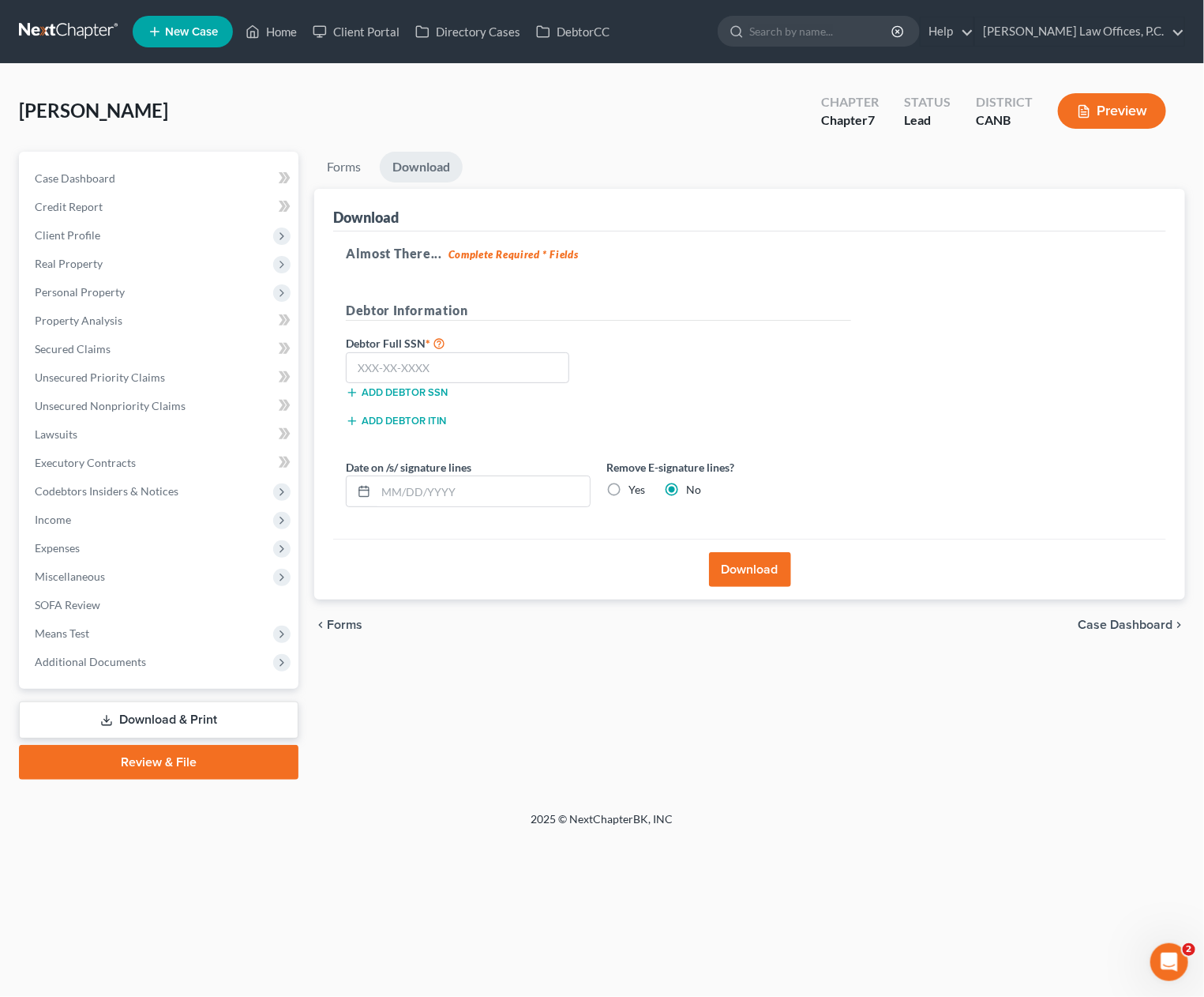
radio input "true"
radio input "false"
click at [476, 357] on input "text" at bounding box center [457, 369] width 223 height 32
type input "553-64-9892"
drag, startPoint x: 687, startPoint y: 577, endPoint x: 728, endPoint y: 572, distance: 41.3
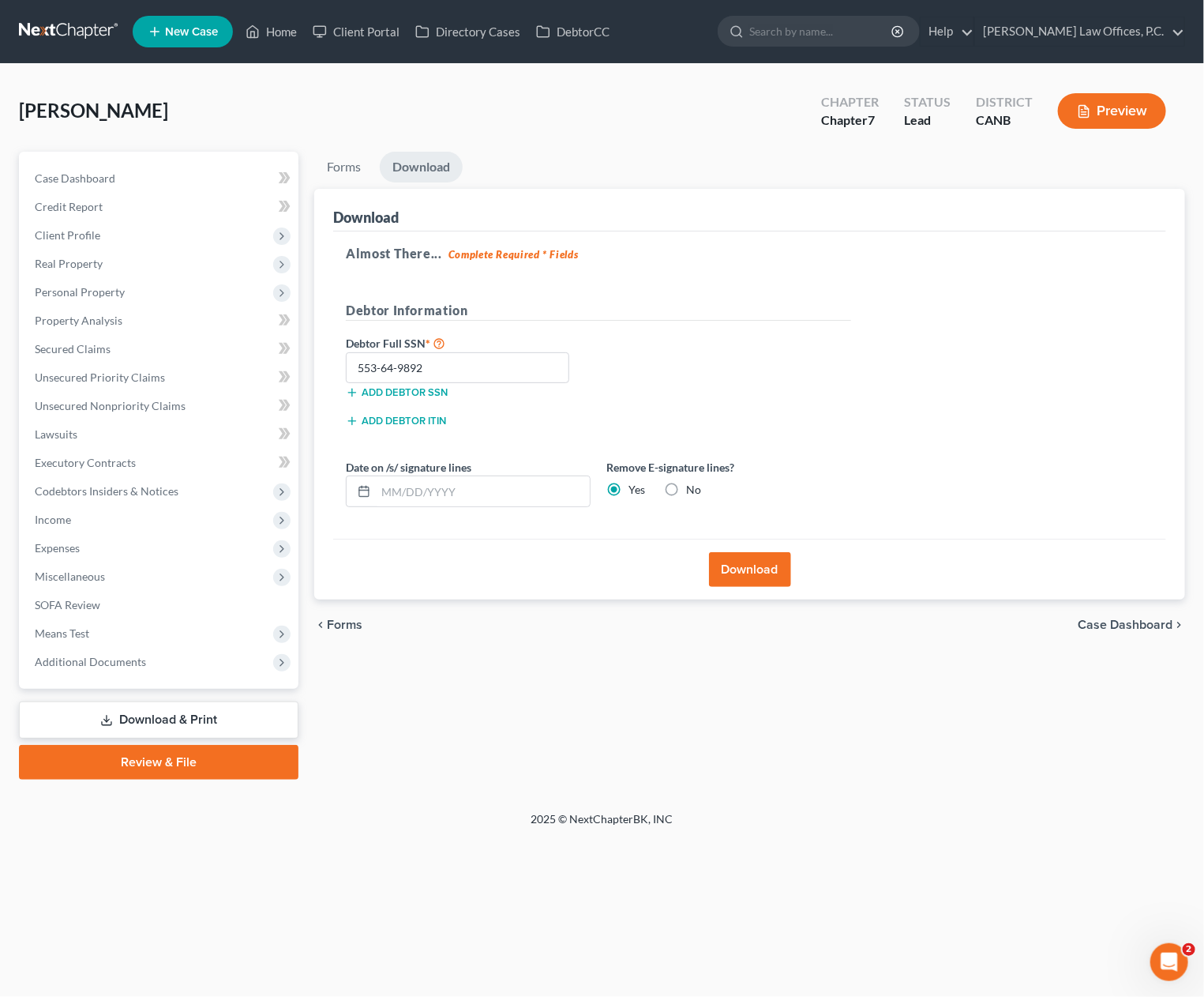
click at [692, 576] on div "Download" at bounding box center [750, 569] width 833 height 60
click at [728, 572] on button "Download" at bounding box center [750, 569] width 82 height 35
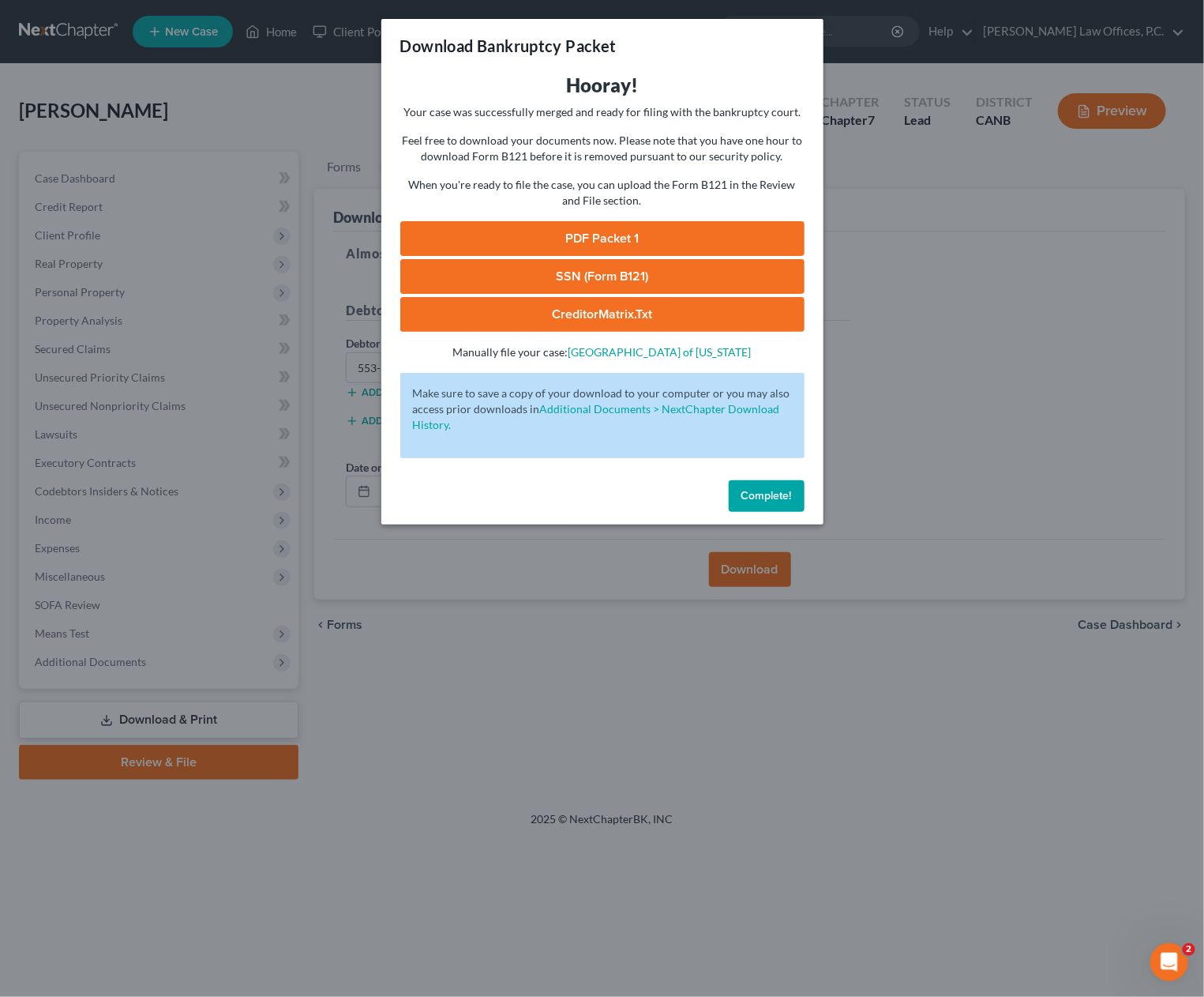
click at [636, 241] on link "PDF Packet 1" at bounding box center [602, 239] width 404 height 35
click at [602, 277] on link "SSN (Form B121)" at bounding box center [602, 276] width 404 height 35
click at [761, 496] on span "Complete!" at bounding box center [767, 495] width 51 height 13
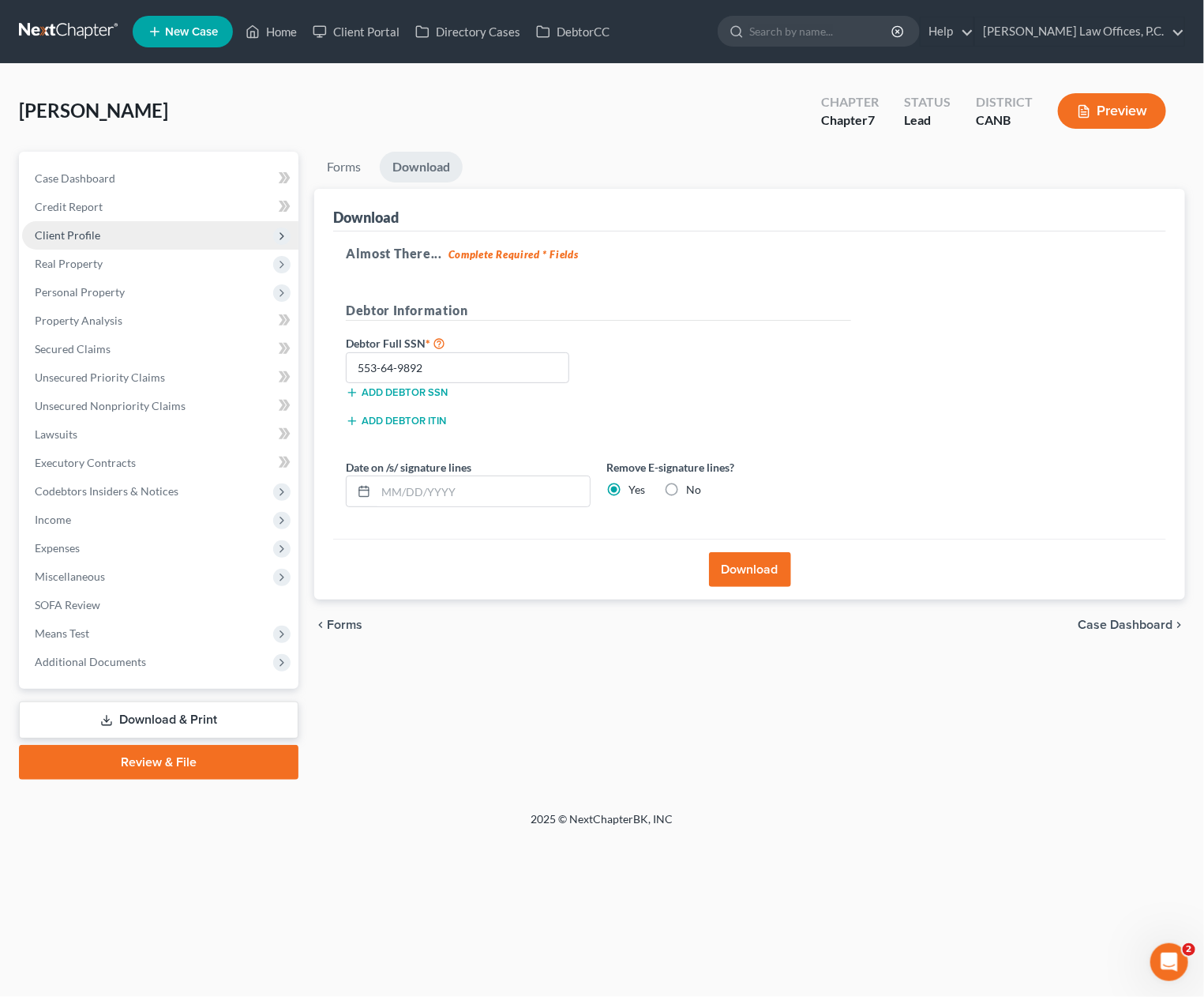
click at [114, 239] on span "Client Profile" at bounding box center [159, 236] width 276 height 28
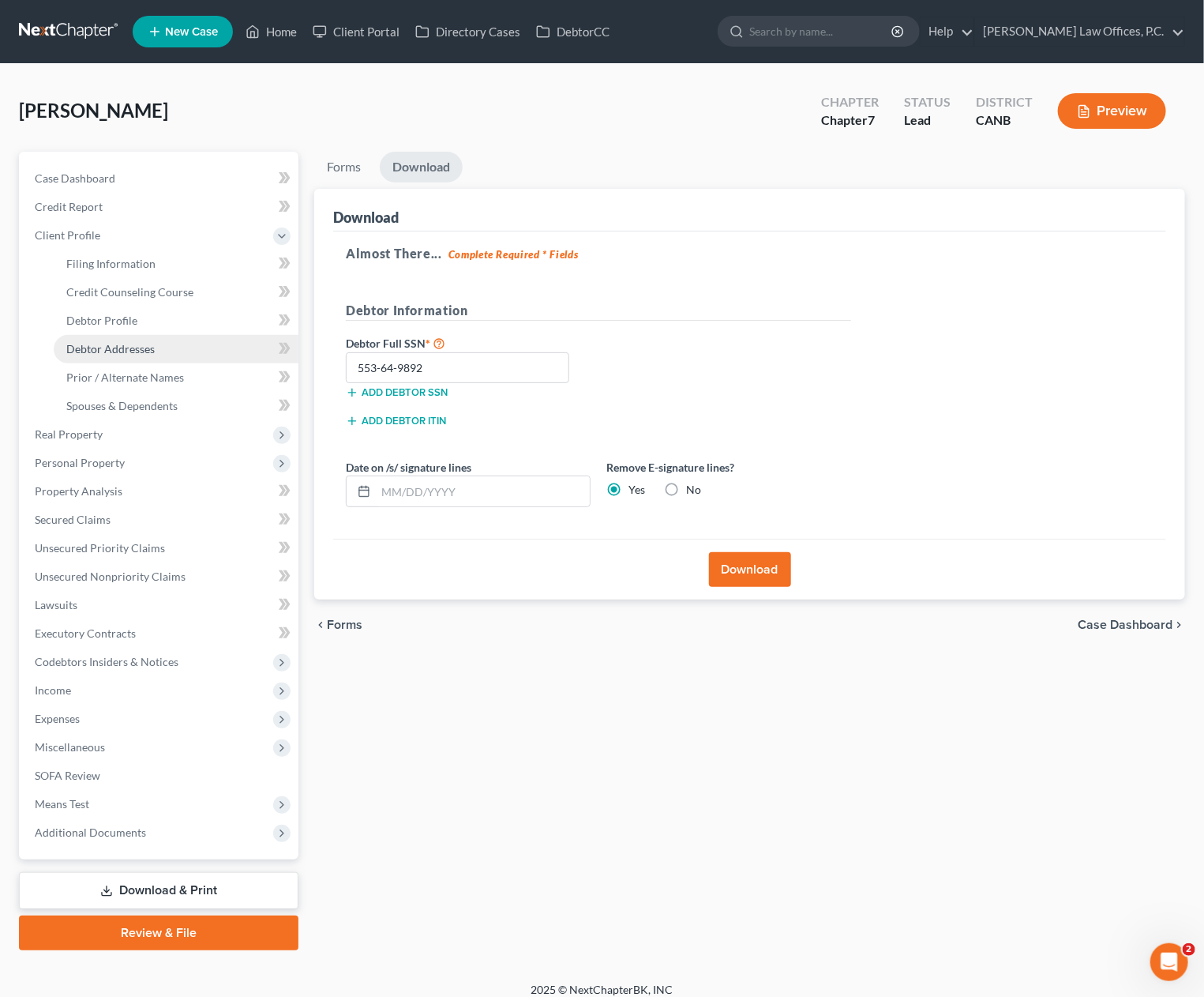
click at [120, 339] on link "Debtor Addresses" at bounding box center [176, 349] width 245 height 28
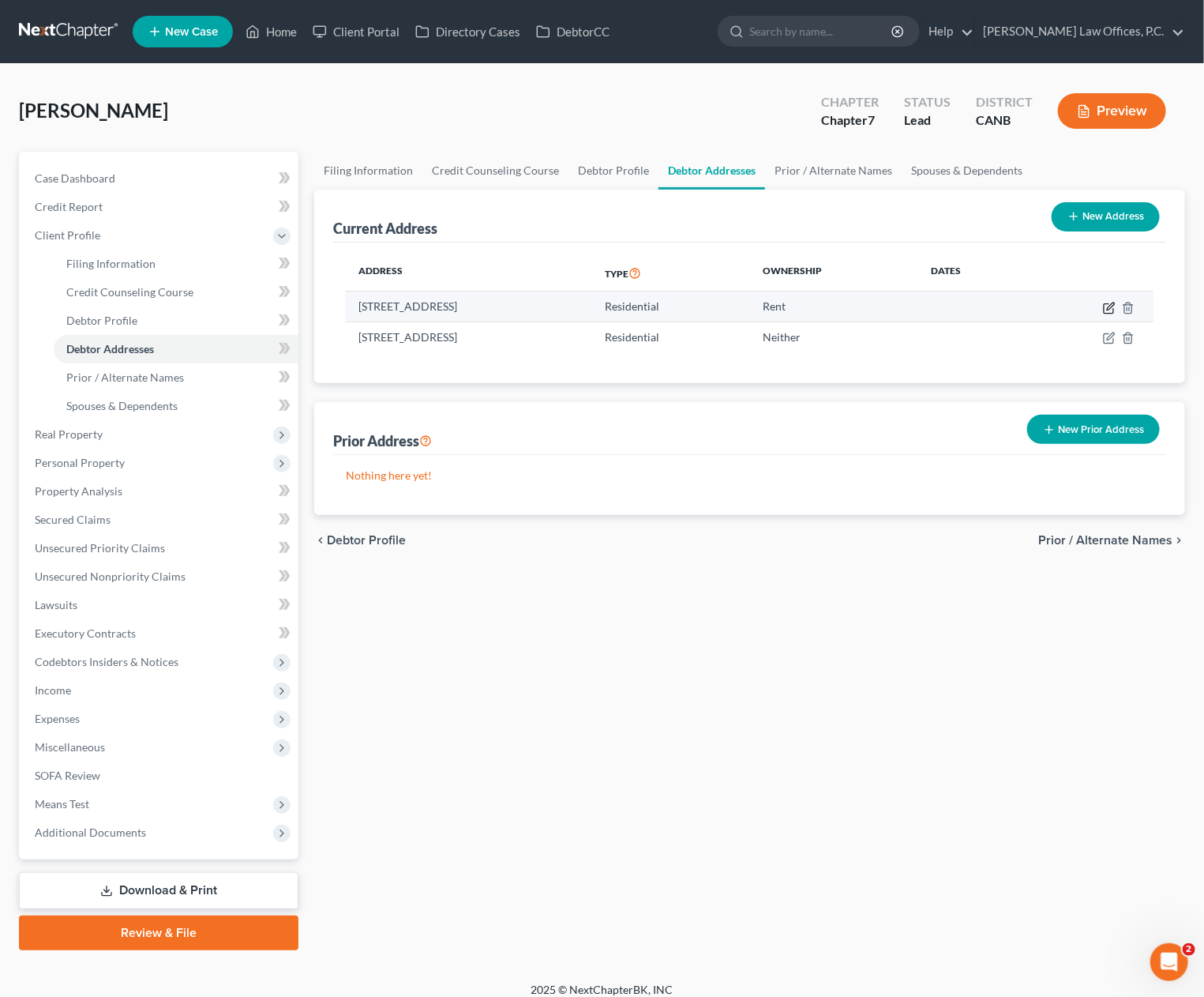
click at [1112, 308] on icon "button" at bounding box center [1109, 307] width 12 height 12
select select "4"
select select "0"
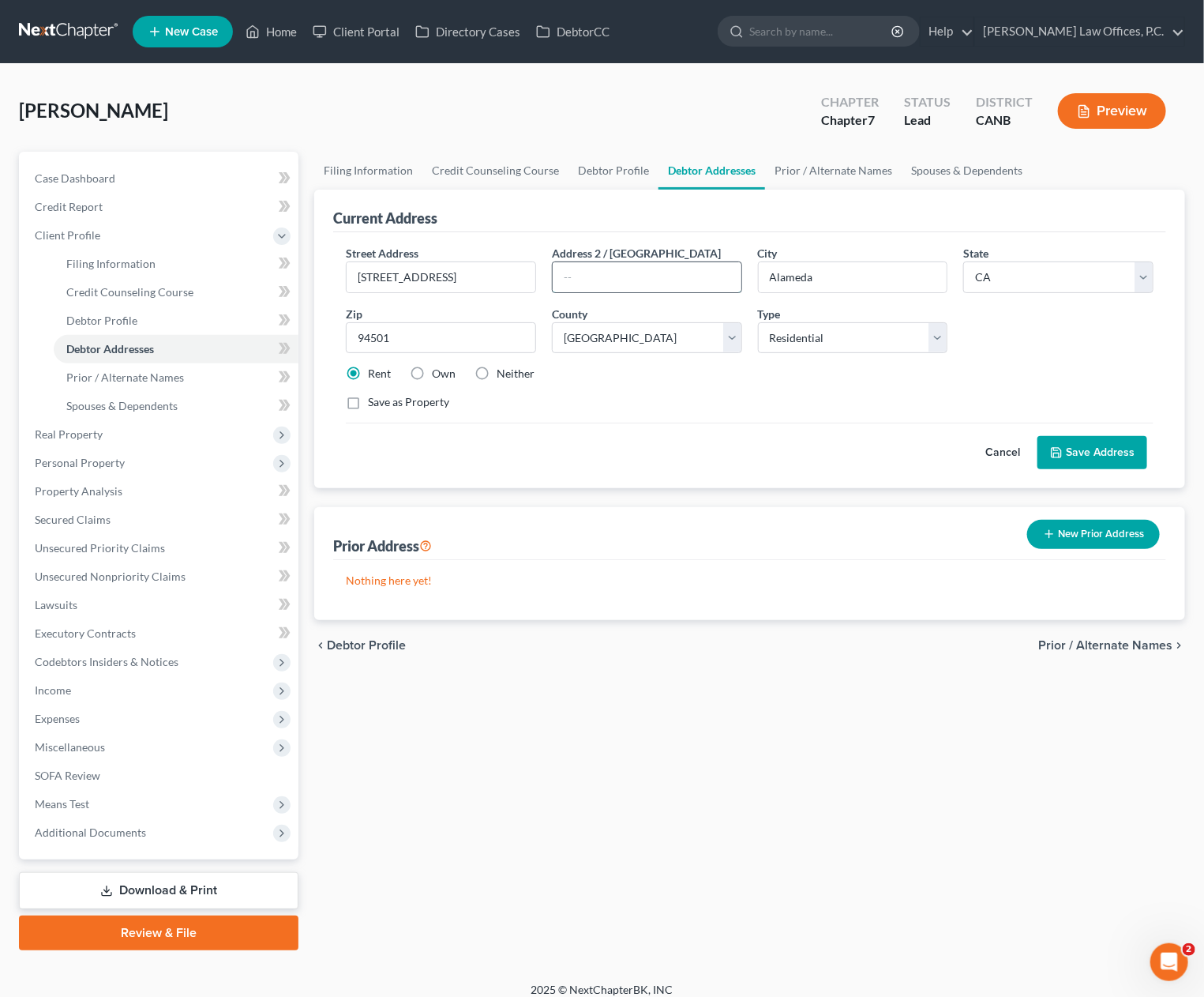
click at [661, 280] on input "text" at bounding box center [647, 277] width 189 height 30
type input "Apt. G"
drag, startPoint x: 494, startPoint y: 280, endPoint x: 514, endPoint y: 277, distance: 20.2
click at [497, 280] on input "527 Palace Court G" at bounding box center [441, 277] width 189 height 30
type input "527 Palace Court"
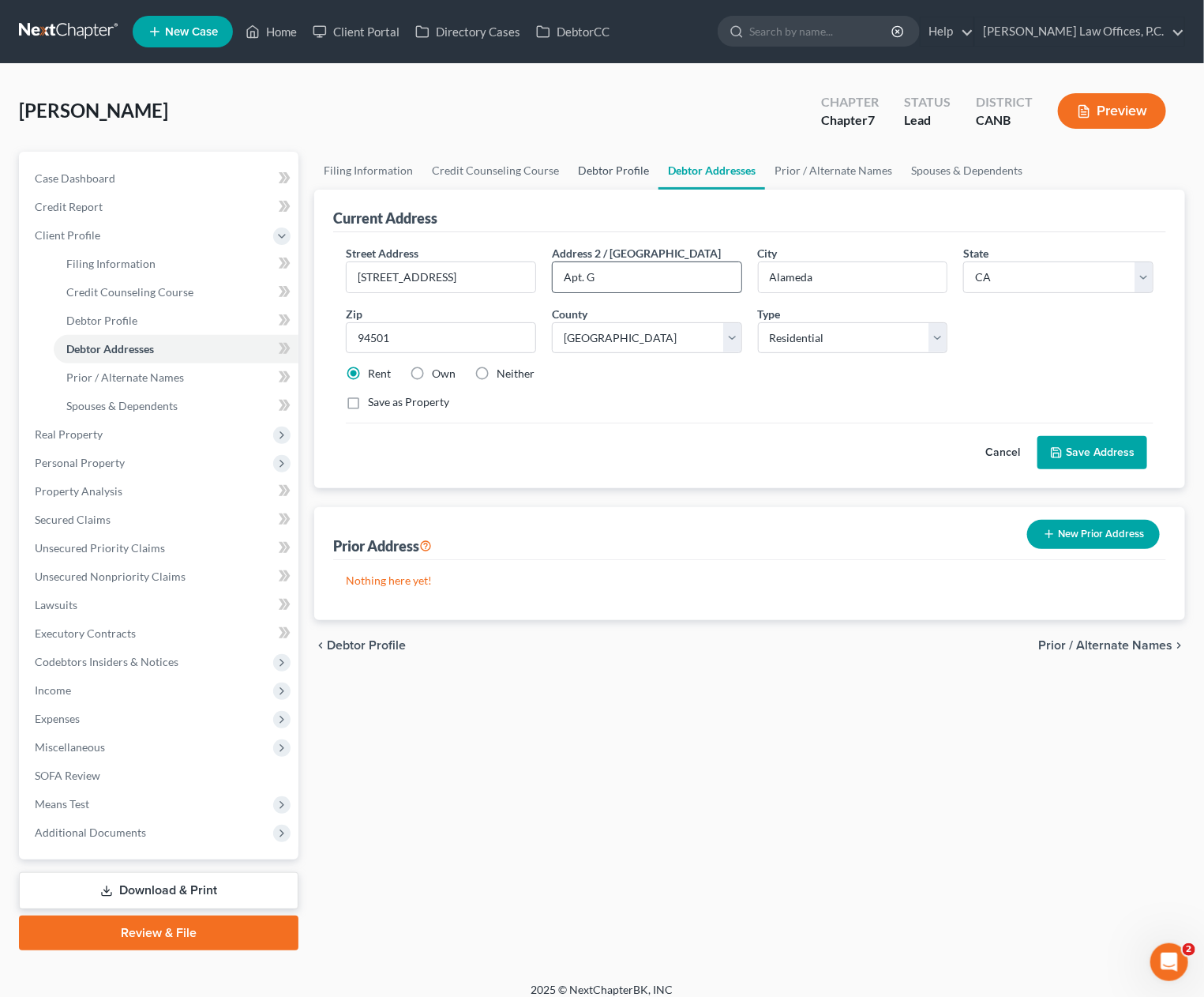
drag, startPoint x: 607, startPoint y: 173, endPoint x: 652, endPoint y: 261, distance: 98.8
click at [607, 173] on link "Debtor Profile" at bounding box center [613, 171] width 90 height 38
select select "3"
select select "0"
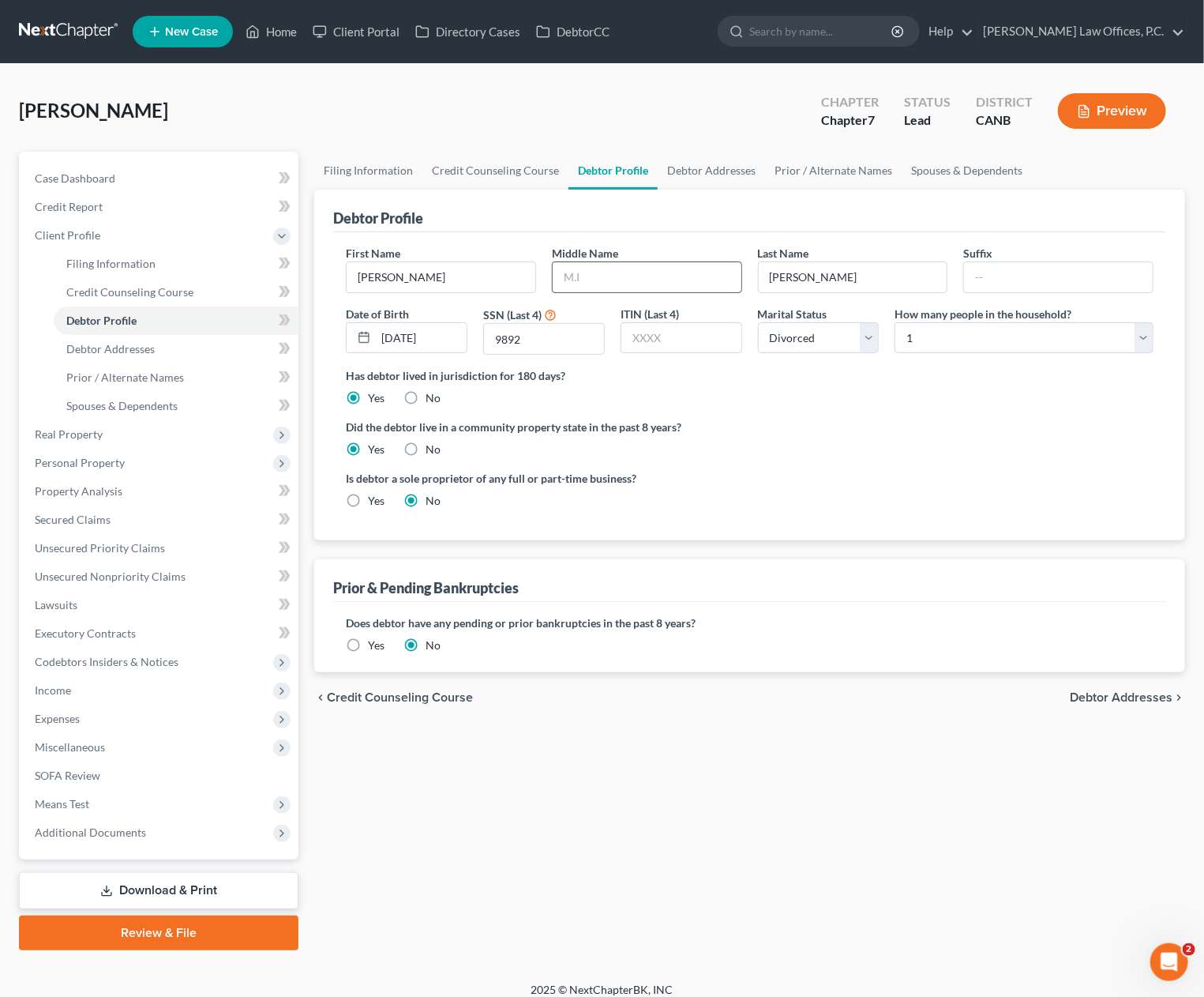
drag, startPoint x: 690, startPoint y: 280, endPoint x: 706, endPoint y: 275, distance: 16.8
click at [698, 278] on input "text" at bounding box center [647, 277] width 189 height 30
type input "Jane"
click at [1126, 698] on span "Debtor Addresses" at bounding box center [1121, 697] width 103 height 12
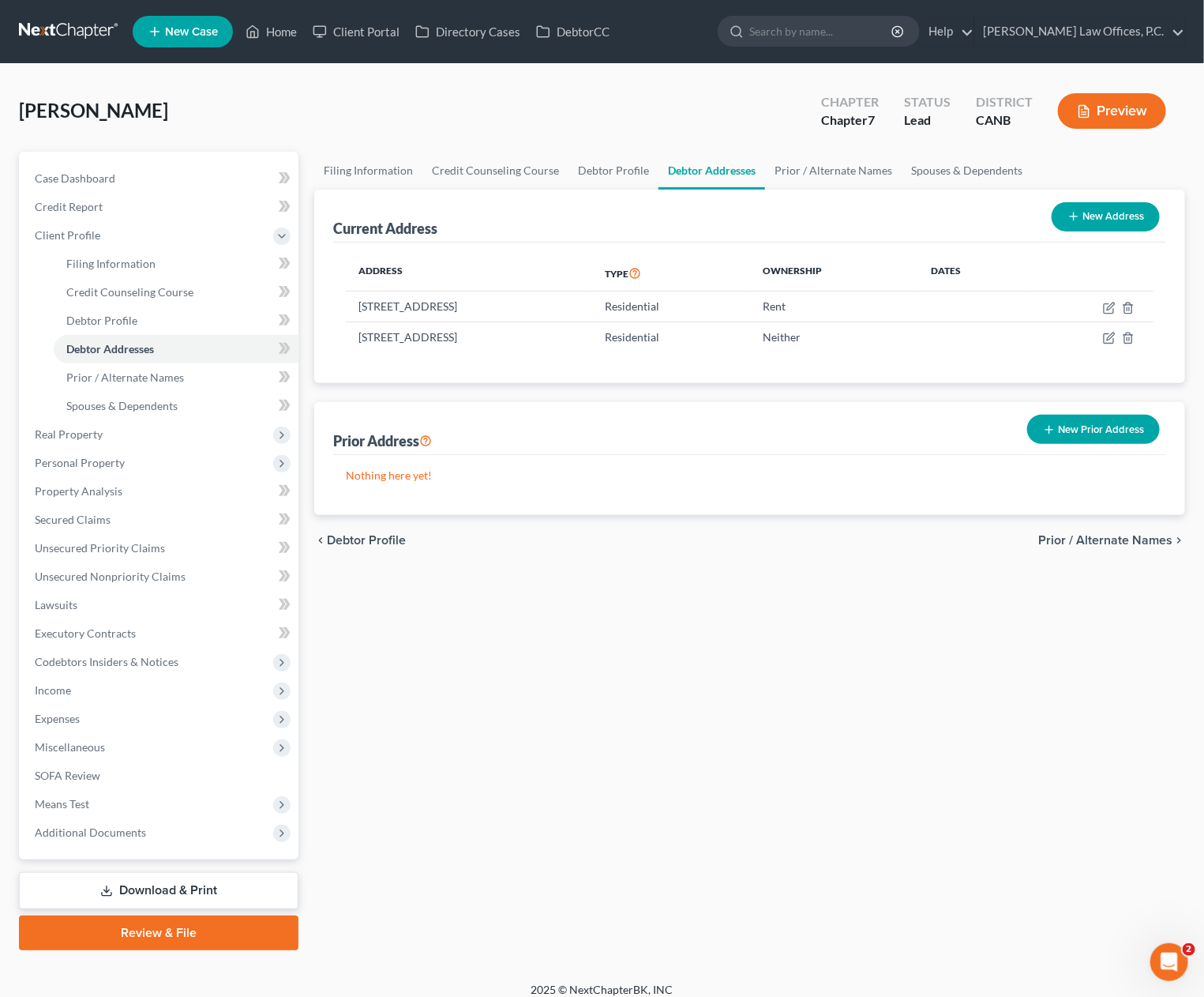
click at [1112, 542] on span "Prior / Alternate Names" at bounding box center [1105, 540] width 134 height 12
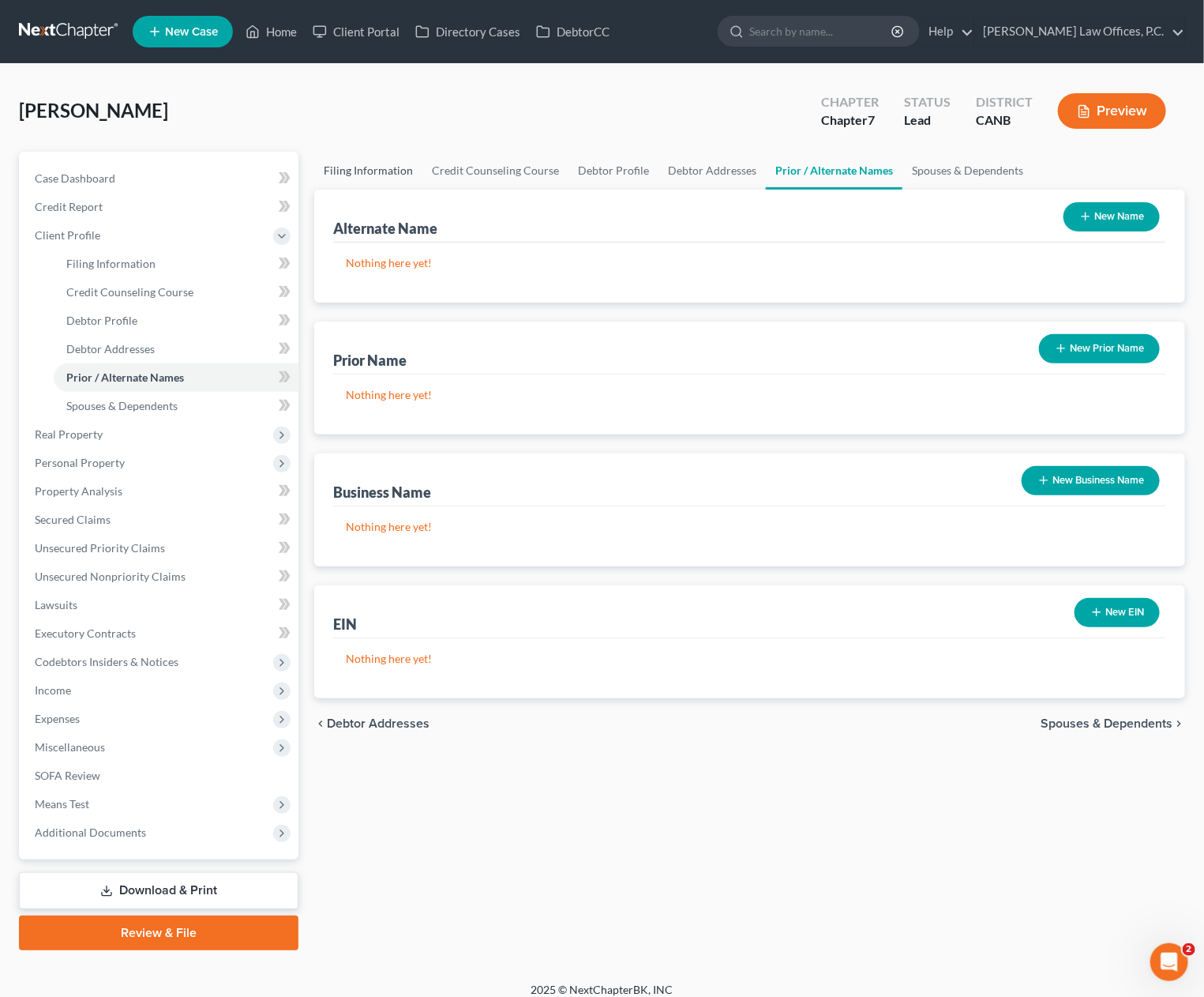
click at [361, 157] on link "Filing Information" at bounding box center [368, 171] width 108 height 38
select select "1"
select select "0"
select select "4"
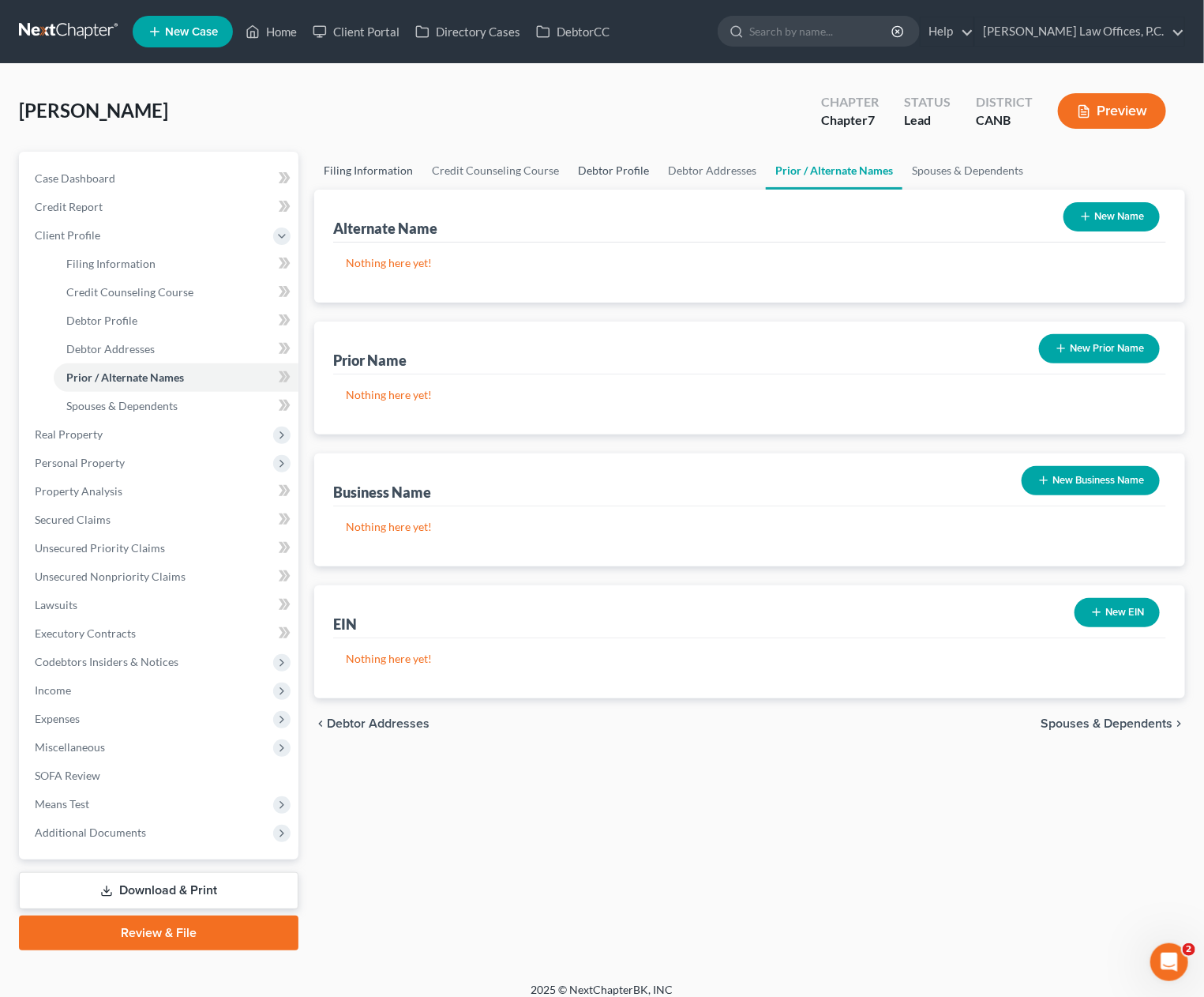
select select "0"
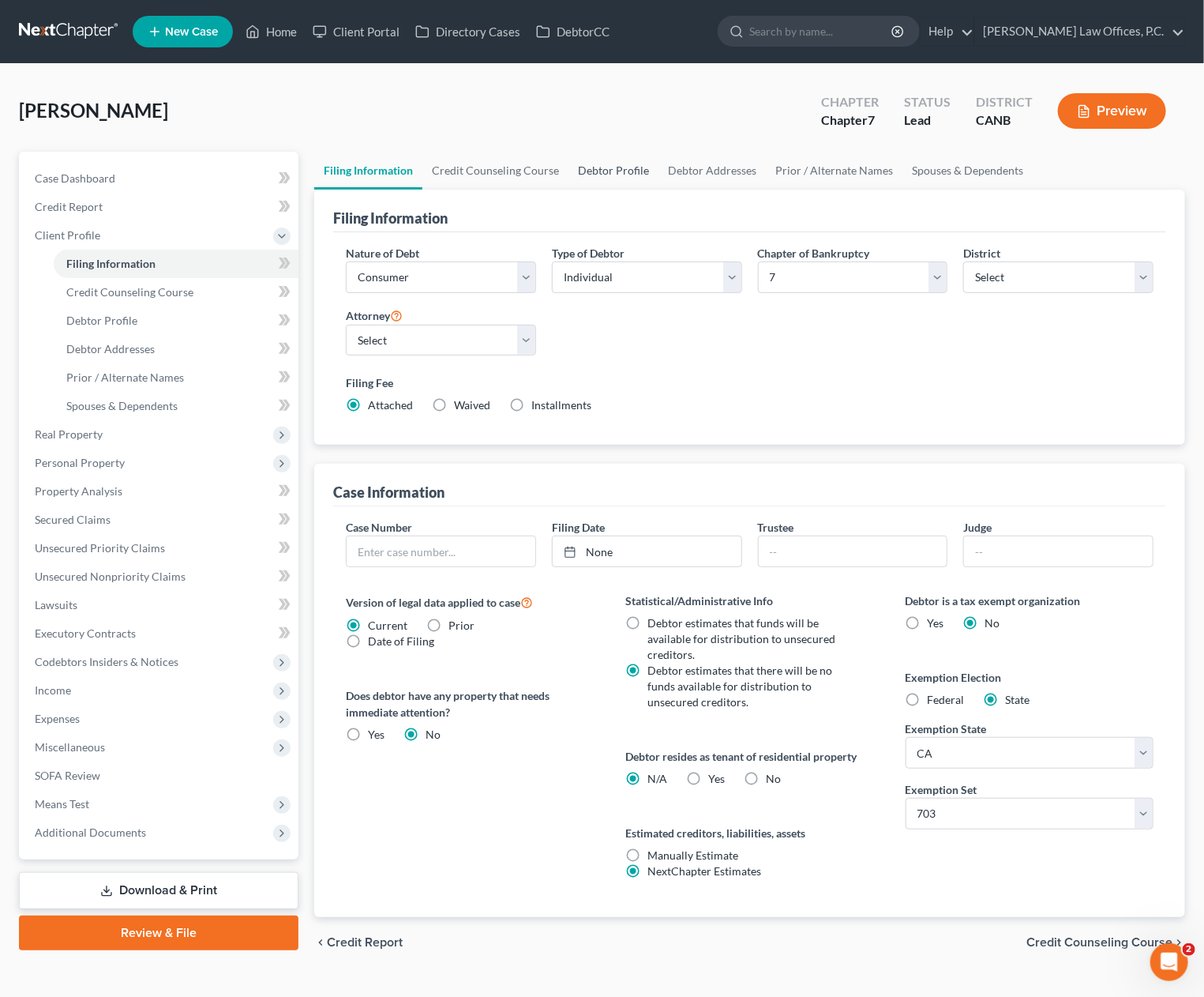
click at [609, 173] on link "Debtor Profile" at bounding box center [613, 171] width 90 height 38
select select "3"
select select "0"
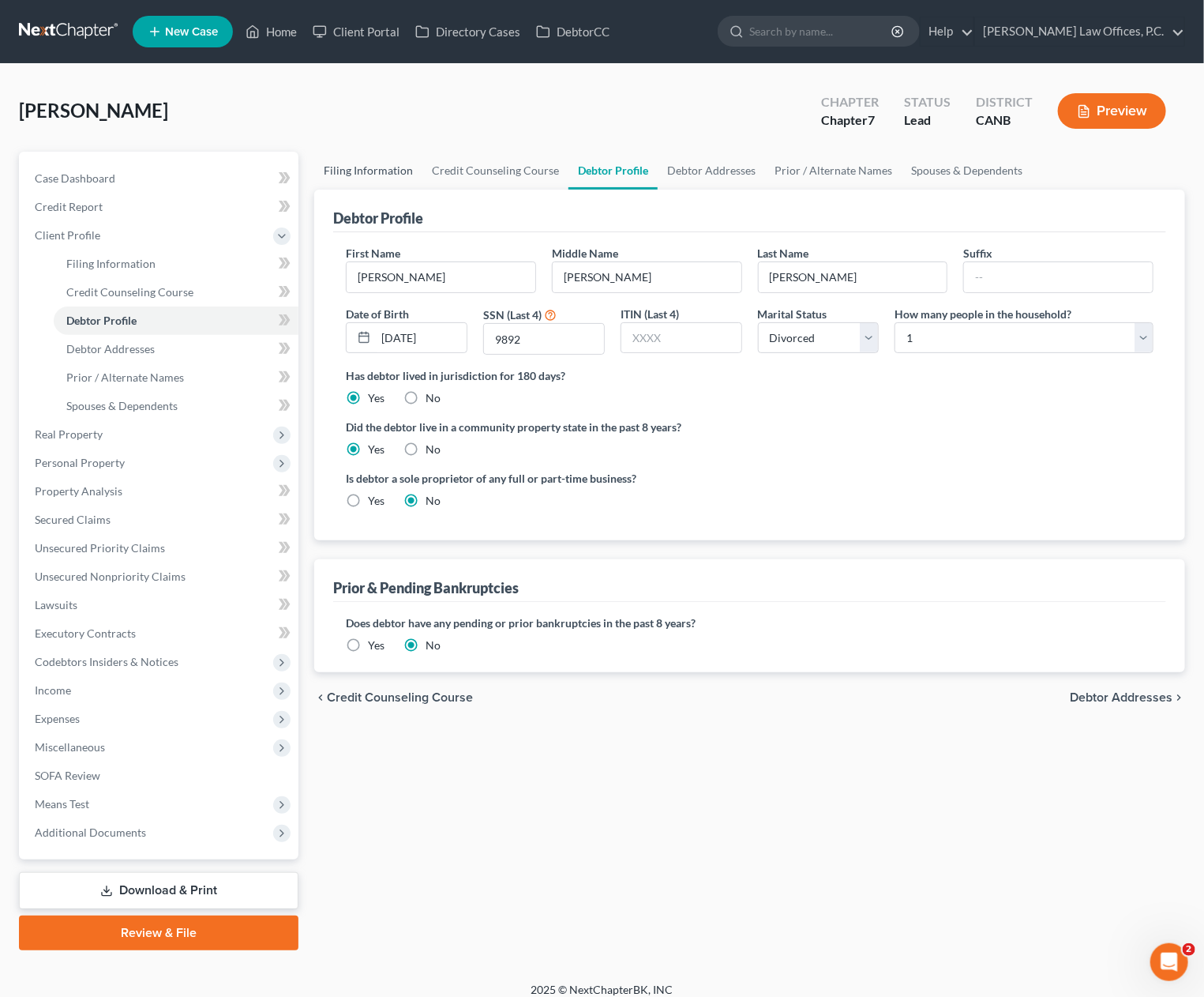
click at [379, 174] on link "Filing Information" at bounding box center [368, 171] width 108 height 38
select select "1"
select select "0"
select select "9"
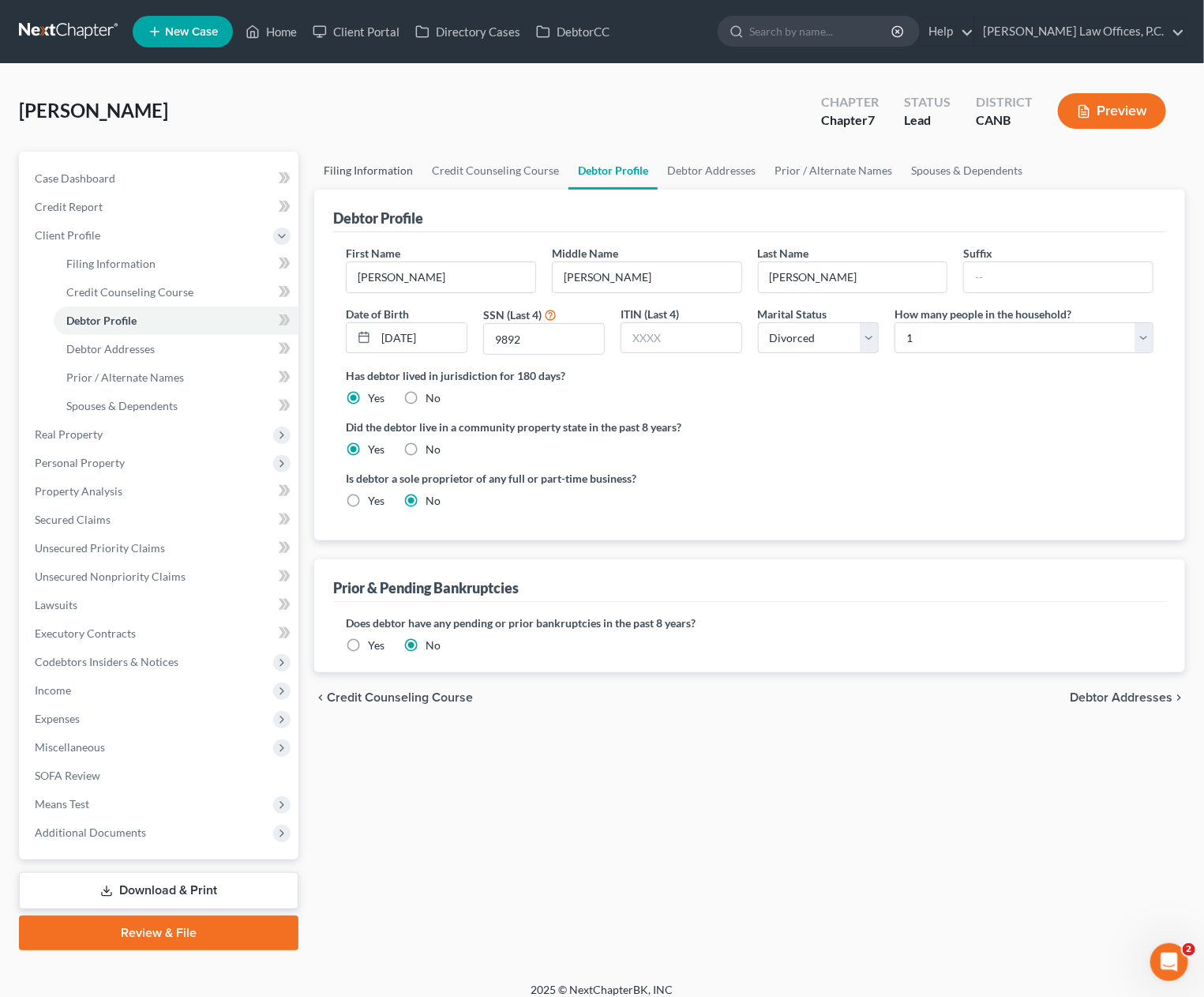
select select "0"
select select "4"
select select "0"
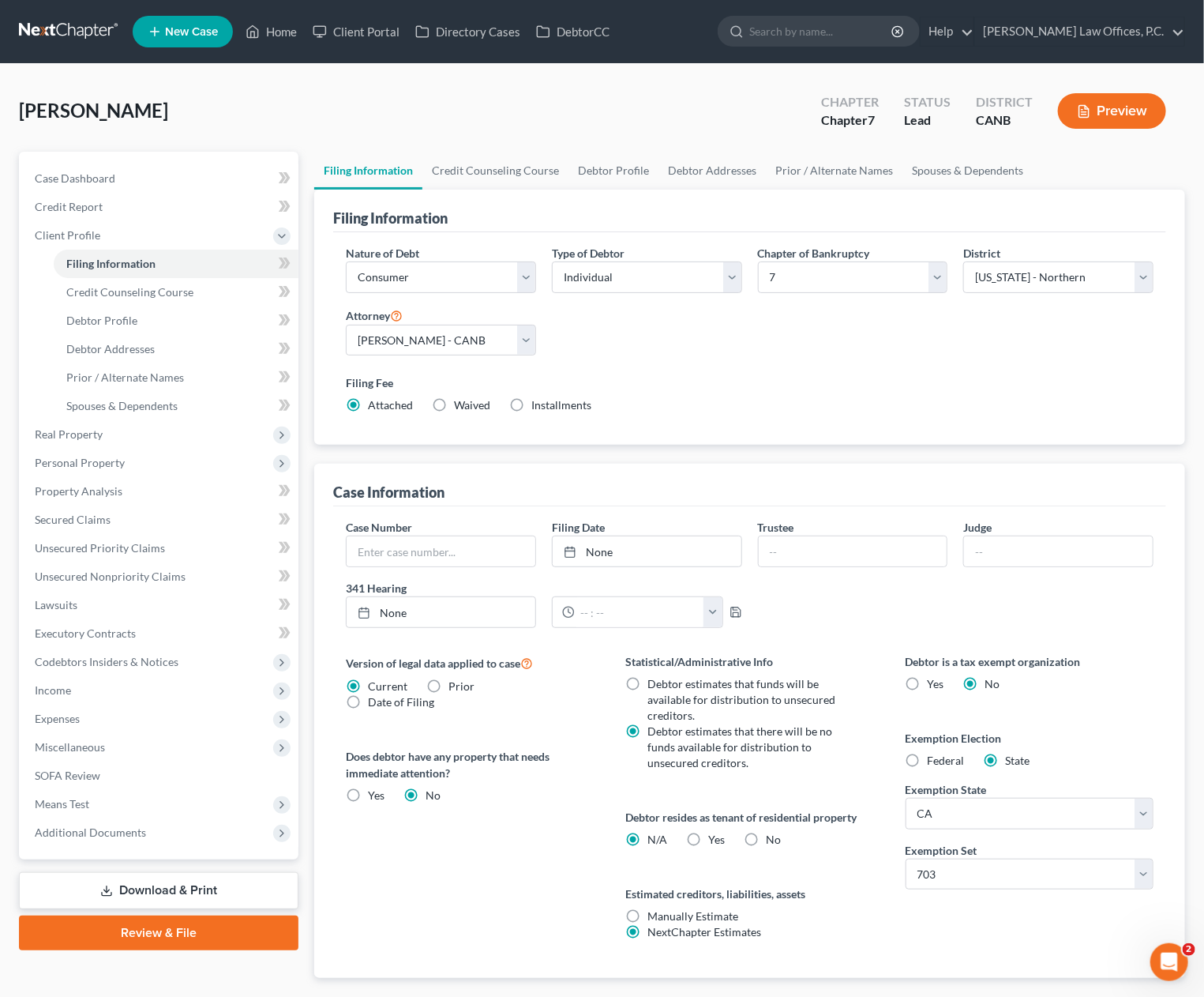
click at [709, 833] on label "Yes Yes" at bounding box center [717, 839] width 17 height 16
click at [716, 833] on input "Yes Yes" at bounding box center [720, 837] width 10 height 10
radio input "true"
radio input "false"
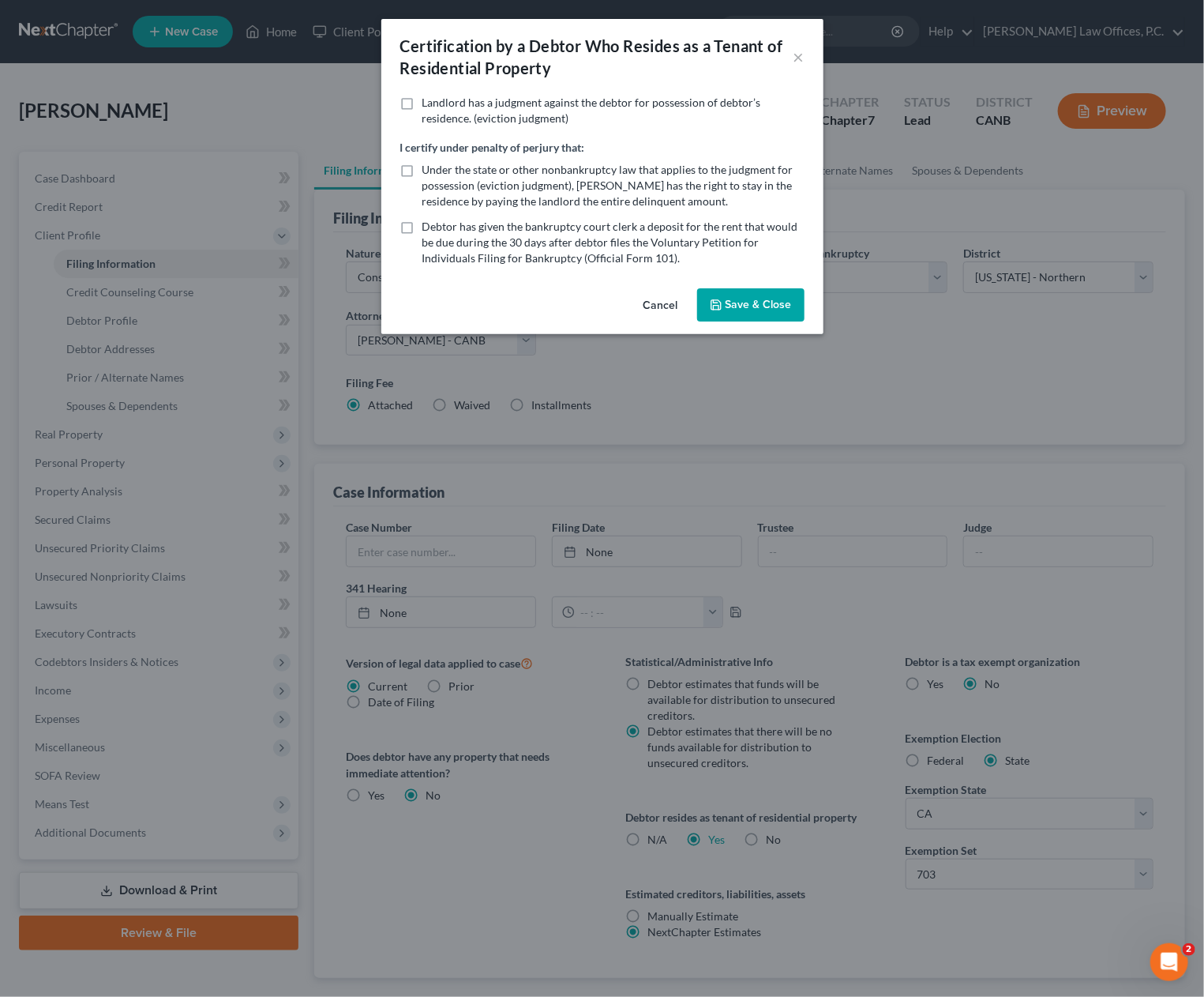
drag, startPoint x: 766, startPoint y: 297, endPoint x: 630, endPoint y: 23, distance: 305.9
click at [766, 297] on button "Save & Close" at bounding box center [751, 305] width 107 height 33
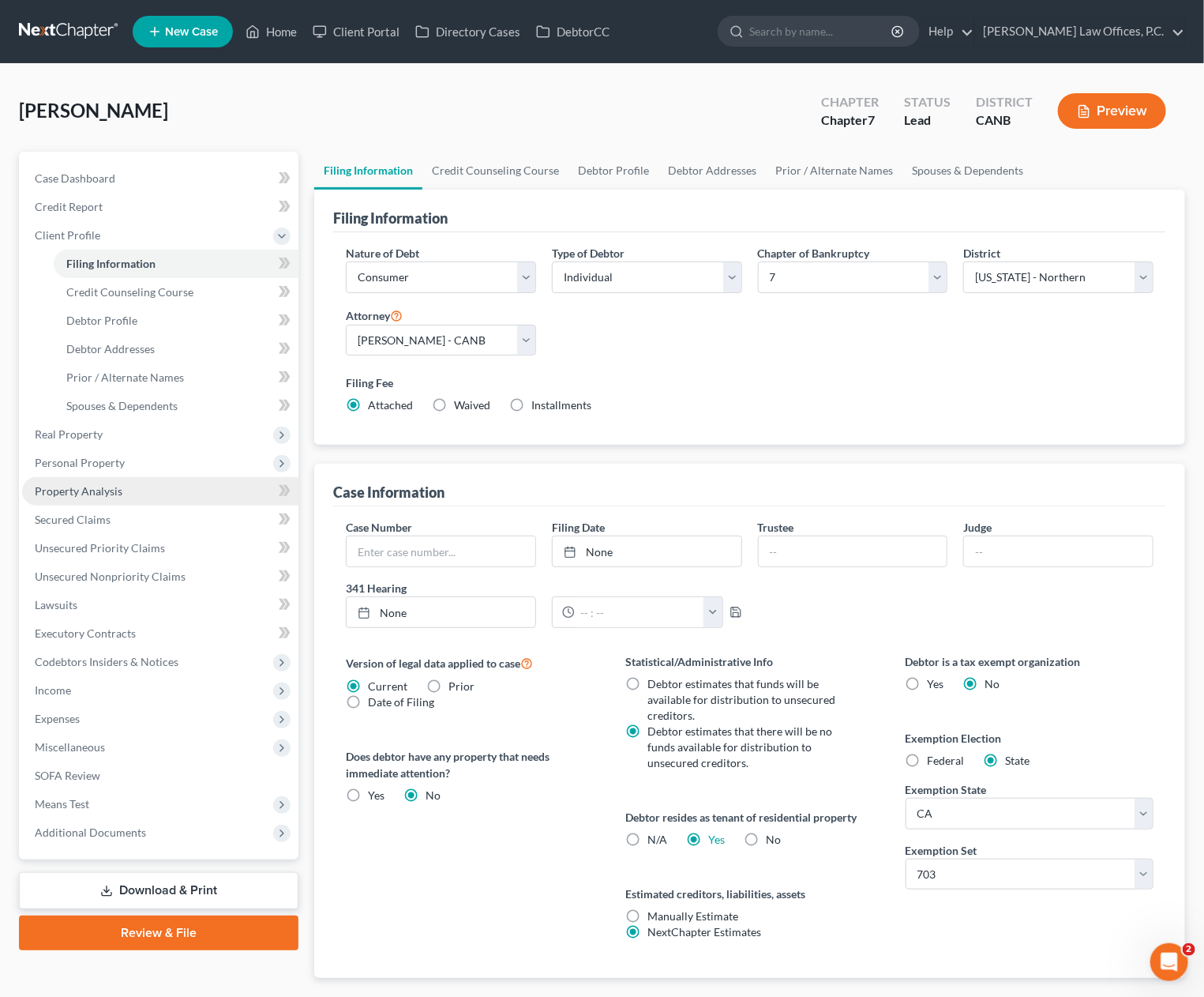
click at [150, 485] on link "Property Analysis" at bounding box center [159, 491] width 276 height 28
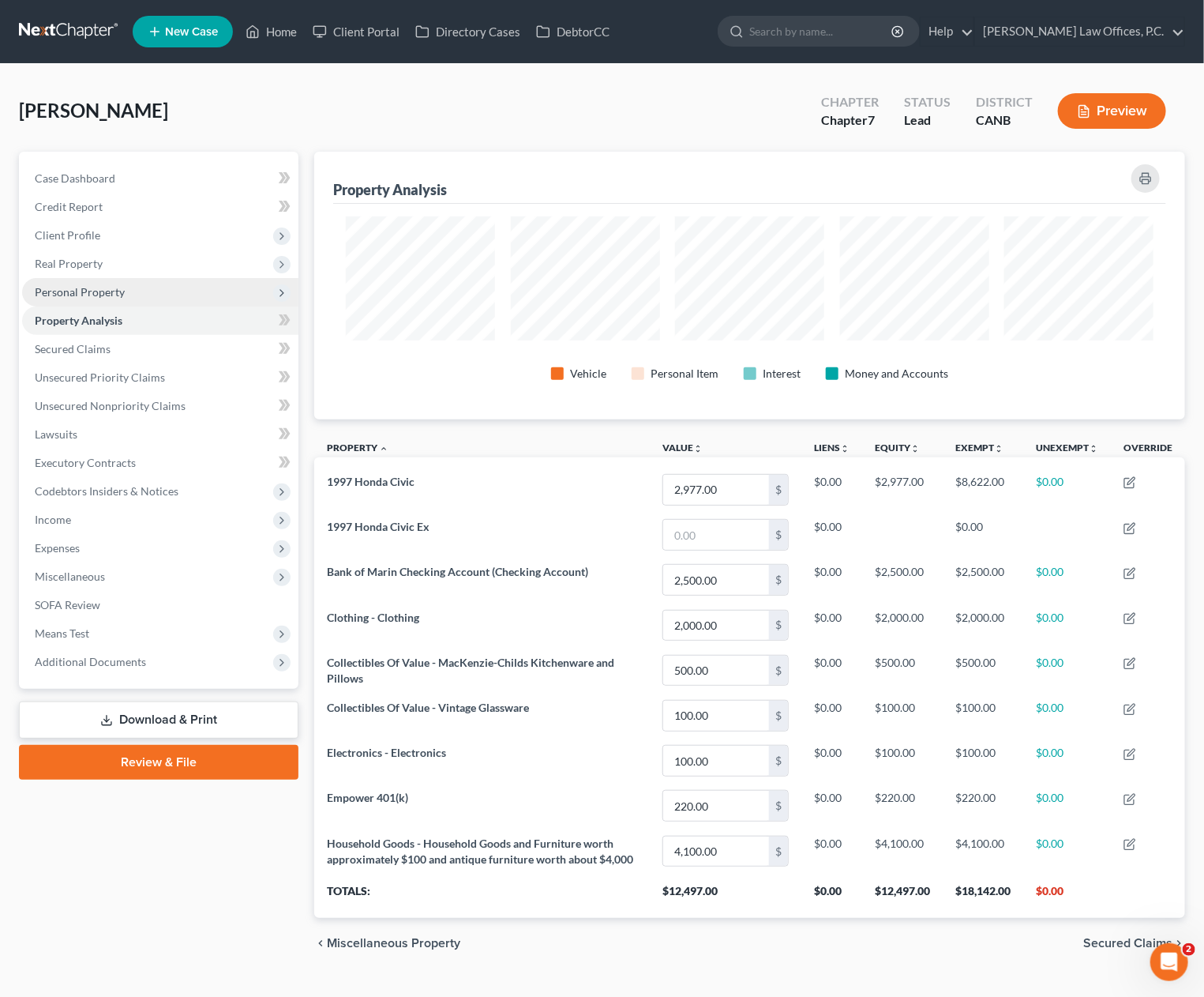
scroll to position [267, 871]
click at [177, 291] on span "Personal Property" at bounding box center [159, 292] width 276 height 28
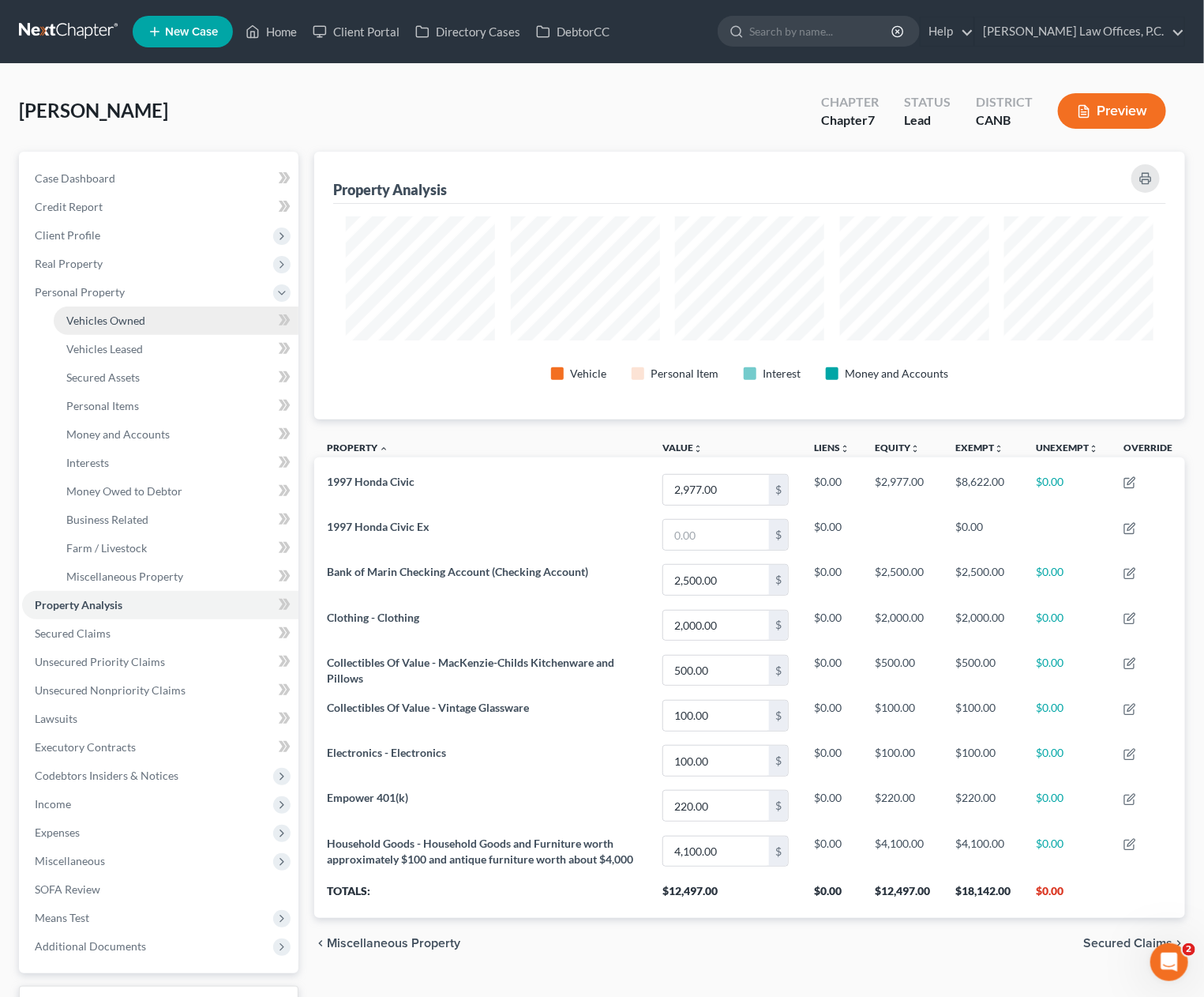
click at [176, 323] on link "Vehicles Owned" at bounding box center [176, 321] width 245 height 28
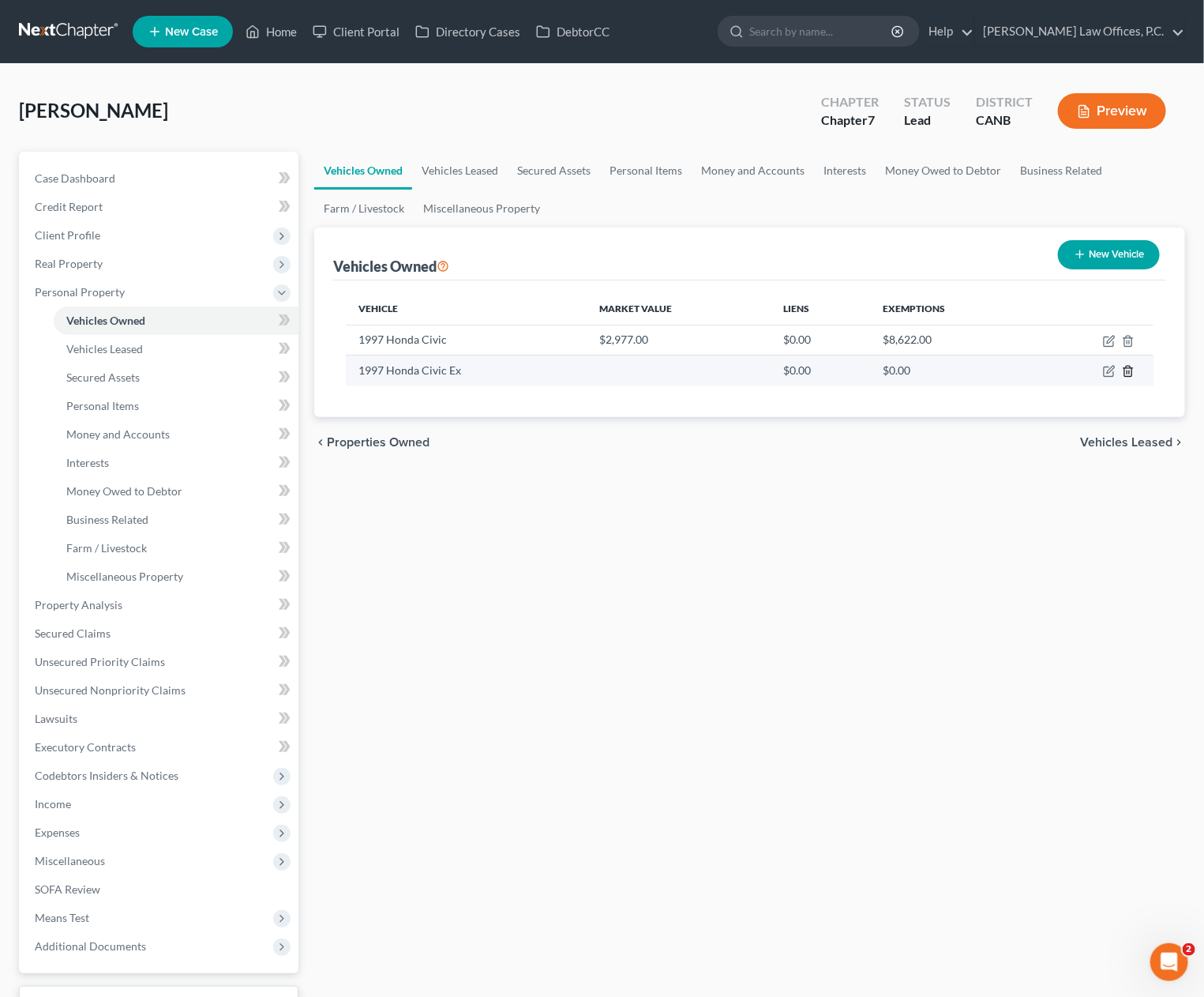
click at [1130, 373] on icon "button" at bounding box center [1128, 371] width 12 height 12
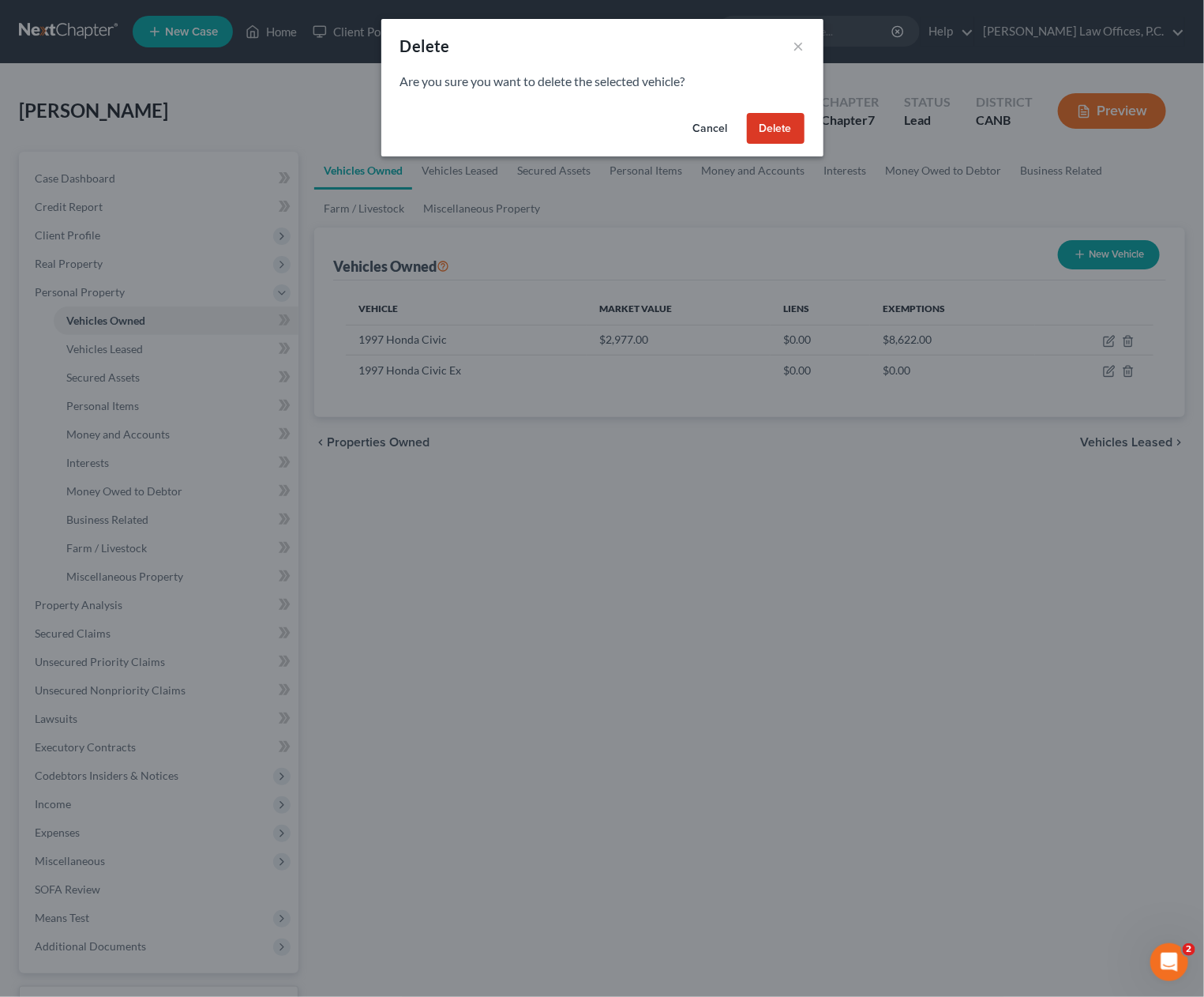
click at [779, 130] on button "Delete" at bounding box center [775, 129] width 58 height 32
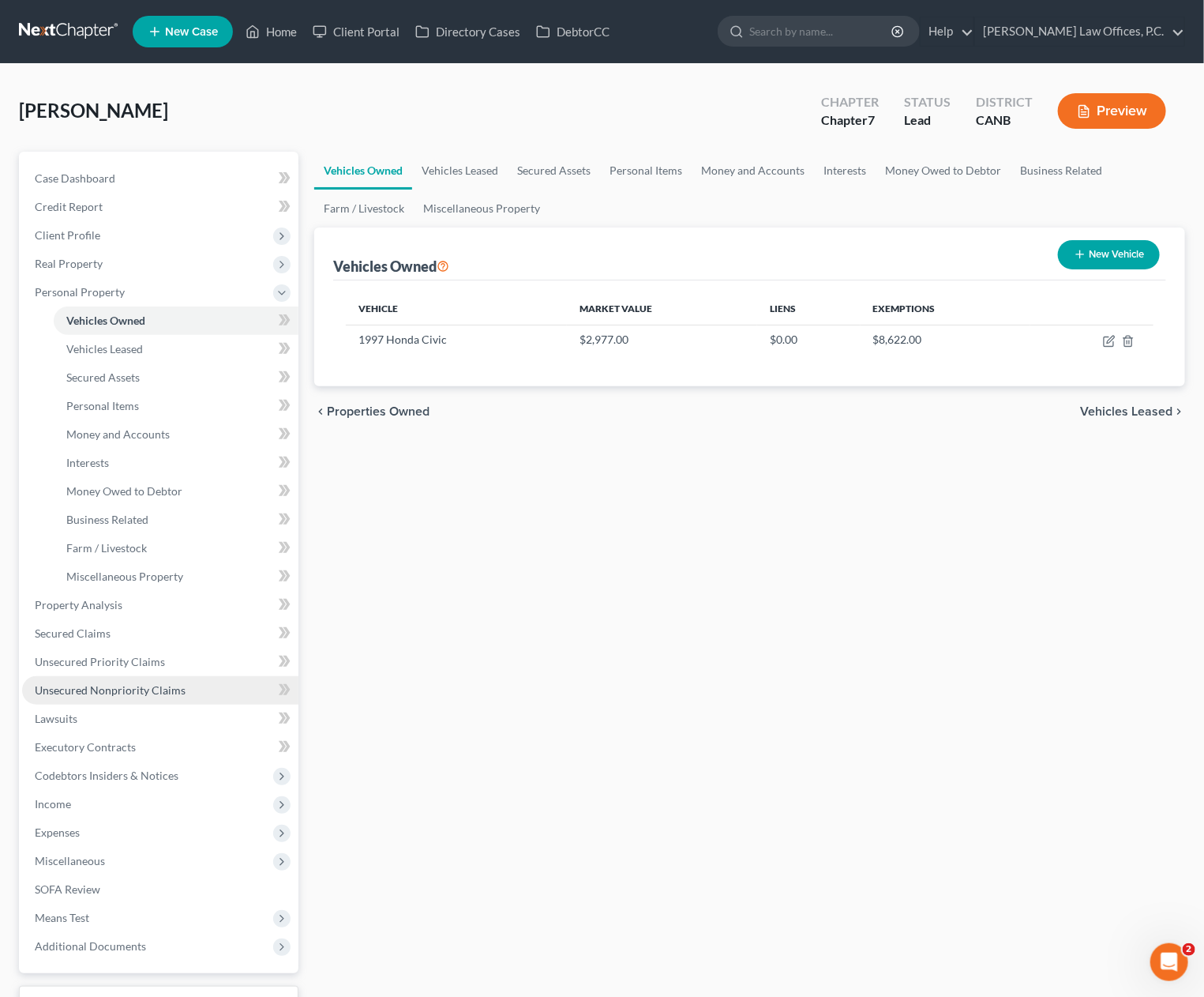
click at [140, 681] on link "Unsecured Nonpriority Claims" at bounding box center [159, 690] width 276 height 28
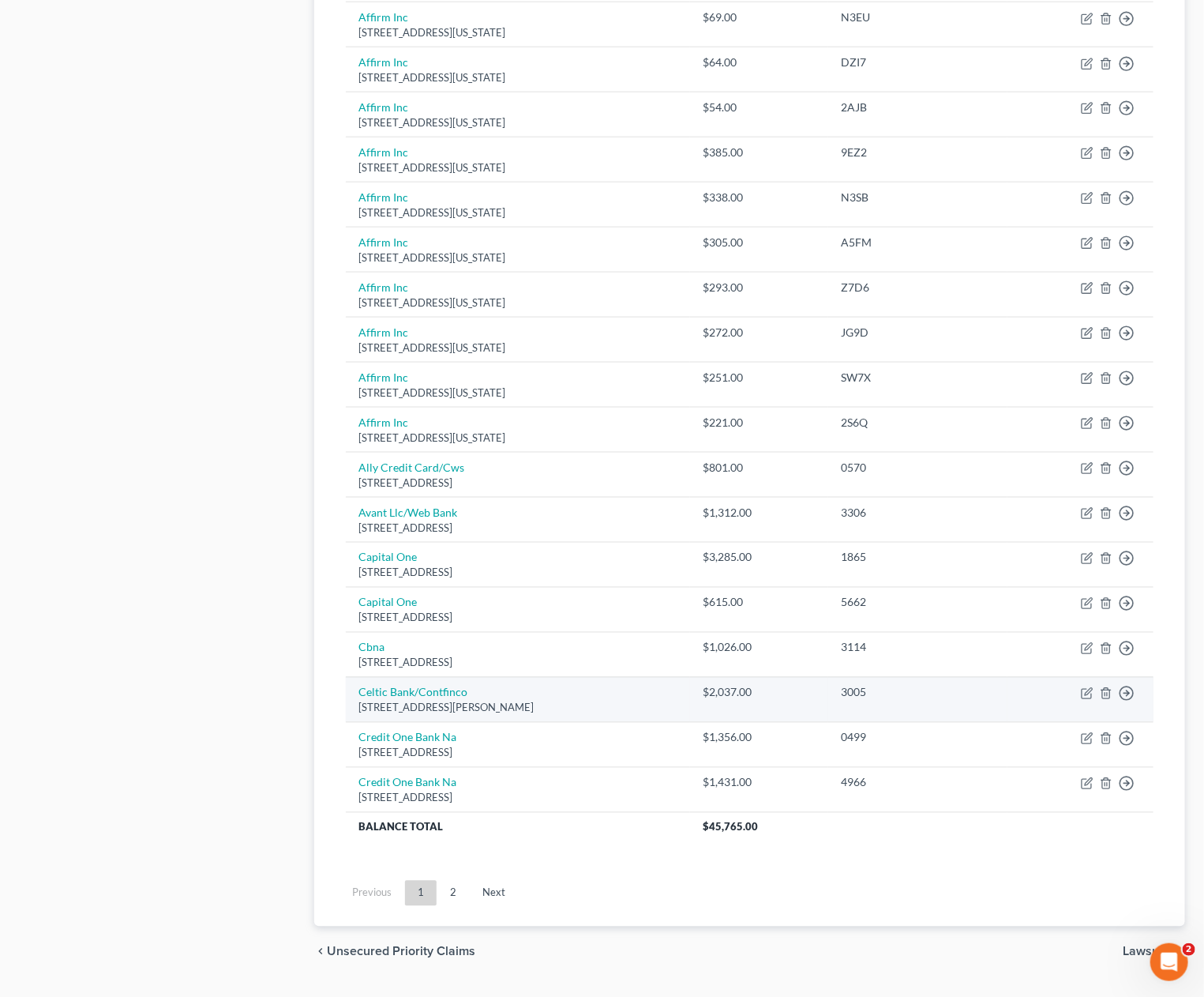
scroll to position [789, 0]
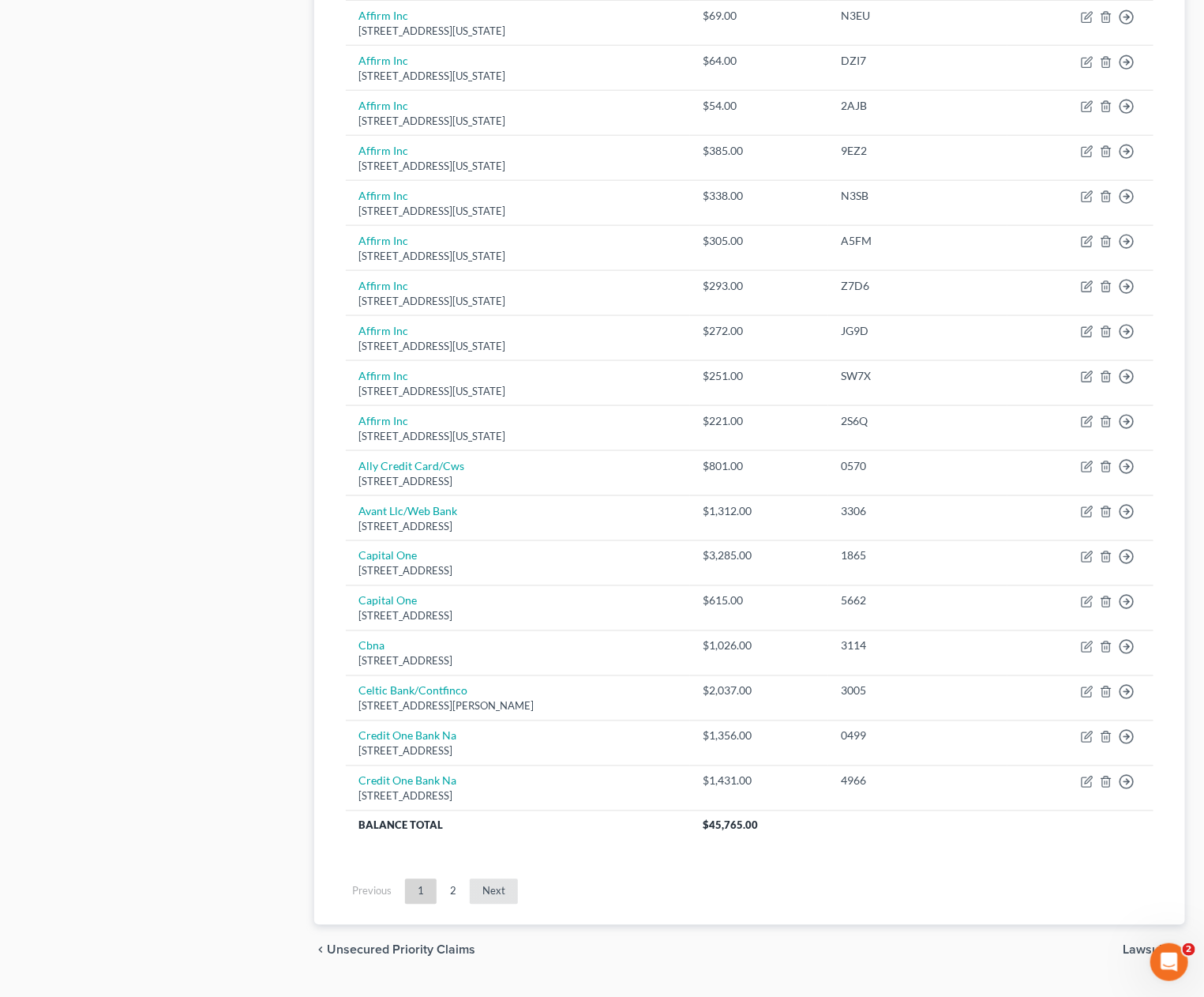
click at [494, 893] on link "Next" at bounding box center [493, 891] width 48 height 25
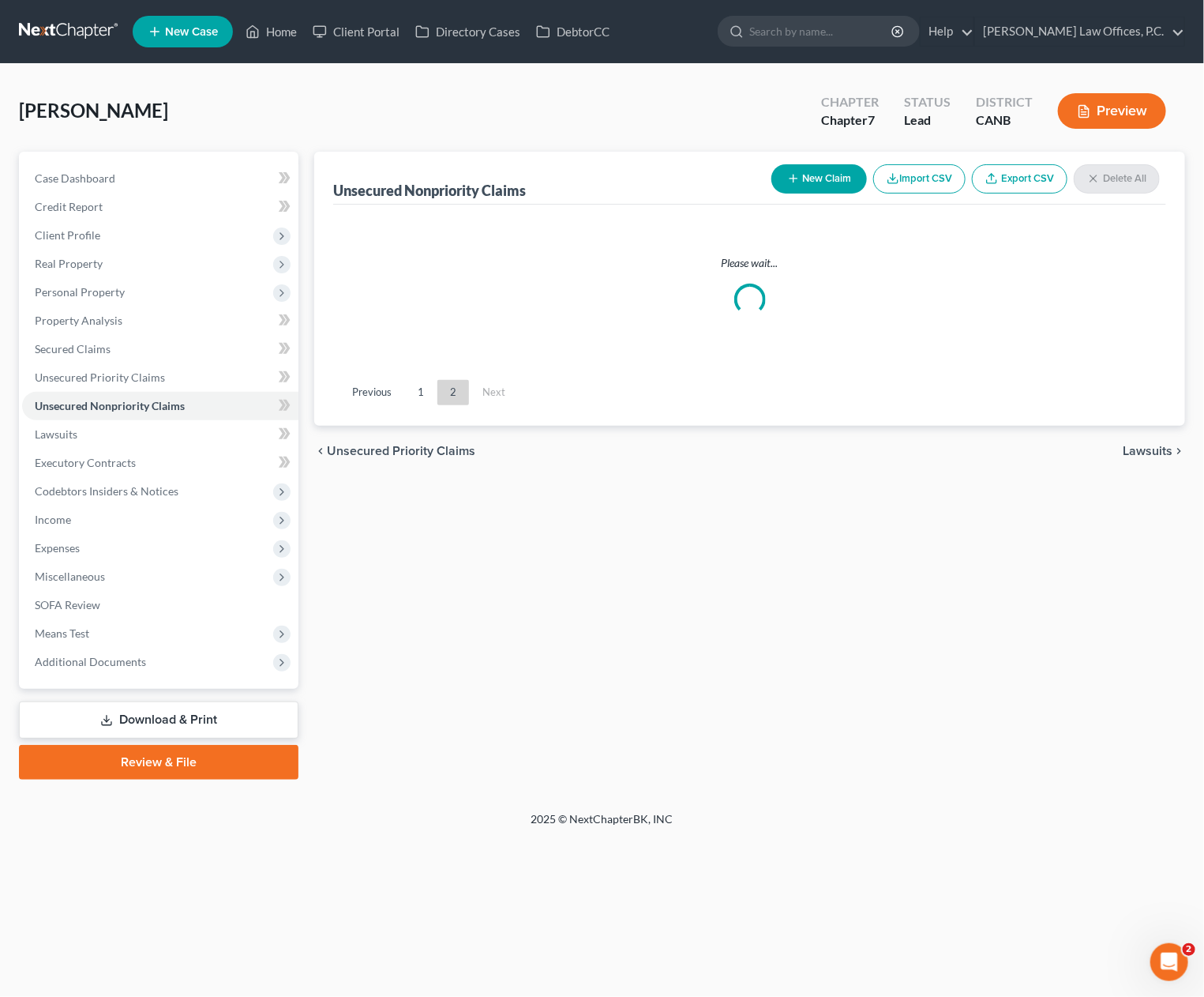
scroll to position [0, 0]
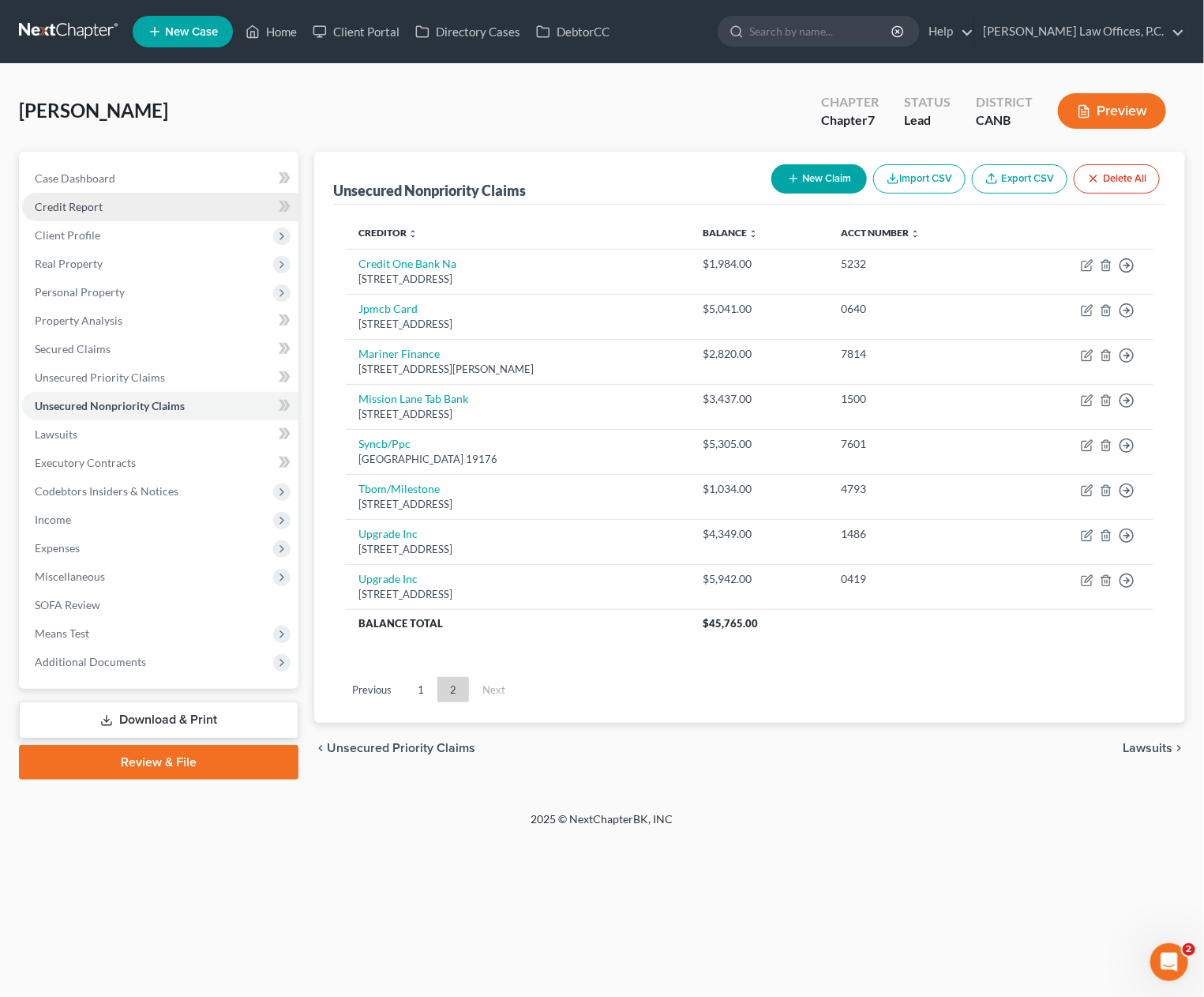
click at [114, 212] on link "Credit Report" at bounding box center [159, 207] width 276 height 28
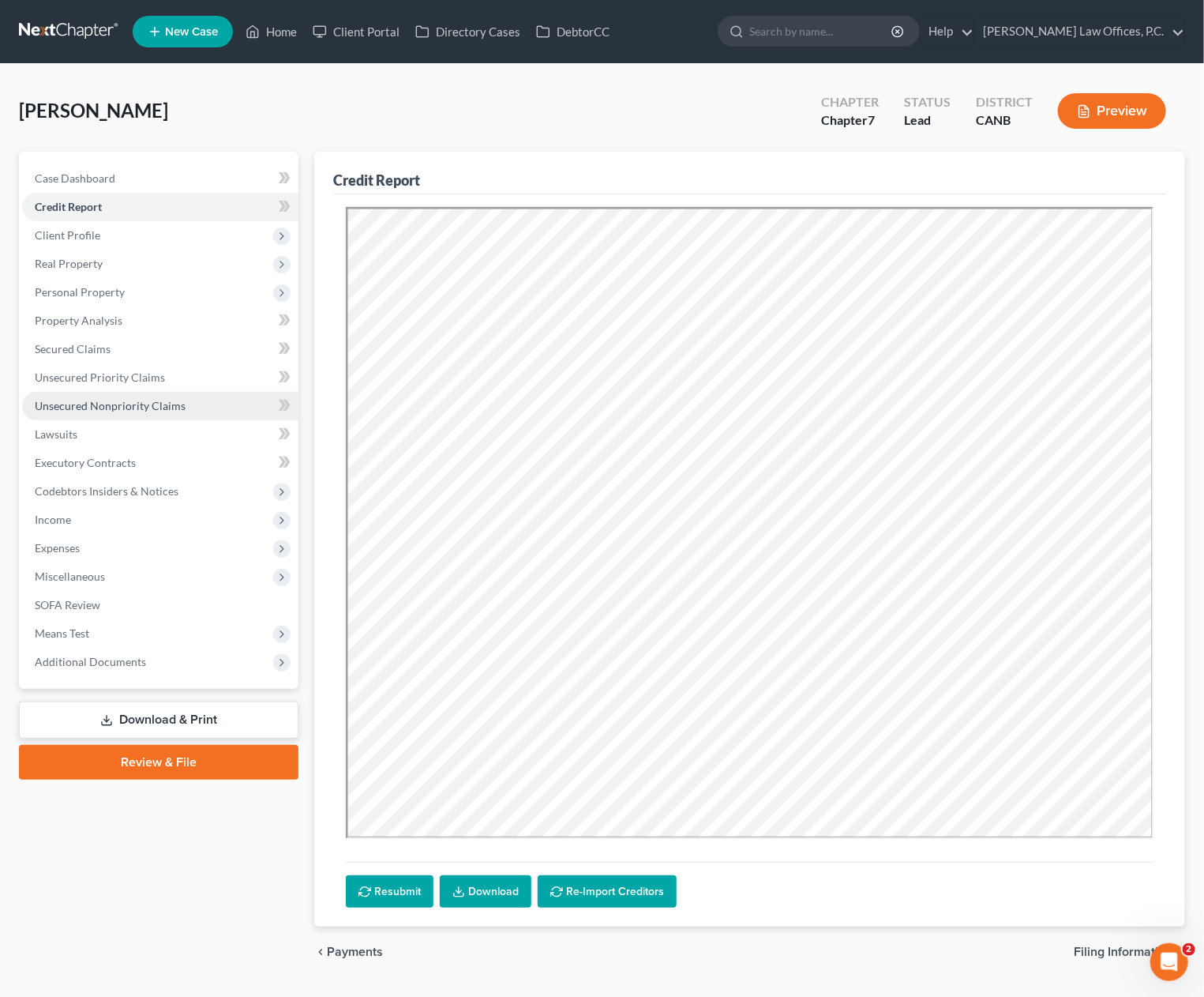
scroll to position [39, 0]
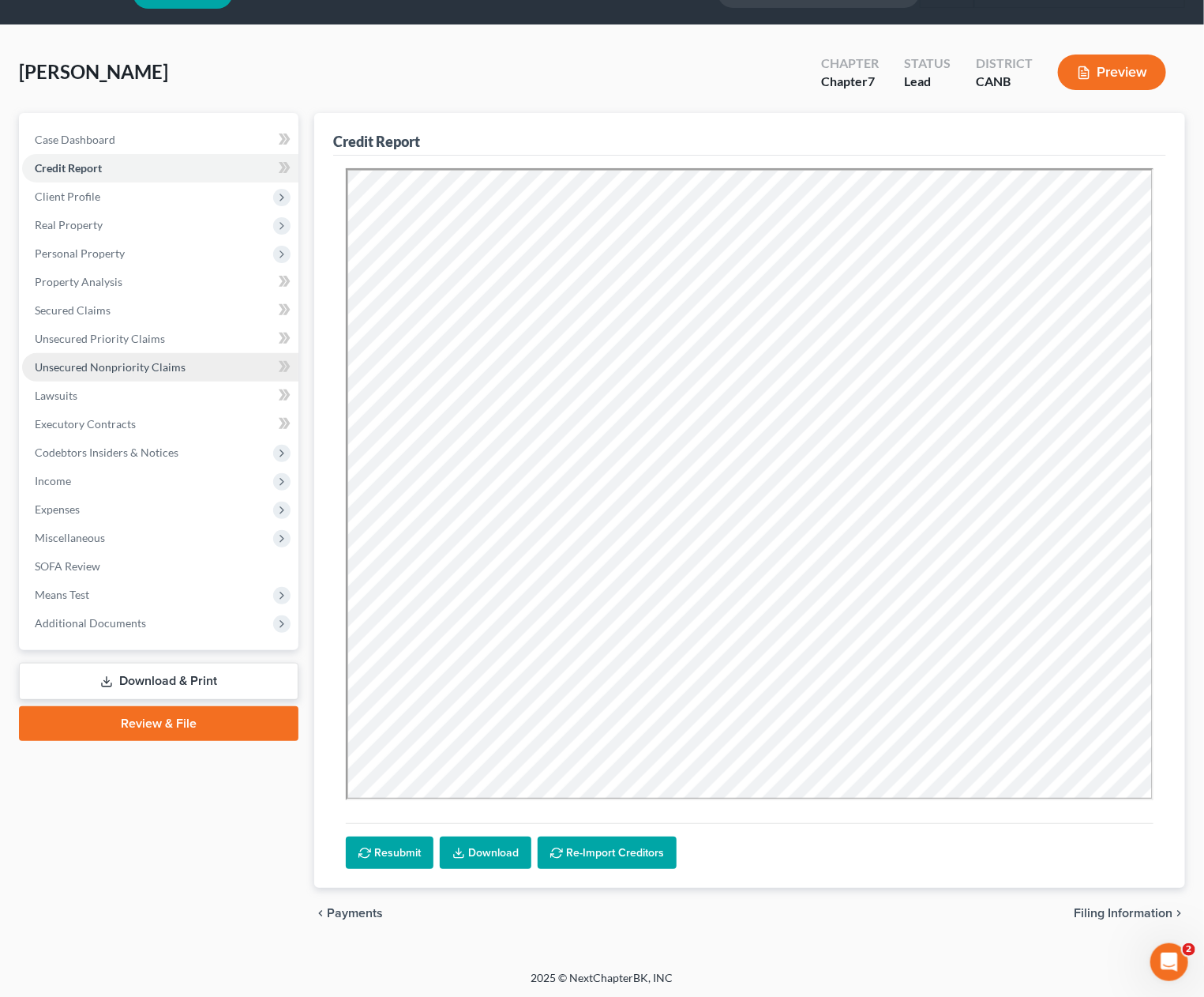
click at [140, 362] on span "Unsecured Nonpriority Claims" at bounding box center [110, 367] width 151 height 13
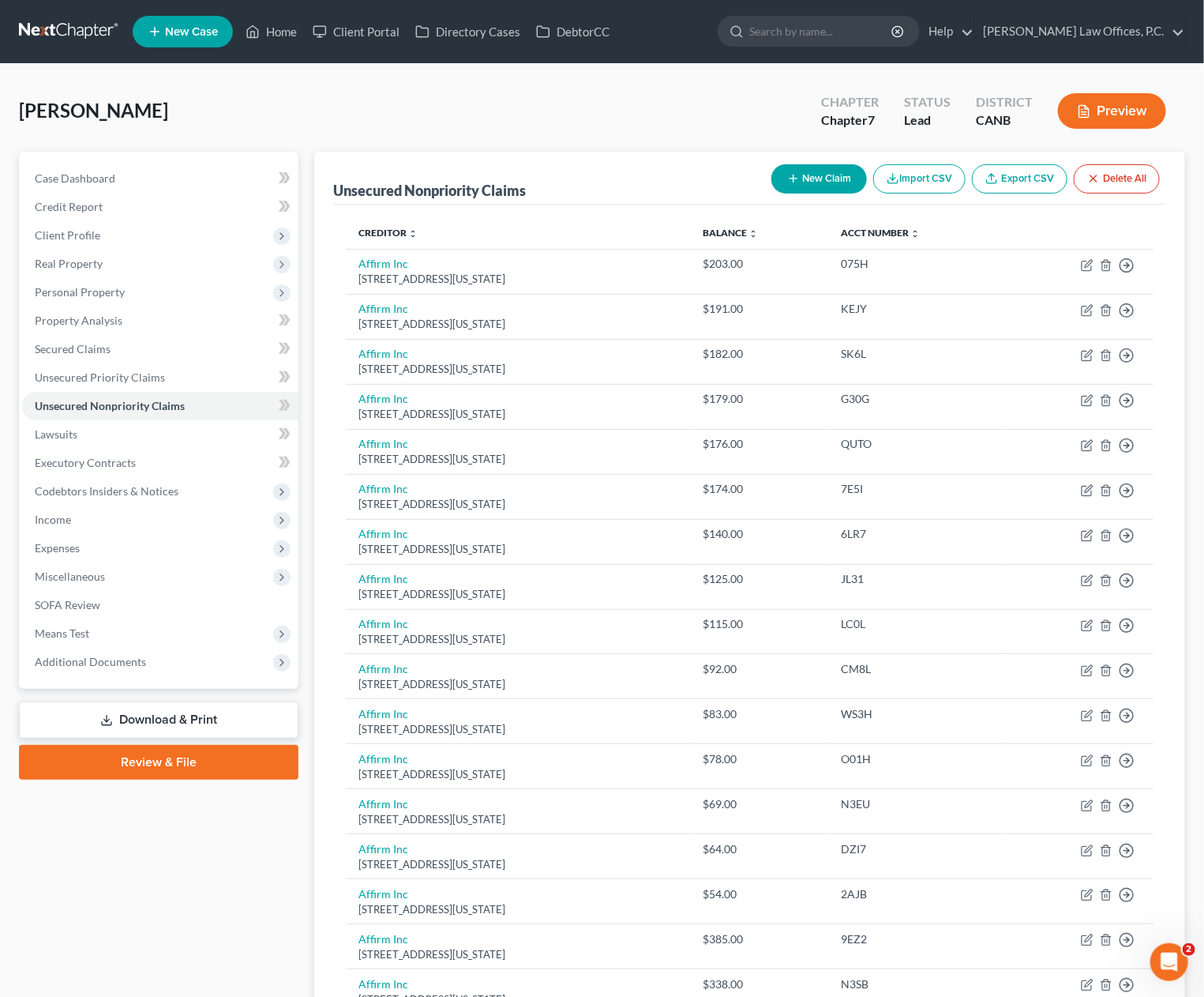
click at [813, 173] on button "New Claim" at bounding box center [818, 178] width 95 height 29
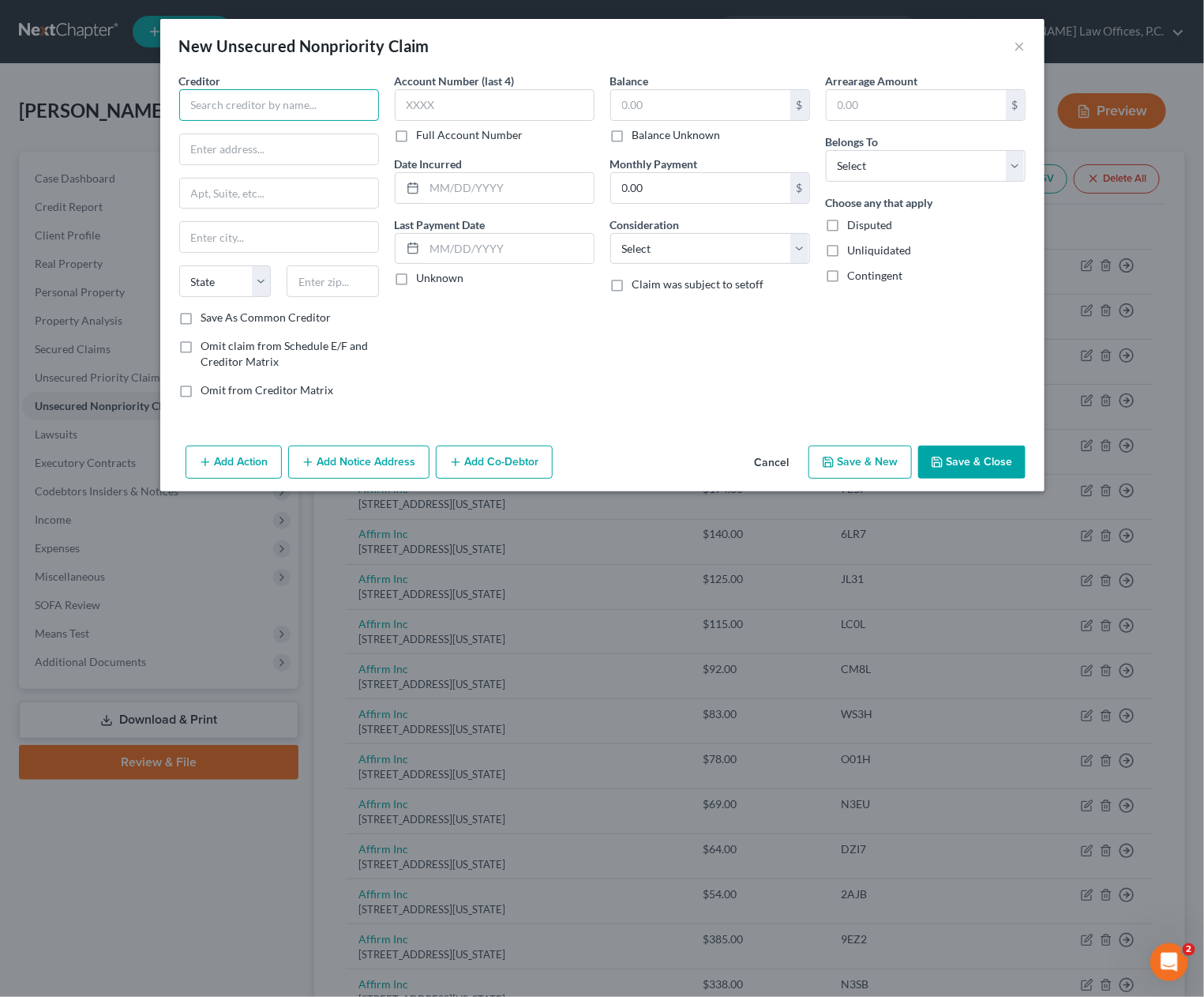
click at [292, 108] on input "text" at bounding box center [279, 106] width 200 height 32
click at [278, 191] on div "2 North Central Ave 10th Floor, Phoenix, AZ 85004" at bounding box center [274, 184] width 164 height 13
type input "Upgrade Inc."
type input "2 North Central Ave"
type input "10th Floor"
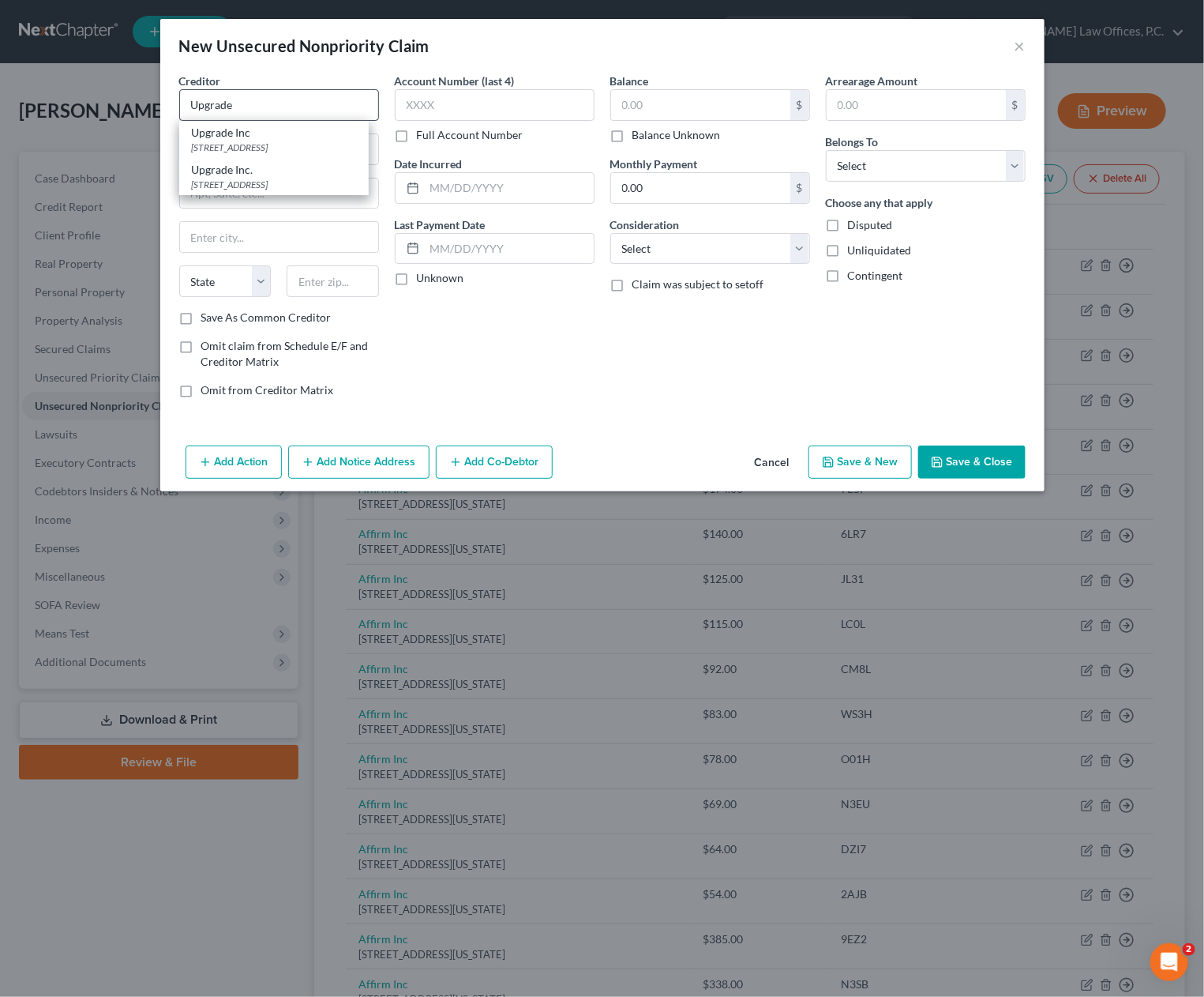
type input "Phoenix"
select select "3"
type input "85004"
click at [260, 110] on input "Upgrade Inc." at bounding box center [279, 106] width 200 height 32
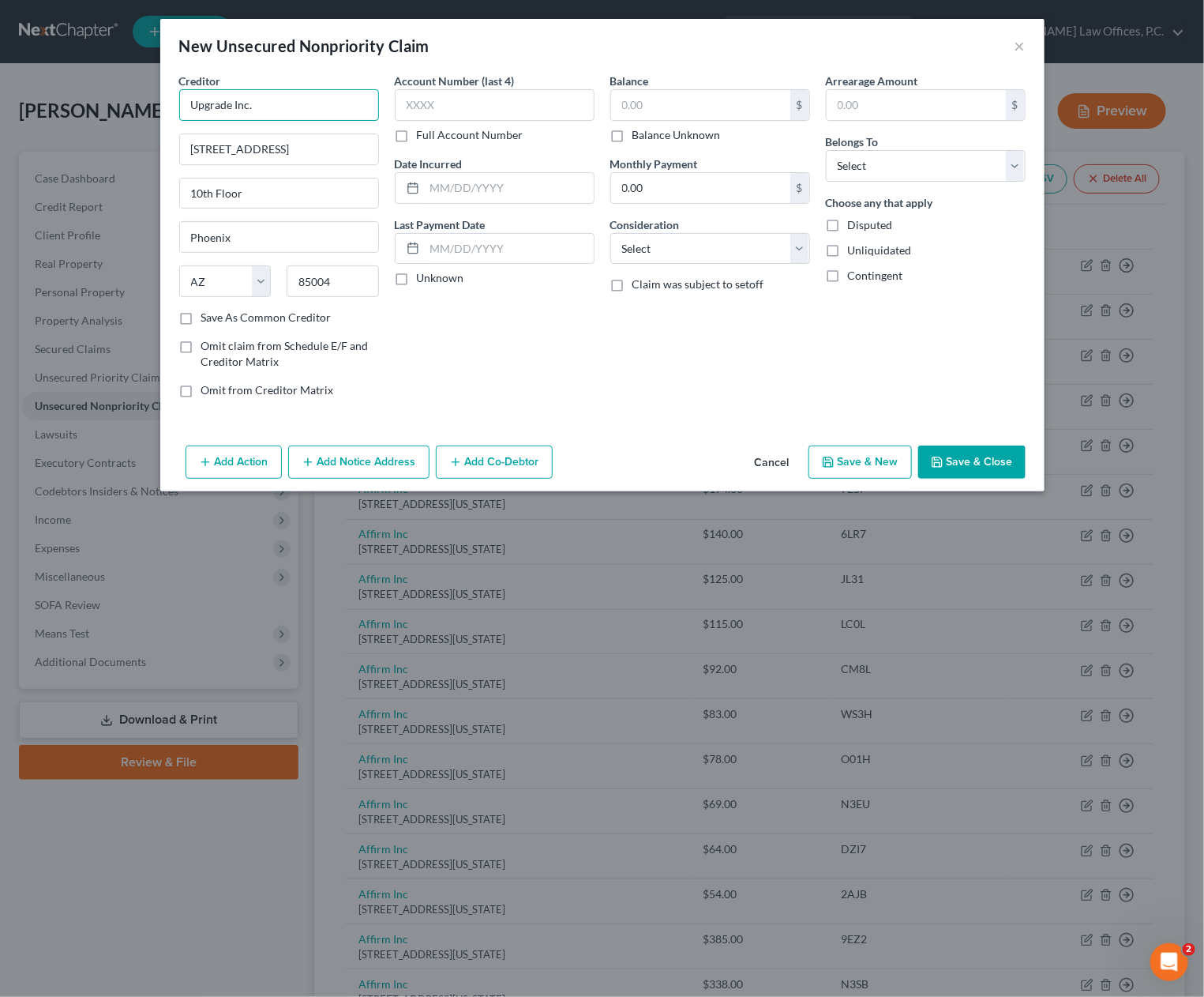
click at [260, 110] on input "Upgrade Inc." at bounding box center [279, 106] width 200 height 32
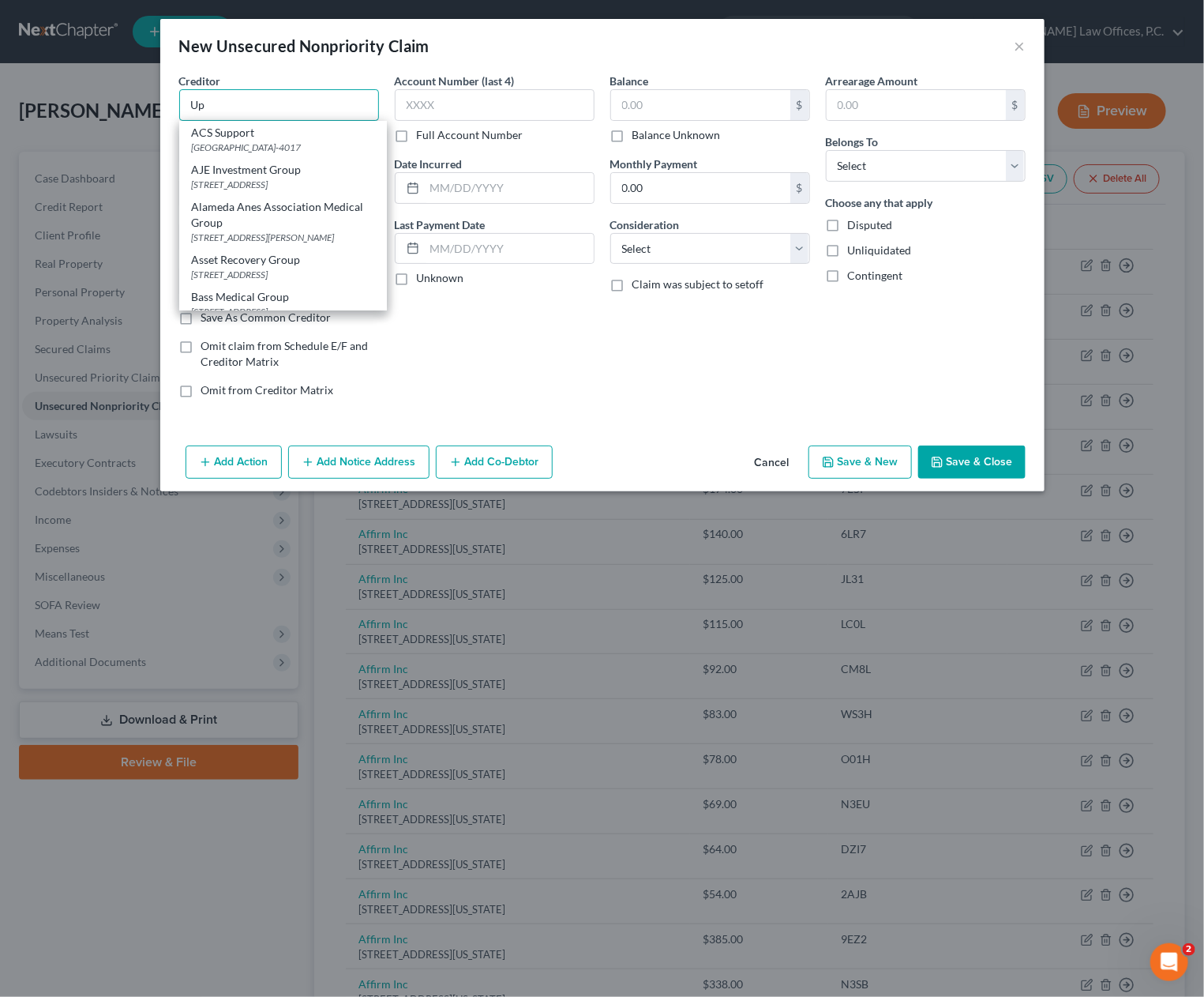
type input "Up"
click at [790, 457] on button "Cancel" at bounding box center [772, 463] width 60 height 32
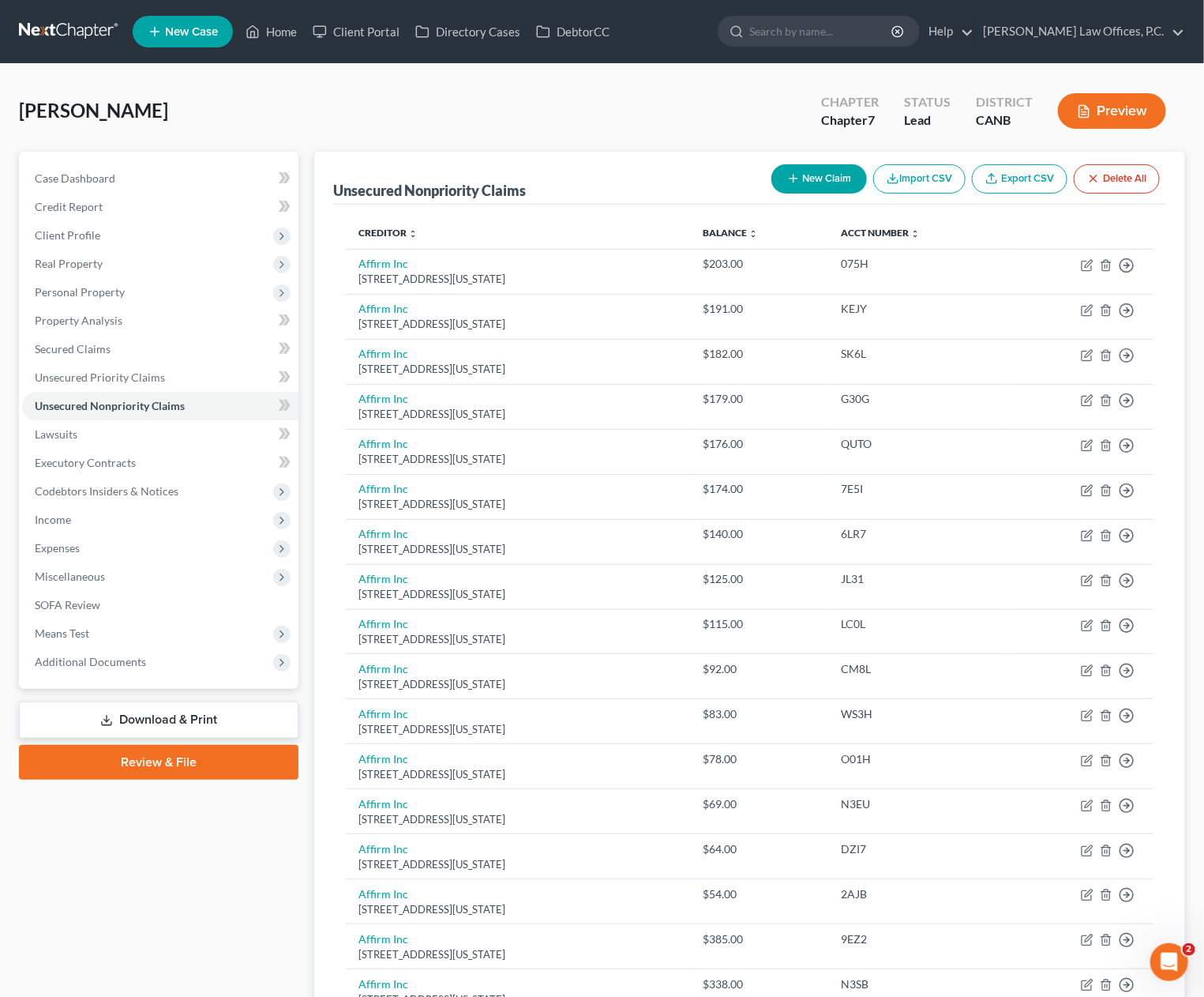
scroll to position [823, 0]
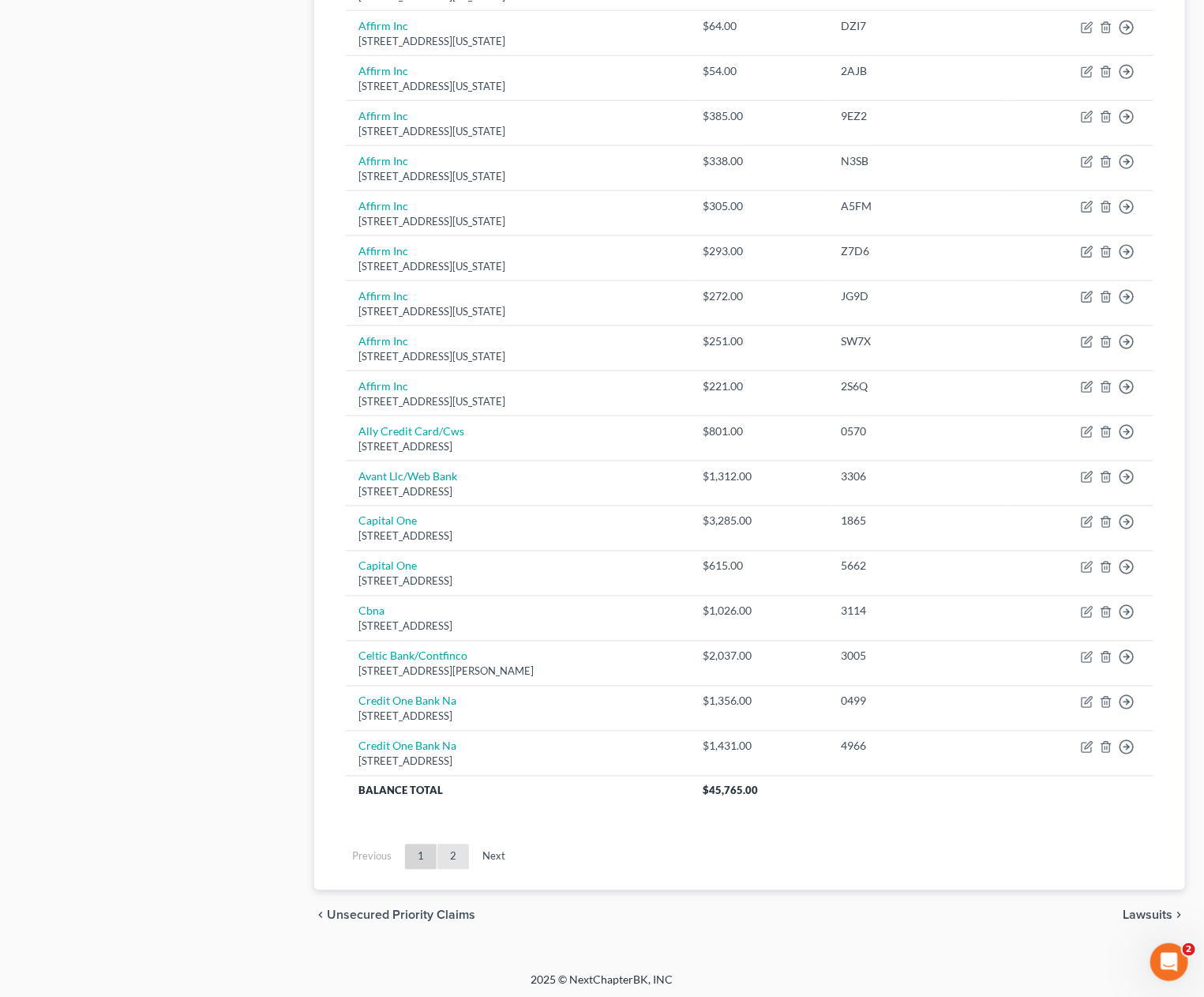
click at [451, 848] on link "2" at bounding box center [454, 856] width 32 height 25
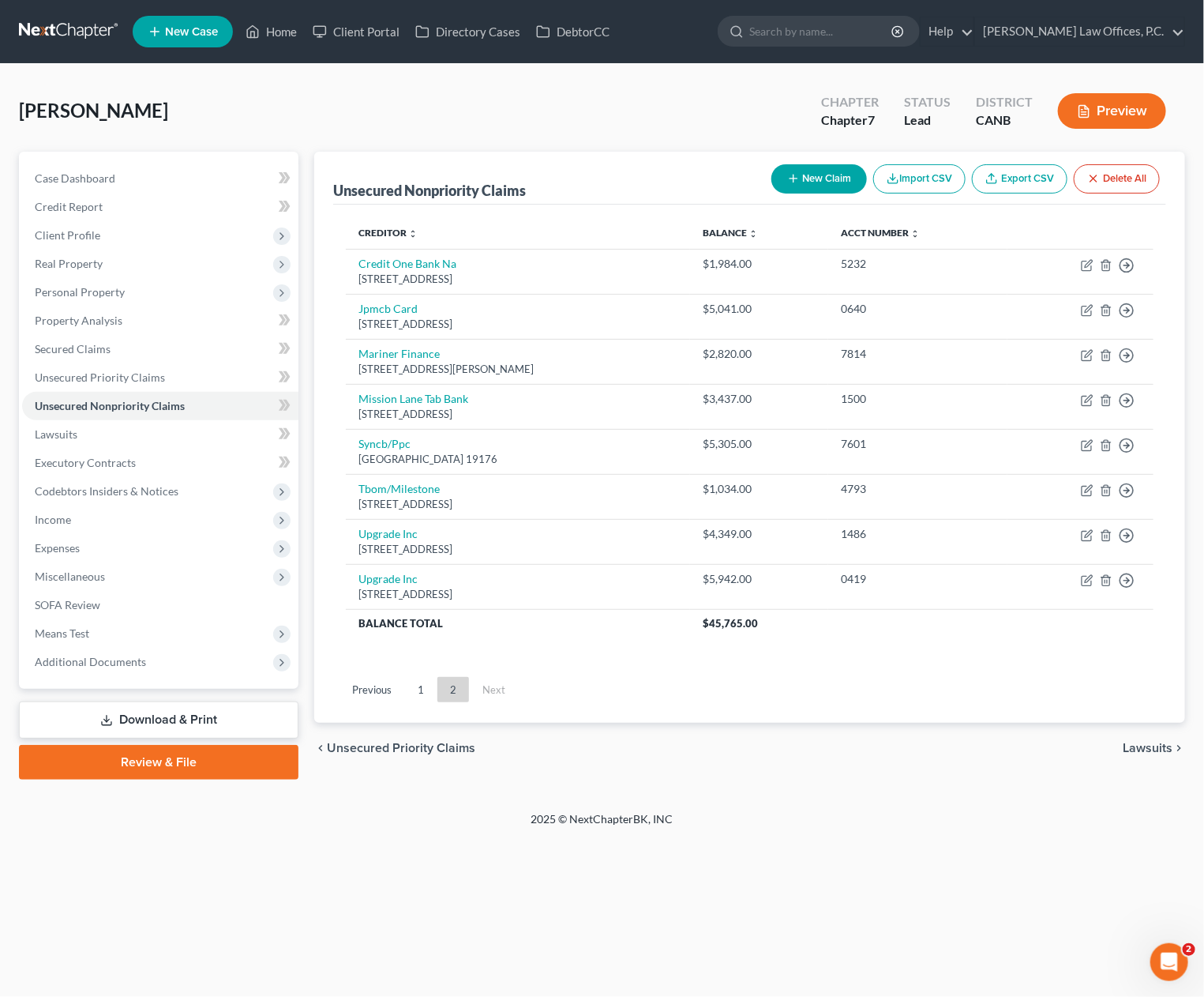
scroll to position [0, 0]
click at [817, 182] on button "New Claim" at bounding box center [818, 178] width 95 height 29
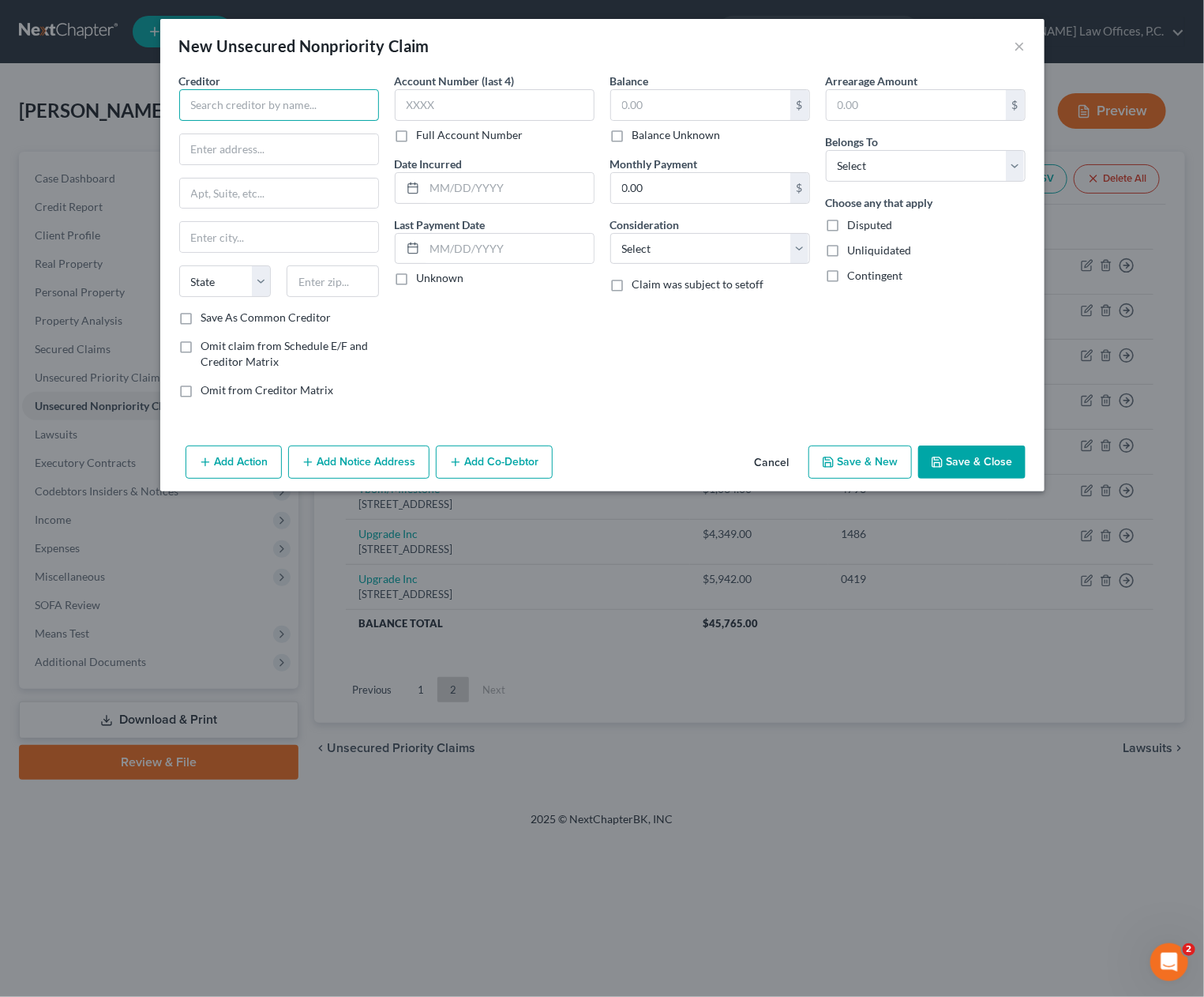
click at [314, 105] on input "text" at bounding box center [279, 106] width 200 height 32
click at [311, 180] on div "PO Box 1503, San Carlos, CA 94070-0000" at bounding box center [274, 184] width 164 height 13
type input "Upstart Network Inc"
type input "PO Box 1503"
type input "San Carlos"
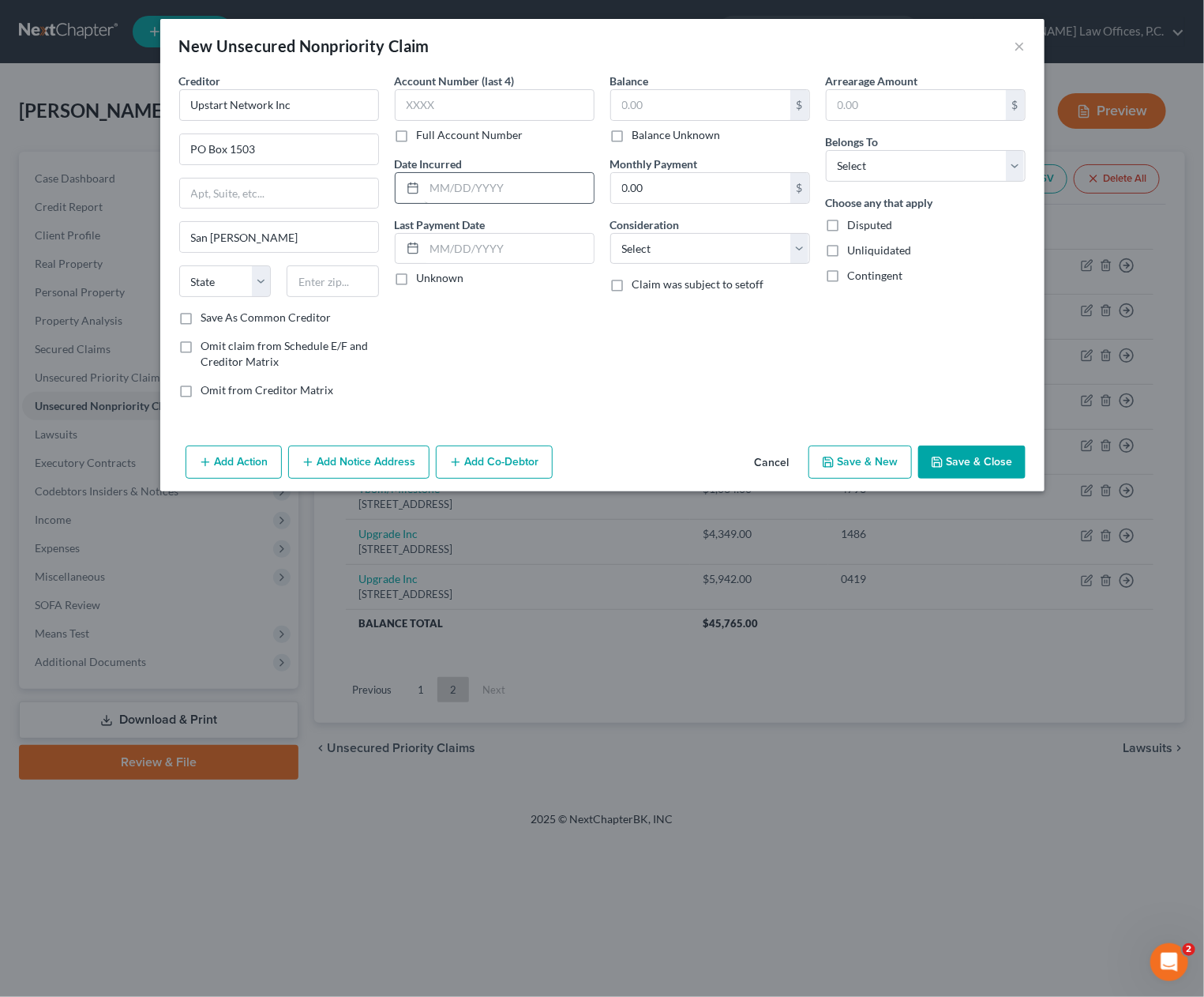
select select "4"
type input "94070-0000"
click at [661, 254] on select "Select Cable / Satellite Services Collection Agency Credit Card Debt Debt Couns…" at bounding box center [710, 249] width 200 height 32
select select "10"
click at [610, 233] on select "Select Cable / Satellite Services Collection Agency Credit Card Debt Debt Couns…" at bounding box center [710, 249] width 200 height 32
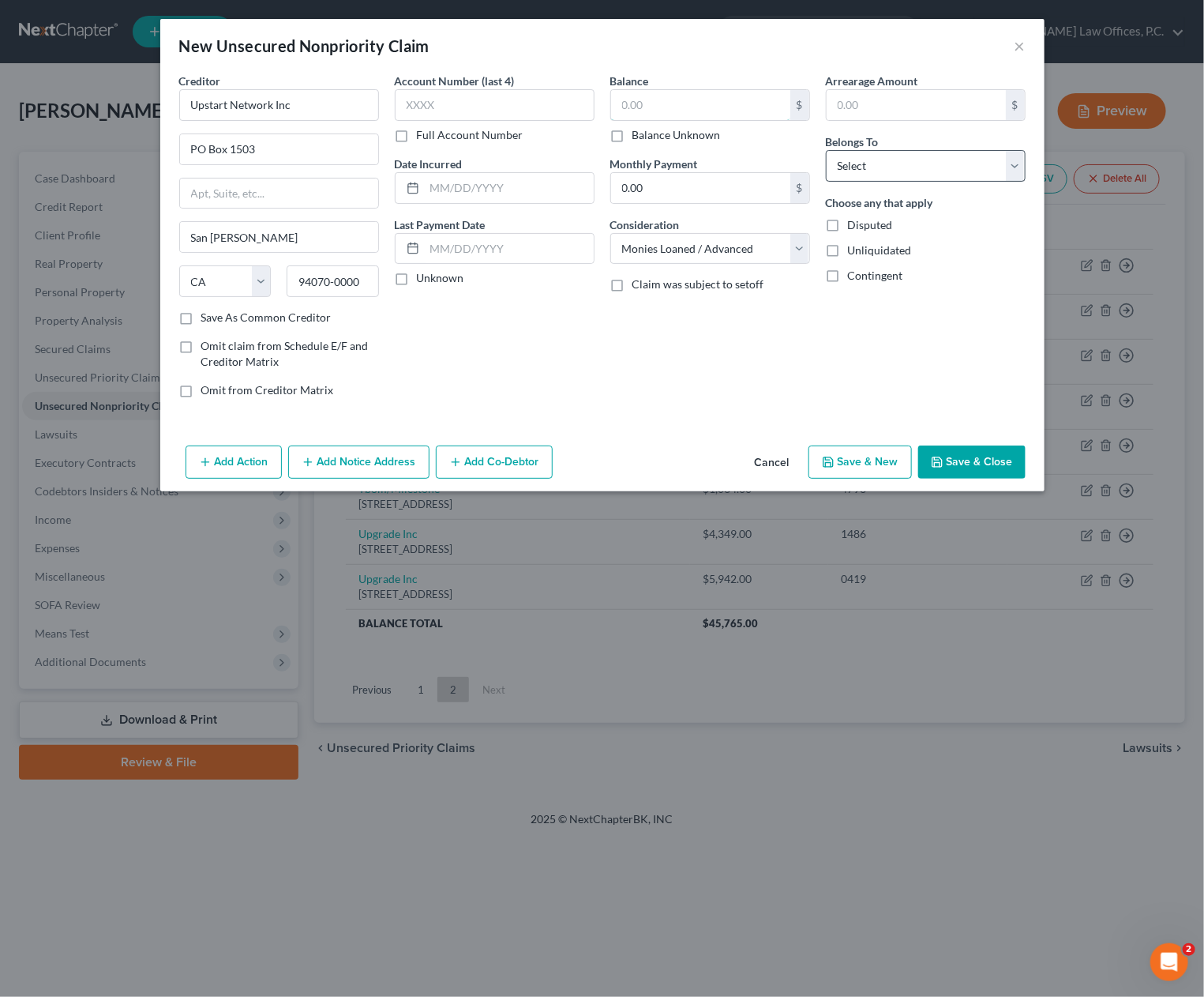
click at [639, 102] on input "text" at bounding box center [701, 105] width 179 height 30
click at [903, 174] on select "Select Debtor 1 Only Debtor 2 Only Debtor 1 And Debtor 2 Only At Least One Of T…" at bounding box center [926, 166] width 200 height 32
select select "0"
click at [826, 150] on select "Select Debtor 1 Only Debtor 2 Only Debtor 1 And Debtor 2 Only At Least One Of T…" at bounding box center [926, 166] width 200 height 32
click at [717, 105] on input "text" at bounding box center [701, 105] width 179 height 30
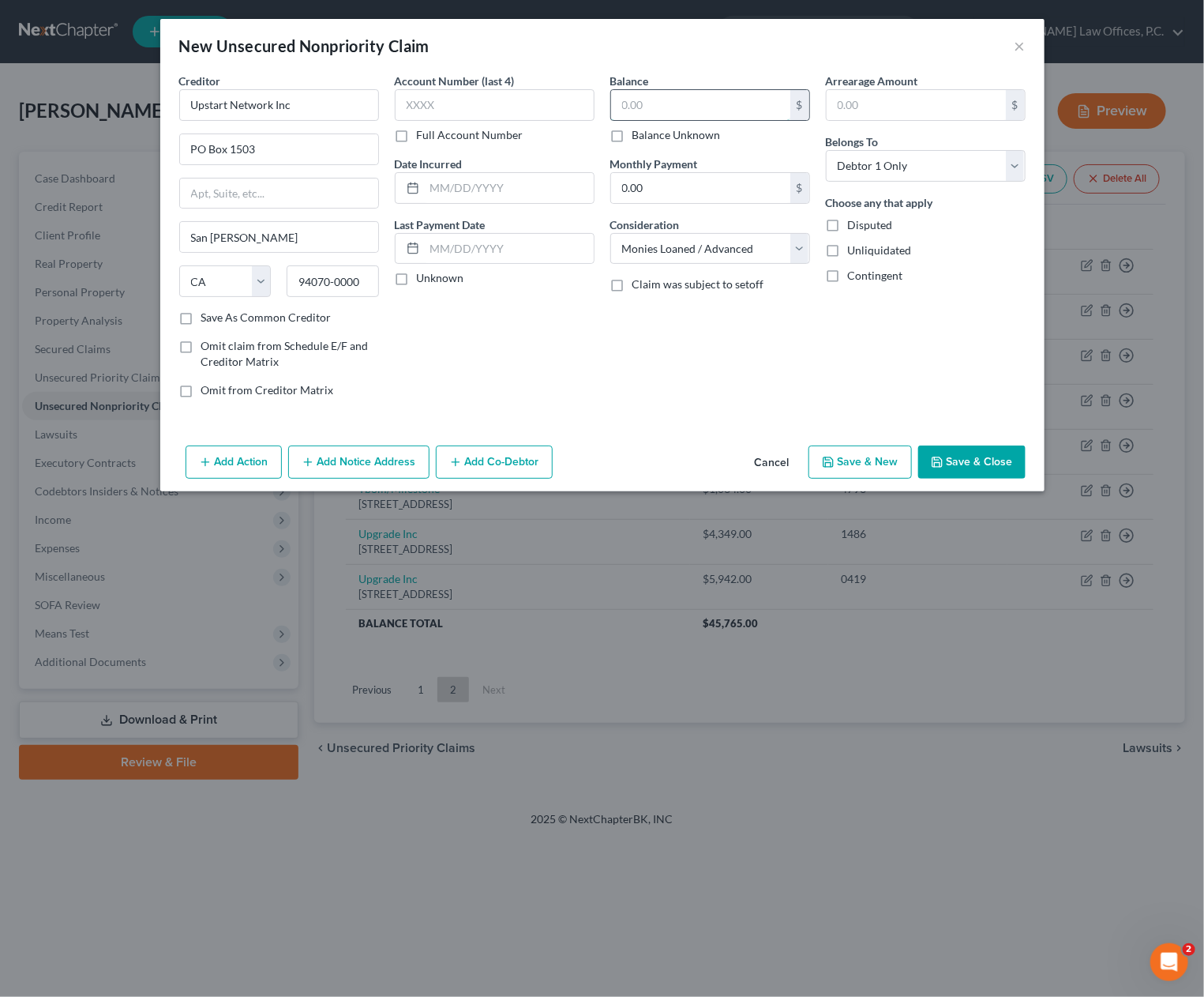
click at [700, 106] on input "text" at bounding box center [701, 105] width 179 height 30
type input "3,000"
click at [954, 465] on button "Save & Close" at bounding box center [972, 461] width 107 height 33
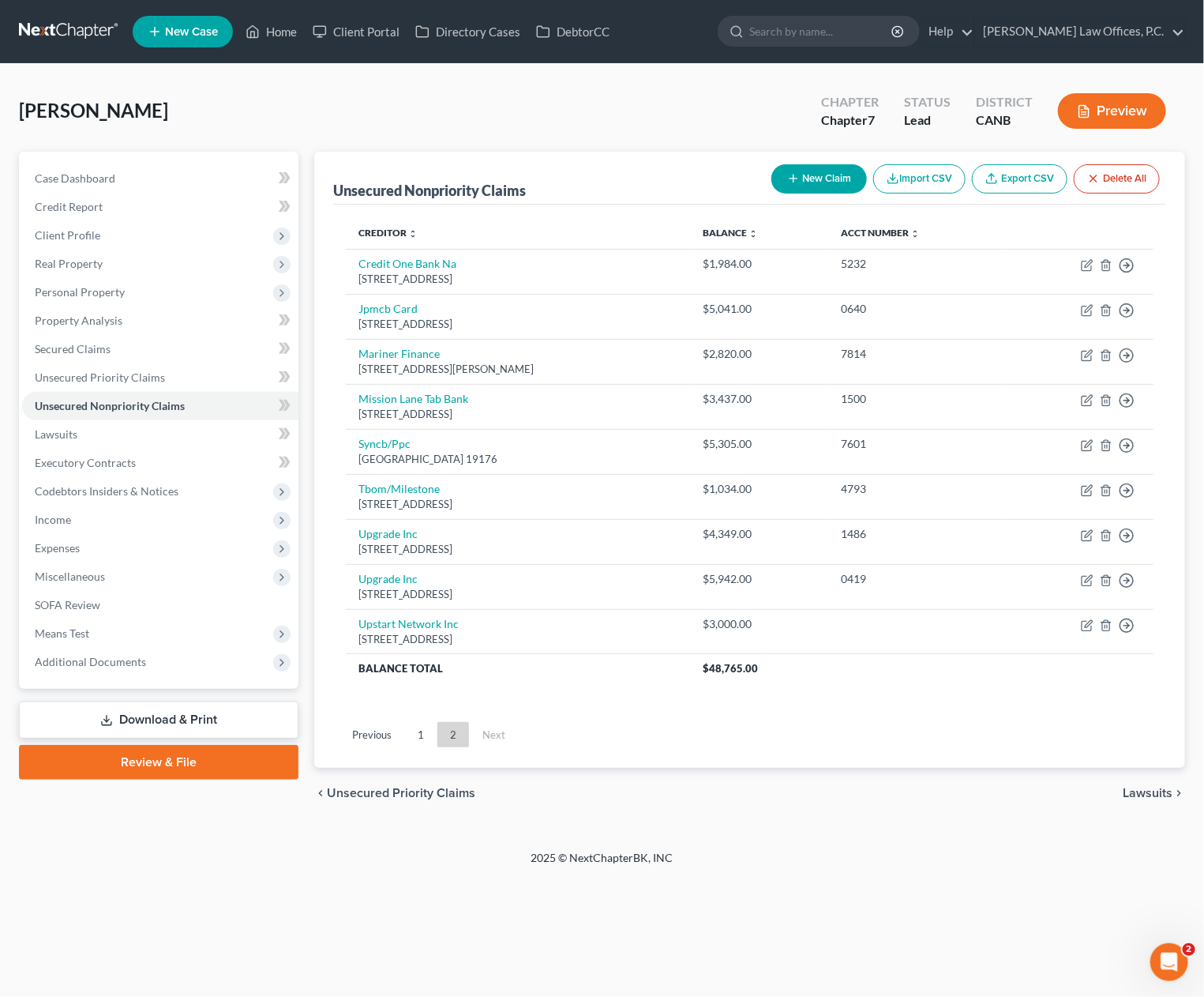
click at [783, 176] on button "New Claim" at bounding box center [818, 178] width 95 height 29
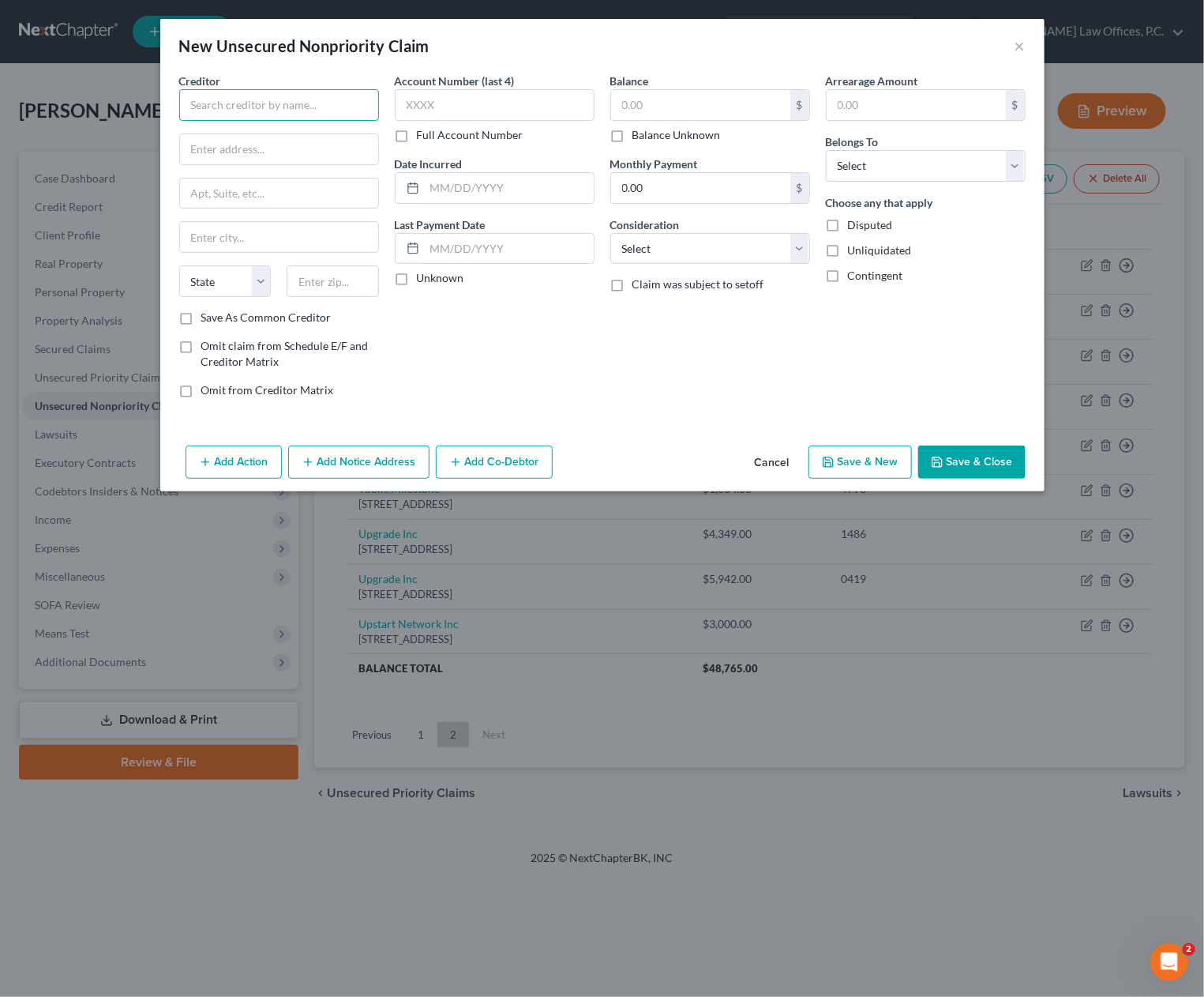
click at [282, 99] on input "text" at bounding box center [279, 106] width 200 height 32
click at [248, 142] on div "275 Battery St 23rd Floor, San Francisco, CA 94111" at bounding box center [274, 147] width 164 height 13
type input "Upgrade Inc"
type input "275 Battery St"
type input "23rd Floor"
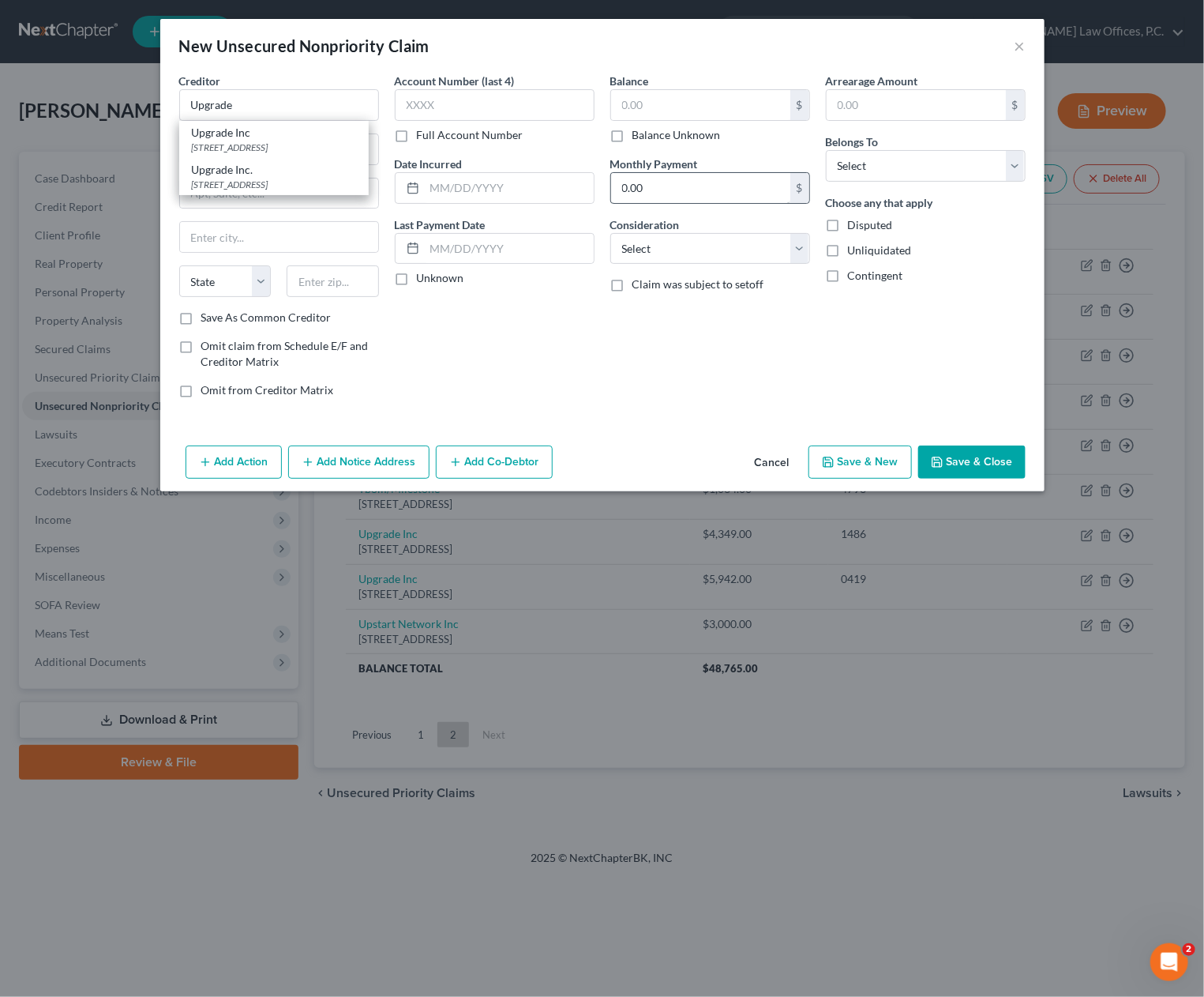
type input "San Francisco"
select select "4"
type input "94111"
click at [677, 110] on input "text" at bounding box center [701, 105] width 179 height 30
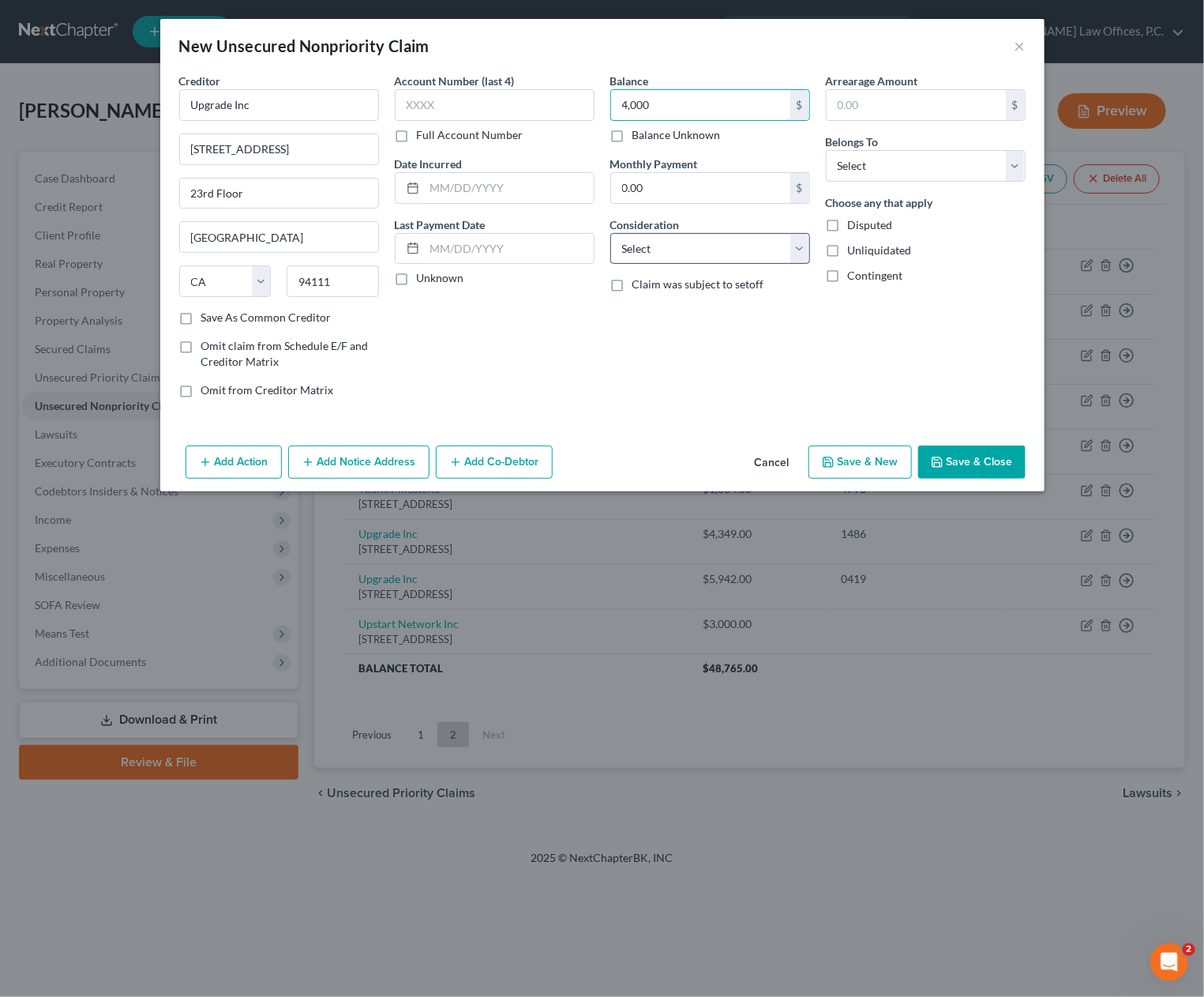
type input "4,000"
click at [702, 256] on select "Select Cable / Satellite Services Collection Agency Credit Card Debt Debt Couns…" at bounding box center [710, 249] width 200 height 32
select select "10"
click at [610, 233] on select "Select Cable / Satellite Services Collection Agency Credit Card Debt Debt Couns…" at bounding box center [710, 249] width 200 height 32
click at [946, 161] on select "Select Debtor 1 Only Debtor 2 Only Debtor 1 And Debtor 2 Only At Least One Of T…" at bounding box center [926, 166] width 200 height 32
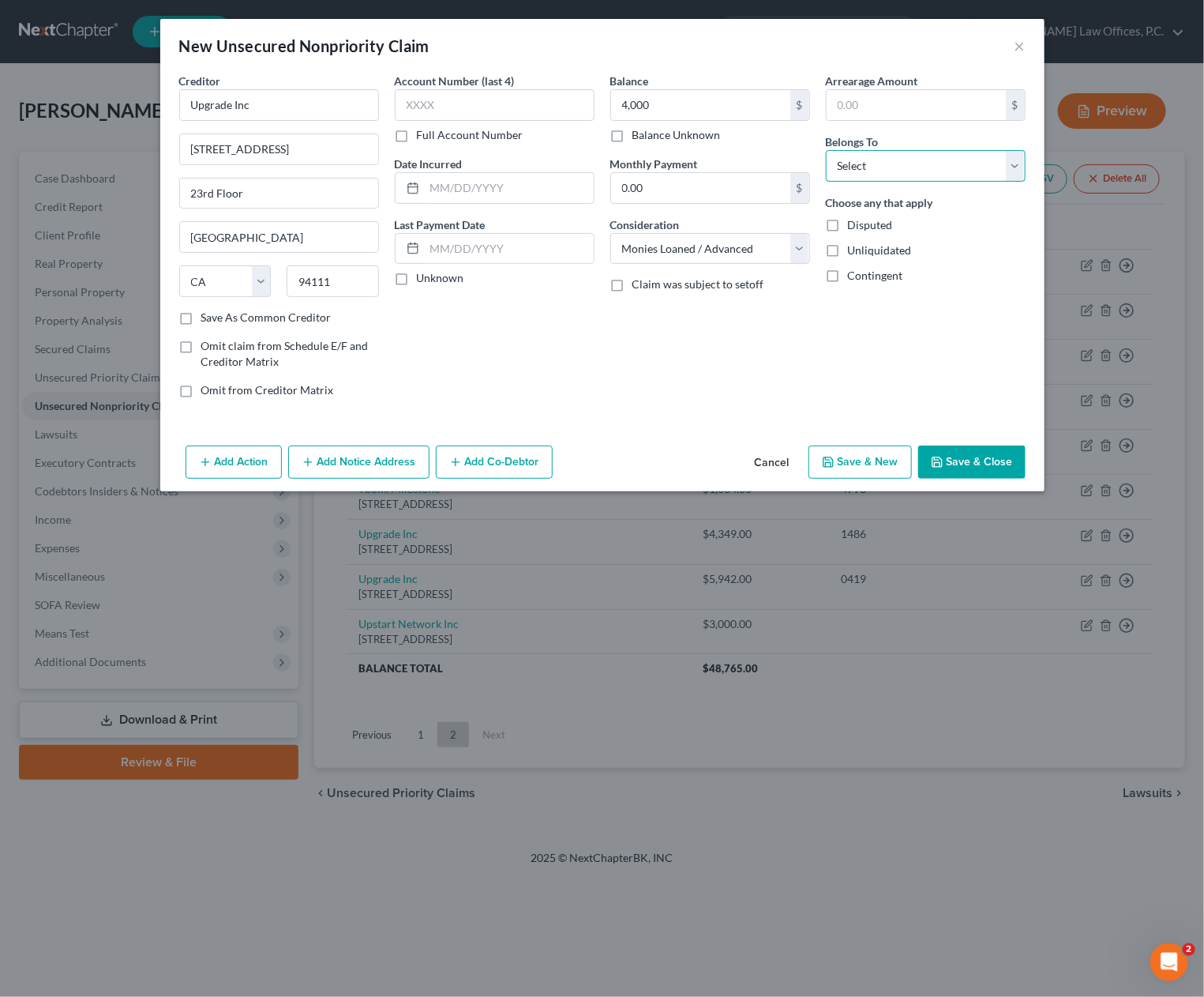
select select "0"
click at [826, 150] on select "Select Debtor 1 Only Debtor 2 Only Debtor 1 And Debtor 2 Only At Least One Of T…" at bounding box center [926, 166] width 200 height 32
click at [966, 455] on button "Save & Close" at bounding box center [972, 461] width 107 height 33
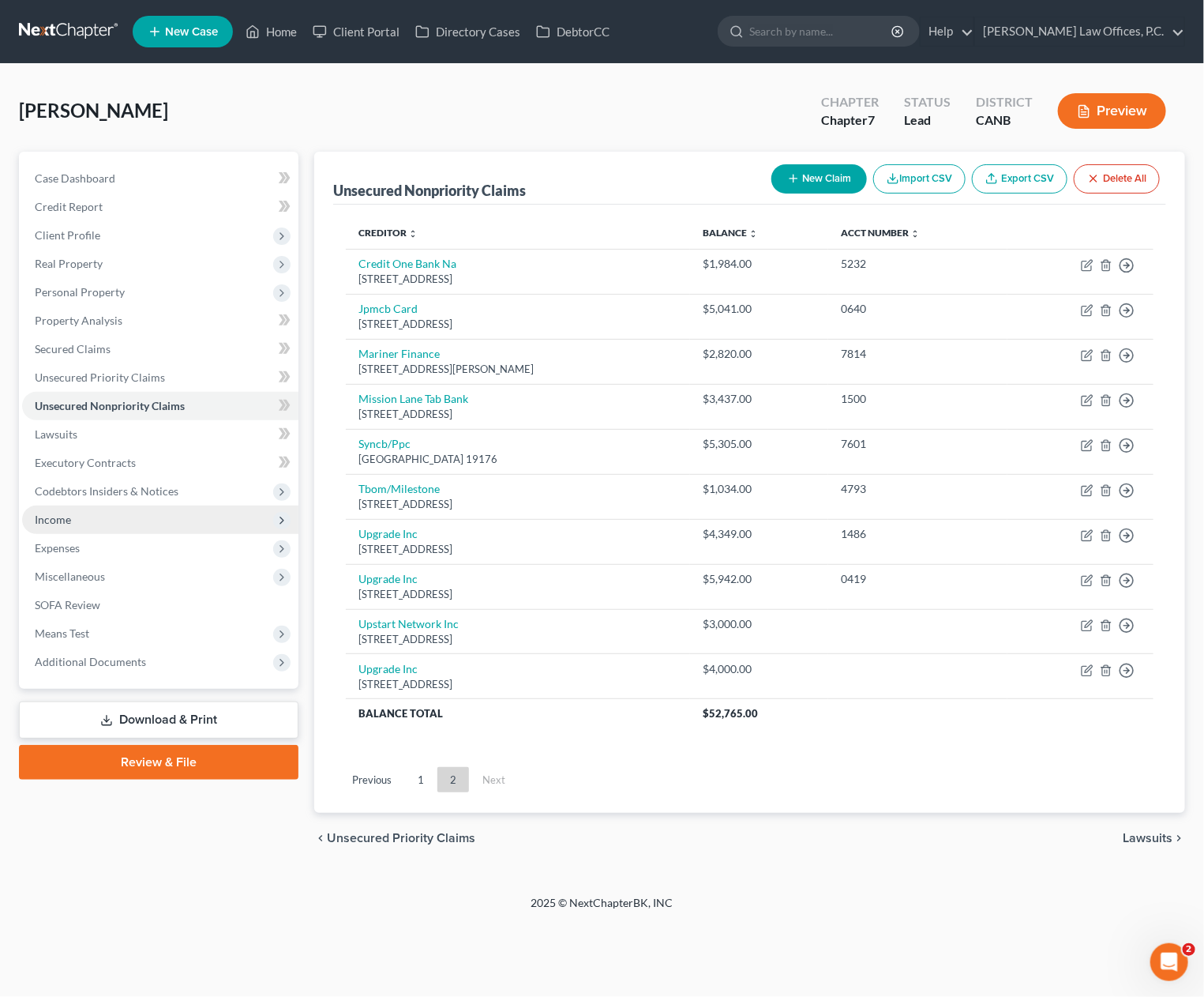
click at [143, 515] on span "Income" at bounding box center [159, 520] width 276 height 28
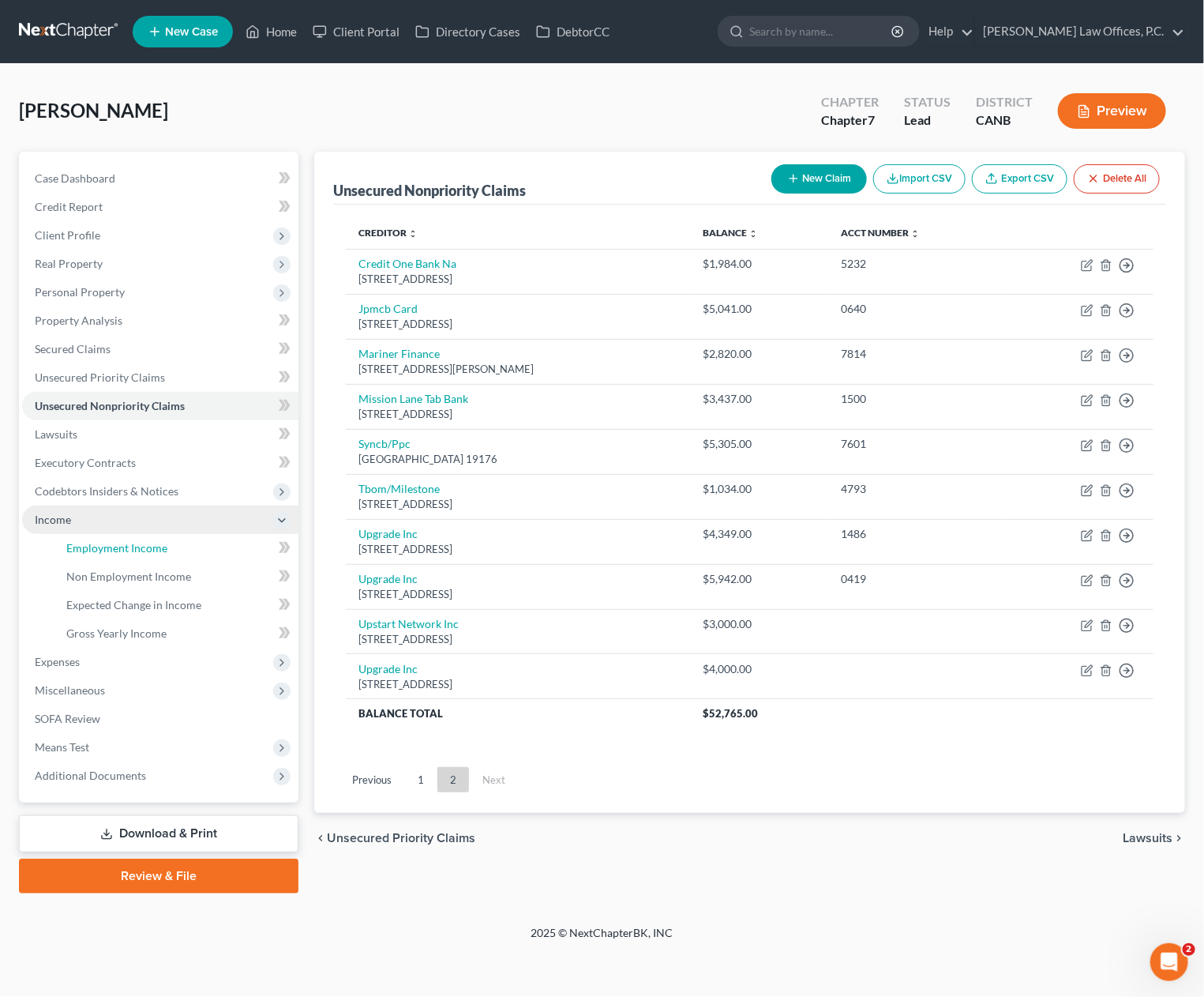
click at [158, 547] on span "Employment Income" at bounding box center [116, 548] width 101 height 13
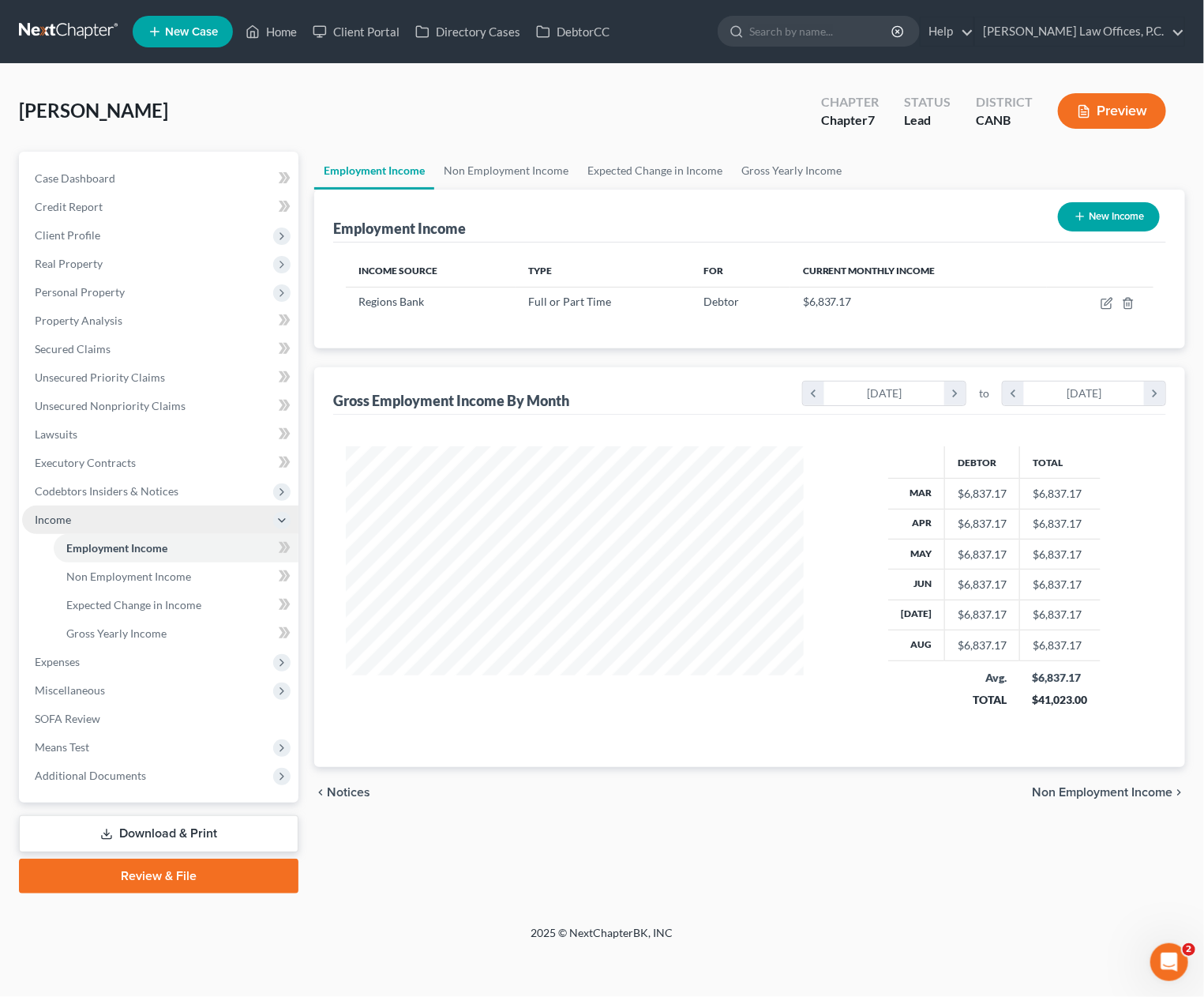
scroll to position [282, 489]
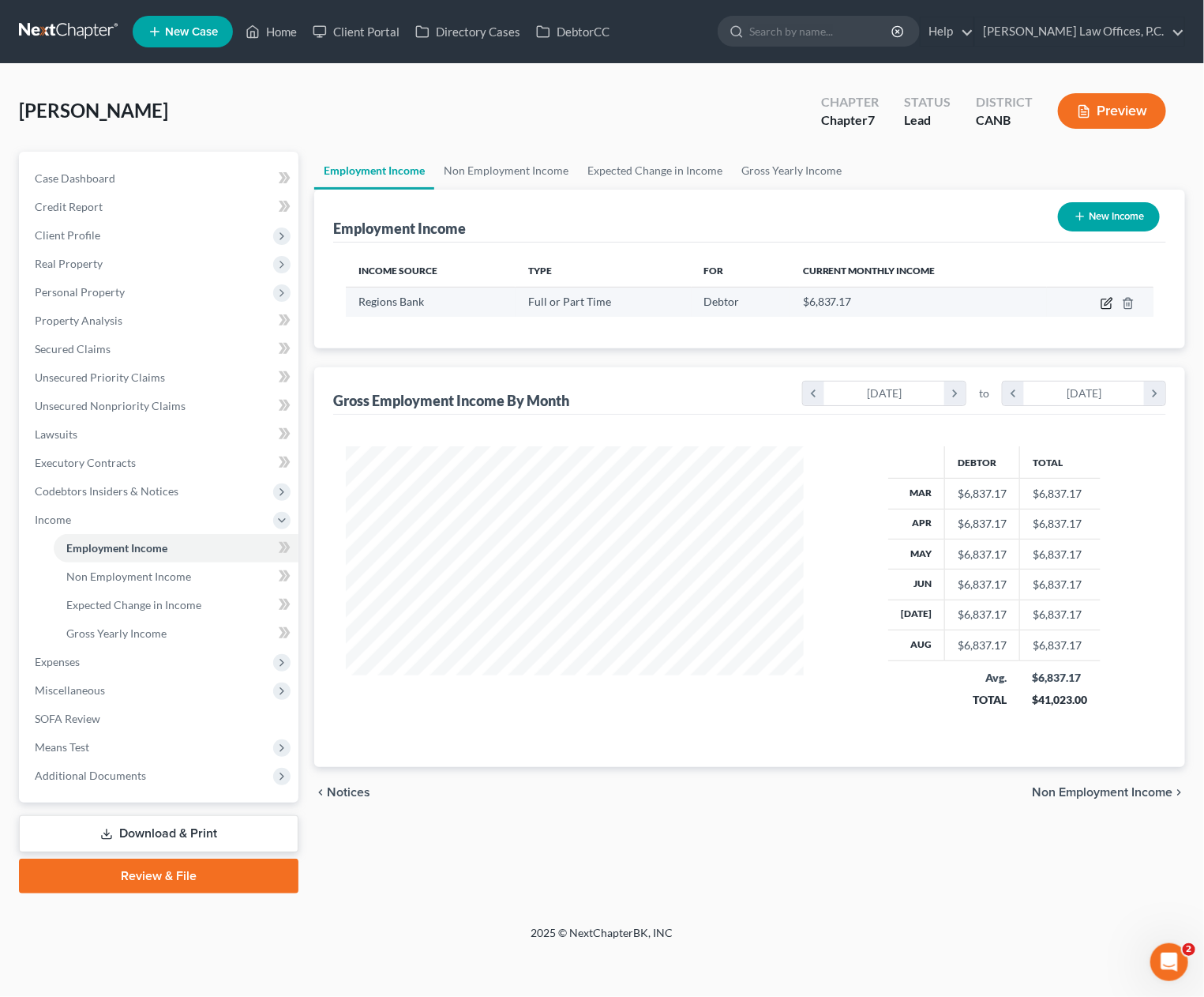
click at [1109, 304] on icon "button" at bounding box center [1107, 303] width 12 height 12
select select "0"
select select "45"
select select "2"
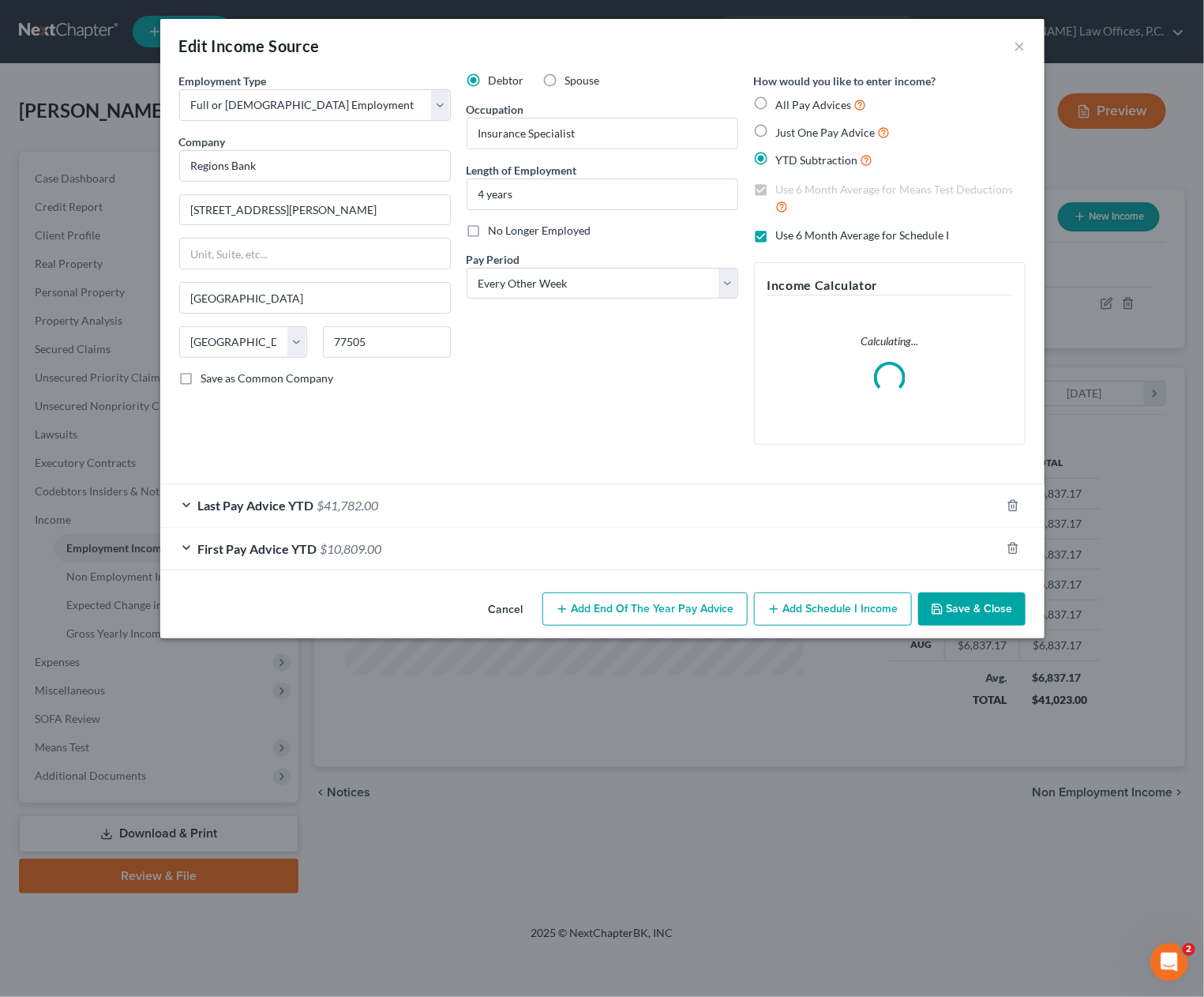
click at [487, 560] on div "First Pay Advice YTD $10,809.00" at bounding box center [580, 549] width 840 height 42
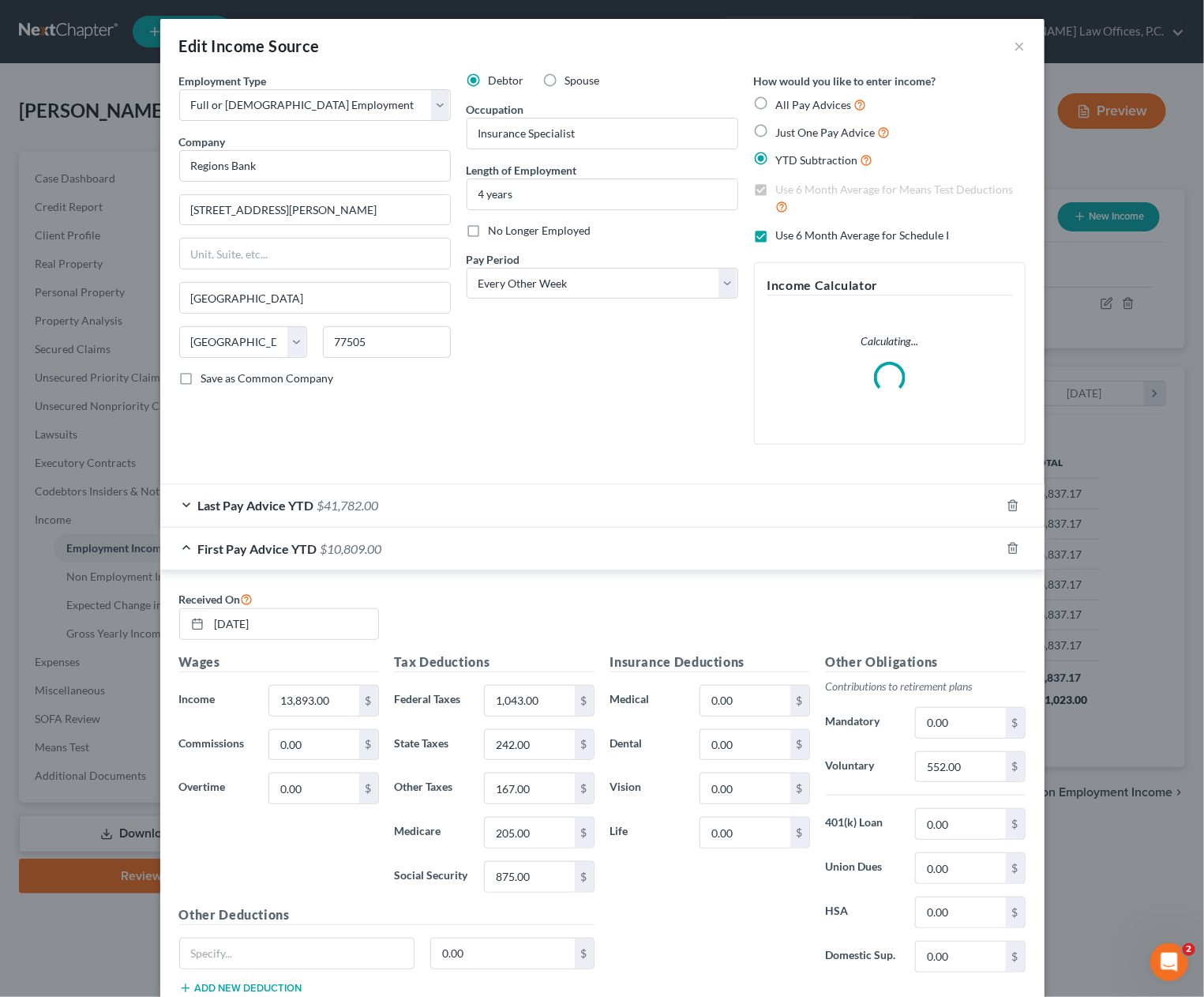
scroll to position [107, 0]
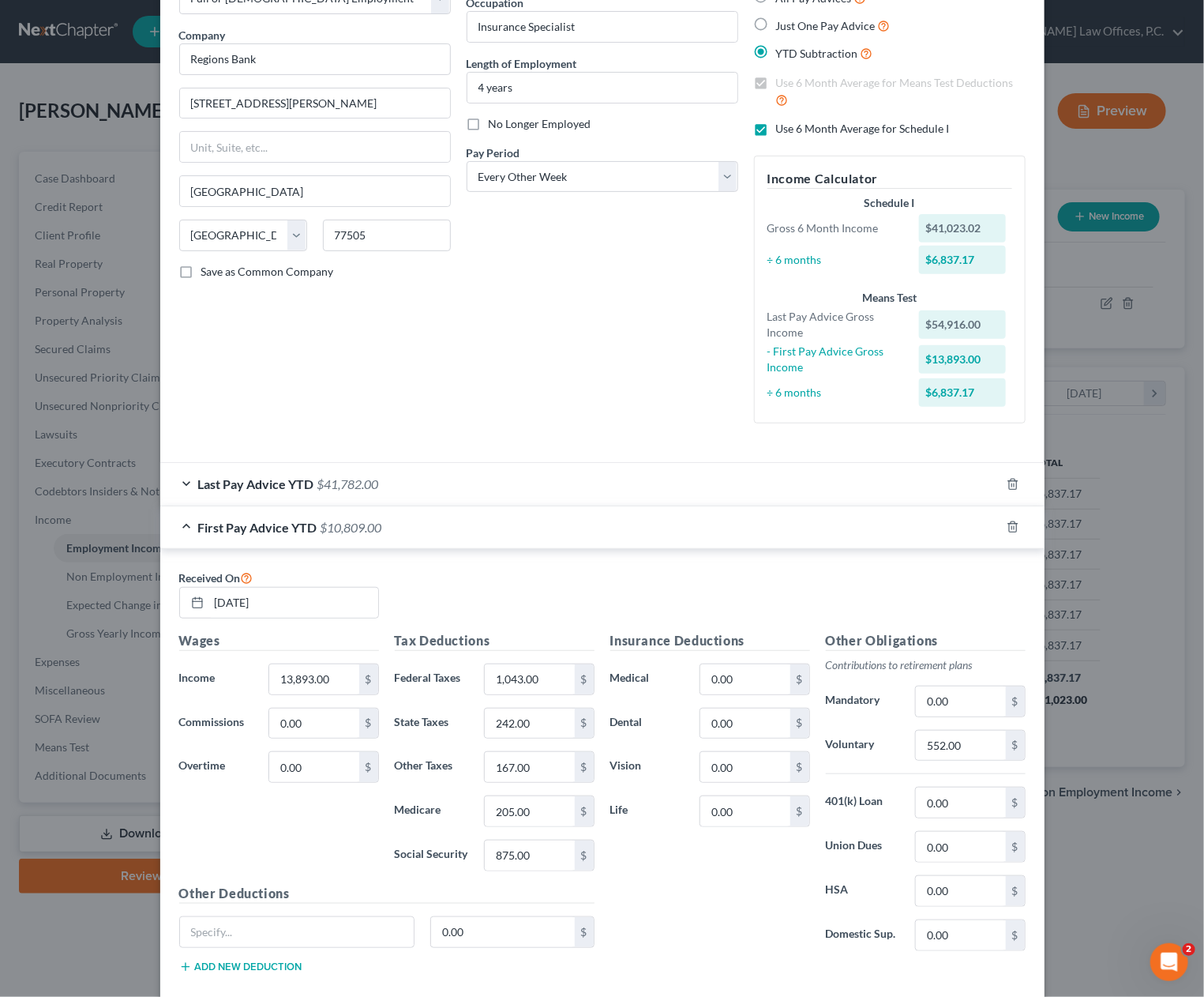
click at [818, 946] on label "Domestic Sup." at bounding box center [863, 936] width 90 height 32
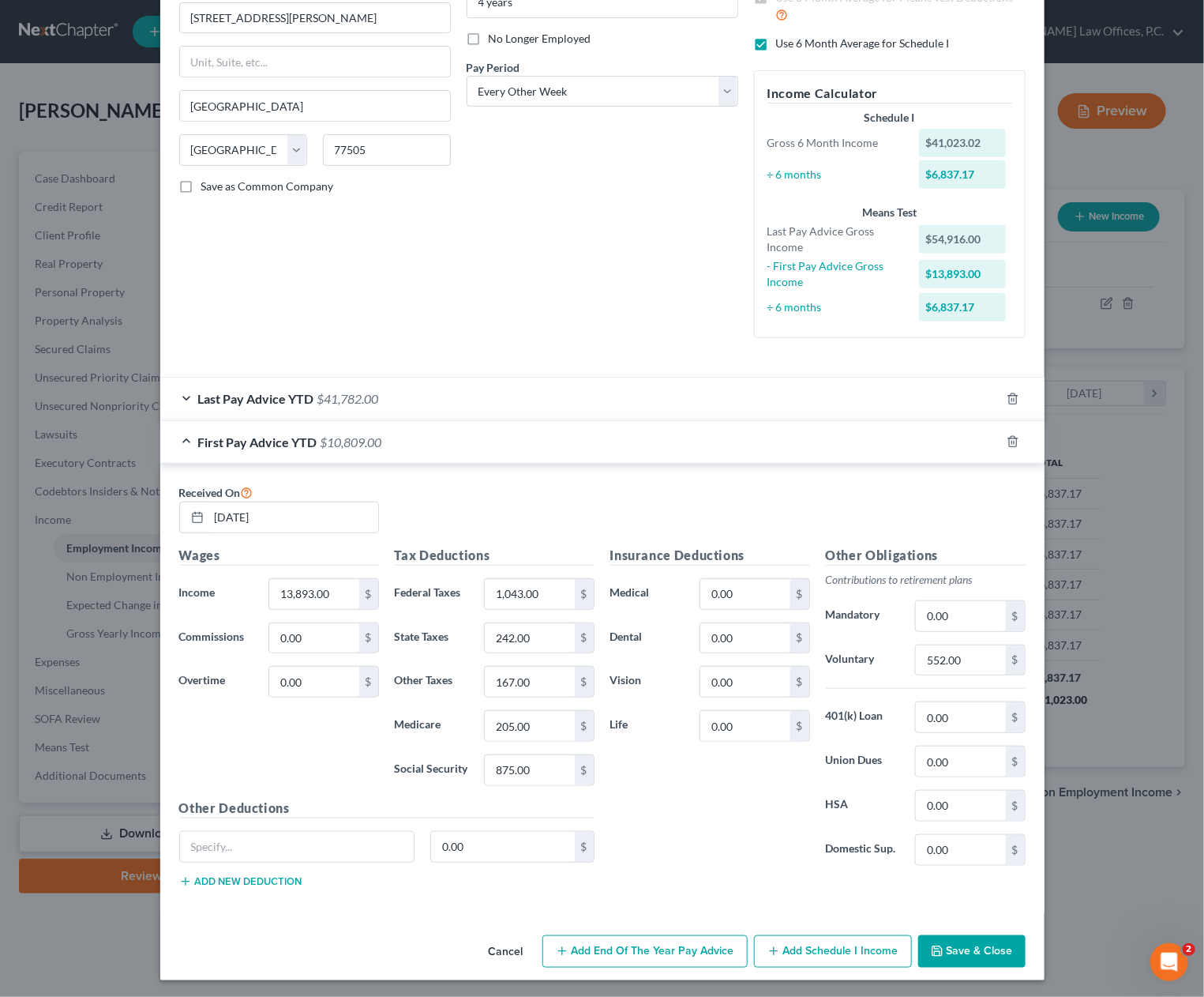
click at [846, 953] on button "Add Schedule I Income" at bounding box center [833, 952] width 158 height 33
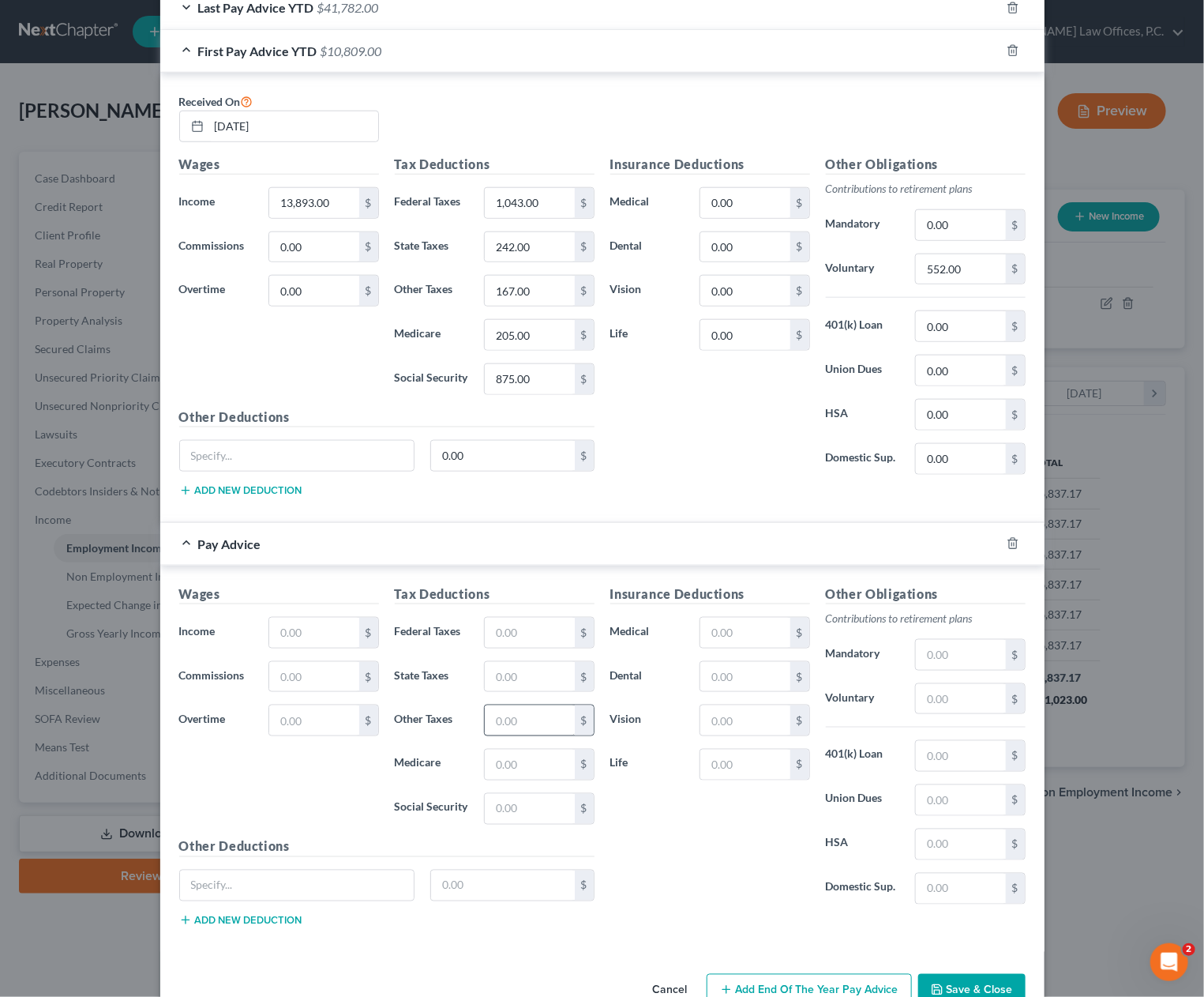
scroll to position [621, 0]
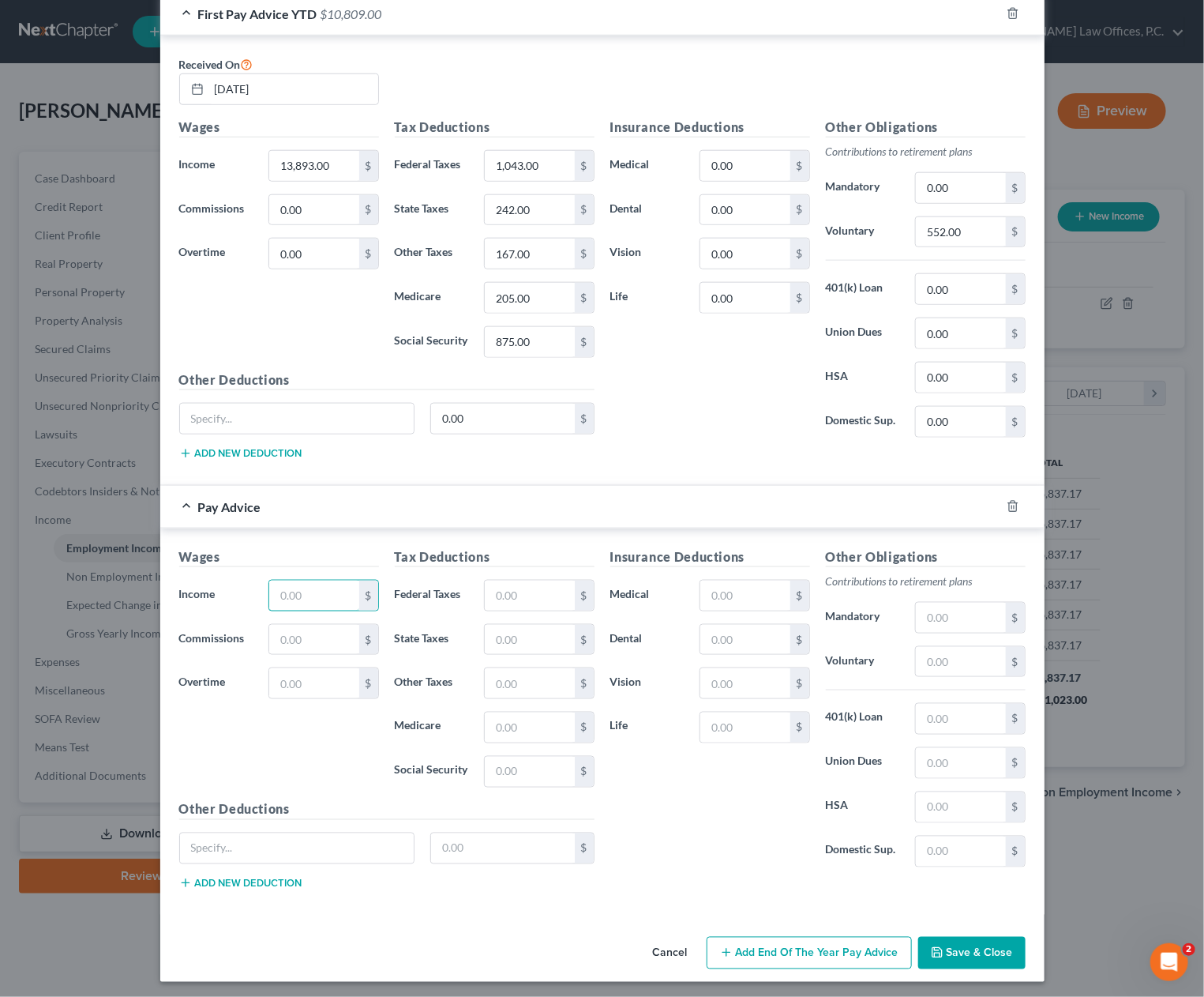
drag, startPoint x: 323, startPoint y: 591, endPoint x: 1109, endPoint y: 563, distance: 786.5
click at [323, 591] on input "text" at bounding box center [314, 596] width 90 height 30
click at [296, 593] on input "text" at bounding box center [314, 596] width 90 height 30
type input "2,786"
click at [512, 598] on input "text" at bounding box center [529, 596] width 90 height 30
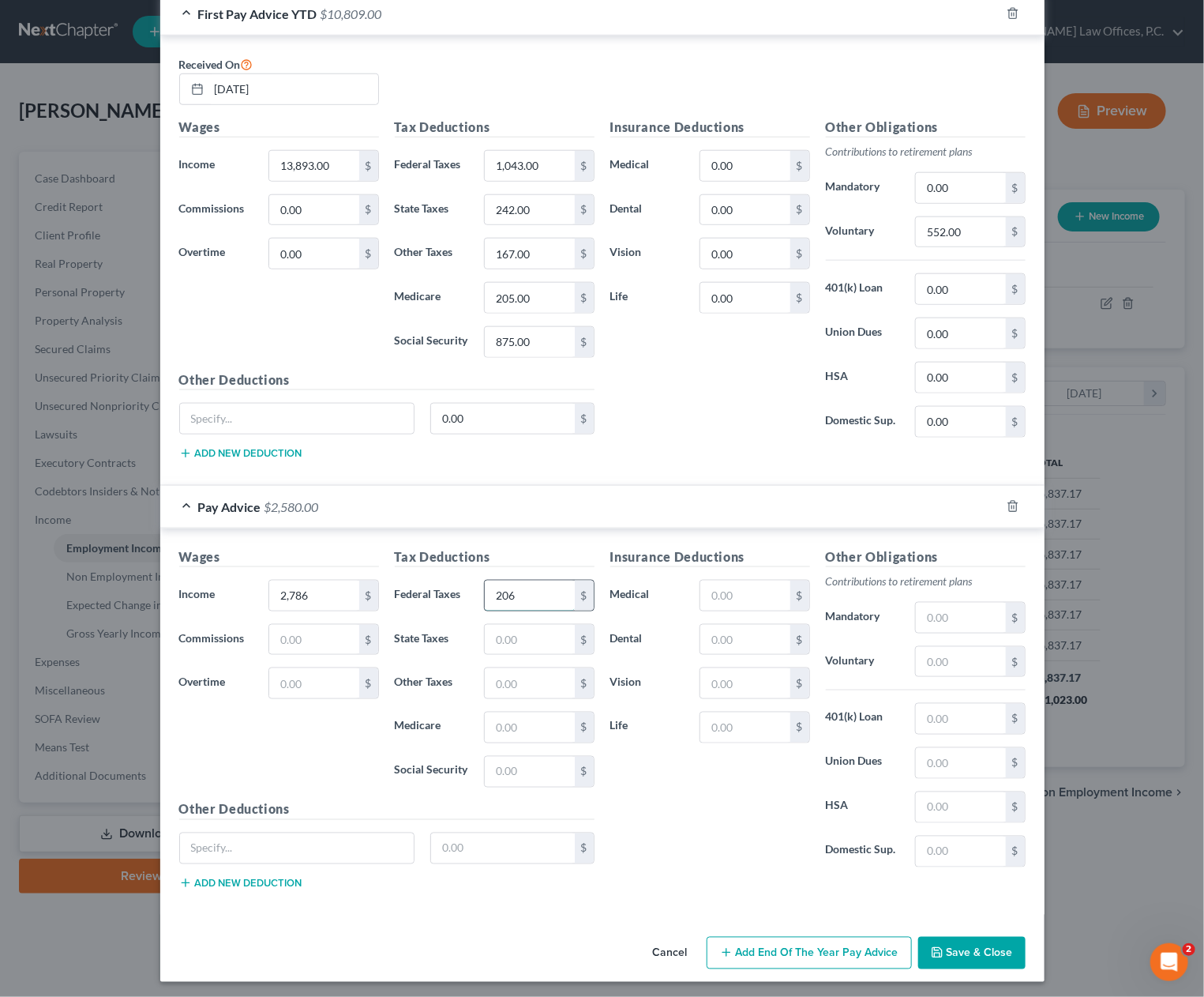
type input "206"
type input "47"
type input "33"
type input "41"
type input "176"
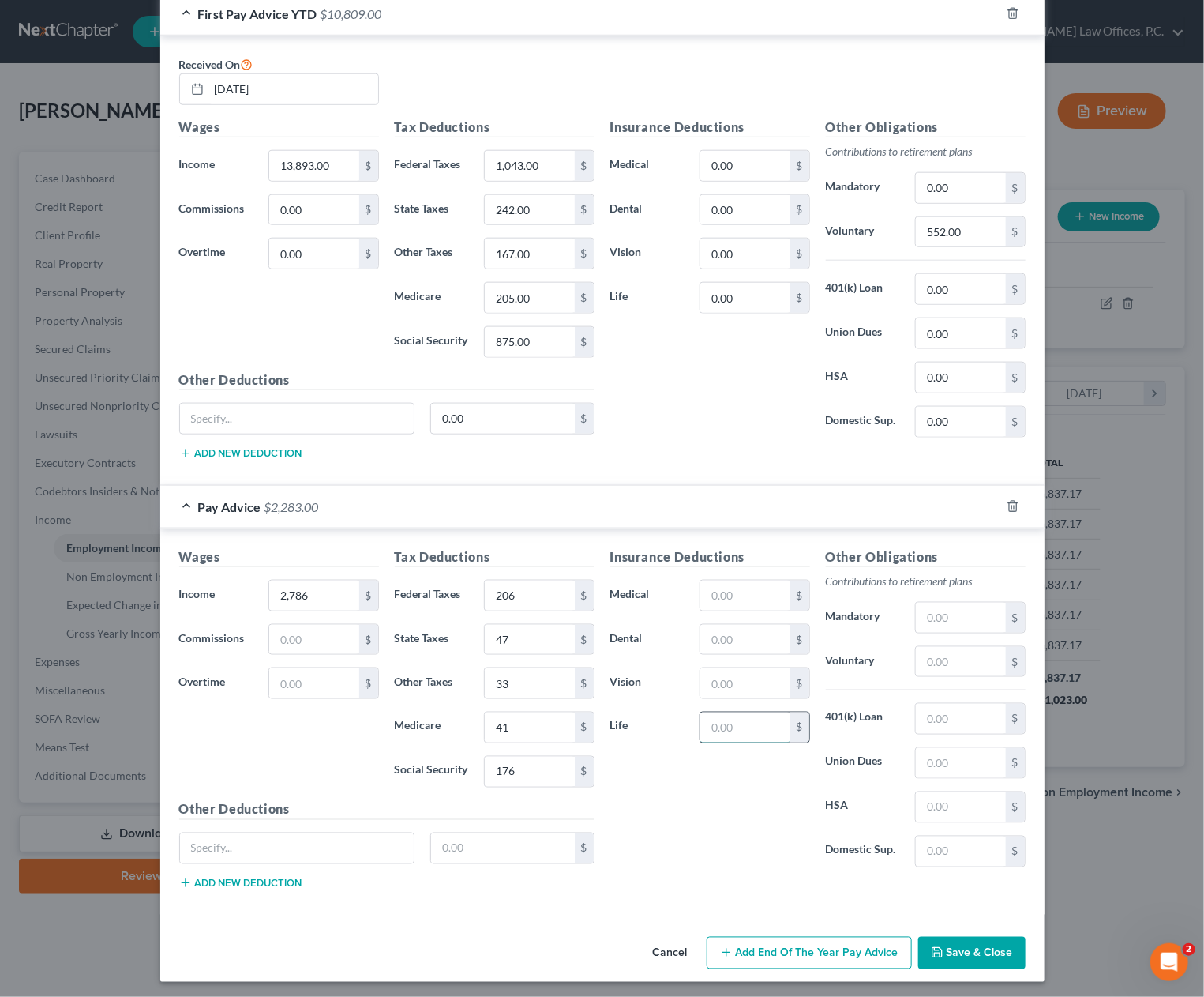
click at [730, 728] on input "text" at bounding box center [745, 728] width 90 height 30
type input "45"
click at [989, 576] on p "Contributions to retirement plans" at bounding box center [926, 581] width 200 height 16
drag, startPoint x: 964, startPoint y: 623, endPoint x: 938, endPoint y: 655, distance: 41.2
click at [963, 623] on input "text" at bounding box center [961, 618] width 90 height 30
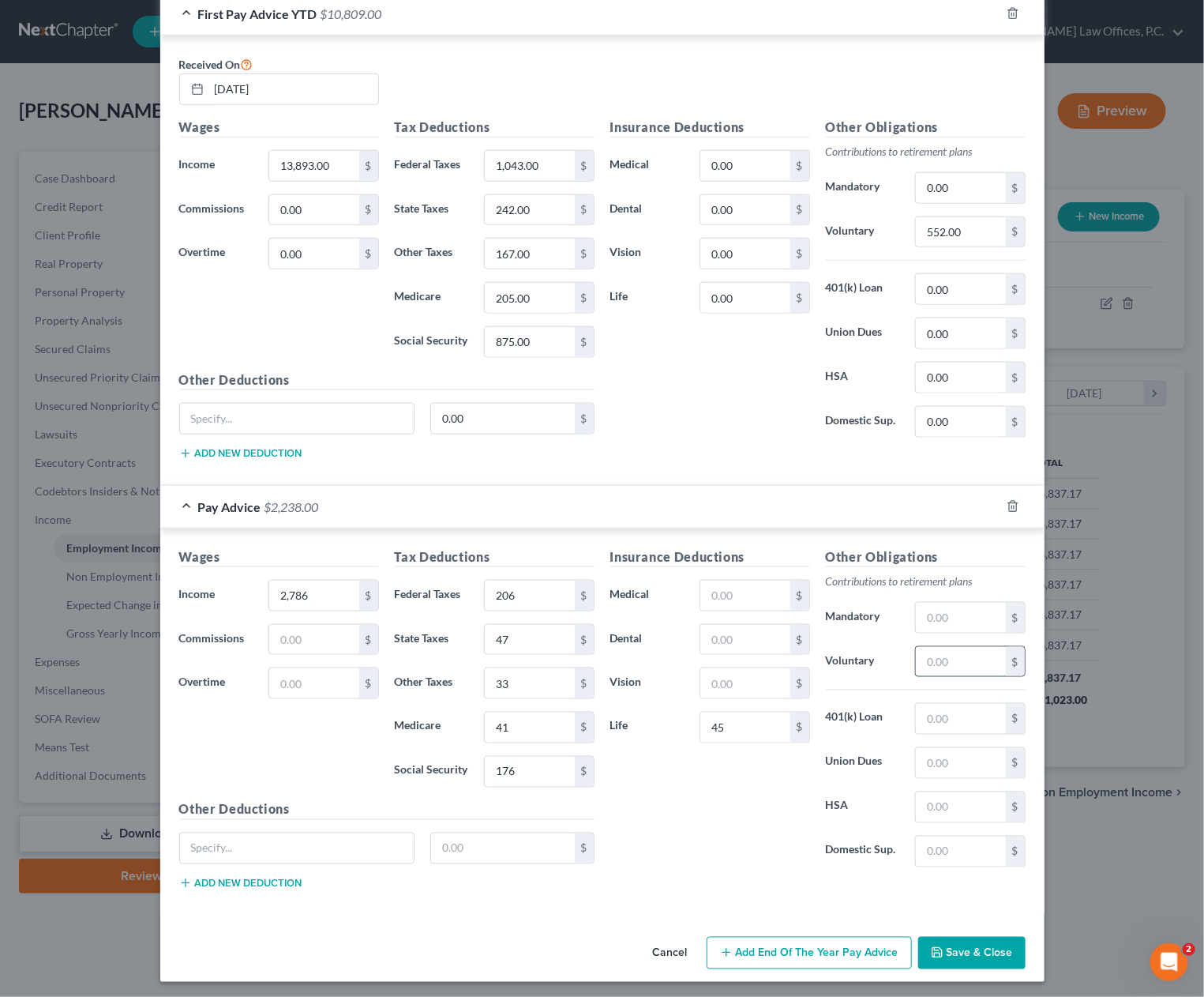
click at [936, 655] on input "text" at bounding box center [961, 662] width 90 height 30
type input "139"
click at [980, 955] on button "Save & Close" at bounding box center [972, 953] width 107 height 33
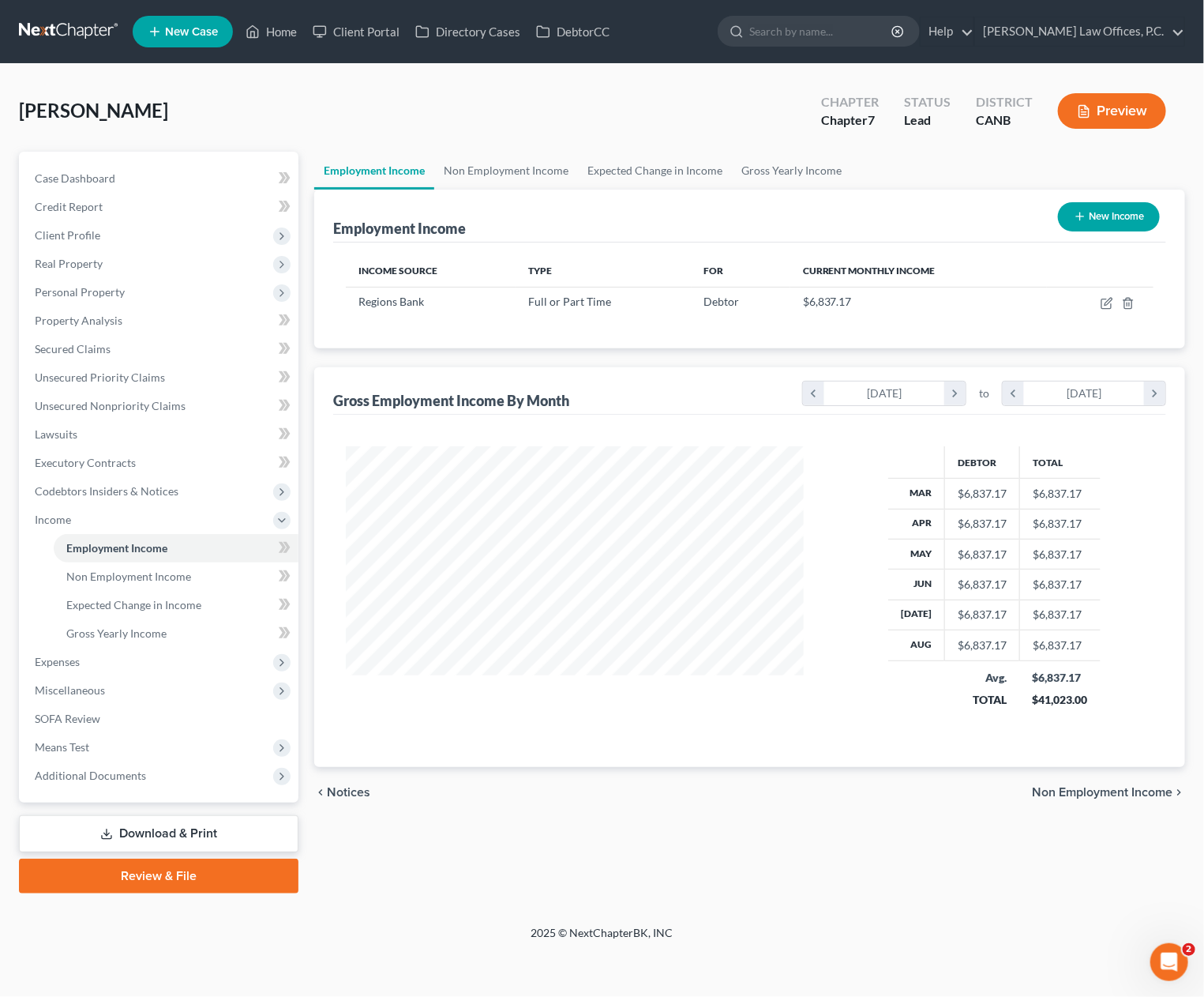
click at [1096, 108] on button "Preview" at bounding box center [1112, 111] width 108 height 36
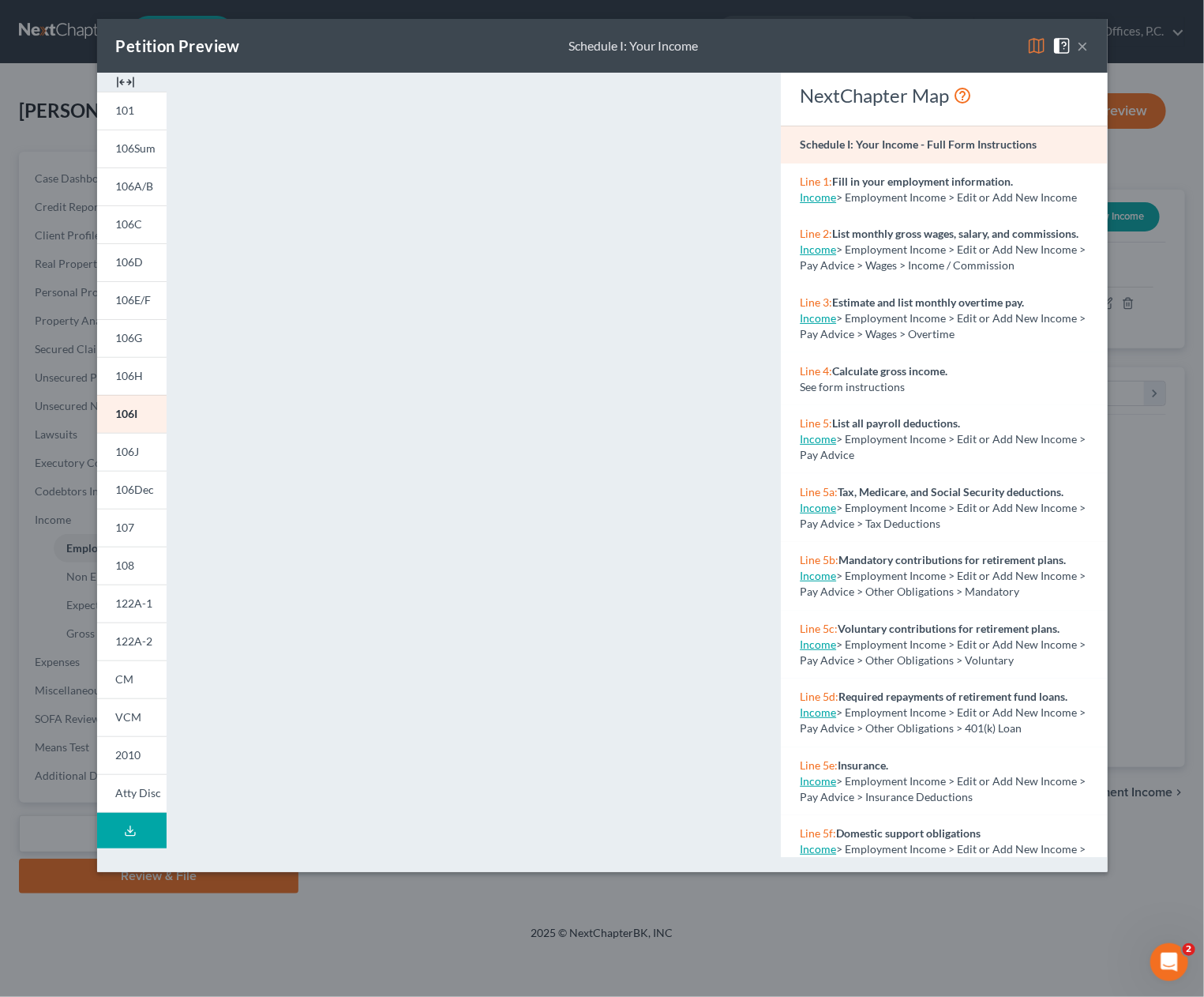
click at [1084, 48] on button "×" at bounding box center [1083, 46] width 11 height 19
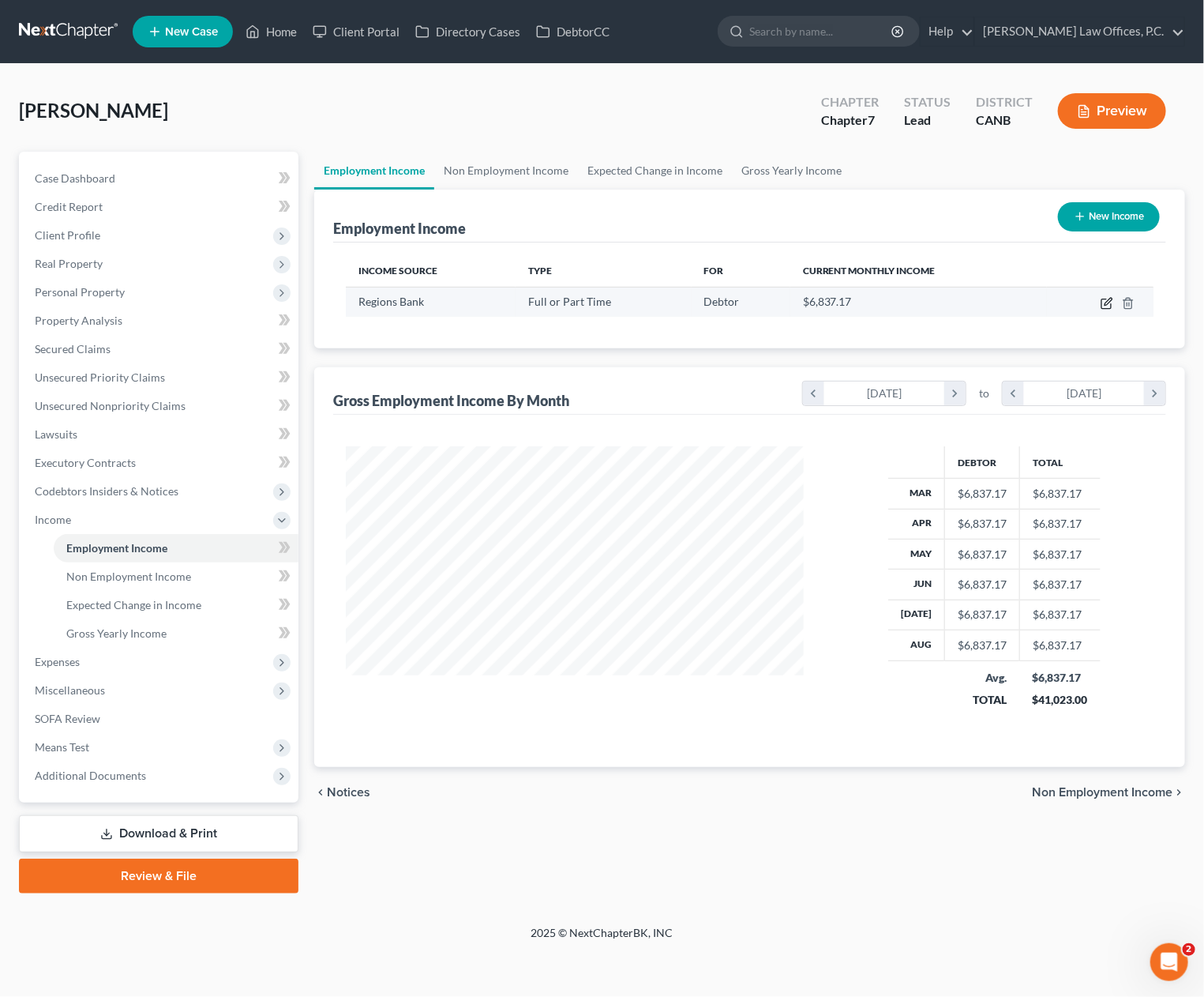
click at [1107, 297] on icon "button" at bounding box center [1107, 303] width 12 height 12
select select "0"
select select "45"
select select "2"
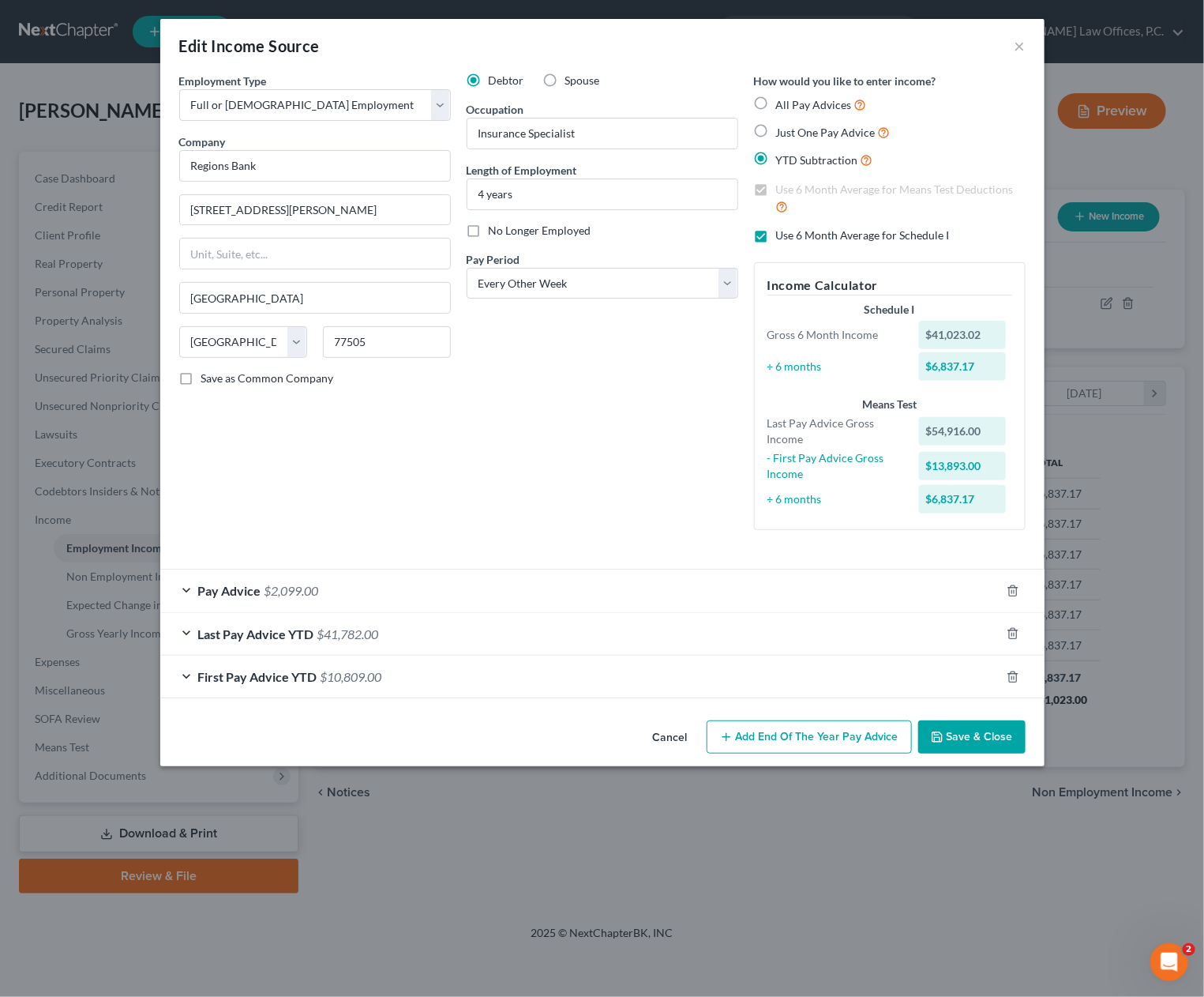
click at [814, 236] on span "Use 6 Month Average for Schedule I" at bounding box center [863, 235] width 173 height 13
click at [793, 236] on input "Use 6 Month Average for Schedule I" at bounding box center [787, 232] width 10 height 10
checkbox input "false"
click at [942, 736] on icon "button" at bounding box center [937, 737] width 12 height 12
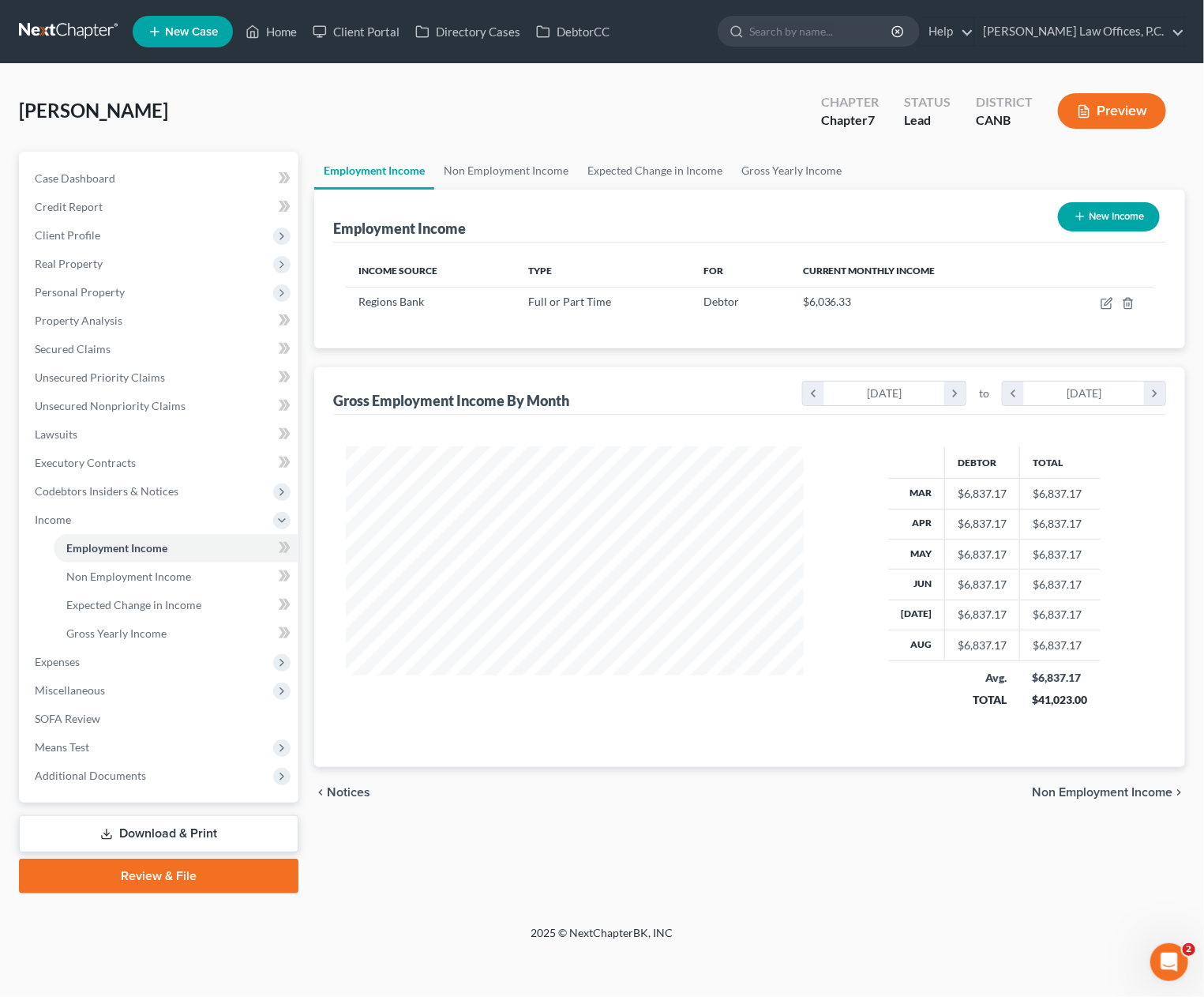
click at [1107, 111] on button "Preview" at bounding box center [1112, 111] width 108 height 36
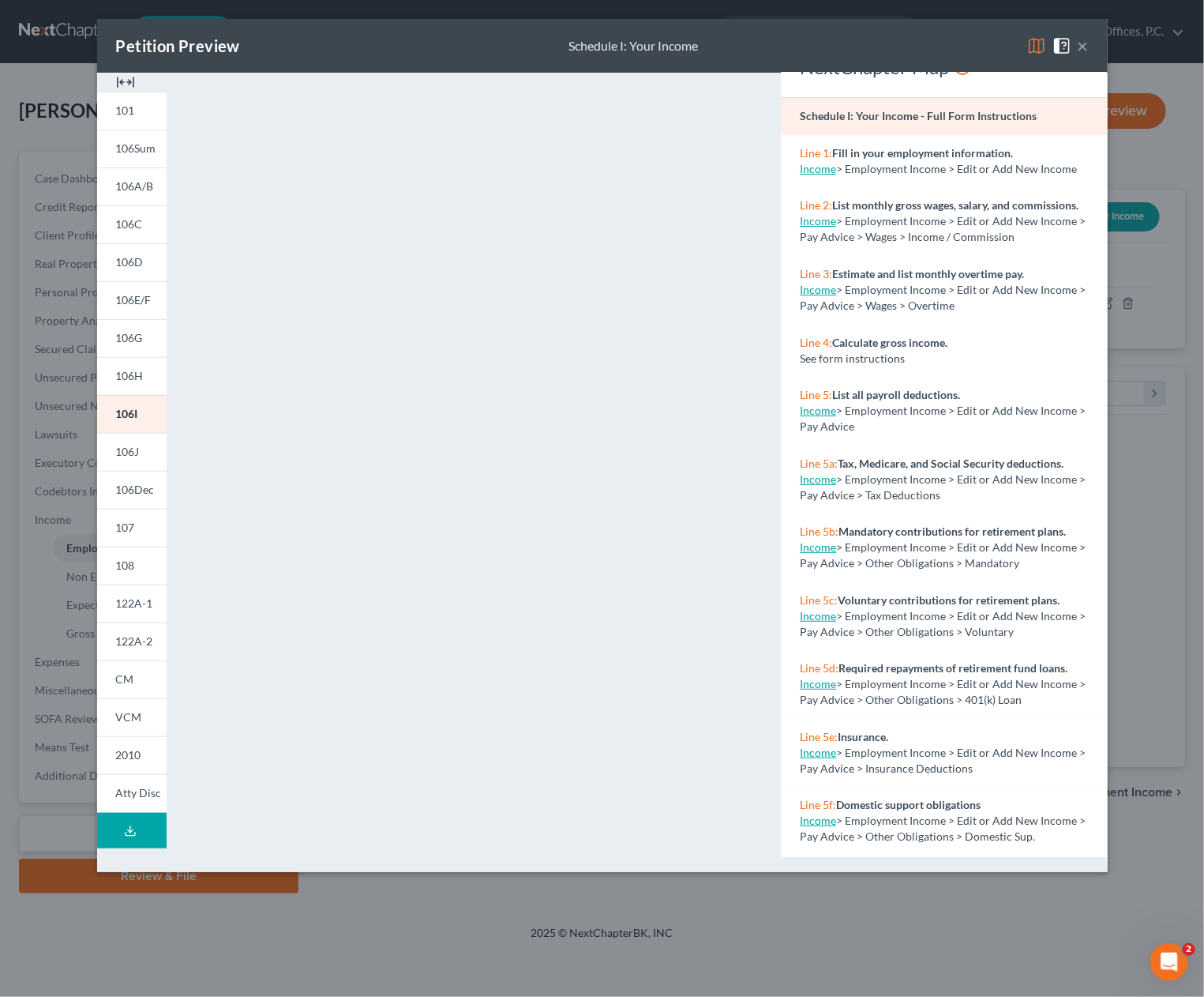
scroll to position [51, 0]
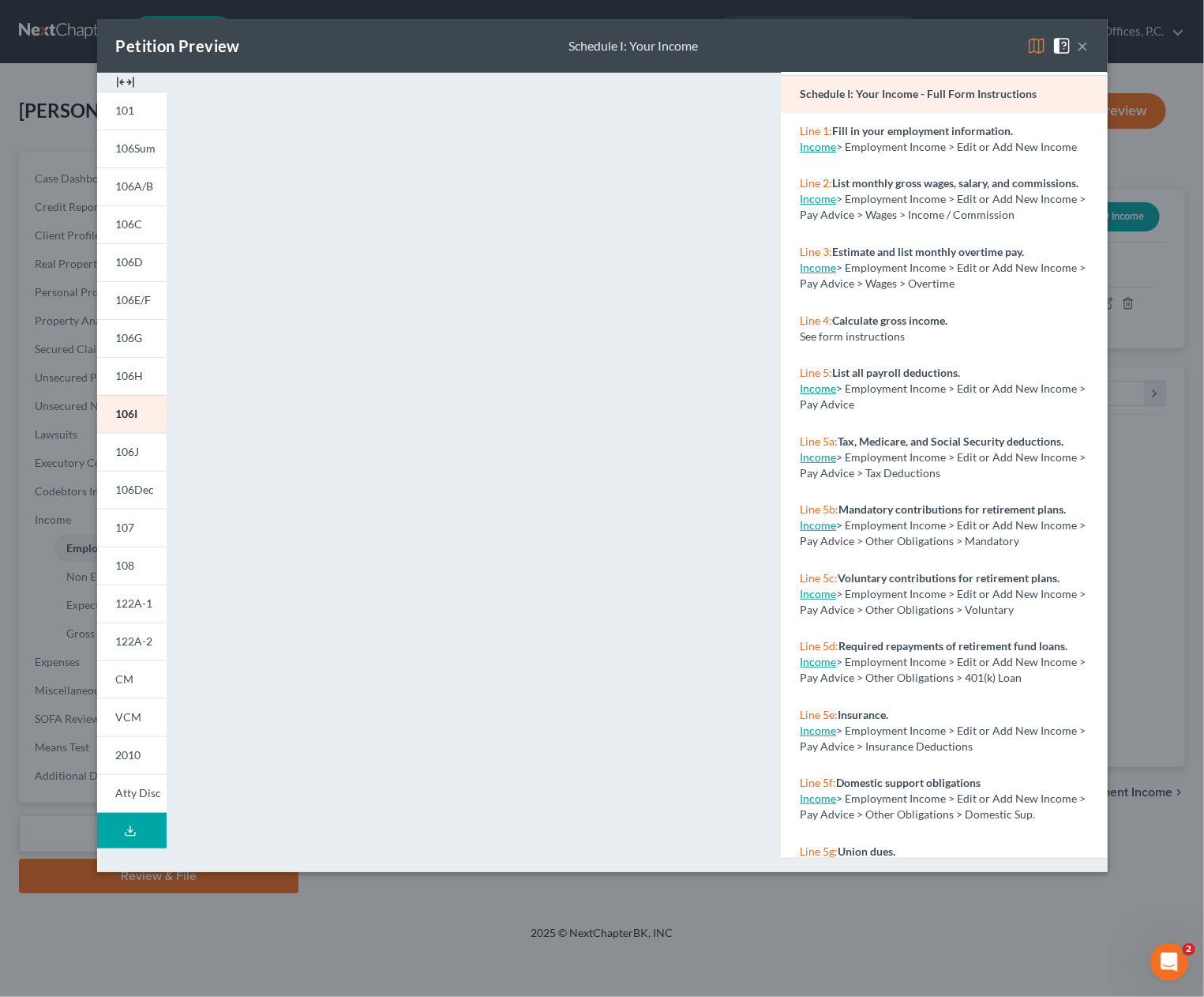
click at [1088, 47] on button "×" at bounding box center [1083, 46] width 11 height 19
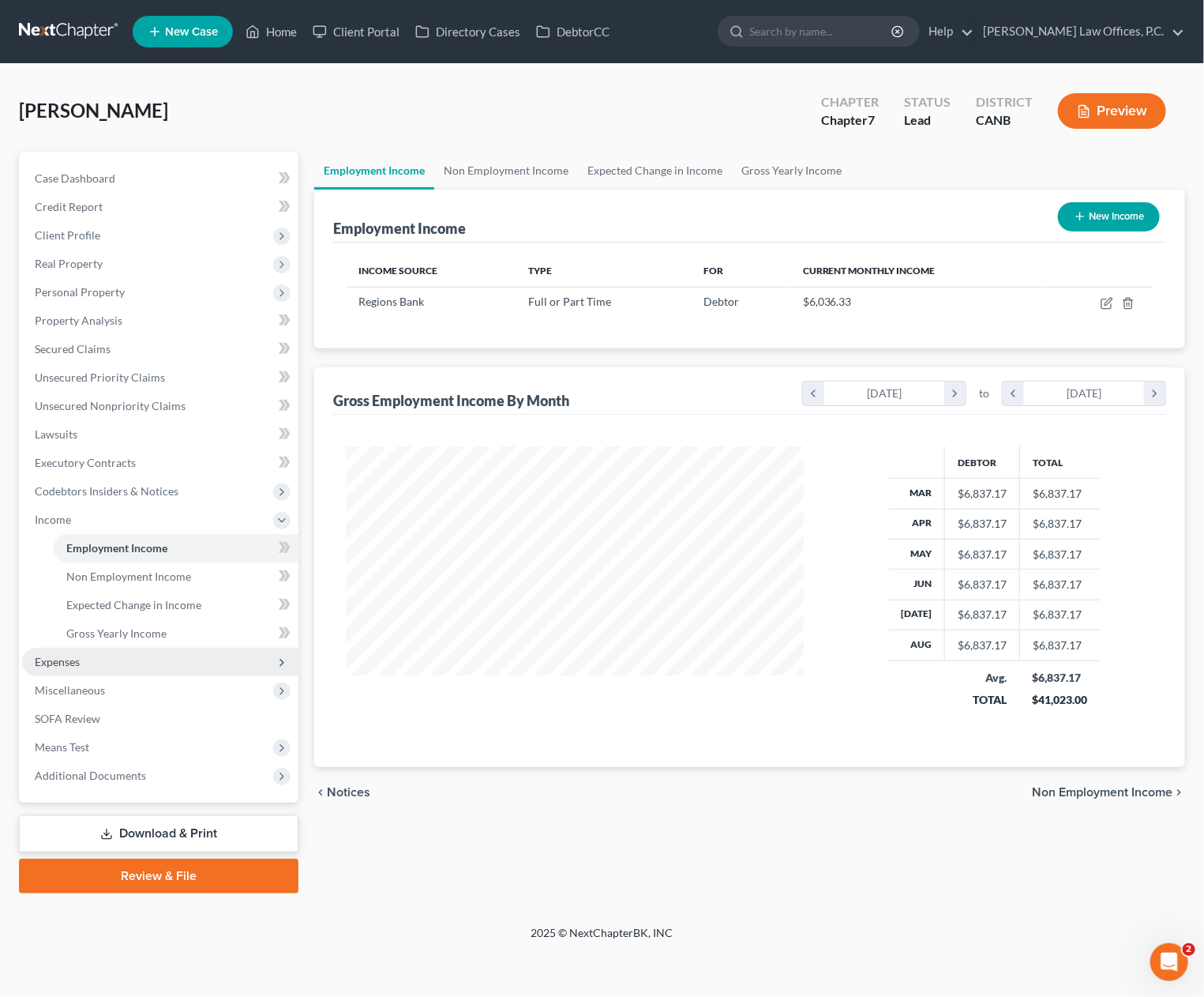
click at [133, 660] on span "Expenses" at bounding box center [159, 662] width 276 height 28
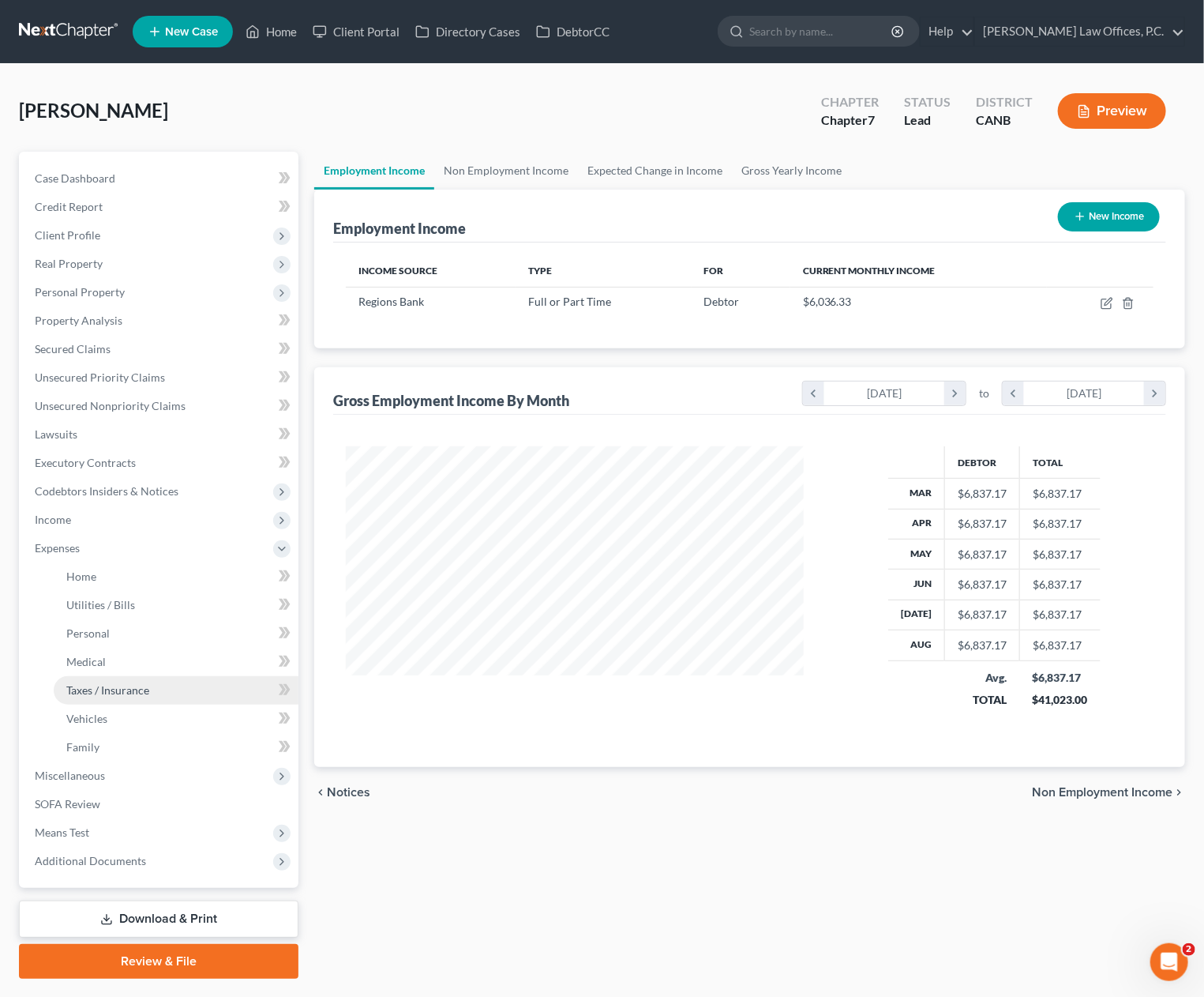
click at [115, 686] on span "Taxes / Insurance" at bounding box center [107, 690] width 83 height 13
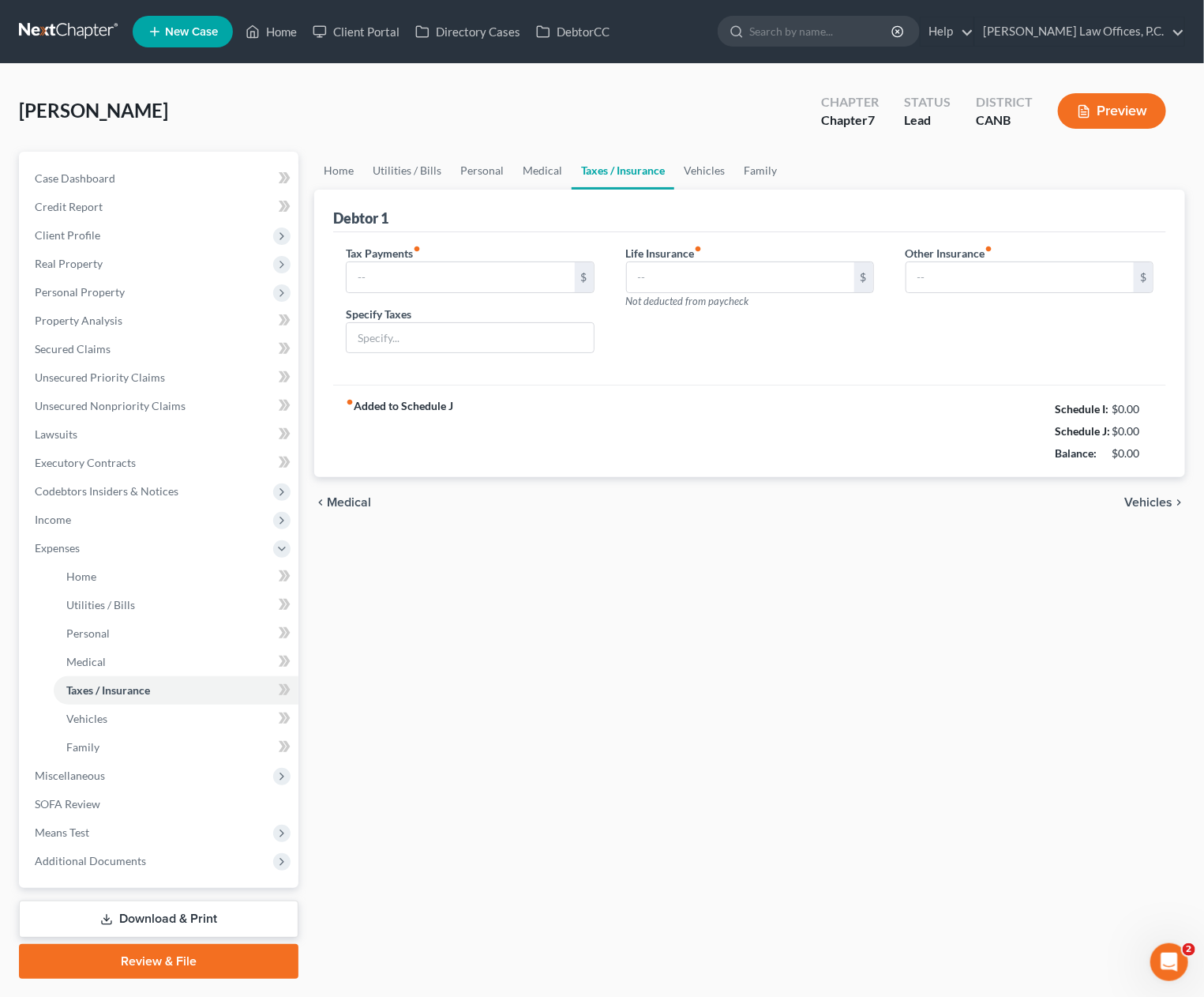
type input "1,330.00"
type input "Expected 2025 tax payments"
type input "0.00"
drag, startPoint x: 1152, startPoint y: 452, endPoint x: 932, endPoint y: 463, distance: 220.3
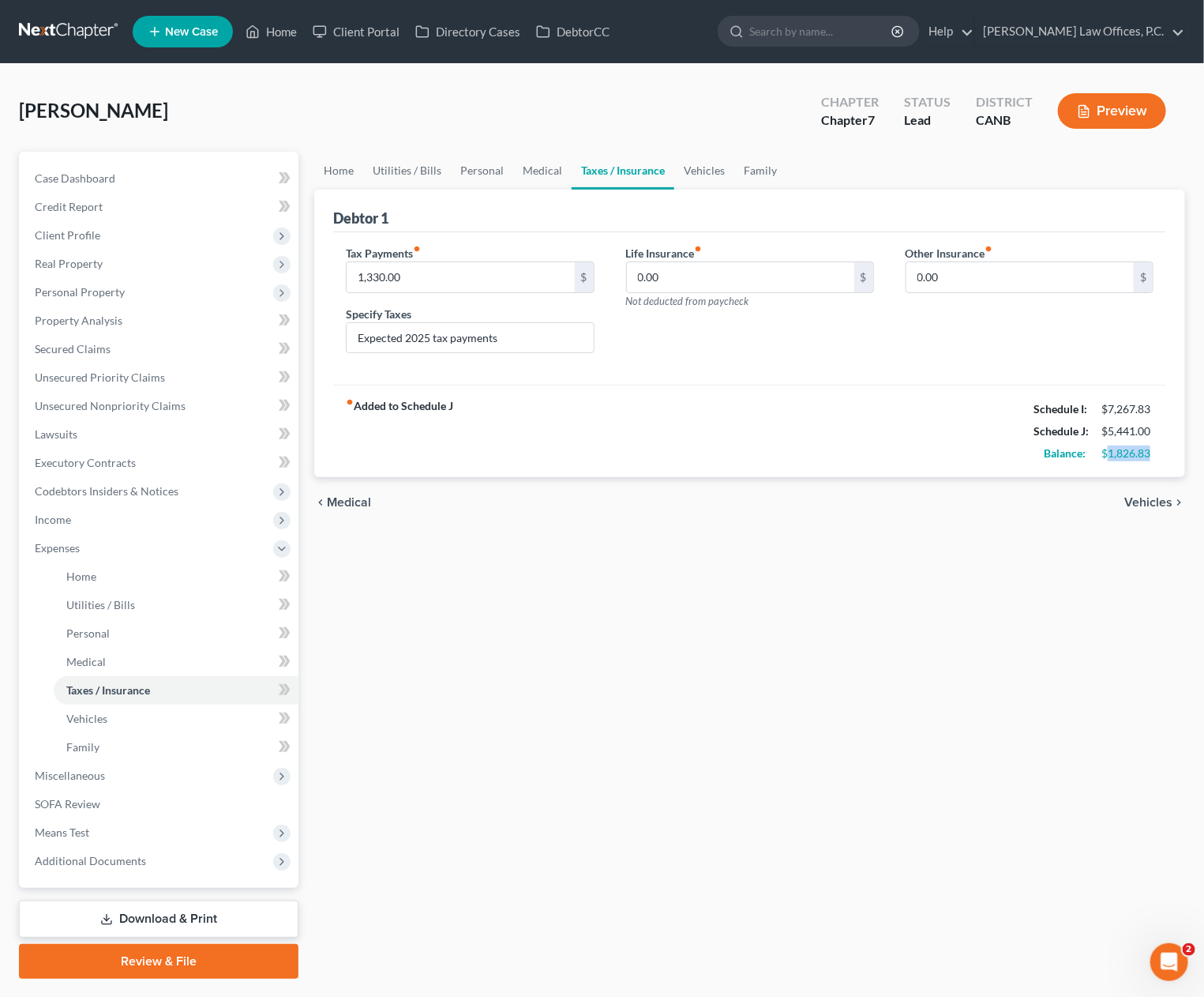
click at [1107, 452] on div "$1,826.83" at bounding box center [1127, 453] width 52 height 16
click at [139, 661] on link "Medical" at bounding box center [176, 662] width 245 height 28
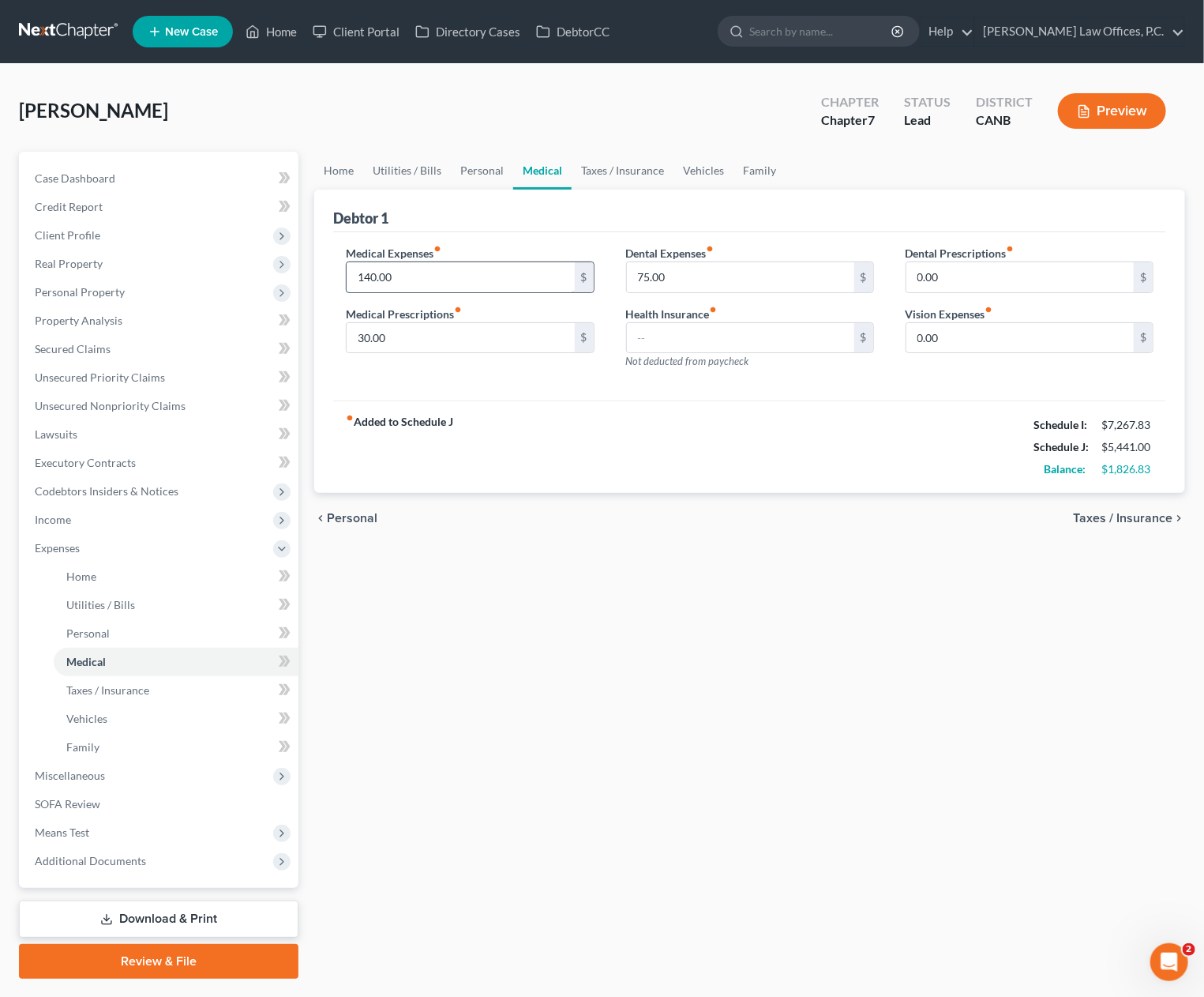
click at [377, 274] on input "140.00" at bounding box center [460, 277] width 227 height 30
type input "40"
click at [544, 528] on div "chevron_left Personal Taxes / Insurance chevron_right" at bounding box center [750, 519] width 871 height 51
click at [684, 277] on input "75.00" at bounding box center [740, 277] width 227 height 30
click at [173, 236] on span "Client Profile" at bounding box center [159, 236] width 276 height 28
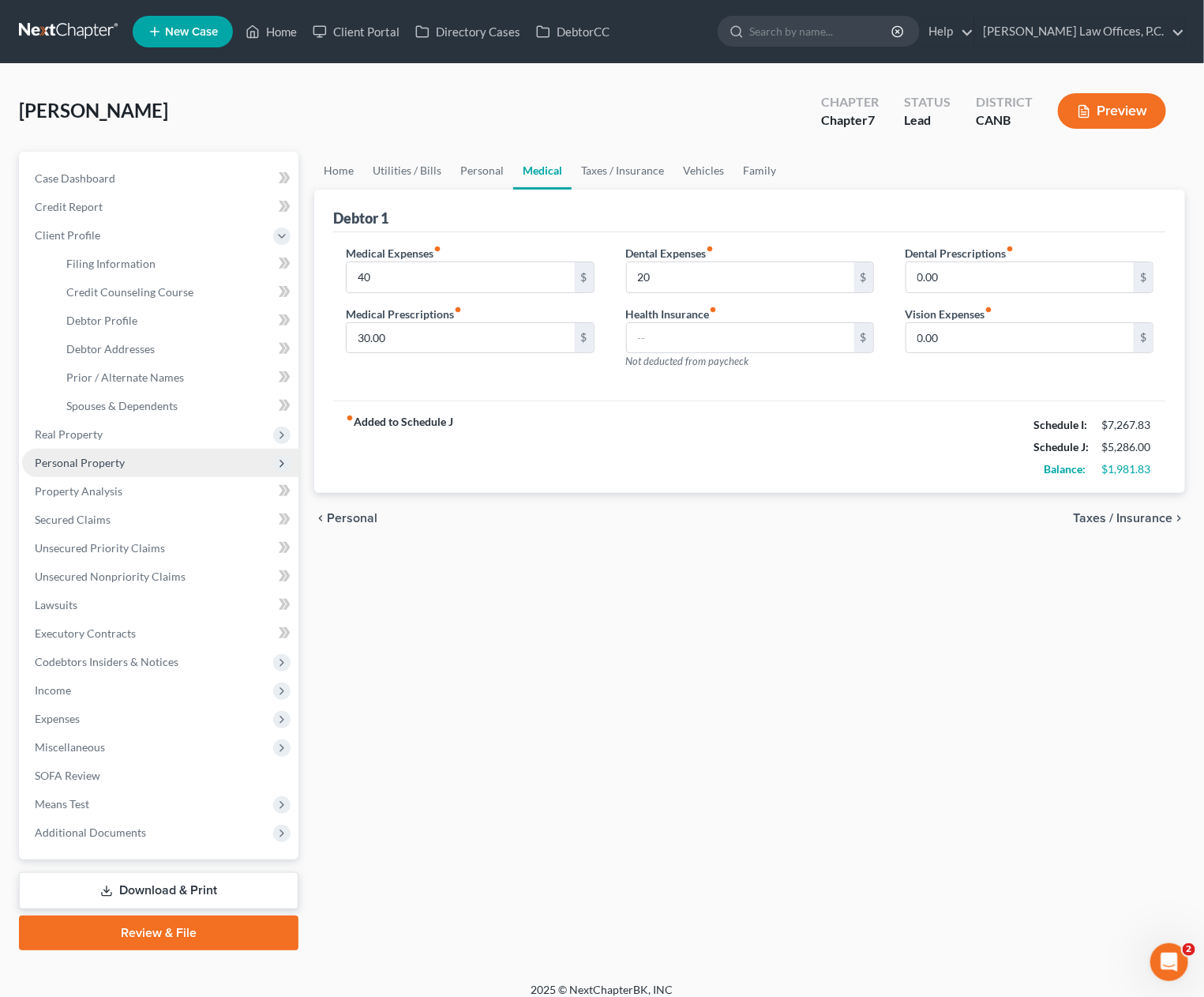
click at [137, 449] on span "Personal Property" at bounding box center [159, 463] width 276 height 28
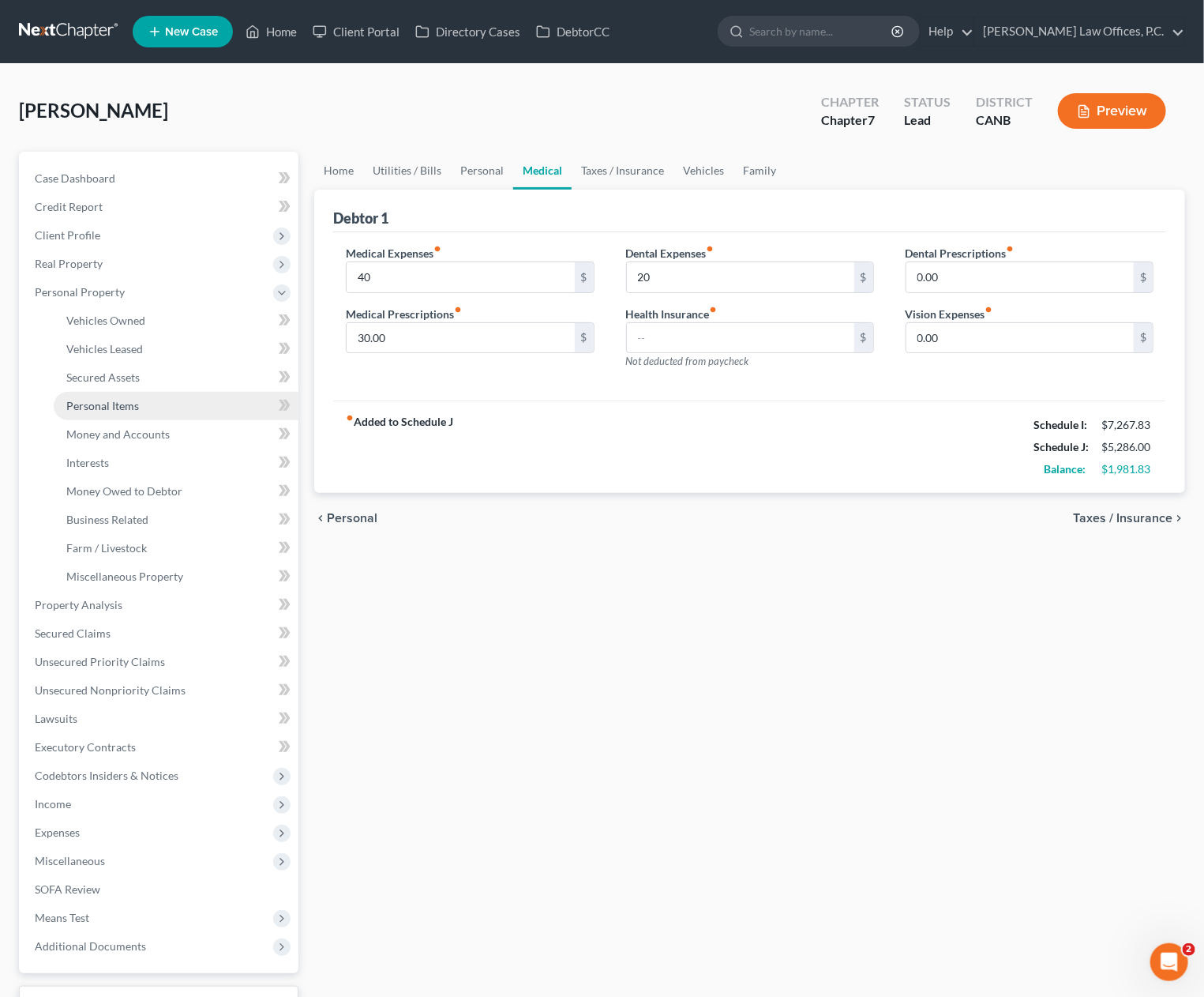
drag, startPoint x: 171, startPoint y: 405, endPoint x: 183, endPoint y: 409, distance: 12.6
click at [172, 405] on link "Personal Items" at bounding box center [176, 406] width 245 height 28
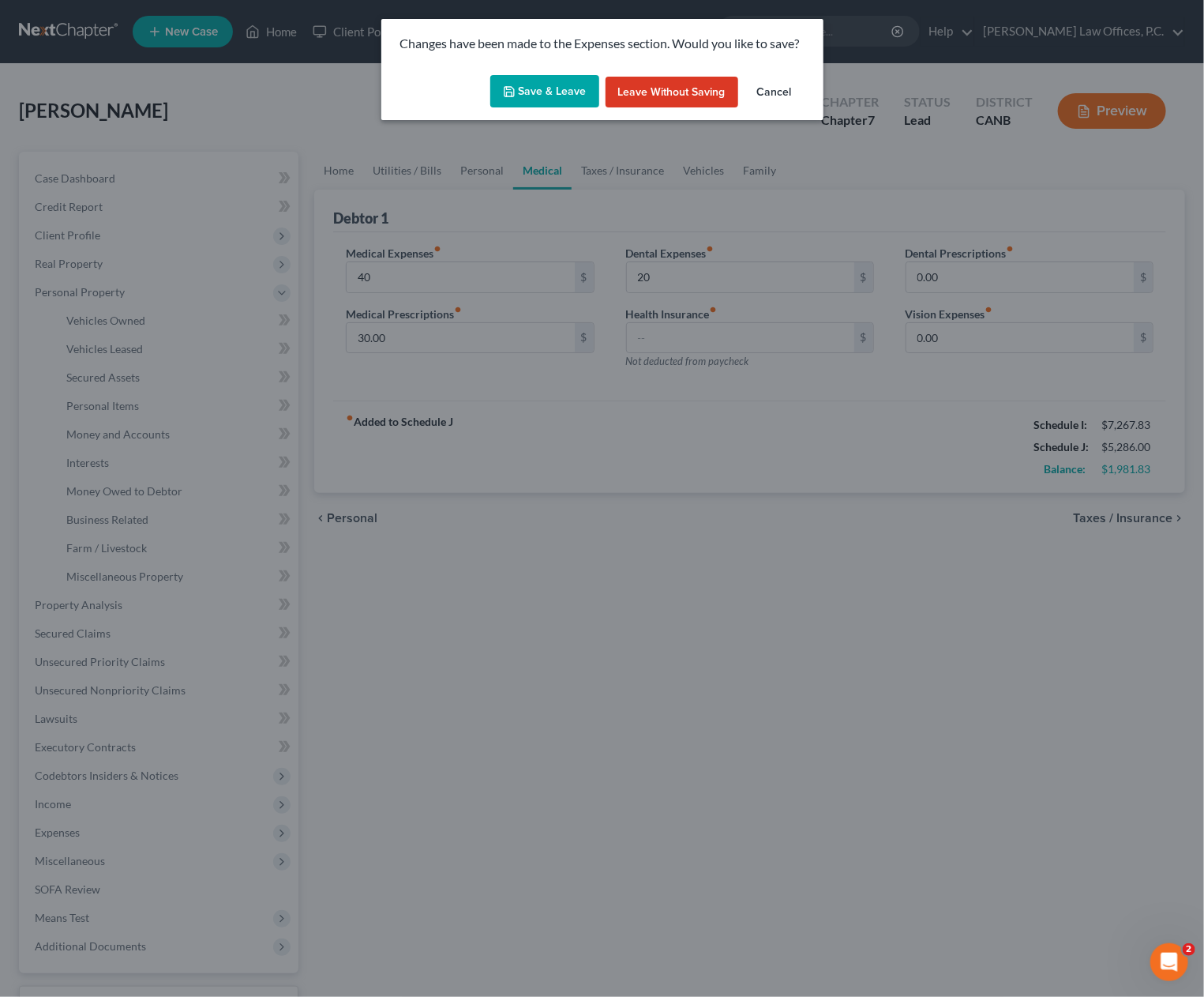
click at [536, 92] on button "Save & Leave" at bounding box center [545, 91] width 109 height 33
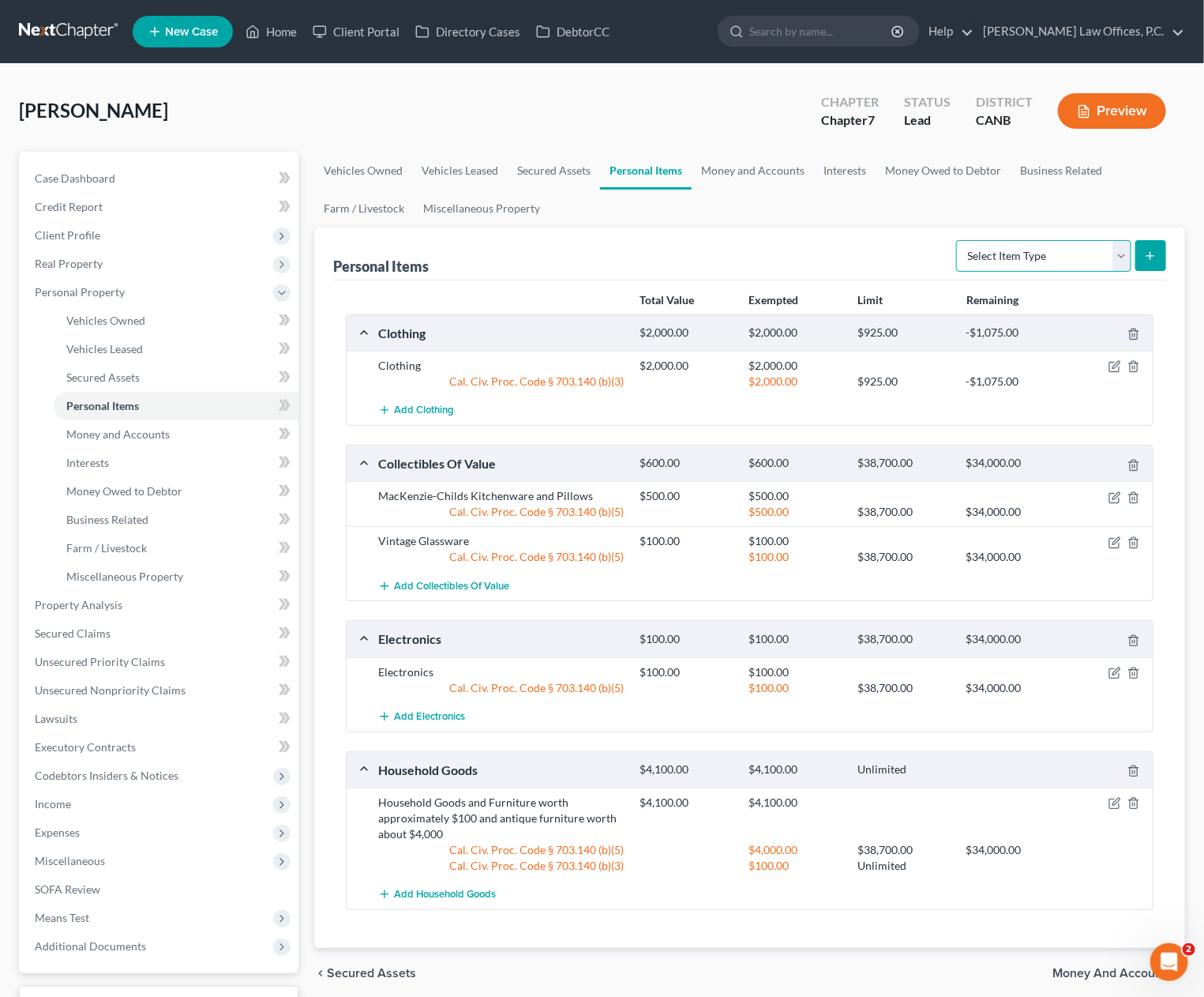
click at [1051, 260] on select "Select Item Type Clothing Collectibles Of Value Electronics Firearms Household …" at bounding box center [1044, 257] width 175 height 32
click at [748, 171] on link "Money and Accounts" at bounding box center [753, 171] width 123 height 38
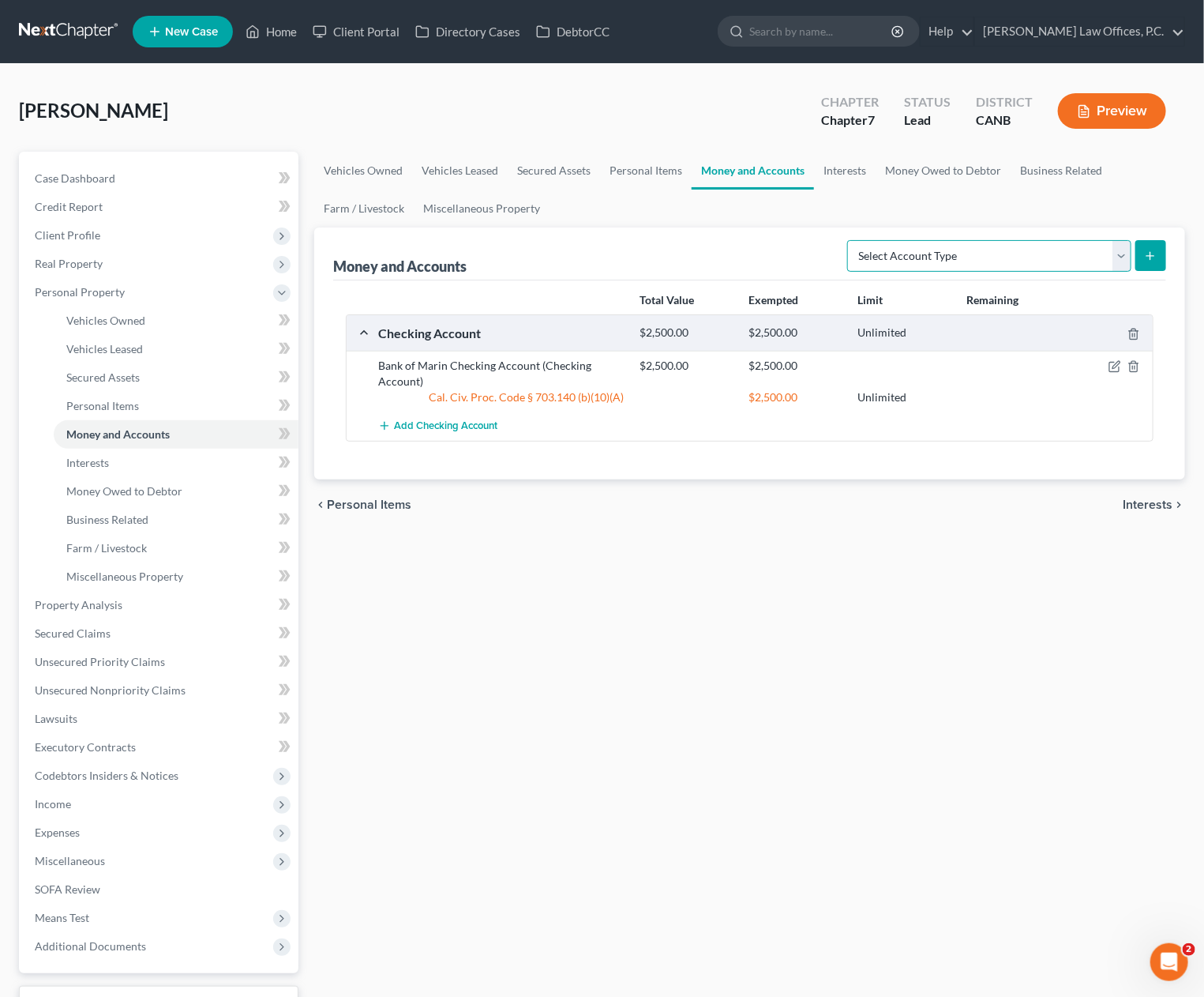
click at [966, 257] on select "Select Account Type Brokerage Cash on Hand Certificates of Deposit Checking Acc…" at bounding box center [990, 257] width 285 height 32
click at [851, 241] on select "Select Account Type Brokerage Cash on Hand Certificates of Deposit Checking Acc…" at bounding box center [990, 257] width 285 height 32
click at [1145, 252] on icon "submit" at bounding box center [1150, 256] width 12 height 12
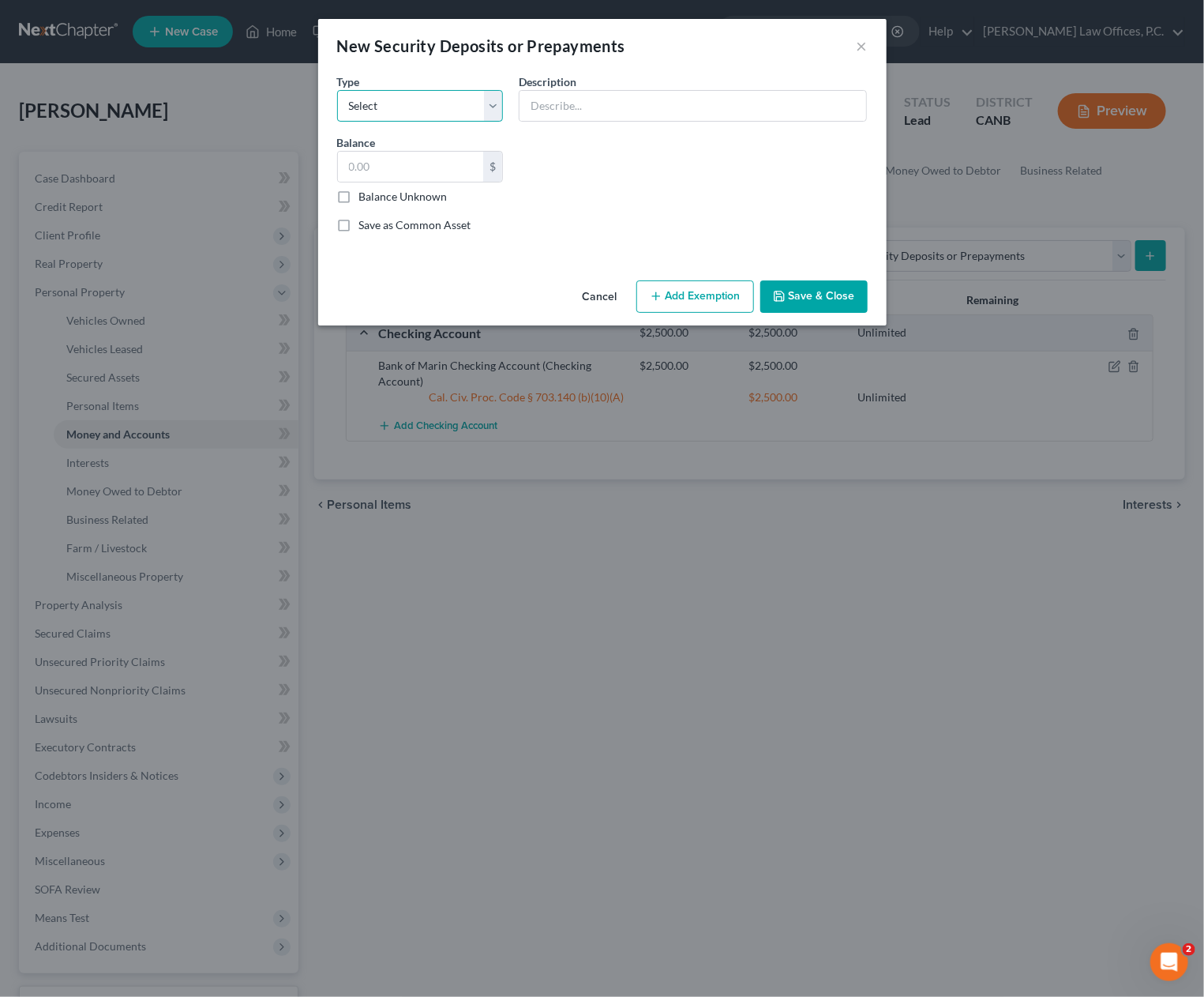
click at [454, 108] on select "Select Electric Gas Heating Oil Security Deposit On Rental Unit Prepaid Rent Te…" at bounding box center [421, 106] width 167 height 32
click at [338, 90] on select "Select Electric Gas Heating Oil Security Deposit On Rental Unit Prepaid Rent Te…" at bounding box center [421, 106] width 167 height 32
click at [618, 108] on input "text" at bounding box center [693, 106] width 347 height 30
click at [827, 288] on button "Save & Close" at bounding box center [815, 296] width 107 height 33
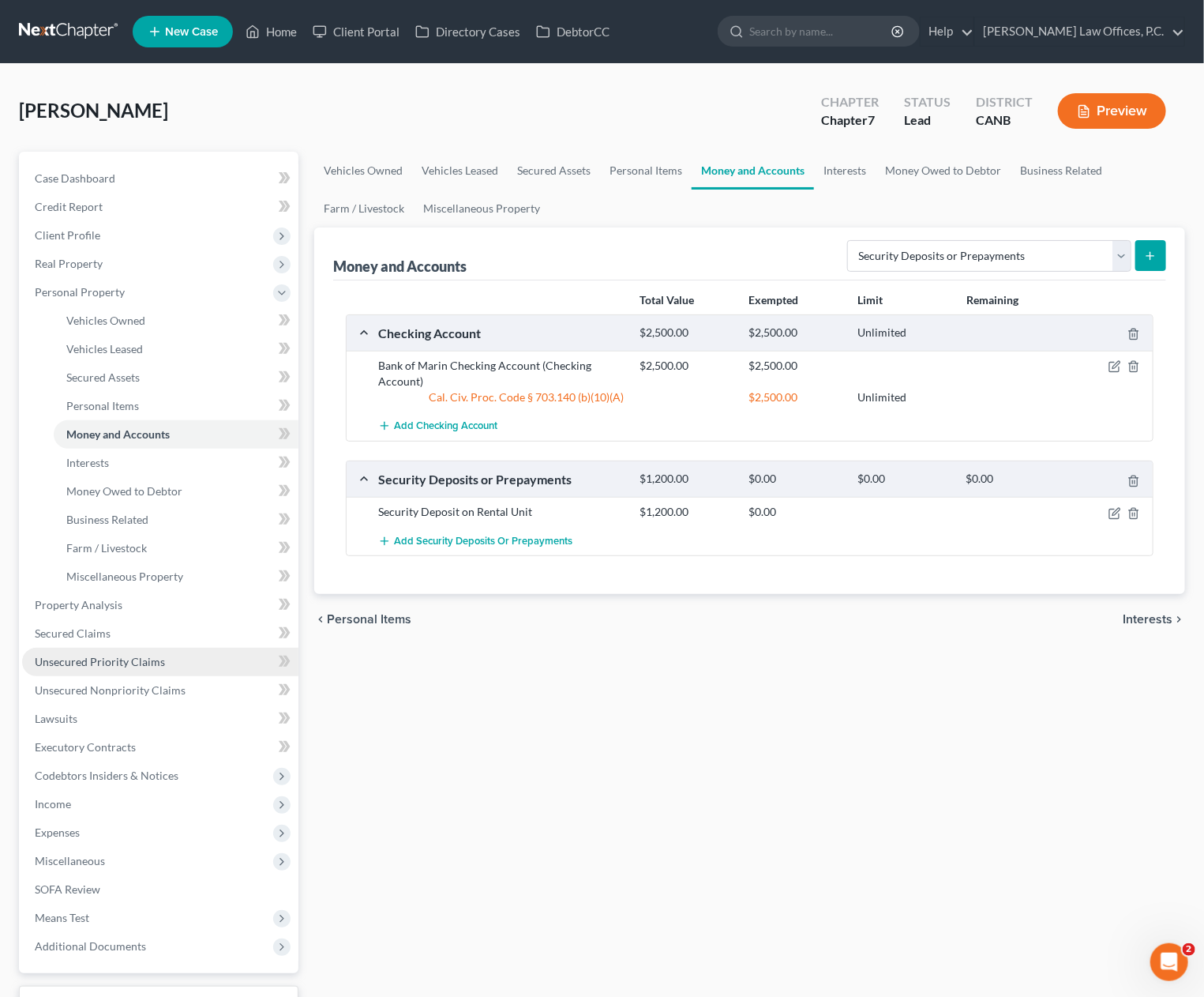
click at [147, 664] on span "Unsecured Priority Claims" at bounding box center [100, 661] width 130 height 13
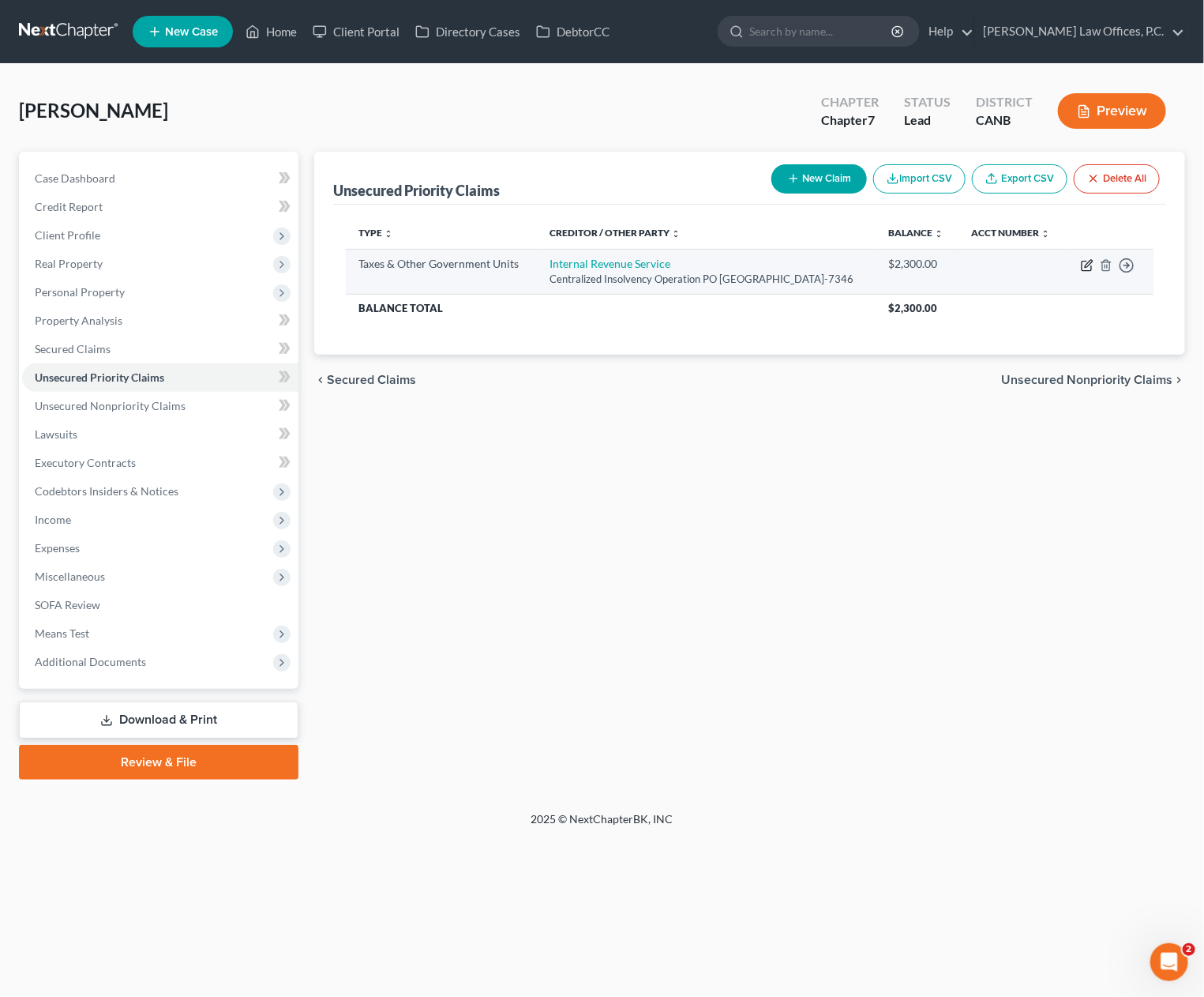
click at [1083, 272] on icon "button" at bounding box center [1087, 265] width 12 height 12
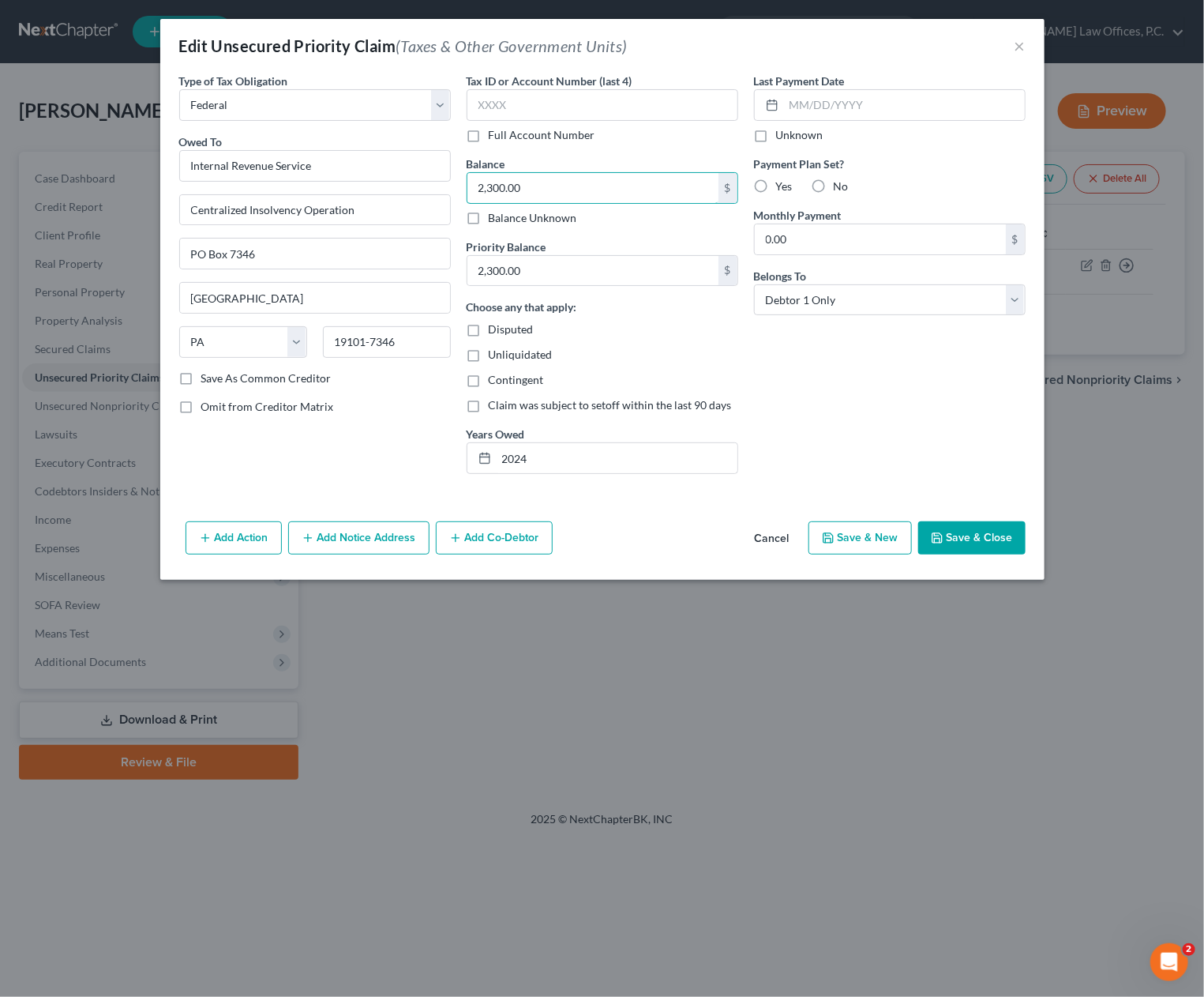
drag, startPoint x: 495, startPoint y: 187, endPoint x: 470, endPoint y: 230, distance: 49.7
click at [493, 188] on input "2,300.00" at bounding box center [593, 188] width 251 height 30
click at [967, 532] on button "Save & Close" at bounding box center [972, 538] width 107 height 33
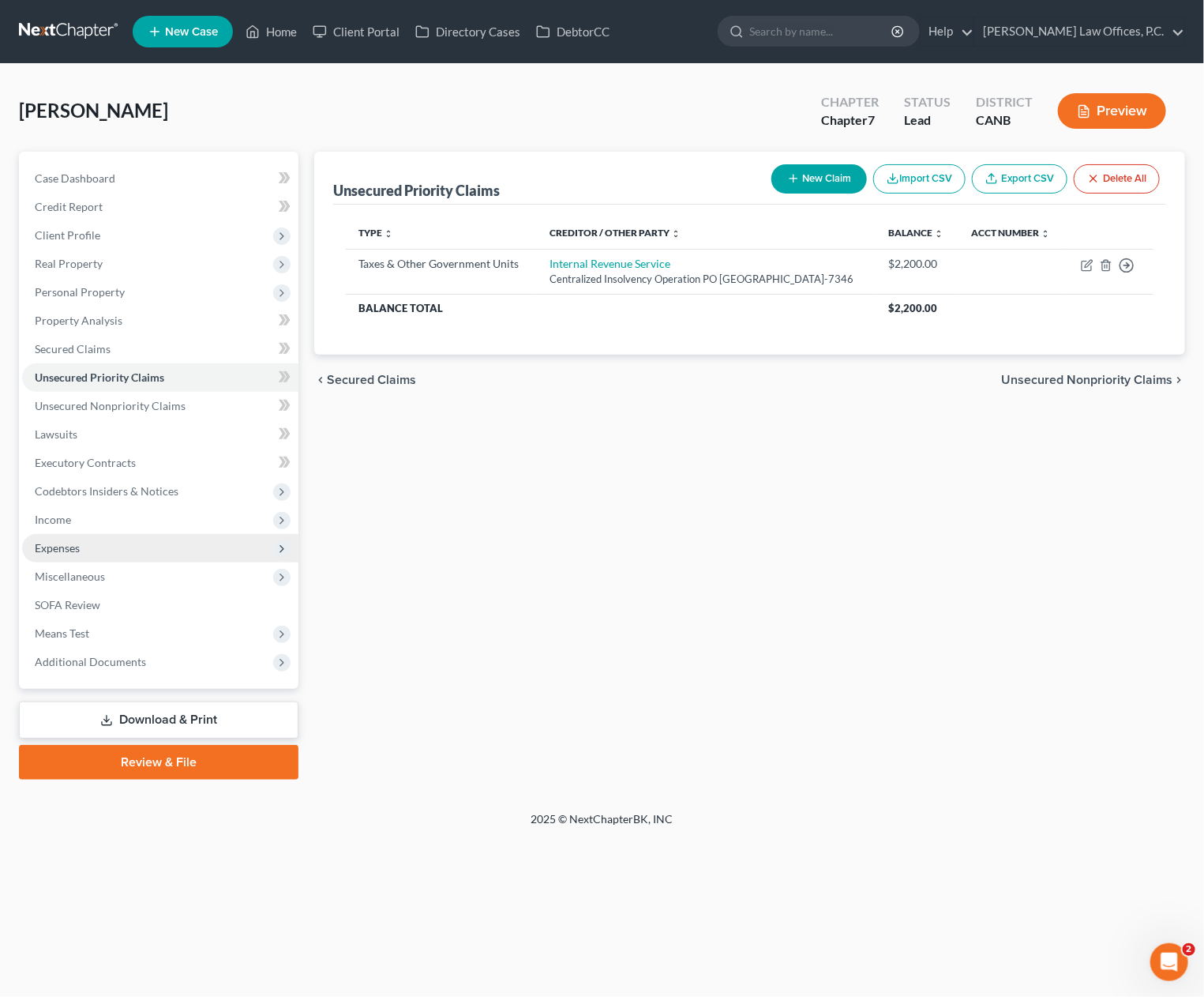
click at [159, 551] on span "Expenses" at bounding box center [159, 548] width 276 height 28
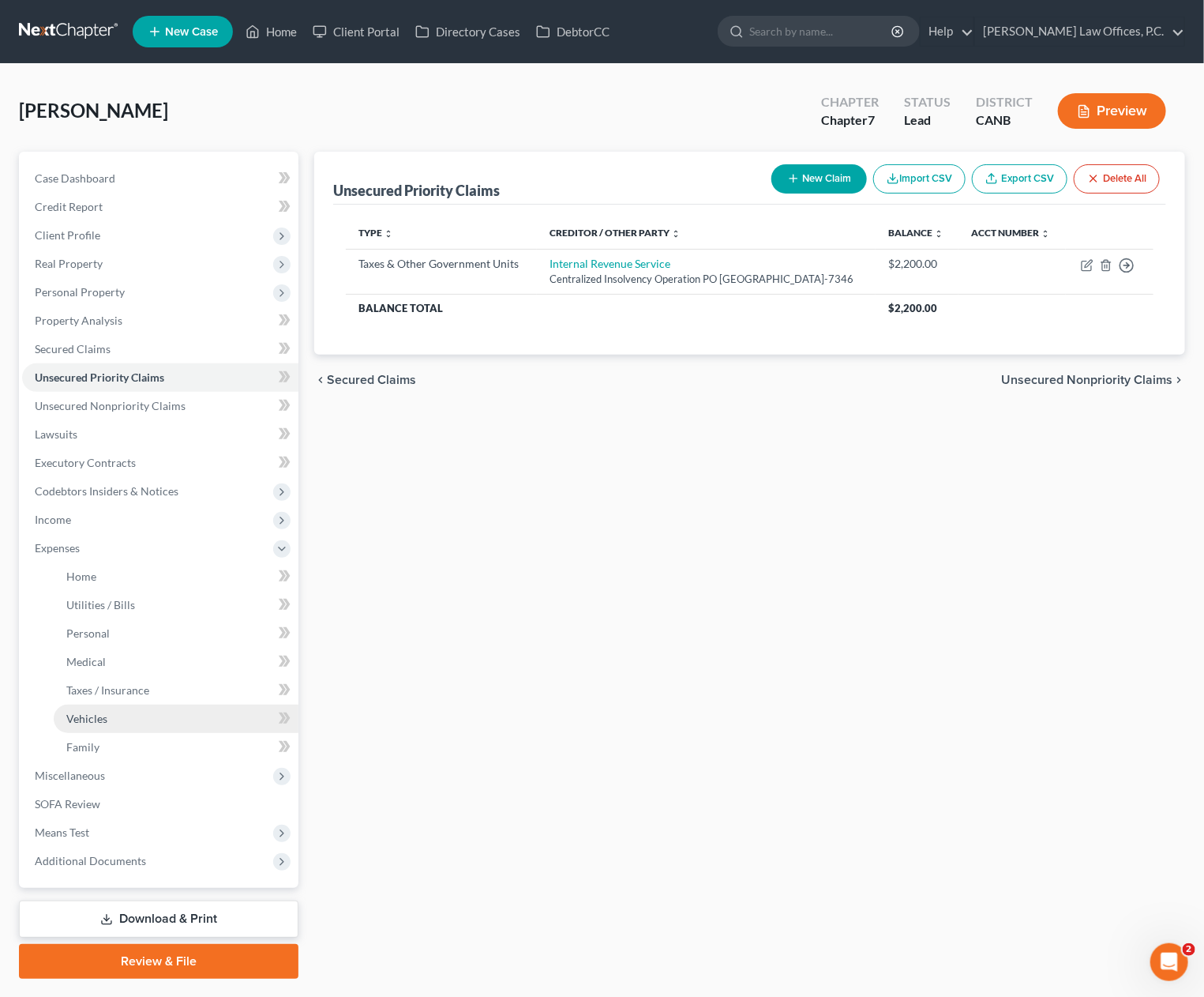
click at [186, 716] on link "Vehicles" at bounding box center [176, 719] width 245 height 28
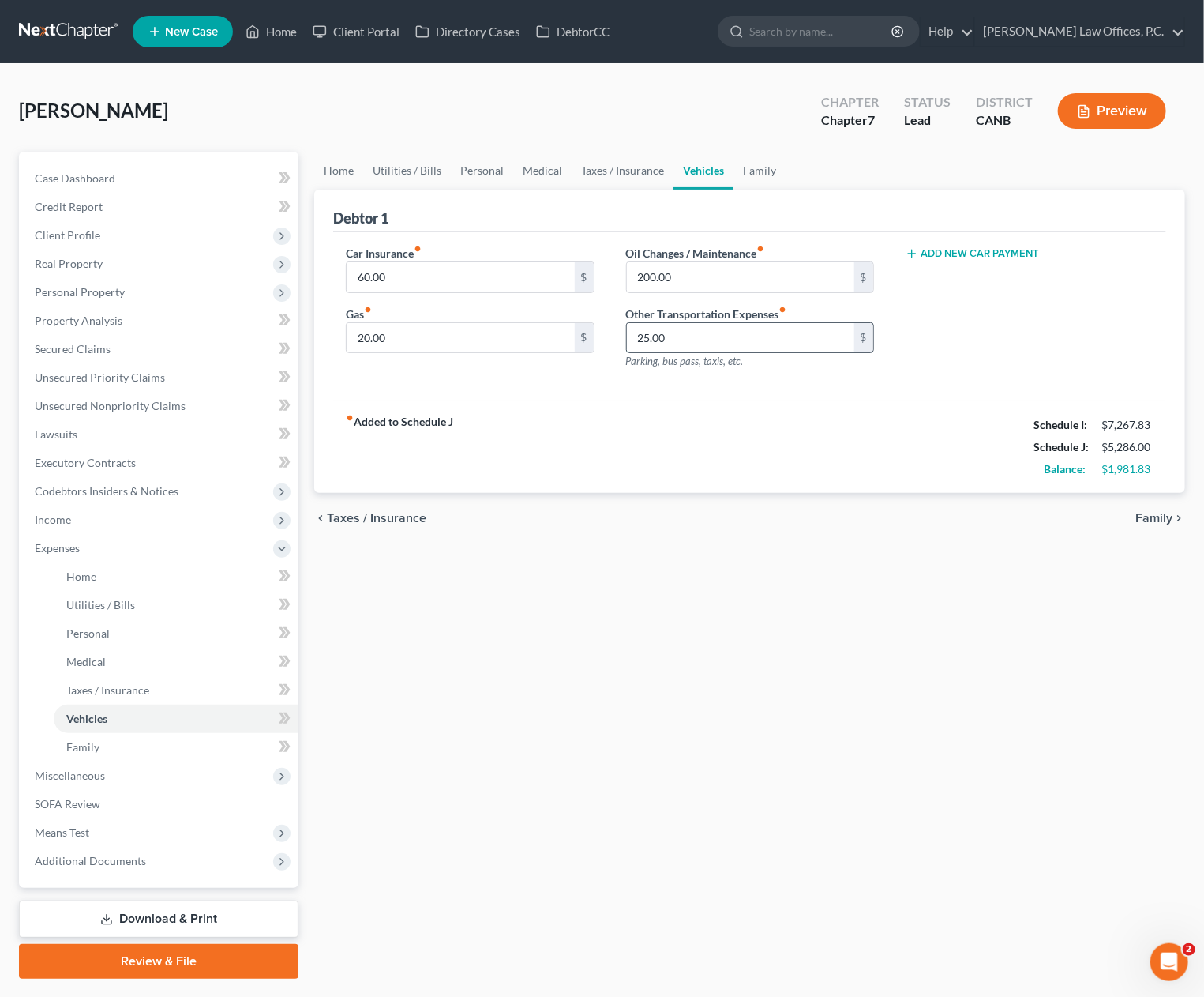
click at [782, 342] on input "25.00" at bounding box center [740, 339] width 227 height 30
click at [154, 573] on link "Home" at bounding box center [176, 576] width 245 height 28
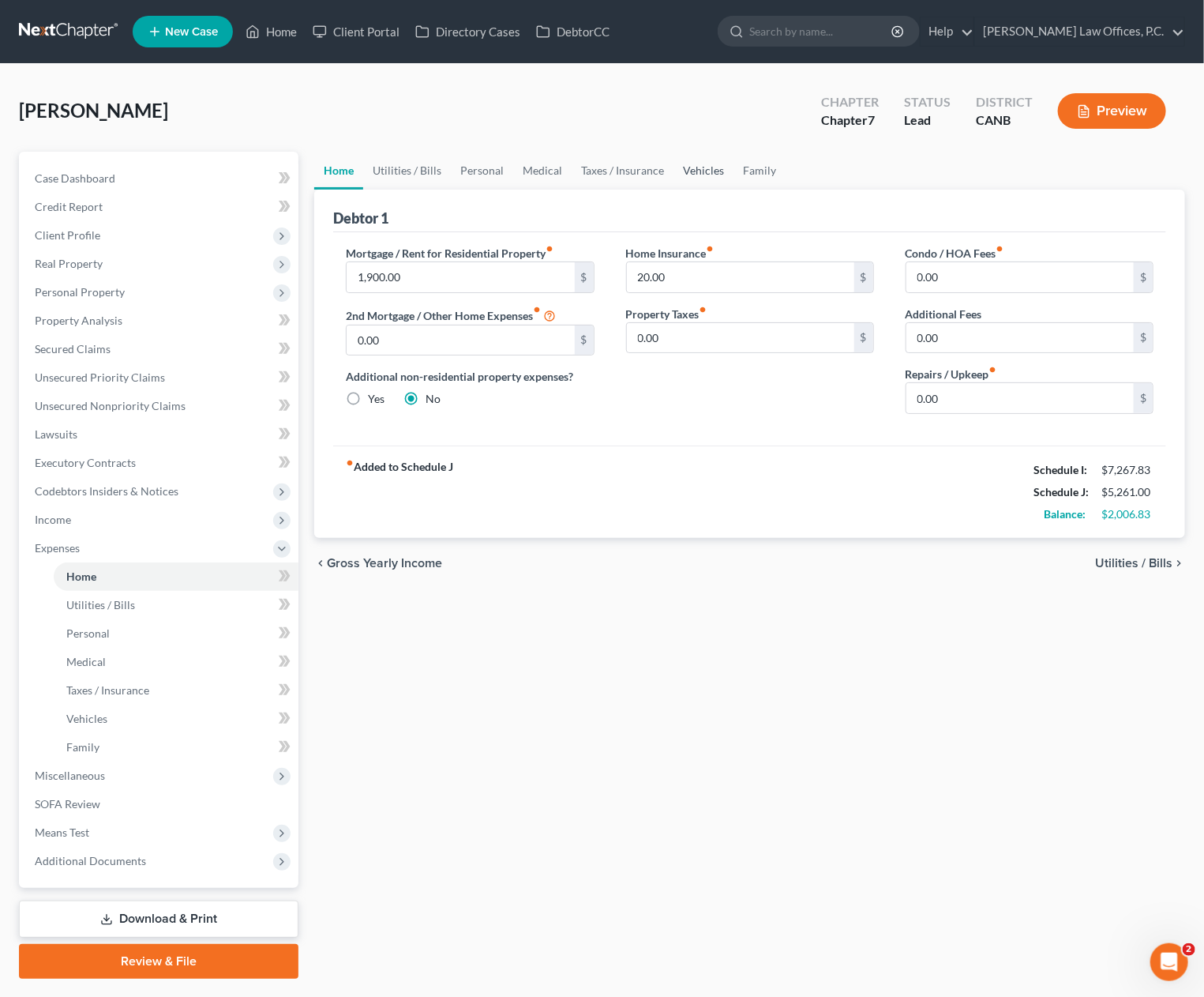
click at [683, 175] on link "Vehicles" at bounding box center [703, 171] width 60 height 38
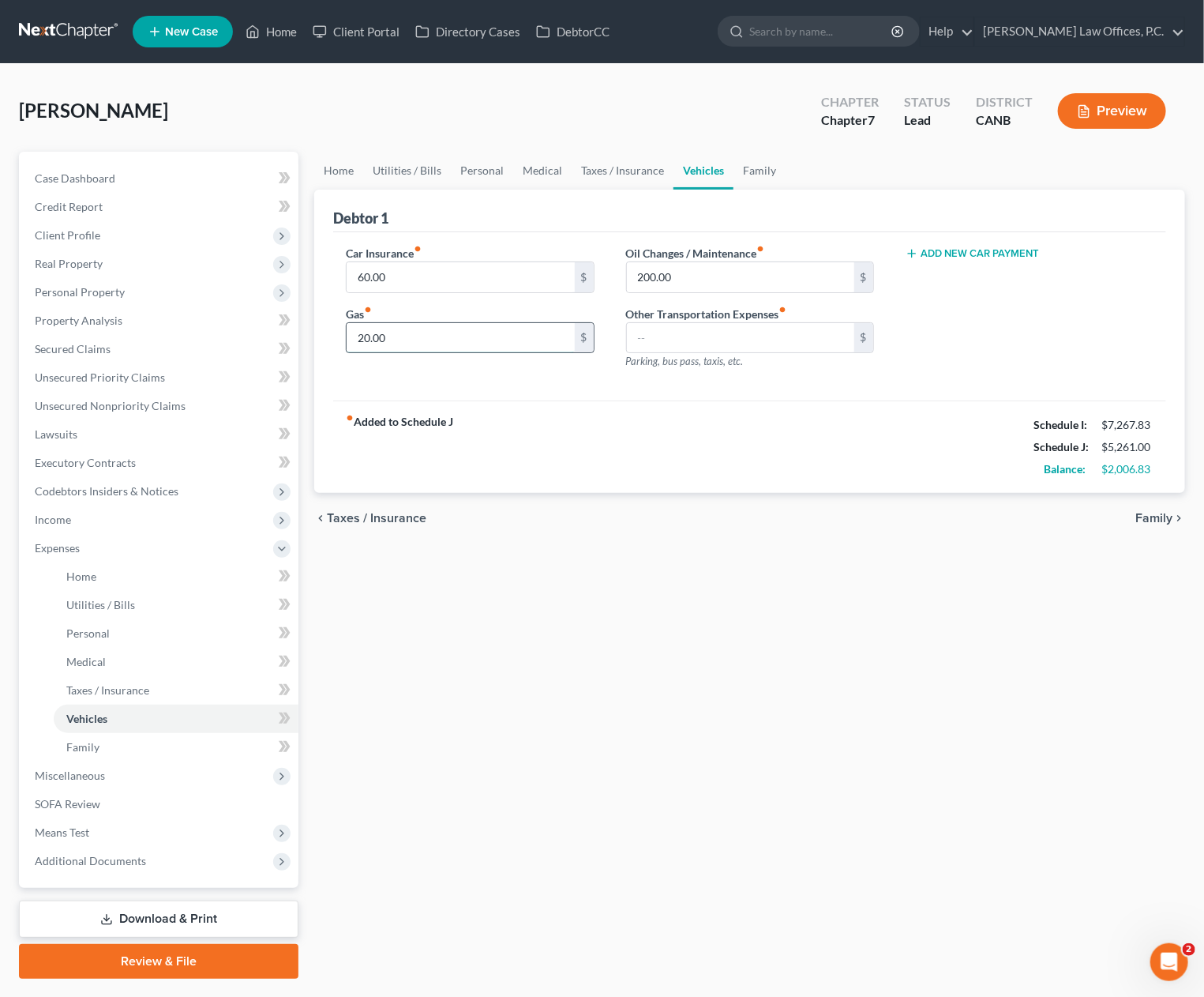
click at [503, 343] on input "20.00" at bounding box center [460, 339] width 227 height 30
drag, startPoint x: 1127, startPoint y: 509, endPoint x: 1141, endPoint y: 520, distance: 17.8
click at [1130, 509] on div "chevron_left Taxes / Insurance Family chevron_right" at bounding box center [750, 519] width 871 height 51
click at [1142, 520] on span "Family" at bounding box center [1153, 518] width 37 height 12
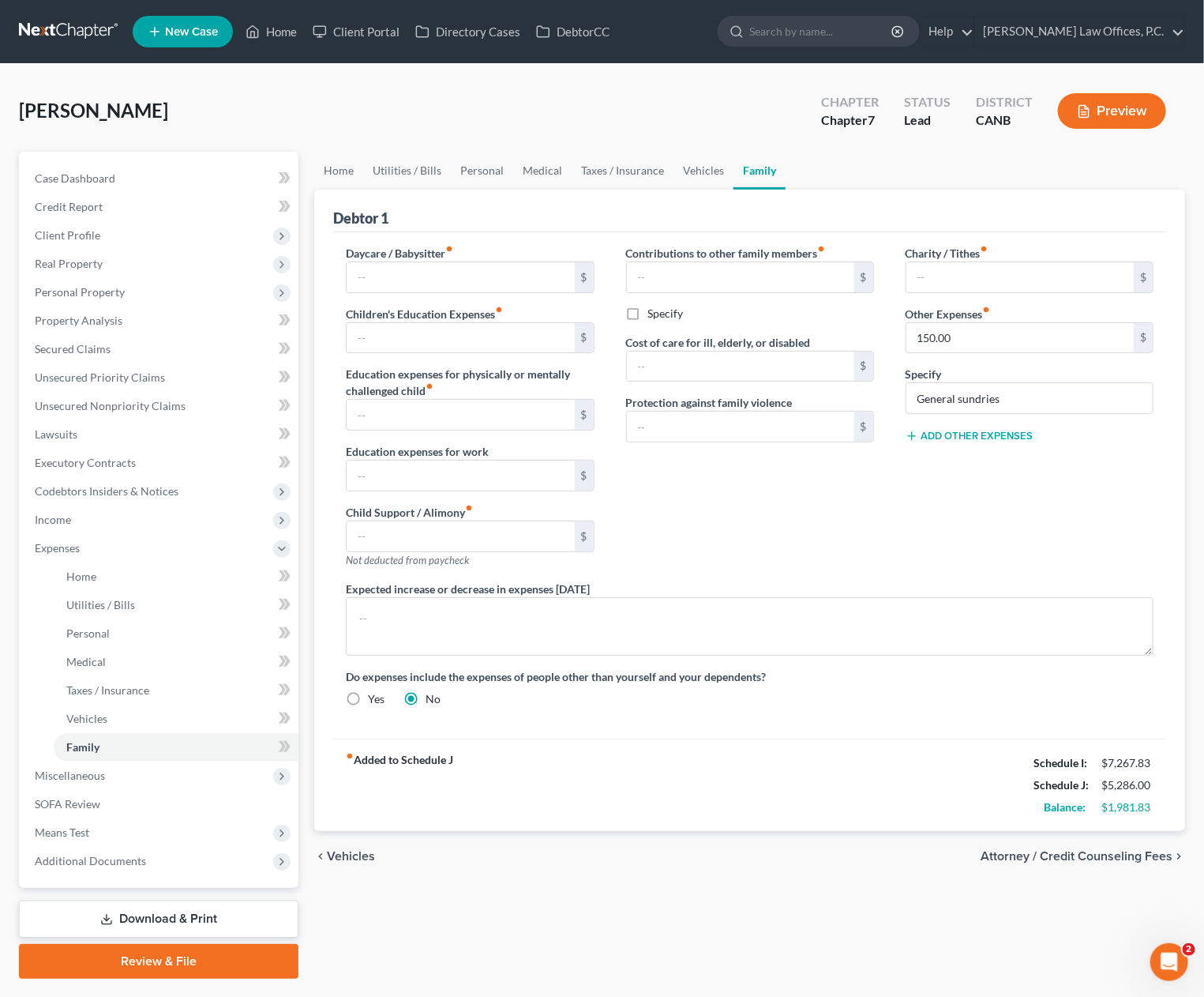
drag, startPoint x: 226, startPoint y: 918, endPoint x: 324, endPoint y: 815, distance: 142.2
click at [226, 919] on link "Download & Print" at bounding box center [158, 919] width 280 height 37
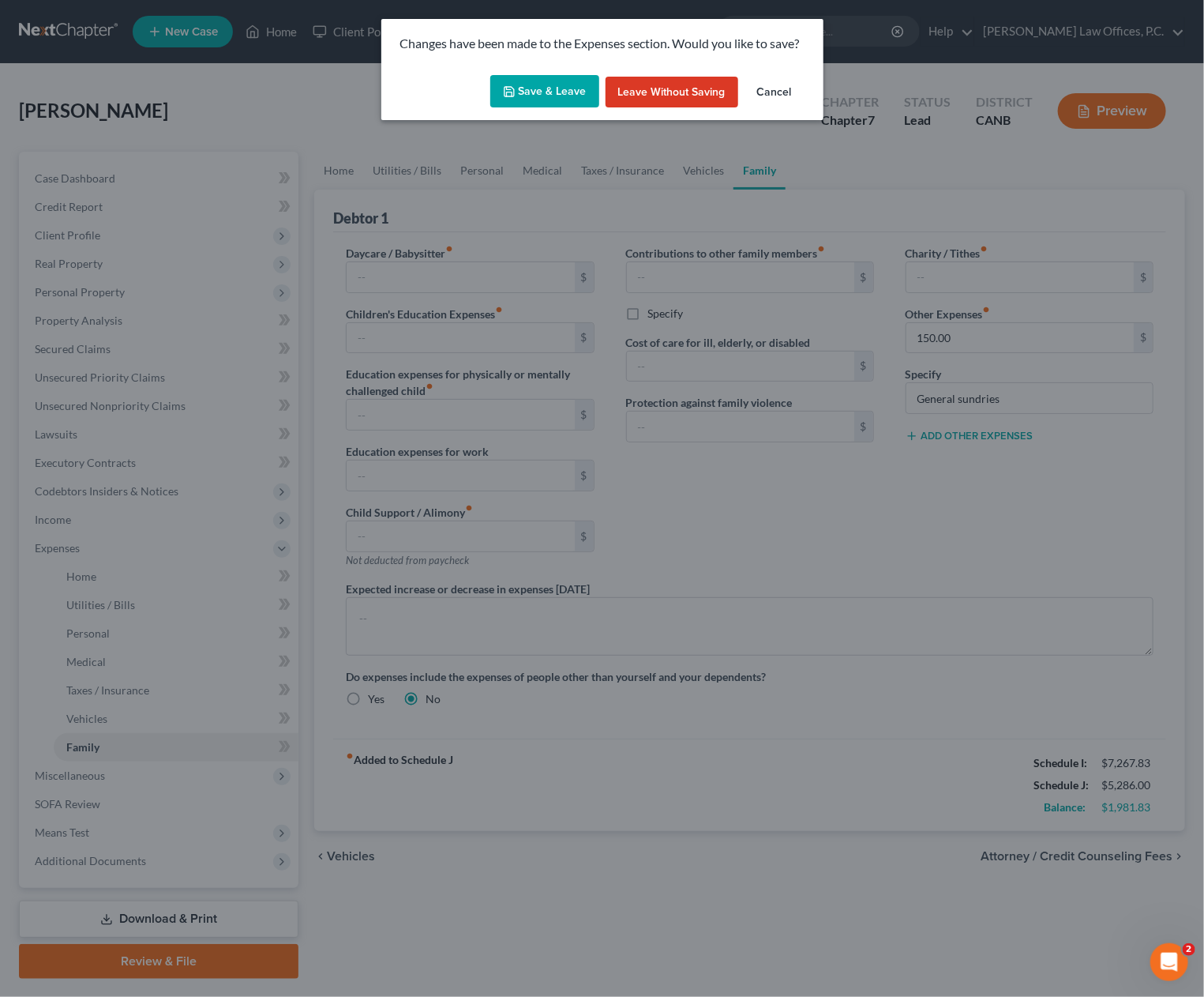
click at [561, 96] on button "Save & Leave" at bounding box center [545, 91] width 109 height 33
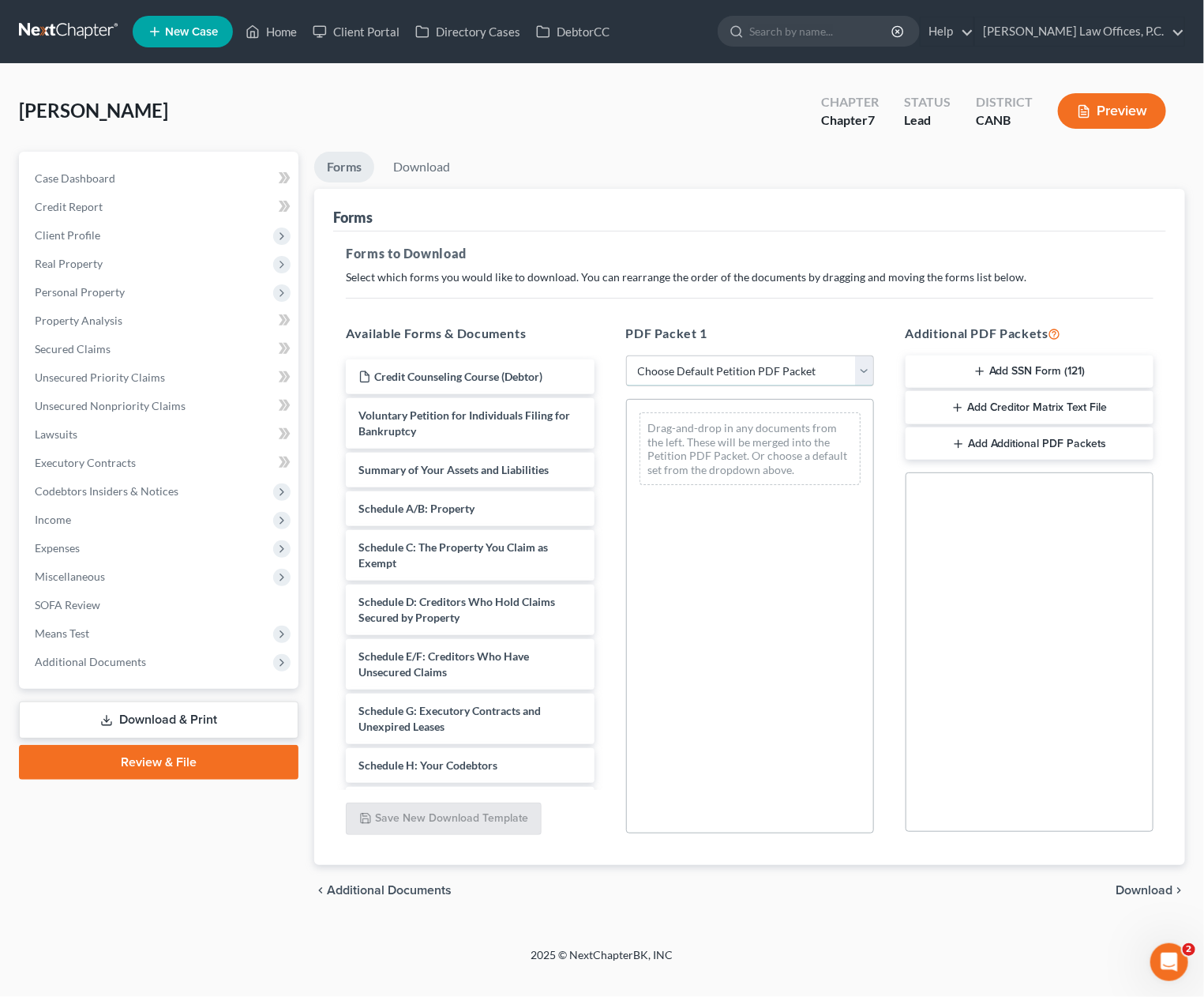
click at [769, 385] on select "Choose Default Petition PDF Packet Complete Bankruptcy Petition (all forms and …" at bounding box center [750, 372] width 248 height 32
click at [626, 356] on select "Choose Default Petition PDF Packet Complete Bankruptcy Petition (all forms and …" at bounding box center [750, 372] width 248 height 32
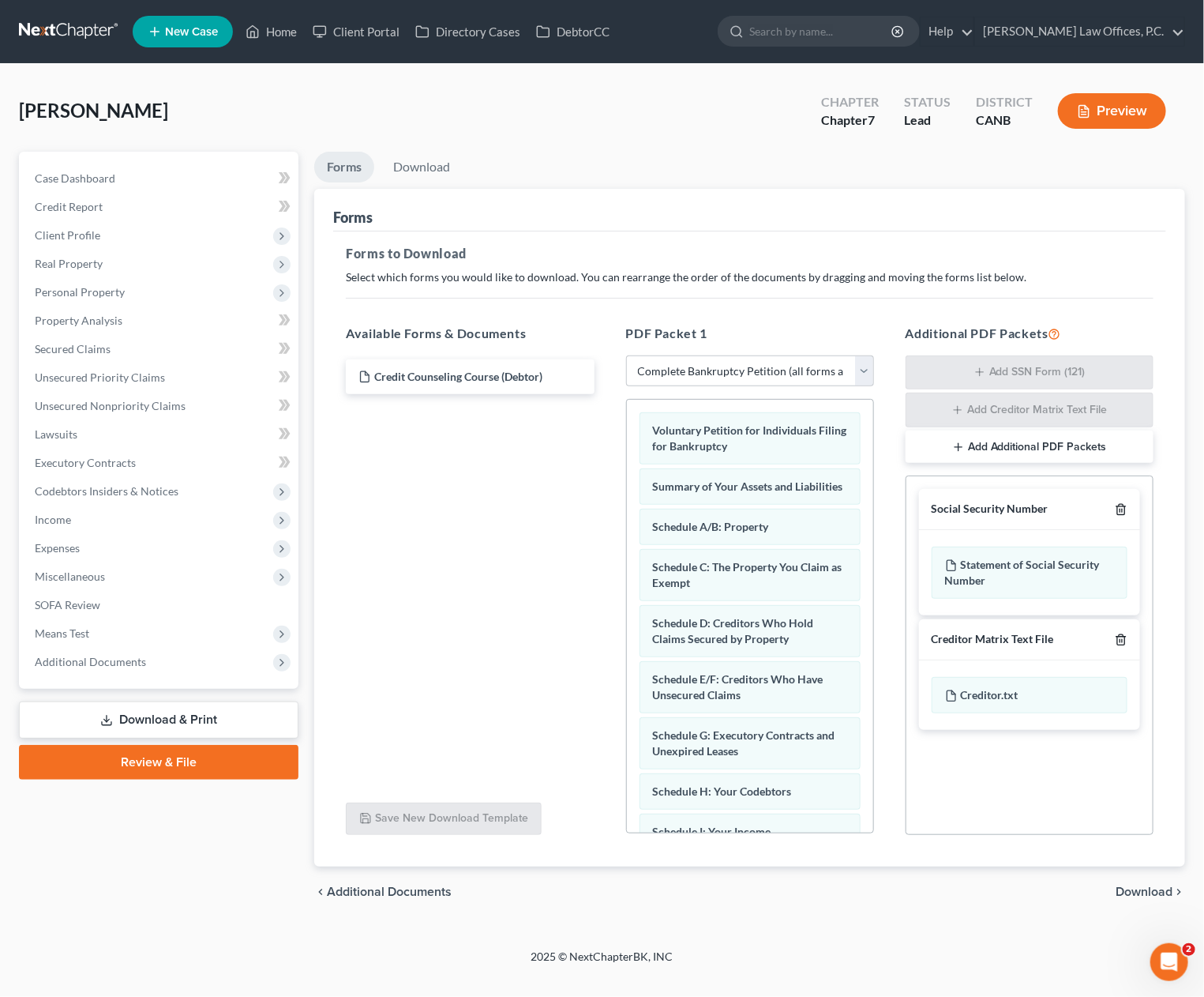
click at [1121, 508] on icon "button" at bounding box center [1121, 509] width 12 height 12
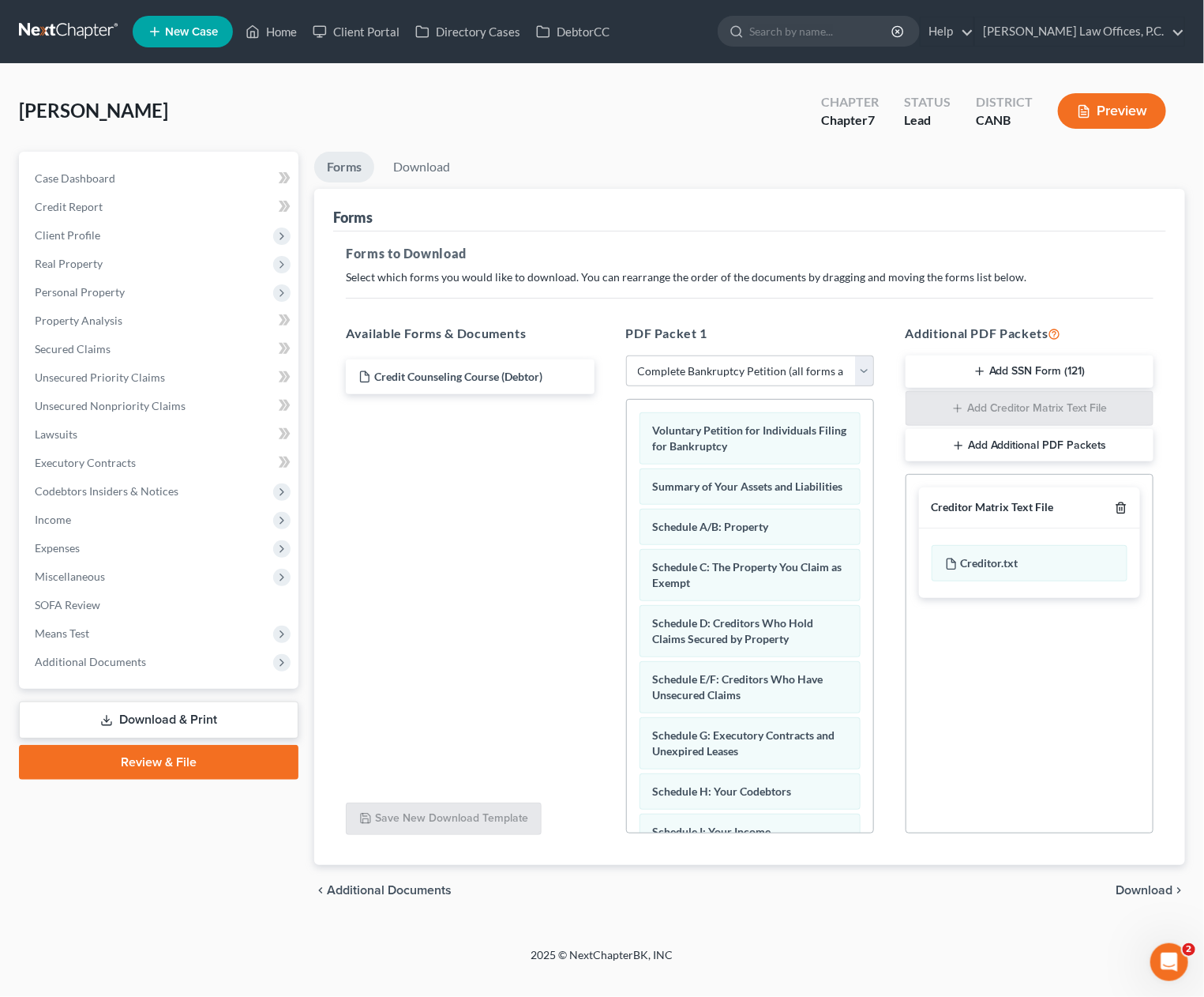
click at [1119, 507] on icon "button" at bounding box center [1121, 507] width 12 height 12
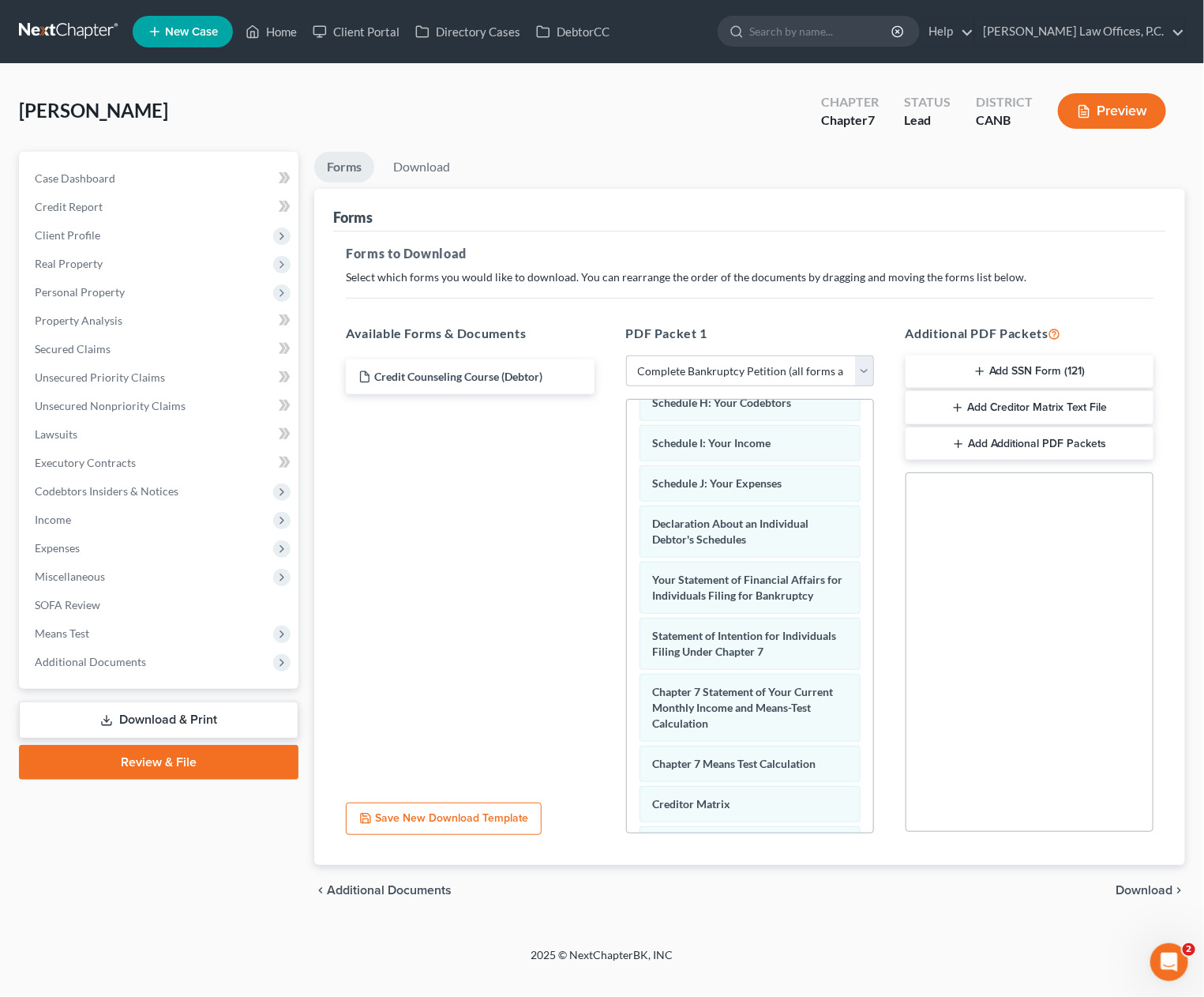
scroll to position [601, 0]
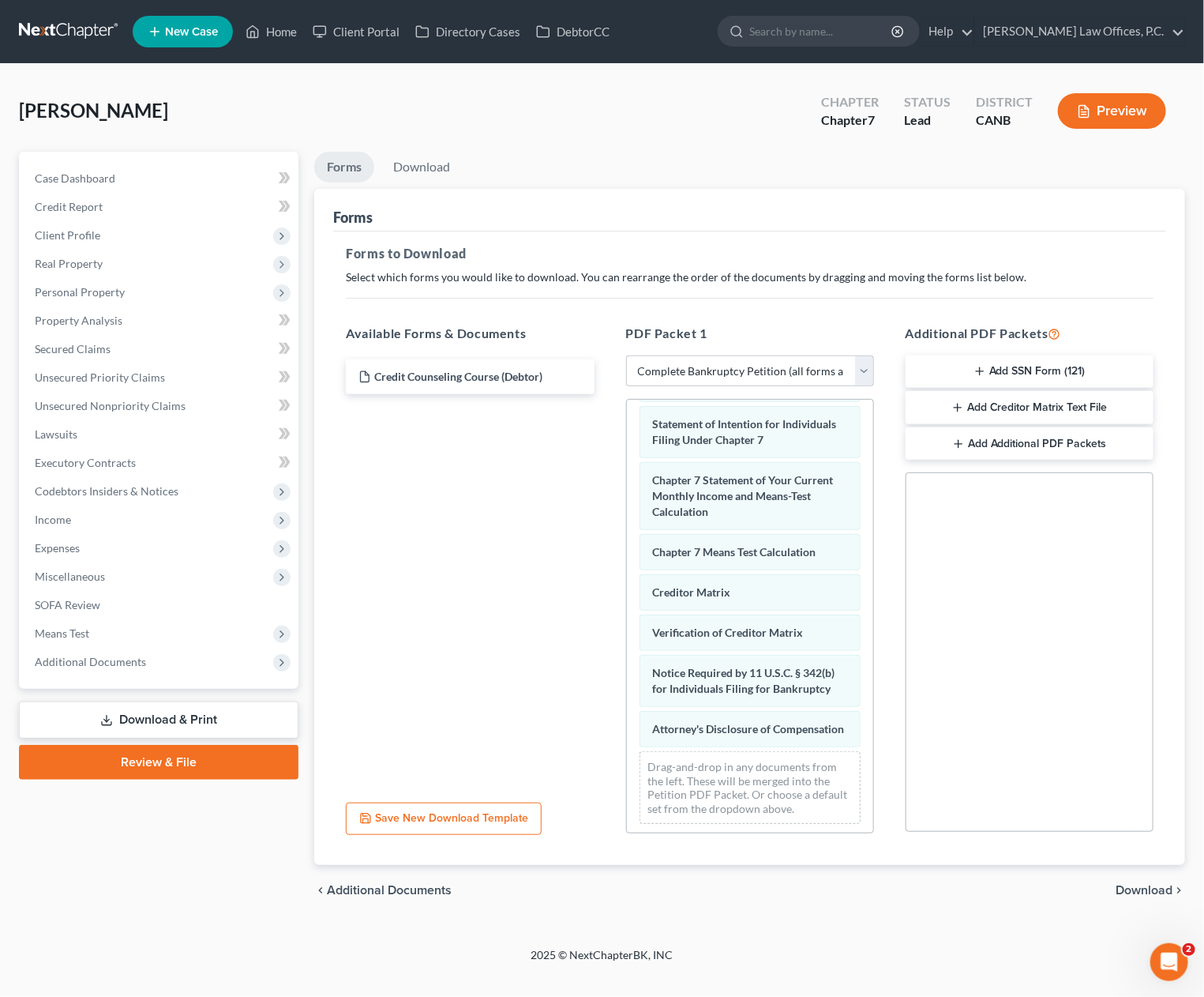
click at [1141, 893] on span "Download" at bounding box center [1145, 889] width 57 height 12
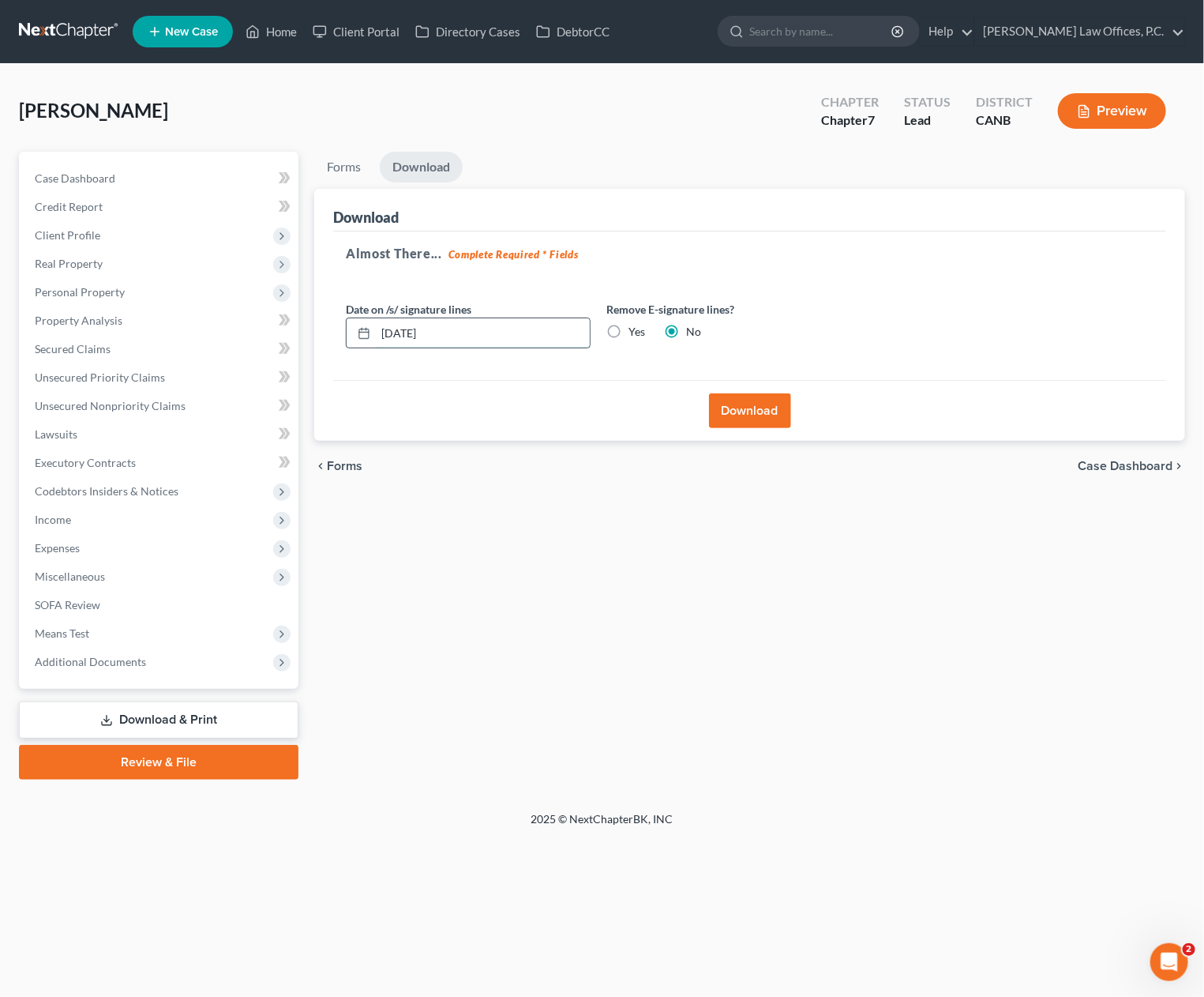
click at [533, 339] on input "09/17/2025" at bounding box center [483, 334] width 214 height 30
click at [629, 334] on label "Yes" at bounding box center [637, 331] width 17 height 16
click at [635, 334] on input "Yes" at bounding box center [639, 328] width 10 height 10
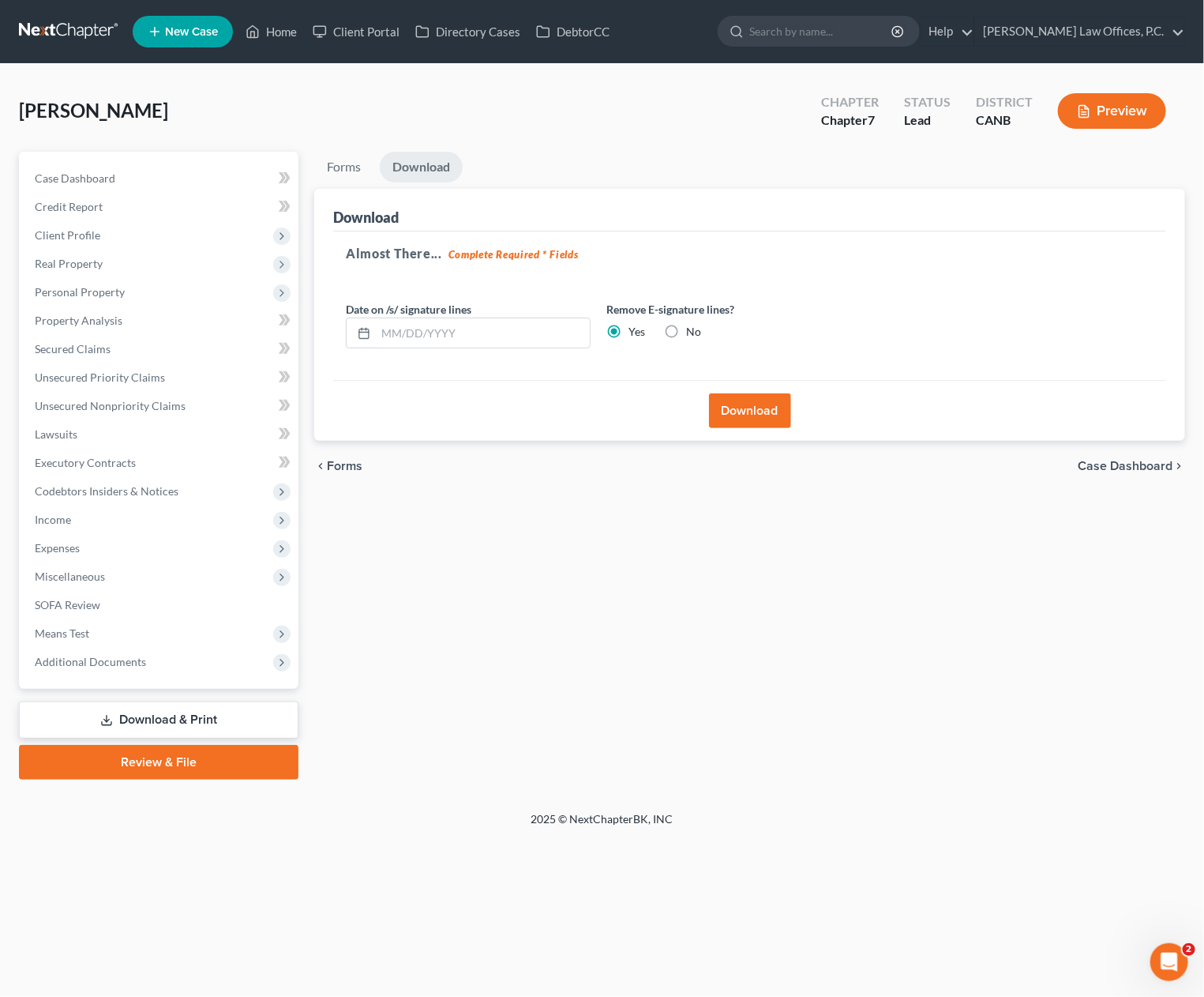
click at [750, 411] on button "Download" at bounding box center [750, 410] width 82 height 35
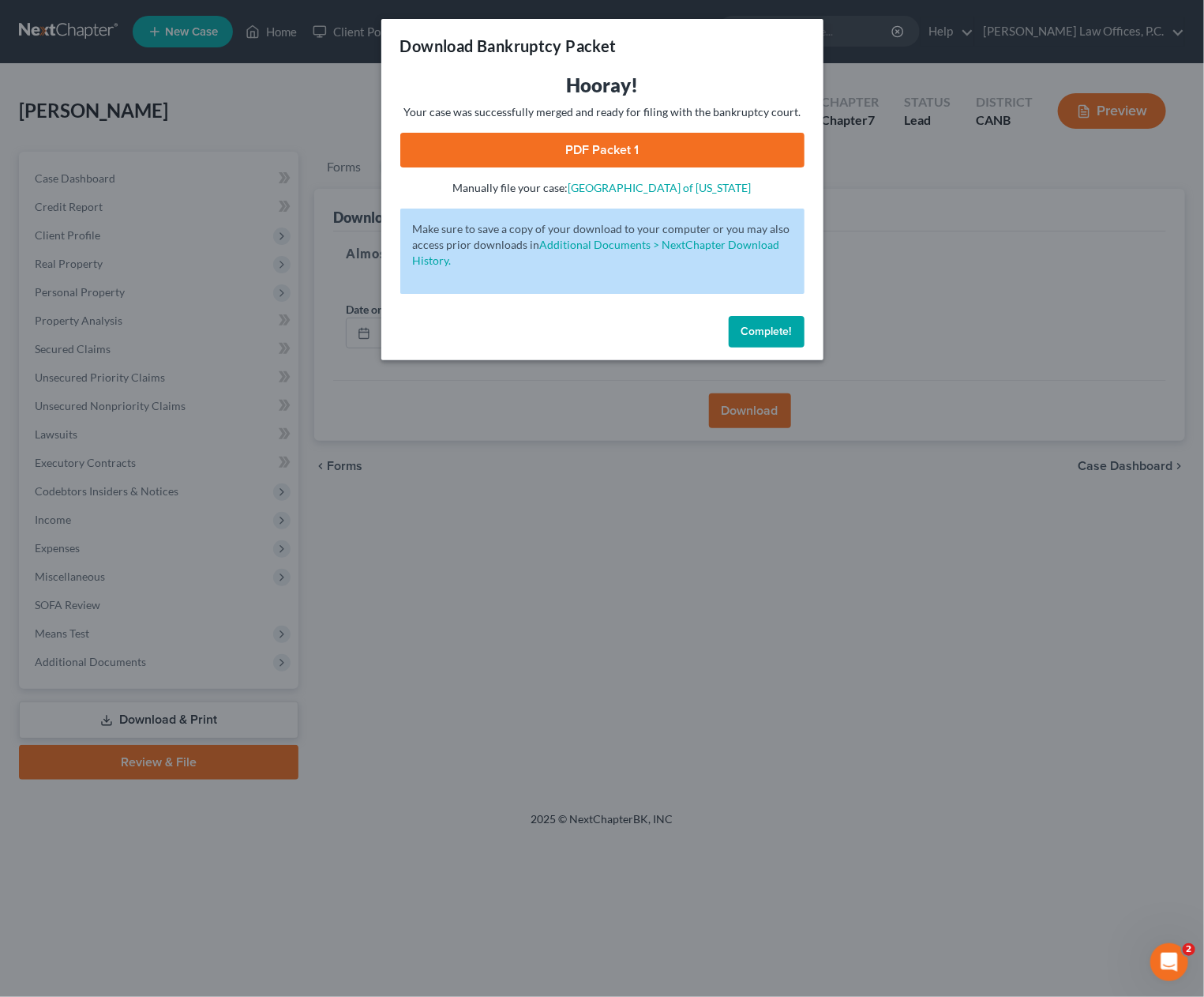
click at [593, 139] on link "PDF Packet 1" at bounding box center [602, 150] width 404 height 35
drag, startPoint x: 763, startPoint y: 342, endPoint x: 782, endPoint y: 332, distance: 21.5
click at [764, 341] on button "Complete!" at bounding box center [767, 332] width 75 height 32
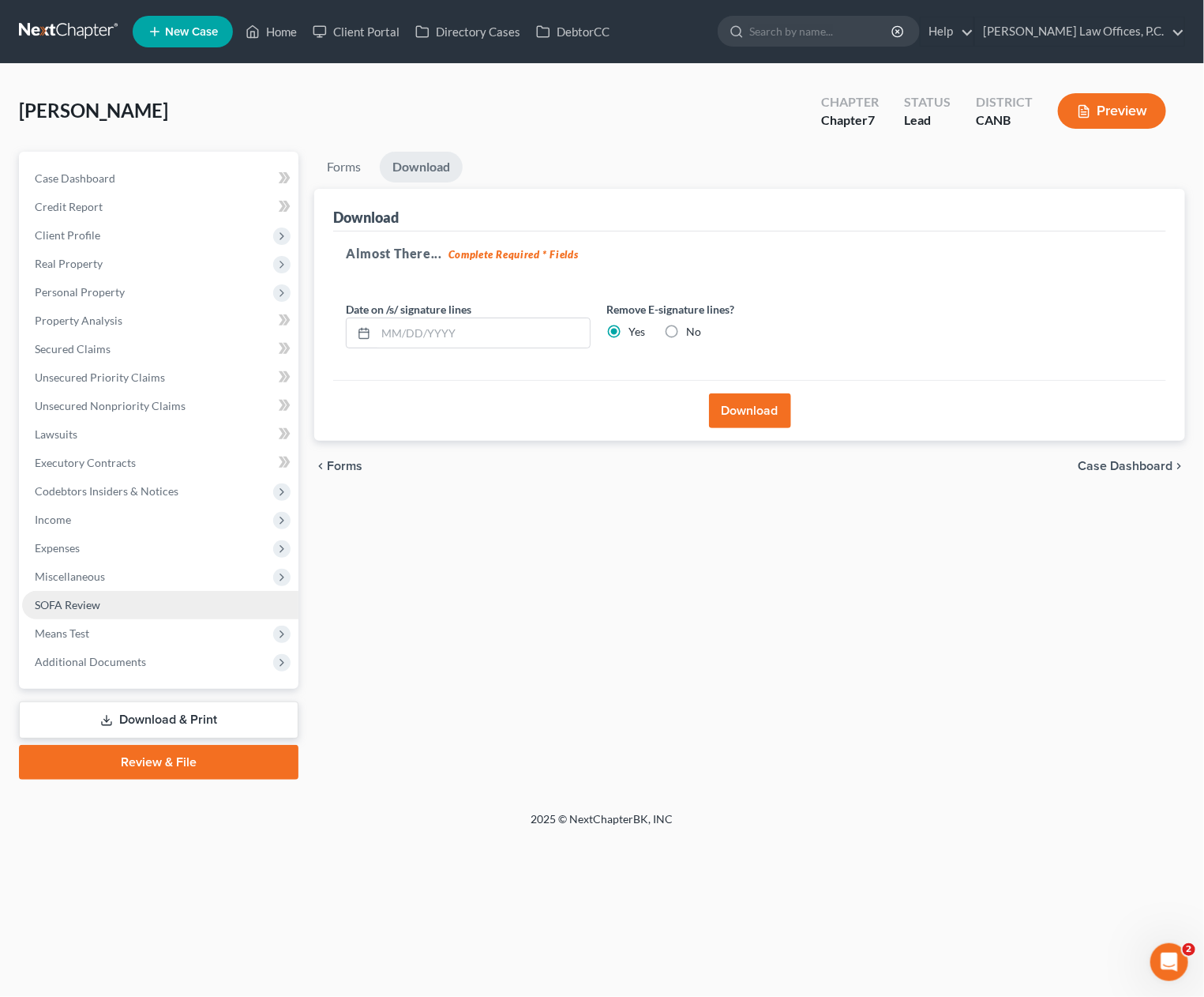
click at [192, 591] on link "SOFA Review" at bounding box center [159, 606] width 276 height 28
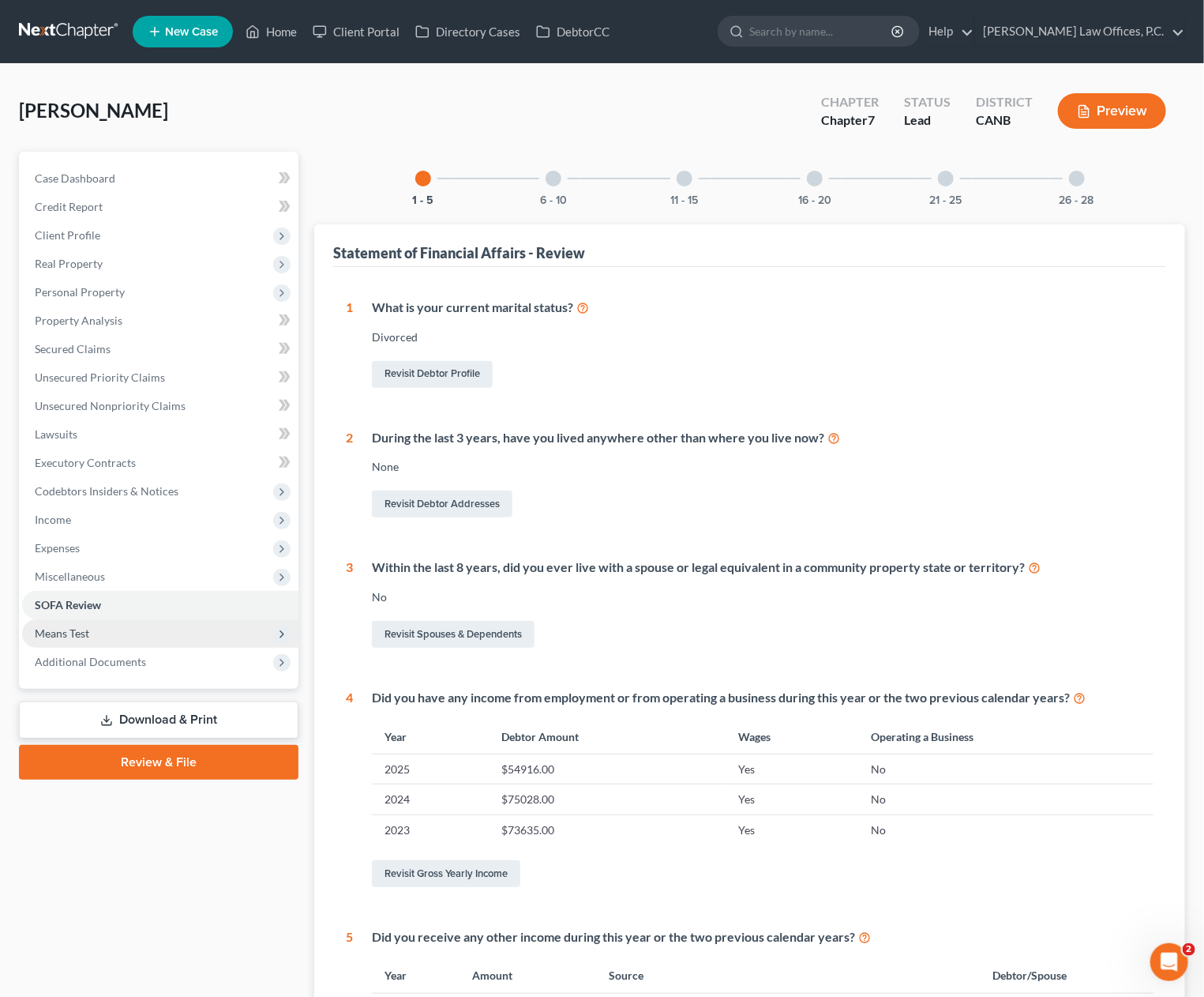
click at [188, 635] on span "Means Test" at bounding box center [159, 634] width 276 height 28
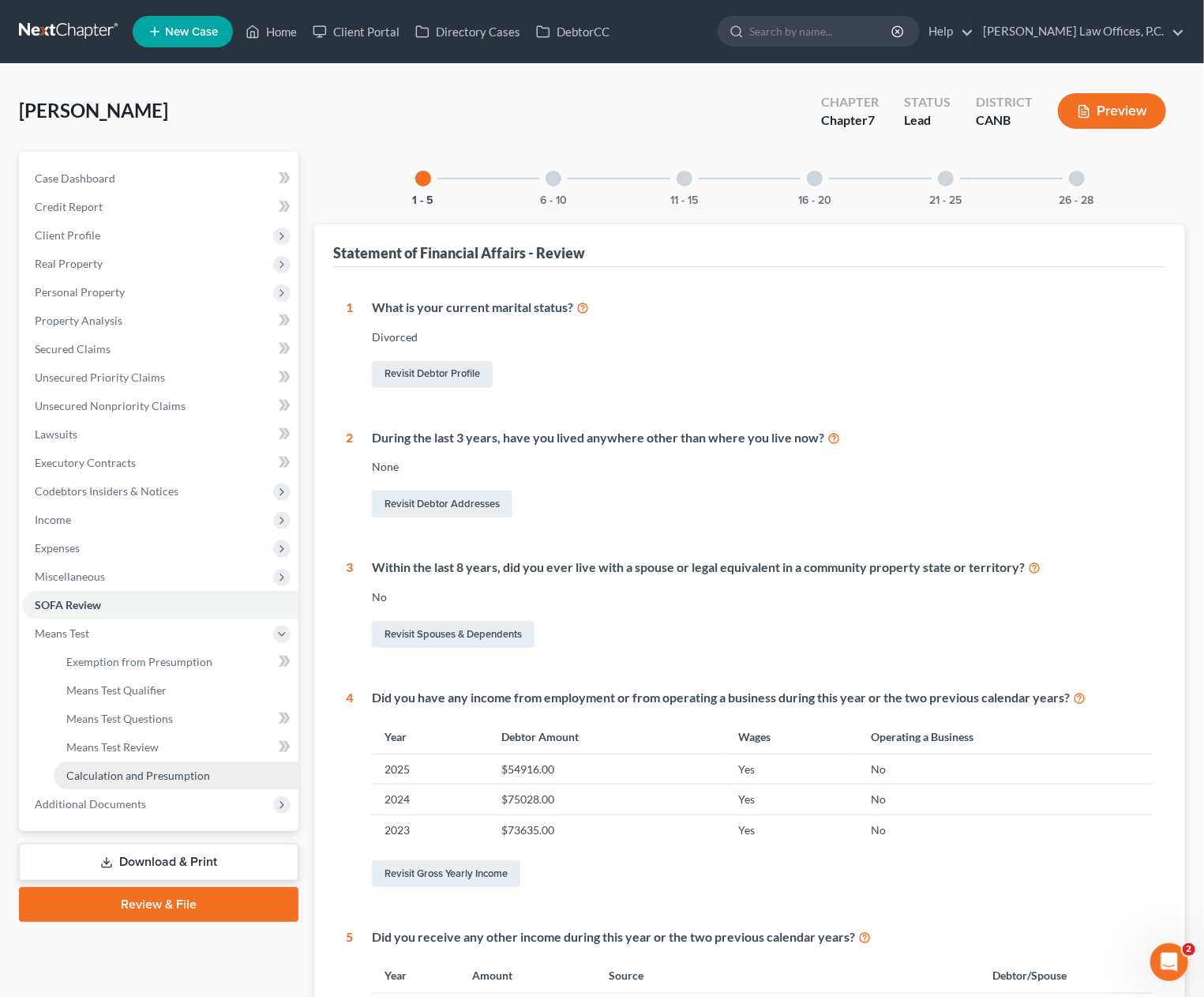
click at [201, 771] on span "Calculation and Presumption" at bounding box center [138, 775] width 143 height 13
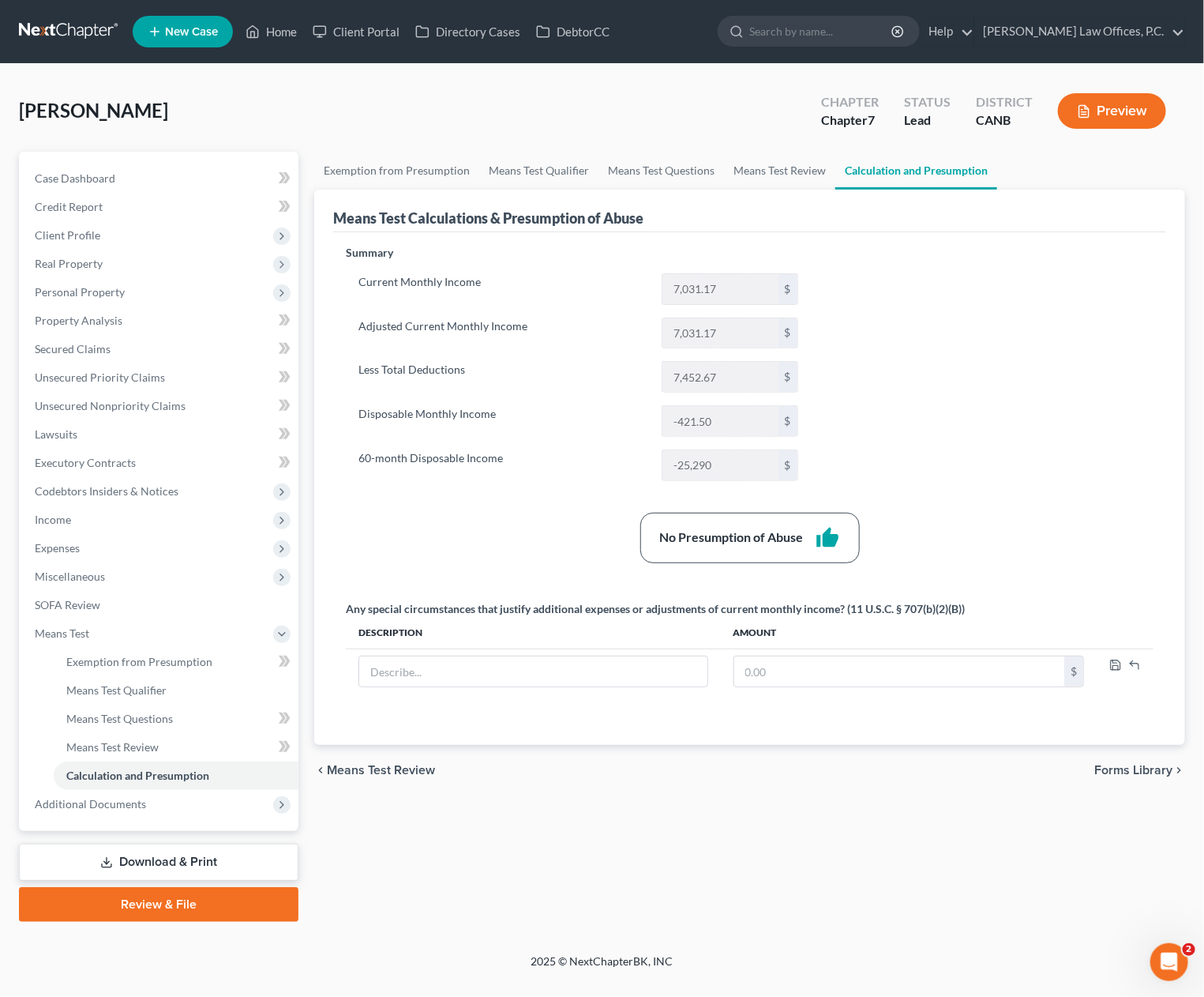
click at [138, 857] on link "Download & Print" at bounding box center [158, 862] width 280 height 37
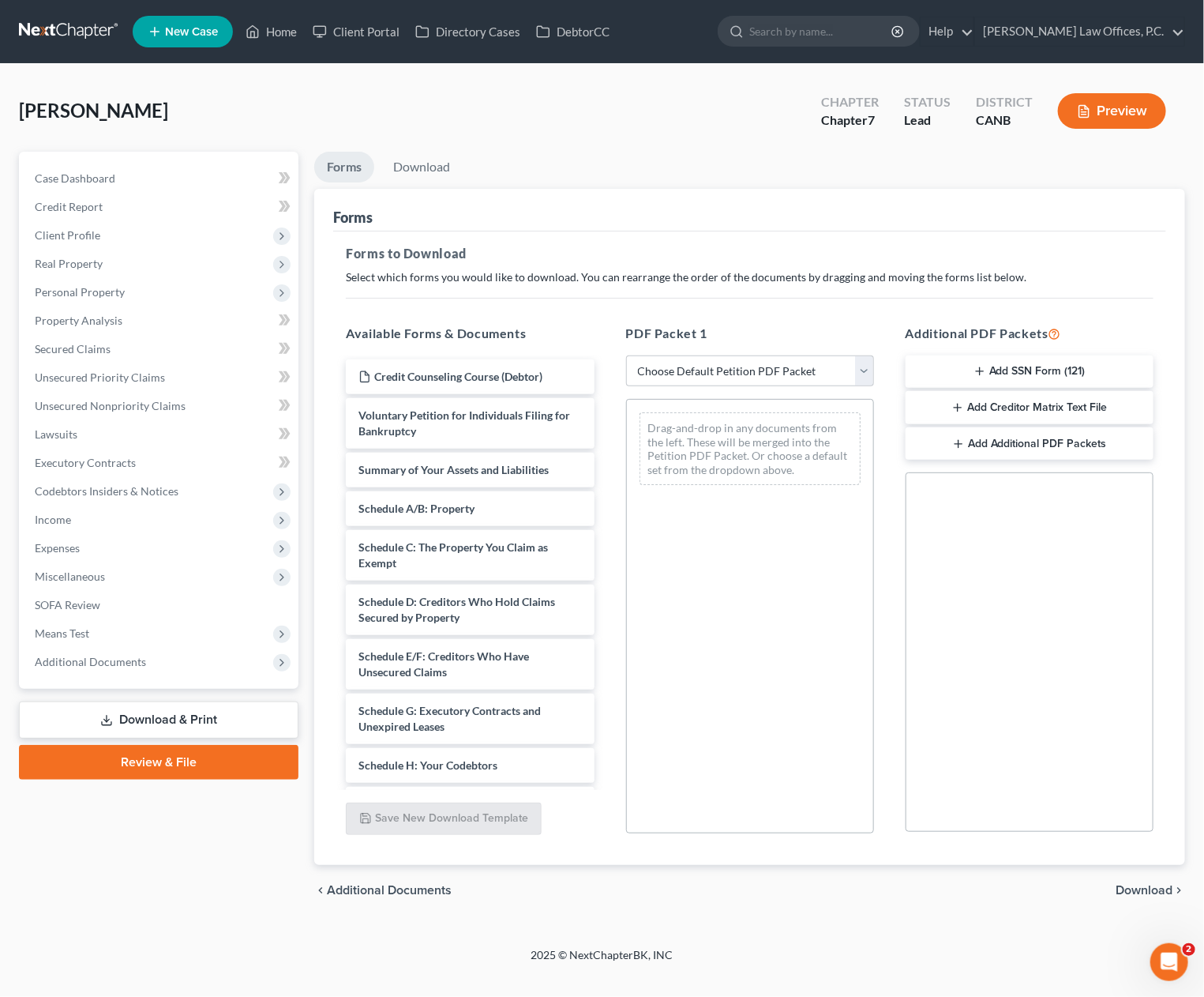
click at [1032, 364] on button "Add SSN Form (121)" at bounding box center [1030, 372] width 248 height 33
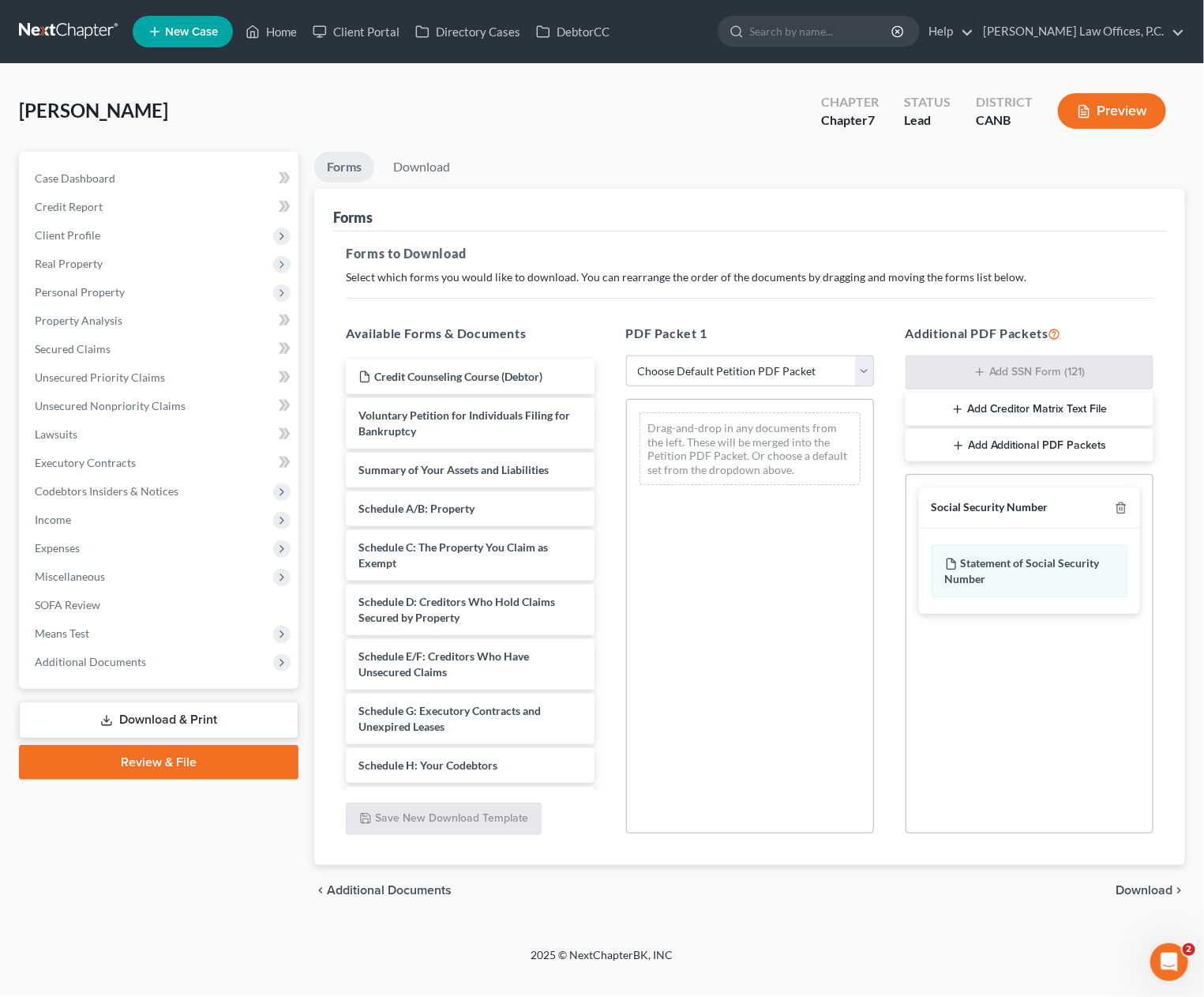
drag, startPoint x: 1164, startPoint y: 888, endPoint x: 1110, endPoint y: 843, distance: 70.3
click at [1164, 888] on span "Download" at bounding box center [1145, 889] width 57 height 12
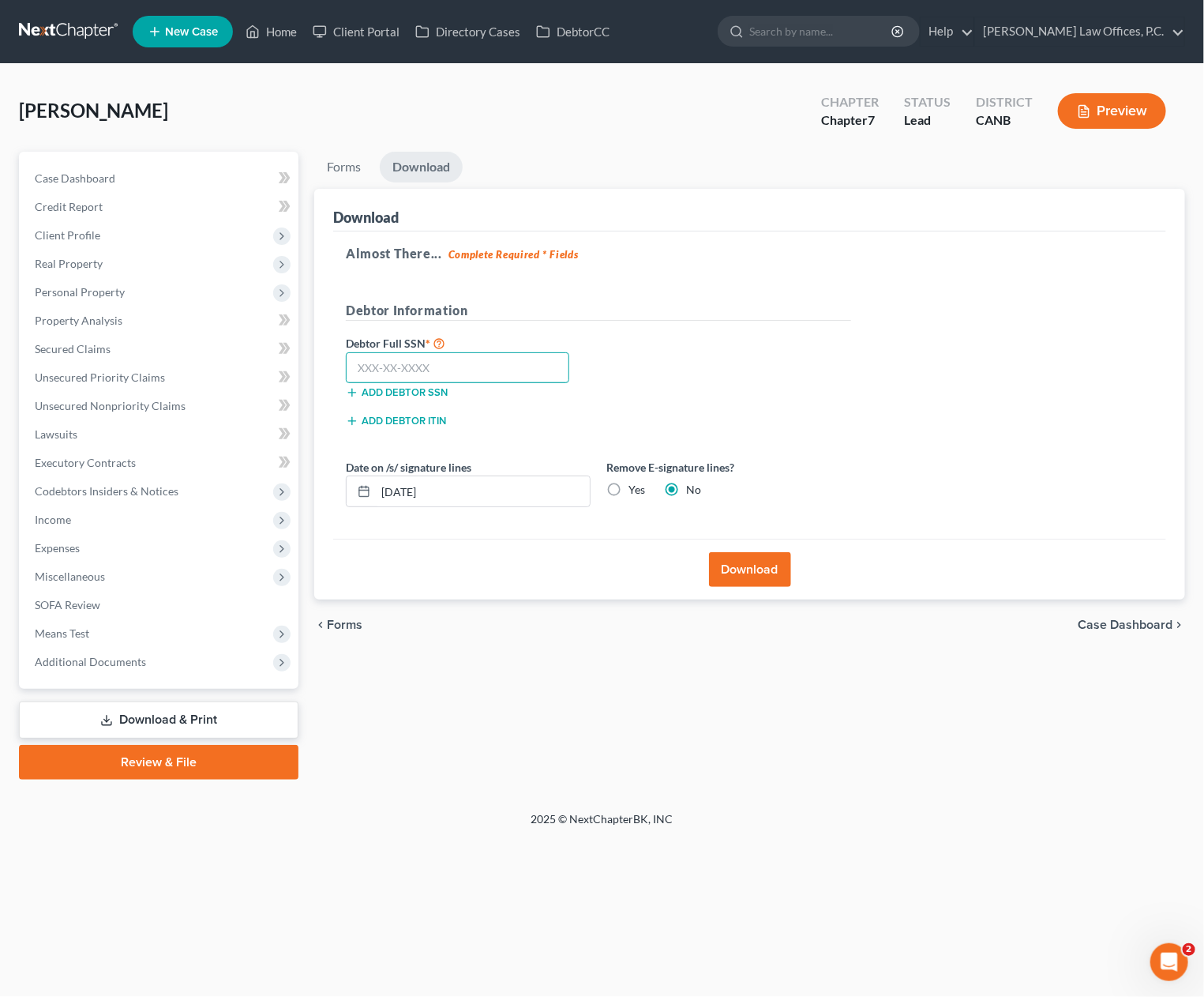
click at [501, 371] on input "text" at bounding box center [457, 369] width 223 height 32
paste input "553-64-9892"
drag, startPoint x: 477, startPoint y: 491, endPoint x: 524, endPoint y: 484, distance: 47.5
click at [322, 477] on div "Download Almost There... Complete Required * Fields Debtor Information Debtor F…" at bounding box center [750, 394] width 871 height 411
click at [629, 488] on label "Yes" at bounding box center [637, 490] width 17 height 16
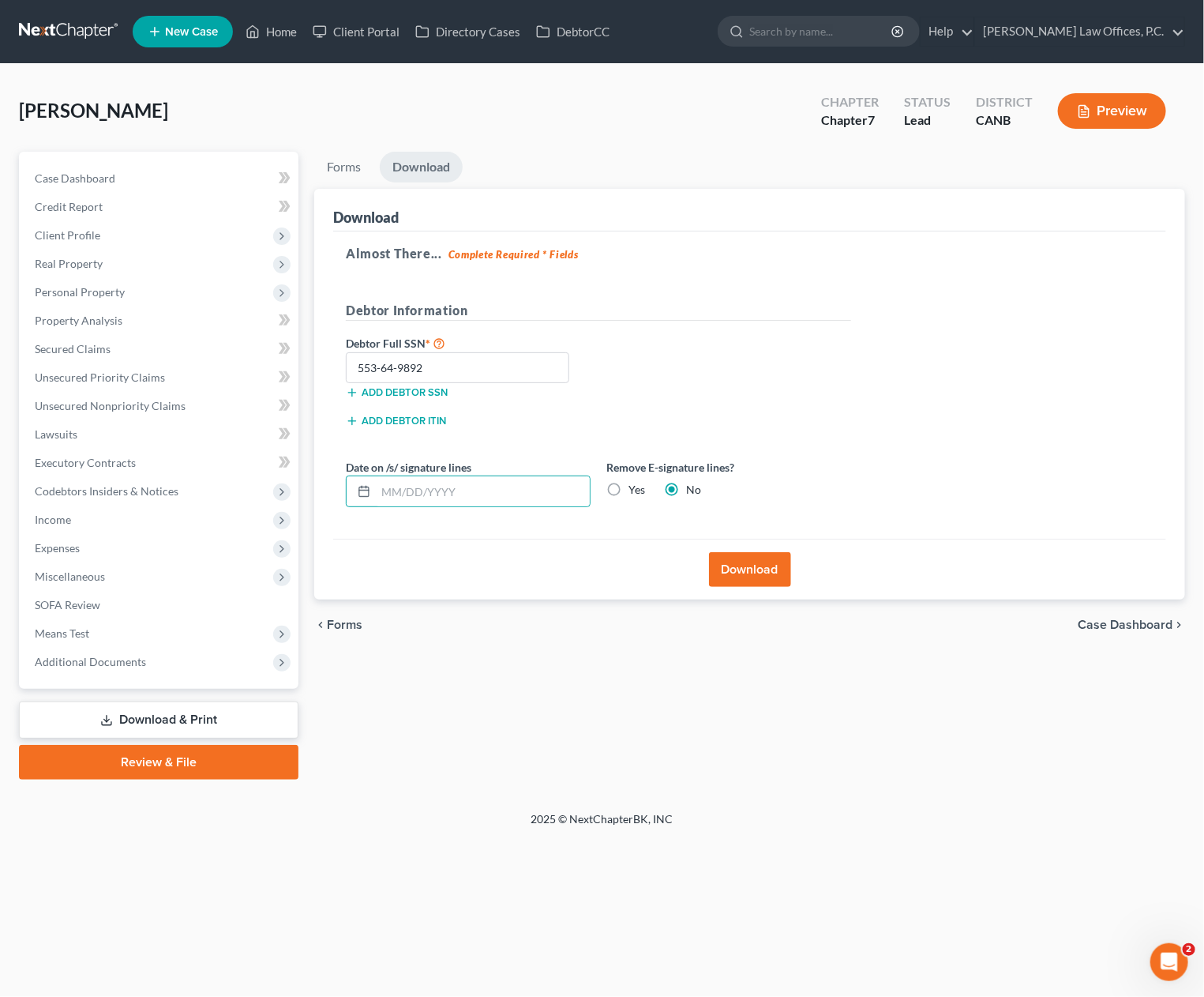
click at [635, 488] on input "Yes" at bounding box center [639, 487] width 10 height 10
click at [730, 567] on button "Download" at bounding box center [750, 569] width 82 height 35
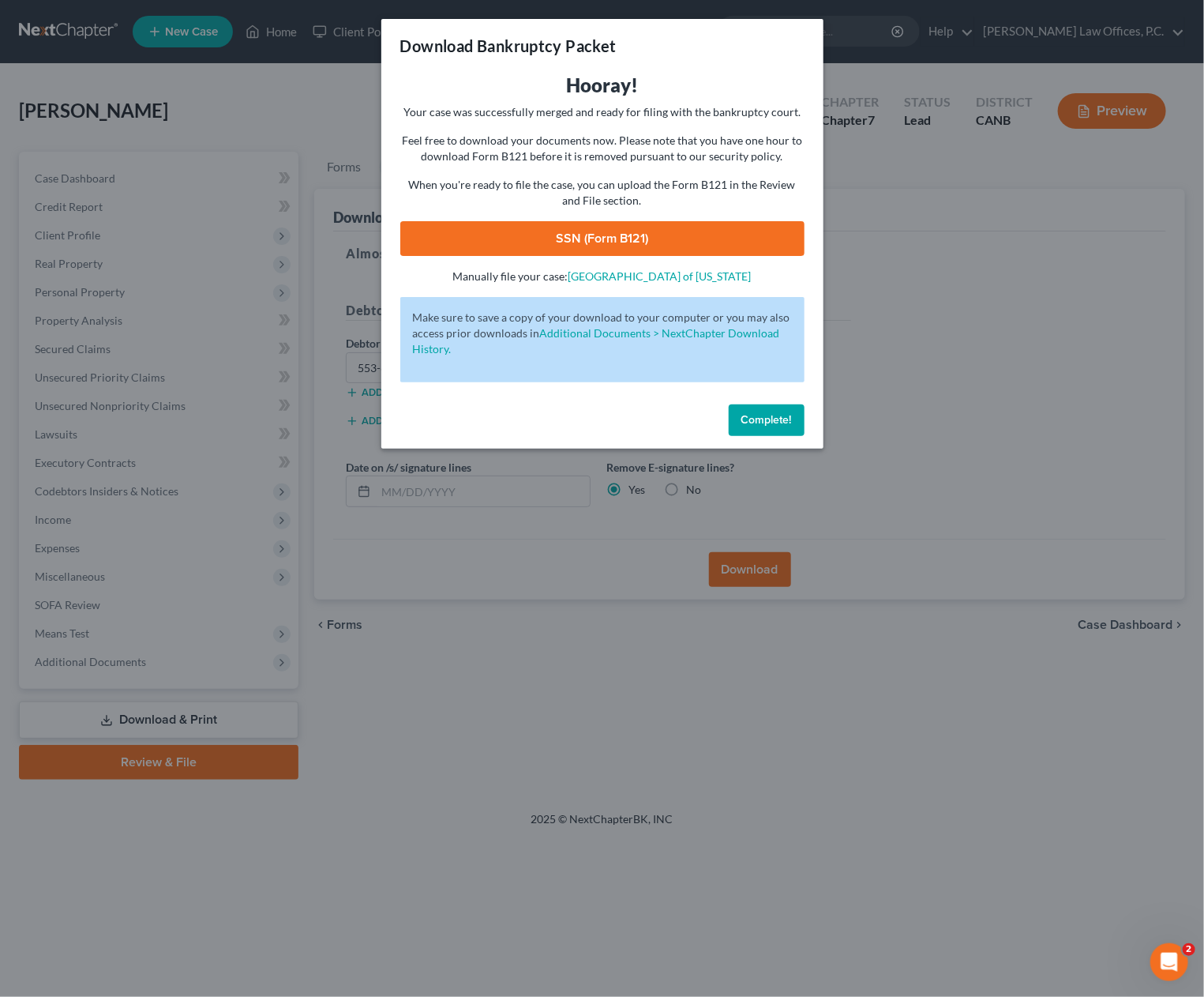
click at [459, 232] on link "SSN (Form B121)" at bounding box center [602, 239] width 404 height 35
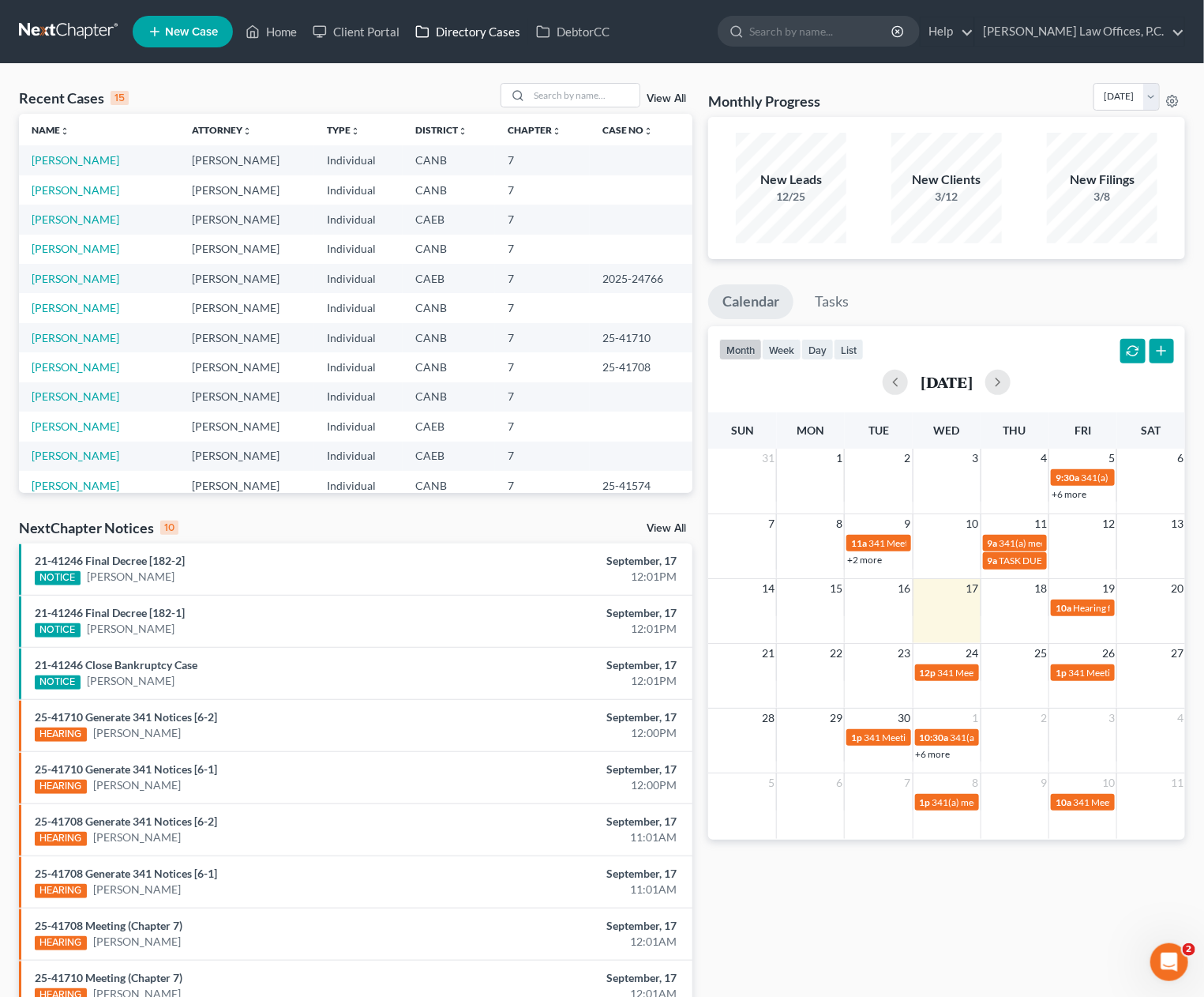
click at [475, 31] on link "Directory Cases" at bounding box center [468, 31] width 121 height 28
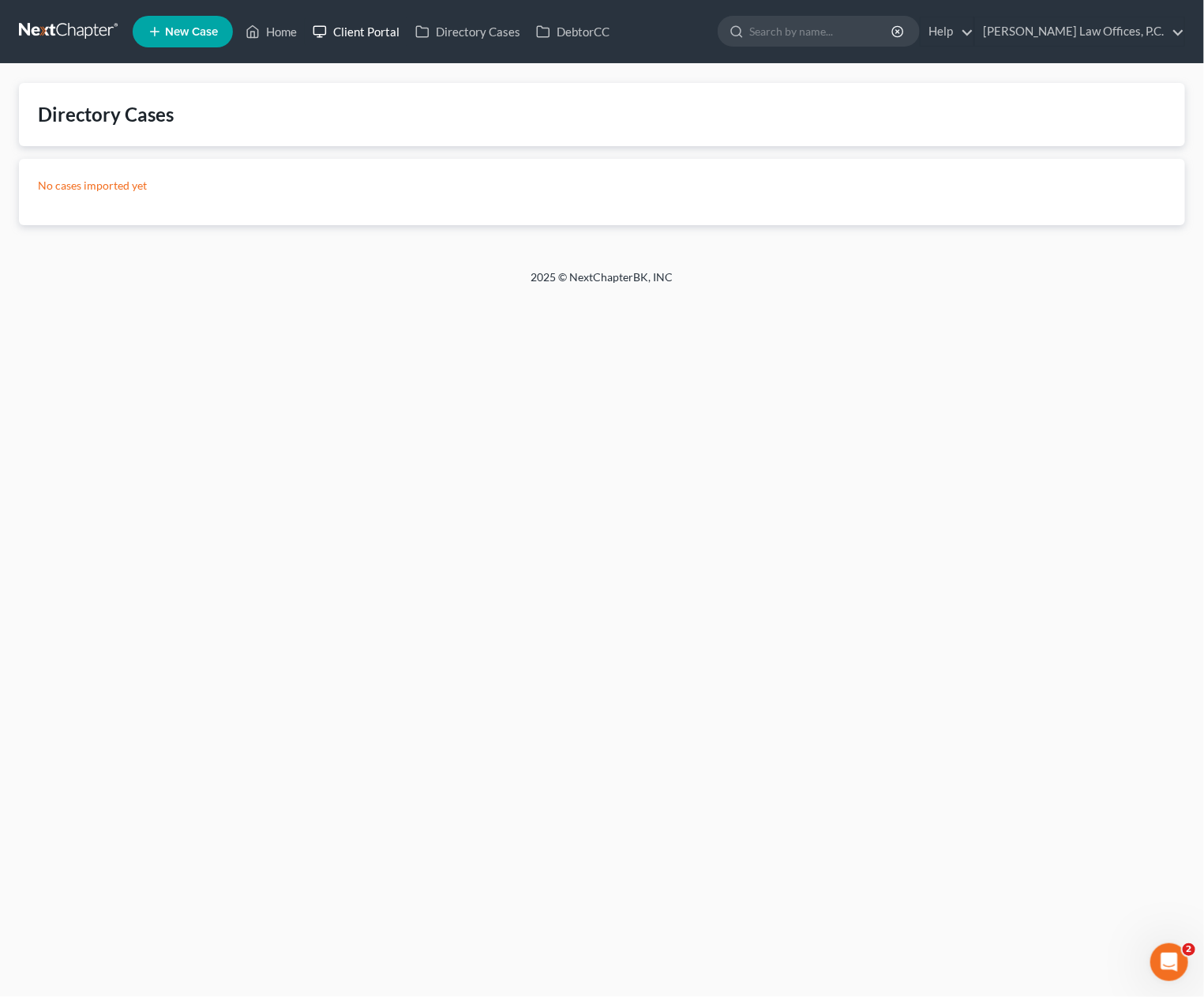
click at [382, 31] on link "Client Portal" at bounding box center [355, 31] width 103 height 28
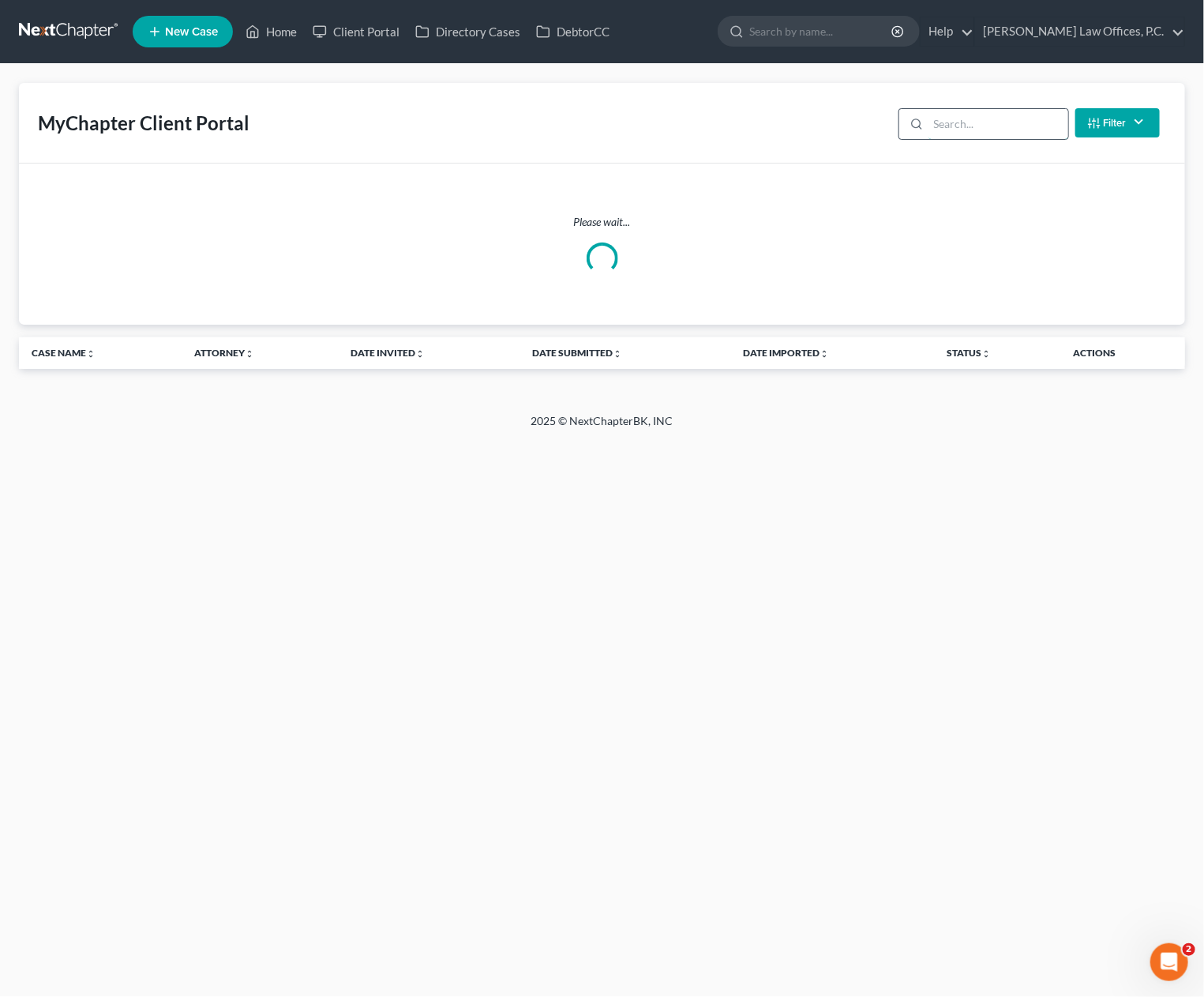
click at [993, 125] on input "search" at bounding box center [998, 125] width 140 height 30
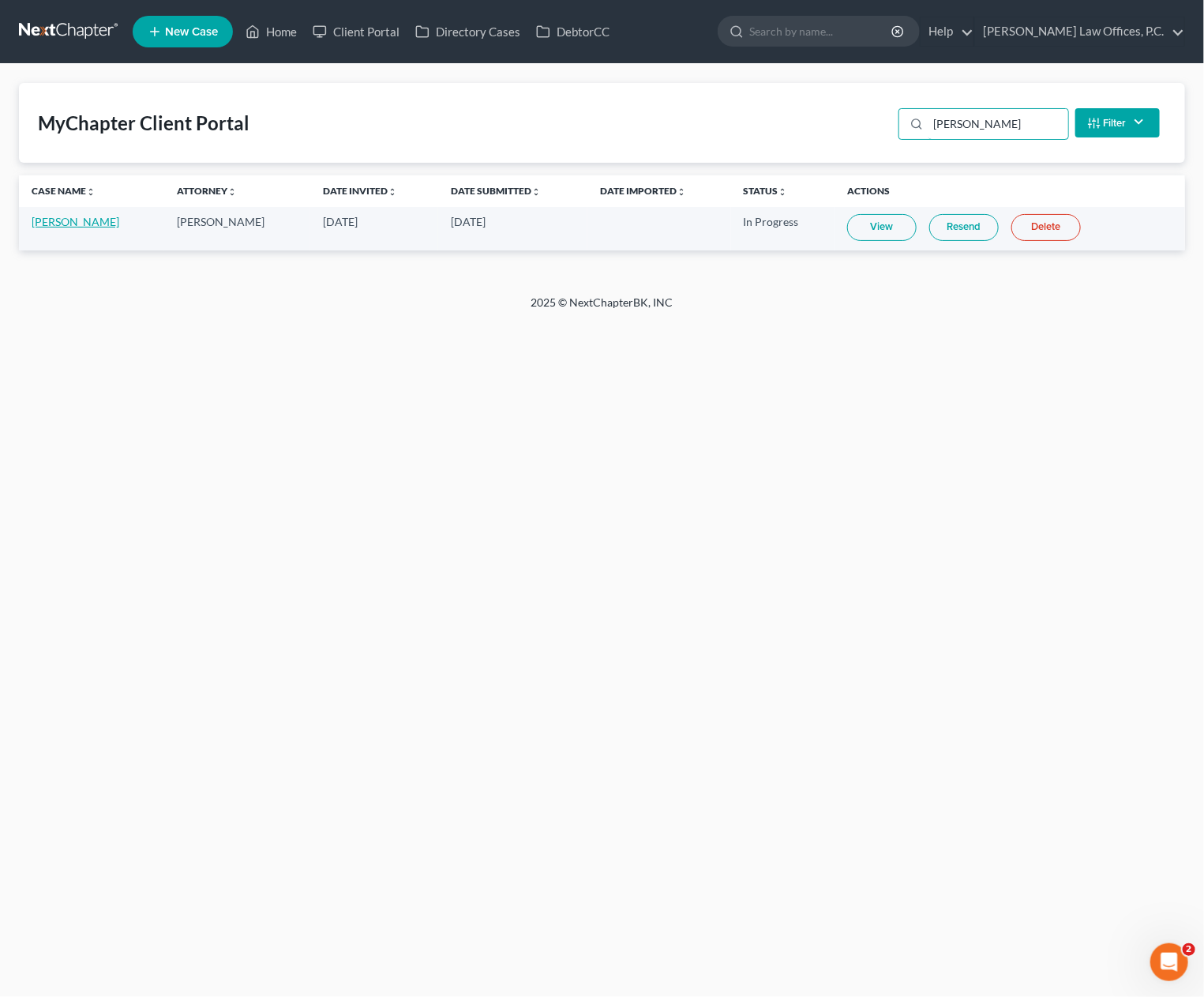
type input "bonnie"
click at [75, 222] on link "Bonnie Blaney" at bounding box center [75, 222] width 88 height 13
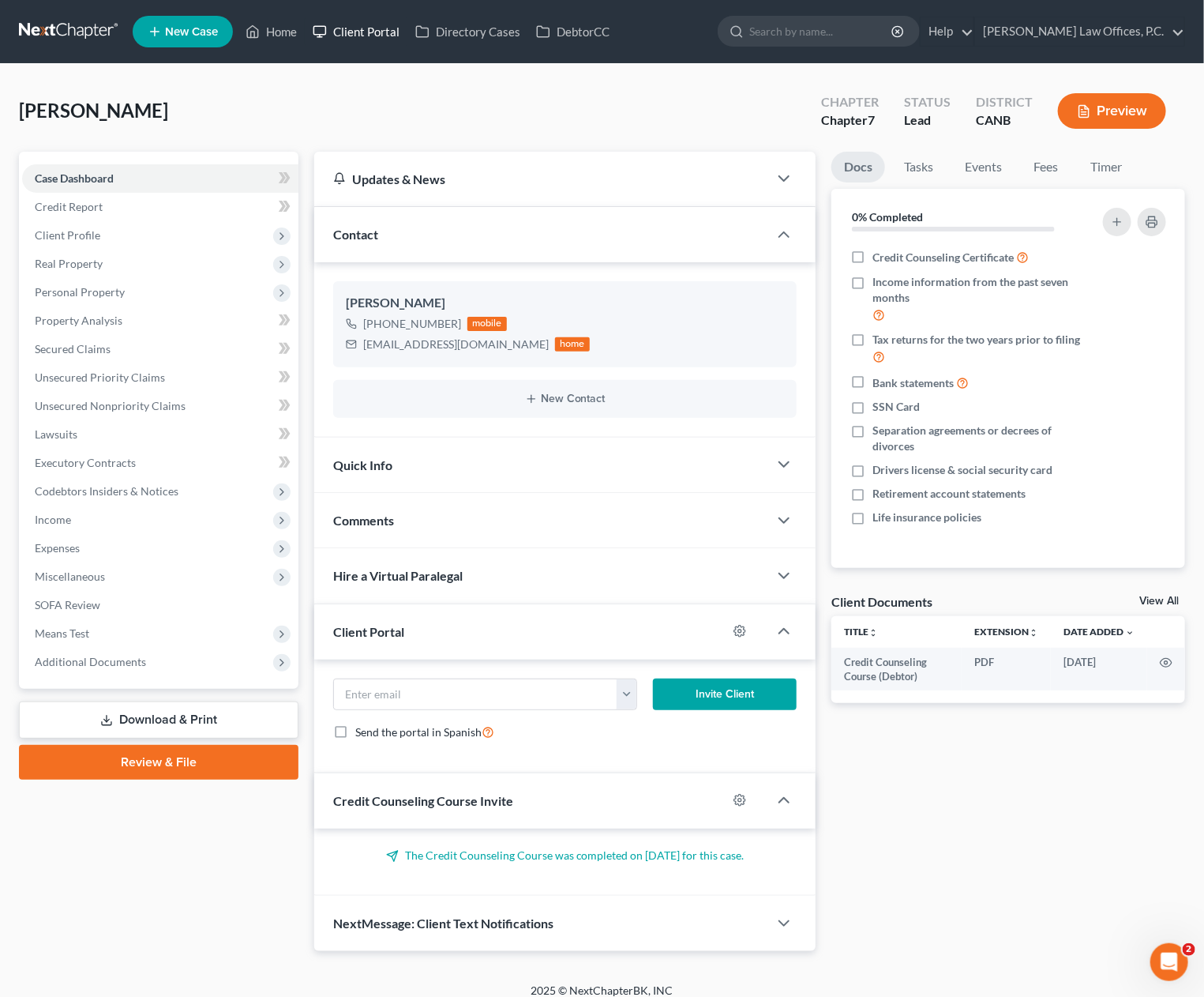
click at [347, 25] on link "Client Portal" at bounding box center [355, 31] width 103 height 28
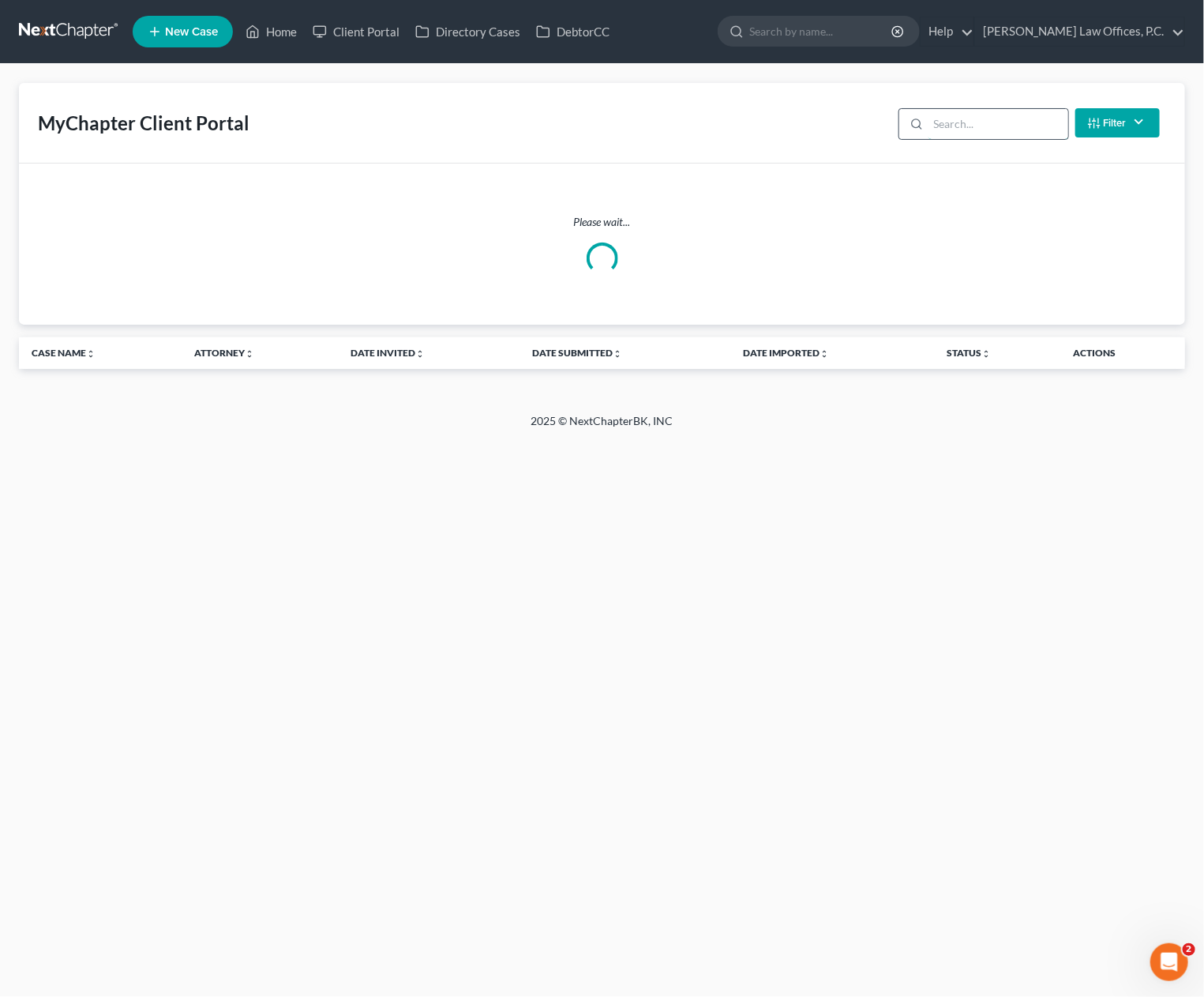
click at [945, 121] on input "search" at bounding box center [998, 125] width 140 height 30
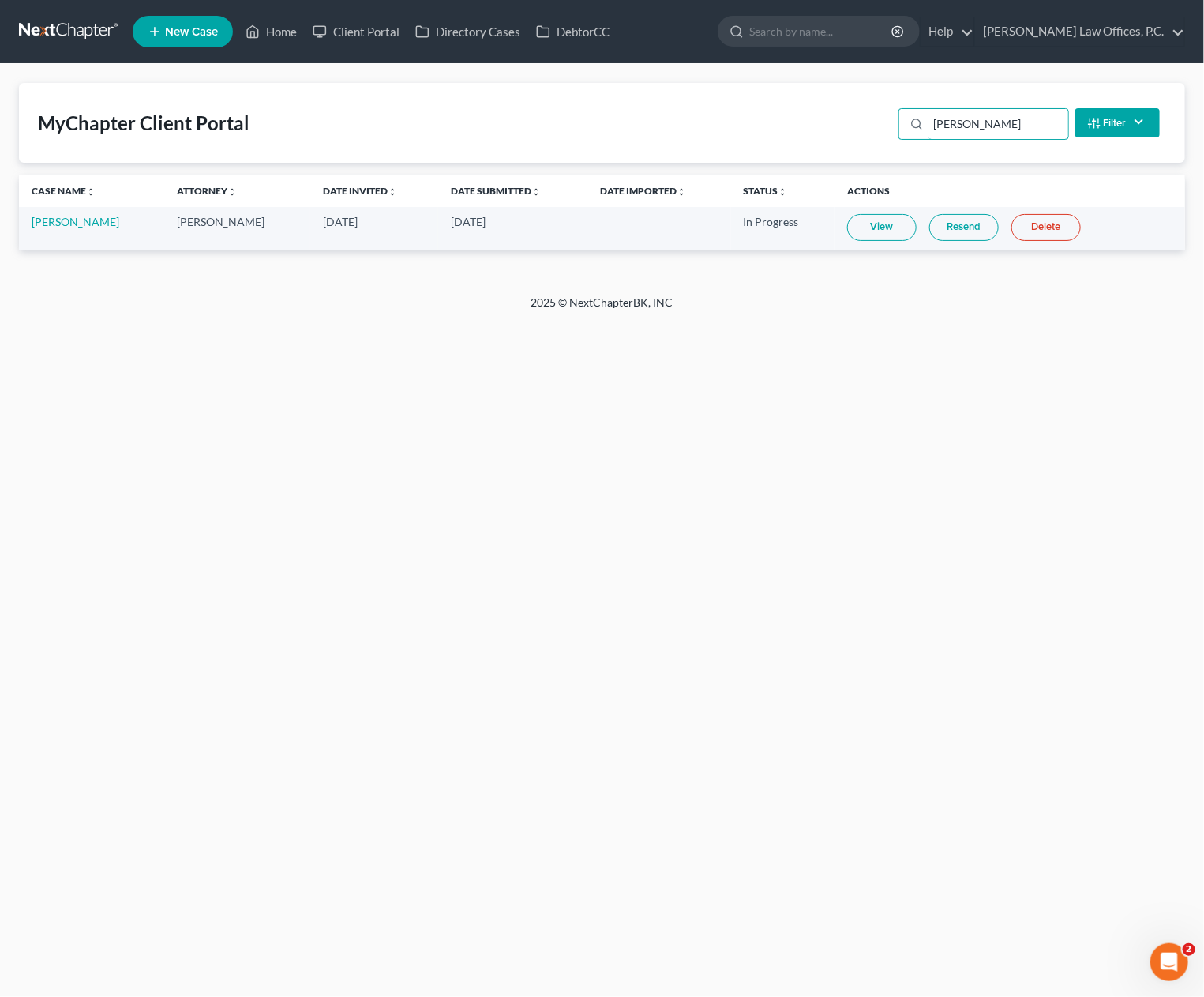
type input "bonni"
click at [872, 219] on link "View" at bounding box center [882, 227] width 70 height 26
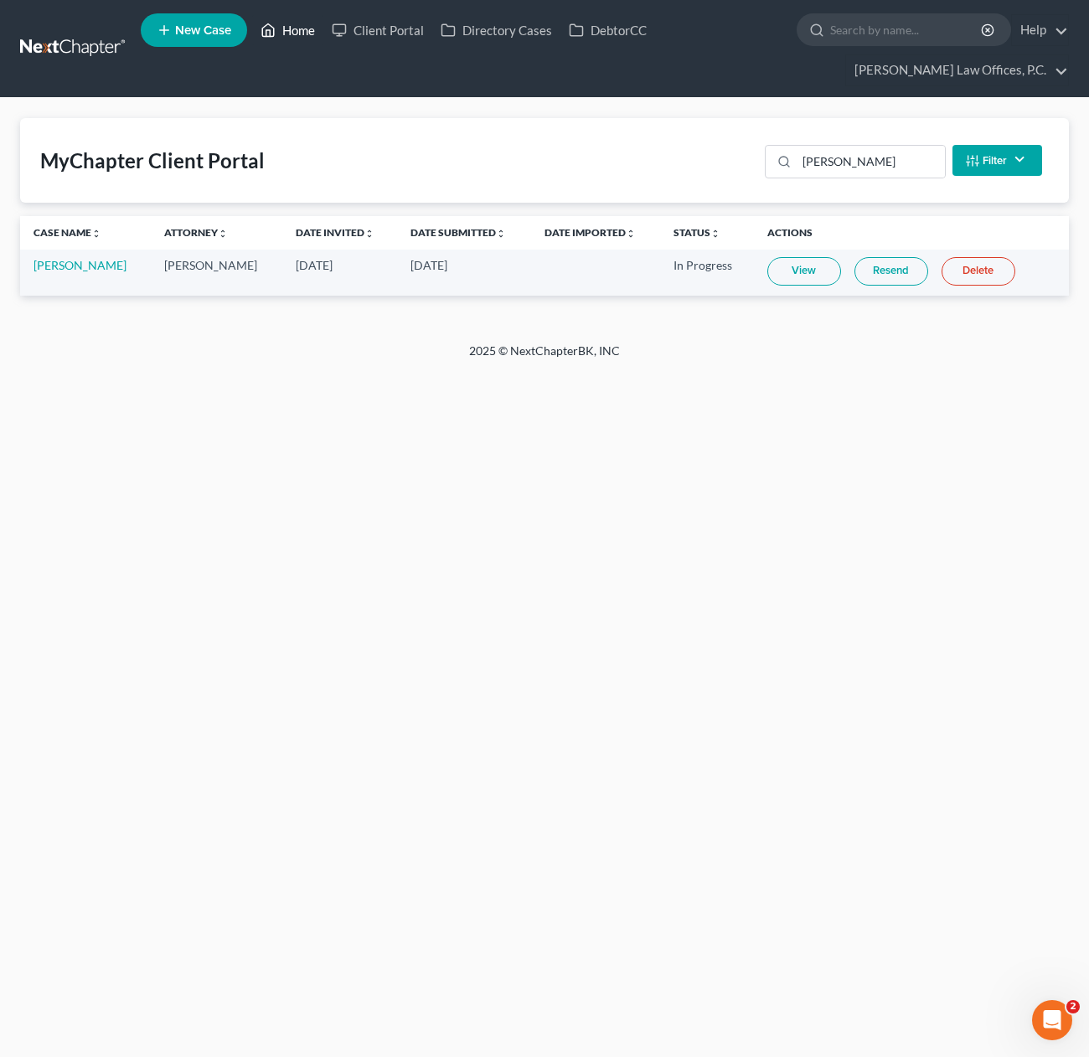
click at [289, 20] on link "Home" at bounding box center [287, 30] width 71 height 30
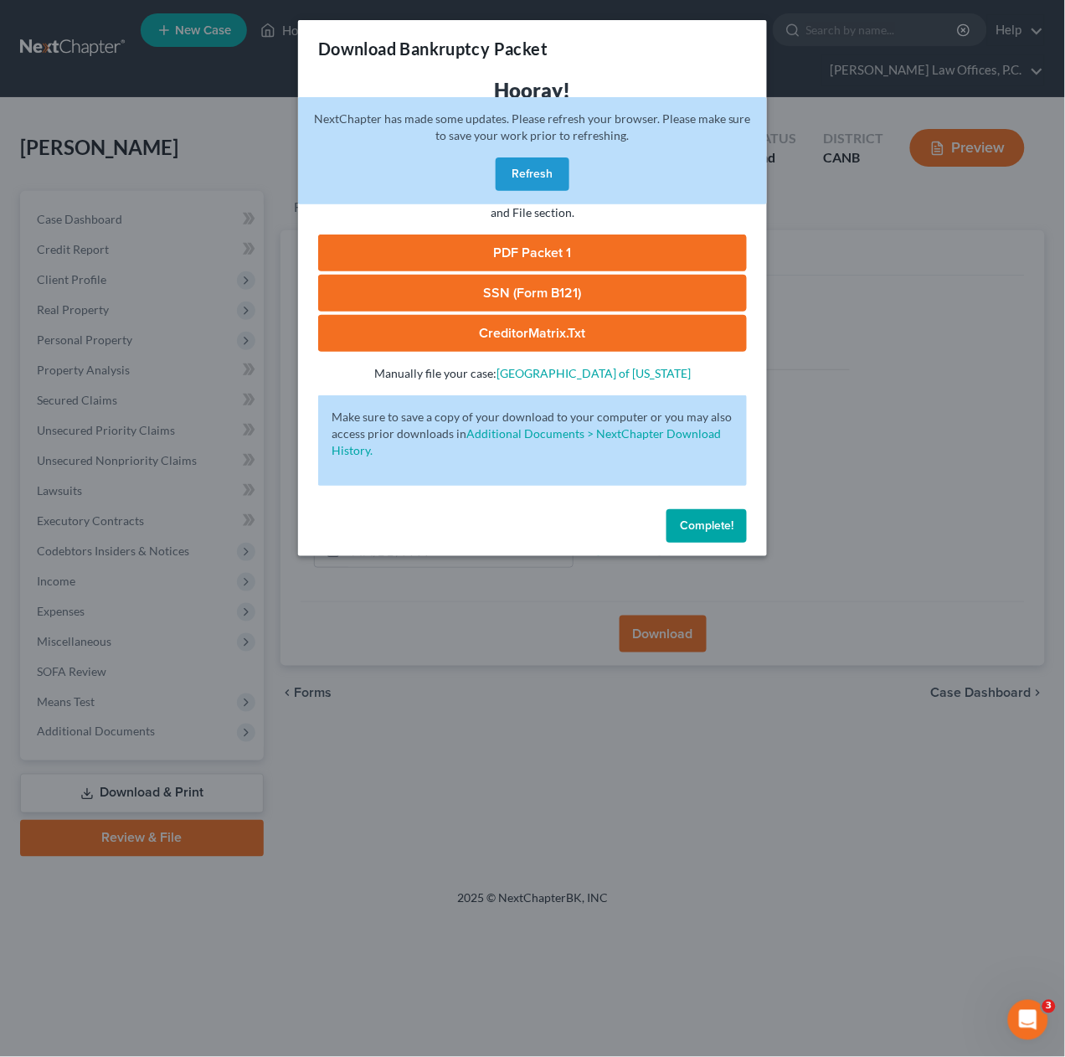
click at [560, 240] on link "PDF Packet 1" at bounding box center [532, 253] width 429 height 37
